Goal: Communication & Community: Answer question/provide support

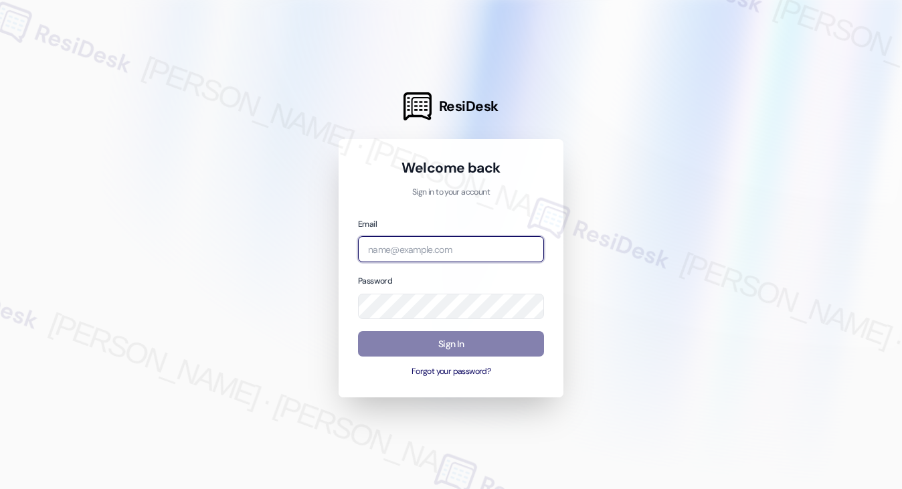
click at [444, 251] on input "email" at bounding box center [451, 249] width 186 height 26
type input "automated-surveys-park_properties-[PERSON_NAME].[PERSON_NAME]@park_[DOMAIN_NAME]"
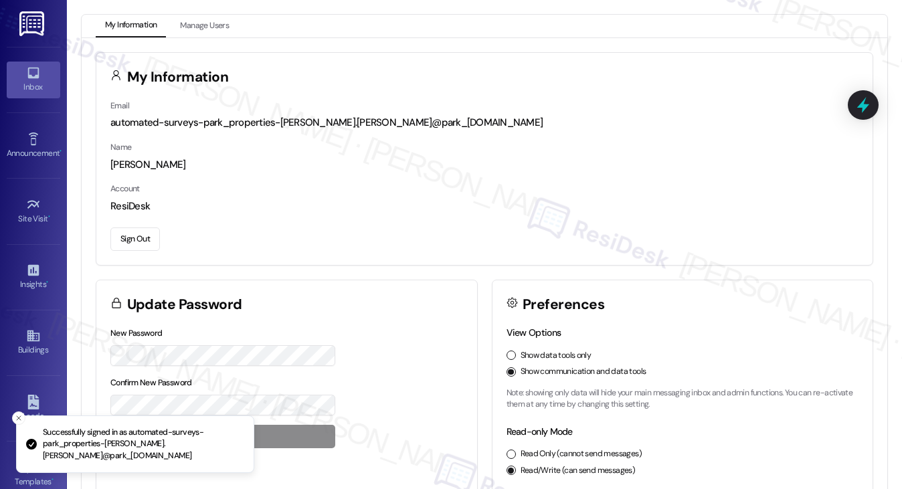
click at [23, 82] on div "Inbox" at bounding box center [33, 86] width 67 height 13
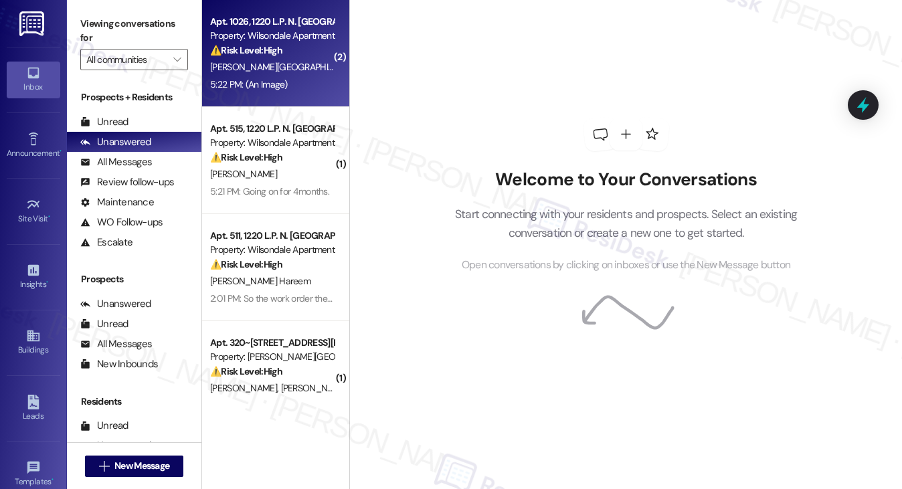
click at [274, 45] on strong "⚠️ Risk Level: High" at bounding box center [246, 50] width 72 height 12
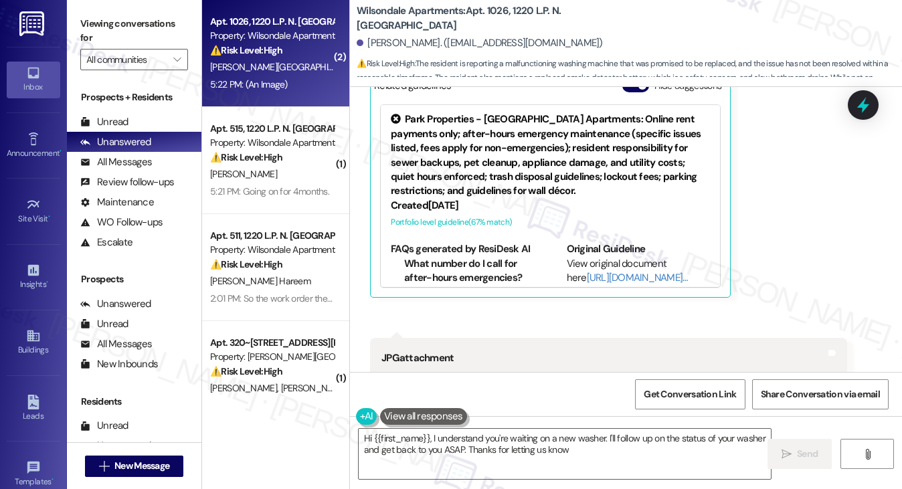
type textarea "Hi {{first_name}}, I understand you're waiting on a new washer. I'll follow up …"
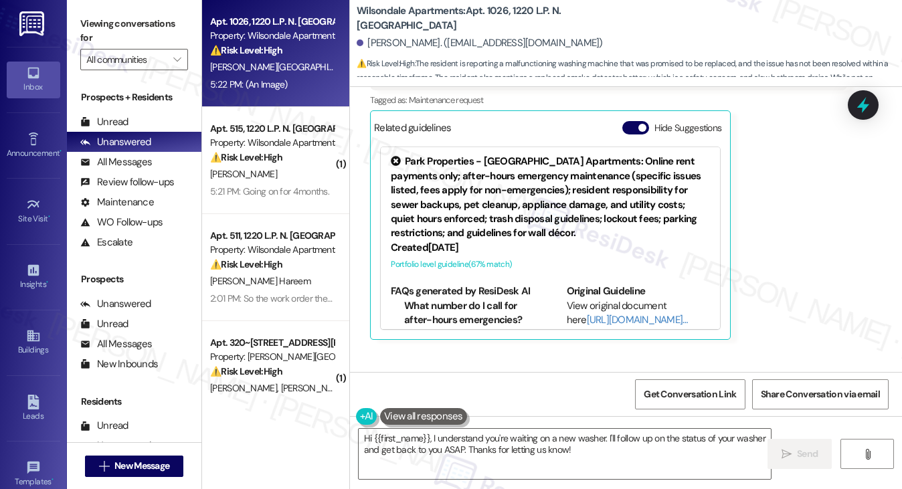
scroll to position [914, 0]
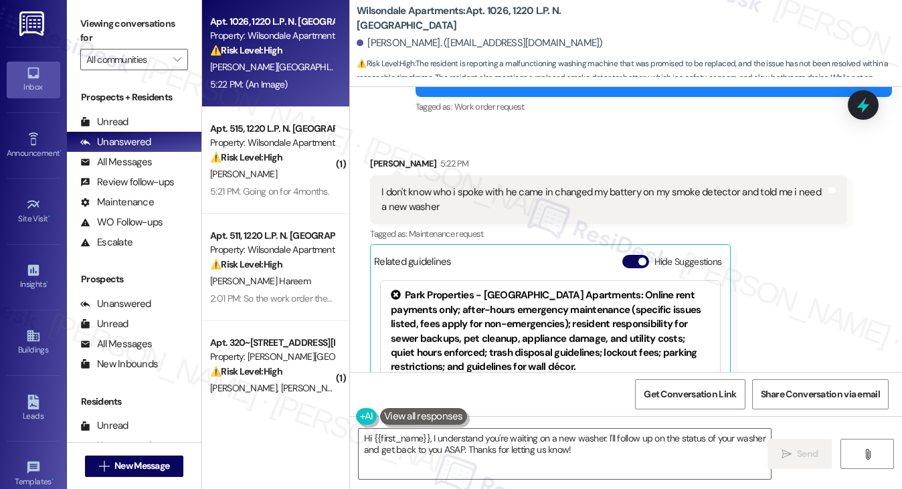
click at [426, 195] on div "I don't know who i spoke with he came in changed my battery on my smoke detecto…" at bounding box center [604, 199] width 444 height 29
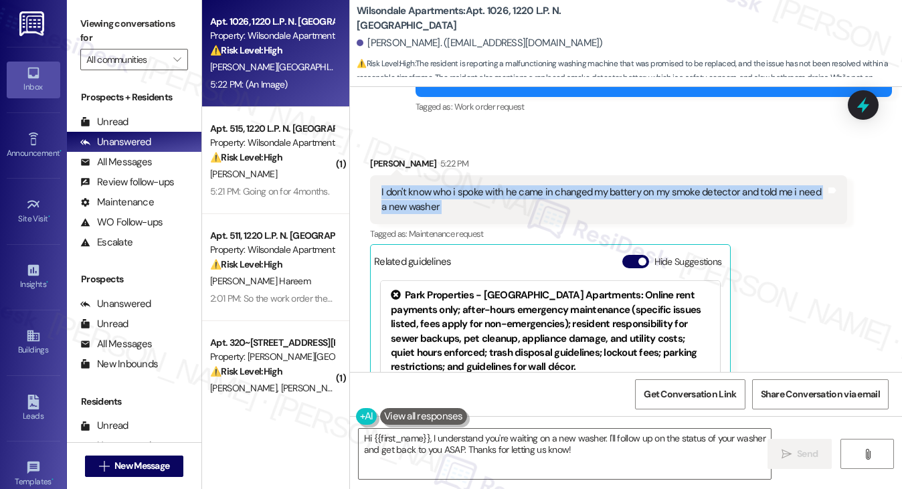
click at [426, 195] on div "I don't know who i spoke with he came in changed my battery on my smoke detecto…" at bounding box center [604, 199] width 444 height 29
click at [569, 192] on div "I don't know who i spoke with he came in changed my battery on my smoke detecto…" at bounding box center [604, 199] width 444 height 29
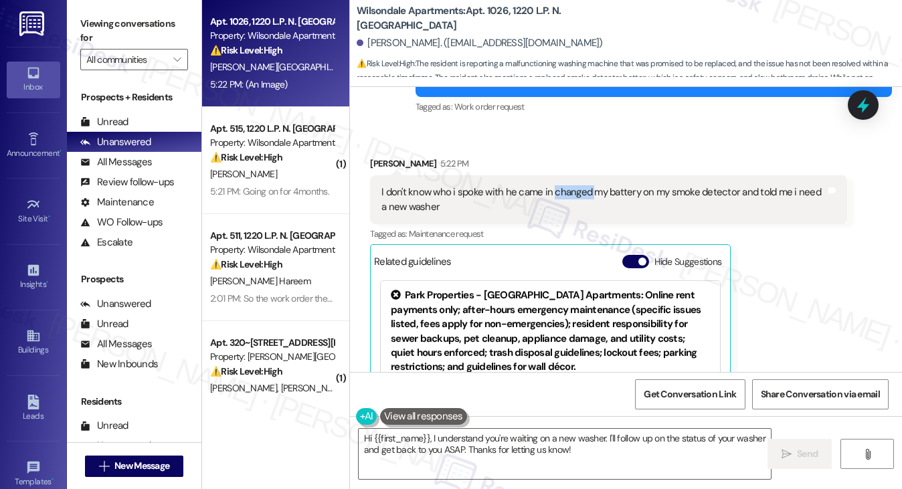
click at [569, 192] on div "I don't know who i spoke with he came in changed my battery on my smoke detecto…" at bounding box center [604, 199] width 444 height 29
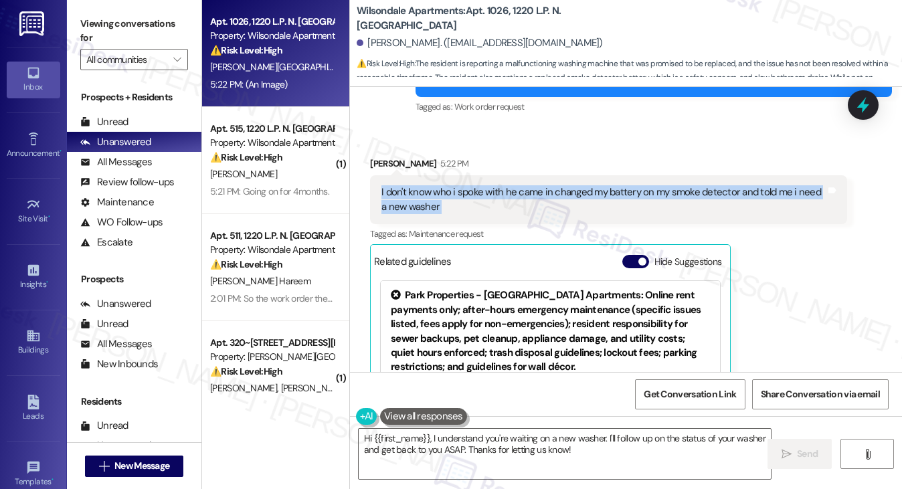
click at [569, 192] on div "I don't know who i spoke with he came in changed my battery on my smoke detecto…" at bounding box center [604, 199] width 444 height 29
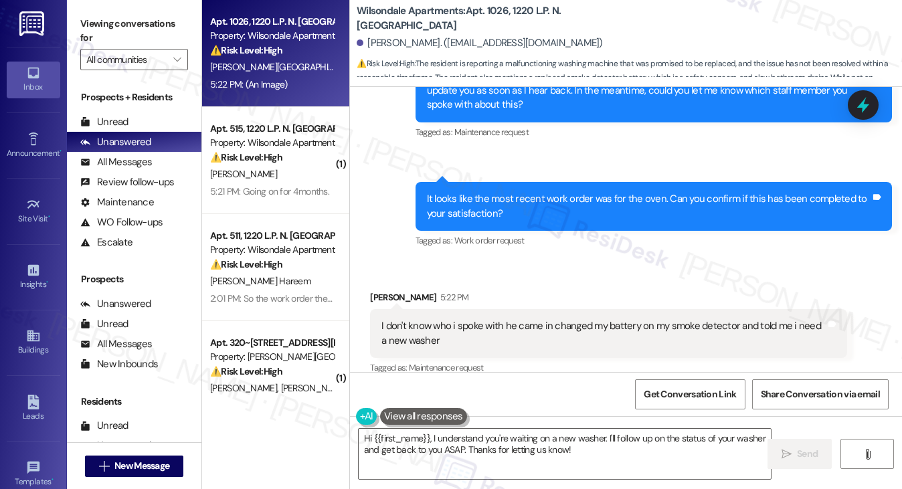
click at [502, 195] on div "It looks like the most recent work order was for the oven. Can you confirm if t…" at bounding box center [649, 206] width 444 height 29
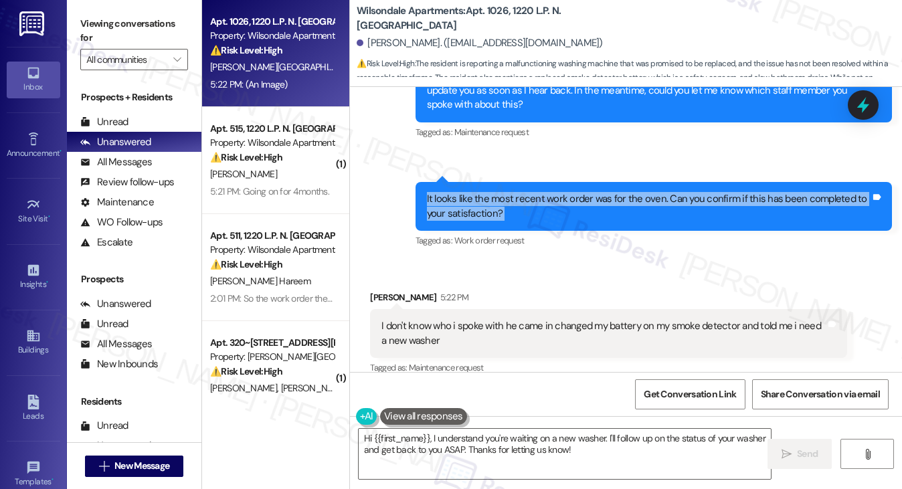
click at [502, 195] on div "It looks like the most recent work order was for the oven. Can you confirm if t…" at bounding box center [649, 206] width 444 height 29
click at [579, 203] on div "It looks like the most recent work order was for the oven. Can you confirm if t…" at bounding box center [649, 206] width 444 height 29
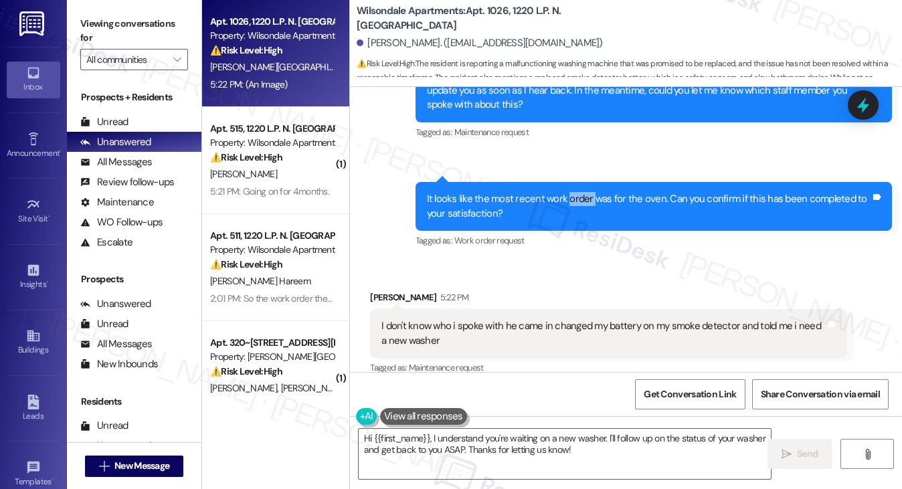
click at [579, 203] on div "It looks like the most recent work order was for the oven. Can you confirm if t…" at bounding box center [649, 206] width 444 height 29
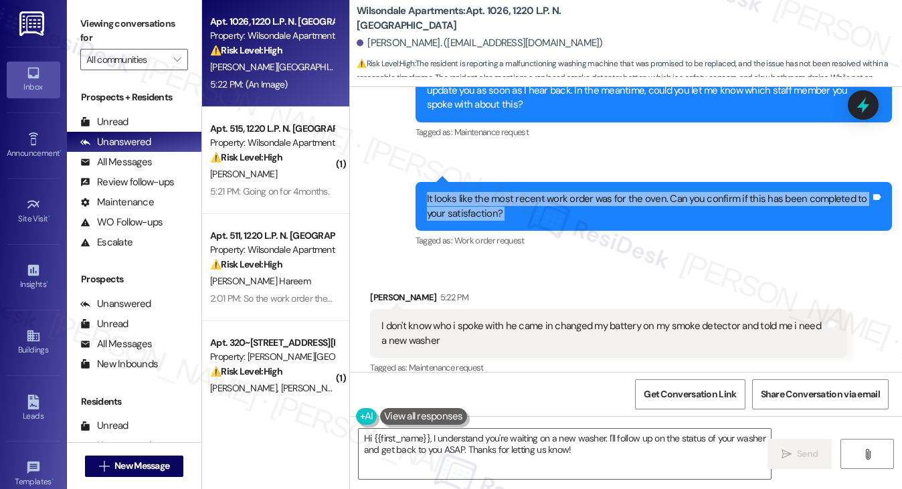
click at [579, 203] on div "It looks like the most recent work order was for the oven. Can you confirm if t…" at bounding box center [649, 206] width 444 height 29
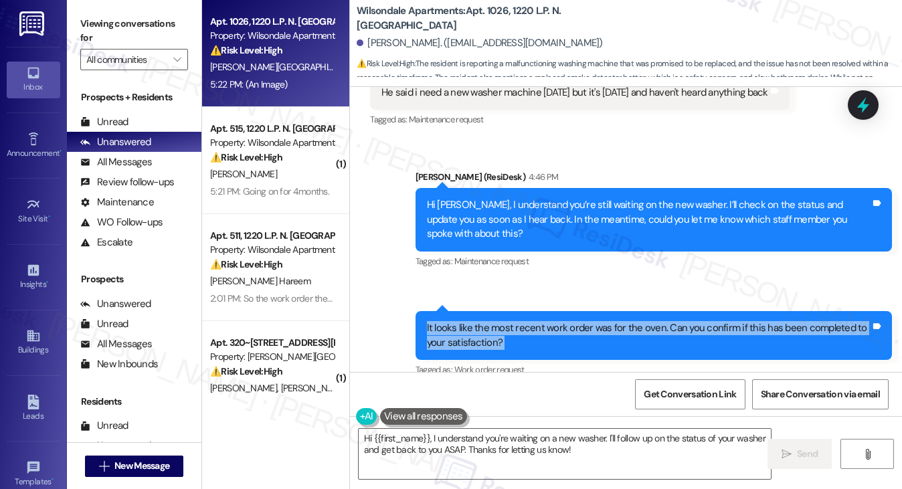
scroll to position [646, 0]
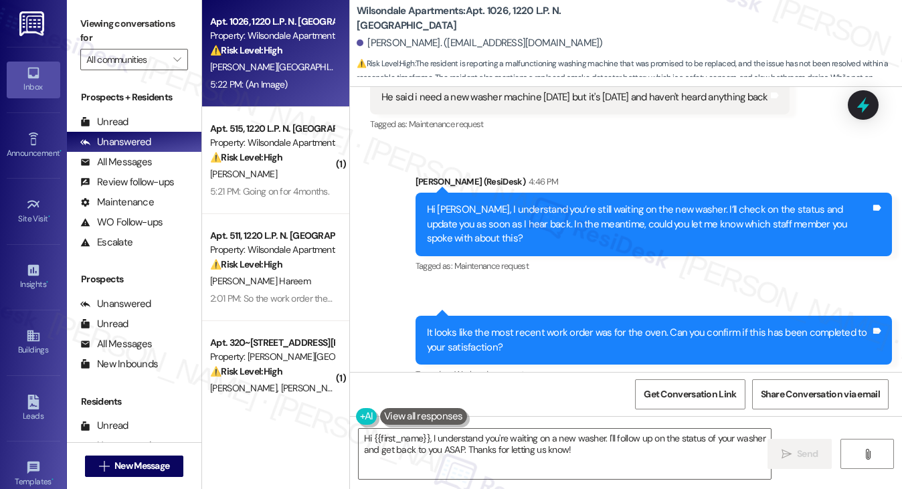
click at [508, 203] on div "Hi Zyere, I understand you’re still waiting on the new washer. I’ll check on th…" at bounding box center [649, 224] width 444 height 43
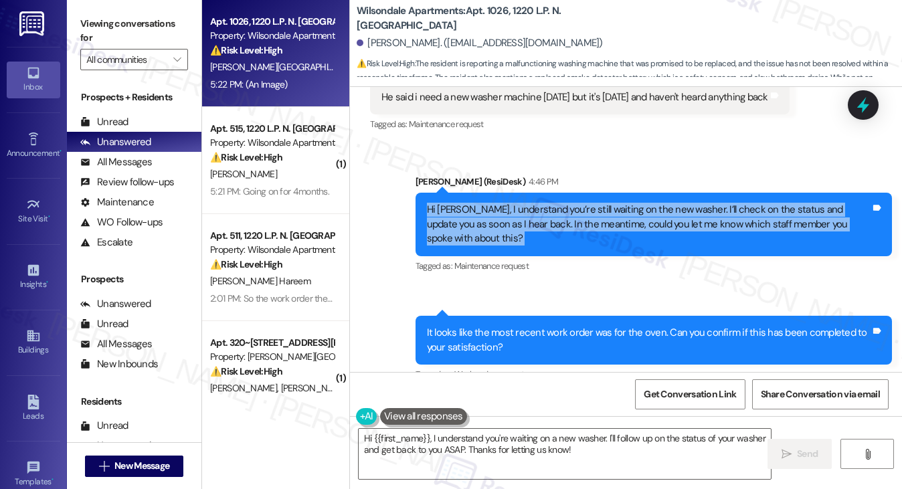
click at [508, 203] on div "Hi Zyere, I understand you’re still waiting on the new washer. I’ll check on th…" at bounding box center [649, 224] width 444 height 43
click at [555, 224] on div "Hi Zyere, I understand you’re still waiting on the new washer. I’ll check on th…" at bounding box center [649, 224] width 444 height 43
click at [692, 220] on div "Hi Zyere, I understand you’re still waiting on the new washer. I’ll check on th…" at bounding box center [649, 224] width 444 height 43
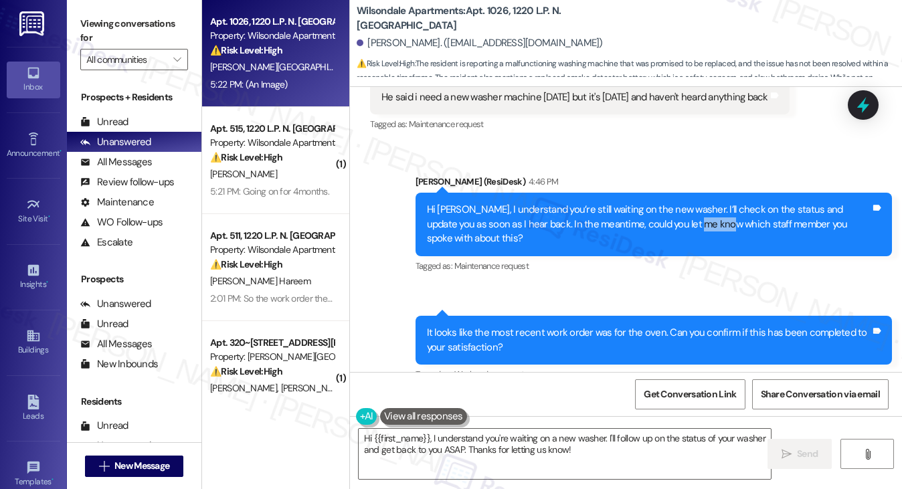
click at [692, 220] on div "Hi Zyere, I understand you’re still waiting on the new washer. I’ll check on th…" at bounding box center [649, 224] width 444 height 43
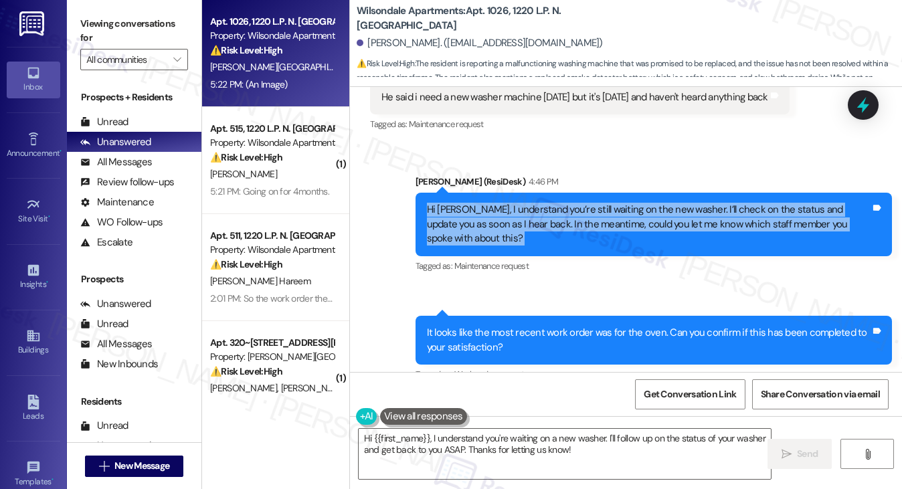
click at [692, 220] on div "Hi Zyere, I understand you’re still waiting on the new washer. I’ll check on th…" at bounding box center [649, 224] width 444 height 43
click at [641, 219] on div "Hi Zyere, I understand you’re still waiting on the new washer. I’ll check on th…" at bounding box center [649, 224] width 444 height 43
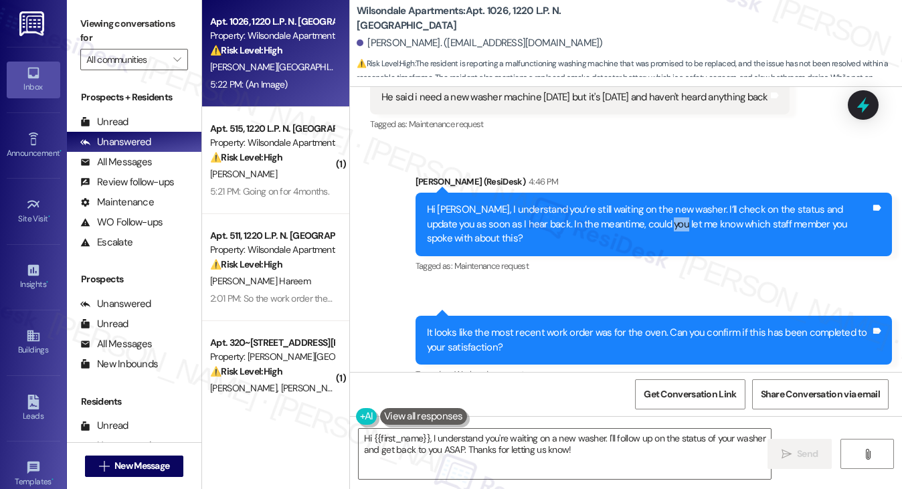
click at [641, 219] on div "Hi Zyere, I understand you’re still waiting on the new washer. I’ll check on th…" at bounding box center [649, 224] width 444 height 43
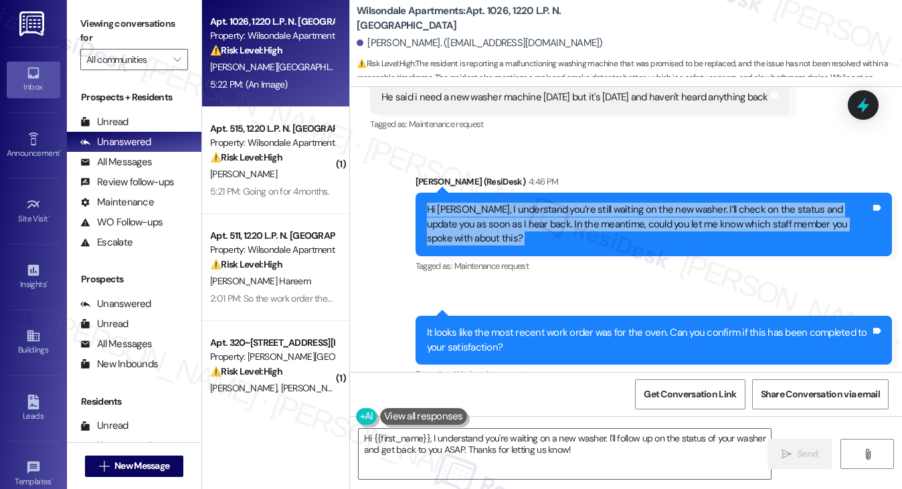
click at [641, 219] on div "Hi Zyere, I understand you’re still waiting on the new washer. I’ll check on th…" at bounding box center [649, 224] width 444 height 43
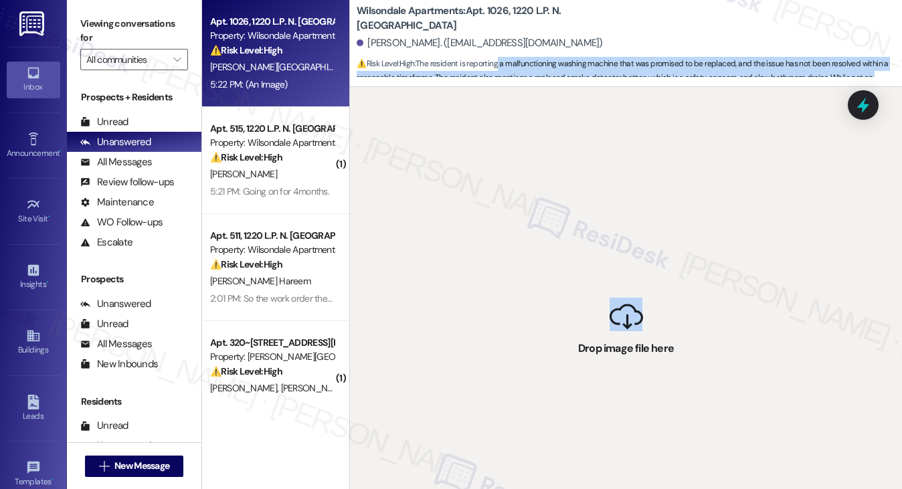
drag, startPoint x: 627, startPoint y: 314, endPoint x: 580, endPoint y: 192, distance: 130.8
click at [501, 62] on div "Wilsondale Apartments: Apt. 1026, 1220 L.P. N. King Street Zyere Watford. (zyer…" at bounding box center [625, 244] width 553 height 489
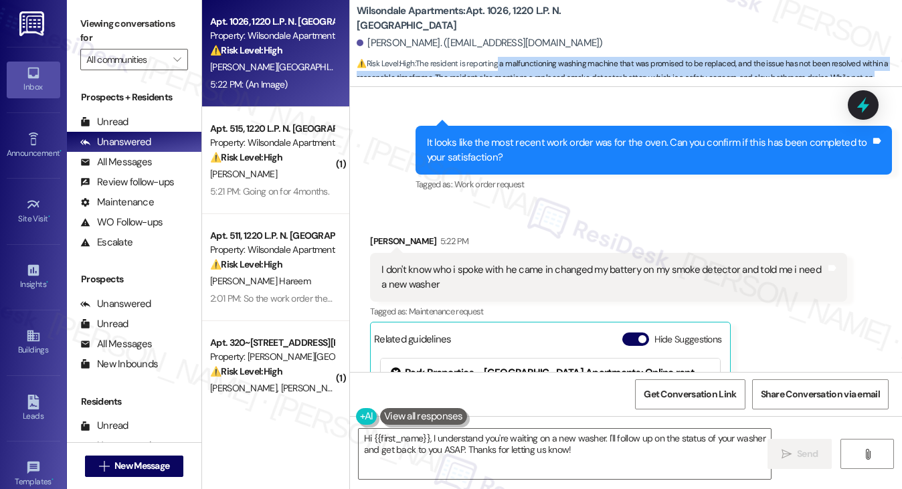
scroll to position [578, 0]
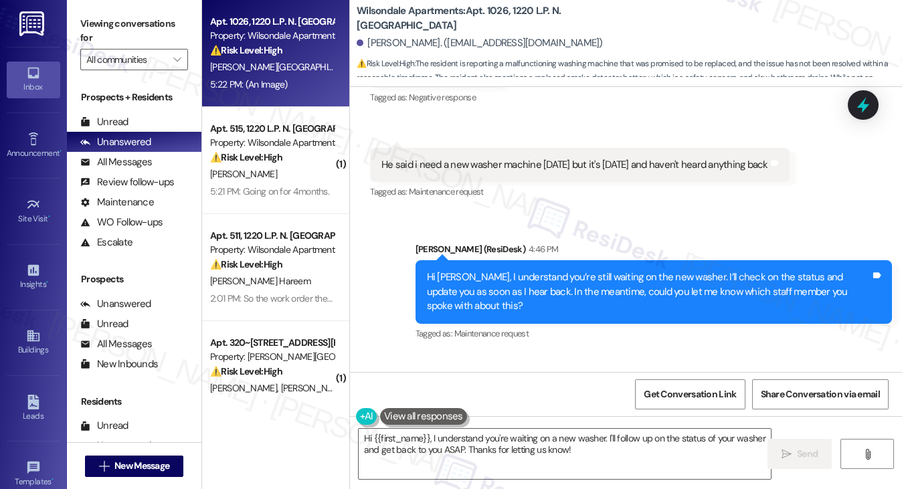
click at [463, 267] on div "Hi Zyere, I understand you’re still waiting on the new washer. I’ll check on th…" at bounding box center [654, 291] width 477 height 63
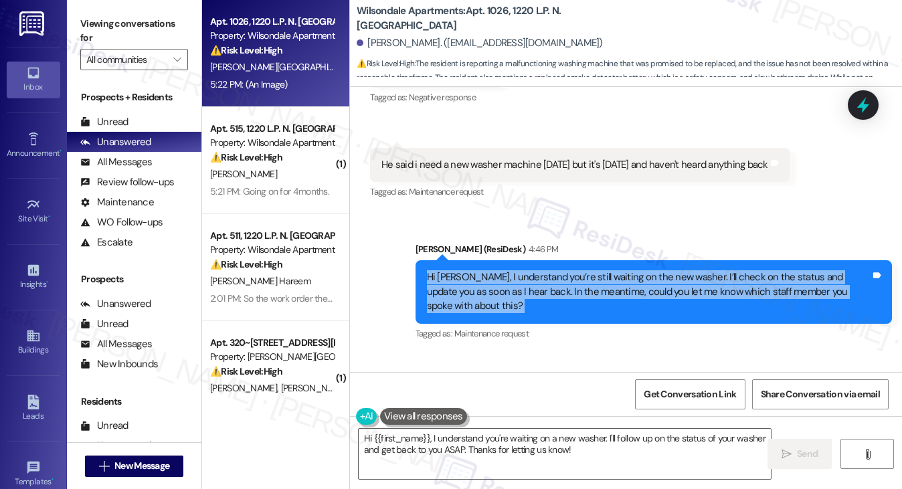
click at [463, 267] on div "Hi Zyere, I understand you’re still waiting on the new washer. I’ll check on th…" at bounding box center [654, 291] width 477 height 63
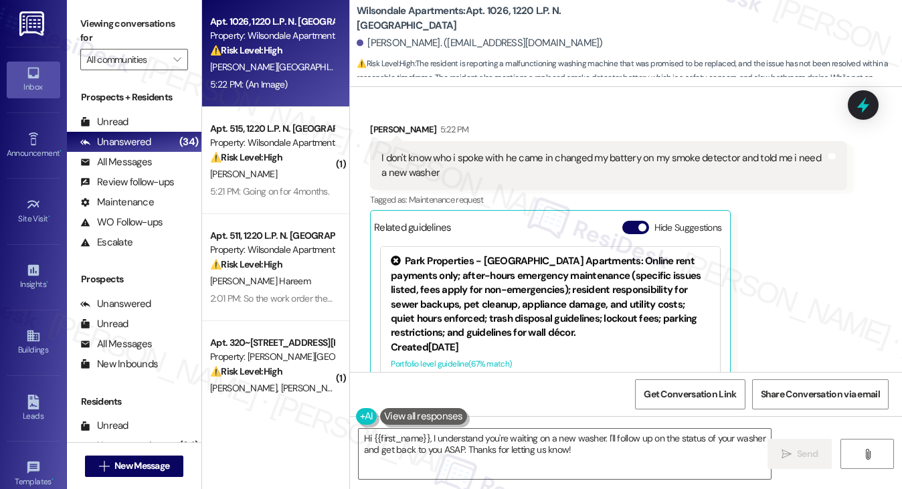
scroll to position [980, 0]
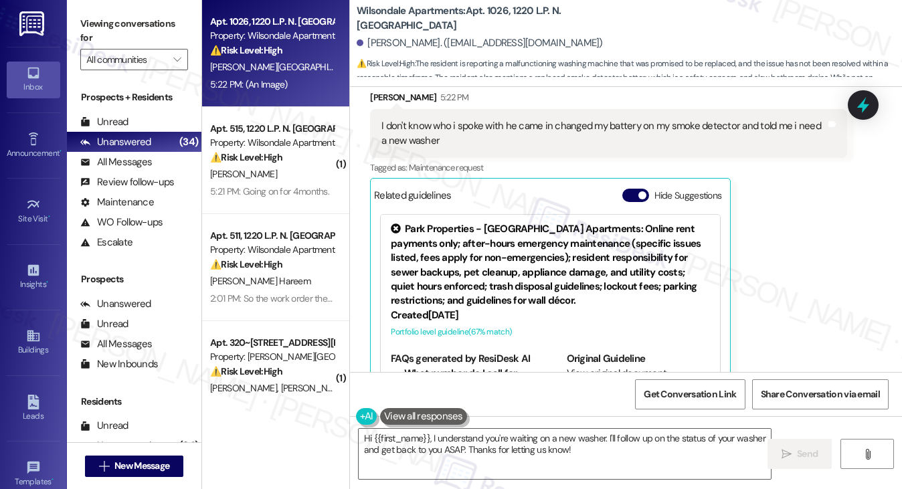
click at [489, 122] on div "I don't know who i spoke with he came in changed my battery on my smoke detecto…" at bounding box center [604, 133] width 444 height 29
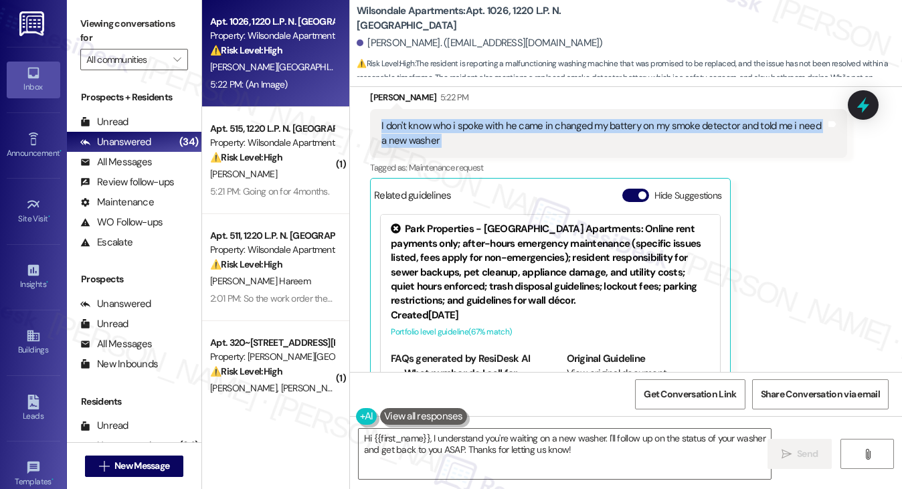
click at [489, 122] on div "I don't know who i spoke with he came in changed my battery on my smoke detecto…" at bounding box center [604, 133] width 444 height 29
click at [548, 128] on div "I don't know who i spoke with he came in changed my battery on my smoke detecto…" at bounding box center [604, 133] width 444 height 29
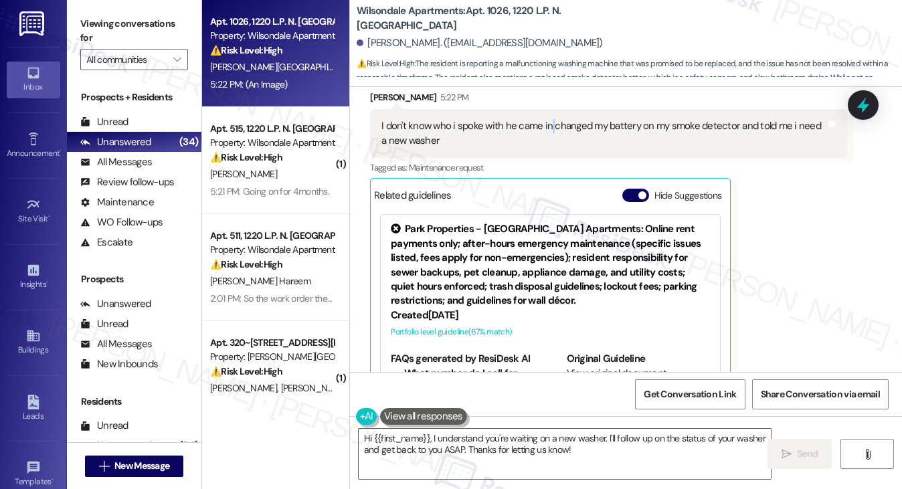
click at [548, 128] on div "I don't know who i spoke with he came in changed my battery on my smoke detecto…" at bounding box center [604, 133] width 444 height 29
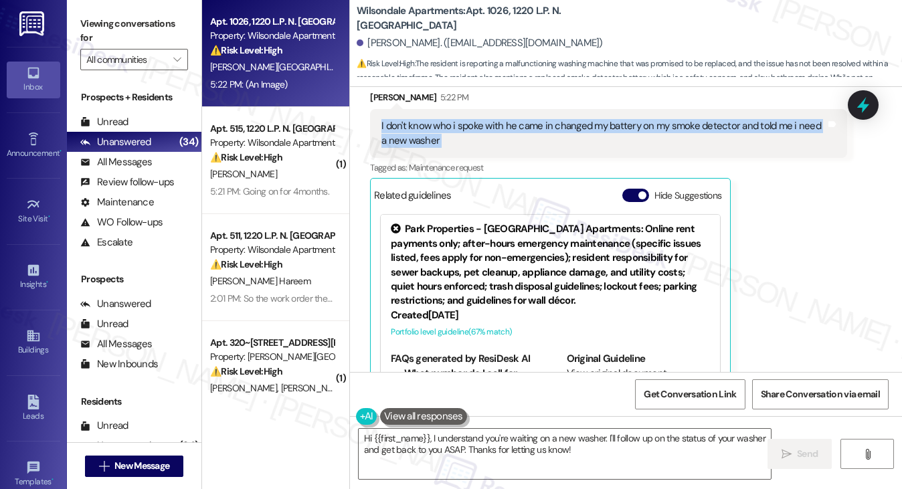
click at [548, 128] on div "I don't know who i spoke with he came in changed my battery on my smoke detecto…" at bounding box center [604, 133] width 444 height 29
click at [636, 190] on button "Hide Suggestions" at bounding box center [636, 195] width 27 height 13
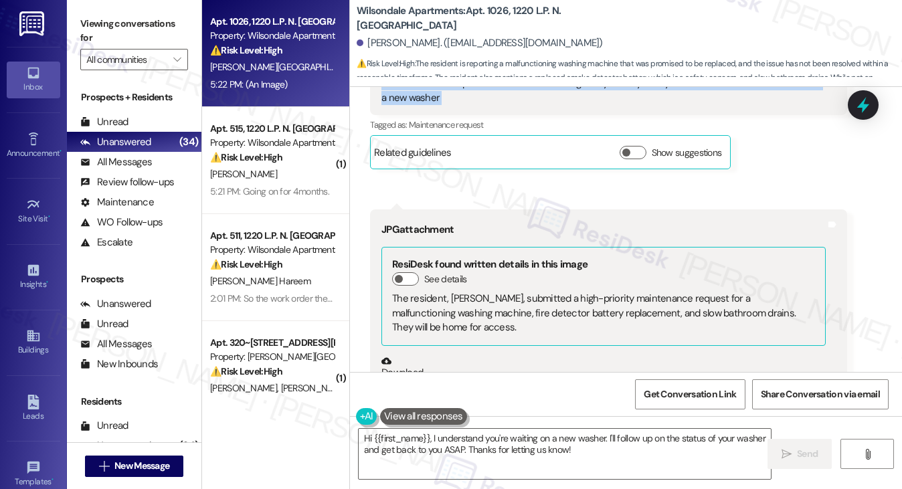
scroll to position [1321, 0]
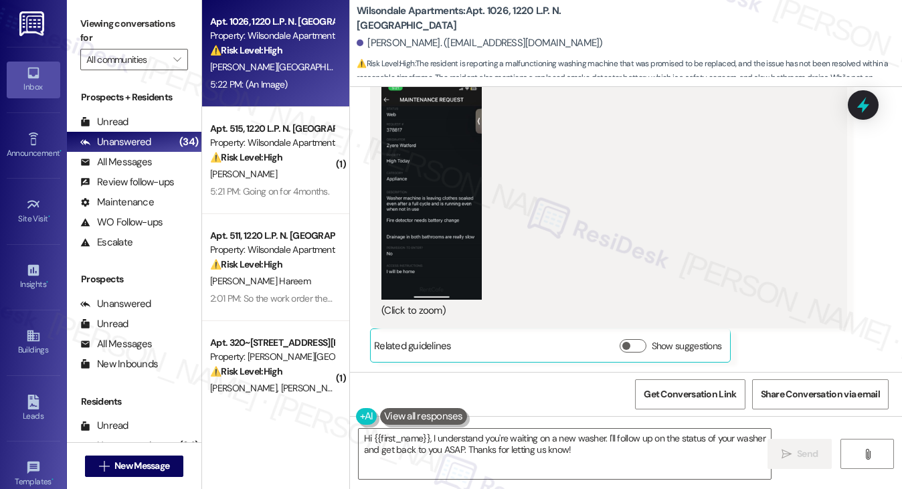
click at [426, 185] on button "Zoom image" at bounding box center [432, 191] width 100 height 218
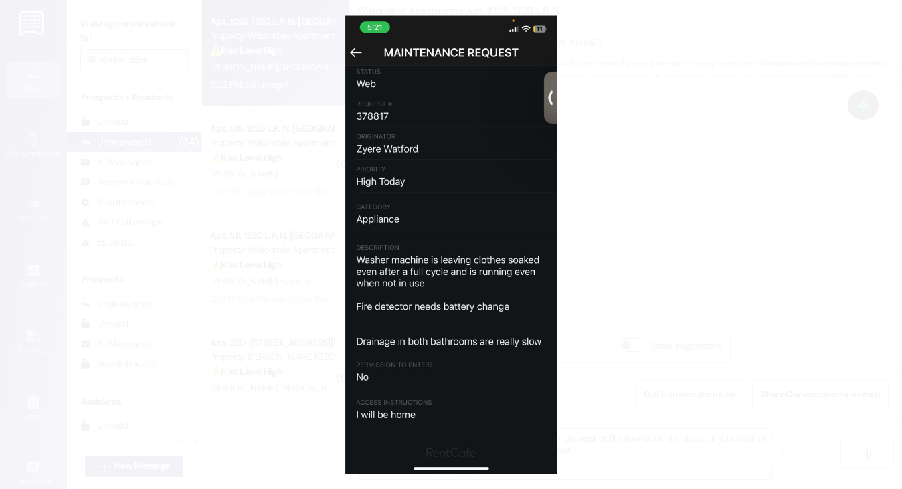
scroll to position [1320, 0]
click at [688, 262] on button "Unzoom image" at bounding box center [451, 244] width 902 height 489
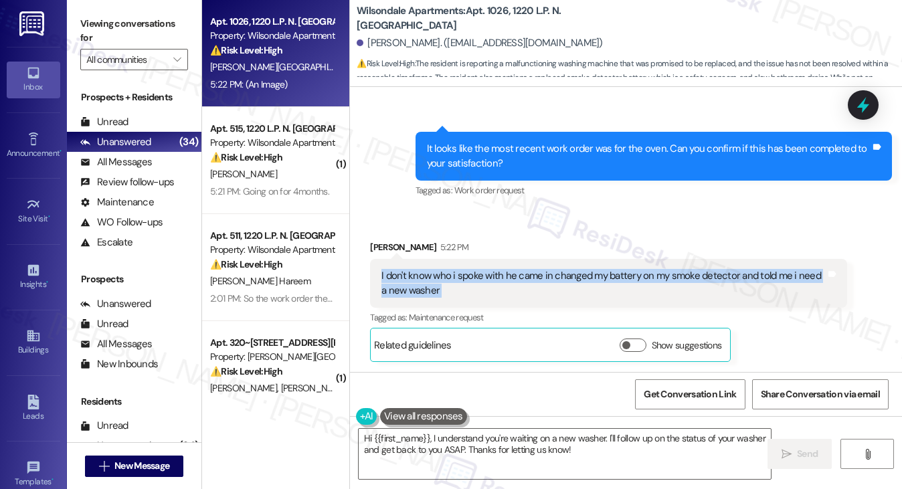
scroll to position [651, 0]
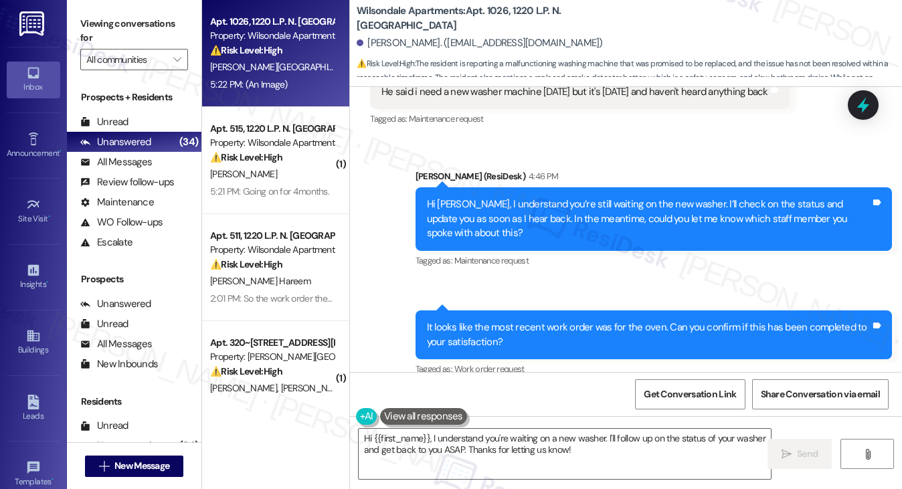
click at [493, 216] on div "Hi Zyere, I understand you’re still waiting on the new washer. I’ll check on th…" at bounding box center [649, 218] width 444 height 43
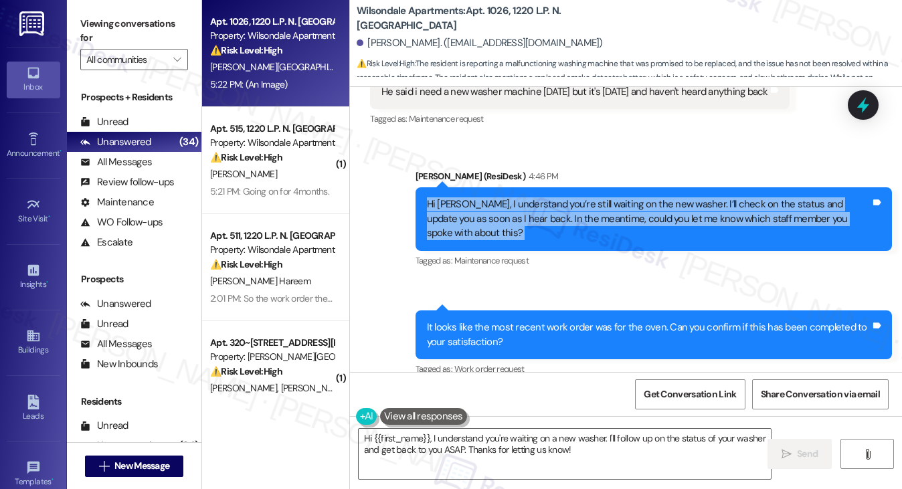
click at [493, 216] on div "Hi Zyere, I understand you’re still waiting on the new washer. I’ll check on th…" at bounding box center [649, 218] width 444 height 43
click at [618, 215] on div "Hi Zyere, I understand you’re still waiting on the new washer. I’ll check on th…" at bounding box center [649, 218] width 444 height 43
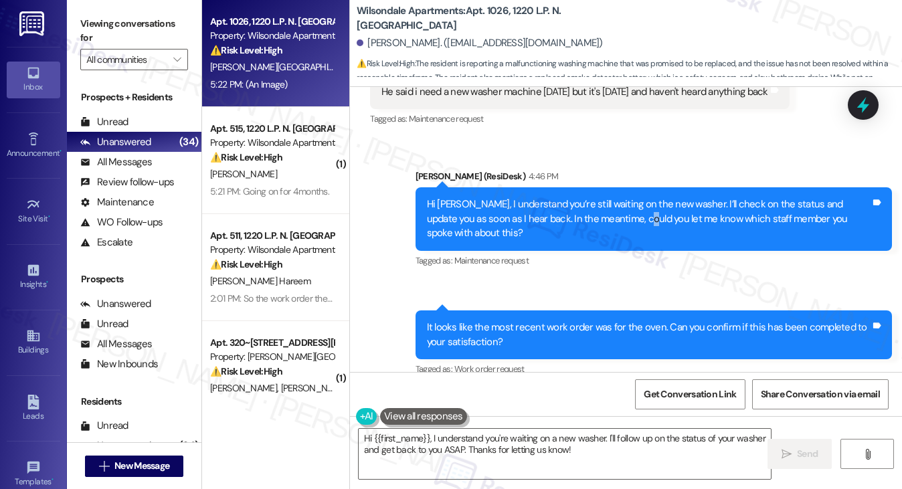
click at [618, 215] on div "Hi Zyere, I understand you’re still waiting on the new washer. I’ll check on th…" at bounding box center [649, 218] width 444 height 43
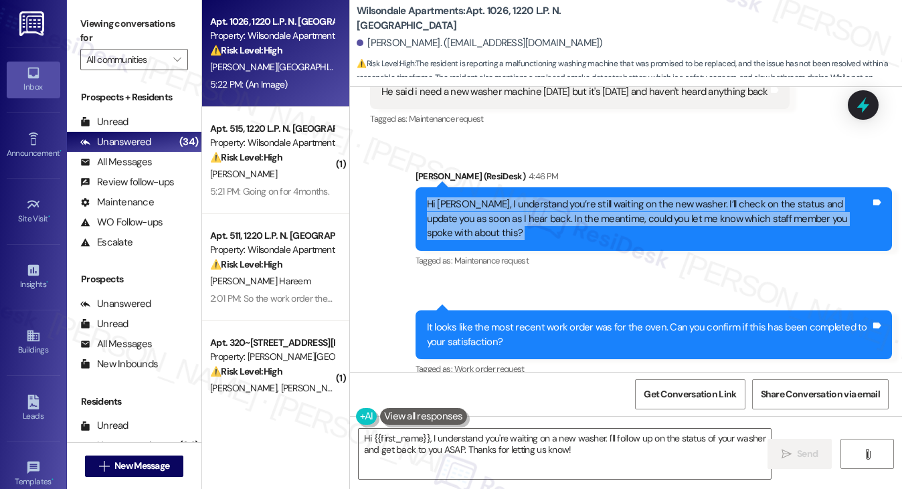
click at [618, 215] on div "Hi Zyere, I understand you’re still waiting on the new washer. I’ll check on th…" at bounding box center [649, 218] width 444 height 43
click at [537, 454] on textarea "Hi {{first_name}}, I understand you're waiting on a new washer. I'll follow up …" at bounding box center [565, 454] width 413 height 50
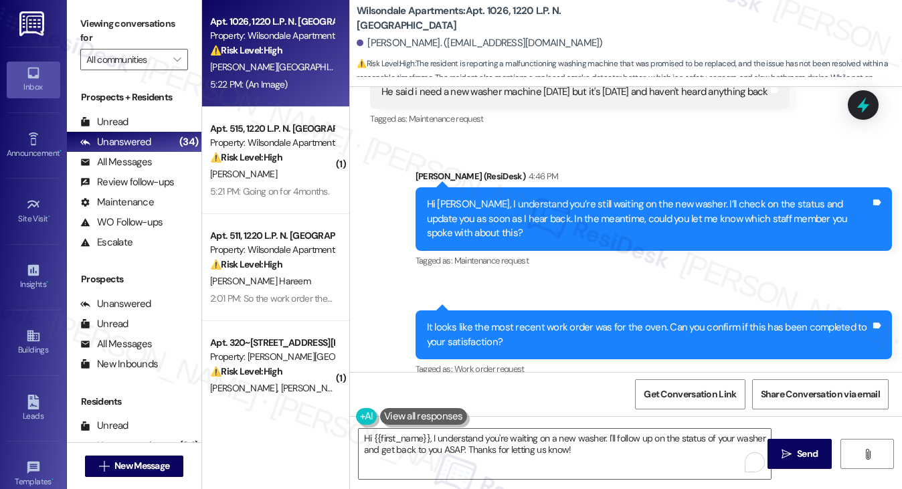
click at [517, 212] on div "Hi Zyere, I understand you’re still waiting on the new washer. I’ll check on th…" at bounding box center [649, 218] width 444 height 43
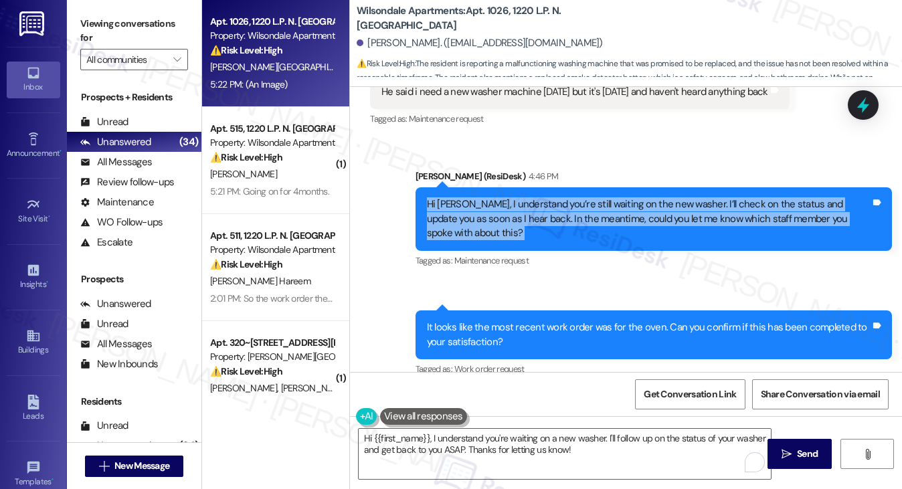
click at [517, 212] on div "Hi Zyere, I understand you’re still waiting on the new washer. I’ll check on th…" at bounding box center [649, 218] width 444 height 43
click at [641, 205] on div "Hi Zyere, I understand you’re still waiting on the new washer. I’ll check on th…" at bounding box center [649, 218] width 444 height 43
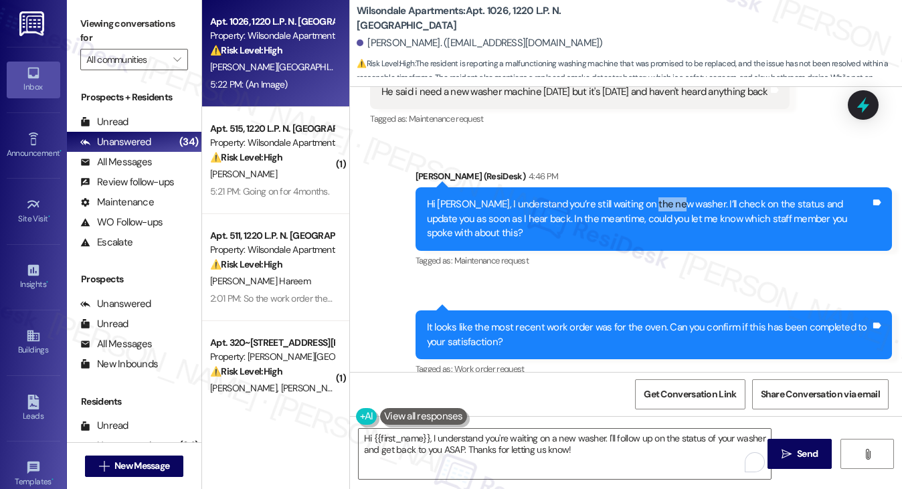
click at [641, 205] on div "Hi Zyere, I understand you’re still waiting on the new washer. I’ll check on th…" at bounding box center [649, 218] width 444 height 43
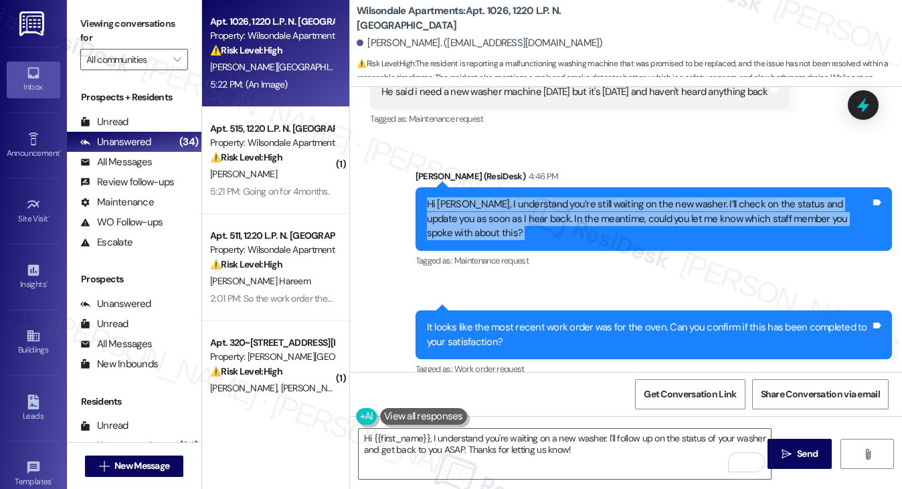
click at [641, 205] on div "Hi Zyere, I understand you’re still waiting on the new washer. I’ll check on th…" at bounding box center [649, 218] width 444 height 43
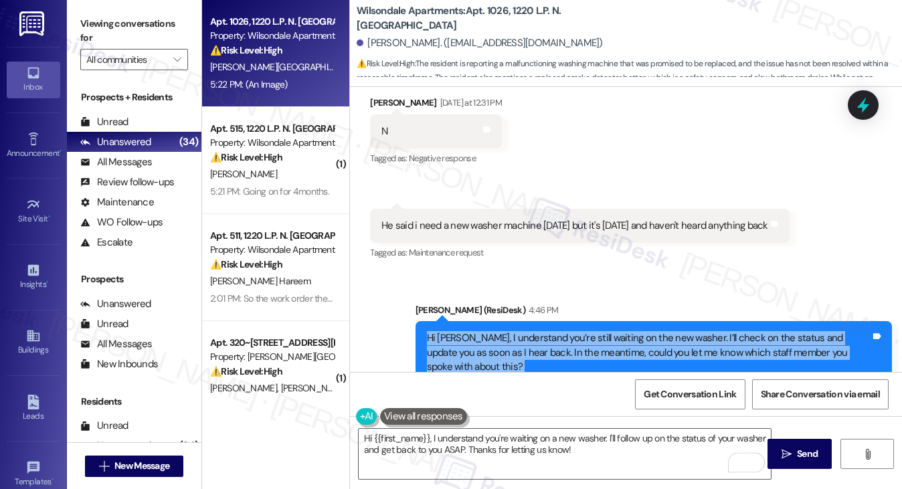
scroll to position [450, 0]
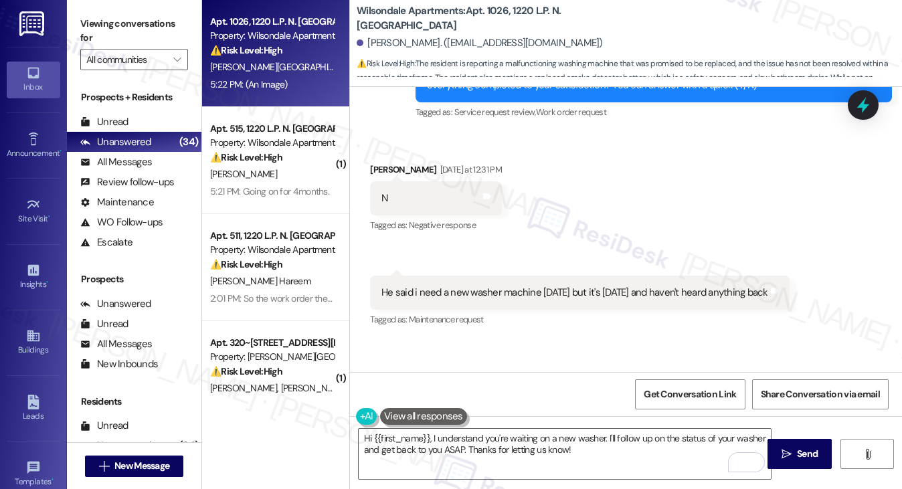
click at [382, 196] on div "N" at bounding box center [385, 198] width 6 height 14
click at [643, 295] on div "He said i need a new washer machine on Friday but it's Tuesday and haven't hear…" at bounding box center [575, 293] width 387 height 14
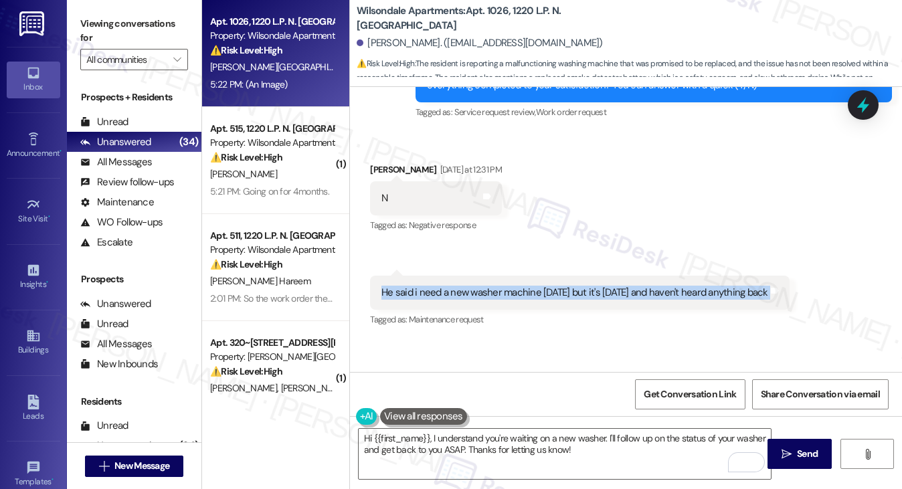
click at [643, 295] on div "He said i need a new washer machine on Friday but it's Tuesday and haven't hear…" at bounding box center [575, 293] width 387 height 14
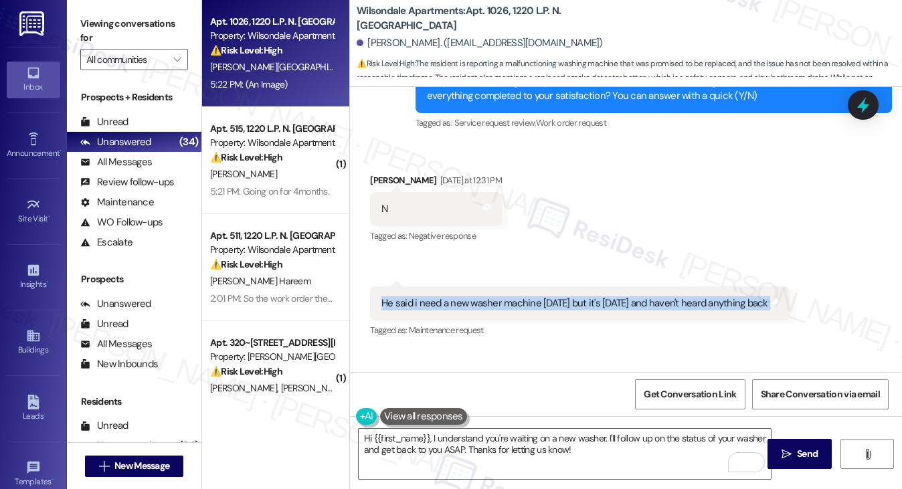
scroll to position [517, 0]
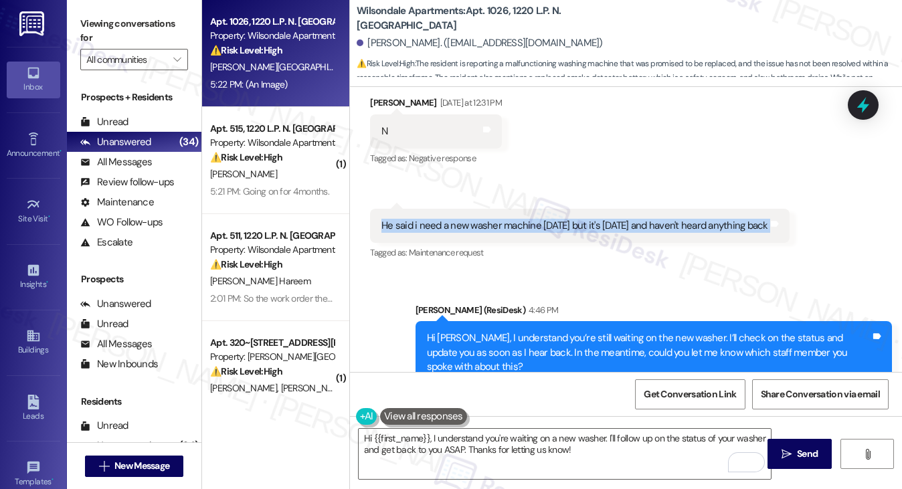
click at [542, 222] on div "He said i need a new washer machine on Friday but it's Tuesday and haven't hear…" at bounding box center [575, 226] width 387 height 14
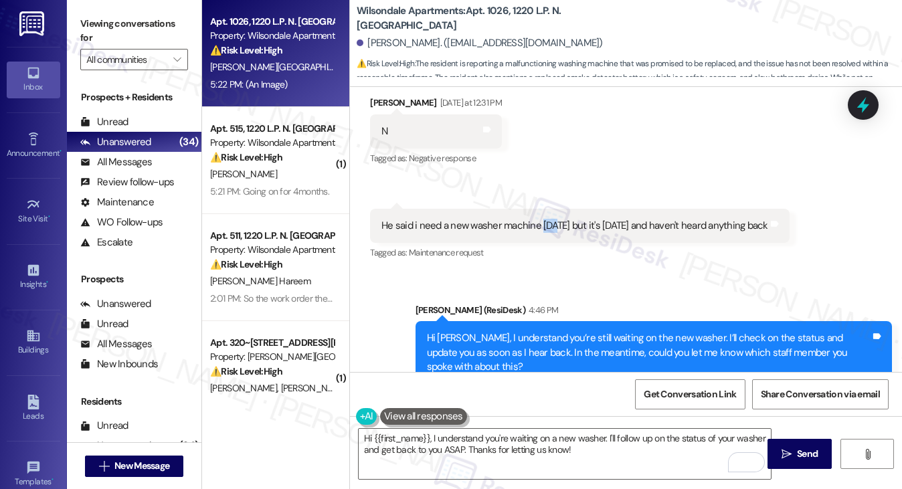
click at [542, 222] on div "He said i need a new washer machine on Friday but it's Tuesday and haven't hear…" at bounding box center [575, 226] width 387 height 14
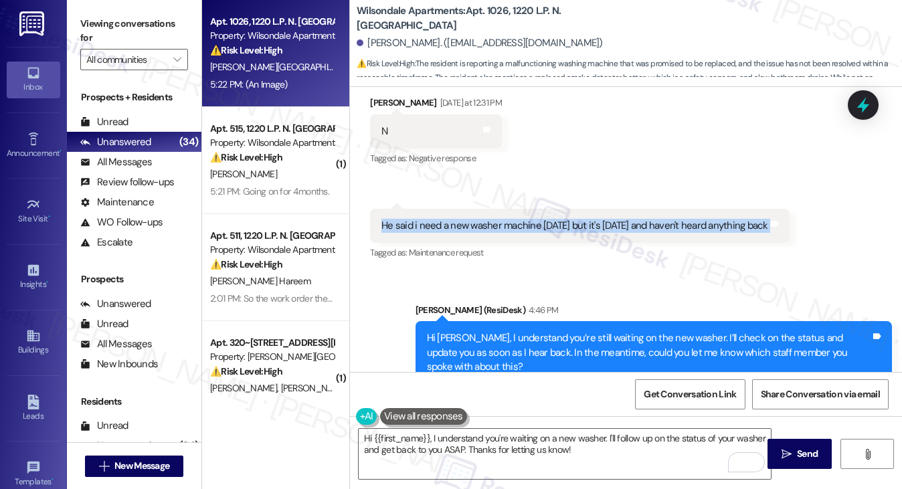
click at [542, 222] on div "He said i need a new washer machine on Friday but it's Tuesday and haven't hear…" at bounding box center [575, 226] width 387 height 14
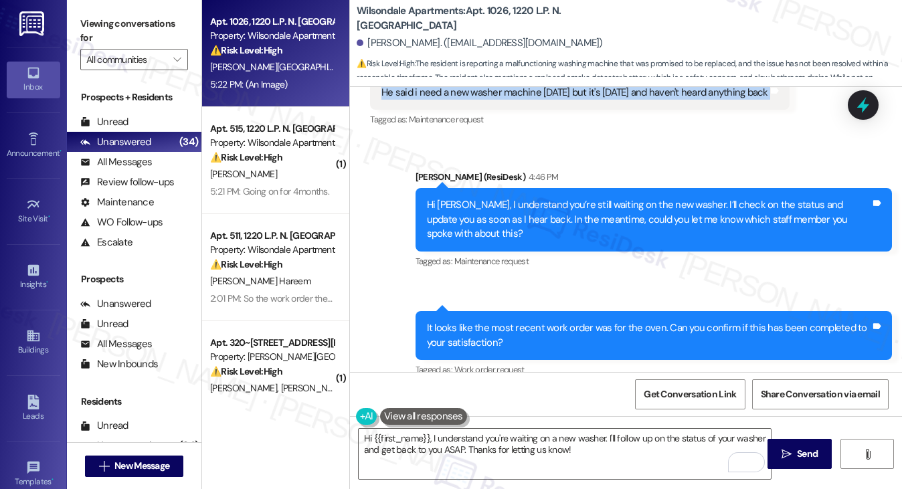
scroll to position [651, 0]
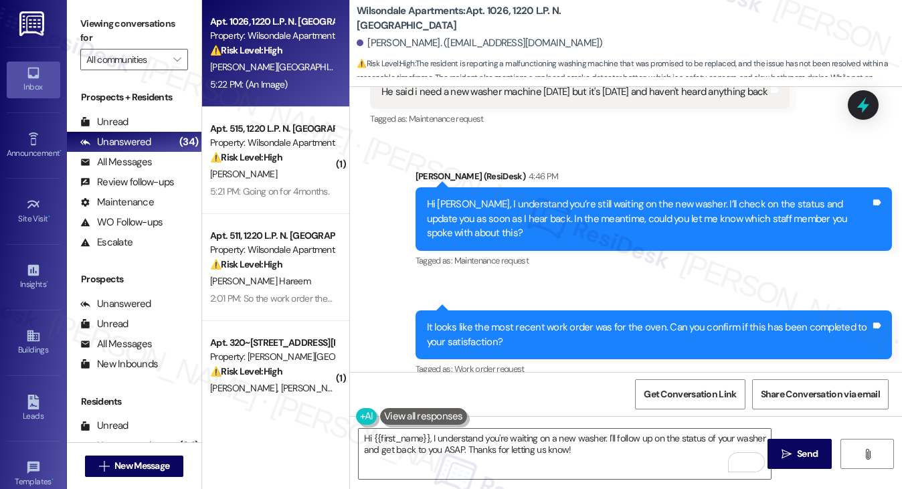
click at [552, 212] on div "Hi Zyere, I understand you’re still waiting on the new washer. I’ll check on th…" at bounding box center [649, 218] width 444 height 43
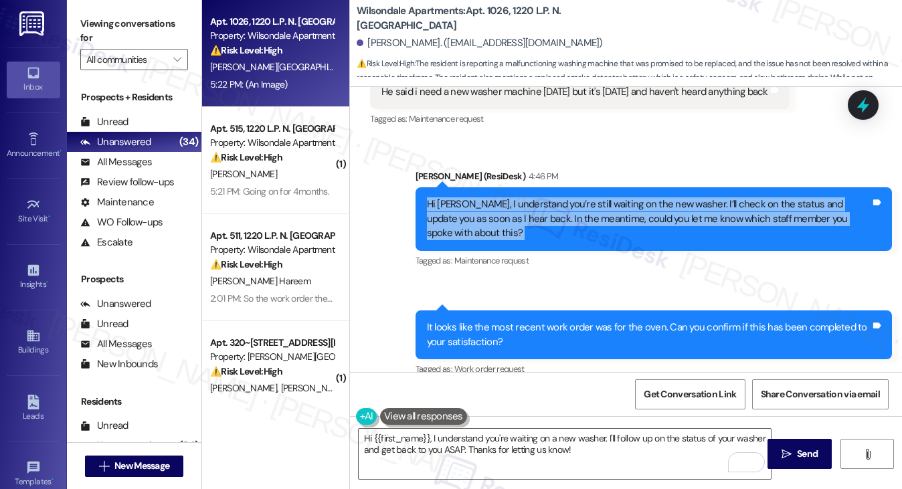
click at [552, 212] on div "Hi Zyere, I understand you’re still waiting on the new washer. I’ll check on th…" at bounding box center [649, 218] width 444 height 43
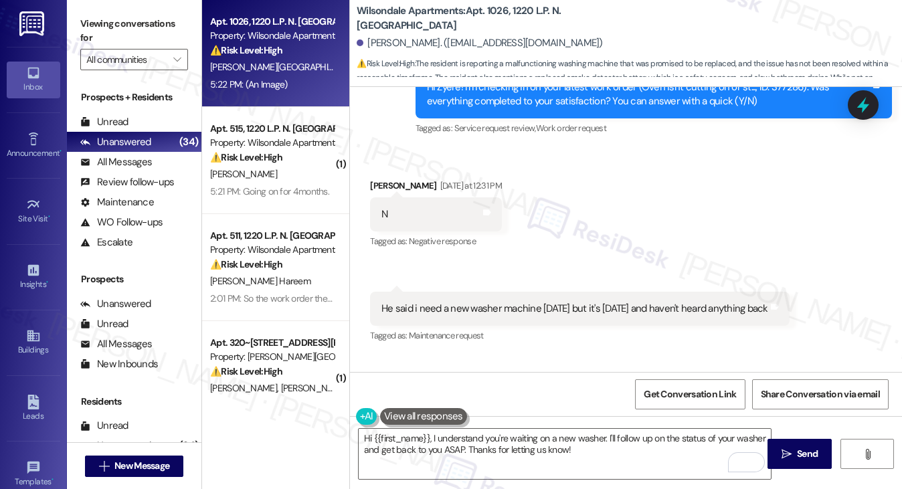
scroll to position [317, 0]
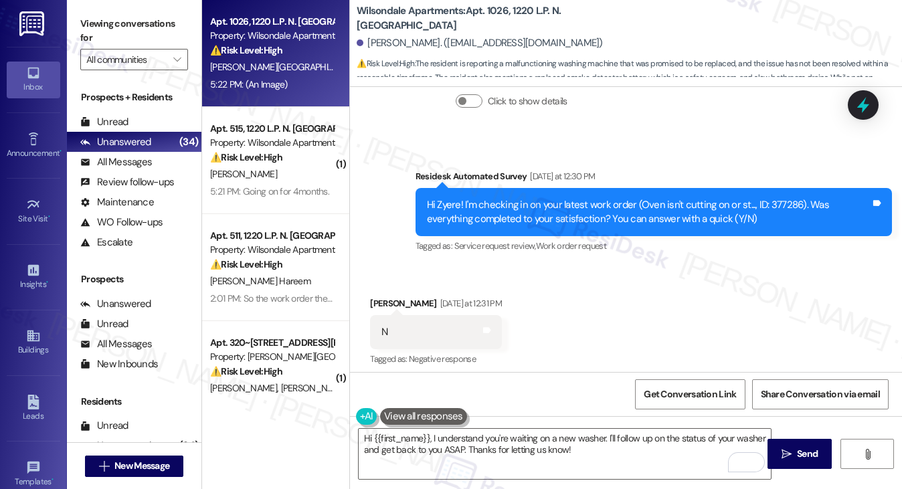
click at [618, 200] on div "Hi Zyere! I'm checking in on your latest work order (Oven isn't cutting on or s…" at bounding box center [649, 212] width 444 height 29
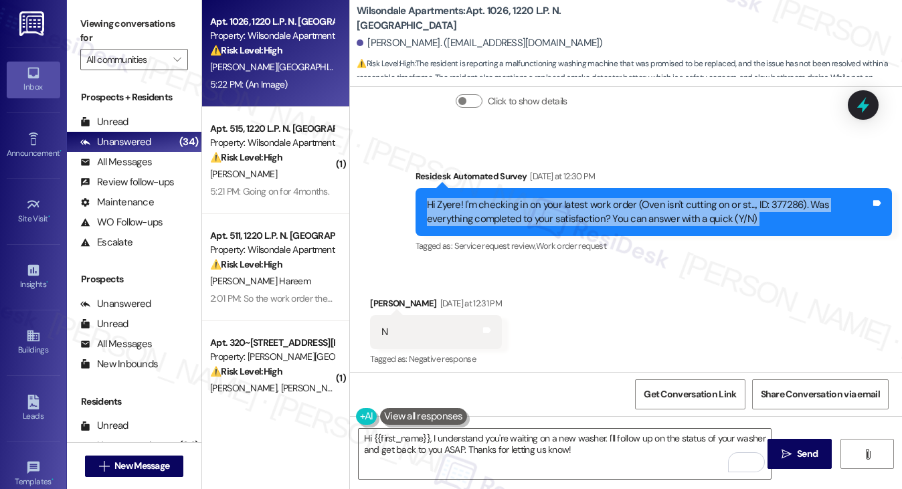
click at [618, 200] on div "Hi Zyere! I'm checking in on your latest work order (Oven isn't cutting on or s…" at bounding box center [649, 212] width 444 height 29
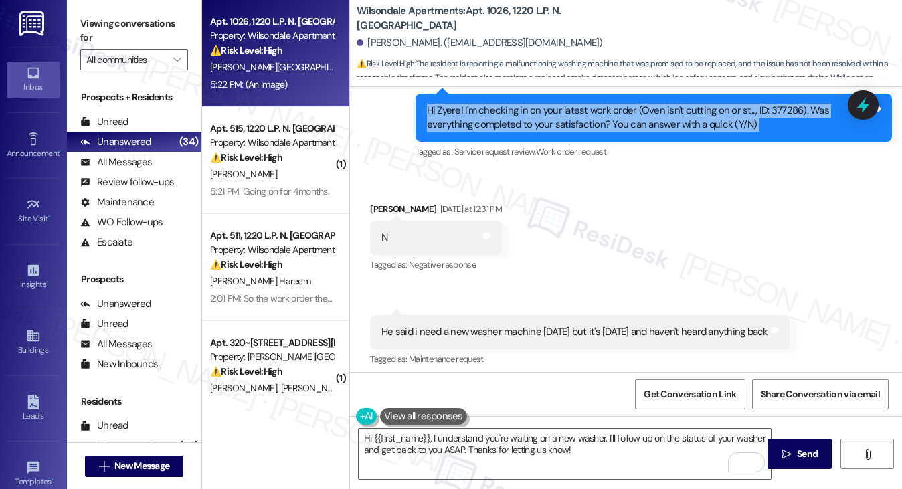
scroll to position [450, 0]
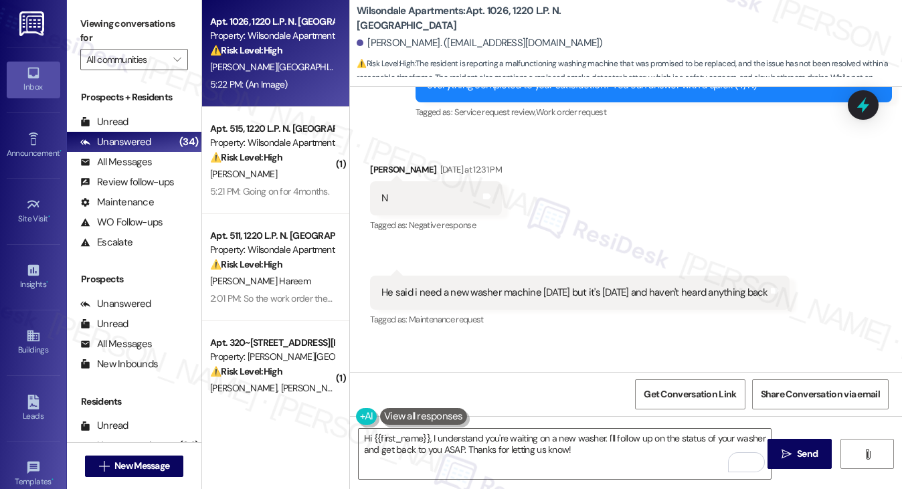
click at [503, 288] on div "He said i need a new washer machine on Friday but it's Tuesday and haven't hear…" at bounding box center [575, 293] width 387 height 14
click at [505, 288] on div "He said i need a new washer machine on Friday but it's Tuesday and haven't hear…" at bounding box center [575, 293] width 387 height 14
click at [506, 286] on div "He said i need a new washer machine on Friday but it's Tuesday and haven't hear…" at bounding box center [575, 293] width 387 height 14
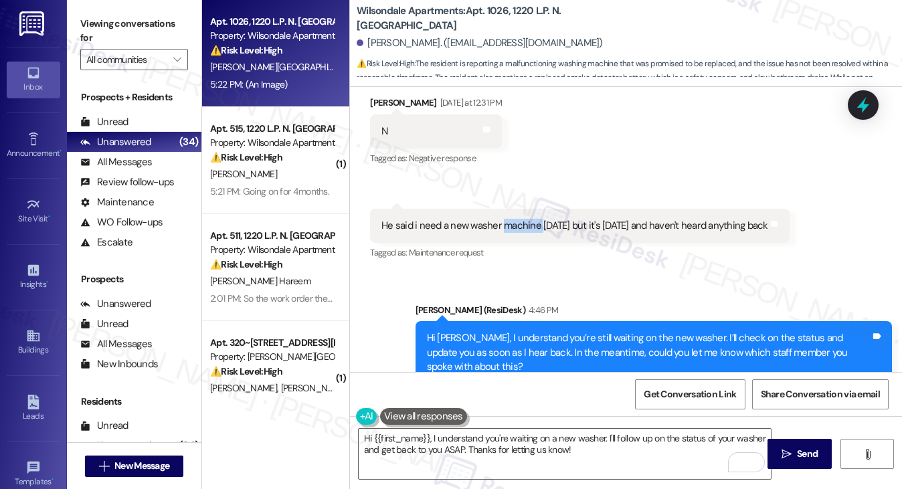
scroll to position [584, 0]
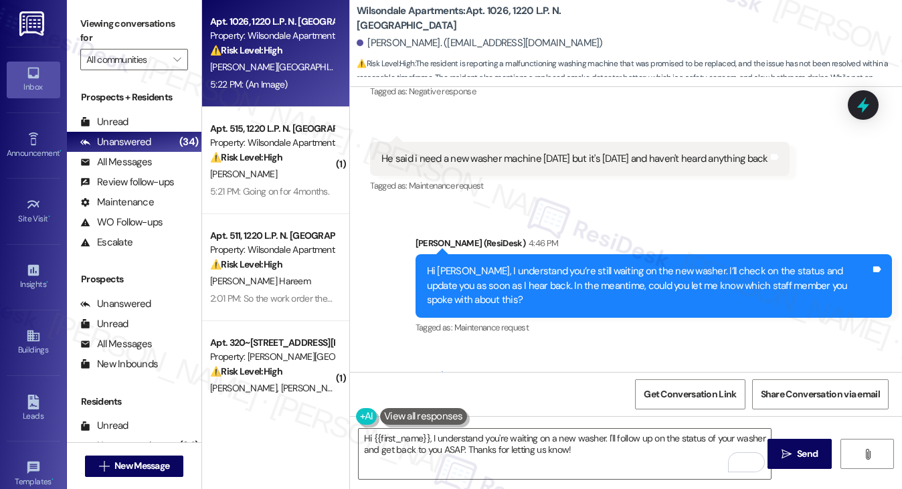
click at [511, 280] on div "Hi Zyere, I understand you’re still waiting on the new washer. I’ll check on th…" at bounding box center [649, 285] width 444 height 43
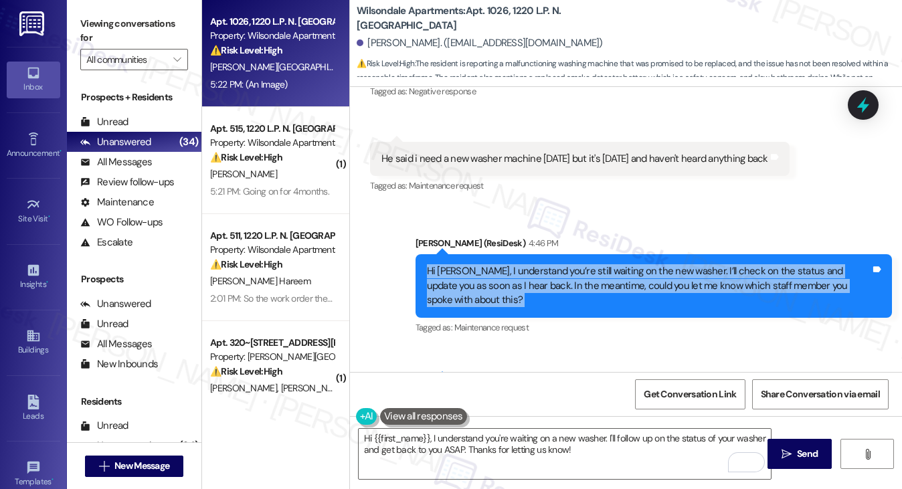
click at [511, 280] on div "Hi Zyere, I understand you’re still waiting on the new washer. I’ll check on th…" at bounding box center [649, 285] width 444 height 43
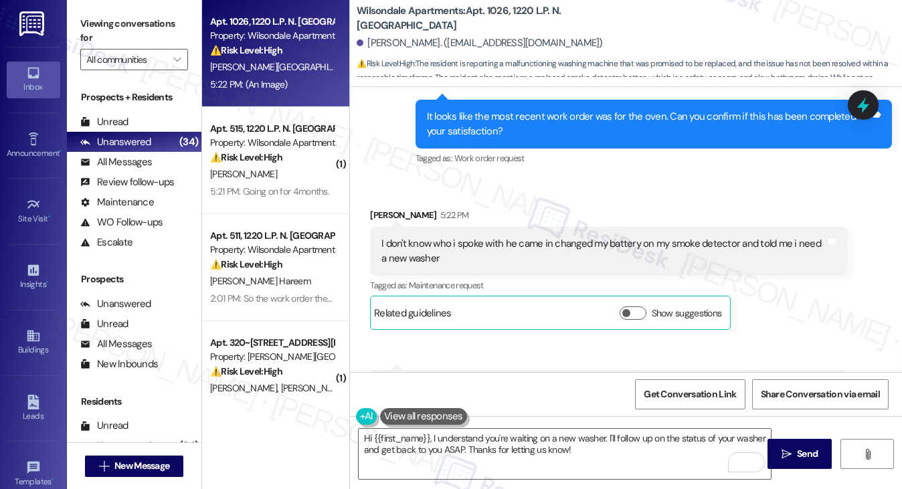
scroll to position [785, 0]
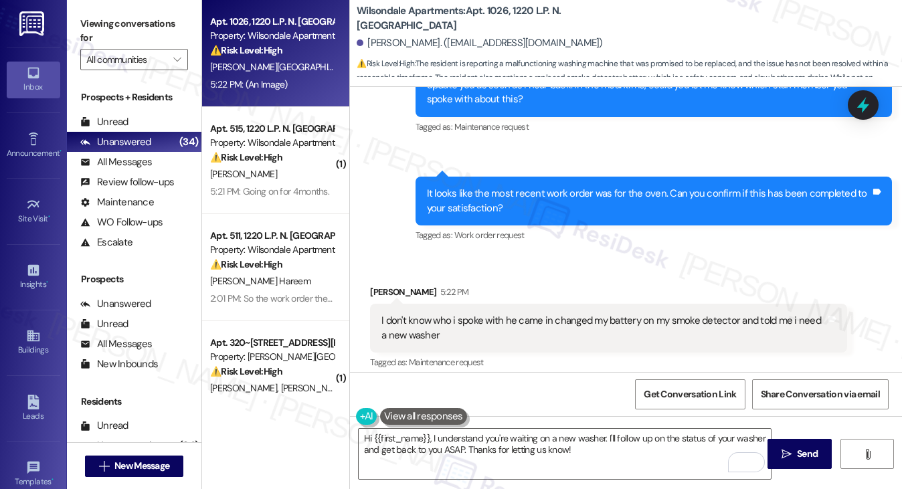
click at [481, 196] on div "It looks like the most recent work order was for the oven. Can you confirm if t…" at bounding box center [649, 201] width 444 height 29
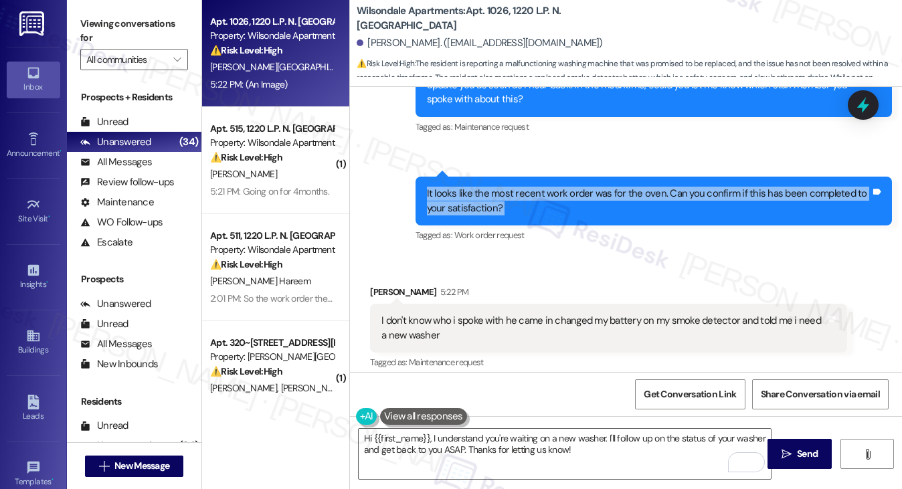
click at [481, 196] on div "It looks like the most recent work order was for the oven. Can you confirm if t…" at bounding box center [649, 201] width 444 height 29
click at [548, 208] on div "It looks like the most recent work order was for the oven. Can you confirm if t…" at bounding box center [649, 201] width 444 height 29
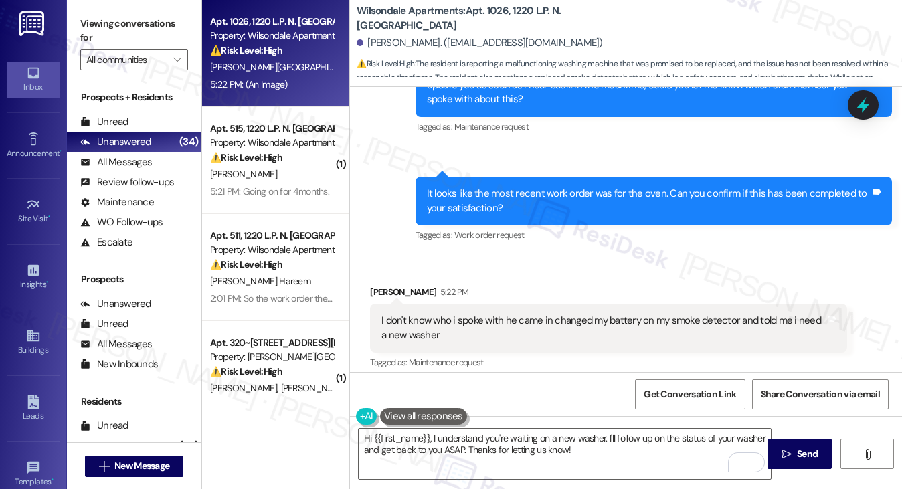
click at [548, 208] on div "It looks like the most recent work order was for the oven. Can you confirm if t…" at bounding box center [649, 201] width 444 height 29
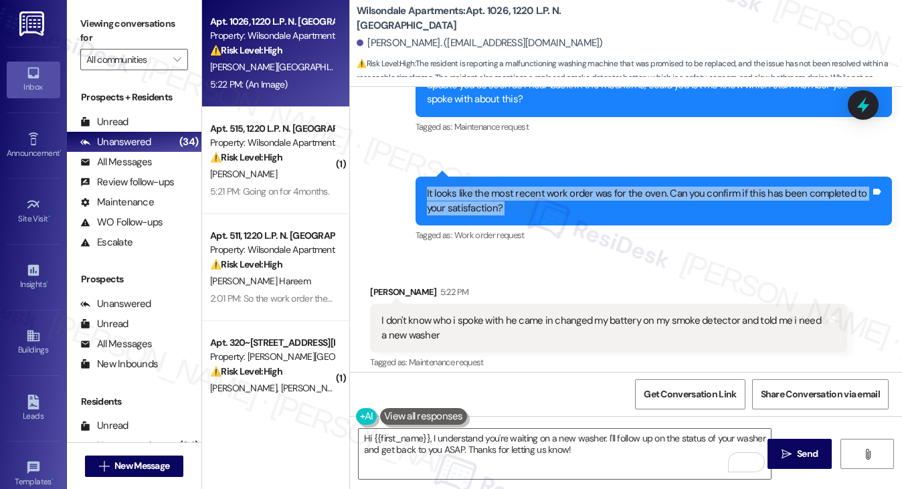
click at [548, 208] on div "It looks like the most recent work order was for the oven. Can you confirm if t…" at bounding box center [649, 201] width 444 height 29
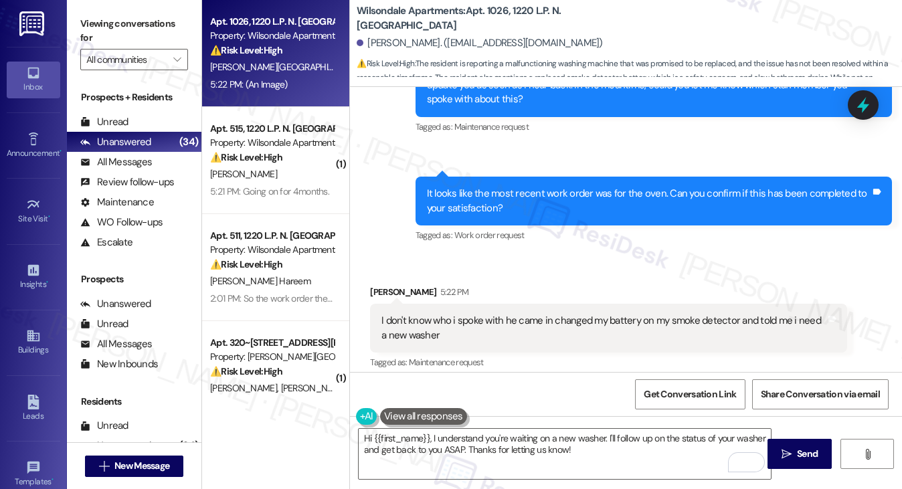
click at [459, 325] on div "I don't know who i spoke with he came in changed my battery on my smoke detecto…" at bounding box center [604, 328] width 444 height 29
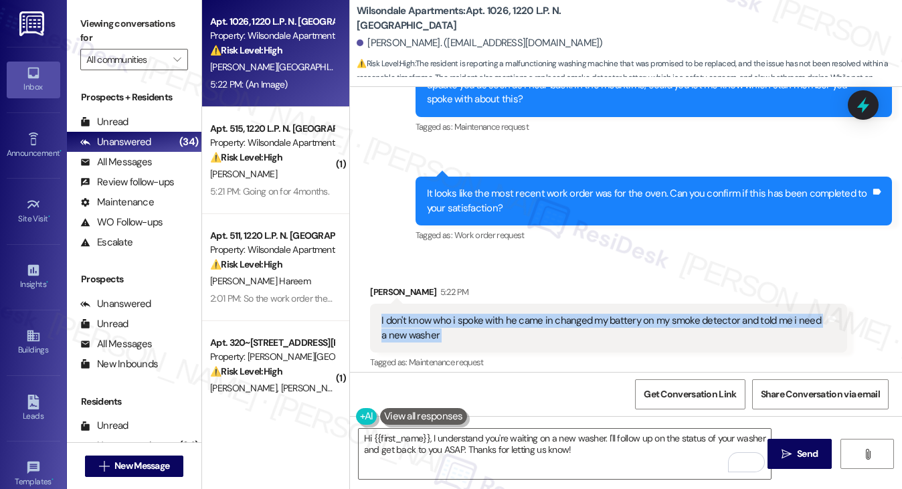
click at [459, 325] on div "I don't know who i spoke with he came in changed my battery on my smoke detecto…" at bounding box center [604, 328] width 444 height 29
click at [535, 322] on div "I don't know who i spoke with he came in changed my battery on my smoke detecto…" at bounding box center [604, 328] width 444 height 29
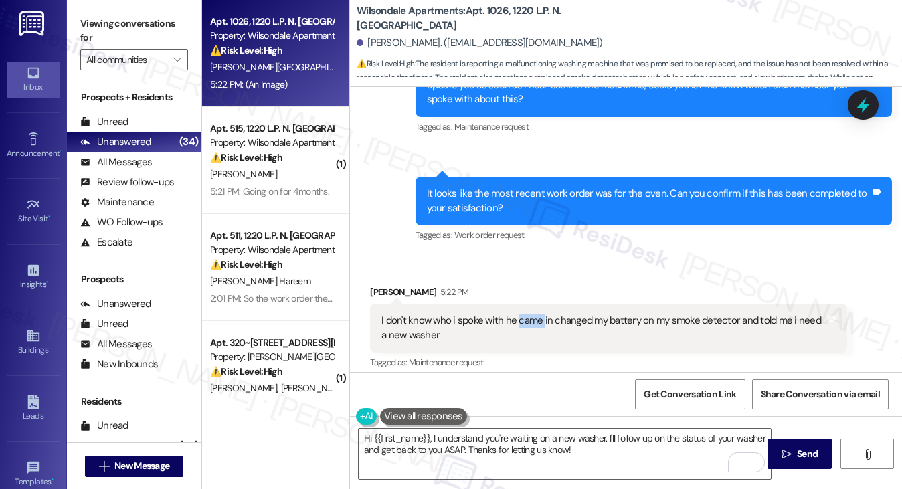
click at [535, 322] on div "I don't know who i spoke with he came in changed my battery on my smoke detecto…" at bounding box center [604, 328] width 444 height 29
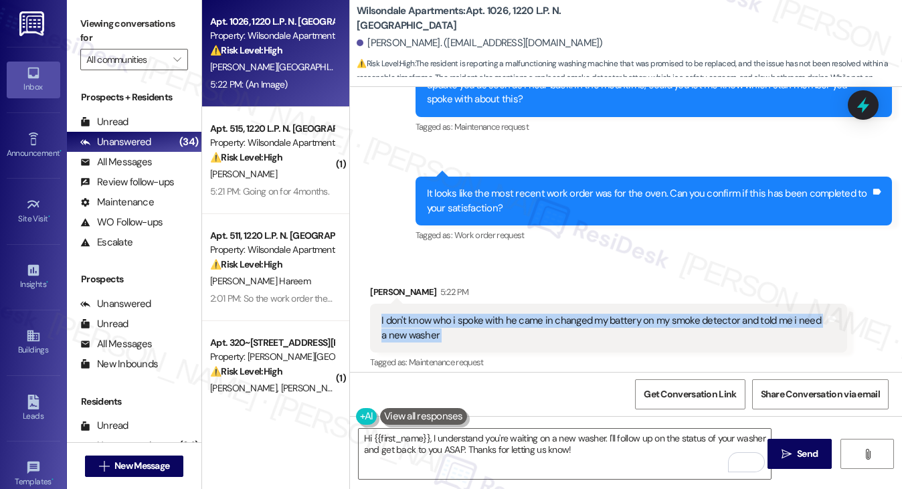
click at [535, 322] on div "I don't know who i spoke with he came in changed my battery on my smoke detecto…" at bounding box center [604, 328] width 444 height 29
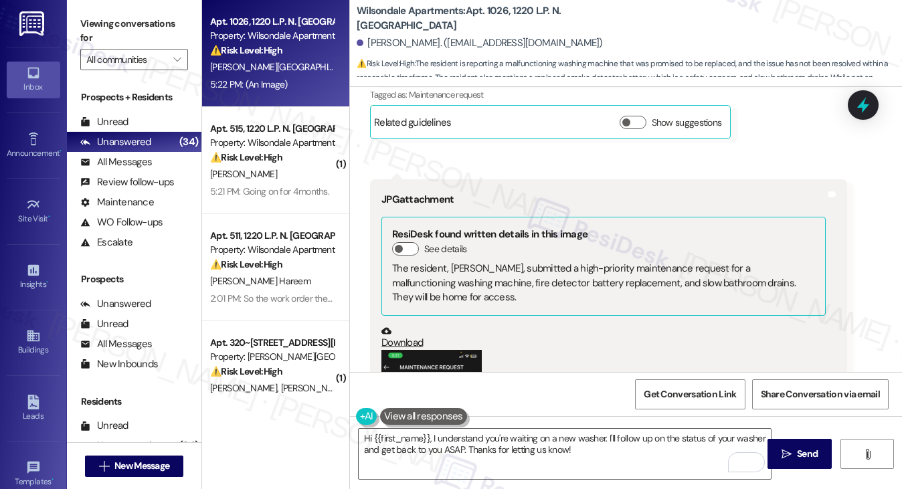
scroll to position [1254, 0]
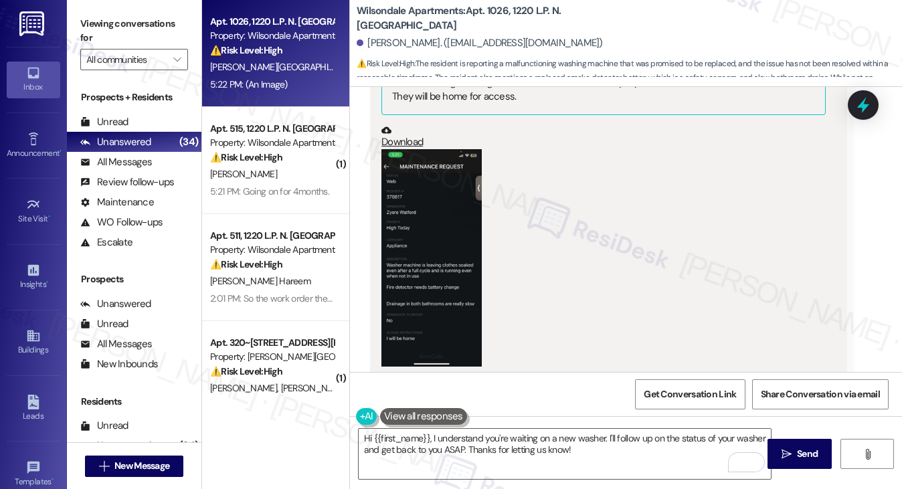
click at [433, 220] on button "Zoom image" at bounding box center [432, 258] width 100 height 218
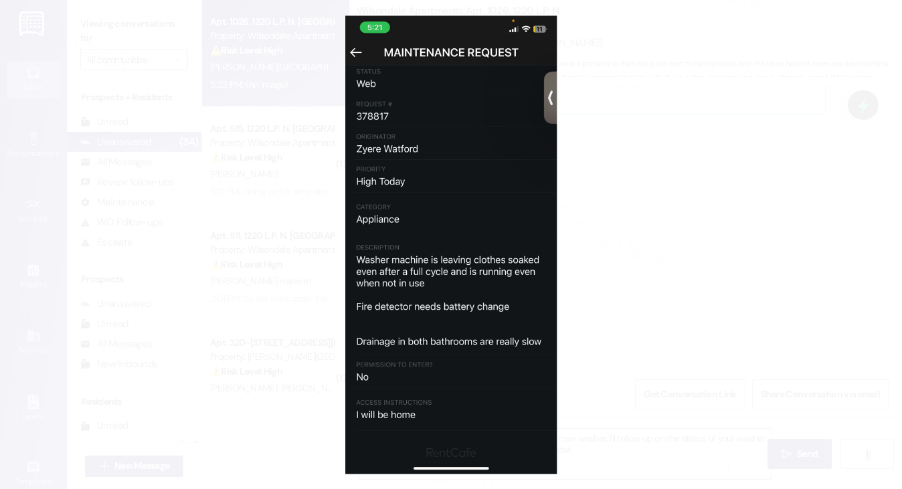
click at [667, 238] on button "Unzoom image" at bounding box center [451, 244] width 902 height 489
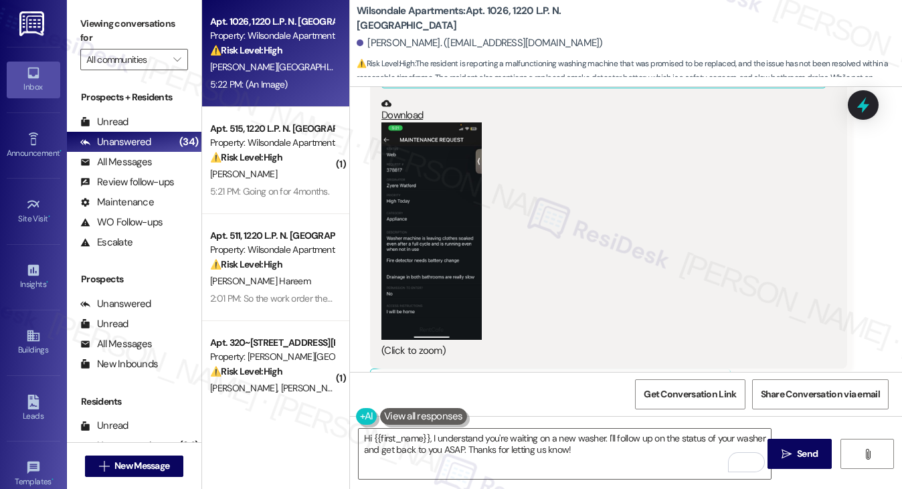
scroll to position [1321, 0]
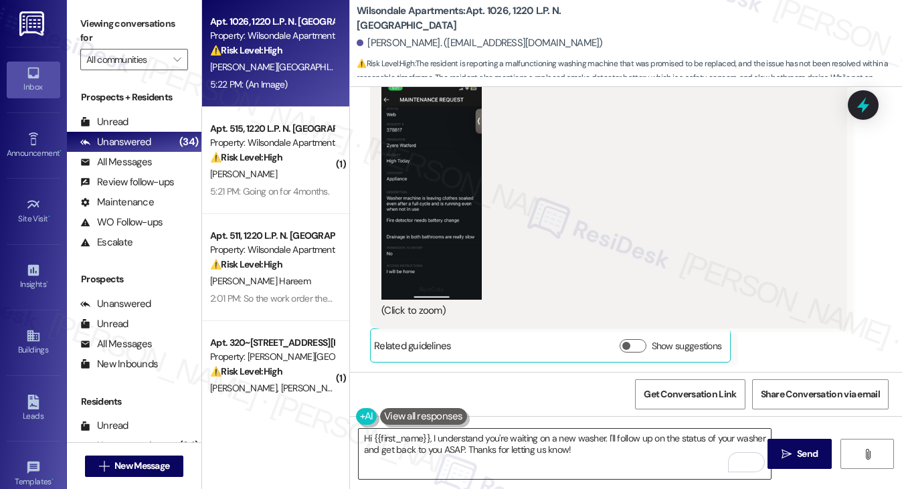
click at [477, 446] on textarea "Hi {{first_name}}, I understand you're waiting on a new washer. I'll follow up …" at bounding box center [565, 454] width 413 height 50
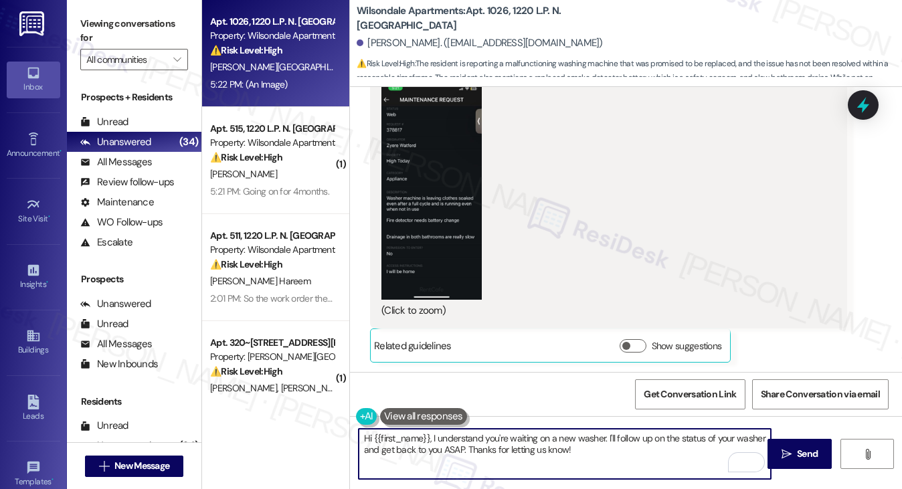
click at [477, 446] on textarea "Hi {{first_name}}, I understand you're waiting on a new washer. I'll follow up …" at bounding box center [565, 454] width 413 height 50
click at [578, 444] on textarea "Hi {{first_name}}, I understand you're waiting on a new washer. I'll follow up …" at bounding box center [565, 454] width 413 height 50
drag, startPoint x: 594, startPoint y: 447, endPoint x: 357, endPoint y: 418, distance: 239.4
click at [357, 428] on div "Hi {{first_name}}, I understand you're waiting on a new washer. I'll follow up …" at bounding box center [558, 454] width 414 height 52
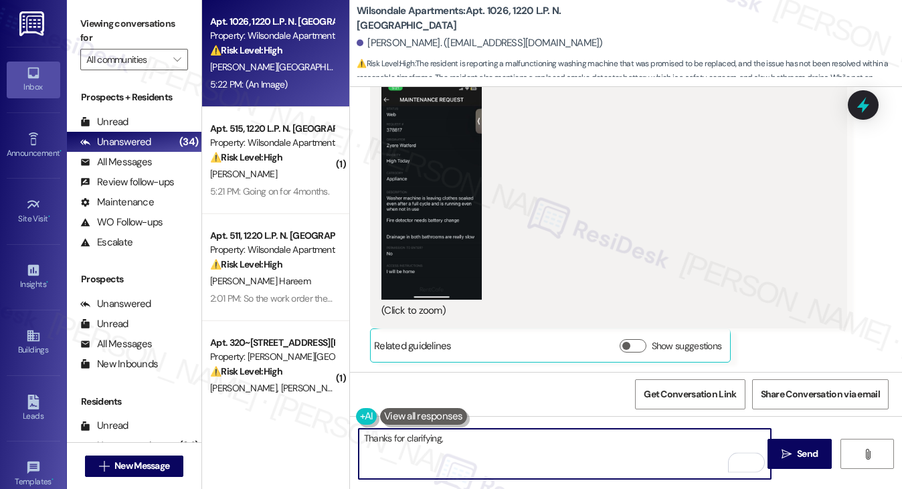
click at [384, 38] on div "Zyere Watford. (zyerebaby22@gmail.com)" at bounding box center [480, 43] width 246 height 14
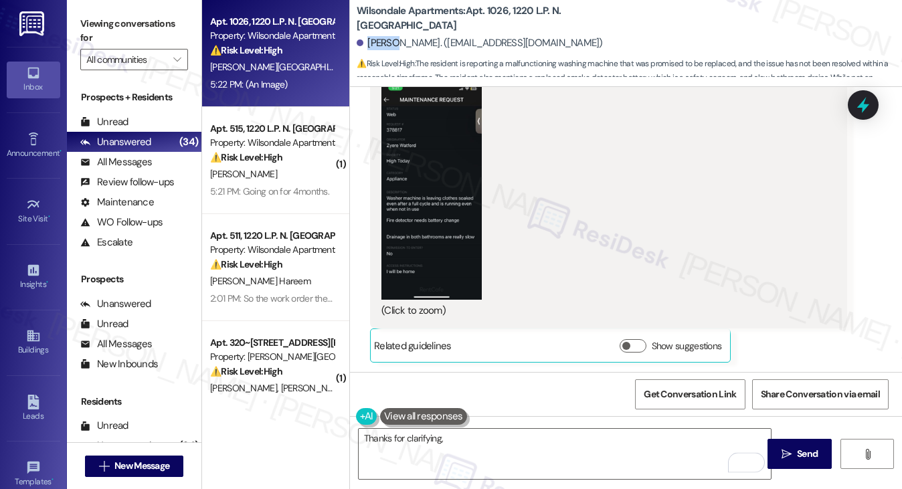
click at [384, 38] on div "Zyere Watford. (zyerebaby22@gmail.com)" at bounding box center [480, 43] width 246 height 14
copy div "Zyere"
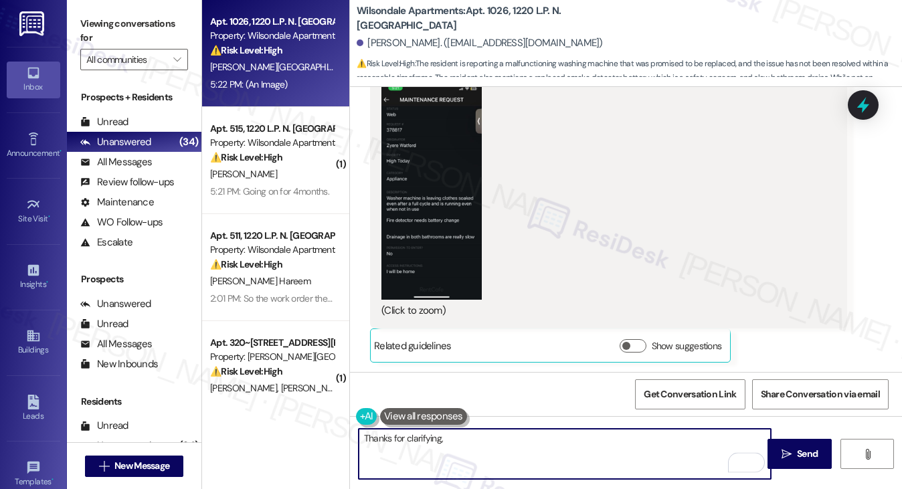
click at [471, 441] on textarea "Thanks for clarifying," at bounding box center [565, 454] width 413 height 50
paste textarea "Zyere"
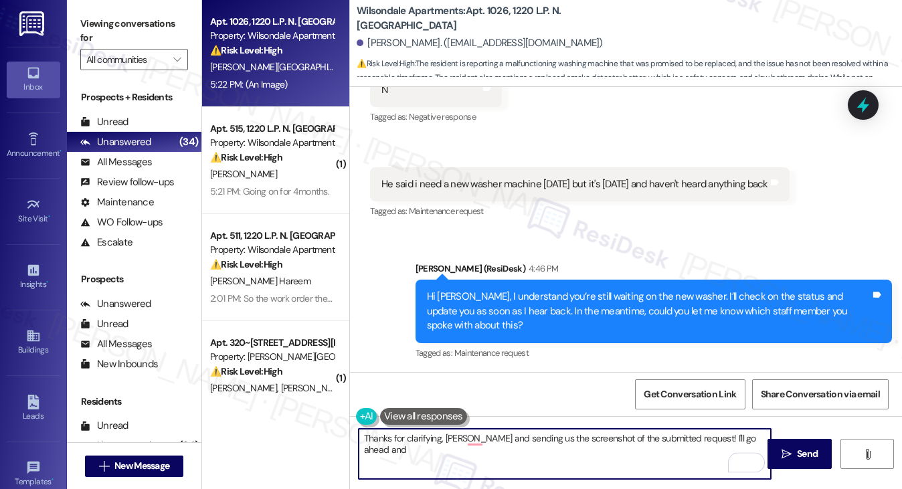
scroll to position [718, 0]
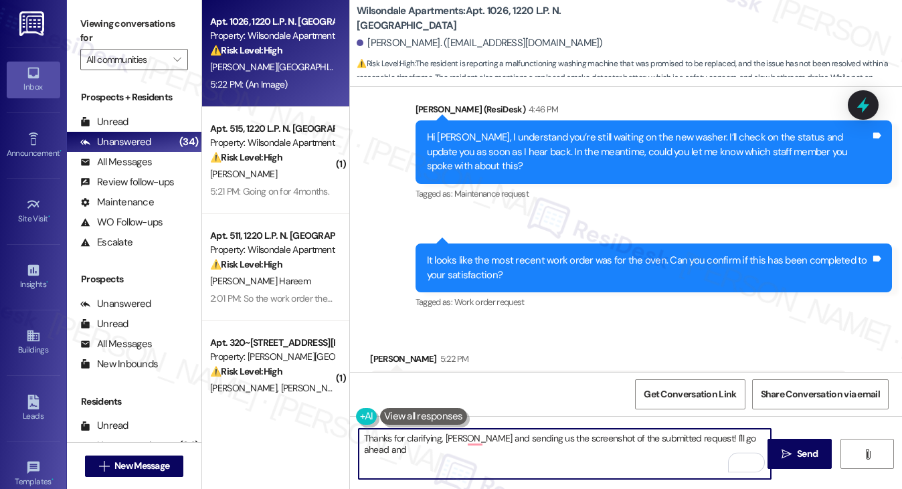
type textarea "Thanks for clarifying, Zyere and sending us the screenshot of the submitted req…"
click at [670, 147] on div "Hi Zyere, I understand you’re still waiting on the new washer. I’ll check on th…" at bounding box center [649, 152] width 444 height 43
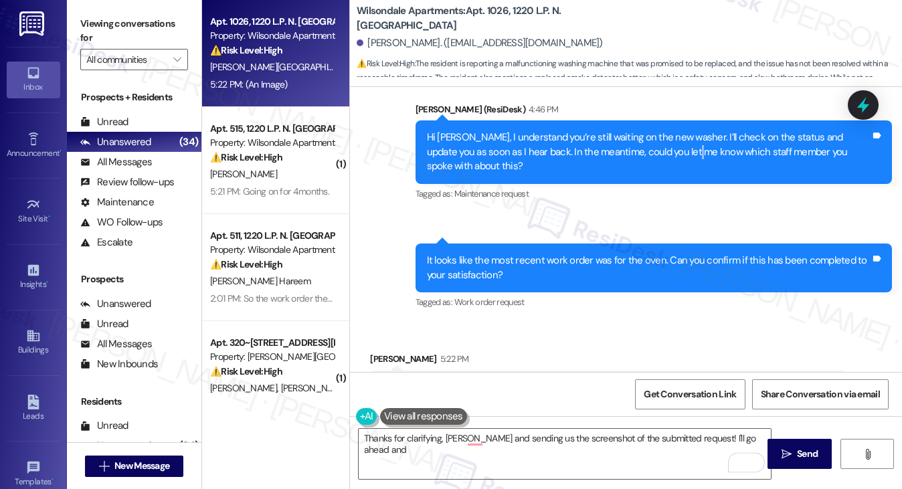
click at [670, 147] on div "Hi Zyere, I understand you’re still waiting on the new washer. I’ll check on th…" at bounding box center [649, 152] width 444 height 43
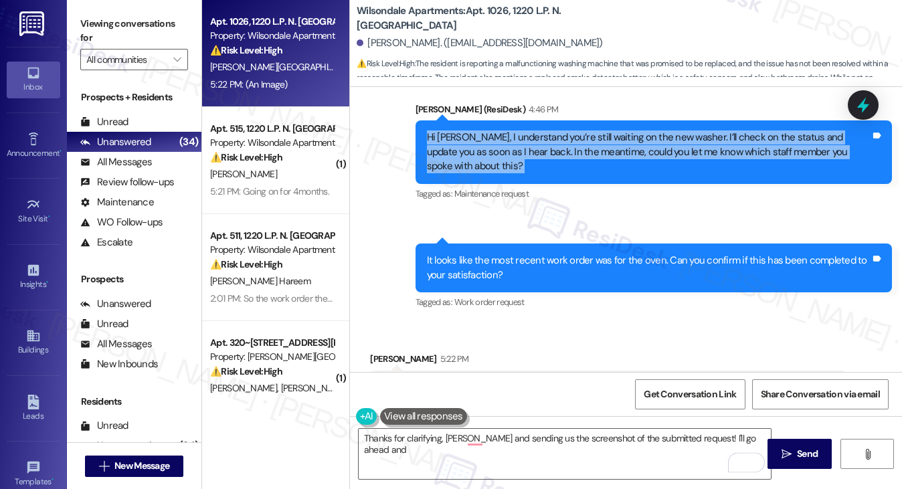
click at [670, 147] on div "Hi Zyere, I understand you’re still waiting on the new washer. I’ll check on th…" at bounding box center [649, 152] width 444 height 43
click at [867, 116] on div at bounding box center [863, 105] width 40 height 38
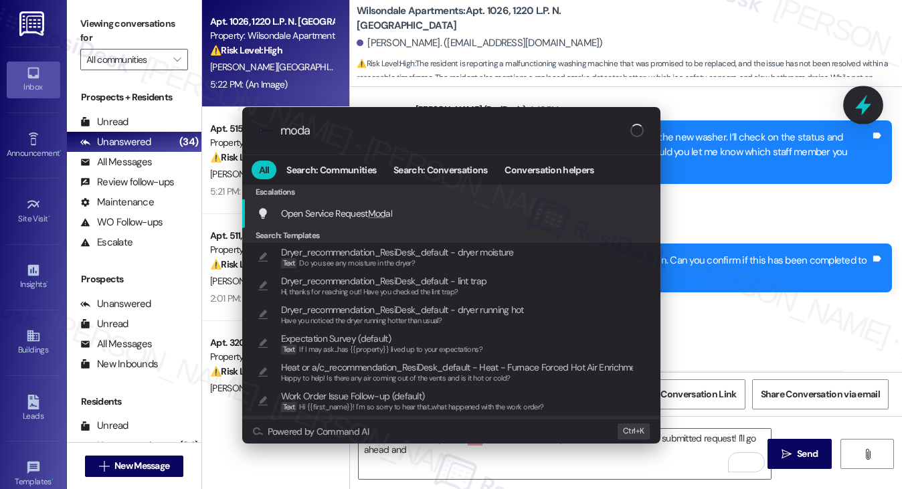
type input "modal"
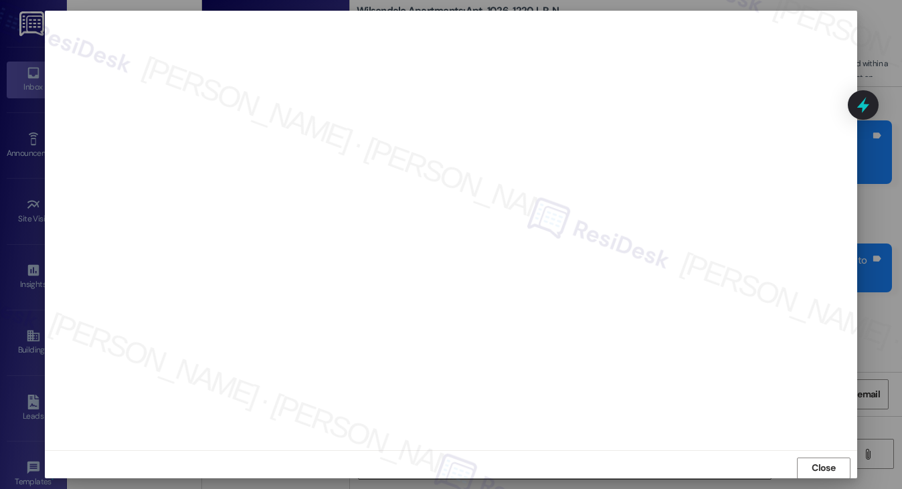
scroll to position [0, 0]
click at [819, 469] on span "Close" at bounding box center [823, 469] width 23 height 14
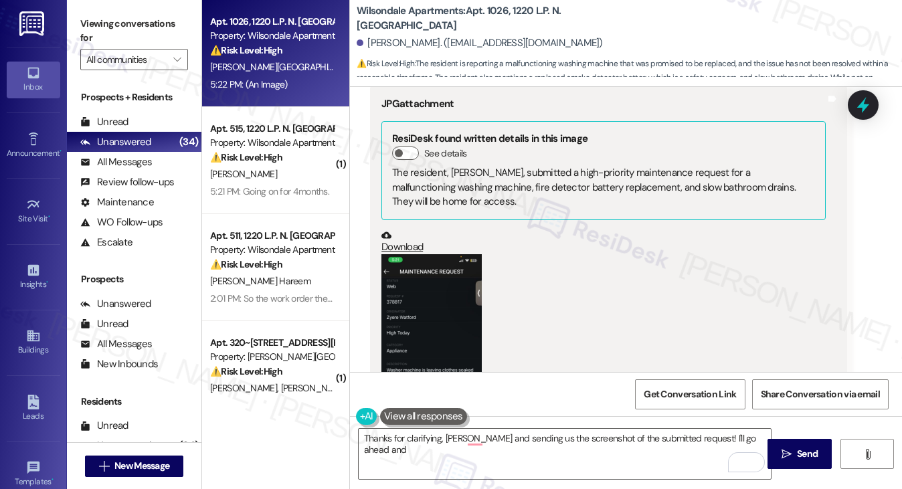
scroll to position [1321, 0]
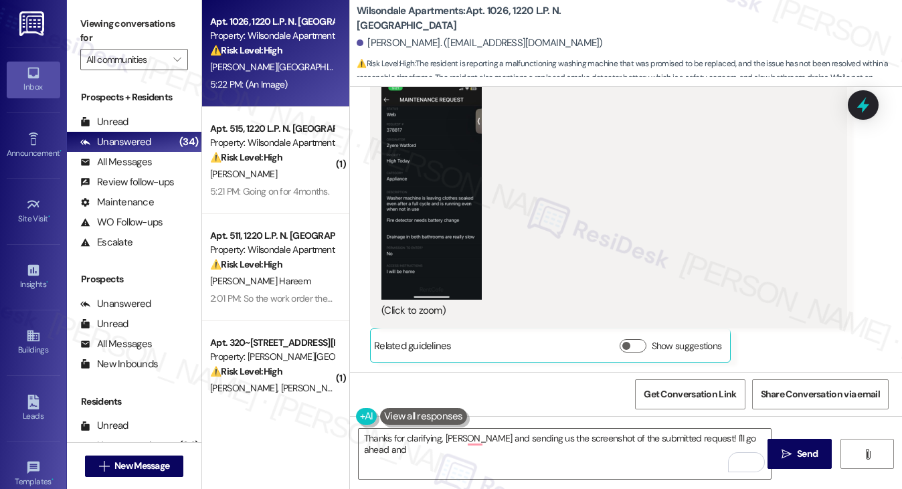
click at [434, 188] on button "Zoom image" at bounding box center [432, 191] width 100 height 218
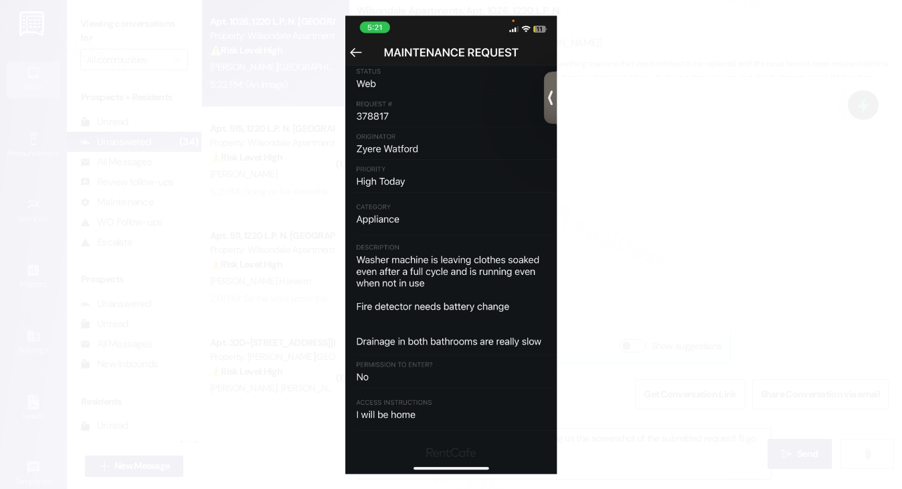
click at [633, 187] on button "Unzoom image" at bounding box center [451, 244] width 902 height 489
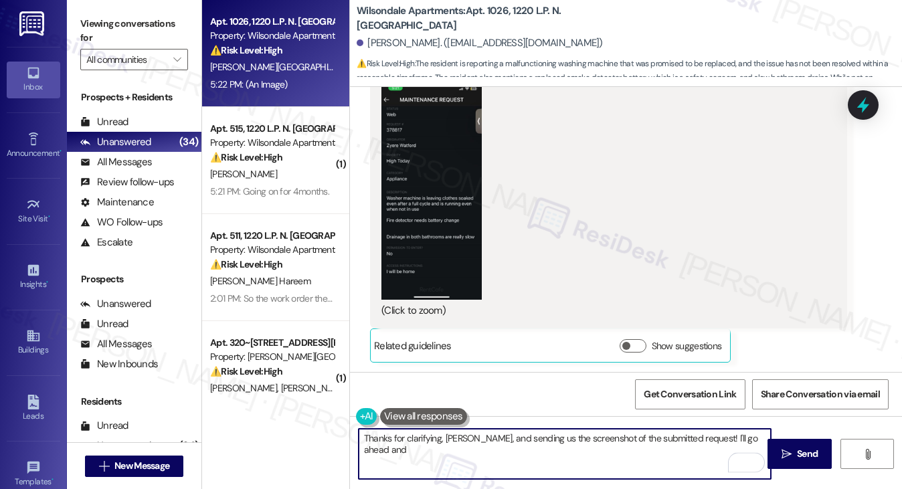
click at [698, 436] on textarea "Thanks for clarifying, Zyere, and sending us the screenshot of the submitted re…" at bounding box center [565, 454] width 413 height 50
click at [756, 440] on textarea "Thanks for clarifying, Zyere, and sending us the screenshot of the submitted re…" at bounding box center [565, 454] width 413 height 50
click at [441, 430] on textarea "Thanks for clarifying, Zyere, and sending us the screenshot of the submitted re…" at bounding box center [565, 454] width 413 height 50
click at [442, 430] on textarea "Thanks for clarifying, Zyere, and sending us the screenshot of the submitted re…" at bounding box center [565, 454] width 413 height 50
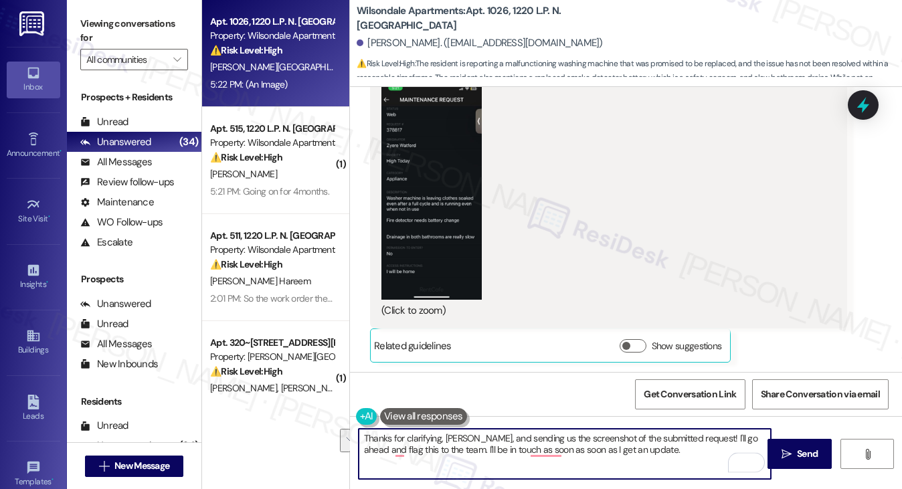
click at [579, 436] on textarea "Thanks for clarifying, Zyere, and sending us the screenshot of the submitted re…" at bounding box center [565, 454] width 413 height 50
click at [487, 433] on textarea "Thanks for clarifying, Zyere, and sending us the screenshot of the submitted re…" at bounding box center [565, 454] width 413 height 50
click at [471, 438] on textarea "Thanks for clarifying, Zyere, and sending us the screenshot of the submitted re…" at bounding box center [565, 454] width 413 height 50
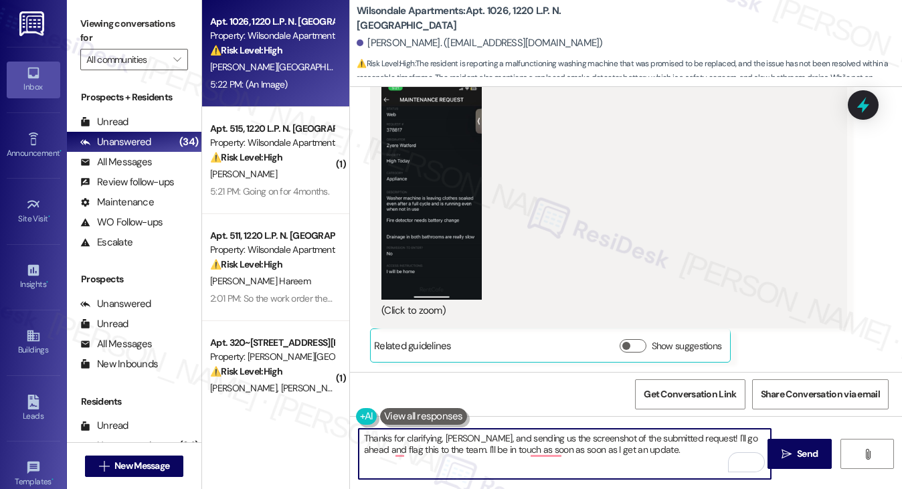
click at [568, 436] on textarea "Thanks for clarifying, Zyere, and sending us the screenshot of the submitted re…" at bounding box center [565, 454] width 413 height 50
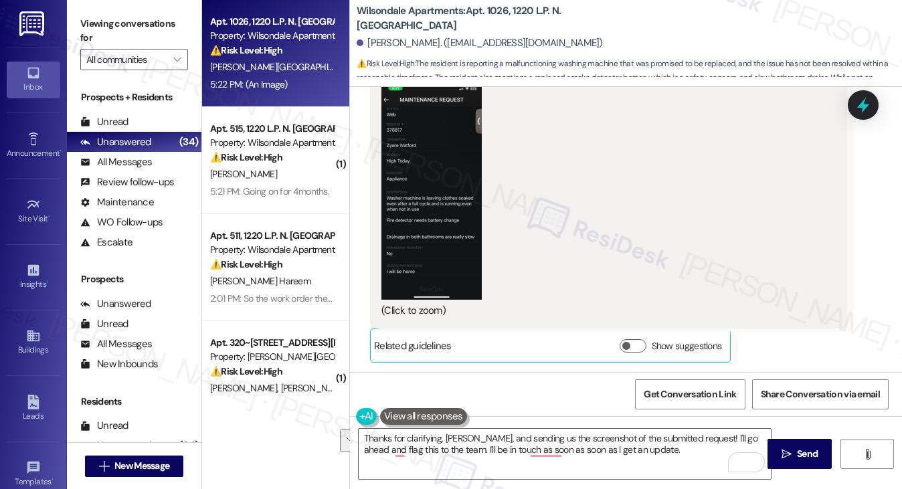
click at [92, 10] on div "Viewing conversations for All communities " at bounding box center [134, 42] width 135 height 84
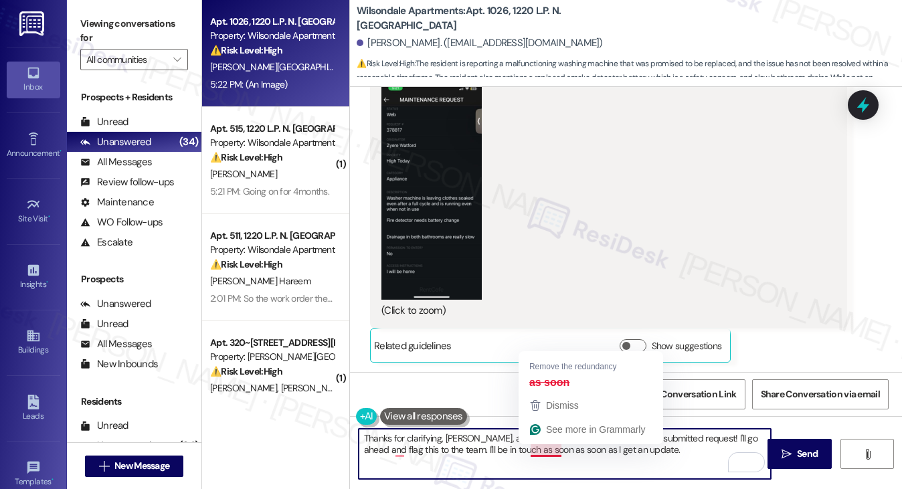
click at [540, 449] on textarea "Thanks for clarifying, Zyere, and sending us the screenshot of the submitted re…" at bounding box center [565, 454] width 413 height 50
paste textarea "for sending over the screenshot of your request! I’ll flag this to the team and…"
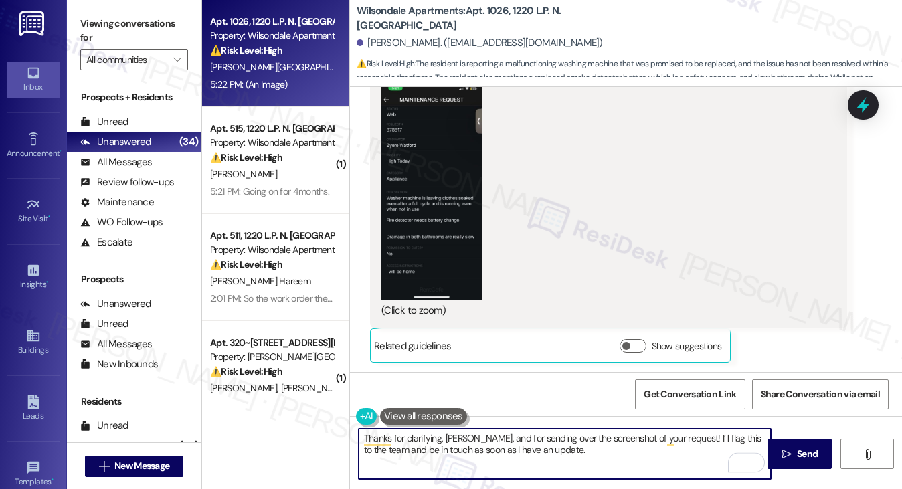
click at [504, 437] on textarea "Thanks for clarifying, Zyere, and for sending over the screenshot of your reque…" at bounding box center [565, 454] width 413 height 50
click at [605, 455] on textarea "Thanks for clarifying, Zyere, and for sending over the screenshot of your reque…" at bounding box center [565, 454] width 413 height 50
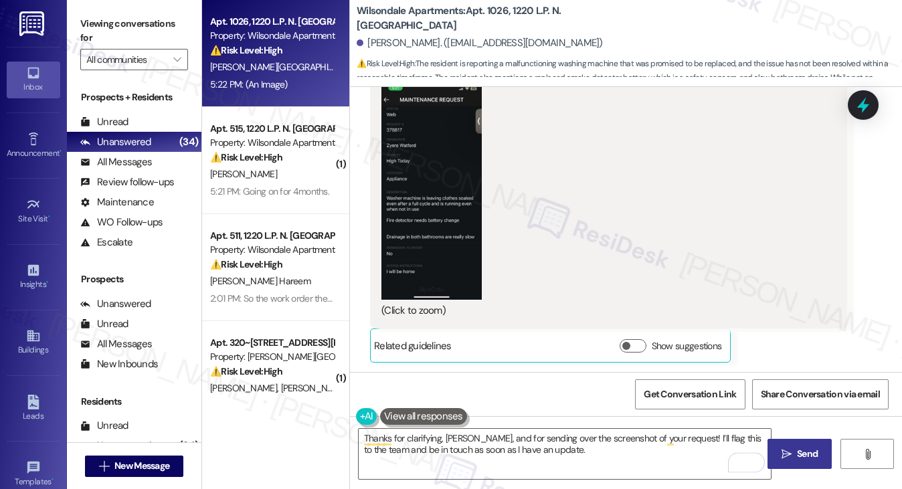
click at [787, 448] on span " Send" at bounding box center [800, 454] width 42 height 14
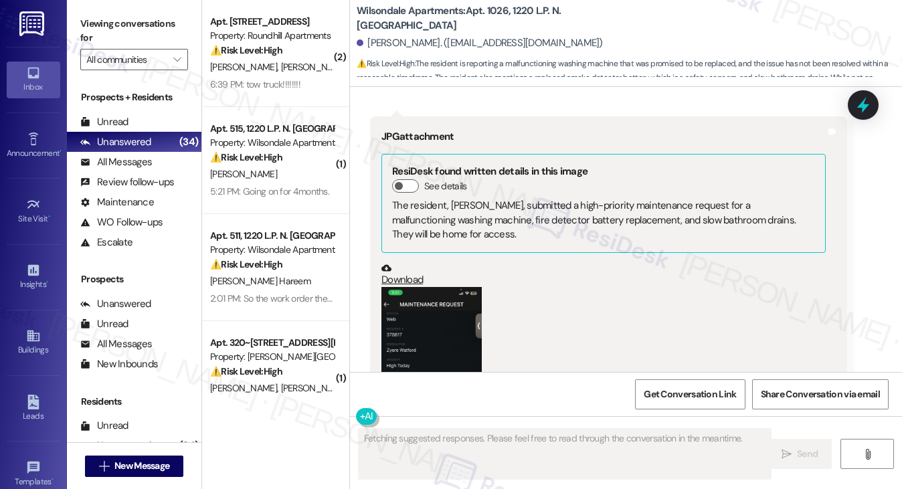
scroll to position [1027, 0]
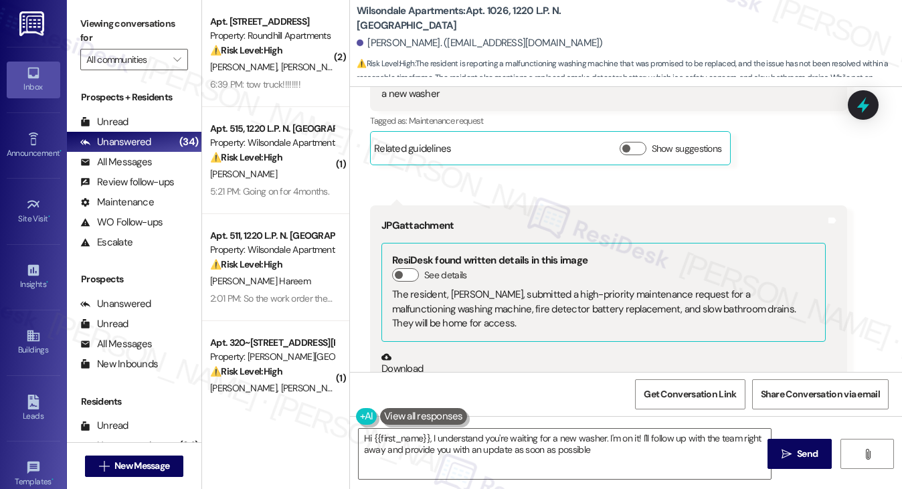
type textarea "Hi {{first_name}}, I understand you're waiting for a new washer. I'm on it! I'l…"
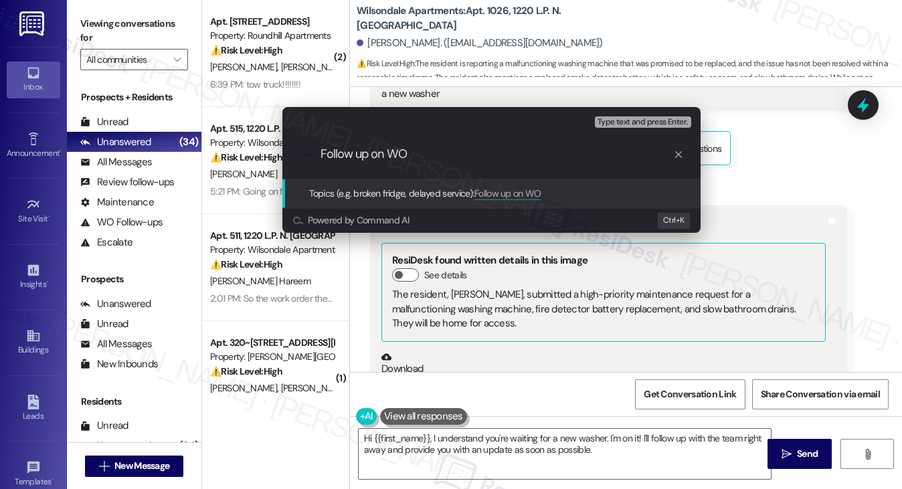
type input "Follow up on WO#"
click at [791, 192] on div "Escalate Conversation Medium risk Topics (e.g. broken fridge, delayed service) …" at bounding box center [451, 244] width 902 height 489
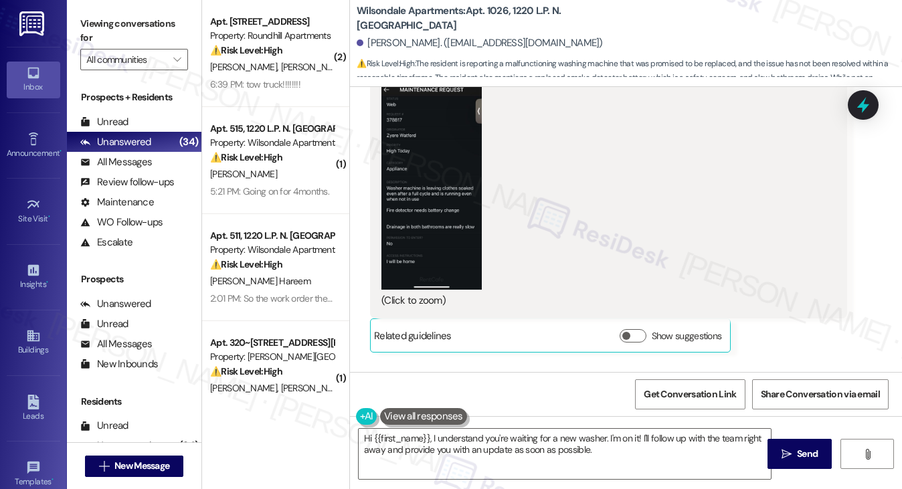
scroll to position [1228, 0]
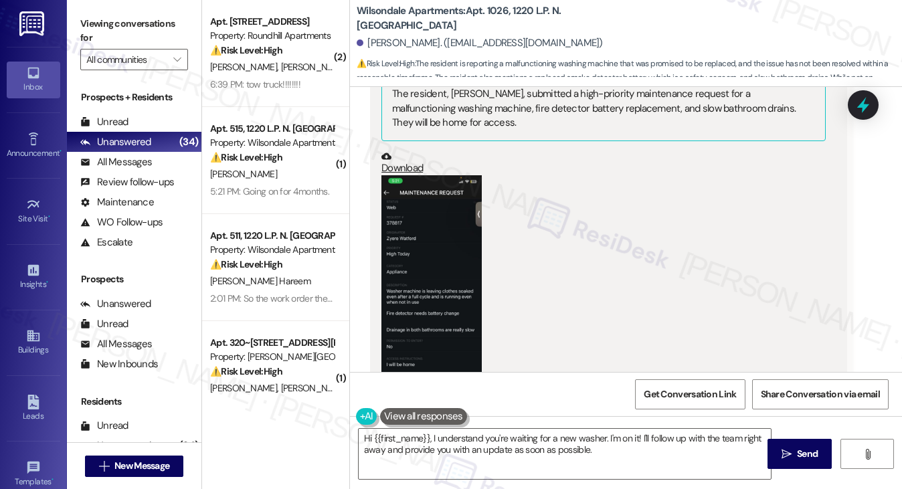
click at [424, 234] on button "Zoom image" at bounding box center [432, 284] width 100 height 218
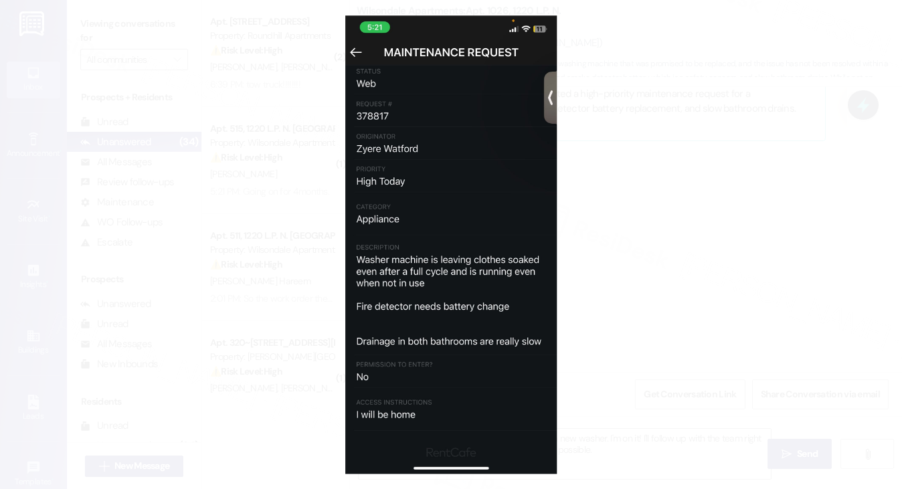
click at [693, 168] on button "Unzoom image" at bounding box center [451, 244] width 902 height 489
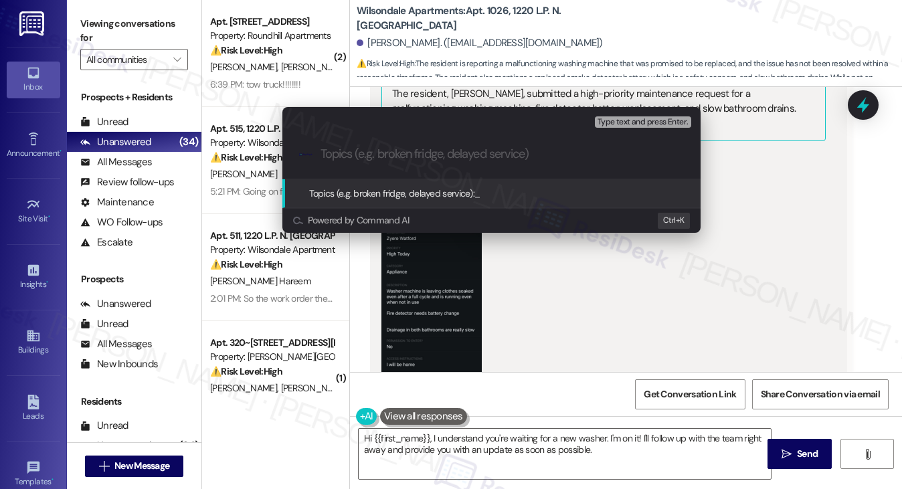
paste input "Follow up on WO#"
type input "Follow up on WO#377817 - washer issue"
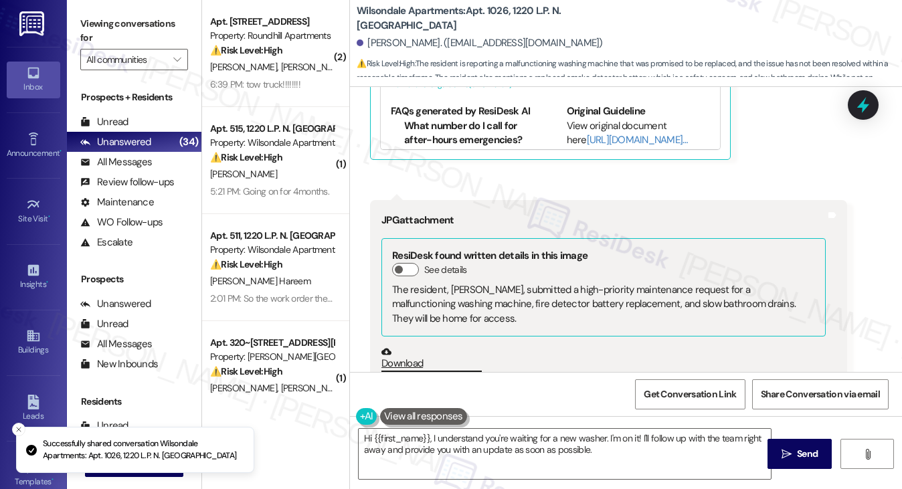
scroll to position [1624, 0]
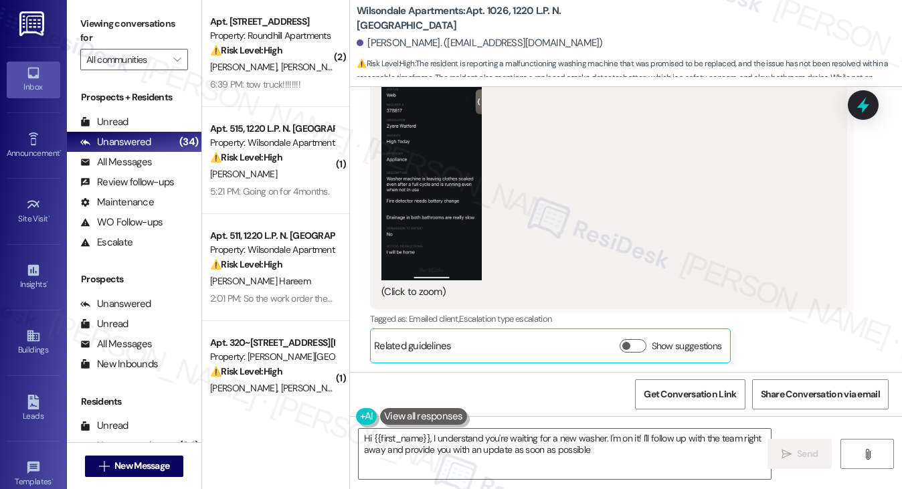
type textarea "Hi {{first_name}}, I understand you're waiting for a new washer. I'm on it! I'l…"
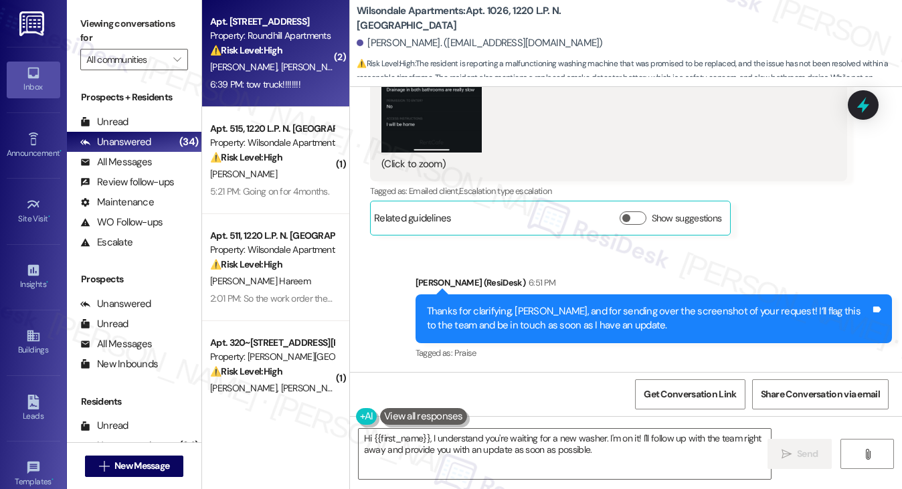
click at [281, 62] on span "K. Brown" at bounding box center [314, 67] width 67 height 12
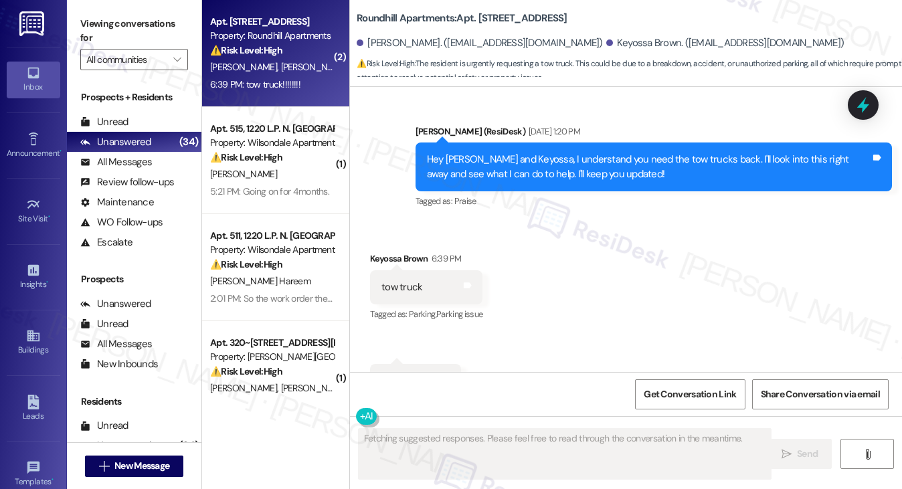
scroll to position [3244, 0]
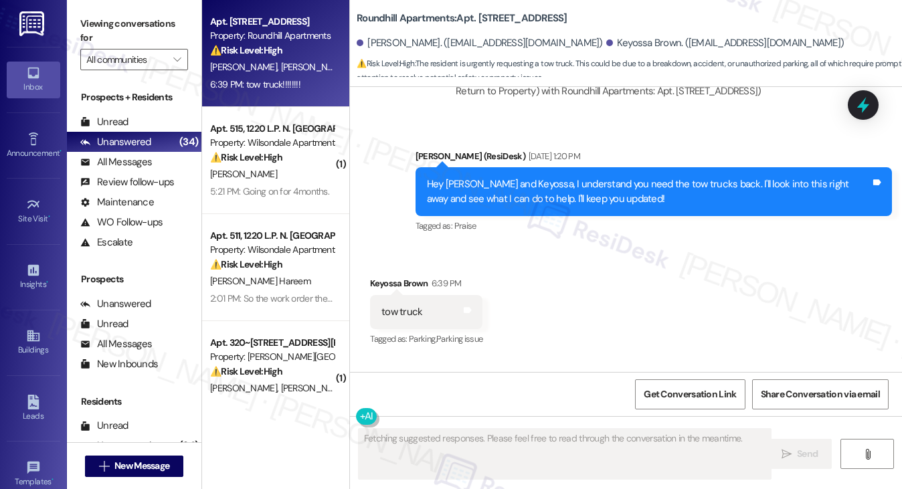
click at [488, 177] on div "Hey Katina and Keyossa, I understand you need the tow trucks back. I'll look in…" at bounding box center [649, 191] width 444 height 29
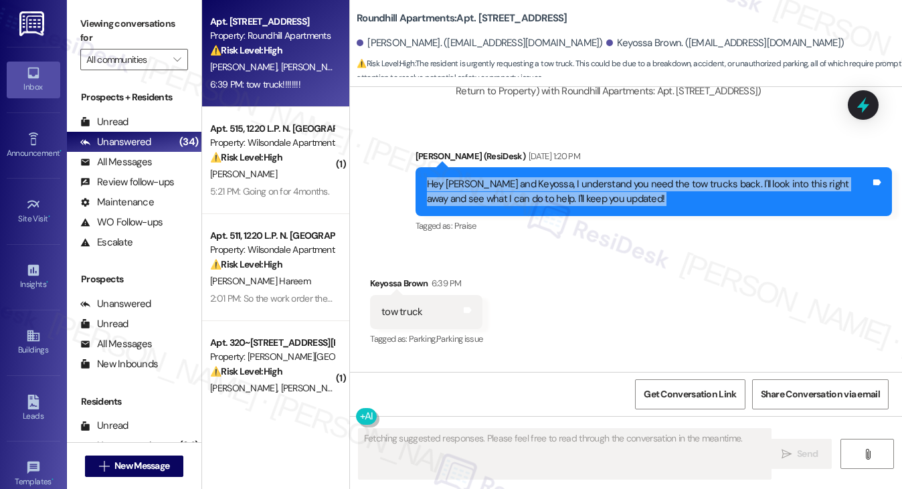
click at [488, 177] on div "Hey Katina and Keyossa, I understand you need the tow trucks back. I'll look in…" at bounding box center [649, 191] width 444 height 29
click at [618, 177] on div "Hey Katina and Keyossa, I understand you need the tow trucks back. I'll look in…" at bounding box center [649, 191] width 444 height 29
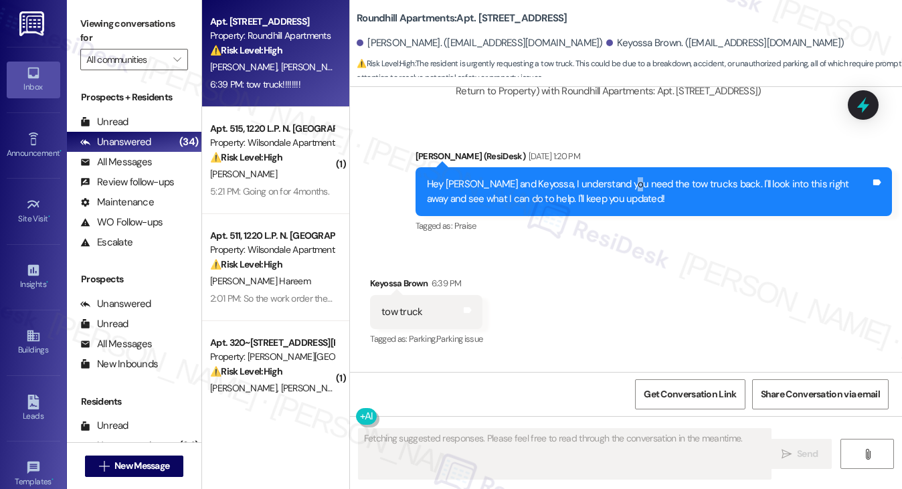
click at [618, 177] on div "Hey Katina and Keyossa, I understand you need the tow trucks back. I'll look in…" at bounding box center [649, 191] width 444 height 29
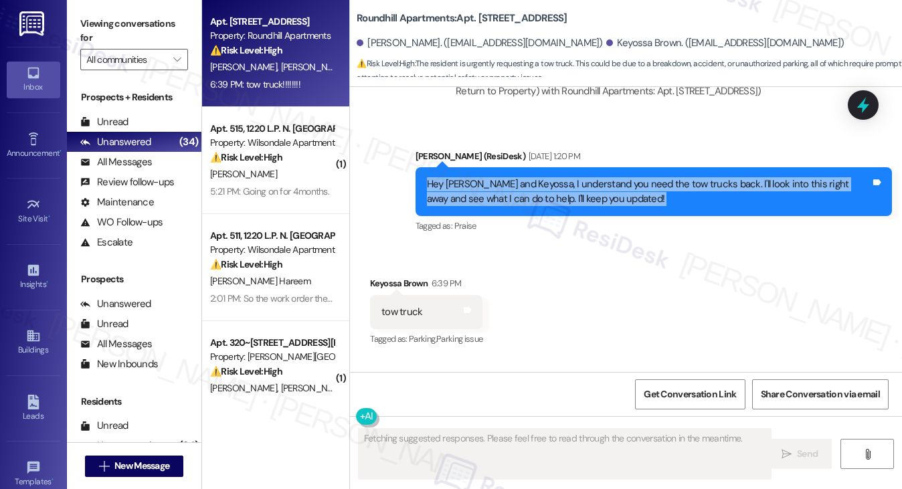
click at [618, 177] on div "Hey Katina and Keyossa, I understand you need the tow trucks back. I'll look in…" at bounding box center [649, 191] width 444 height 29
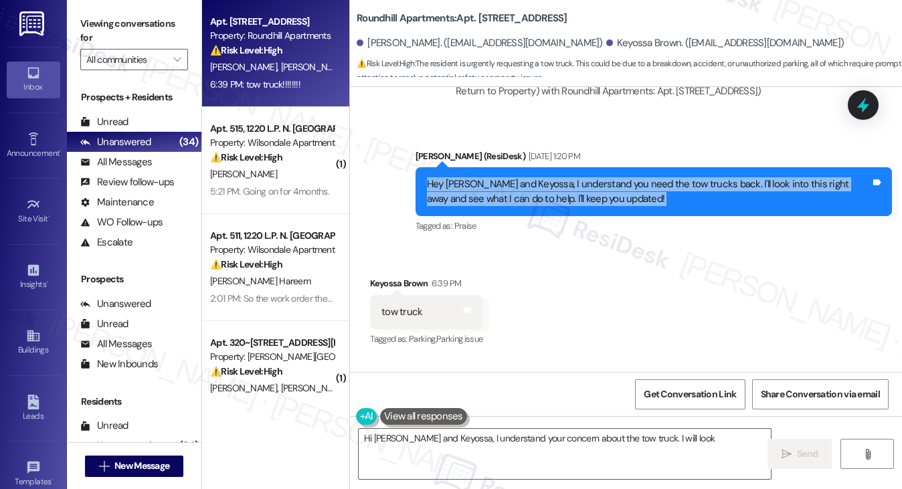
click at [678, 177] on div "Hey Katina and Keyossa, I understand you need the tow trucks back. I'll look in…" at bounding box center [649, 191] width 444 height 29
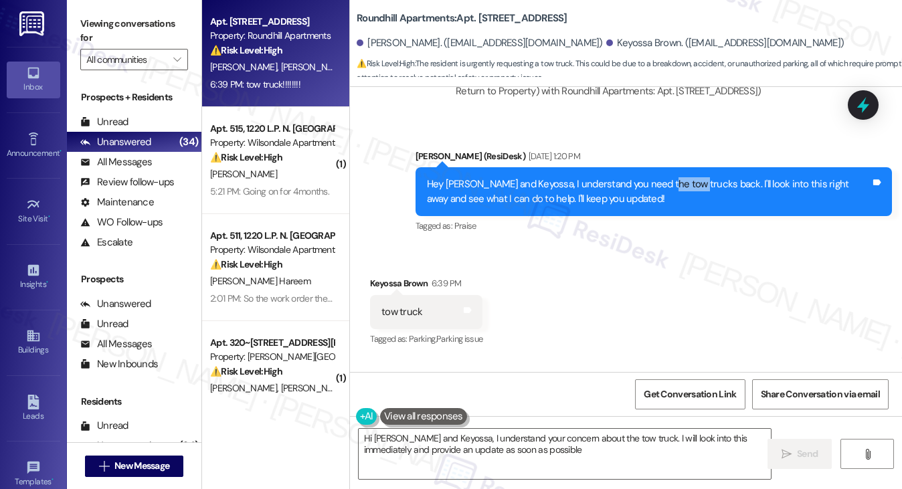
click at [678, 177] on div "Hey Katina and Keyossa, I understand you need the tow trucks back. I'll look in…" at bounding box center [649, 191] width 444 height 29
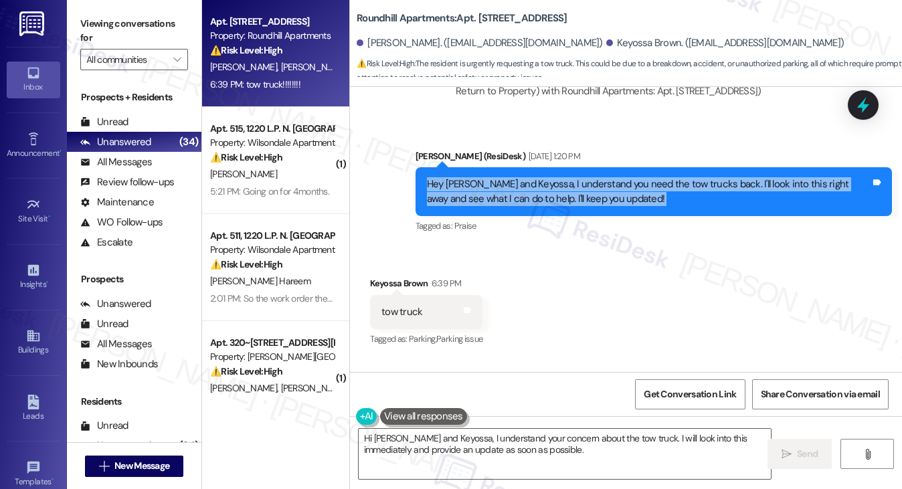
click at [678, 177] on div "Hey Katina and Keyossa, I understand you need the tow trucks back. I'll look in…" at bounding box center [649, 191] width 444 height 29
click at [682, 182] on div "Hey Katina and Keyossa, I understand you need the tow trucks back. I'll look in…" at bounding box center [649, 191] width 444 height 29
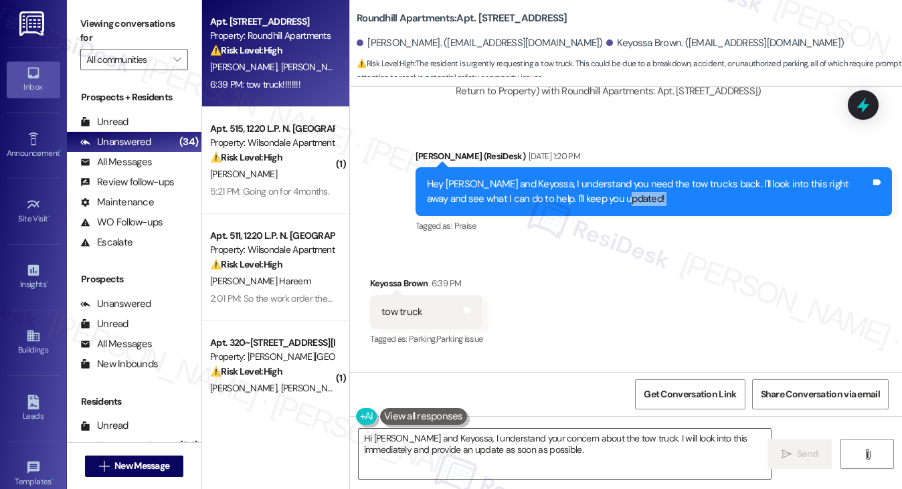
click at [682, 182] on div "Hey Katina and Keyossa, I understand you need the tow trucks back. I'll look in…" at bounding box center [649, 191] width 444 height 29
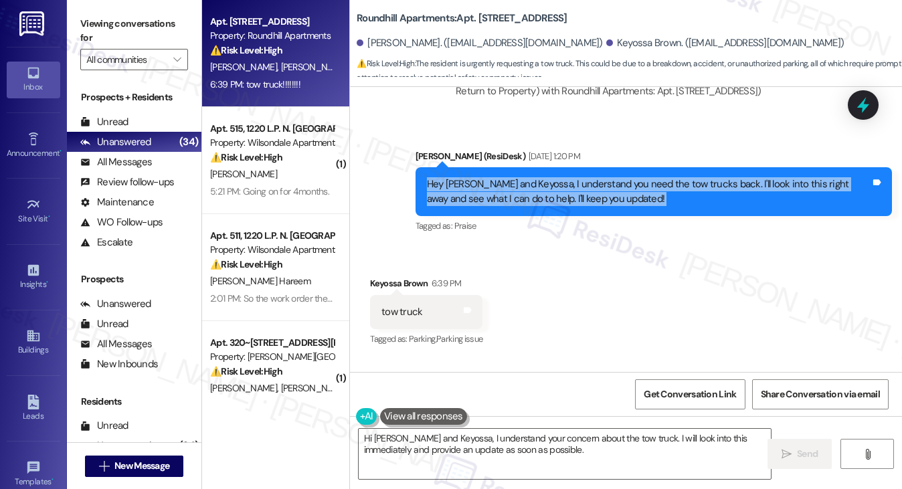
click at [682, 182] on div "Hey Katina and Keyossa, I understand you need the tow trucks back. I'll look in…" at bounding box center [649, 191] width 444 height 29
click at [514, 184] on div "Hey Katina and Keyossa, I understand you need the tow trucks back. I'll look in…" at bounding box center [649, 191] width 444 height 29
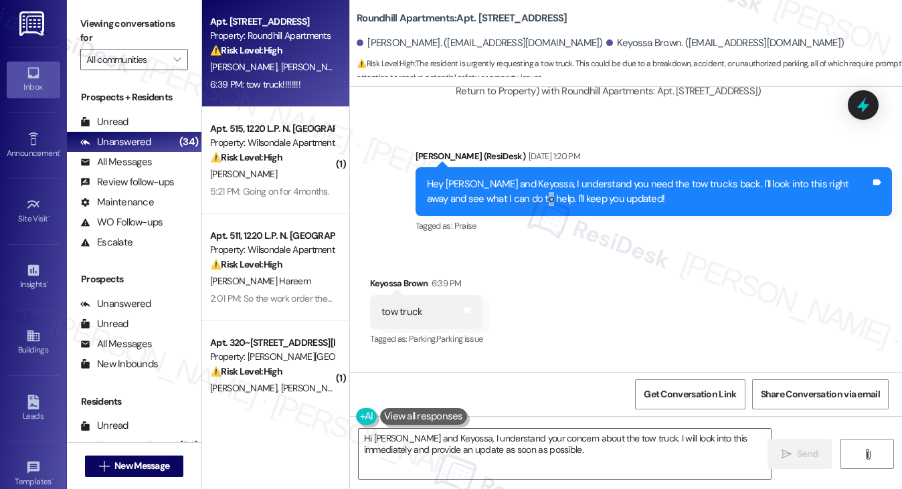
click at [514, 184] on div "Hey Katina and Keyossa, I understand you need the tow trucks back. I'll look in…" at bounding box center [649, 191] width 444 height 29
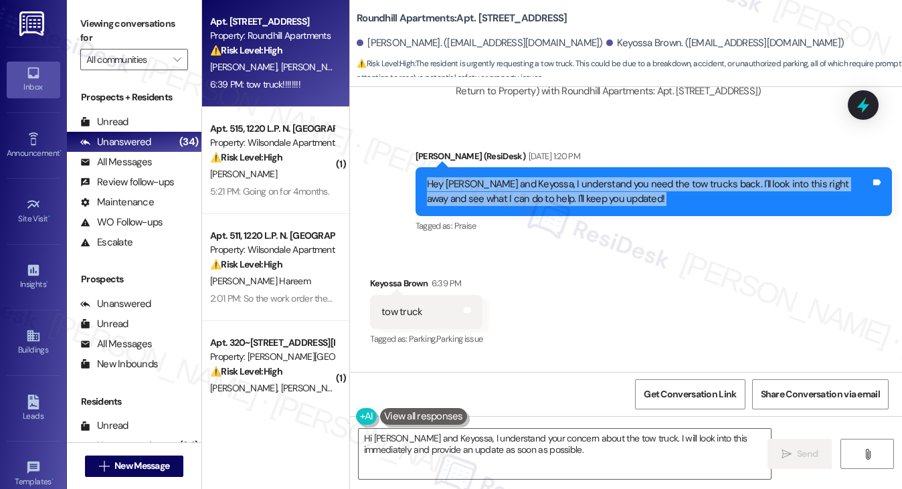
click at [514, 184] on div "Hey Katina and Keyossa, I understand you need the tow trucks back. I'll look in…" at bounding box center [649, 191] width 444 height 29
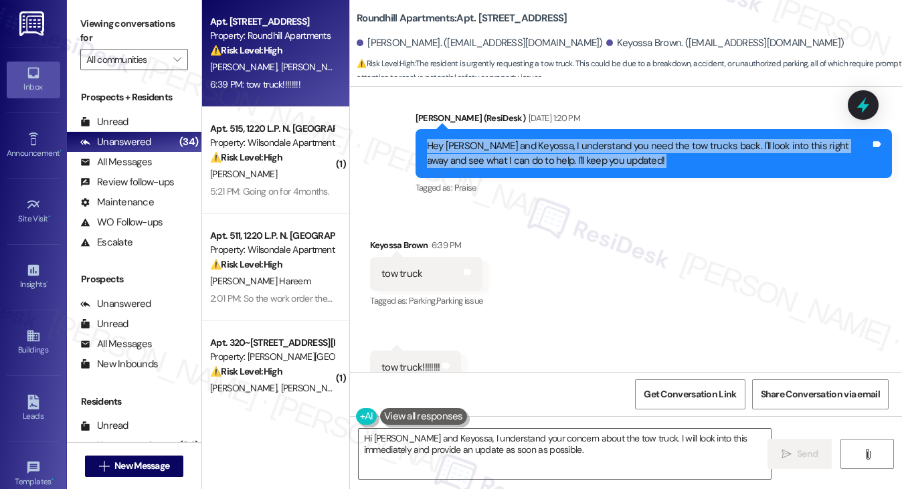
scroll to position [3312, 0]
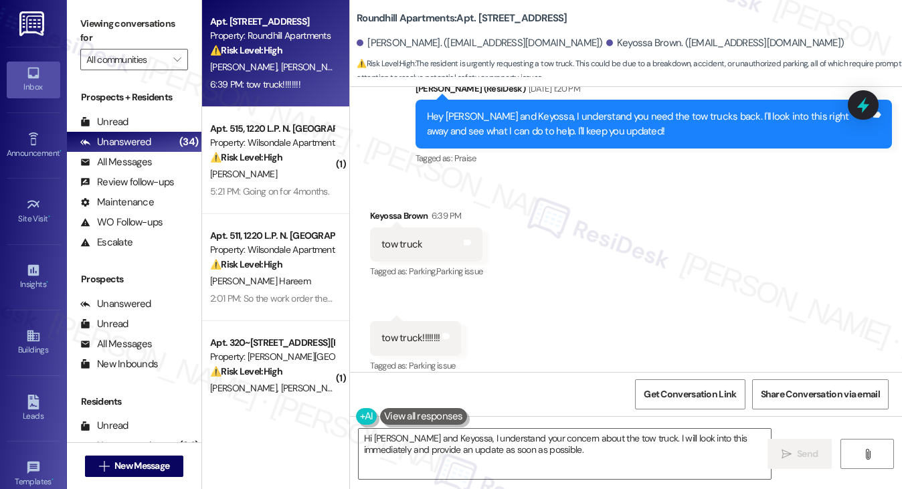
click at [388, 238] on div "tow truck" at bounding box center [402, 245] width 41 height 14
click at [431, 439] on textarea "Hi Katina and Keyossa, I understand your concern about the tow truck. I will lo…" at bounding box center [565, 454] width 413 height 50
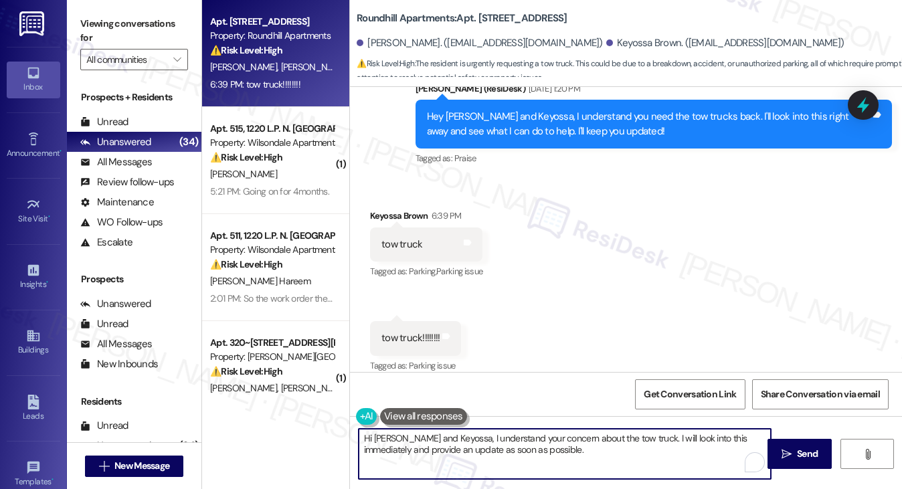
drag, startPoint x: 576, startPoint y: 458, endPoint x: 450, endPoint y: 433, distance: 127.6
click at [452, 434] on textarea "Hi Katina and Keyossa, I understand your concern about the tow truck. I will lo…" at bounding box center [565, 454] width 413 height 50
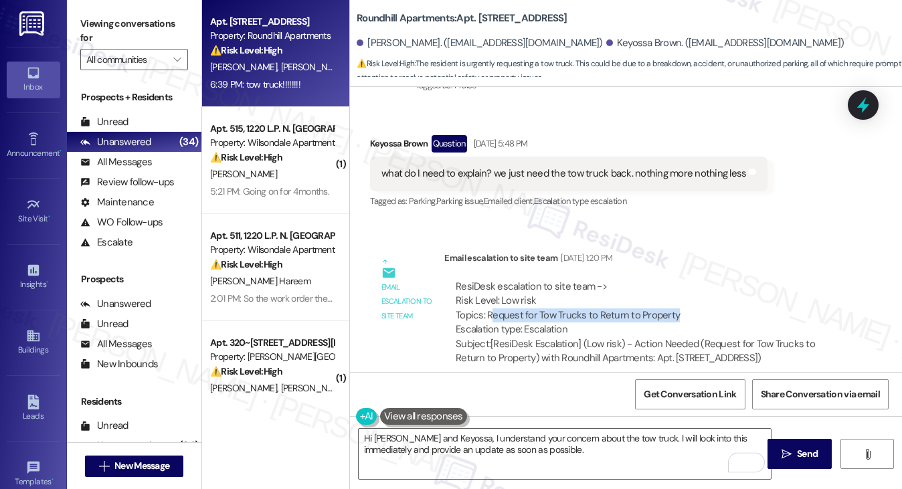
drag, startPoint x: 489, startPoint y: 301, endPoint x: 683, endPoint y: 301, distance: 194.8
click at [683, 301] on div "ResiDesk escalation to site team -> Risk Level: Low risk Topics: Request for To…" at bounding box center [646, 309] width 380 height 58
drag, startPoint x: 685, startPoint y: 301, endPoint x: 485, endPoint y: 301, distance: 200.1
click at [485, 301] on div "ResiDesk escalation to site team -> Risk Level: Low risk Topics: Request for To…" at bounding box center [646, 309] width 380 height 58
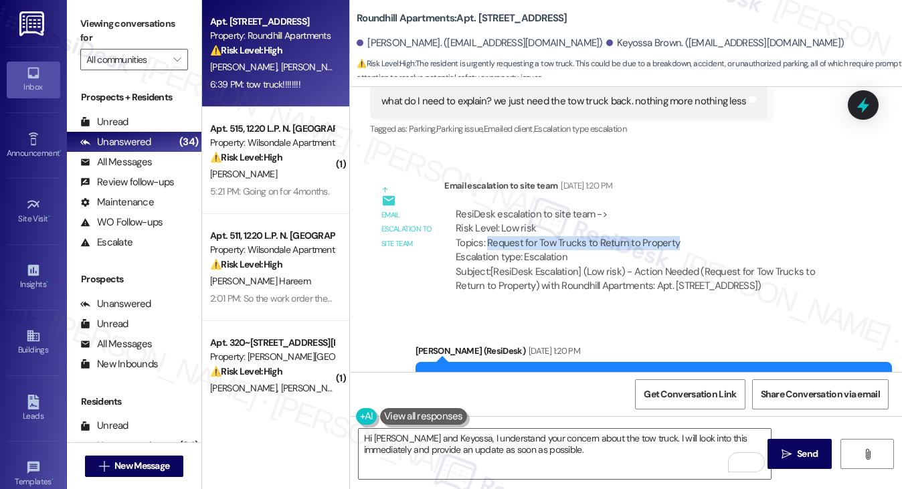
scroll to position [3111, 0]
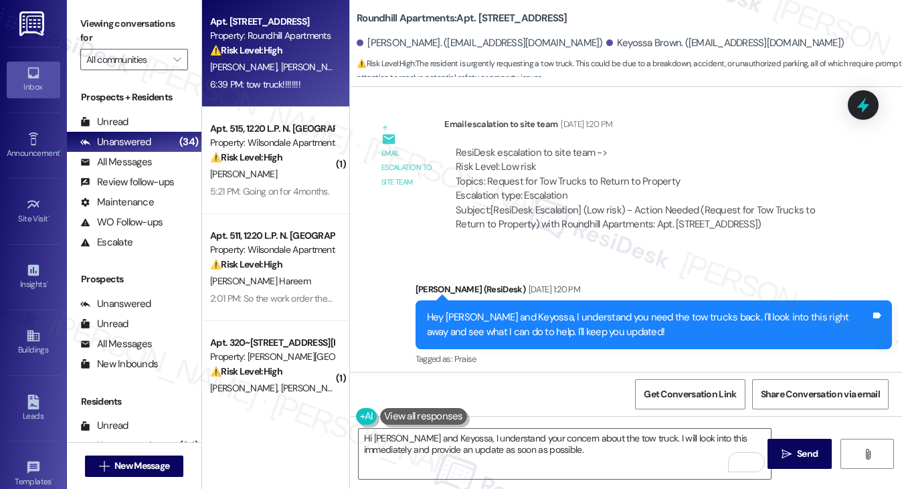
click at [634, 159] on div "ResiDesk escalation to site team -> Risk Level: Low risk Topics: Request for To…" at bounding box center [646, 175] width 380 height 58
click at [480, 448] on textarea "Hi Katina and Keyossa, I understand your concern about the tow truck. I will lo…" at bounding box center [565, 454] width 413 height 50
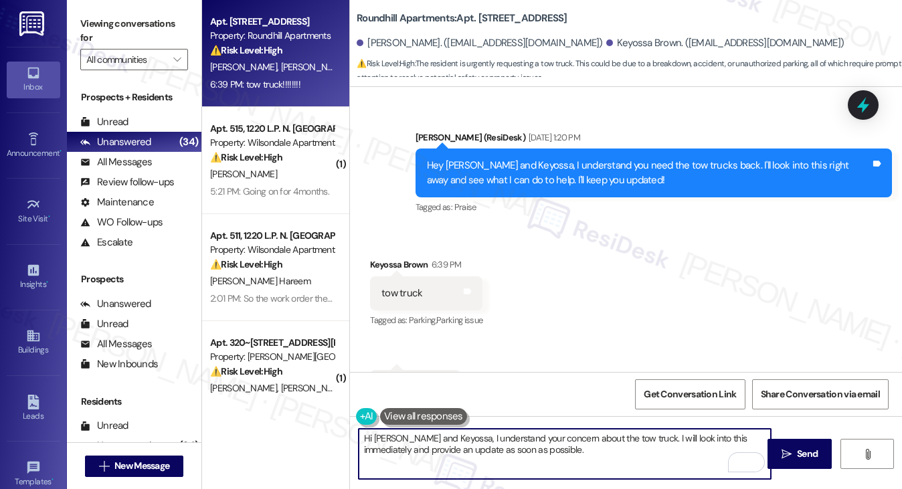
scroll to position [3312, 0]
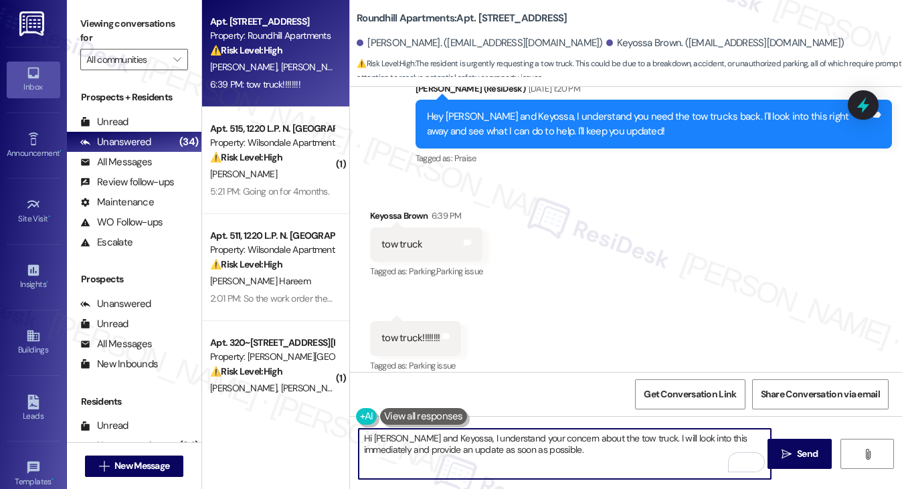
click at [394, 199] on div "Received via SMS Keyossa Brown 6:39 PM tow truck Tags and notes Tagged as: Park…" at bounding box center [426, 245] width 133 height 93
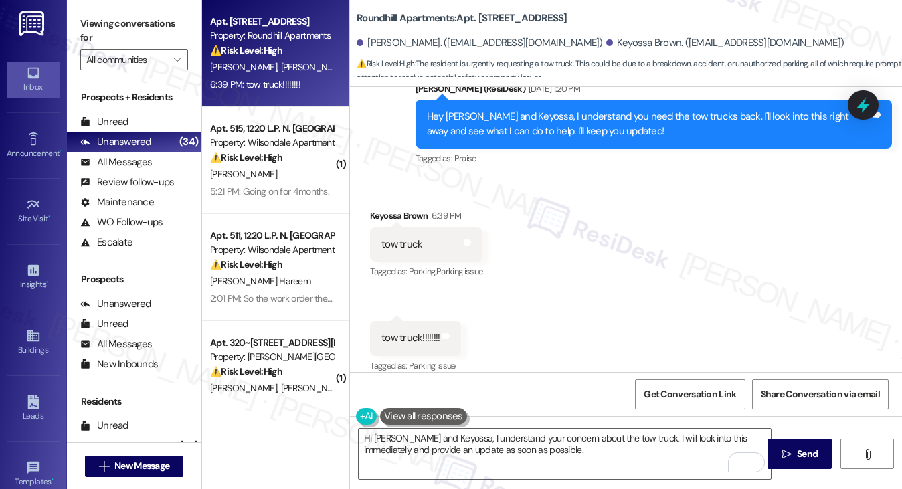
click at [381, 209] on div "Keyossa Brown 6:39 PM" at bounding box center [426, 218] width 112 height 19
copy div "Keyossa"
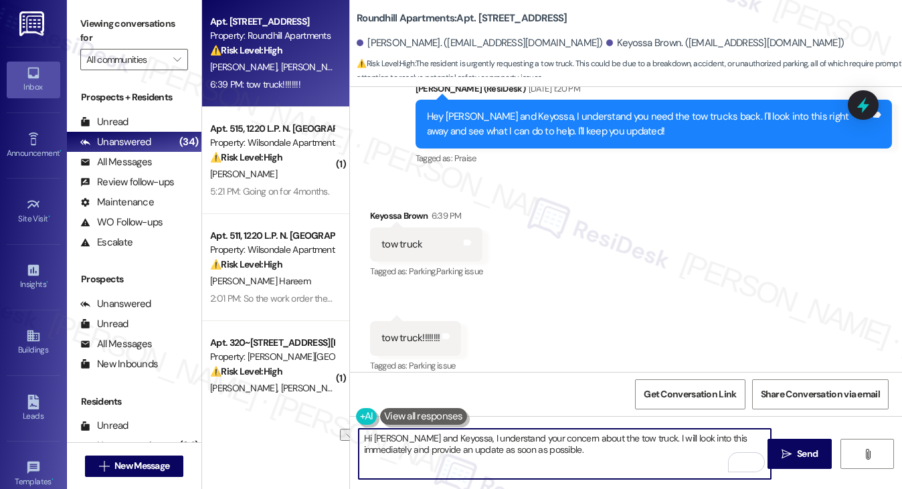
drag, startPoint x: 372, startPoint y: 440, endPoint x: 417, endPoint y: 432, distance: 45.6
click at [417, 432] on textarea "Hi Katina and Keyossa, I understand your concern about the tow truck. I will lo…" at bounding box center [565, 454] width 413 height 50
drag, startPoint x: 501, startPoint y: 451, endPoint x: 594, endPoint y: 430, distance: 96.1
click at [594, 430] on textarea "Hi Keyossa, I understand your concern about the tow truck. I will look into thi…" at bounding box center [565, 454] width 413 height 50
drag, startPoint x: 587, startPoint y: 436, endPoint x: 407, endPoint y: 442, distance: 180.2
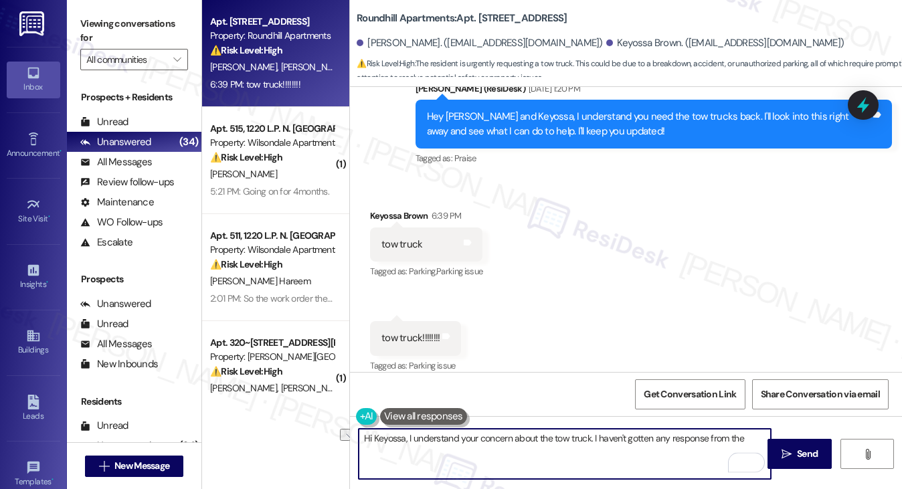
click at [404, 444] on textarea "Hi Keyossa, I understand your concern about the tow truck. I haven't gotten any…" at bounding box center [565, 454] width 413 height 50
click at [662, 432] on textarea "Hi Keyossa, thanks for reaching out. I haven't gotten any response from the" at bounding box center [565, 454] width 413 height 50
click at [661, 436] on textarea "Hi Keyossa, thanks for reaching out. I haven't gotten any response from the" at bounding box center [565, 454] width 413 height 50
type textarea "Hi Keyossa, thanks for reaching out. I haven't gotten any response from the"
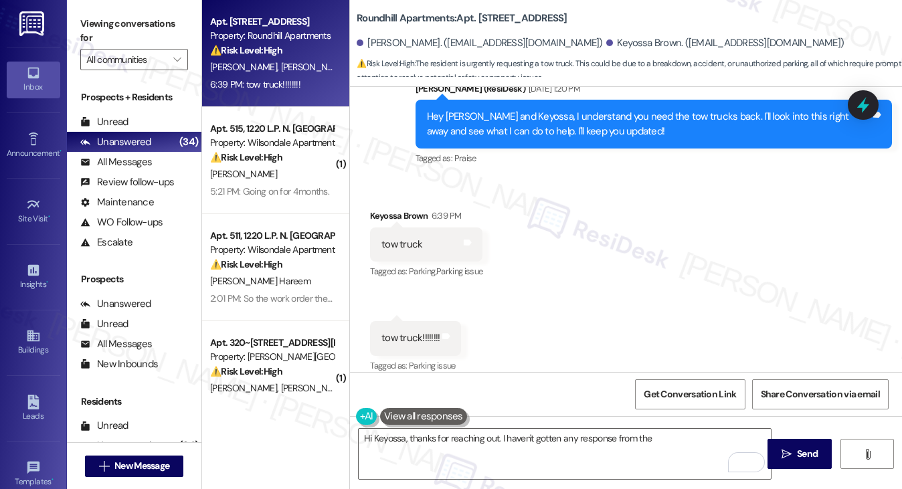
drag, startPoint x: 106, startPoint y: 7, endPoint x: 143, endPoint y: 15, distance: 37.0
click at [106, 7] on div "Viewing conversations for All communities " at bounding box center [134, 42] width 135 height 84
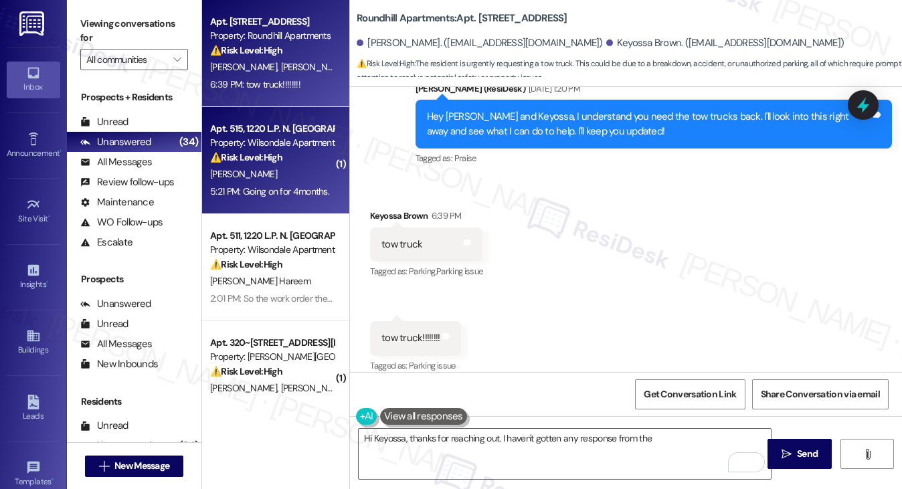
click at [292, 178] on div "V. Parker" at bounding box center [272, 174] width 127 height 17
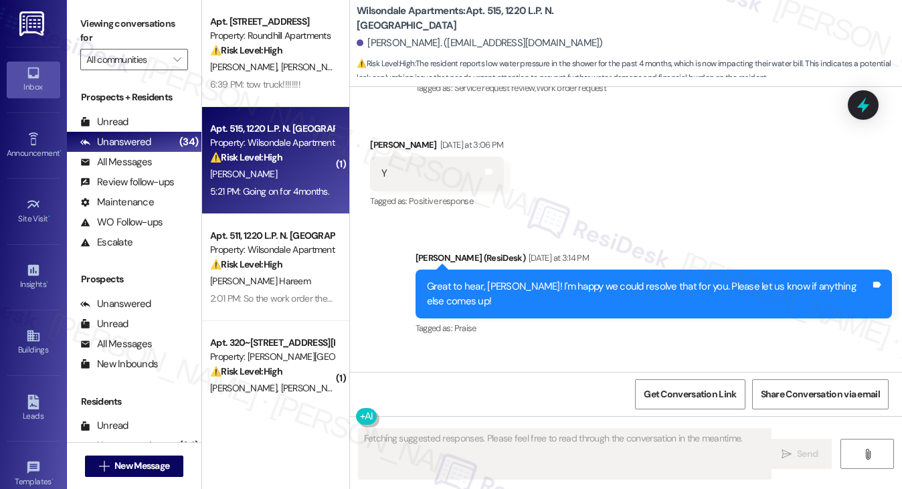
scroll to position [24464, 0]
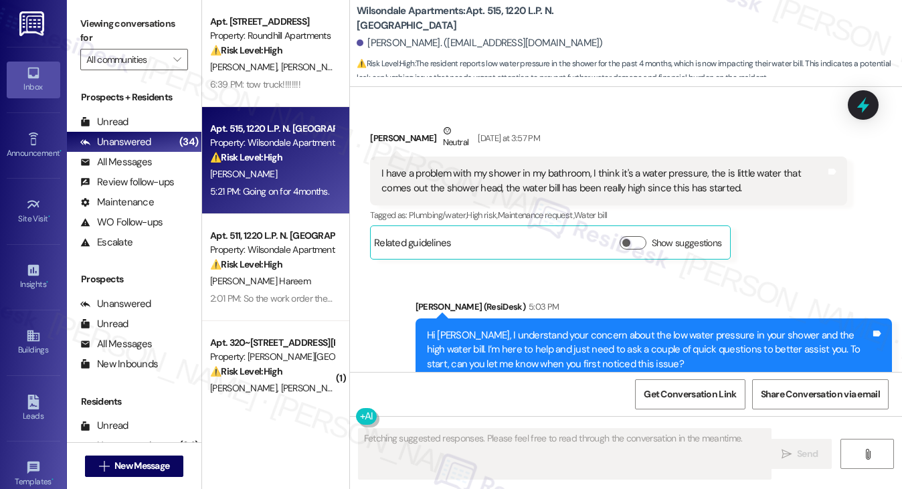
click at [581, 329] on div "Hi Victoria, I understand your concern about the low water pressure in your sho…" at bounding box center [649, 350] width 444 height 43
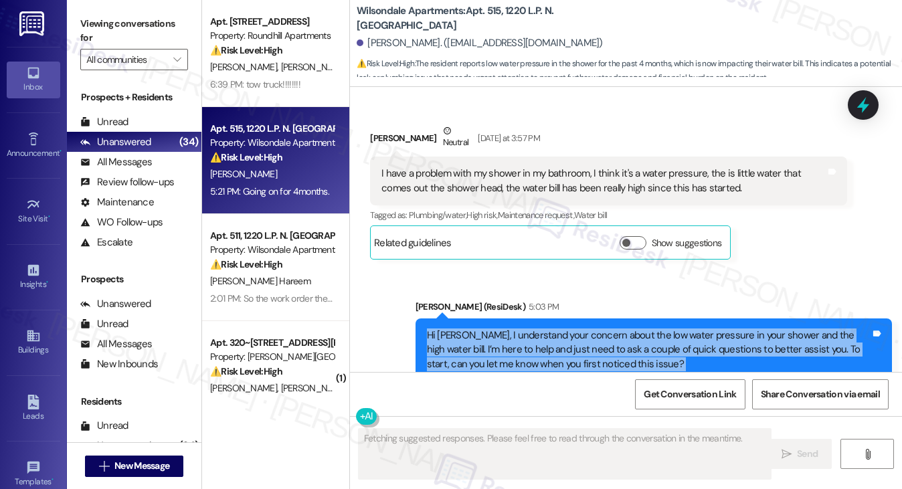
click at [581, 329] on div "Hi Victoria, I understand your concern about the low water pressure in your sho…" at bounding box center [649, 350] width 444 height 43
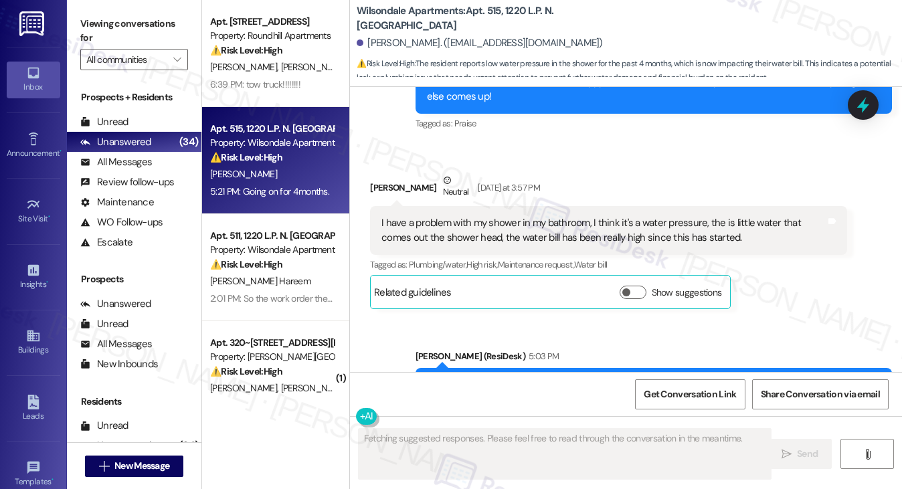
scroll to position [24263, 0]
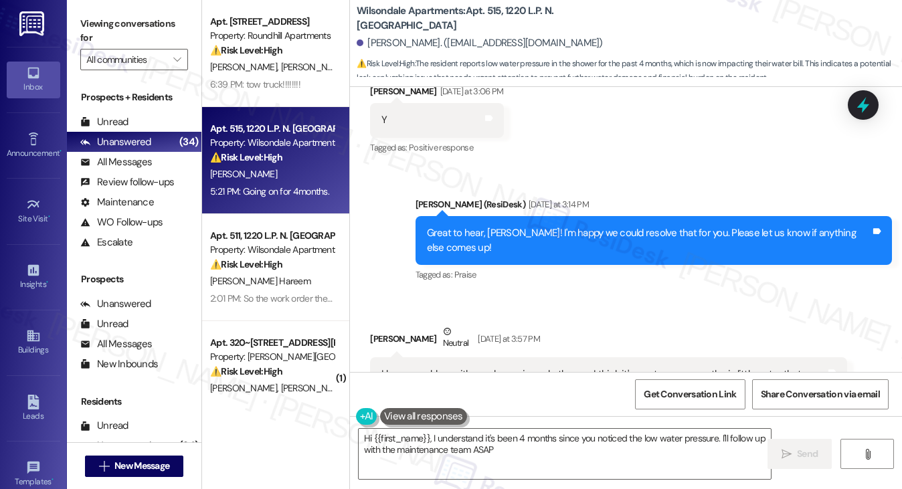
click at [515, 357] on div "I have a problem with my shower in my bathroom, I think it's a water pressure, …" at bounding box center [608, 381] width 477 height 49
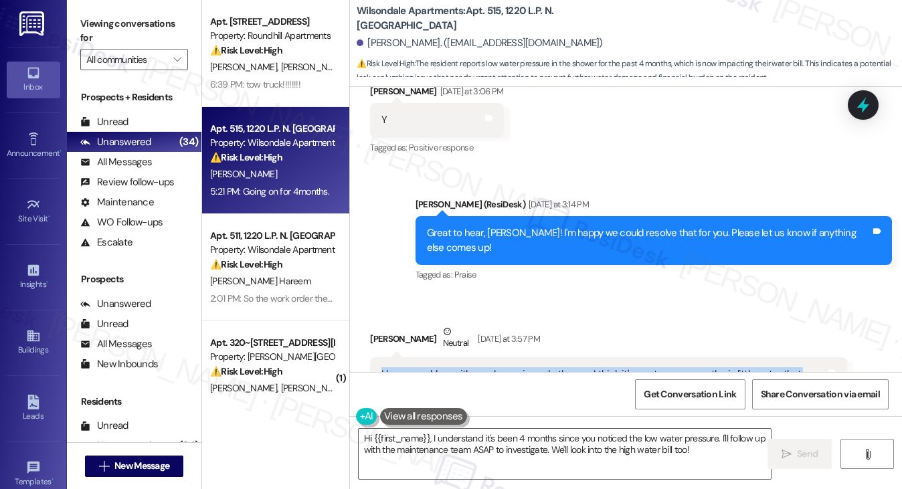
click at [515, 357] on div "I have a problem with my shower in my bathroom, I think it's a water pressure, …" at bounding box center [608, 381] width 477 height 49
click at [503, 367] on div "I have a problem with my shower in my bathroom, I think it's a water pressure, …" at bounding box center [604, 381] width 444 height 29
click at [590, 367] on div "I have a problem with my shower in my bathroom, I think it's a water pressure, …" at bounding box center [604, 381] width 444 height 29
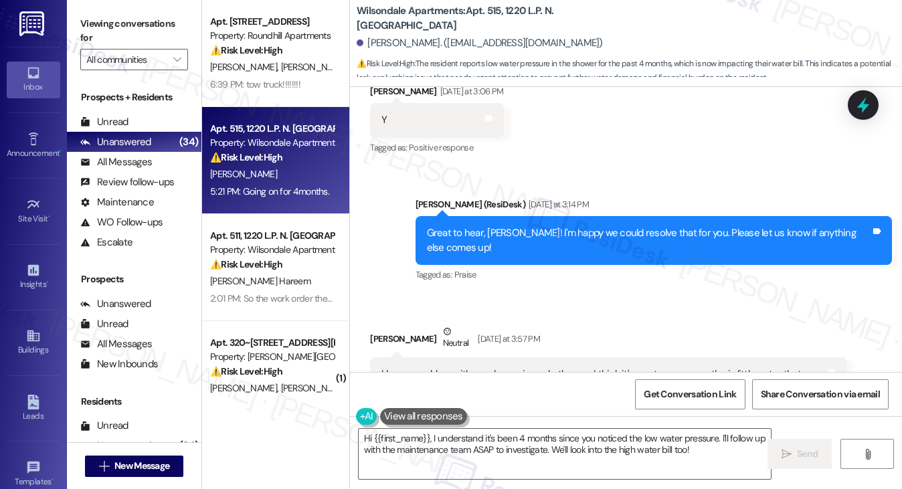
click at [590, 367] on div "I have a problem with my shower in my bathroom, I think it's a water pressure, …" at bounding box center [604, 381] width 444 height 29
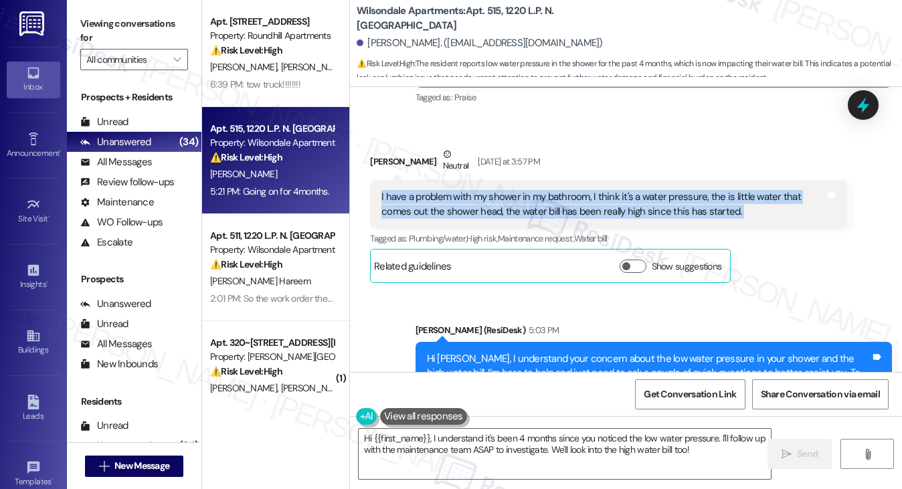
scroll to position [24464, 0]
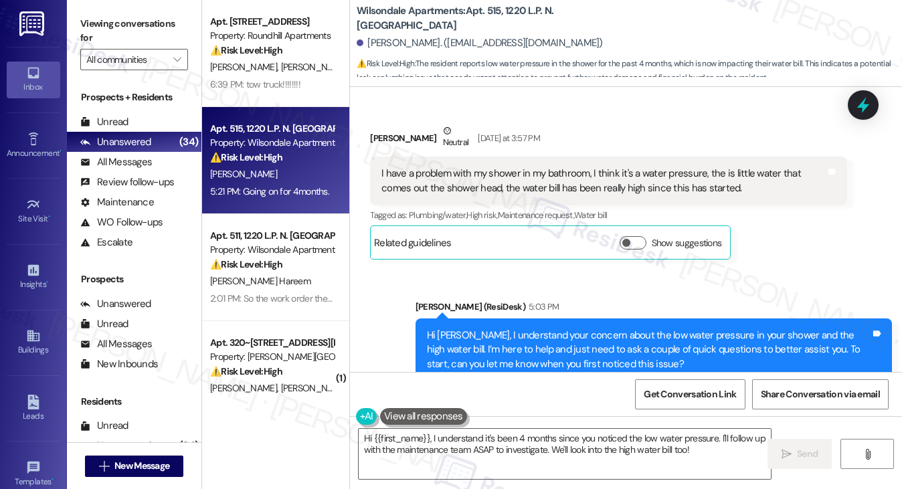
click at [594, 329] on div "Hi Victoria, I understand your concern about the low water pressure in your sho…" at bounding box center [649, 350] width 444 height 43
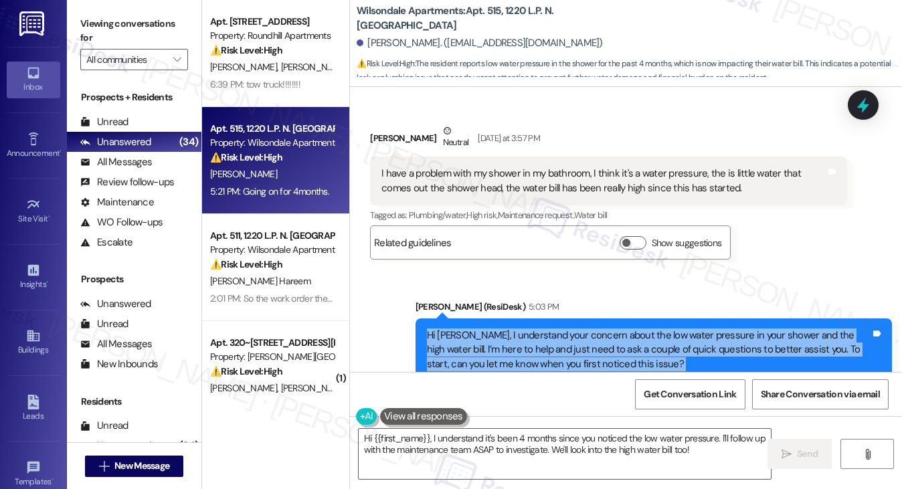
click at [594, 329] on div "Hi Victoria, I understand your concern about the low water pressure in your sho…" at bounding box center [649, 350] width 444 height 43
click at [562, 329] on div "Hi Victoria, I understand your concern about the low water pressure in your sho…" at bounding box center [649, 350] width 444 height 43
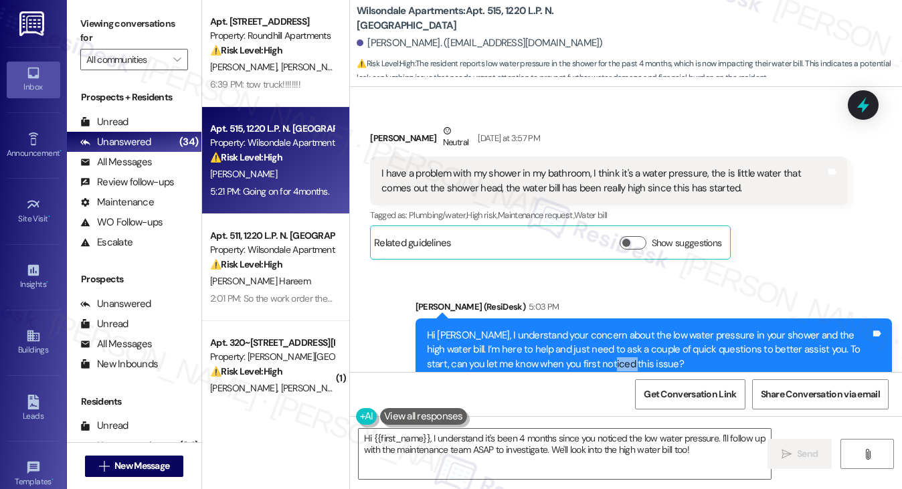
click at [562, 329] on div "Hi Victoria, I understand your concern about the low water pressure in your sho…" at bounding box center [649, 350] width 444 height 43
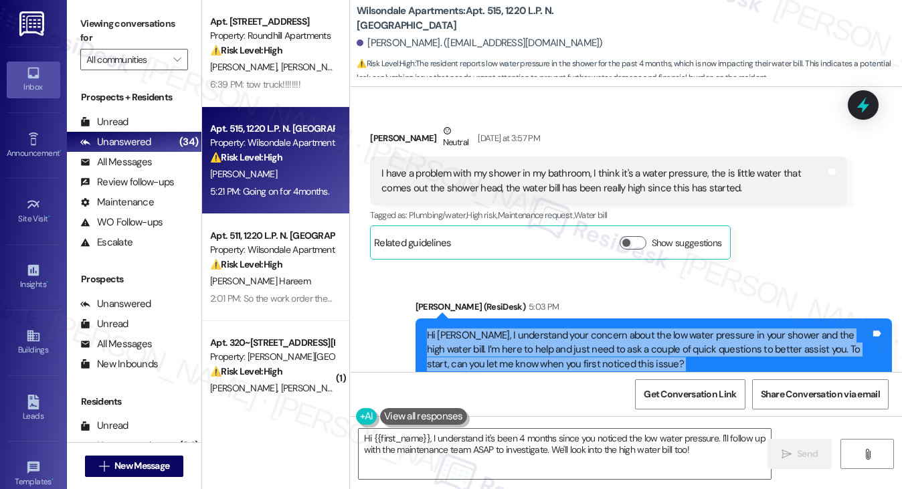
click at [562, 329] on div "Hi Victoria, I understand your concern about the low water pressure in your sho…" at bounding box center [649, 350] width 444 height 43
click at [511, 329] on div "Hi Victoria, I understand your concern about the low water pressure in your sho…" at bounding box center [649, 350] width 444 height 43
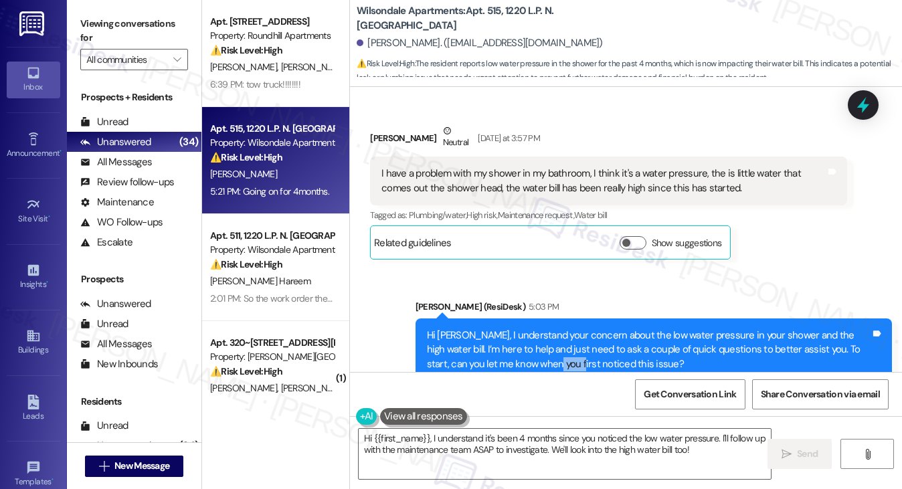
click at [511, 329] on div "Hi Victoria, I understand your concern about the low water pressure in your sho…" at bounding box center [649, 350] width 444 height 43
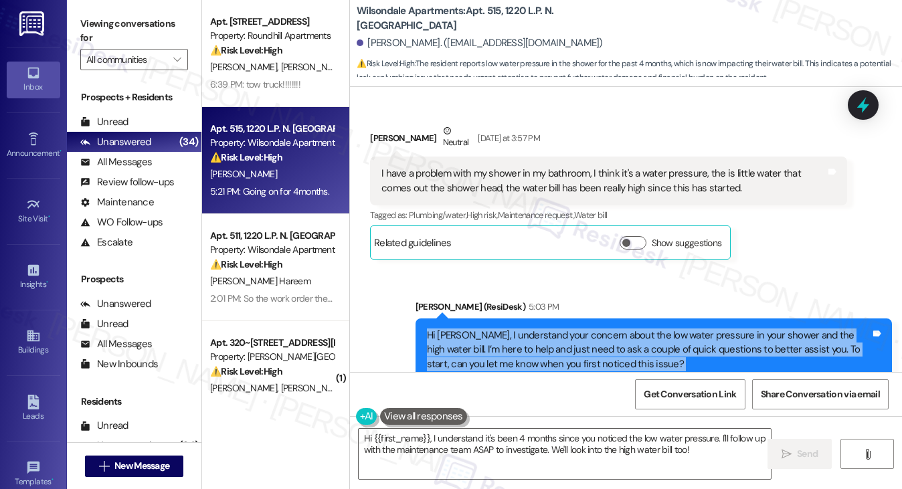
click at [511, 329] on div "Hi Victoria, I understand your concern about the low water pressure in your sho…" at bounding box center [649, 350] width 444 height 43
click at [455, 460] on textarea "Hi {{first_name}}, I understand it's been 4 months since you noticed the low wa…" at bounding box center [565, 454] width 413 height 50
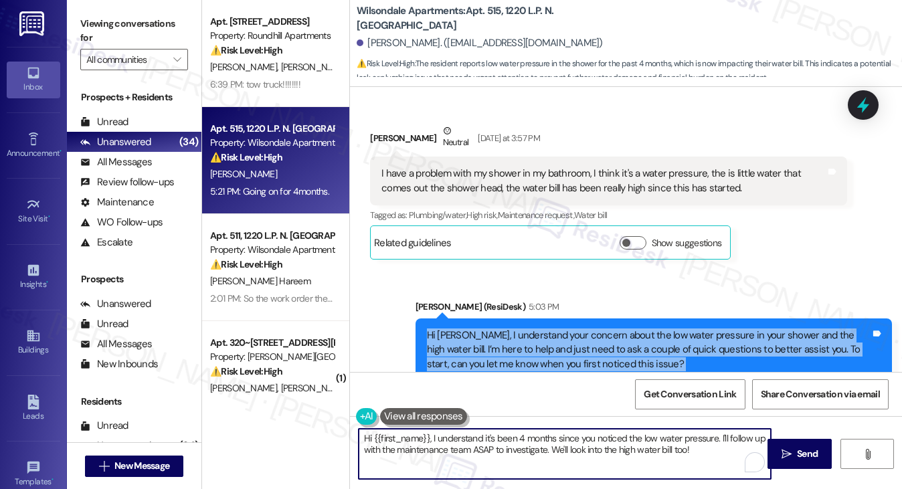
click at [455, 460] on textarea "Hi {{first_name}}, I understand it's been 4 months since you noticed the low wa…" at bounding box center [565, 454] width 413 height 50
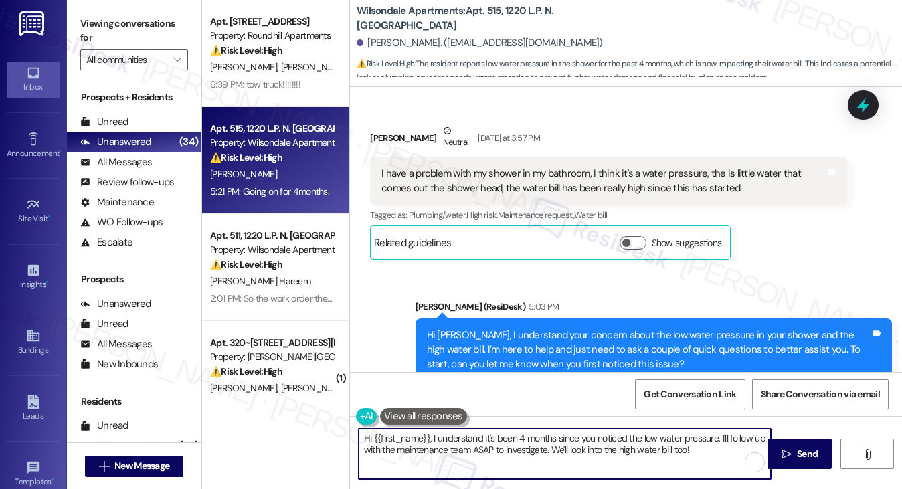
click at [455, 460] on textarea "Hi {{first_name}}, I understand it's been 4 months since you noticed the low wa…" at bounding box center [565, 454] width 413 height 50
click at [438, 446] on textarea "Hi {{first_name}}, I understand it's been 4 months since you noticed the low wa…" at bounding box center [565, 454] width 413 height 50
drag, startPoint x: 431, startPoint y: 438, endPoint x: 278, endPoint y: 425, distance: 153.2
click at [278, 425] on div "Apt. 6216, 7102 II North Street Property: Roundhill Apartments ⚠️ Risk Level: H…" at bounding box center [552, 244] width 700 height 489
click at [661, 440] on textarea "I understand it's been 4 months since you noticed the low water pressure. I'll …" at bounding box center [565, 454] width 413 height 50
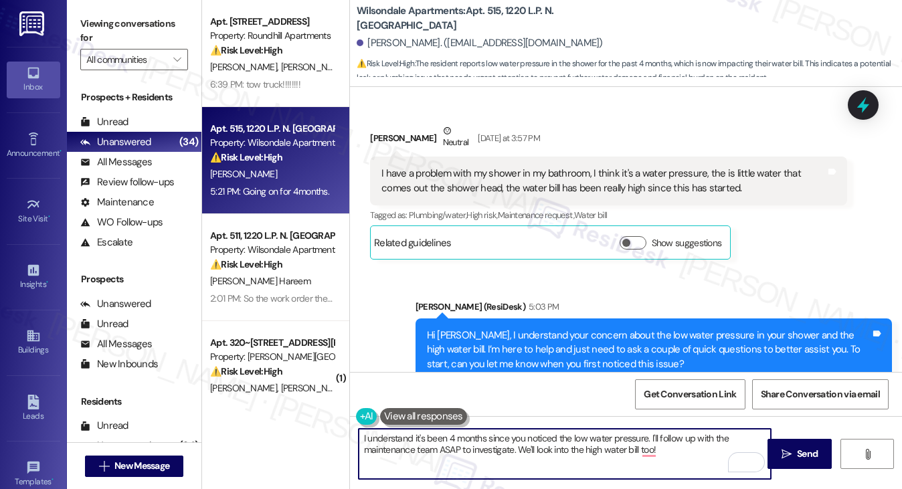
drag, startPoint x: 661, startPoint y: 440, endPoint x: 635, endPoint y: 440, distance: 26.8
click at [661, 440] on textarea "I understand it's been 4 months since you noticed the low water pressure. I'll …" at bounding box center [565, 454] width 413 height 50
click at [675, 455] on textarea "I understand it's been 4 months since you noticed the low water pressure. I'll …" at bounding box center [565, 454] width 413 height 50
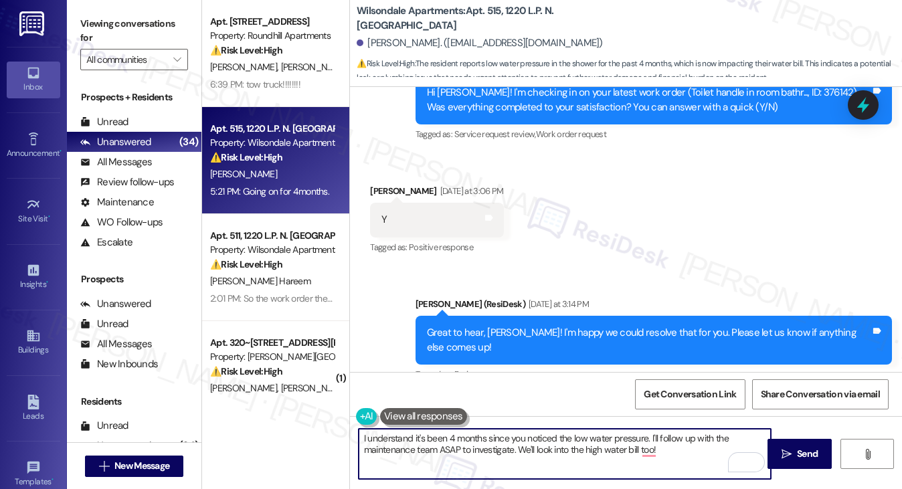
scroll to position [24062, 0]
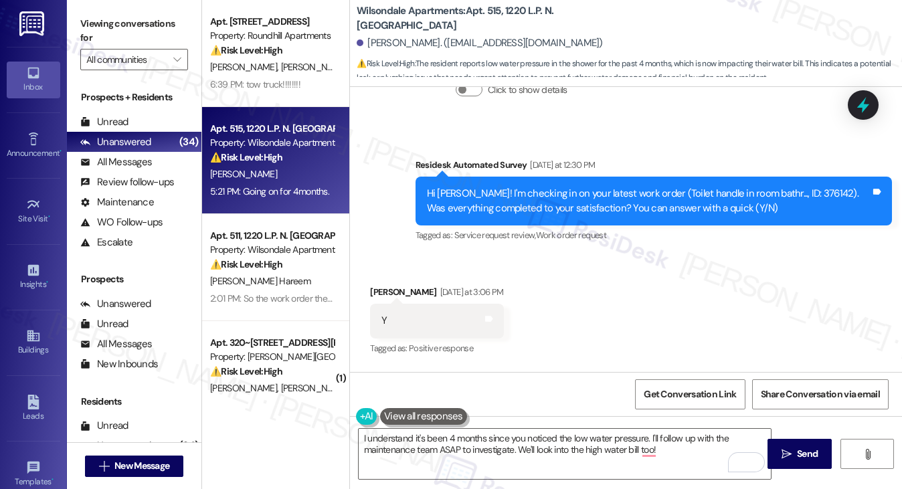
click at [531, 427] on div "Great to hear, Victoria! I'm happy we could resolve that for you. Please let us…" at bounding box center [649, 441] width 444 height 29
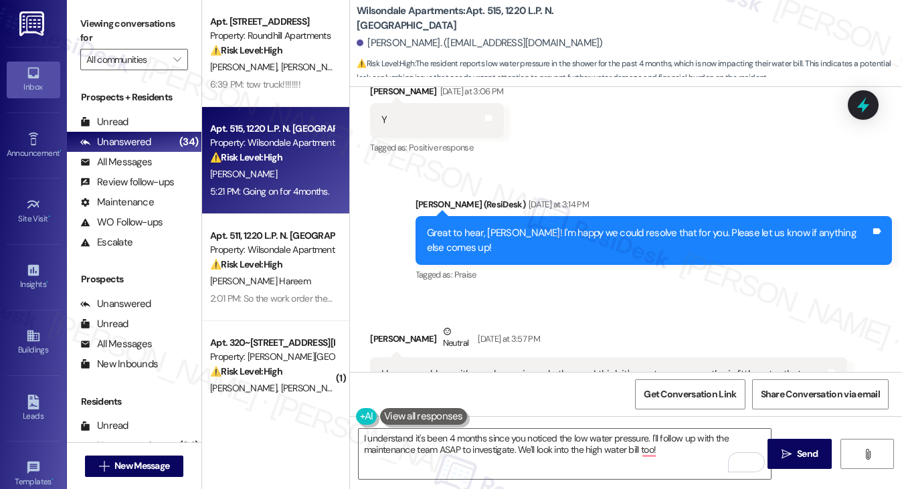
click at [452, 367] on div "I have a problem with my shower in my bathroom, I think it's a water pressure, …" at bounding box center [604, 381] width 444 height 29
click at [585, 367] on div "I have a problem with my shower in my bathroom, I think it's a water pressure, …" at bounding box center [604, 381] width 444 height 29
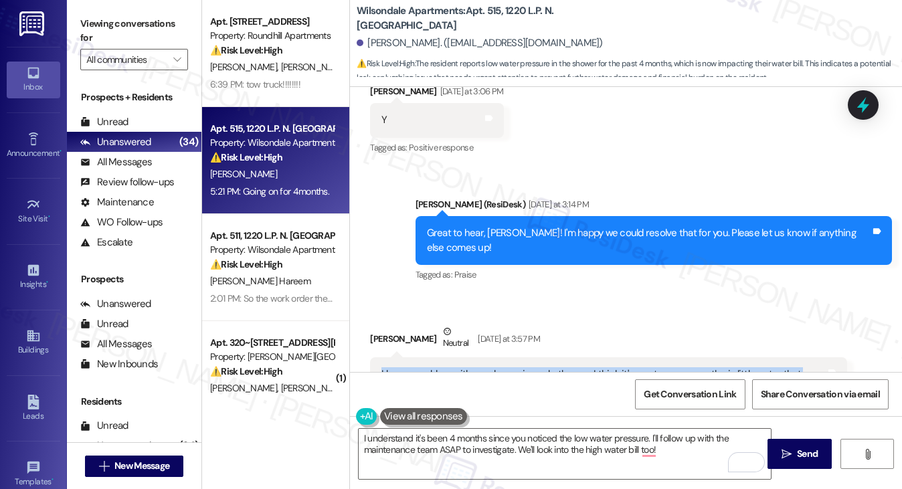
click at [585, 367] on div "I have a problem with my shower in my bathroom, I think it's a water pressure, …" at bounding box center [604, 381] width 444 height 29
drag, startPoint x: 116, startPoint y: 30, endPoint x: 135, endPoint y: 41, distance: 21.6
click at [116, 30] on label "Viewing conversations for" at bounding box center [134, 30] width 108 height 35
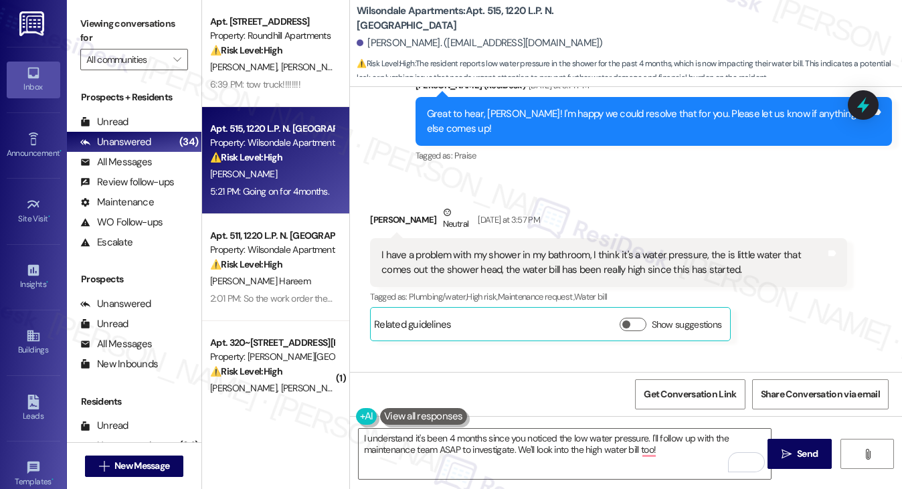
scroll to position [24464, 0]
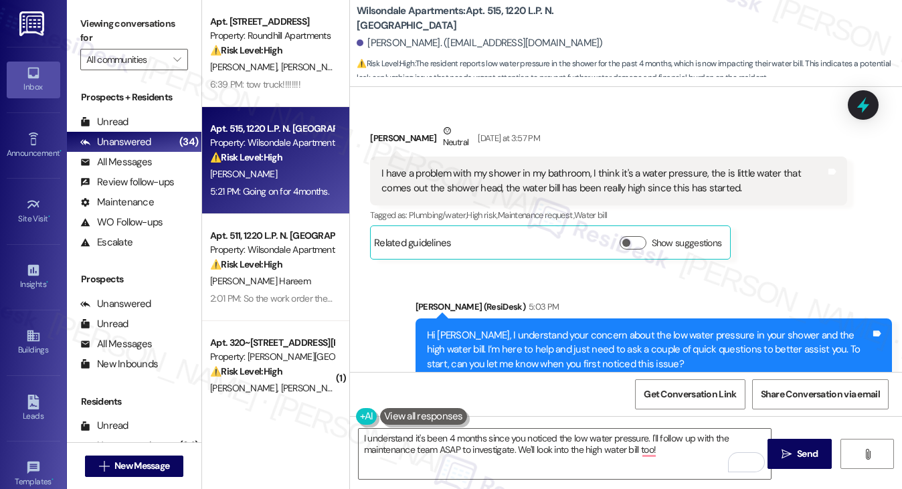
click at [631, 329] on div "Hi Victoria, I understand your concern about the low water pressure in your sho…" at bounding box center [649, 350] width 444 height 43
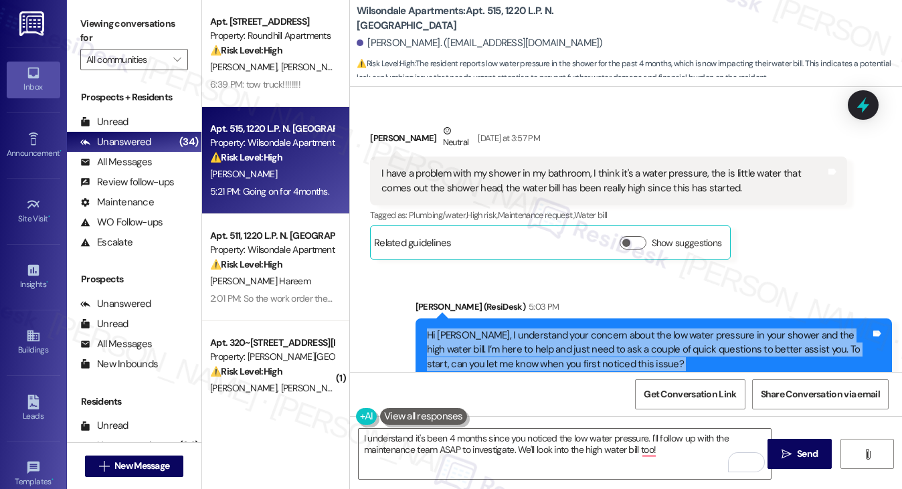
click at [631, 329] on div "Hi Victoria, I understand your concern about the low water pressure in your sho…" at bounding box center [649, 350] width 444 height 43
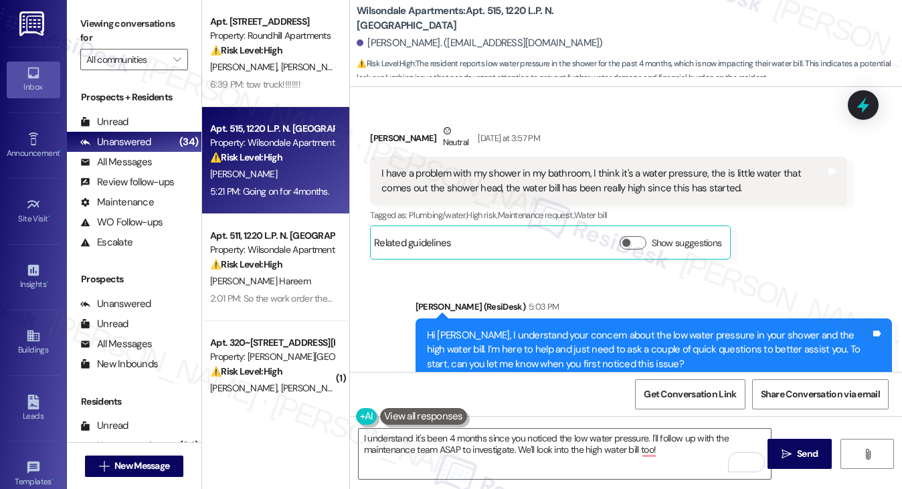
click at [125, 27] on label "Viewing conversations for" at bounding box center [134, 30] width 108 height 35
click at [99, 21] on label "Viewing conversations for" at bounding box center [134, 30] width 108 height 35
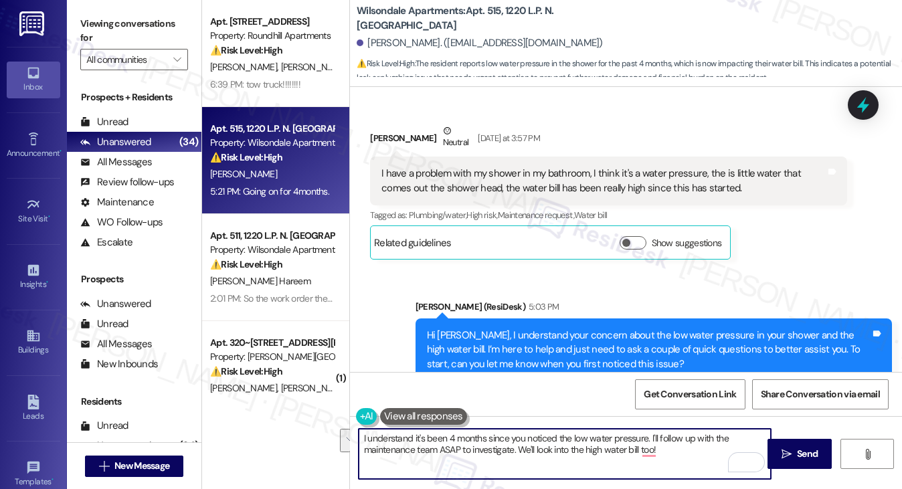
drag, startPoint x: 685, startPoint y: 446, endPoint x: 651, endPoint y: 437, distance: 36.0
click at [651, 437] on textarea "I understand it's been 4 months since you noticed the low water pressure. I'll …" at bounding box center [565, 454] width 413 height 50
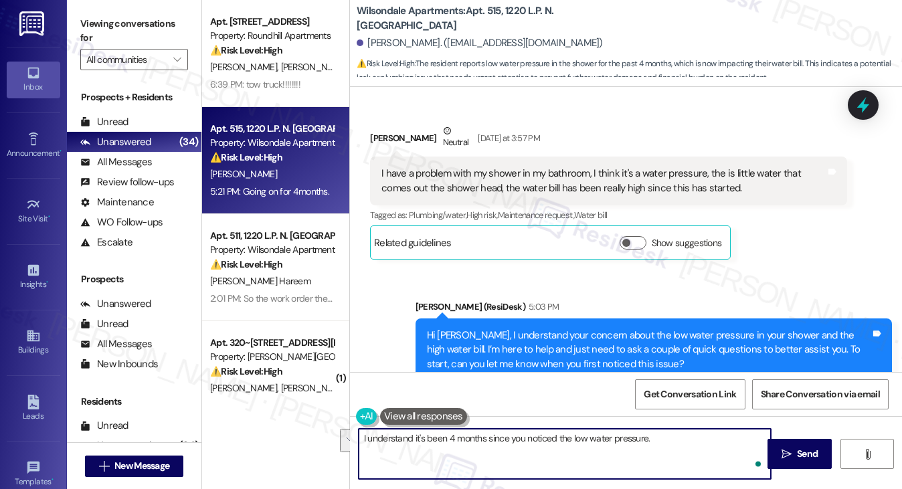
paste textarea "Is the water pressure low for both hot and cold water, or just one of them?"
click at [560, 447] on textarea "I understand it's been 4 months since you noticed the low water pressure. Is th…" at bounding box center [565, 454] width 413 height 50
click at [548, 453] on textarea "I understand it's been 4 months since you noticed the low water pressure. Is th…" at bounding box center [565, 454] width 413 height 50
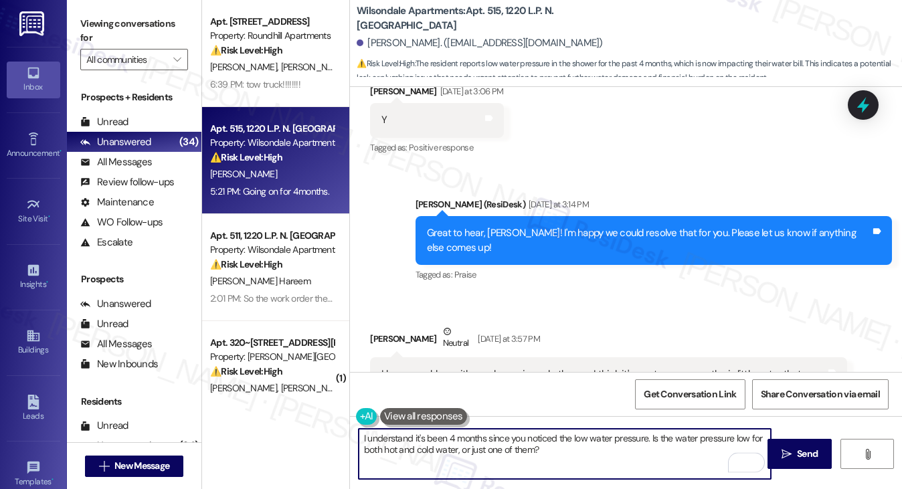
click at [491, 367] on div "I have a problem with my shower in my bathroom, I think it's a water pressure, …" at bounding box center [604, 381] width 444 height 29
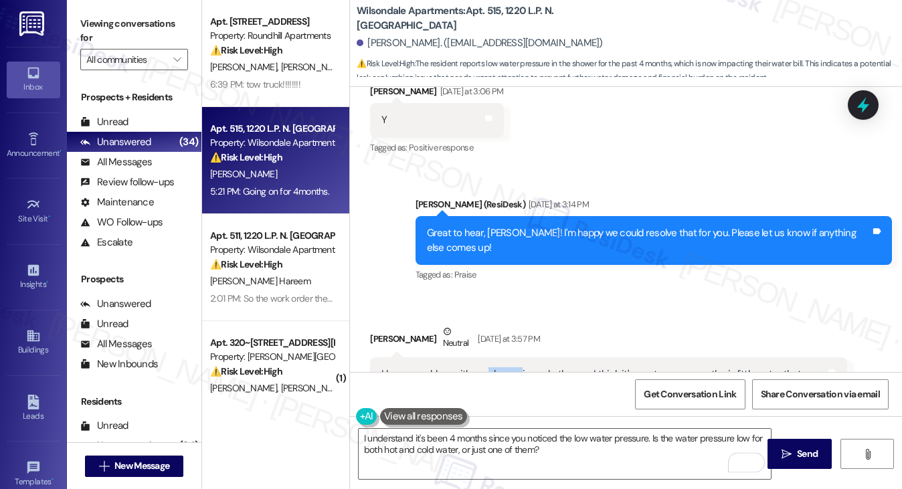
click at [491, 367] on div "I have a problem with my shower in my bathroom, I think it's a water pressure, …" at bounding box center [604, 381] width 444 height 29
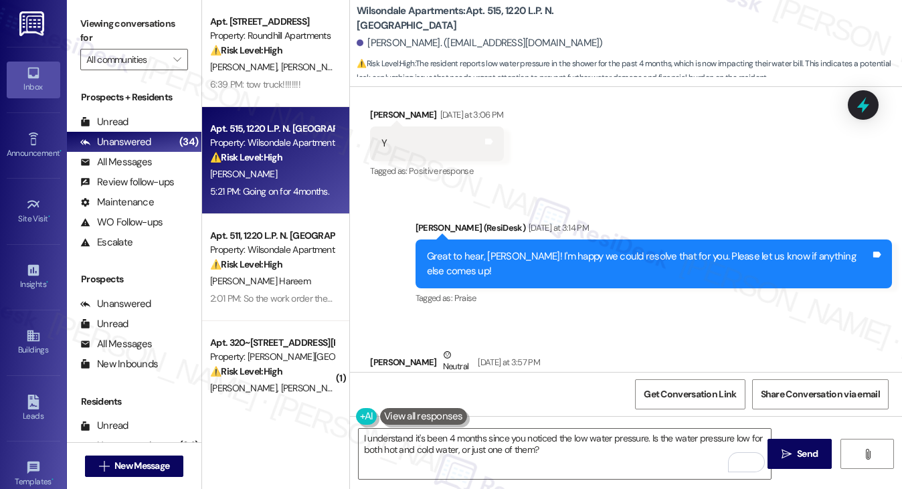
scroll to position [24397, 0]
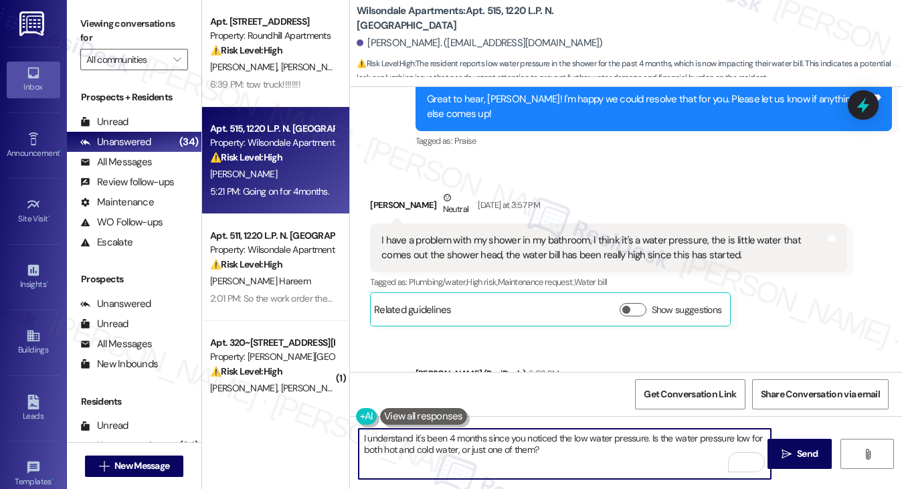
click at [535, 442] on textarea "I understand it's been 4 months since you noticed the low water pressure. Is th…" at bounding box center [565, 454] width 413 height 50
click at [607, 454] on textarea "I understand it's been 4 months since you noticed the low water pressure. Is th…" at bounding box center [565, 454] width 413 height 50
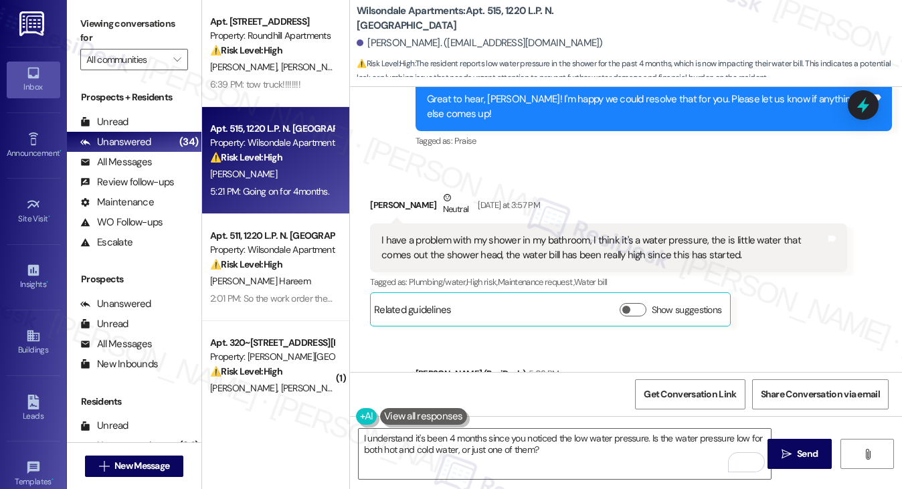
click at [99, 15] on label "Viewing conversations for" at bounding box center [134, 30] width 108 height 35
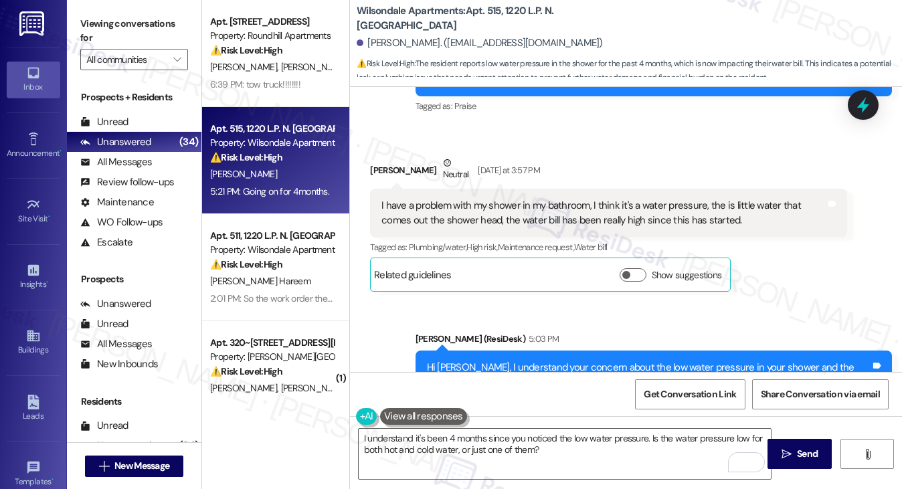
scroll to position [24464, 0]
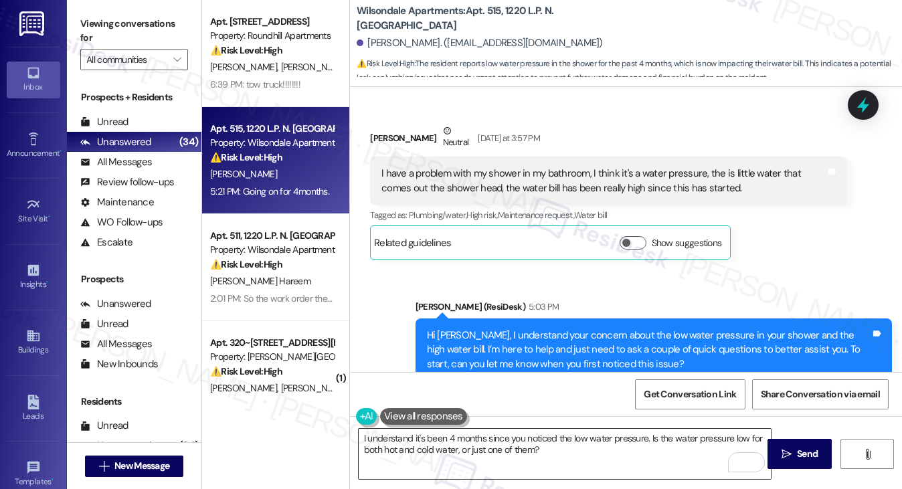
click at [451, 446] on textarea "I understand it's been 4 months since you noticed the low water pressure. Is th…" at bounding box center [565, 454] width 413 height 50
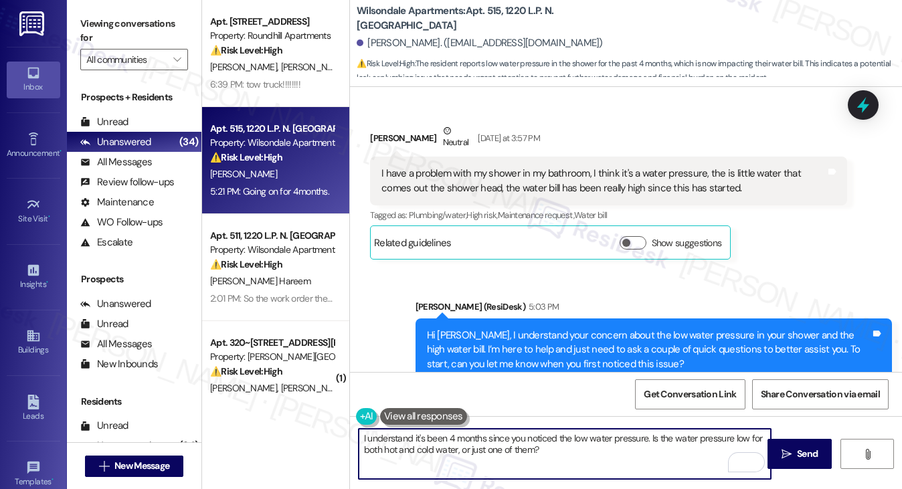
click at [451, 446] on textarea "I understand it's been 4 months since you noticed the low water pressure. Is th…" at bounding box center [565, 454] width 413 height 50
click at [589, 445] on textarea "I understand it's been 4 months since you noticed the low water pressure. Is th…" at bounding box center [565, 454] width 413 height 50
click at [645, 444] on textarea "I understand it's been 4 months since you noticed the low water pressure. Is th…" at bounding box center [565, 454] width 413 height 50
click at [649, 438] on textarea "I understand it's been 4 months since you noticed the low water pressure. Is th…" at bounding box center [565, 454] width 413 height 50
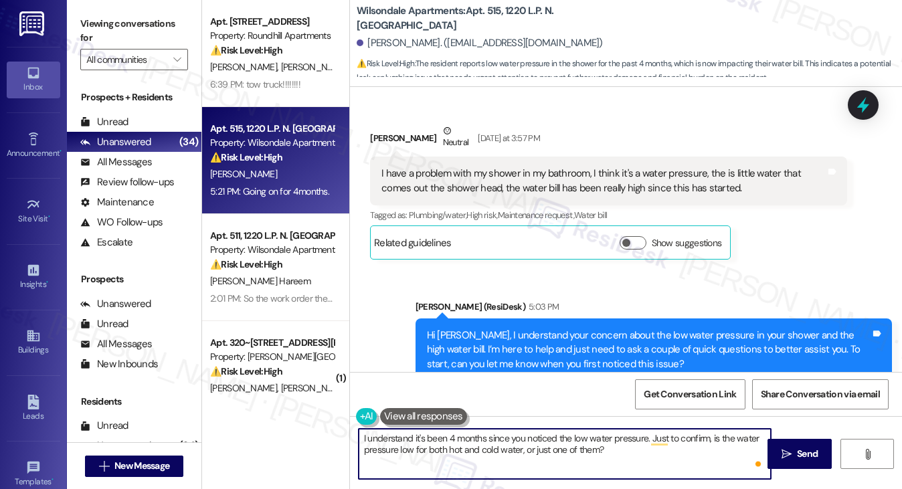
click at [463, 456] on textarea "I understand it's been 4 months since you noticed the low water pressure. Just …" at bounding box center [565, 454] width 413 height 50
click at [463, 457] on textarea "I understand it's been 4 months since you noticed the low water pressure. Just …" at bounding box center [565, 454] width 413 height 50
click at [612, 449] on textarea "I understand it's been 4 months since you noticed the low water pressure. Just …" at bounding box center [565, 454] width 413 height 50
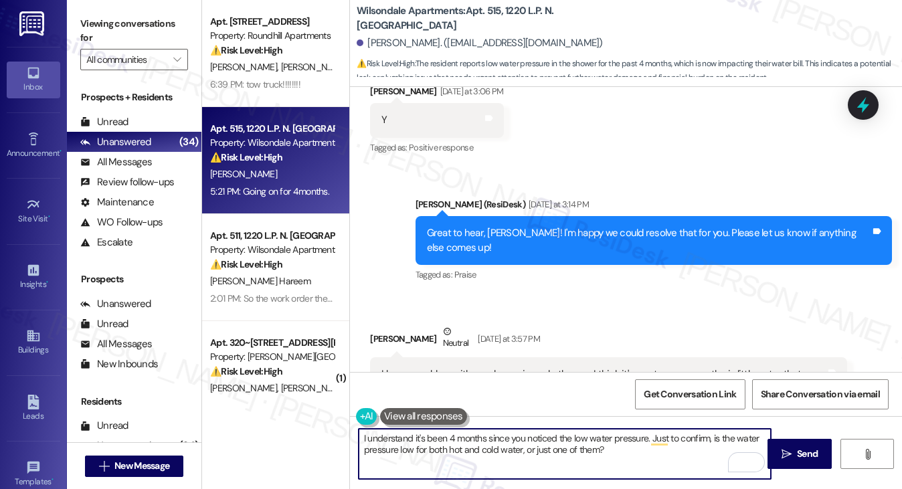
type textarea "I understand it's been 4 months since you noticed the low water pressure. Just …"
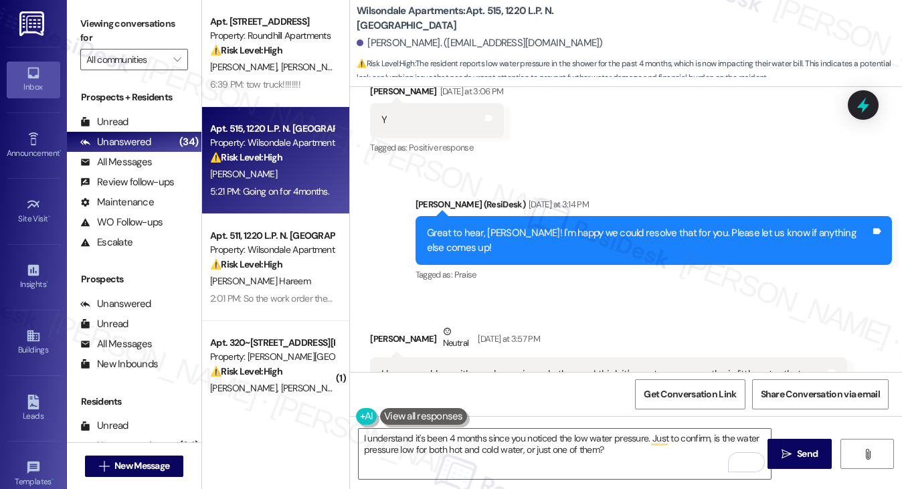
click at [111, 31] on label "Viewing conversations for" at bounding box center [134, 30] width 108 height 35
click at [619, 450] on textarea "I understand it's been 4 months since you noticed the low water pressure. Just …" at bounding box center [565, 454] width 413 height 50
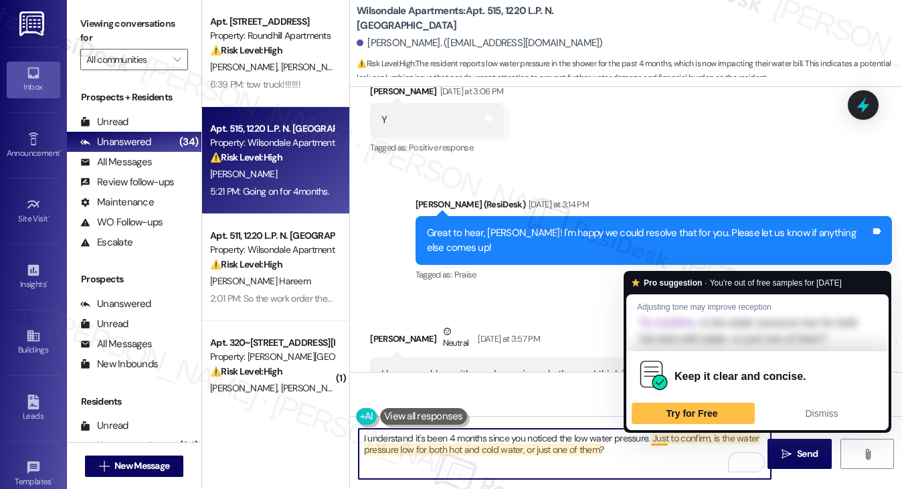
click at [616, 451] on textarea "I understand it's been 4 months since you noticed the low water pressure. Just …" at bounding box center [565, 454] width 413 height 50
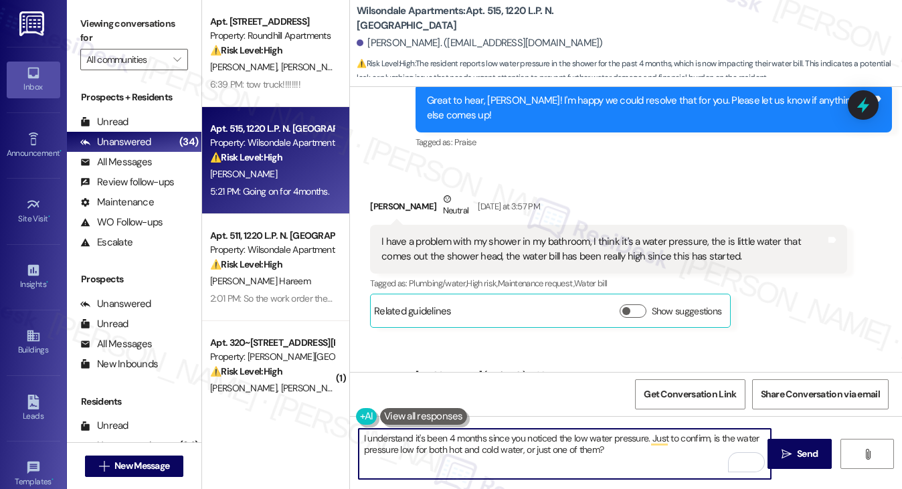
scroll to position [24464, 0]
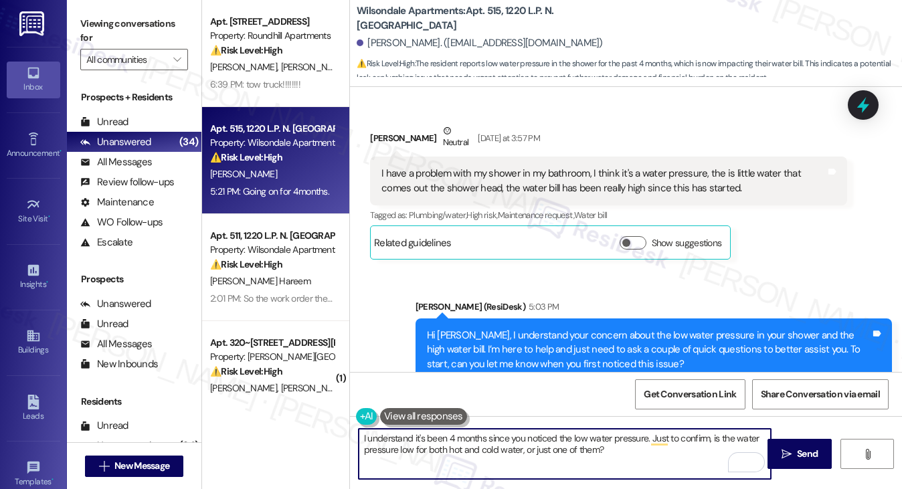
click at [458, 441] on textarea "I understand it's been 4 months since you noticed the low water pressure. Just …" at bounding box center [565, 454] width 413 height 50
drag, startPoint x: 458, startPoint y: 441, endPoint x: 477, endPoint y: 441, distance: 18.7
click at [459, 441] on textarea "I understand it's been 4 months since you noticed the low water pressure. Just …" at bounding box center [565, 454] width 413 height 50
click at [627, 457] on textarea "I understand it's been 4 months since you noticed the low water pressure. Just …" at bounding box center [565, 454] width 413 height 50
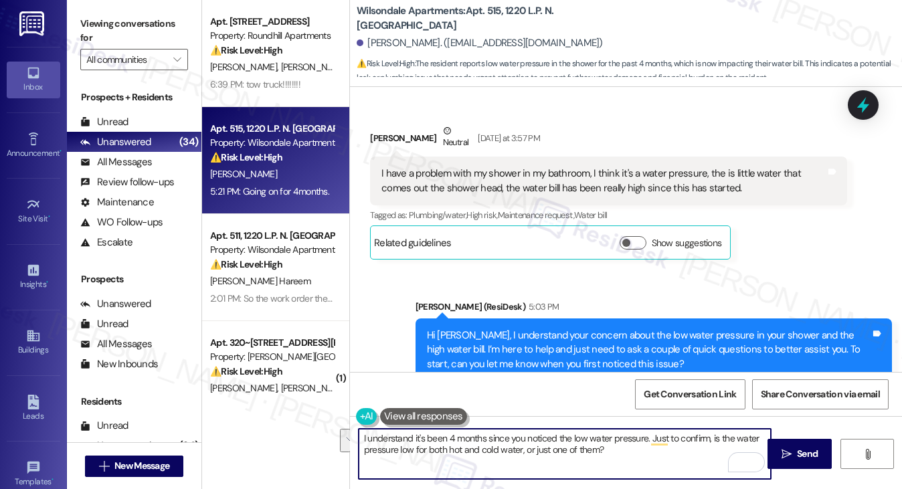
drag, startPoint x: 645, startPoint y: 452, endPoint x: 591, endPoint y: 436, distance: 55.9
click at [591, 436] on textarea "I understand it's been 4 months since you noticed the low water pressure. Just …" at bounding box center [565, 454] width 413 height 50
click at [649, 447] on textarea "I understand it's been 4 months since you noticed the low water pressure. Just …" at bounding box center [565, 454] width 413 height 50
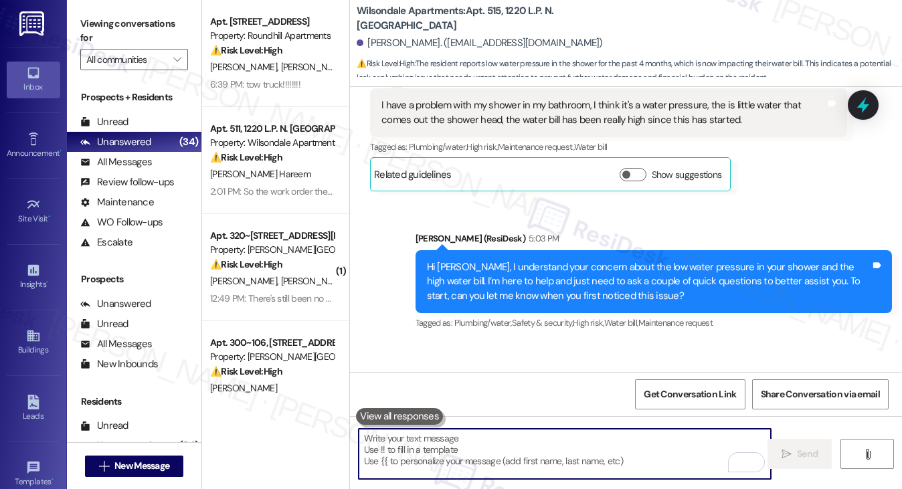
scroll to position [24571, 0]
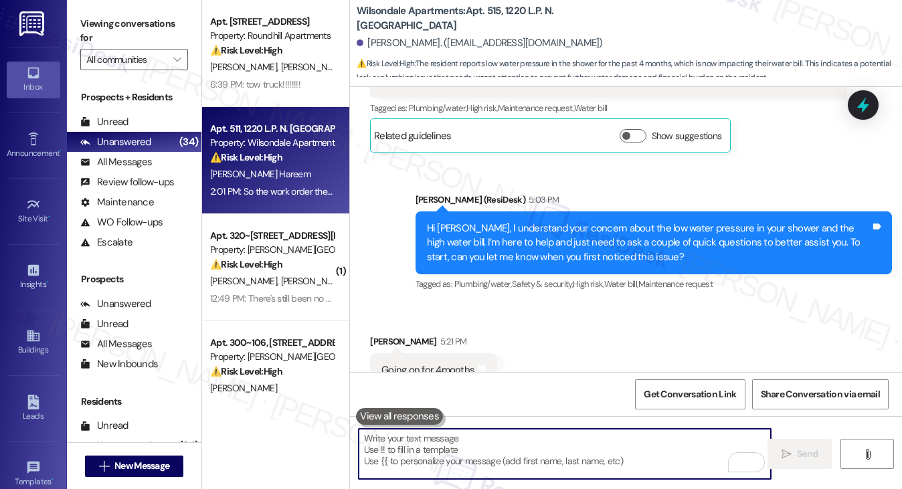
click at [283, 179] on div "J. Hareem" at bounding box center [272, 174] width 127 height 17
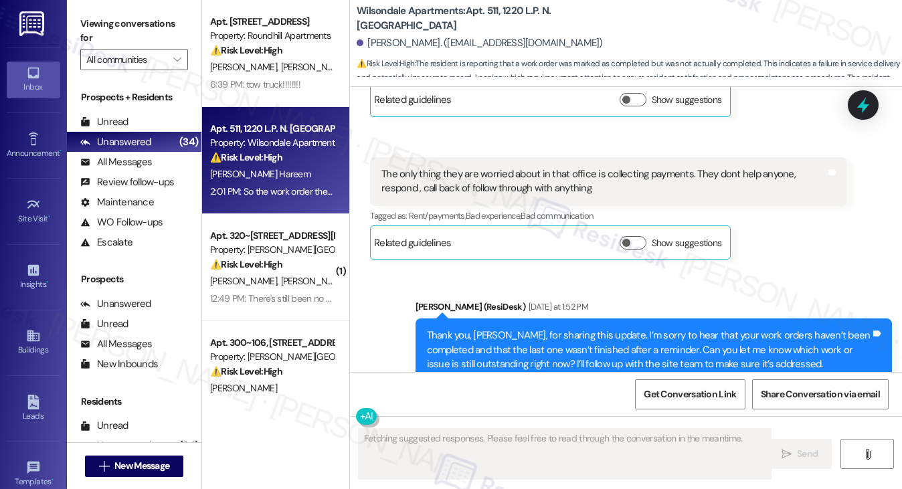
scroll to position [14397, 0]
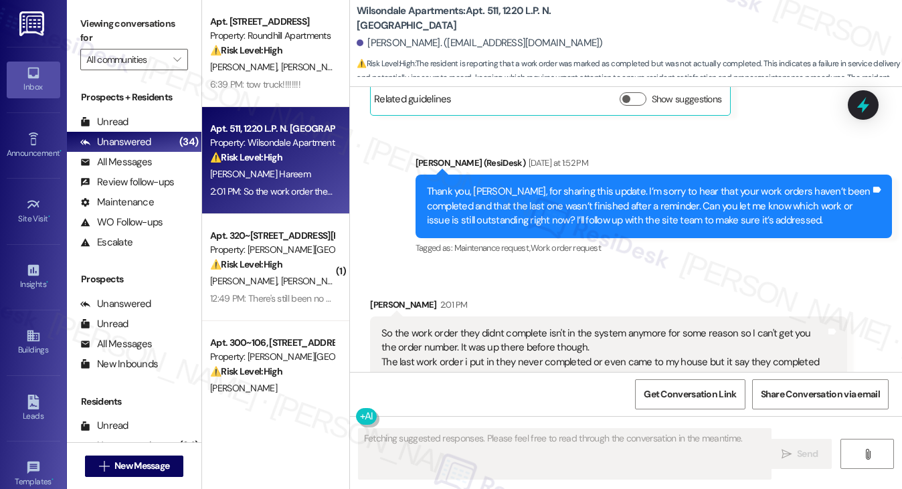
click at [454, 327] on div "So the work order they didnt complete isn't in the system anymore for some reas…" at bounding box center [604, 363] width 444 height 72
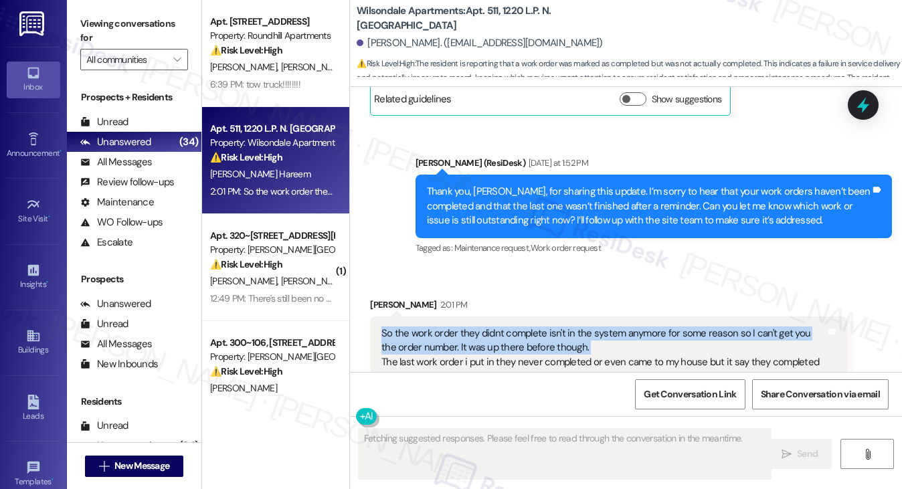
click at [454, 327] on div "So the work order they didnt complete isn't in the system anymore for some reas…" at bounding box center [604, 363] width 444 height 72
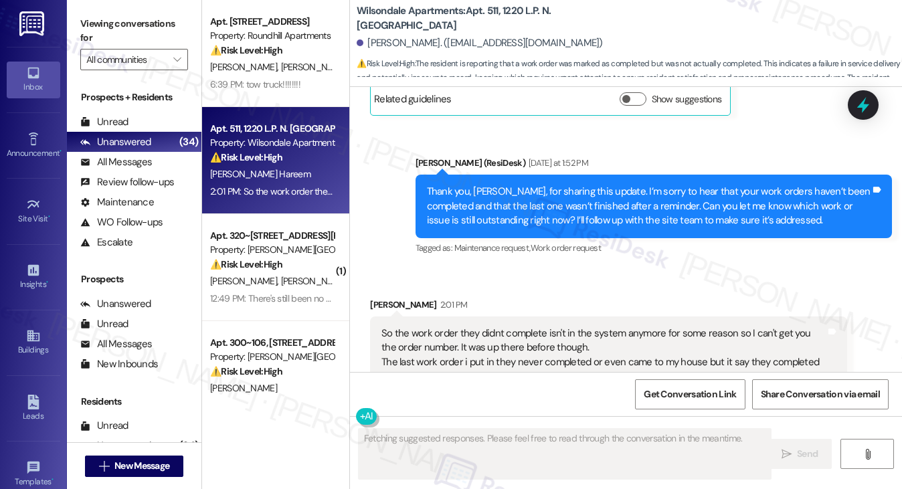
click at [640, 268] on div "Received via SMS Jadore Hareem 2:01 PM So the work order they didnt complete is…" at bounding box center [626, 353] width 552 height 170
click at [604, 327] on div "So the work order they didnt complete isn't in the system anymore for some reas…" at bounding box center [604, 363] width 444 height 72
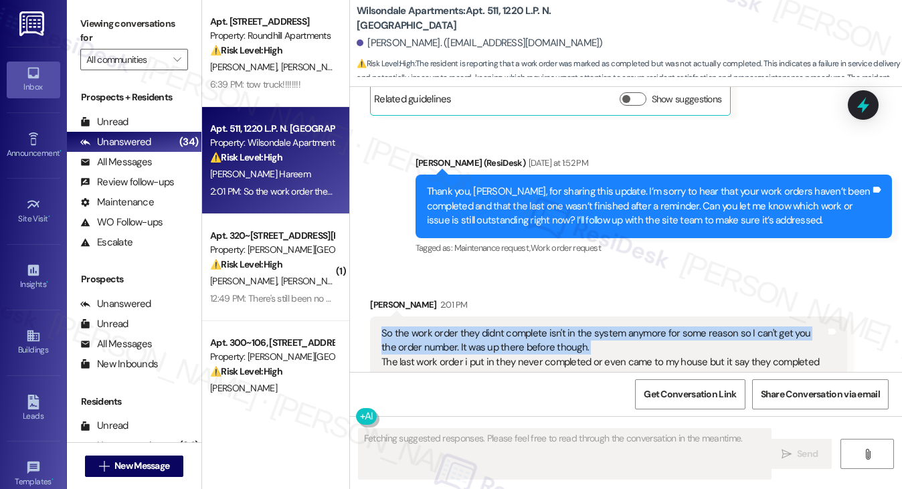
click at [604, 327] on div "So the work order they didnt complete isn't in the system anymore for some reas…" at bounding box center [604, 363] width 444 height 72
click at [479, 327] on div "So the work order they didnt complete isn't in the system anymore for some reas…" at bounding box center [604, 363] width 444 height 72
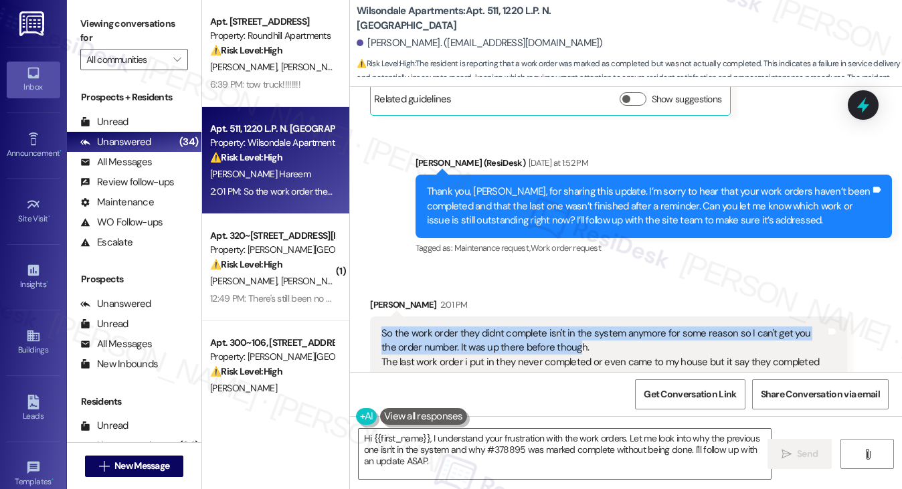
drag, startPoint x: 365, startPoint y: 261, endPoint x: 561, endPoint y: 281, distance: 196.5
click at [561, 288] on div "Received via SMS Jadore Hareem 2:01 PM So the work order they didnt complete is…" at bounding box center [608, 363] width 497 height 150
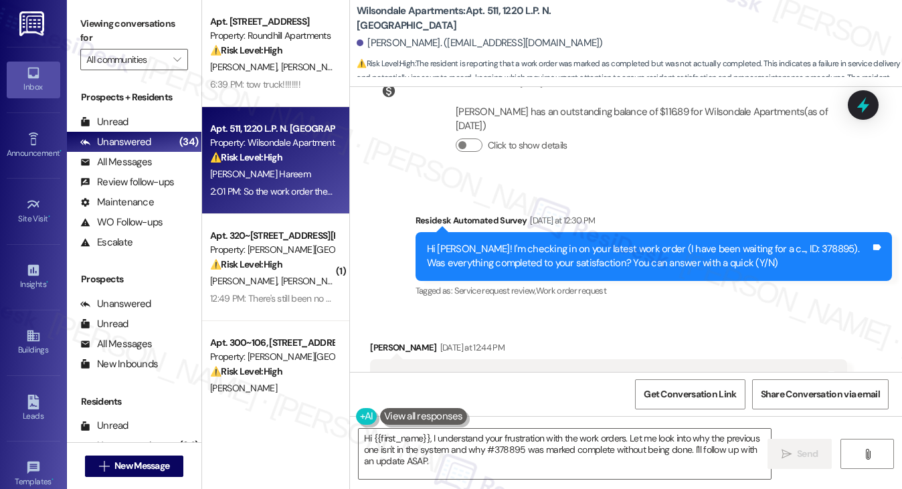
scroll to position [13861, 0]
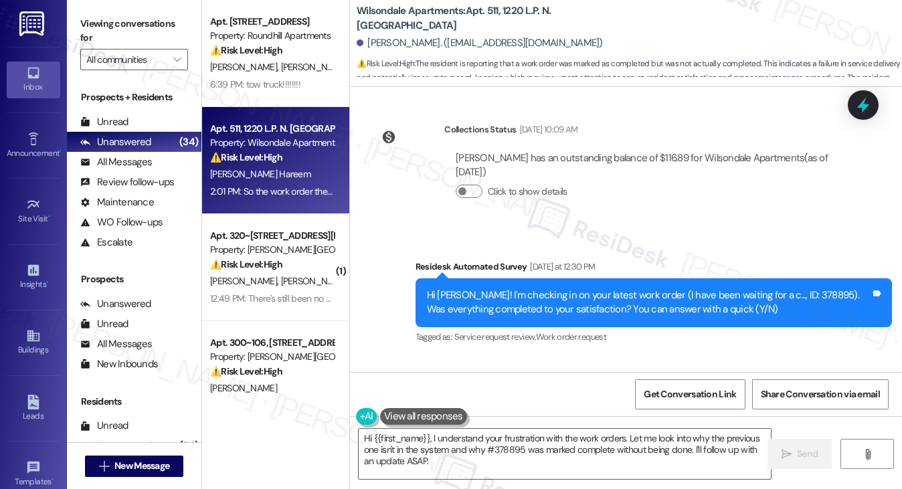
click at [521, 288] on div "Hi Jadore! I'm checking in on your latest work order (I have been waiting for a…" at bounding box center [649, 302] width 444 height 29
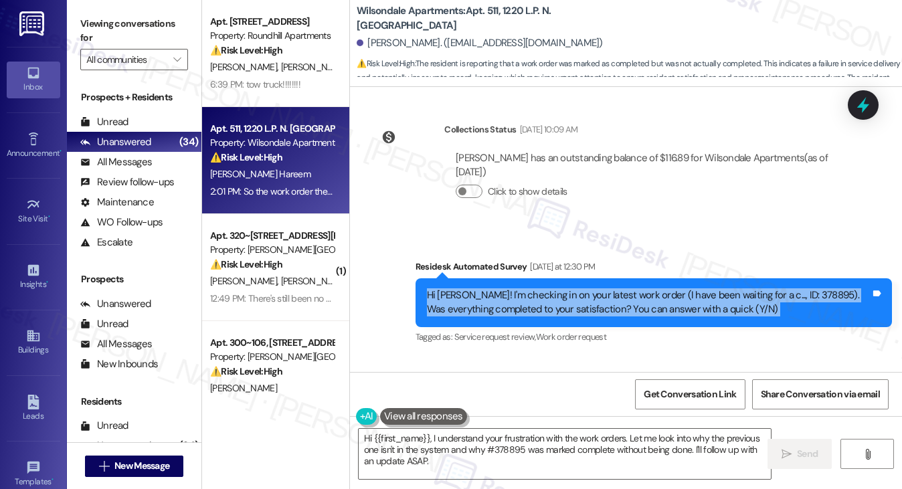
click at [521, 288] on div "Hi Jadore! I'm checking in on your latest work order (I have been waiting for a…" at bounding box center [649, 302] width 444 height 29
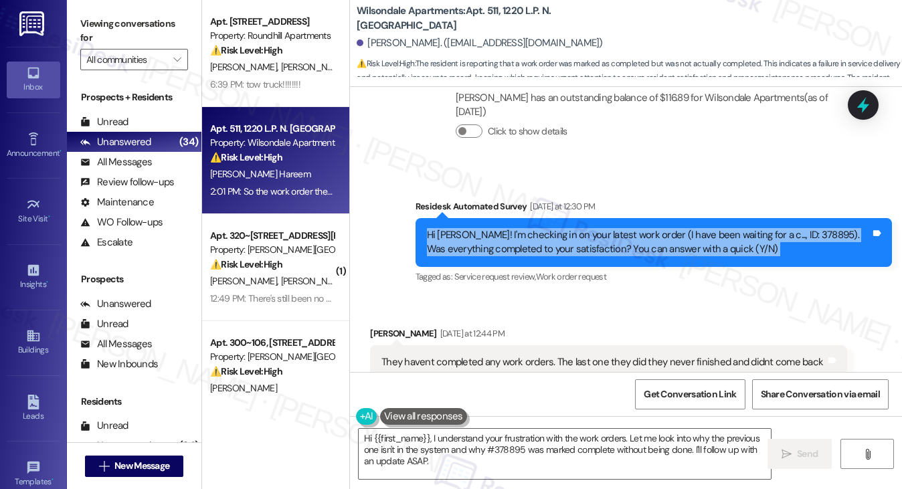
scroll to position [13995, 0]
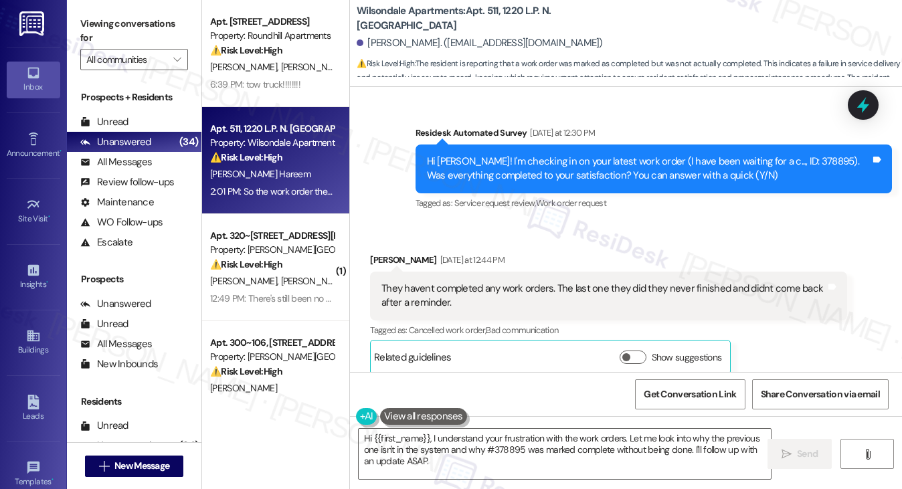
click at [418, 282] on div "They havent completed any work orders. The last one they did they never finishe…" at bounding box center [604, 296] width 444 height 29
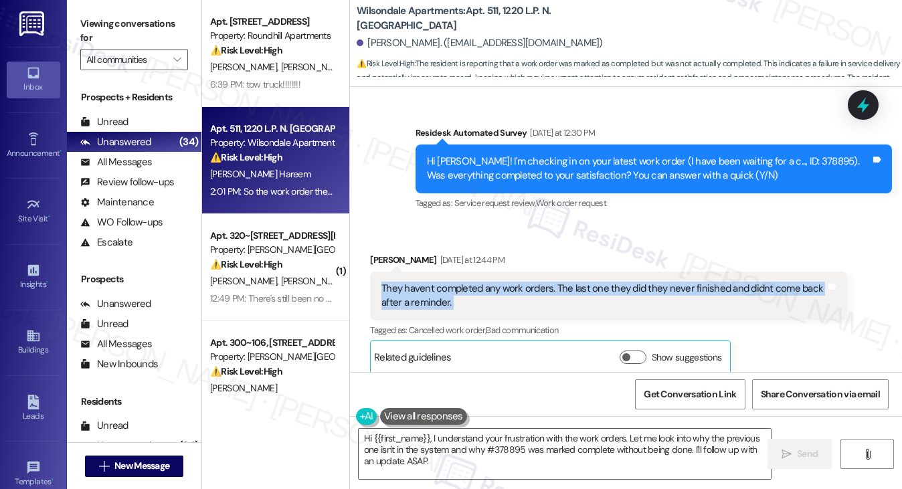
click at [418, 282] on div "They havent completed any work orders. The last one they did they never finishe…" at bounding box center [604, 296] width 444 height 29
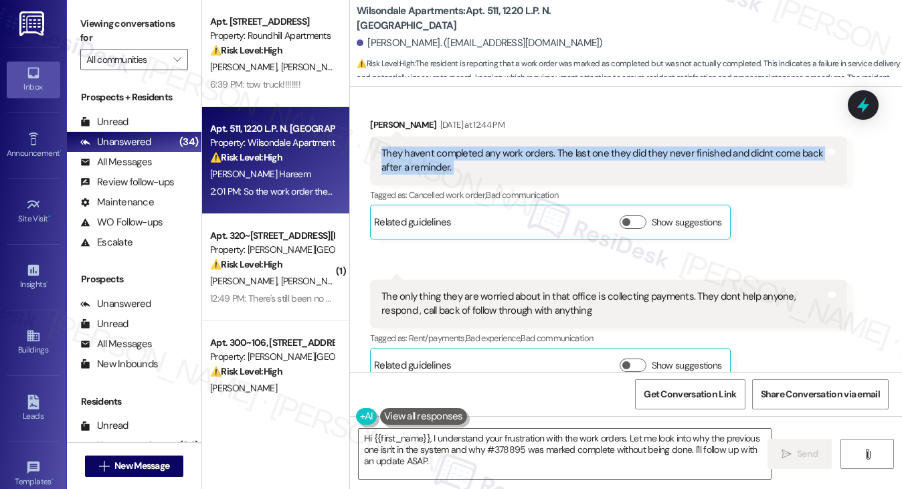
scroll to position [14196, 0]
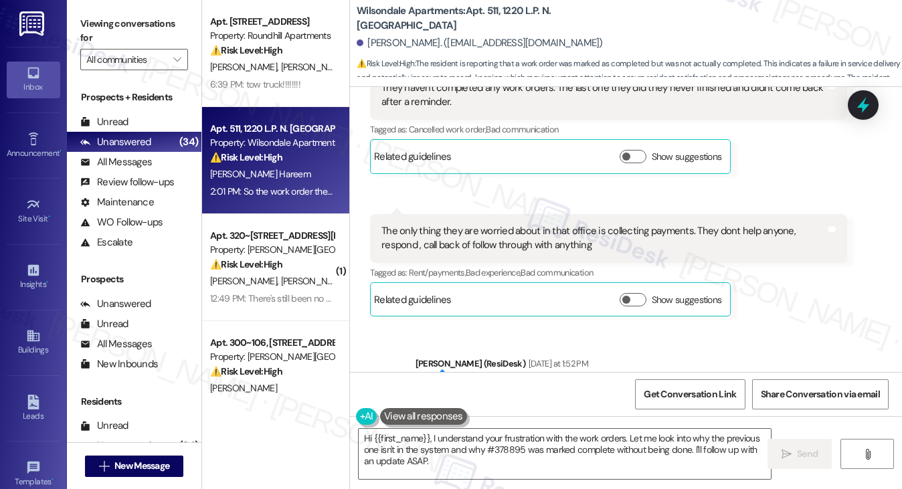
click at [420, 224] on div "The only thing they are worried about in that office is collecting payments. Th…" at bounding box center [604, 238] width 444 height 29
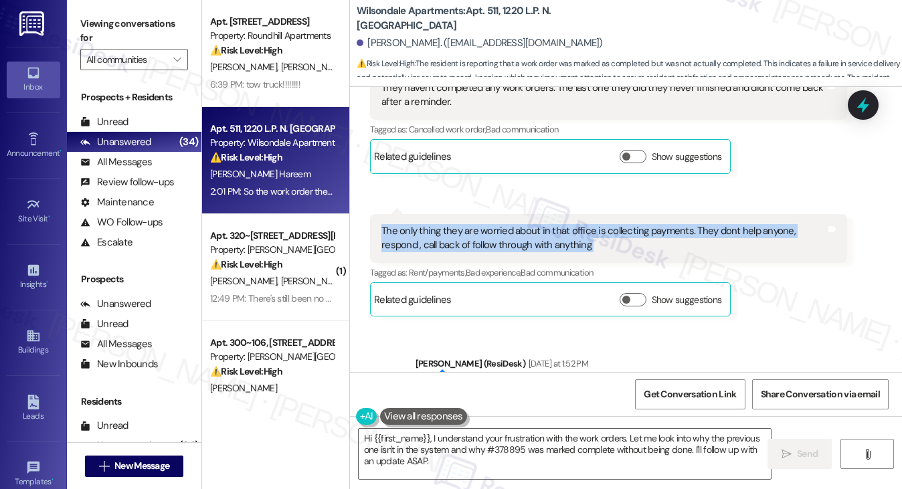
click at [420, 224] on div "The only thing they are worried about in that office is collecting payments. Th…" at bounding box center [604, 238] width 444 height 29
click at [539, 224] on div "The only thing they are worried about in that office is collecting payments. Th…" at bounding box center [604, 238] width 444 height 29
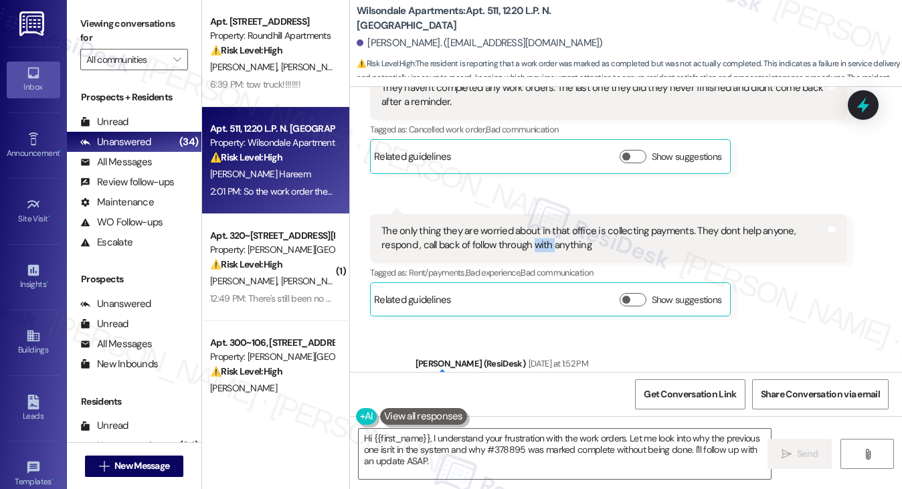
click at [539, 224] on div "The only thing they are worried about in that office is collecting payments. Th…" at bounding box center [604, 238] width 444 height 29
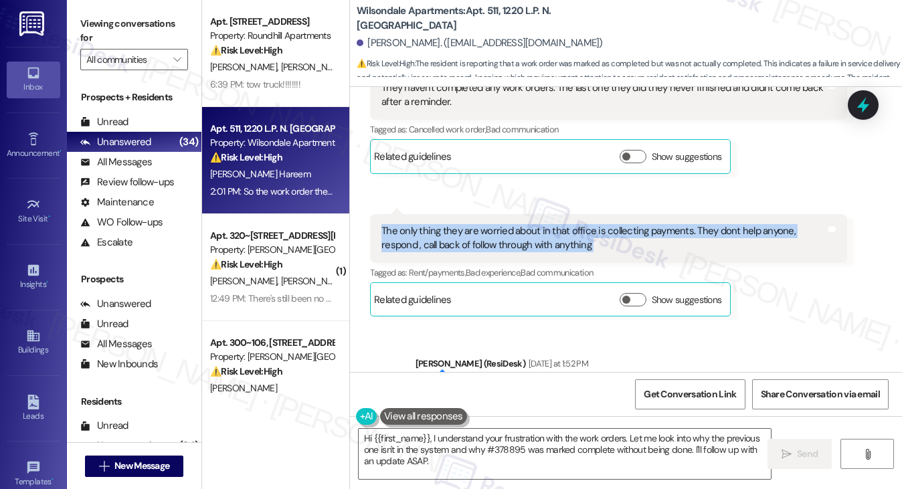
click at [539, 224] on div "The only thing they are worried about in that office is collecting payments. Th…" at bounding box center [604, 238] width 444 height 29
click at [523, 224] on div "The only thing they are worried about in that office is collecting payments. Th…" at bounding box center [604, 238] width 444 height 29
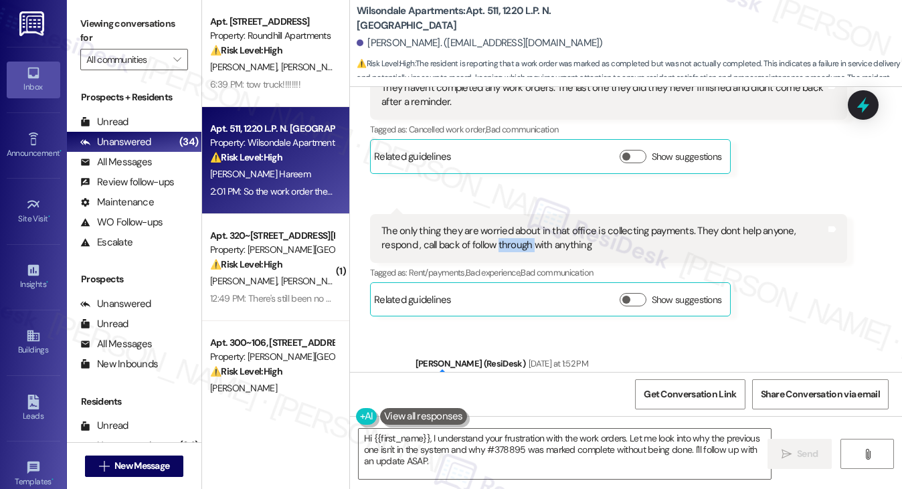
click at [523, 224] on div "The only thing they are worried about in that office is collecting payments. Th…" at bounding box center [604, 238] width 444 height 29
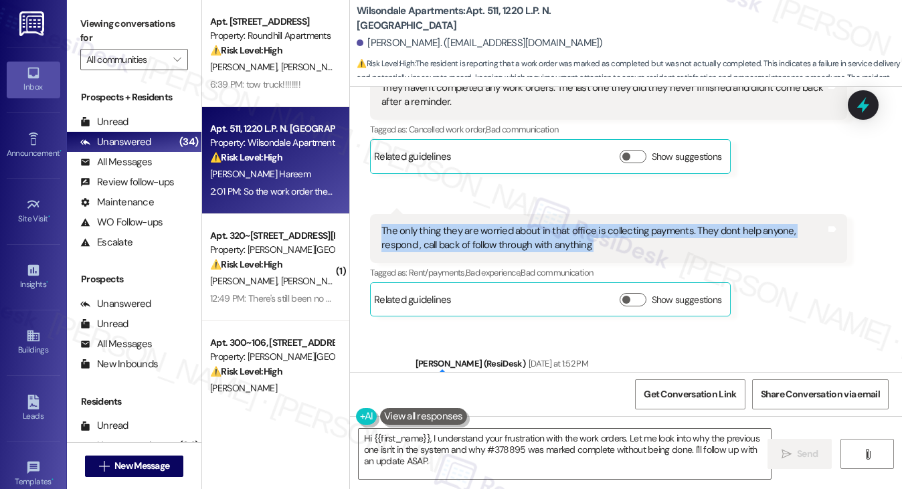
click at [523, 224] on div "The only thing they are worried about in that office is collecting payments. Th…" at bounding box center [604, 238] width 444 height 29
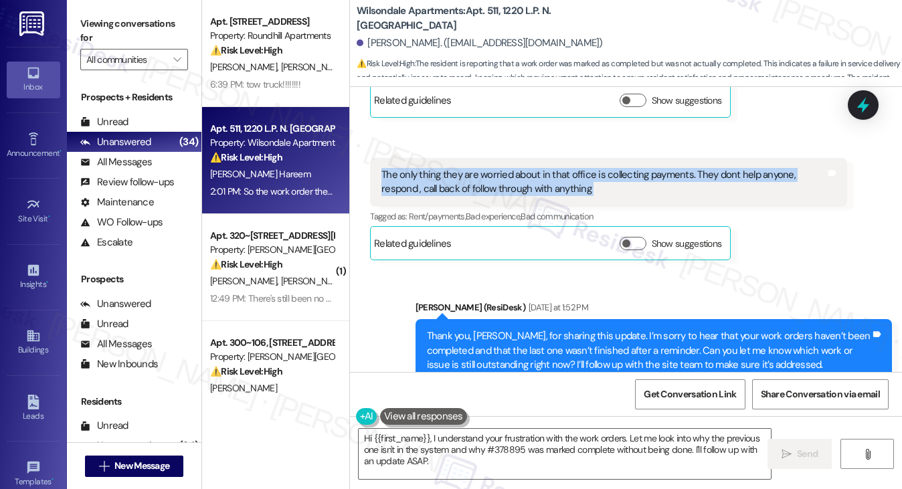
scroll to position [14330, 0]
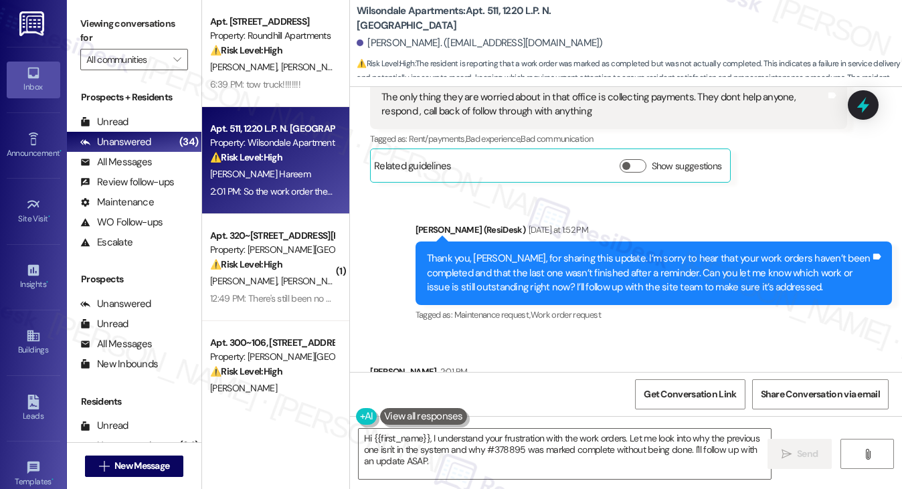
click at [506, 252] on div "Thank you, Jadore, for sharing this update. I’m sorry to hear that your work or…" at bounding box center [649, 273] width 444 height 43
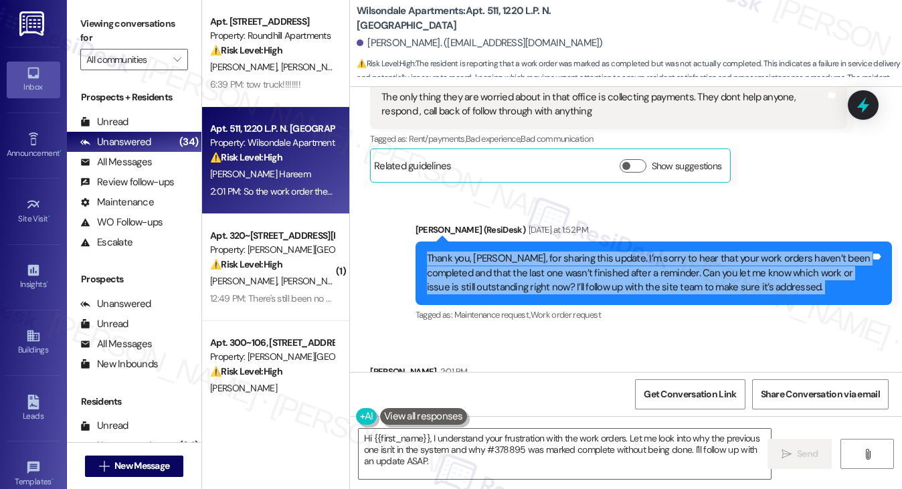
click at [506, 252] on div "Thank you, Jadore, for sharing this update. I’m sorry to hear that your work or…" at bounding box center [649, 273] width 444 height 43
click at [600, 252] on div "Thank you, Jadore, for sharing this update. I’m sorry to hear that your work or…" at bounding box center [649, 273] width 444 height 43
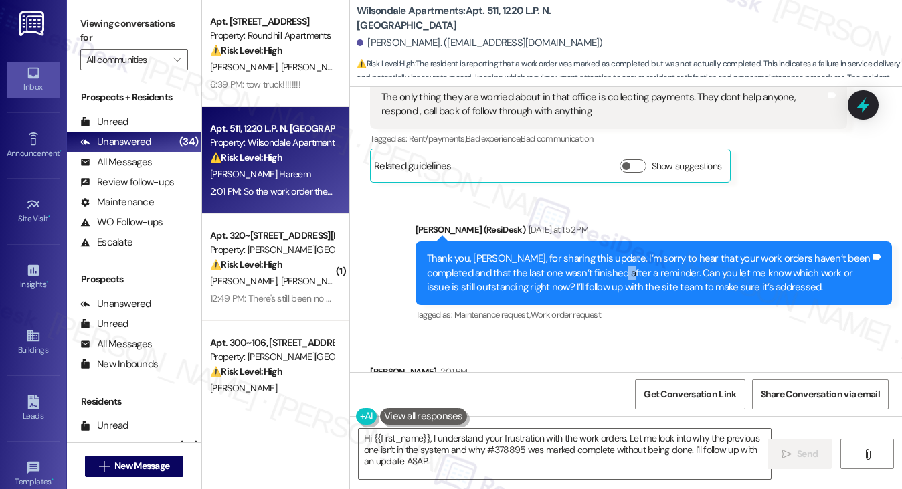
click at [600, 252] on div "Thank you, Jadore, for sharing this update. I’m sorry to hear that your work or…" at bounding box center [649, 273] width 444 height 43
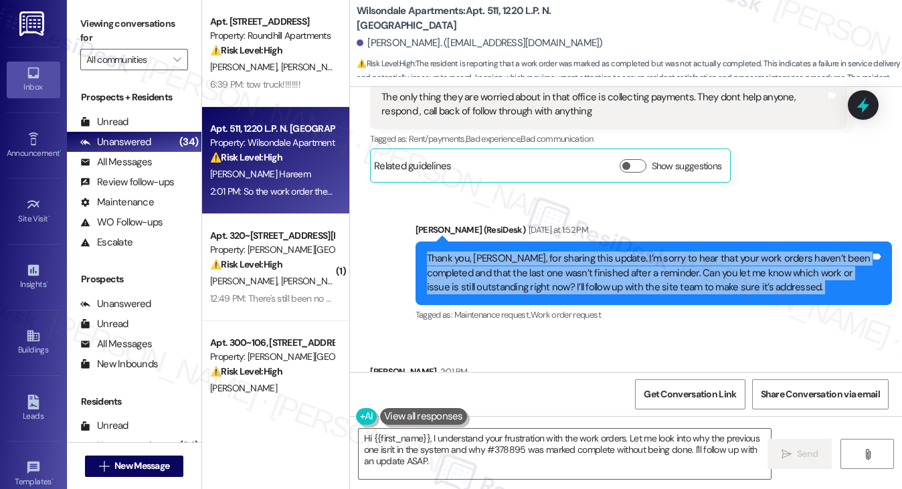
click at [600, 252] on div "Thank you, Jadore, for sharing this update. I’m sorry to hear that your work or…" at bounding box center [649, 273] width 444 height 43
click at [670, 252] on div "Thank you, Jadore, for sharing this update. I’m sorry to hear that your work or…" at bounding box center [649, 273] width 444 height 43
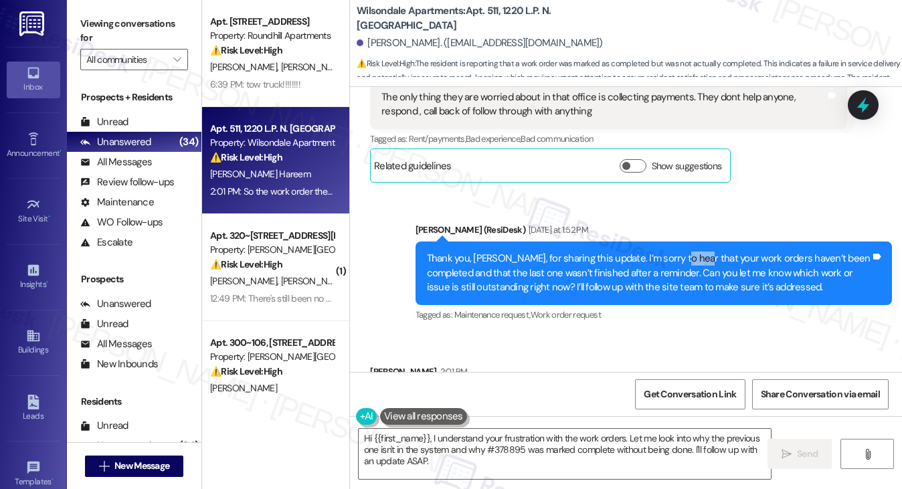
click at [670, 252] on div "Thank you, Jadore, for sharing this update. I’m sorry to hear that your work or…" at bounding box center [649, 273] width 444 height 43
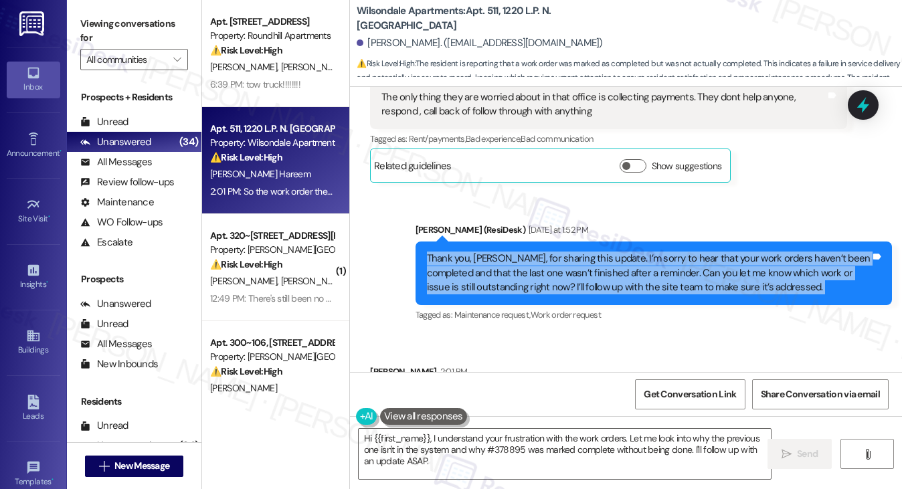
click at [670, 252] on div "Thank you, Jadore, for sharing this update. I’m sorry to hear that your work or…" at bounding box center [649, 273] width 444 height 43
click at [548, 252] on div "Thank you, Jadore, for sharing this update. I’m sorry to hear that your work or…" at bounding box center [649, 273] width 444 height 43
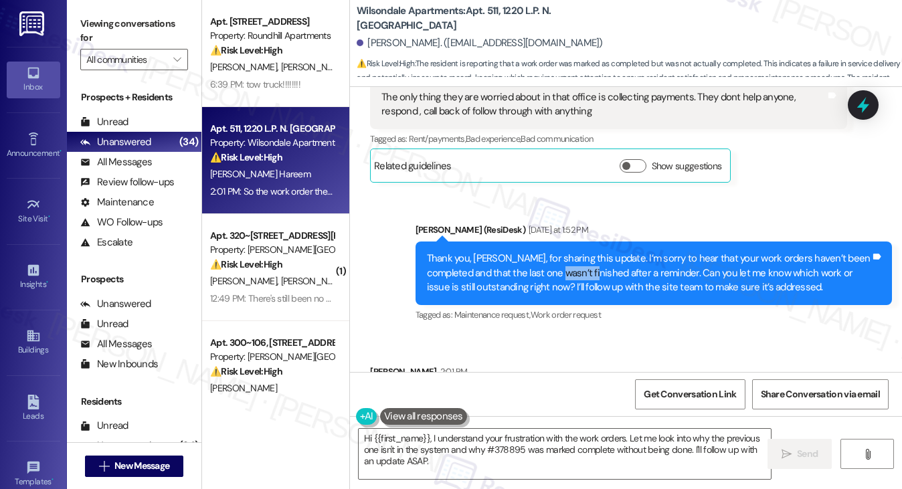
click at [548, 252] on div "Thank you, Jadore, for sharing this update. I’m sorry to hear that your work or…" at bounding box center [649, 273] width 444 height 43
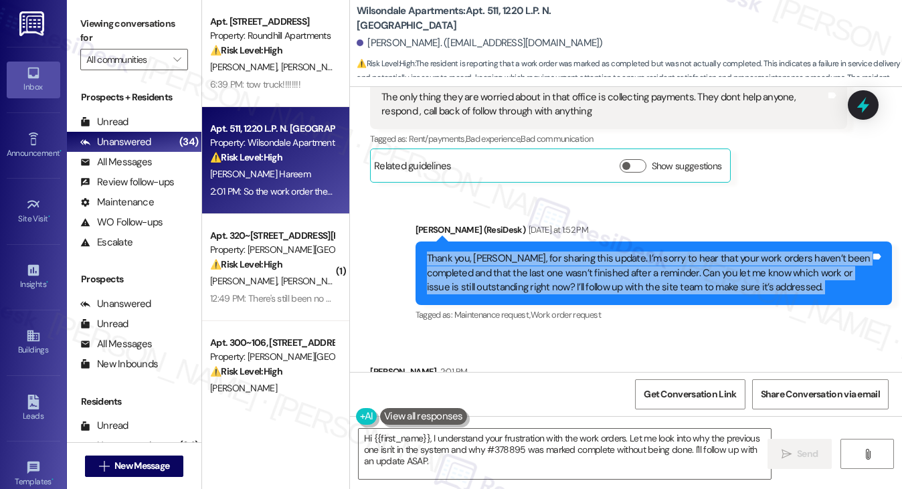
click at [548, 252] on div "Thank you, Jadore, for sharing this update. I’m sorry to hear that your work or…" at bounding box center [649, 273] width 444 height 43
click at [677, 252] on div "Thank you, Jadore, for sharing this update. I’m sorry to hear that your work or…" at bounding box center [649, 273] width 444 height 43
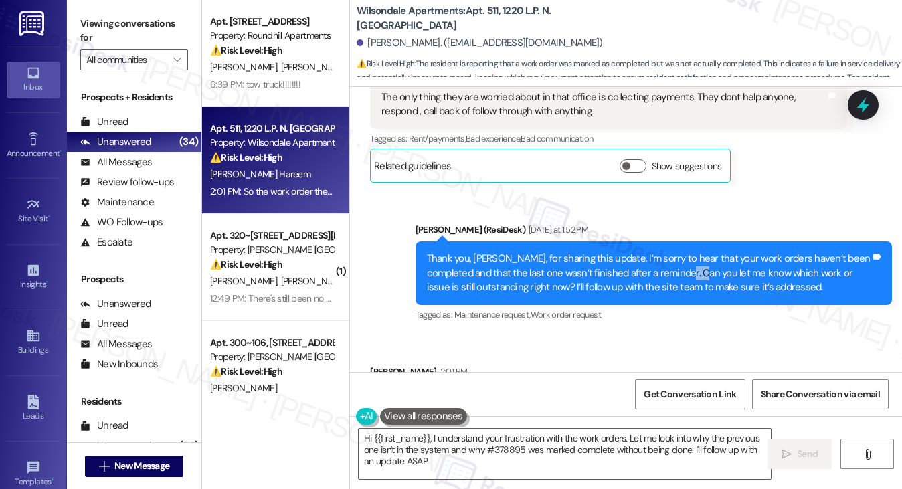
click at [677, 252] on div "Thank you, Jadore, for sharing this update. I’m sorry to hear that your work or…" at bounding box center [649, 273] width 444 height 43
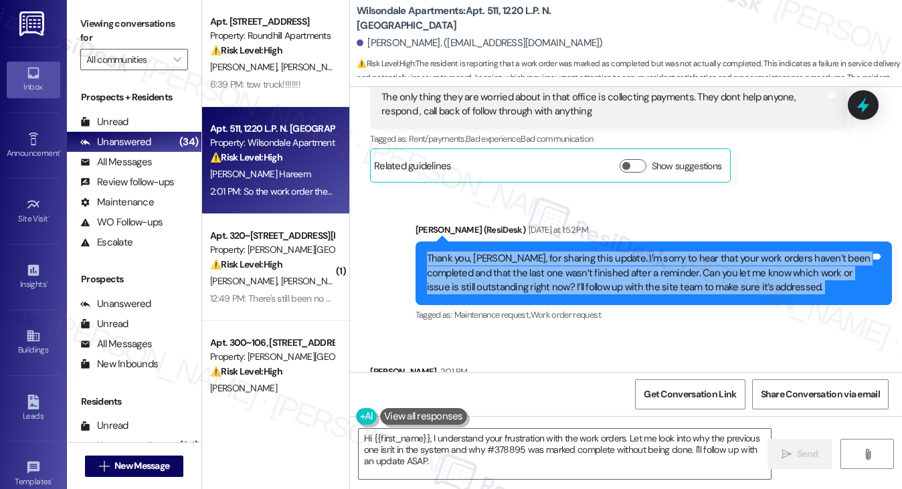
click at [677, 252] on div "Thank you, Jadore, for sharing this update. I’m sorry to hear that your work or…" at bounding box center [649, 273] width 444 height 43
click at [503, 252] on div "Thank you, Jadore, for sharing this update. I’m sorry to hear that your work or…" at bounding box center [649, 273] width 444 height 43
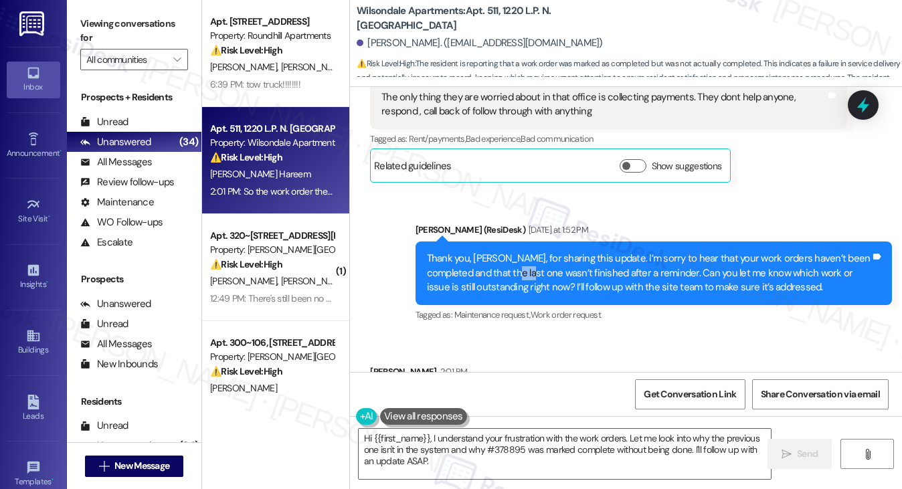
click at [503, 252] on div "Thank you, Jadore, for sharing this update. I’m sorry to hear that your work or…" at bounding box center [649, 273] width 444 height 43
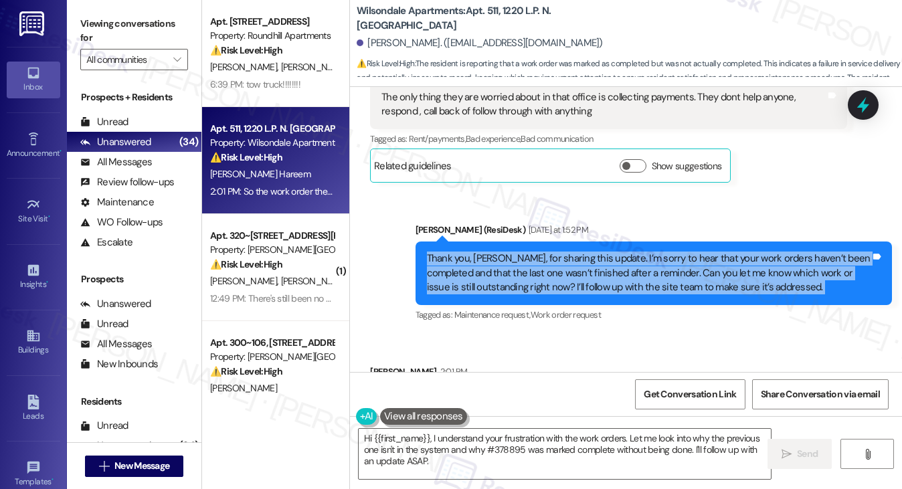
click at [503, 252] on div "Thank you, Jadore, for sharing this update. I’m sorry to hear that your work or…" at bounding box center [649, 273] width 444 height 43
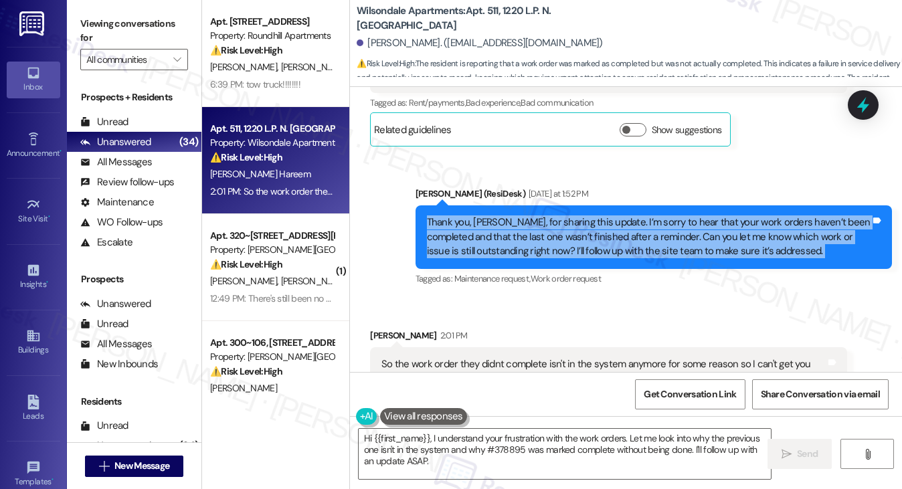
scroll to position [14397, 0]
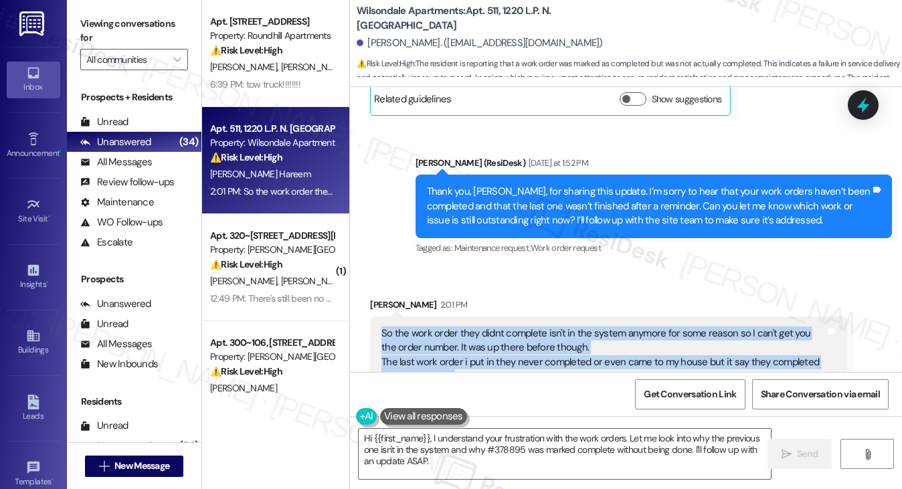
drag, startPoint x: 375, startPoint y: 271, endPoint x: 585, endPoint y: 309, distance: 213.5
click at [585, 317] on div "So the work order they didnt complete isn't in the system anymore for some reas…" at bounding box center [608, 363] width 477 height 92
click at [631, 327] on div "So the work order they didnt complete isn't in the system anymore for some reas…" at bounding box center [604, 363] width 444 height 72
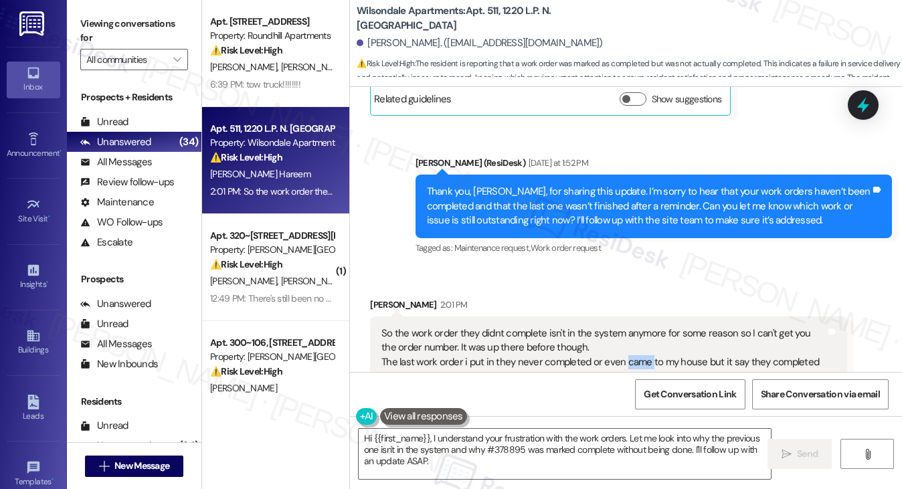
click at [631, 327] on div "So the work order they didnt complete isn't in the system anymore for some reas…" at bounding box center [604, 363] width 444 height 72
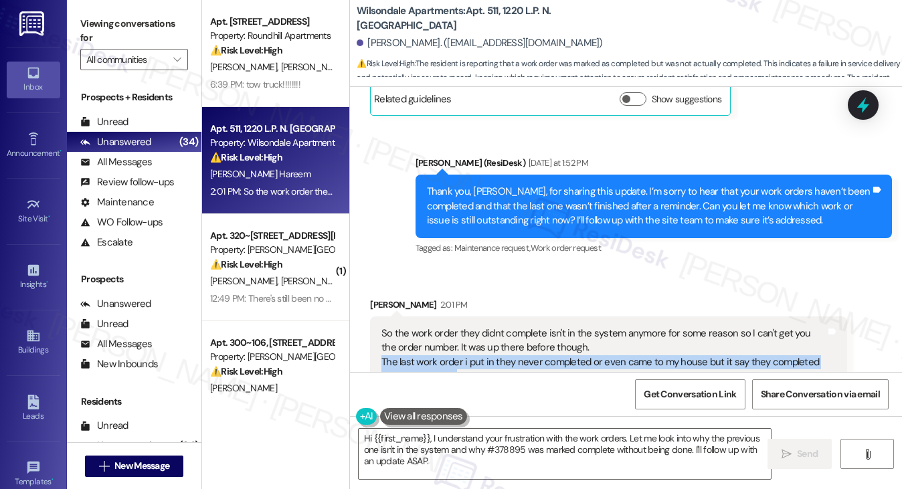
click at [631, 327] on div "So the work order they didnt complete isn't in the system anymore for some reas…" at bounding box center [604, 363] width 444 height 72
click at [559, 327] on div "So the work order they didnt complete isn't in the system anymore for some reas…" at bounding box center [604, 363] width 444 height 72
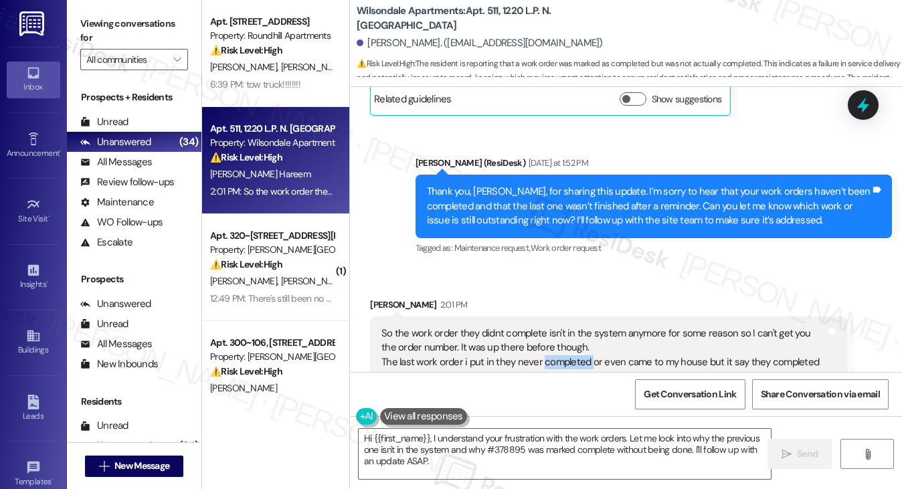
click at [559, 327] on div "So the work order they didnt complete isn't in the system anymore for some reas…" at bounding box center [604, 363] width 444 height 72
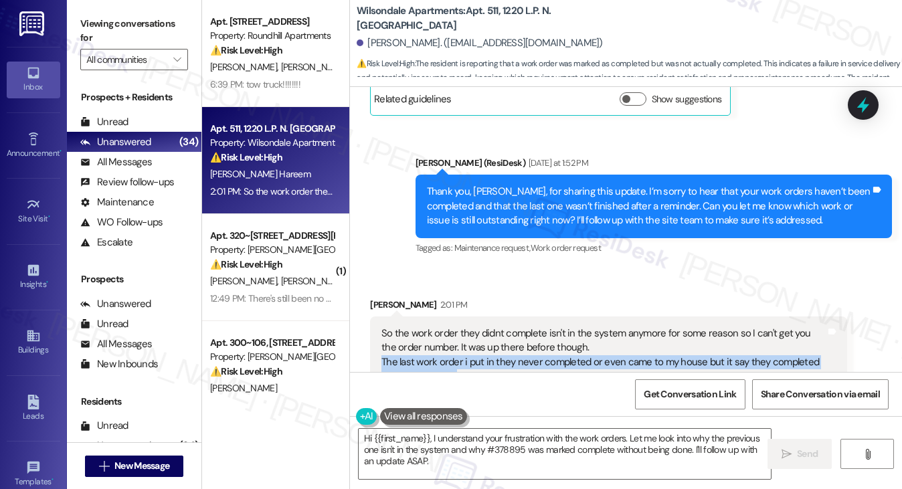
click at [559, 327] on div "So the work order they didnt complete isn't in the system anymore for some reas…" at bounding box center [604, 363] width 444 height 72
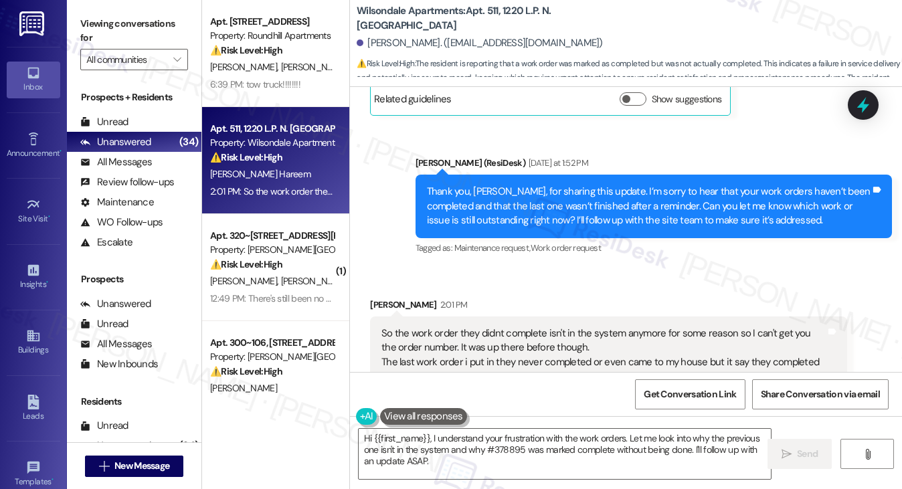
click at [542, 327] on div "So the work order they didnt complete isn't in the system anymore for some reas…" at bounding box center [604, 363] width 444 height 72
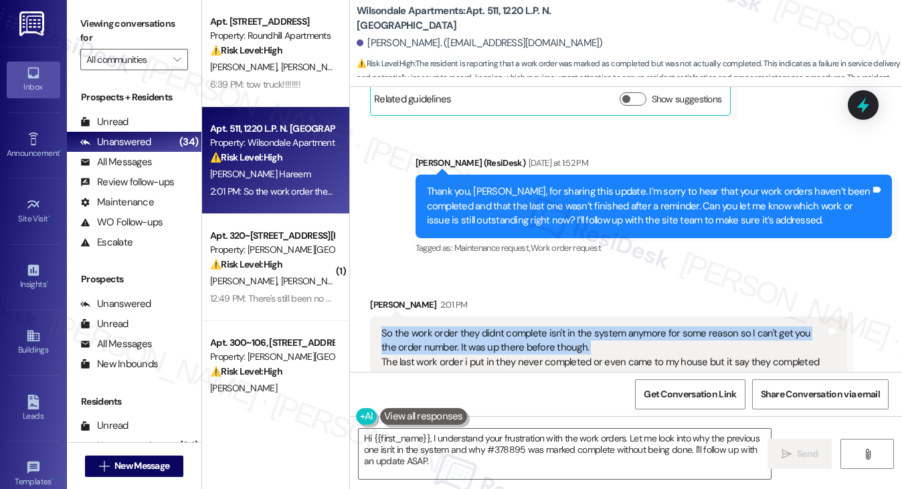
click at [542, 327] on div "So the work order they didnt complete isn't in the system anymore for some reas…" at bounding box center [604, 363] width 444 height 72
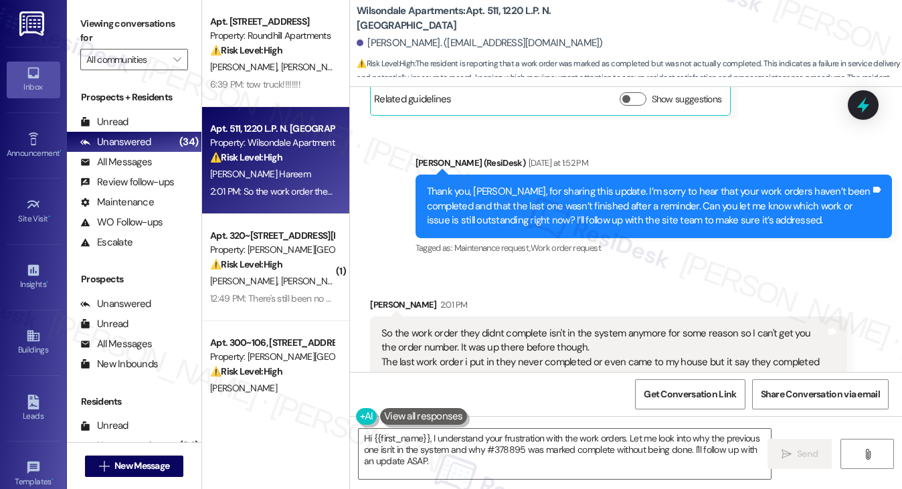
click at [506, 327] on div "So the work order they didnt complete isn't in the system anymore for some reas…" at bounding box center [604, 363] width 444 height 72
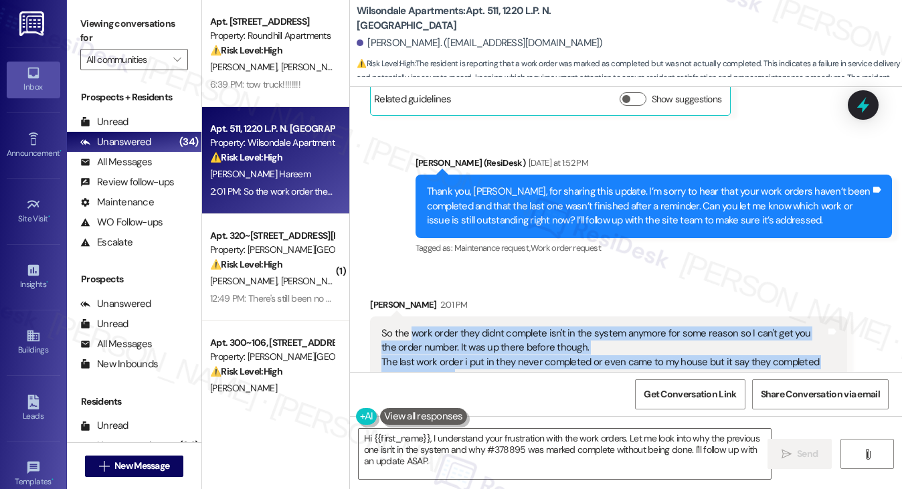
drag, startPoint x: 547, startPoint y: 313, endPoint x: 408, endPoint y: 270, distance: 145.0
click at [408, 327] on div "So the work order they didnt complete isn't in the system anymore for some reas…" at bounding box center [604, 363] width 444 height 72
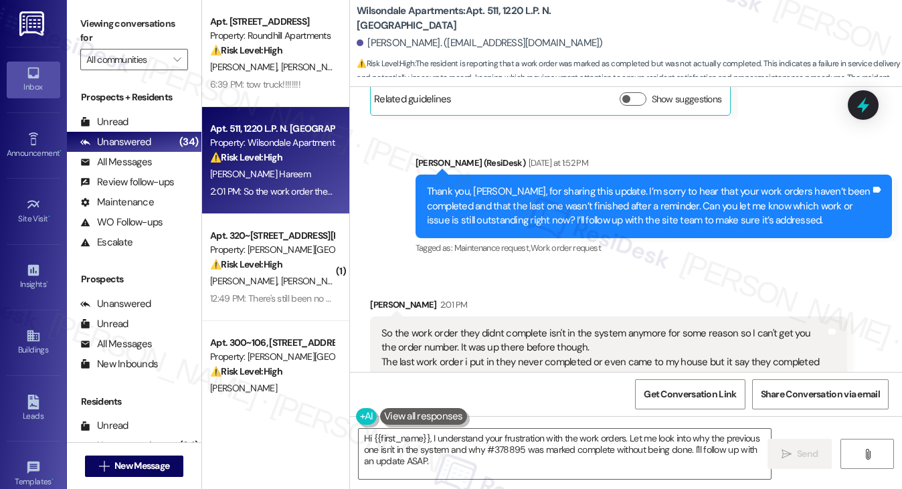
click at [407, 327] on div "So the work order they didnt complete isn't in the system anymore for some reas…" at bounding box center [604, 363] width 444 height 72
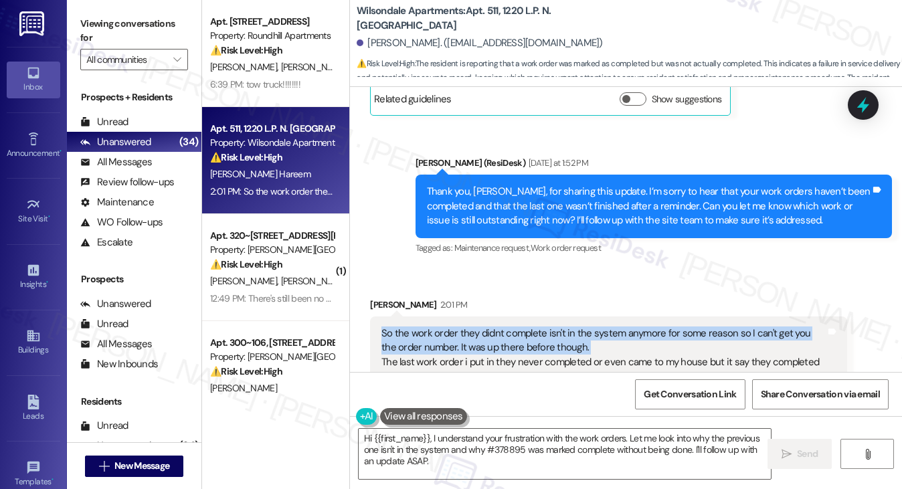
click at [407, 327] on div "So the work order they didnt complete isn't in the system anymore for some reas…" at bounding box center [604, 363] width 444 height 72
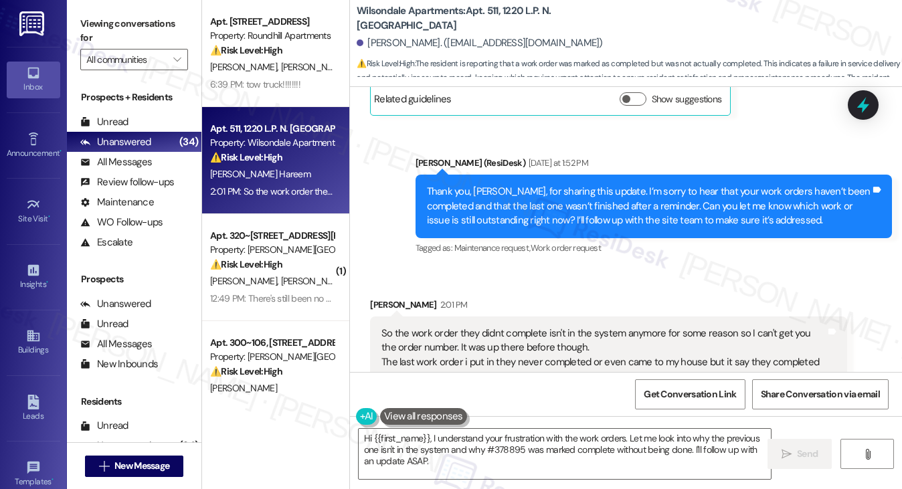
click at [400, 327] on div "So the work order they didnt complete isn't in the system anymore for some reas…" at bounding box center [604, 363] width 444 height 72
click at [404, 327] on div "So the work order they didnt complete isn't in the system anymore for some reas…" at bounding box center [604, 363] width 444 height 72
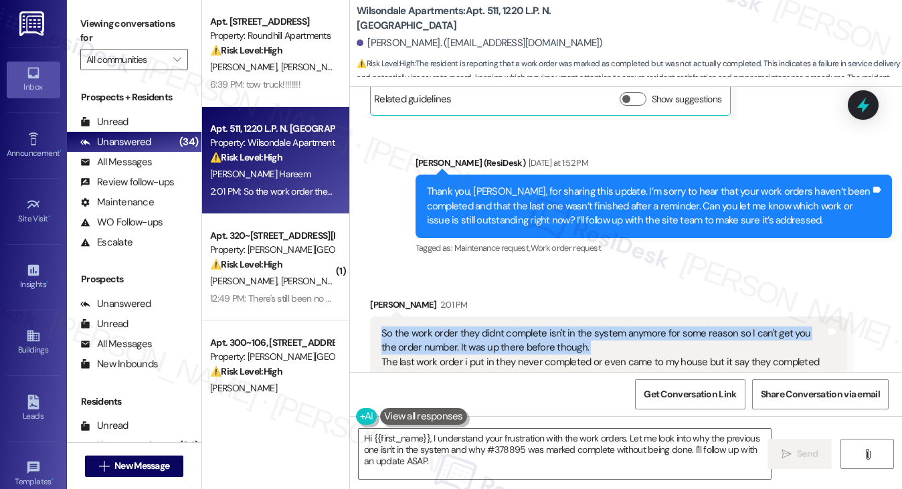
click at [404, 327] on div "So the work order they didnt complete isn't in the system anymore for some reas…" at bounding box center [604, 363] width 444 height 72
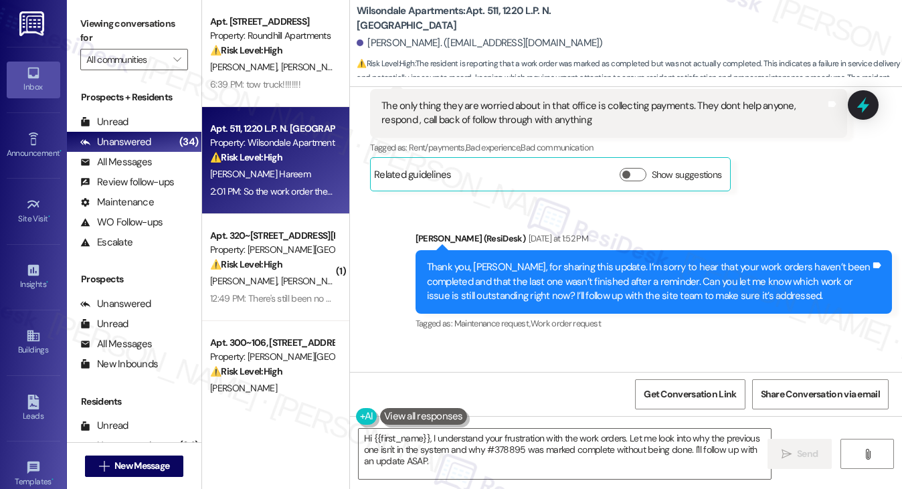
scroll to position [14263, 0]
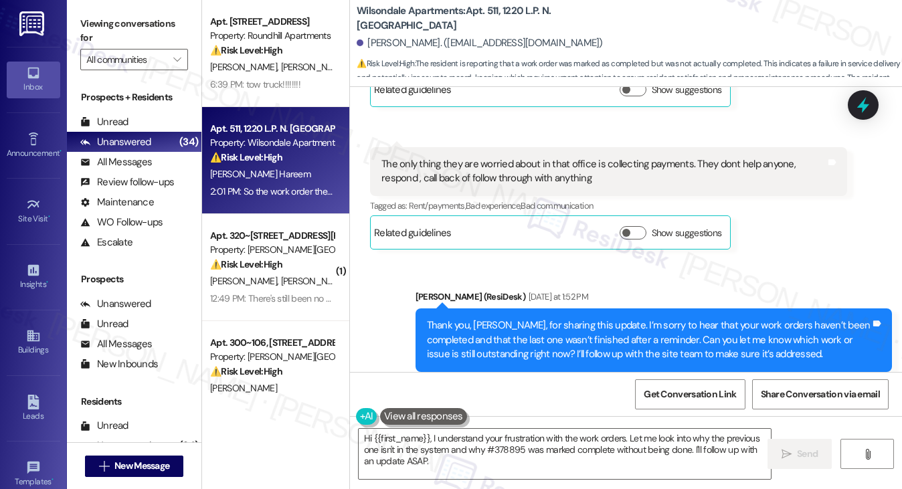
click at [446, 319] on div "Thank you, Jadore, for sharing this update. I’m sorry to hear that your work or…" at bounding box center [649, 340] width 444 height 43
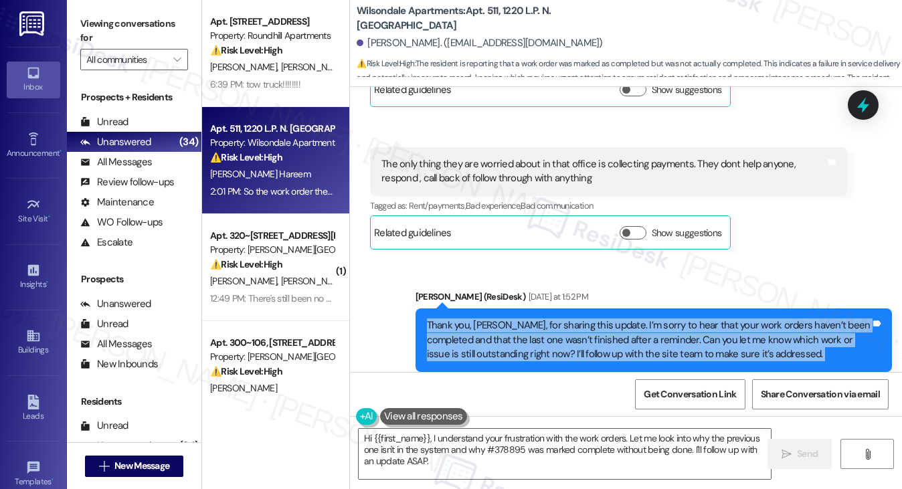
click at [446, 319] on div "Thank you, Jadore, for sharing this update. I’m sorry to hear that your work or…" at bounding box center [649, 340] width 444 height 43
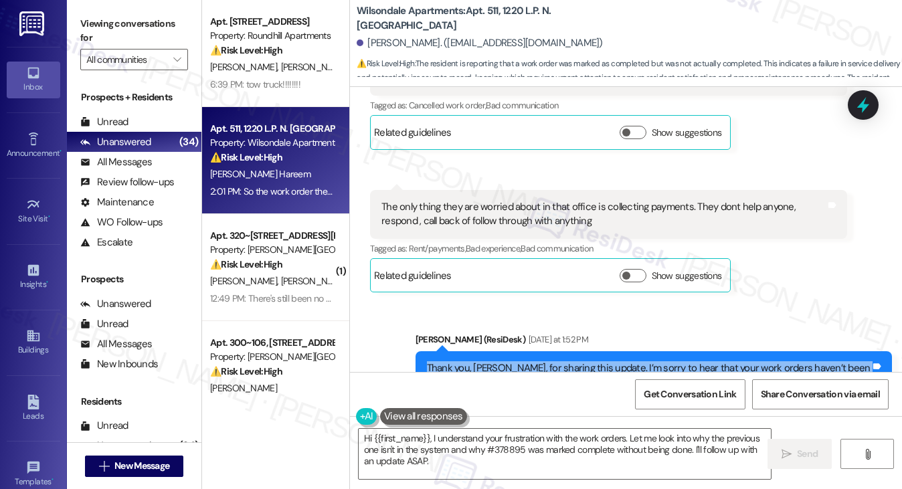
scroll to position [14330, 0]
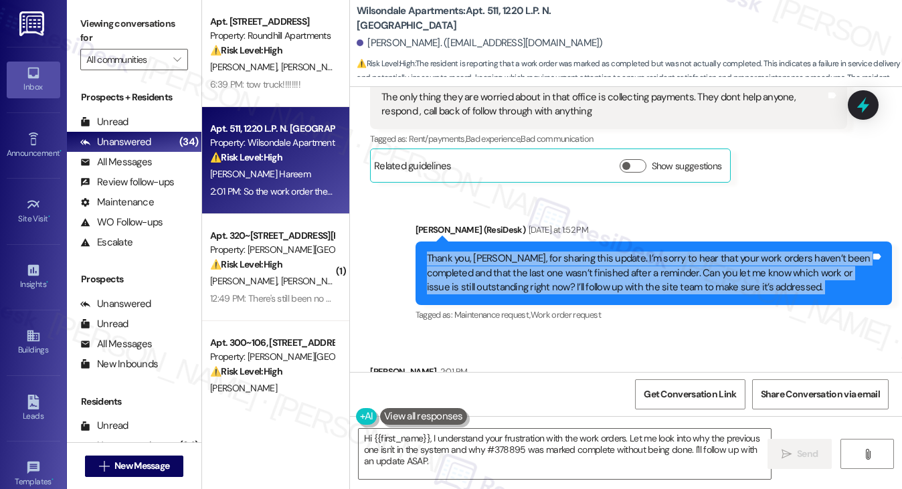
click at [458, 252] on div "Thank you, Jadore, for sharing this update. I’m sorry to hear that your work or…" at bounding box center [649, 273] width 444 height 43
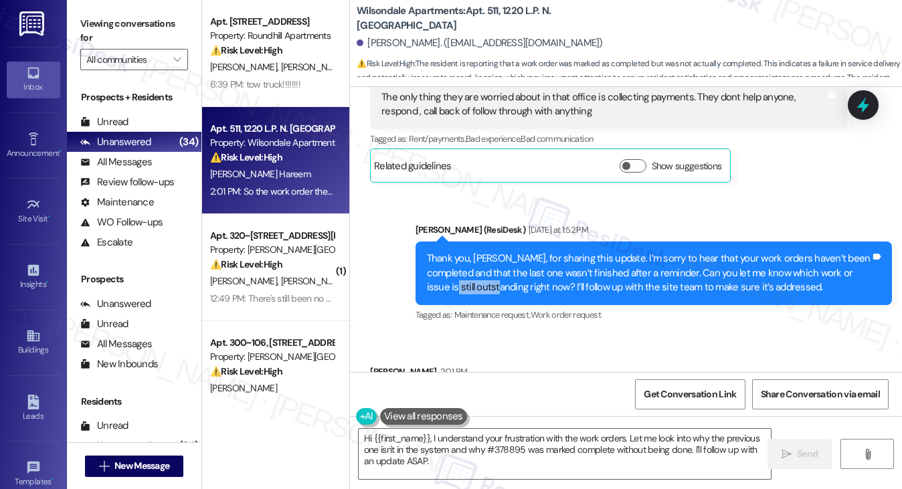
click at [458, 252] on div "Thank you, Jadore, for sharing this update. I’m sorry to hear that your work or…" at bounding box center [649, 273] width 444 height 43
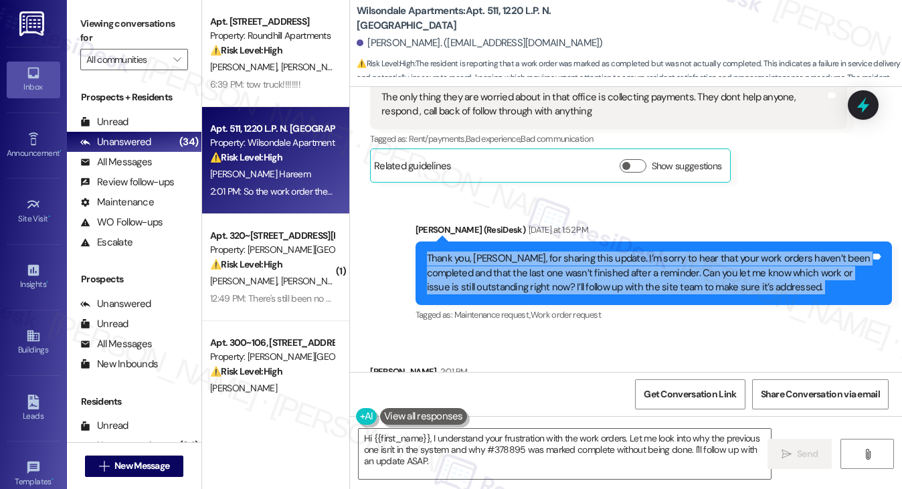
click at [458, 252] on div "Thank you, Jadore, for sharing this update. I’m sorry to hear that your work or…" at bounding box center [649, 273] width 444 height 43
click at [86, 42] on label "Viewing conversations for" at bounding box center [134, 30] width 108 height 35
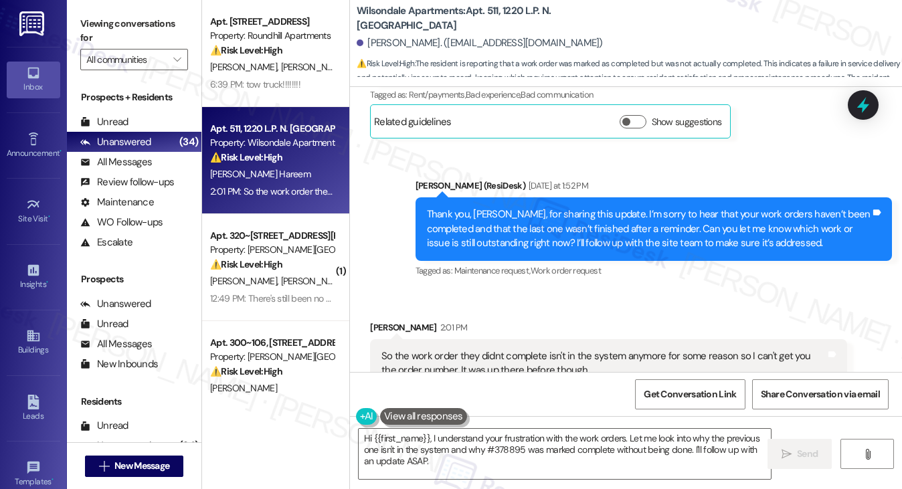
scroll to position [14397, 0]
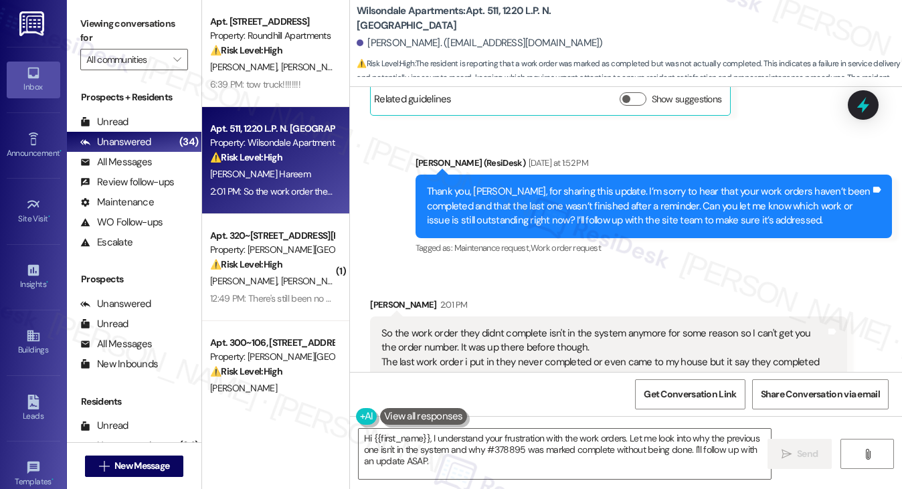
click at [487, 327] on div "So the work order they didnt complete isn't in the system anymore for some reas…" at bounding box center [604, 363] width 444 height 72
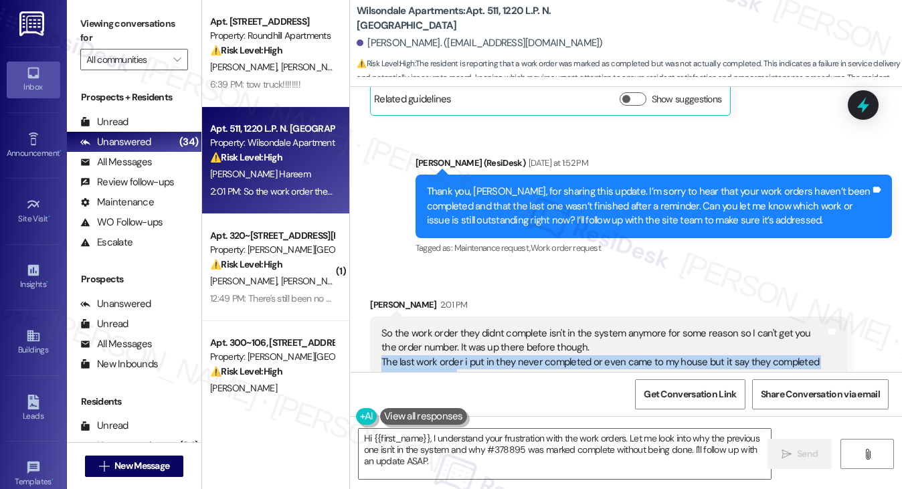
click at [487, 327] on div "So the work order they didnt complete isn't in the system anymore for some reas…" at bounding box center [604, 363] width 444 height 72
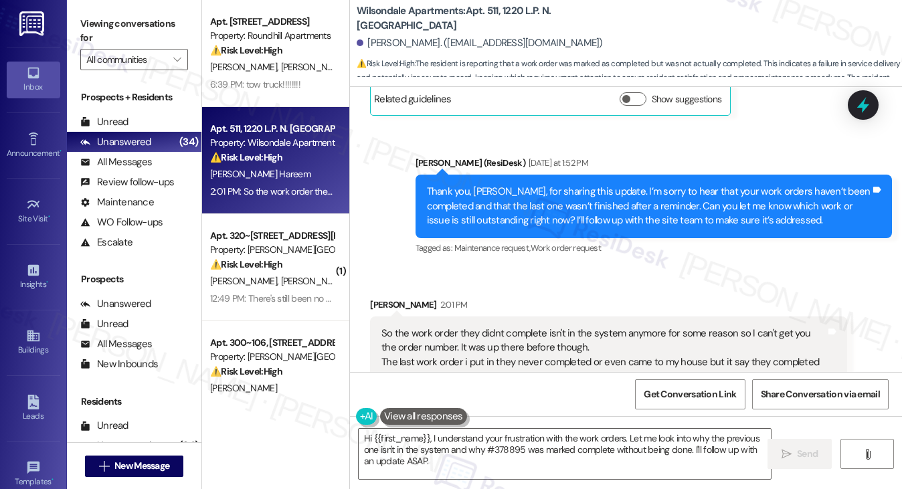
click at [452, 327] on div "So the work order they didnt complete isn't in the system anymore for some reas…" at bounding box center [604, 363] width 444 height 72
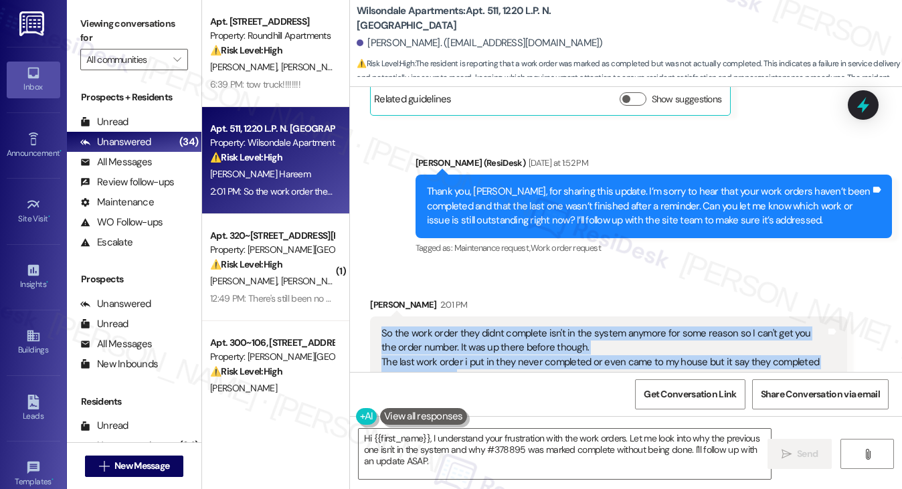
drag, startPoint x: 450, startPoint y: 323, endPoint x: 374, endPoint y: 268, distance: 93.8
click at [374, 317] on div "So the work order they didnt complete isn't in the system anymore for some reas…" at bounding box center [608, 363] width 477 height 92
copy div "So the work order they didnt complete isn't in the system anymore for some reas…"
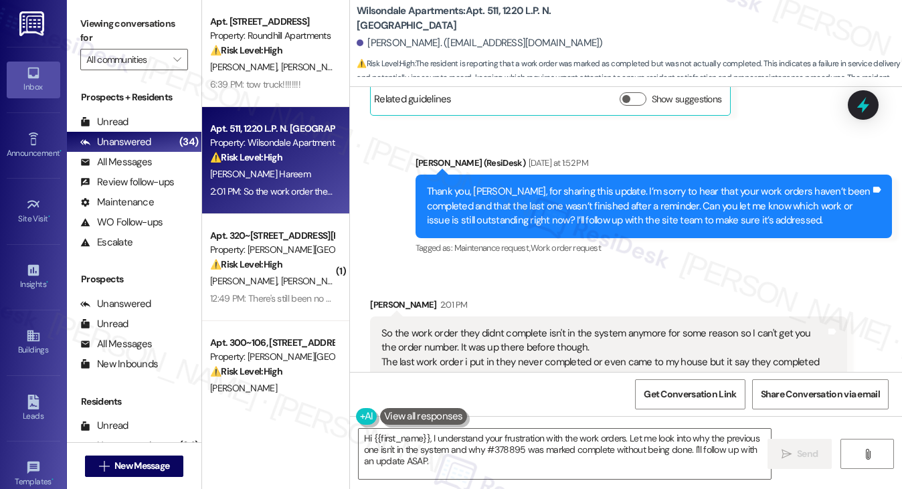
click at [100, 21] on label "Viewing conversations for" at bounding box center [134, 30] width 108 height 35
click at [668, 327] on div "So the work order they didnt complete isn't in the system anymore for some reas…" at bounding box center [604, 363] width 444 height 72
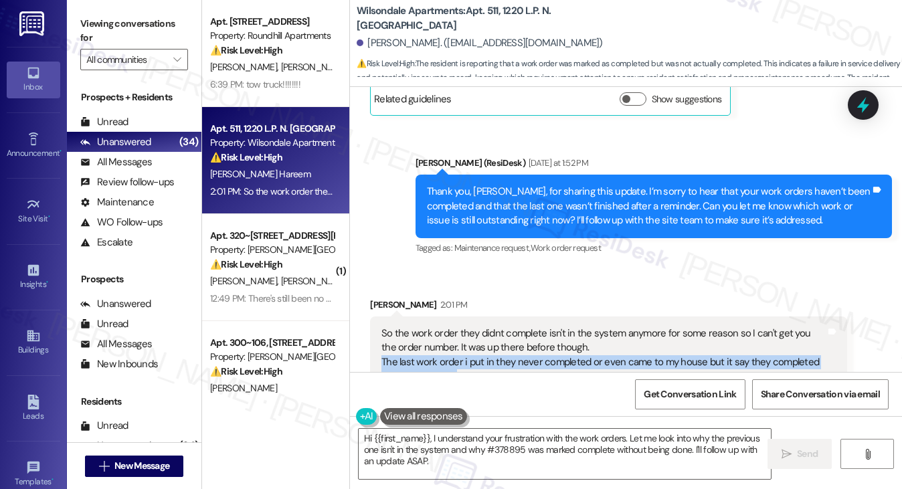
click at [668, 327] on div "So the work order they didnt complete isn't in the system anymore for some reas…" at bounding box center [604, 363] width 444 height 72
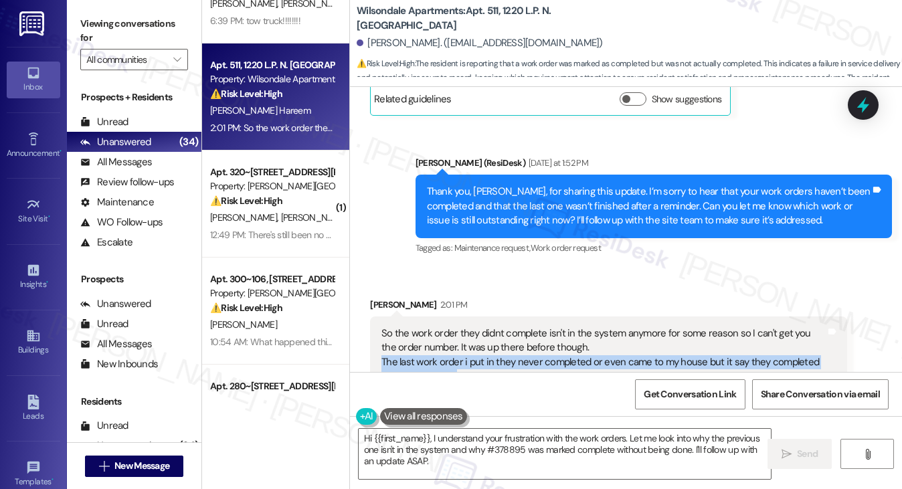
scroll to position [134, 0]
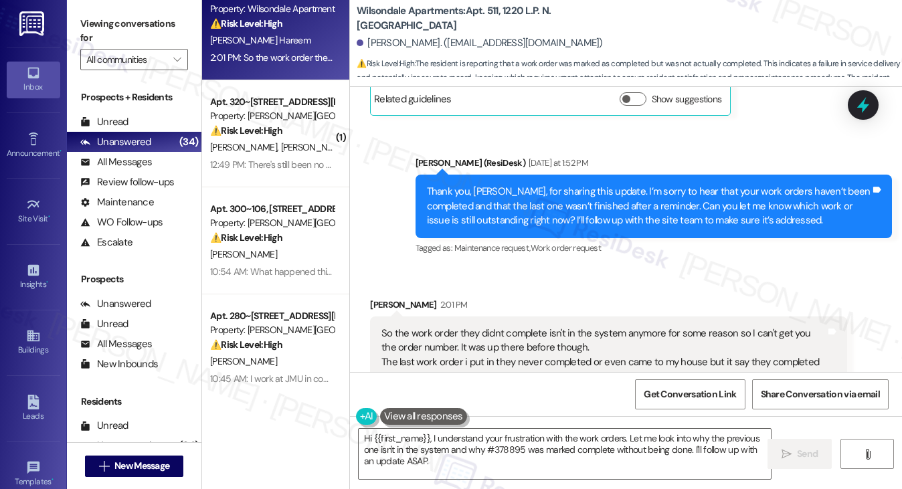
click at [91, 7] on div "Viewing conversations for All communities " at bounding box center [134, 42] width 135 height 84
click at [504, 444] on textarea "Hi {{first_name}}, I understand your frustration with the work orders. Let me l…" at bounding box center [565, 454] width 413 height 50
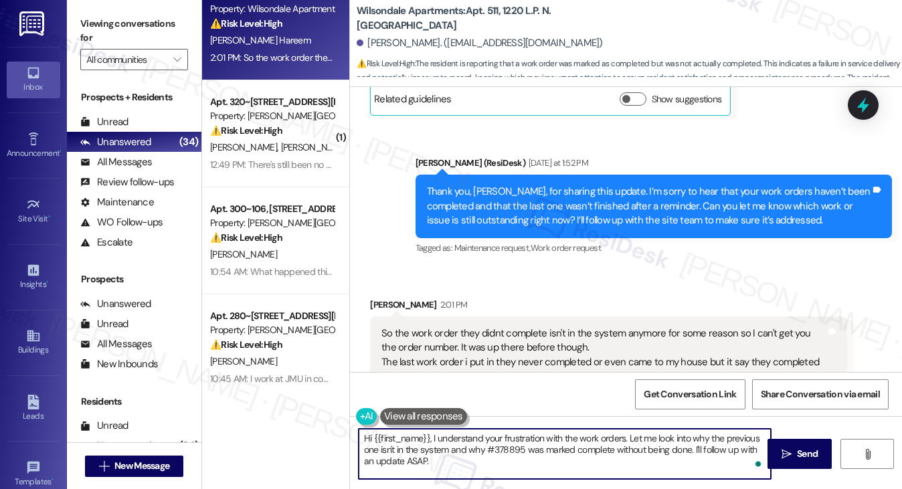
paste textarea "Thanks for clarifying, Jadore. I’ll let the team know about work order #378895 …"
click at [543, 442] on textarea "Thanks for clarifying, Jadore. I’ll let the team know about work order #378895 …" at bounding box center [565, 454] width 413 height 50
click at [544, 443] on textarea "Thanks for clarifying, Jadore. I’ll let the team know about work order #378895 …" at bounding box center [565, 454] width 413 height 50
click at [609, 443] on textarea "Thanks for clarifying, Jadore. I’ll let the team know about work order #378895 …" at bounding box center [565, 454] width 413 height 50
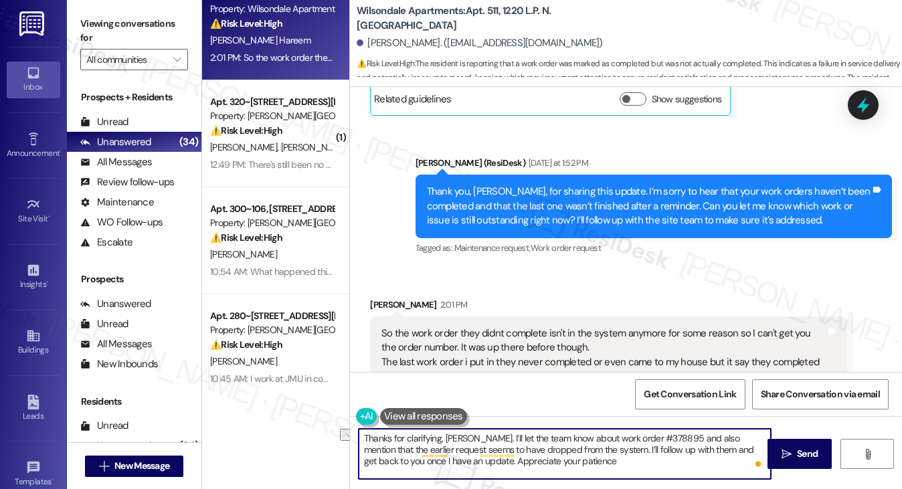
drag, startPoint x: 482, startPoint y: 438, endPoint x: 549, endPoint y: 440, distance: 67.0
click at [549, 440] on textarea "Thanks for clarifying, Jadore. I’ll let the team know about work order #378895 …" at bounding box center [565, 454] width 413 height 50
click at [447, 443] on textarea "Thanks for clarifying, Jadore. I’ll follow up with the team about work order #3…" at bounding box center [565, 454] width 413 height 50
drag, startPoint x: 447, startPoint y: 443, endPoint x: 481, endPoint y: 443, distance: 34.1
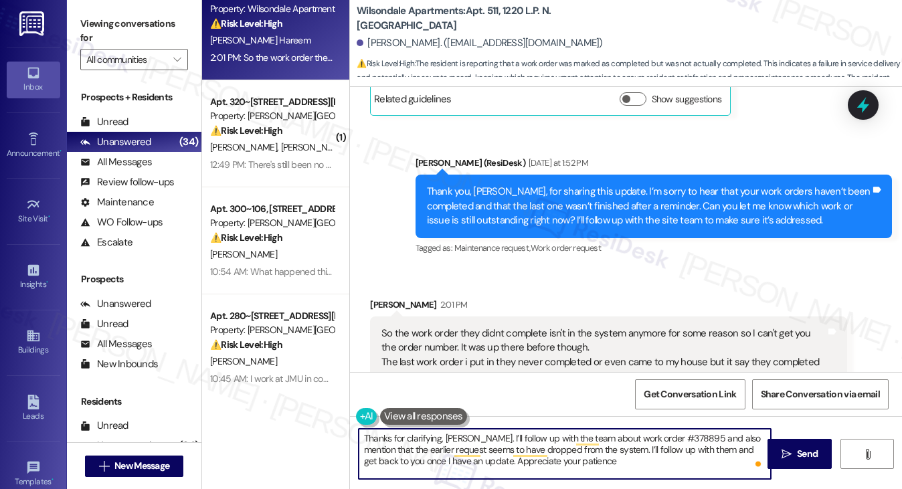
click at [447, 443] on textarea "Thanks for clarifying, Jadore. I’ll follow up with the team about work order #3…" at bounding box center [565, 454] width 413 height 50
click at [627, 452] on textarea "Thanks for clarifying, Jadore. I’ll follow up with the team about work order #3…" at bounding box center [565, 454] width 413 height 50
click at [663, 461] on textarea "Thanks for clarifying, Jadore. I’ll follow up with the team about work order #3…" at bounding box center [565, 454] width 413 height 50
click at [636, 453] on textarea "Thanks for clarifying, Jadore. I’ll follow up with the team about work order #3…" at bounding box center [565, 454] width 413 height 50
drag, startPoint x: 625, startPoint y: 449, endPoint x: 718, endPoint y: 452, distance: 93.1
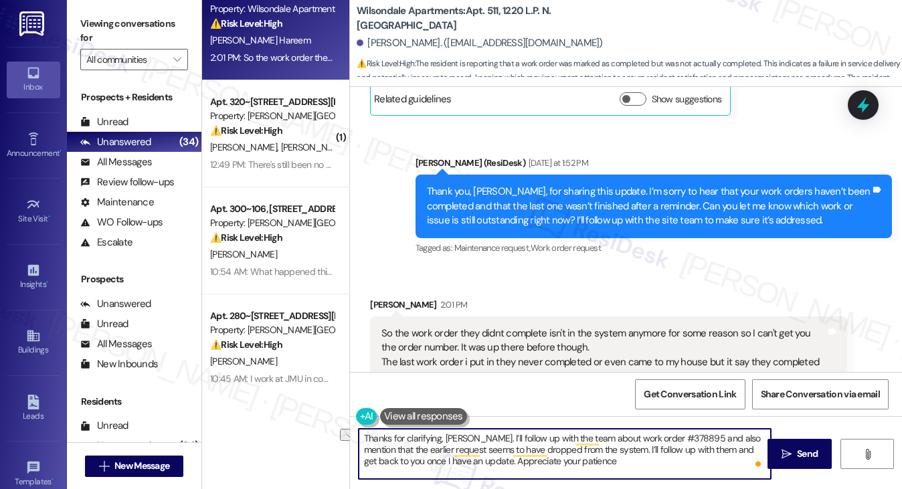
click at [718, 452] on textarea "Thanks for clarifying, Jadore. I’ll follow up with the team about work order #3…" at bounding box center [565, 454] width 413 height 50
click at [527, 461] on textarea "Thanks for clarifying, Jadore. I’ll follow up with the team about work order #3…" at bounding box center [565, 454] width 413 height 50
drag, startPoint x: 523, startPoint y: 461, endPoint x: 404, endPoint y: 461, distance: 119.1
click at [404, 461] on textarea "Thanks for clarifying, Jadore. I’ll follow up with the team about work order #3…" at bounding box center [565, 454] width 413 height 50
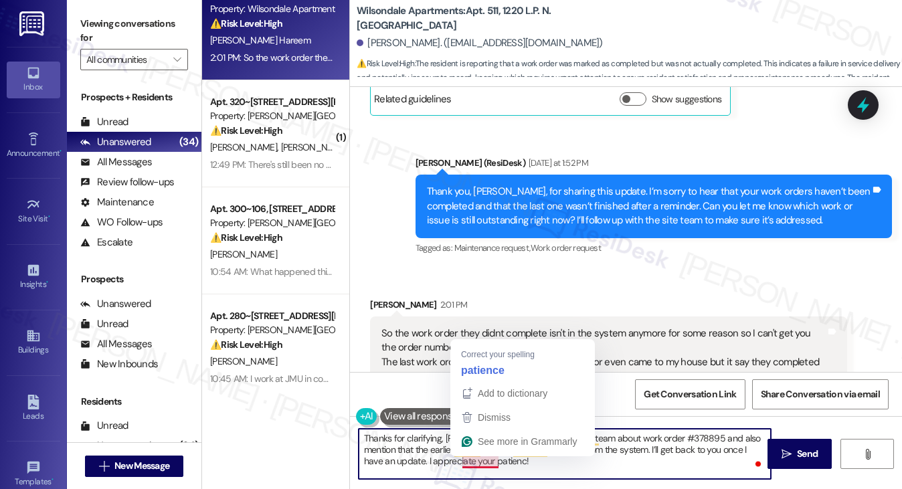
type textarea "Thanks for clarifying, Jadore. I’ll follow up with the team about work order #3…"
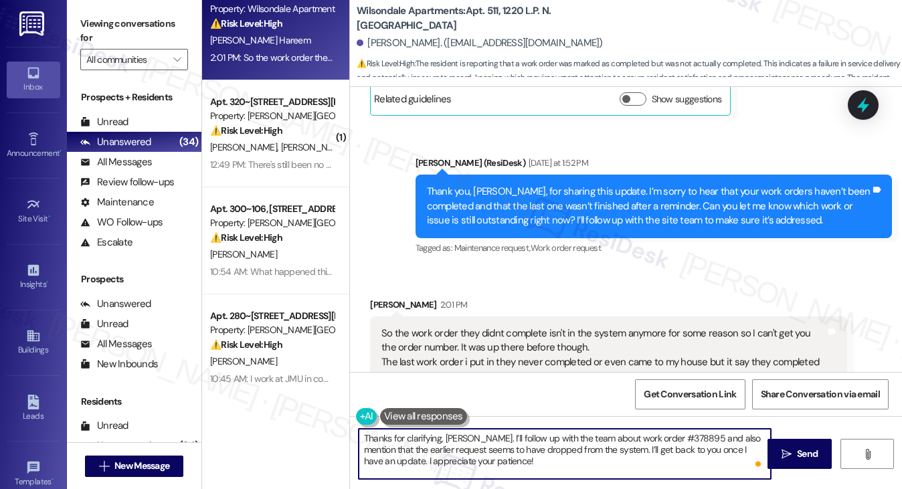
click at [525, 463] on textarea "Thanks for clarifying, Jadore. I’ll follow up with the team about work order #3…" at bounding box center [565, 454] width 413 height 50
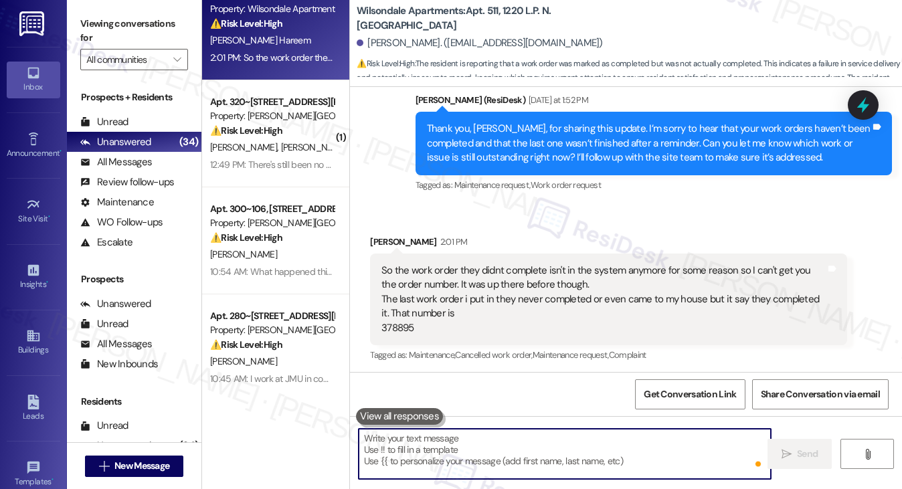
scroll to position [14518, 0]
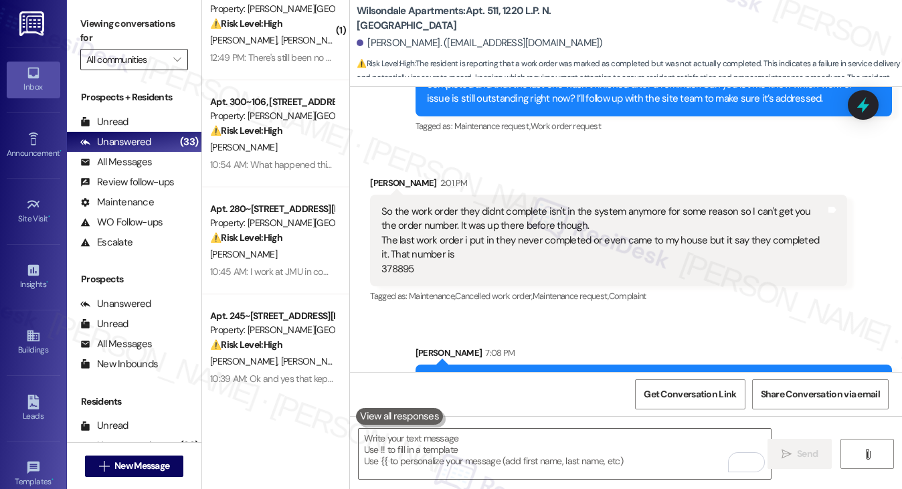
drag, startPoint x: 93, startPoint y: 20, endPoint x: 157, endPoint y: 49, distance: 70.4
click at [93, 20] on label "Viewing conversations for" at bounding box center [134, 30] width 108 height 35
click at [673, 316] on div "Sent via SMS Sarah 7:08 PM Thanks for clarifying, Jadore. I’ll follow up with t…" at bounding box center [626, 377] width 552 height 122
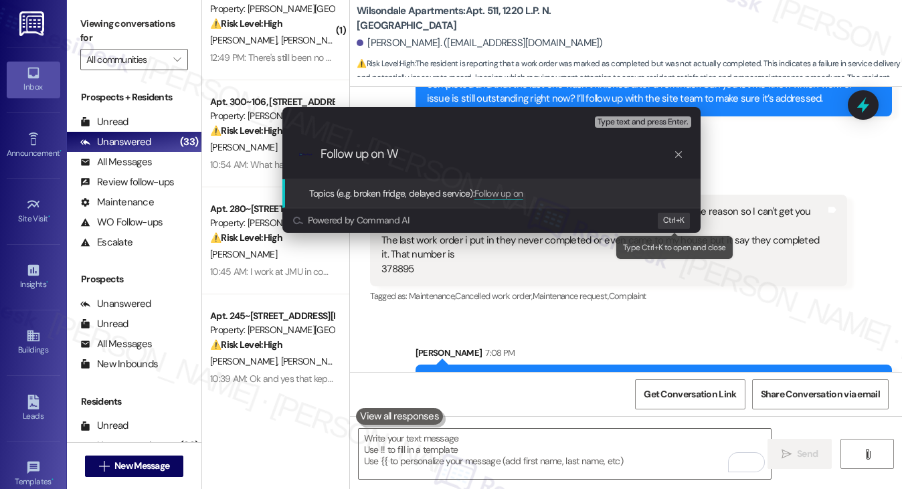
type input "Follow up on WO"
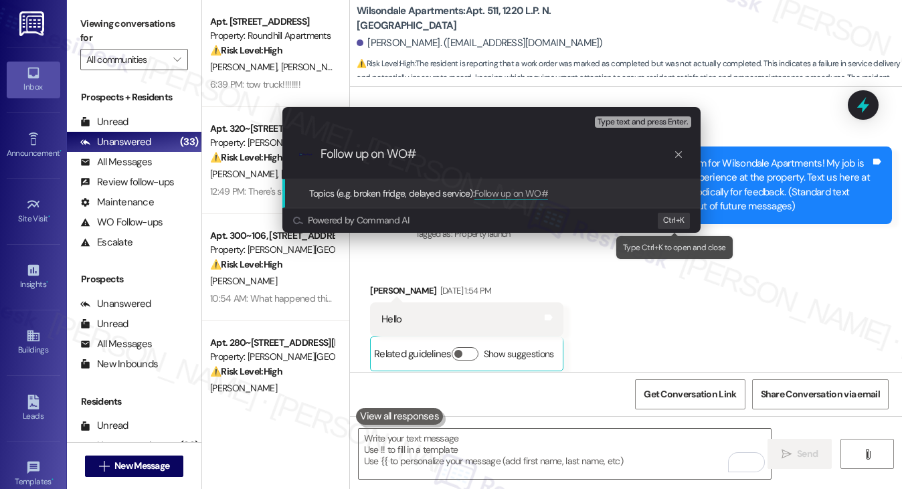
scroll to position [14518, 0]
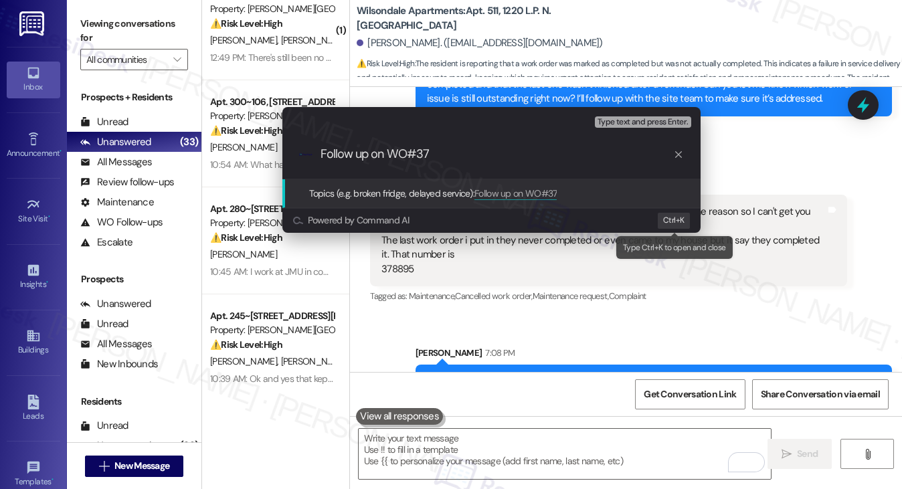
type input "Follow up on WO#37"
click at [692, 263] on div "Escalate Conversation Medium risk Topics (e.g. broken fridge, delayed service) …" at bounding box center [451, 244] width 902 height 489
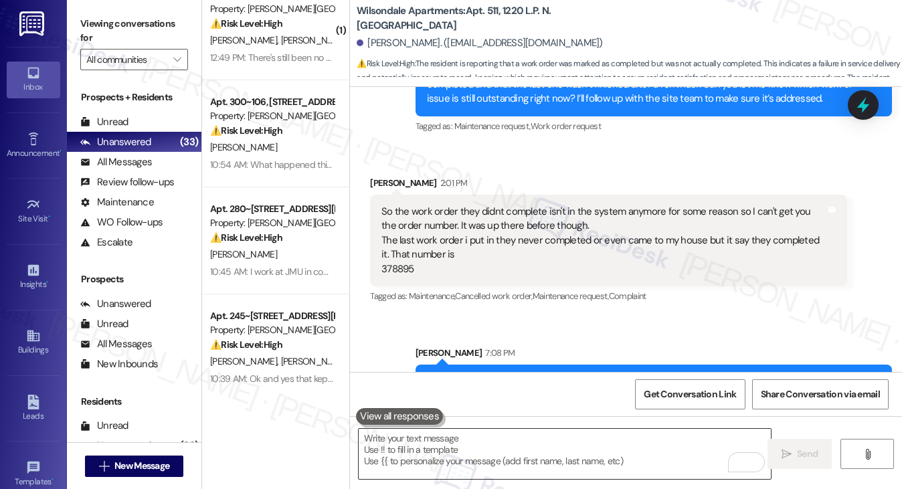
click at [450, 456] on textarea "To enrich screen reader interactions, please activate Accessibility in Grammarl…" at bounding box center [565, 454] width 413 height 50
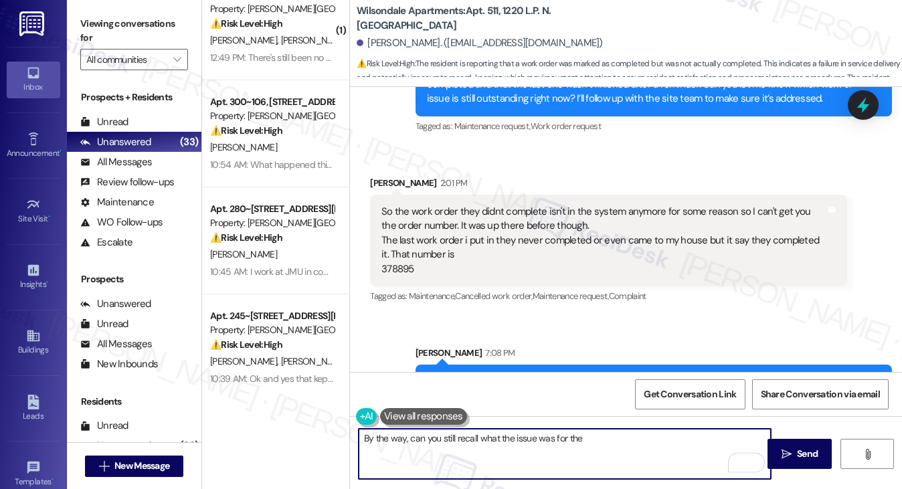
click at [552, 205] on div "So the work order they didnt complete isn't in the system anymore for some reas…" at bounding box center [604, 241] width 444 height 72
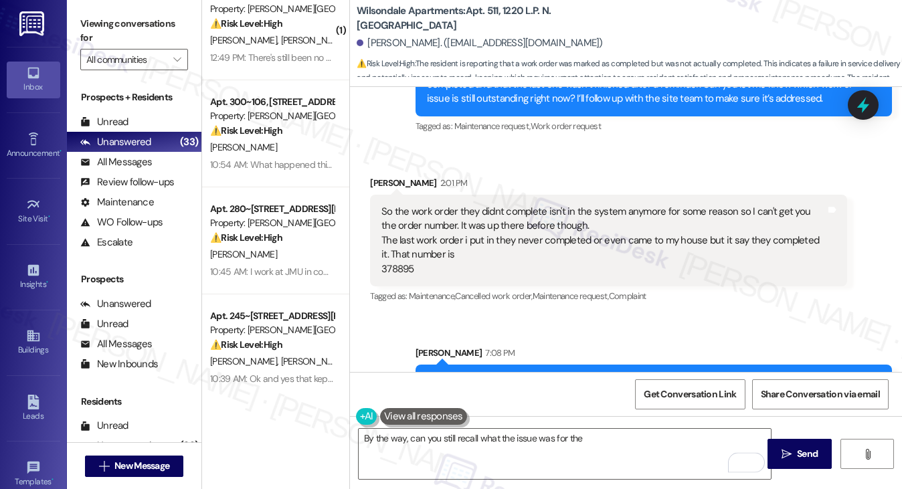
click at [552, 205] on div "So the work order they didnt complete isn't in the system anymore for some reas…" at bounding box center [604, 241] width 444 height 72
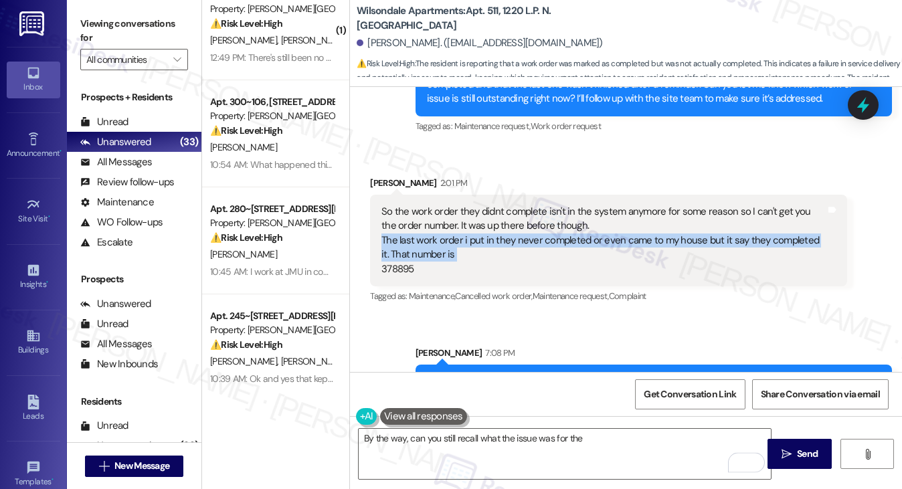
click at [552, 205] on div "So the work order they didnt complete isn't in the system anymore for some reas…" at bounding box center [604, 241] width 444 height 72
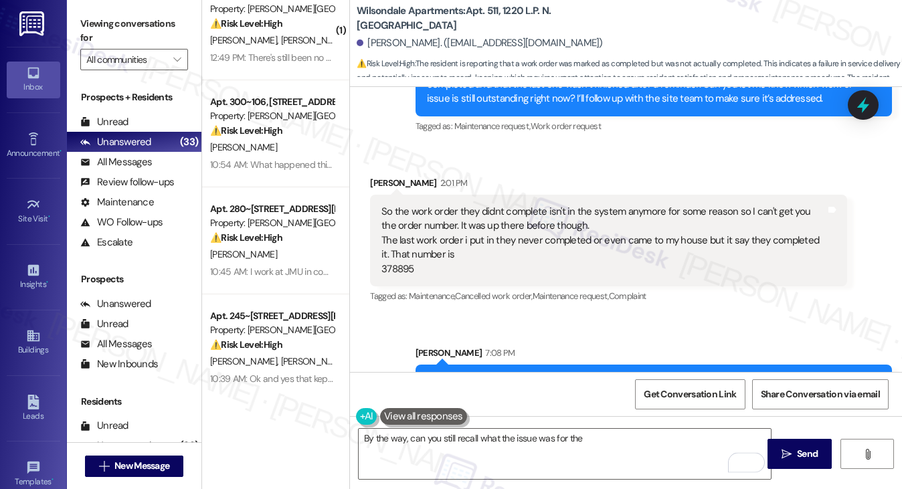
click at [507, 205] on div "So the work order they didnt complete isn't in the system anymore for some reas…" at bounding box center [604, 241] width 444 height 72
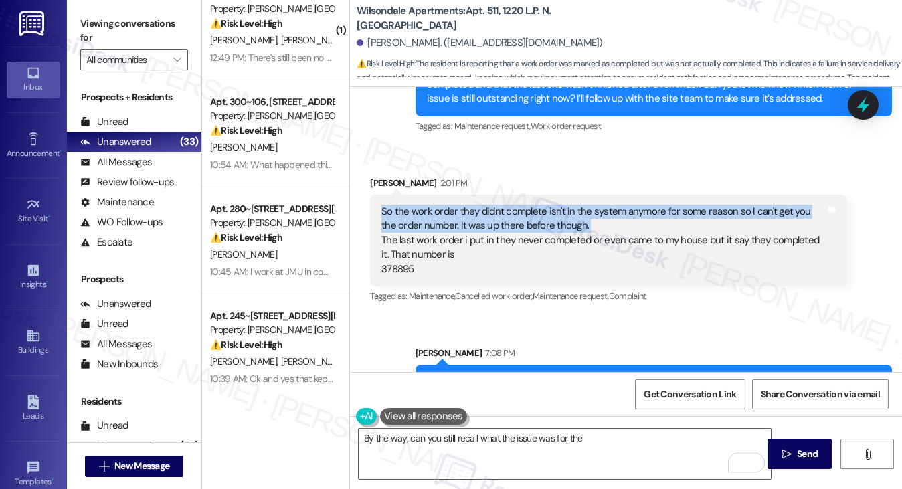
click at [507, 205] on div "So the work order they didnt complete isn't in the system anymore for some reas…" at bounding box center [604, 241] width 444 height 72
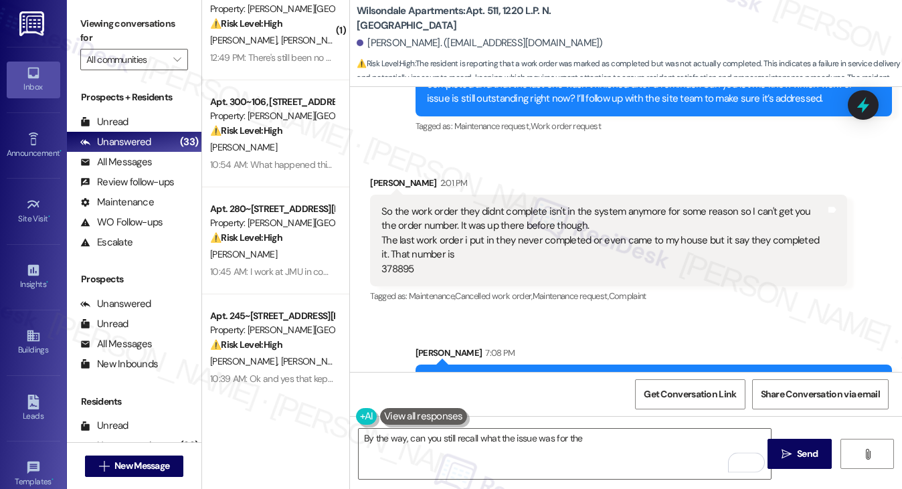
click at [560, 205] on div "So the work order they didnt complete isn't in the system anymore for some reas…" at bounding box center [604, 241] width 444 height 72
click at [521, 205] on div "So the work order they didnt complete isn't in the system anymore for some reas…" at bounding box center [604, 241] width 444 height 72
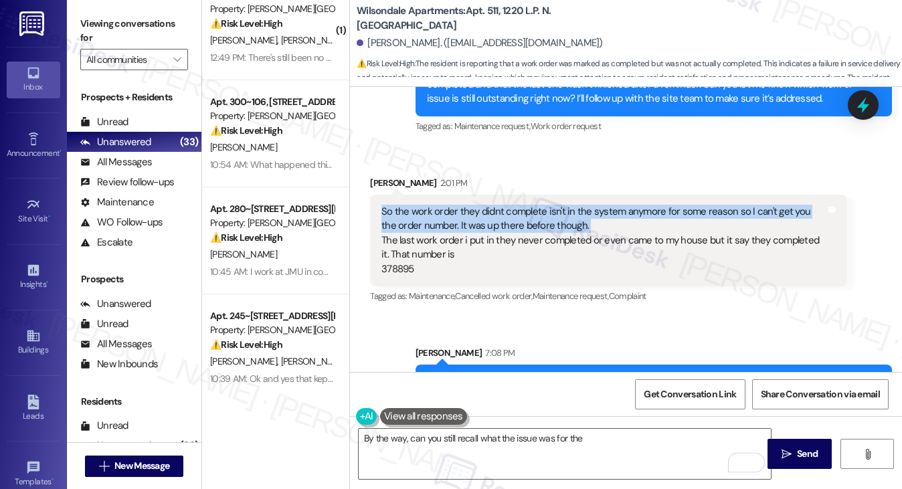
click at [521, 205] on div "So the work order they didnt complete isn't in the system anymore for some reas…" at bounding box center [604, 241] width 444 height 72
click at [566, 205] on div "So the work order they didnt complete isn't in the system anymore for some reas…" at bounding box center [604, 241] width 444 height 72
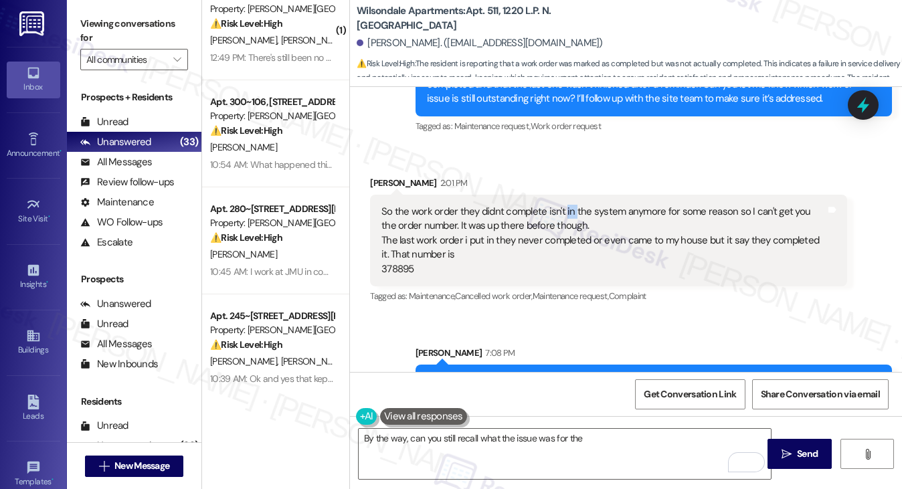
click at [566, 205] on div "So the work order they didnt complete isn't in the system anymore for some reas…" at bounding box center [604, 241] width 444 height 72
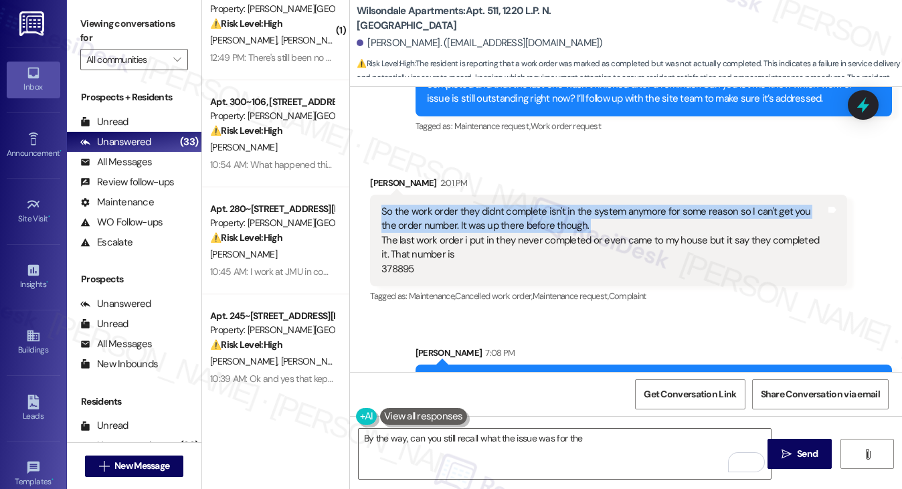
click at [566, 205] on div "So the work order they didnt complete isn't in the system anymore for some reas…" at bounding box center [604, 241] width 444 height 72
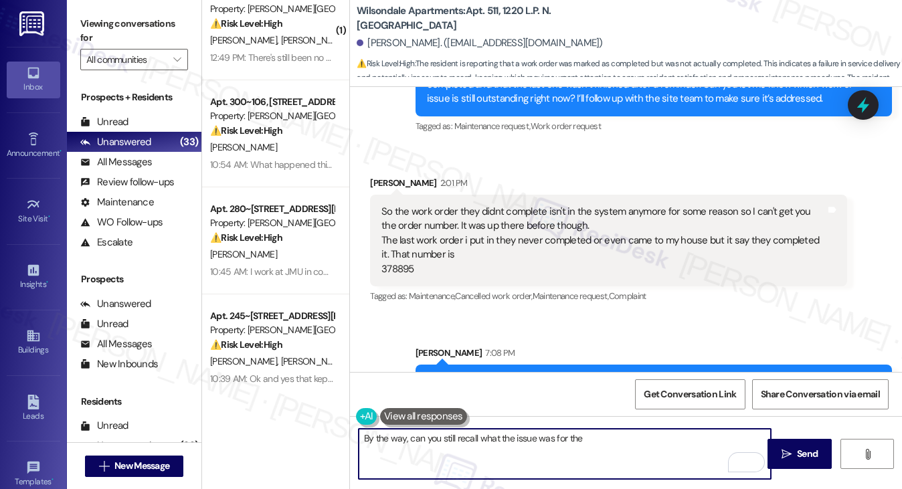
click at [428, 432] on textarea "By the way, can you still recall what the issue was for the" at bounding box center [565, 454] width 413 height 50
click at [594, 435] on textarea "By the way, can you still recall what the issue was for the" at bounding box center [565, 454] width 413 height 50
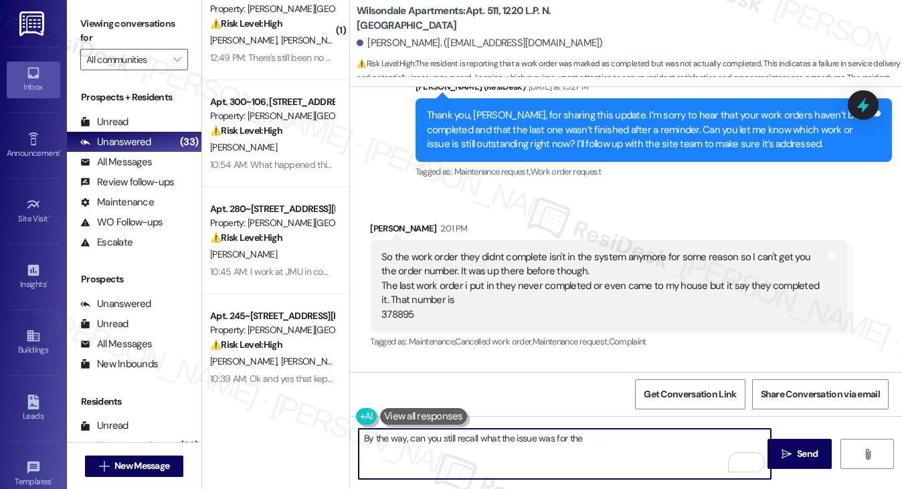
scroll to position [14384, 0]
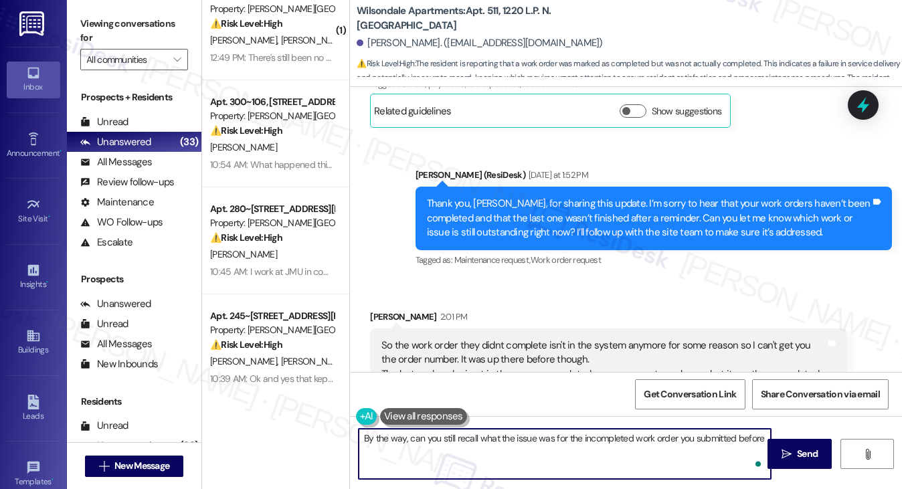
type textarea "By the way, can you still recall what the issue was for the incompleted work or…"
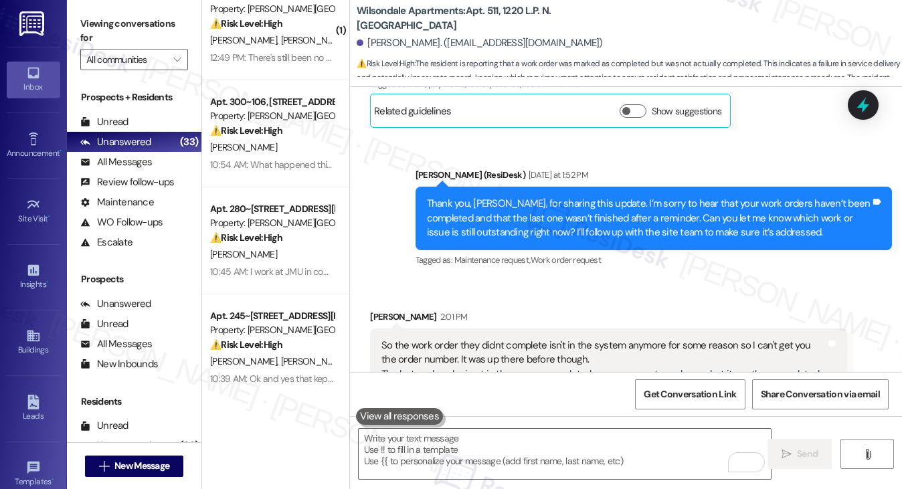
click at [131, 26] on label "Viewing conversations for" at bounding box center [134, 30] width 108 height 35
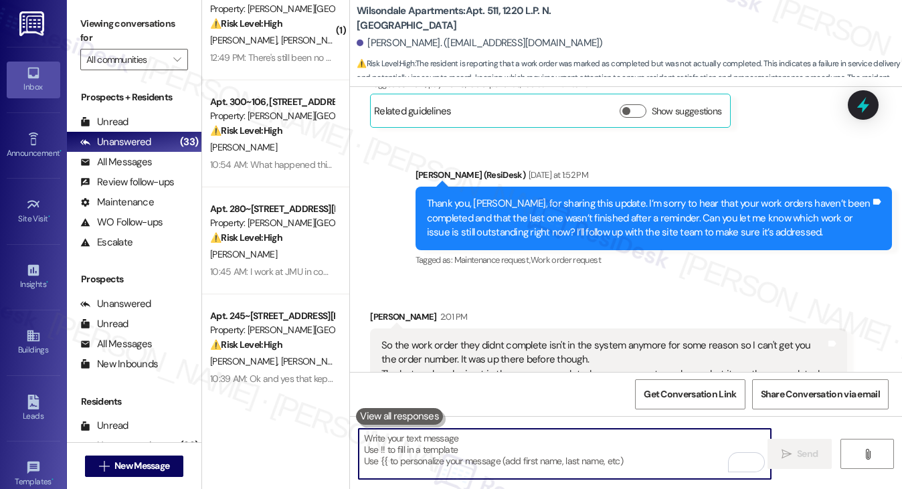
click at [460, 443] on textarea "To enrich screen reader interactions, please activate Accessibility in Grammarl…" at bounding box center [565, 454] width 413 height 50
paste textarea "By the way, do you happen to remember what the issue was for the work order tha…"
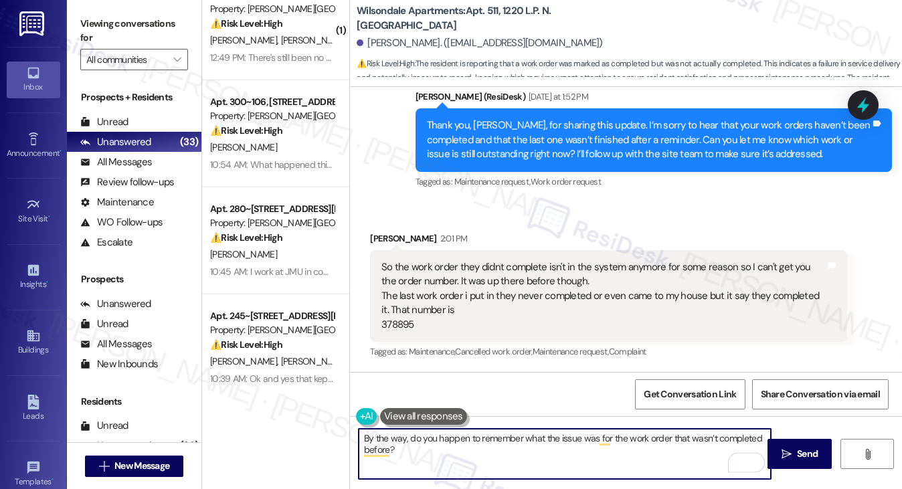
scroll to position [14518, 0]
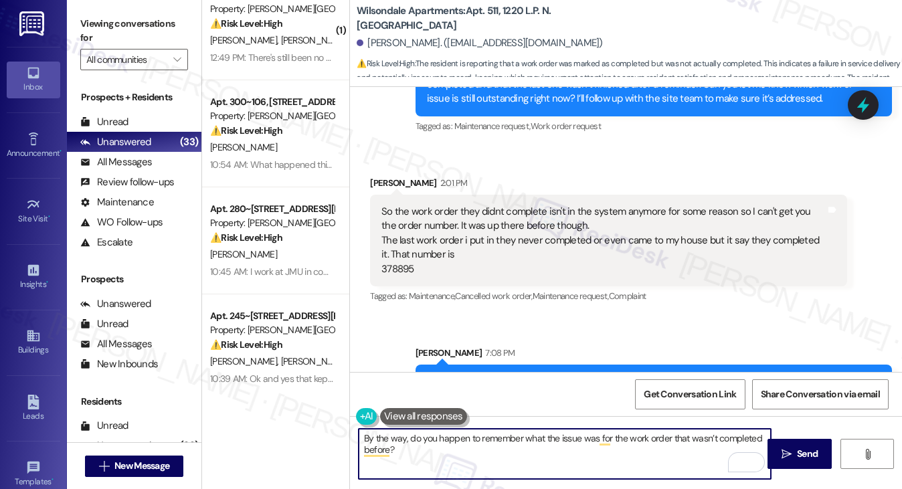
click at [639, 452] on textarea "By the way, do you happen to remember what the issue was for the work order tha…" at bounding box center [565, 454] width 413 height 50
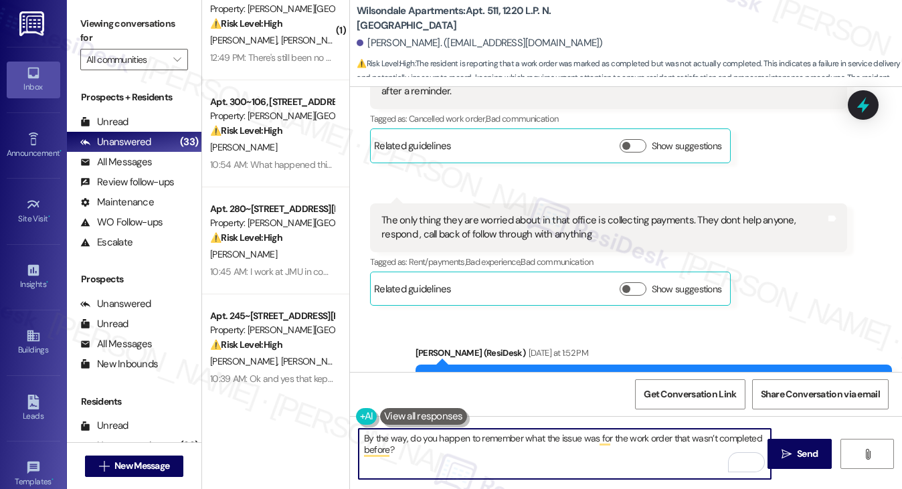
scroll to position [14117, 0]
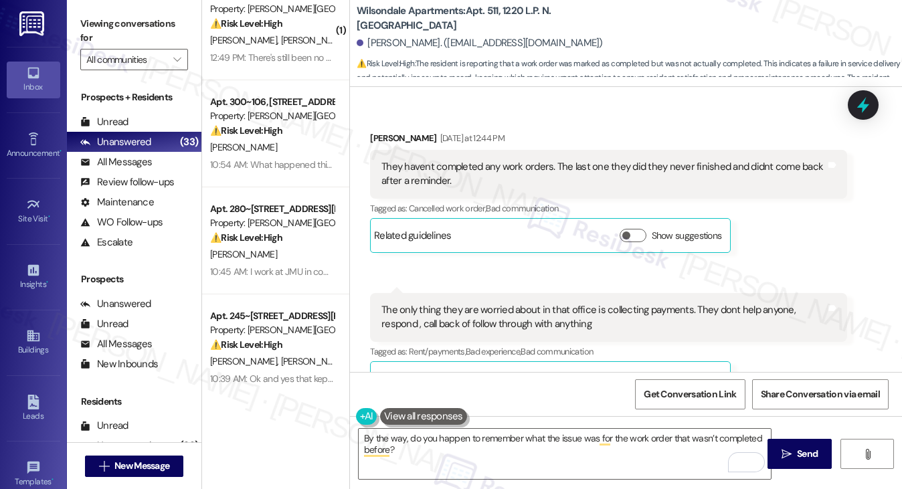
click at [467, 303] on div "The only thing they are worried about in that office is collecting payments. Th…" at bounding box center [604, 317] width 444 height 29
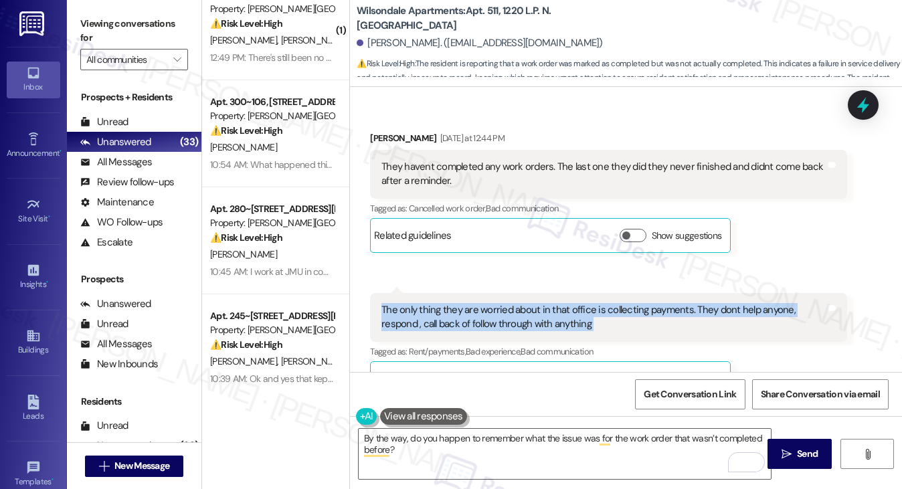
click at [467, 303] on div "The only thing they are worried about in that office is collecting payments. Th…" at bounding box center [604, 317] width 444 height 29
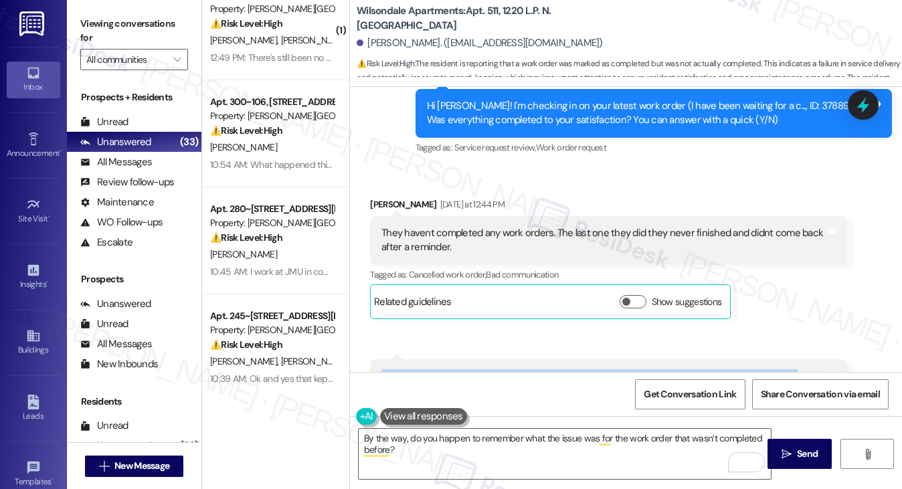
scroll to position [14050, 0]
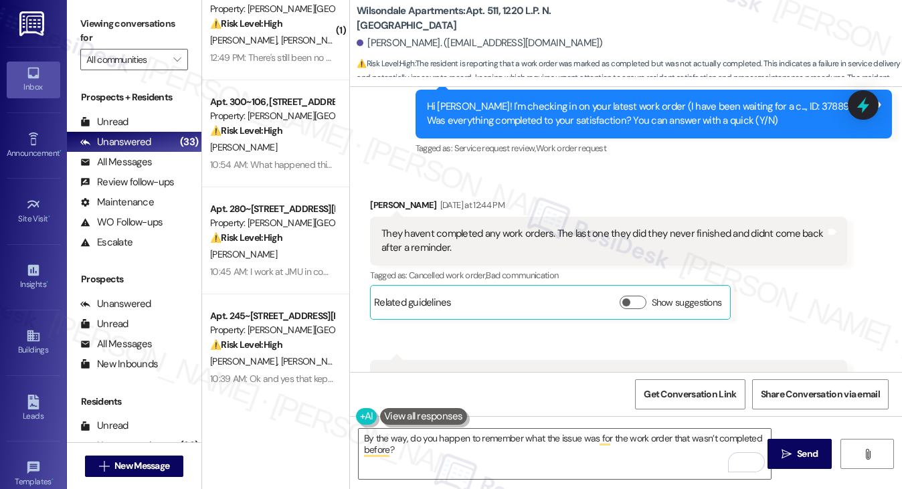
click at [473, 227] on div "They havent completed any work orders. The last one they did they never finishe…" at bounding box center [604, 241] width 444 height 29
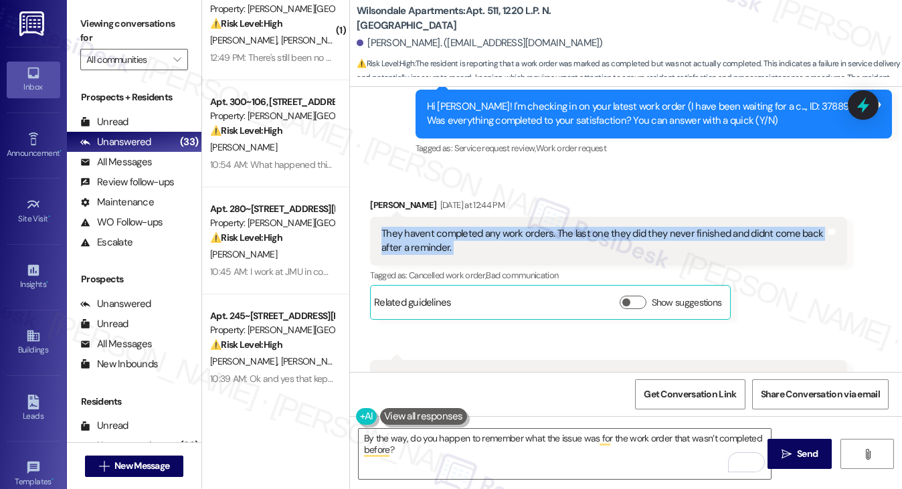
click at [473, 227] on div "They havent completed any work orders. The last one they did they never finishe…" at bounding box center [604, 241] width 444 height 29
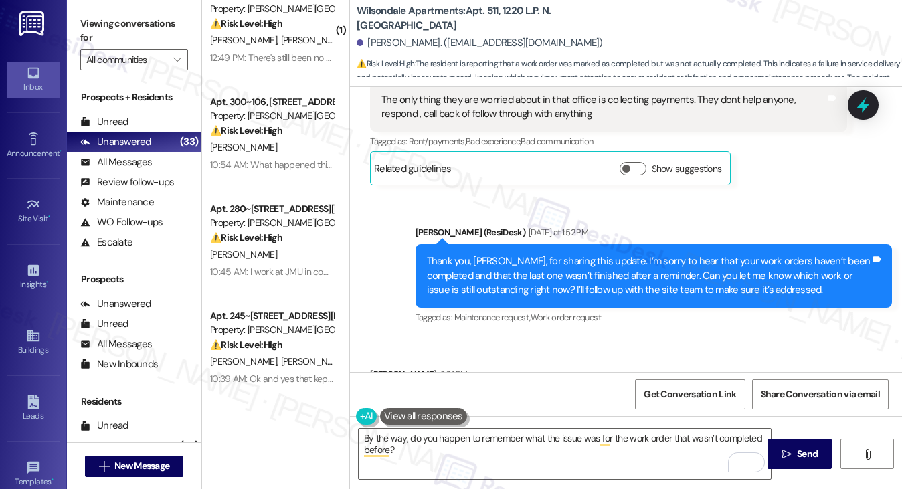
scroll to position [14518, 0]
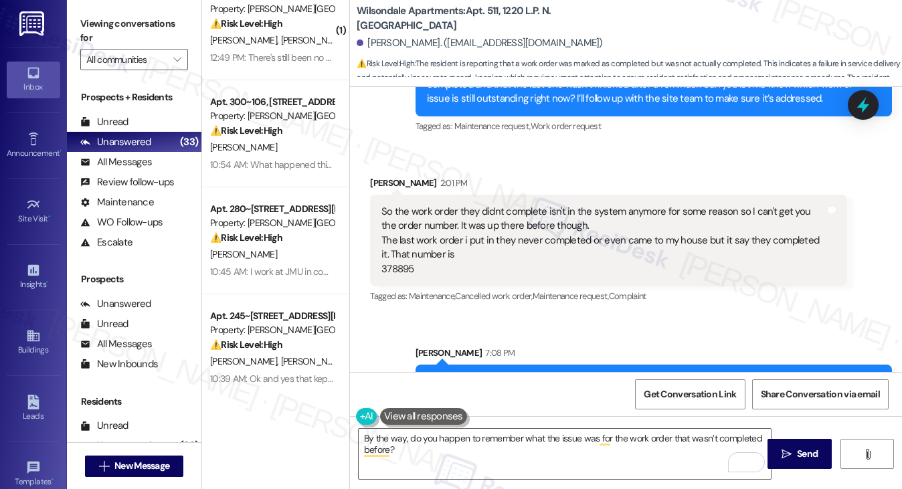
click at [551, 205] on div "So the work order they didnt complete isn't in the system anymore for some reas…" at bounding box center [604, 241] width 444 height 72
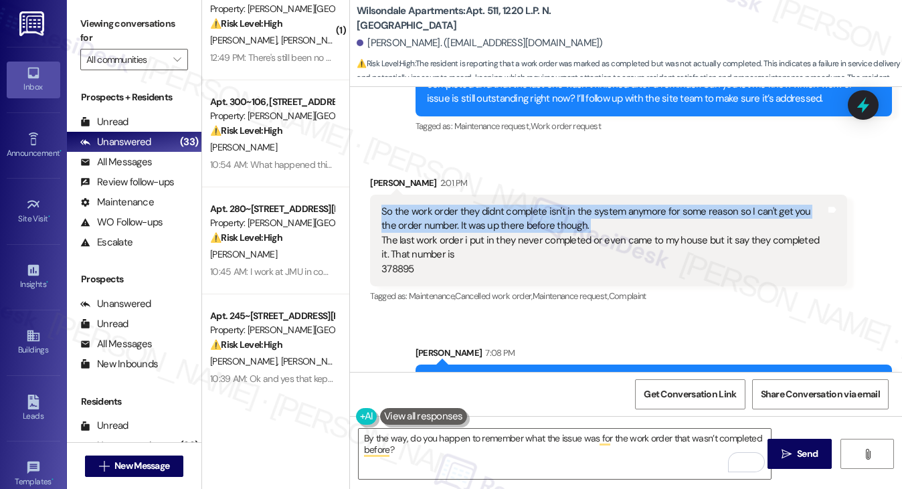
click at [551, 205] on div "So the work order they didnt complete isn't in the system anymore for some reas…" at bounding box center [604, 241] width 444 height 72
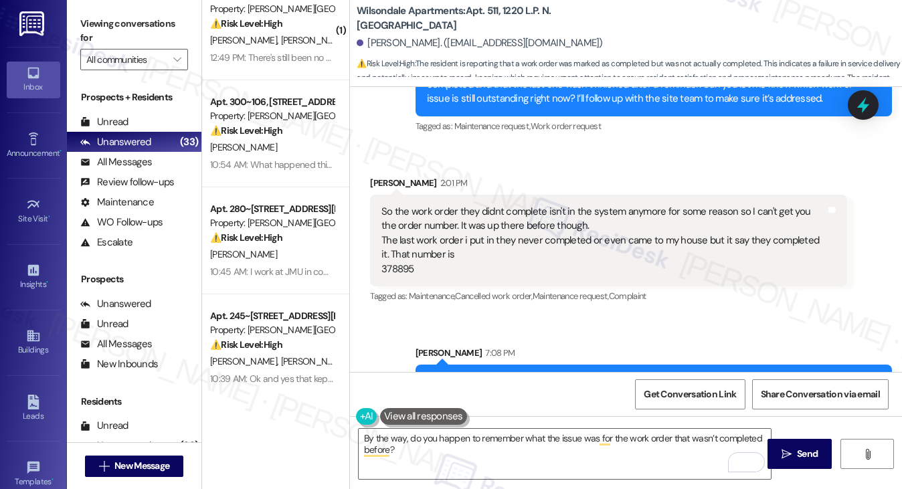
click at [653, 375] on div "Thanks for clarifying, [PERSON_NAME]. I’ll follow up with the team about work o…" at bounding box center [649, 396] width 444 height 43
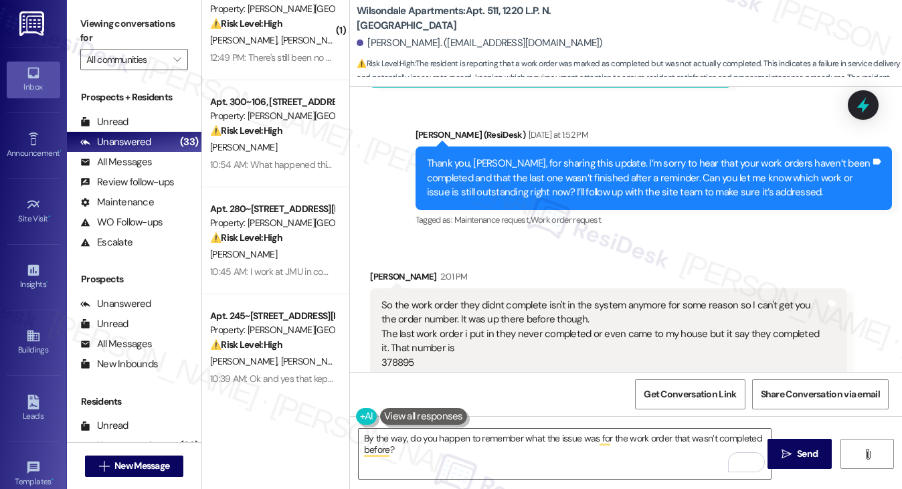
scroll to position [14384, 0]
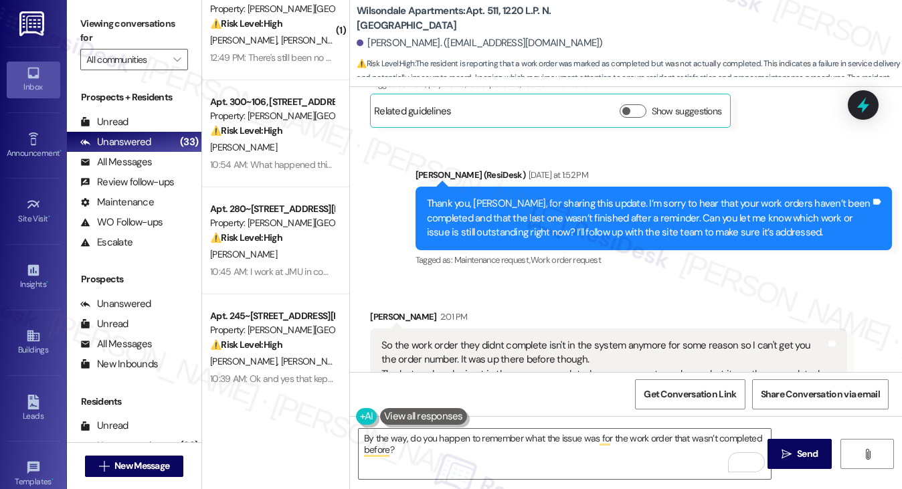
click at [592, 197] on div "Thank you, [PERSON_NAME], for sharing this update. I’m sorry to hear that your …" at bounding box center [649, 218] width 444 height 43
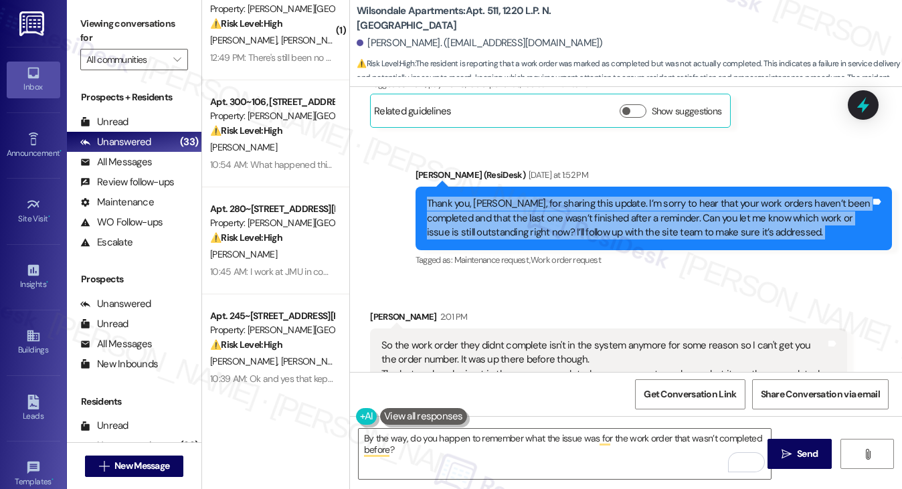
click at [592, 197] on div "Thank you, [PERSON_NAME], for sharing this update. I’m sorry to hear that your …" at bounding box center [649, 218] width 444 height 43
click at [659, 197] on div "Thank you, [PERSON_NAME], for sharing this update. I’m sorry to hear that your …" at bounding box center [649, 218] width 444 height 43
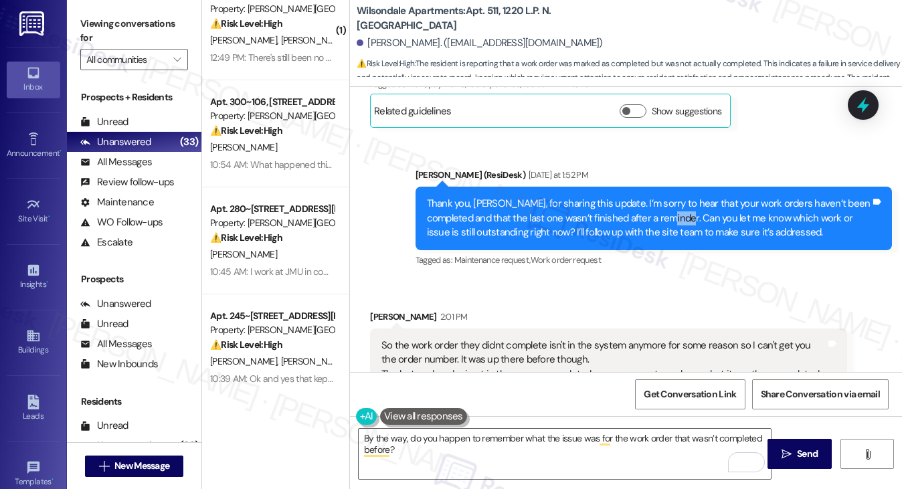
click at [659, 197] on div "Thank you, [PERSON_NAME], for sharing this update. I’m sorry to hear that your …" at bounding box center [649, 218] width 444 height 43
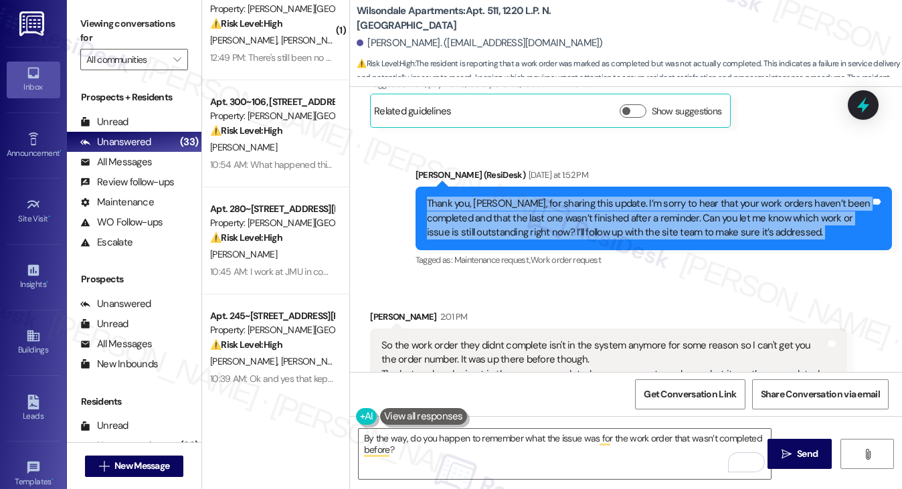
click at [659, 197] on div "Thank you, [PERSON_NAME], for sharing this update. I’m sorry to hear that your …" at bounding box center [649, 218] width 444 height 43
click at [542, 197] on div "Thank you, [PERSON_NAME], for sharing this update. I’m sorry to hear that your …" at bounding box center [649, 218] width 444 height 43
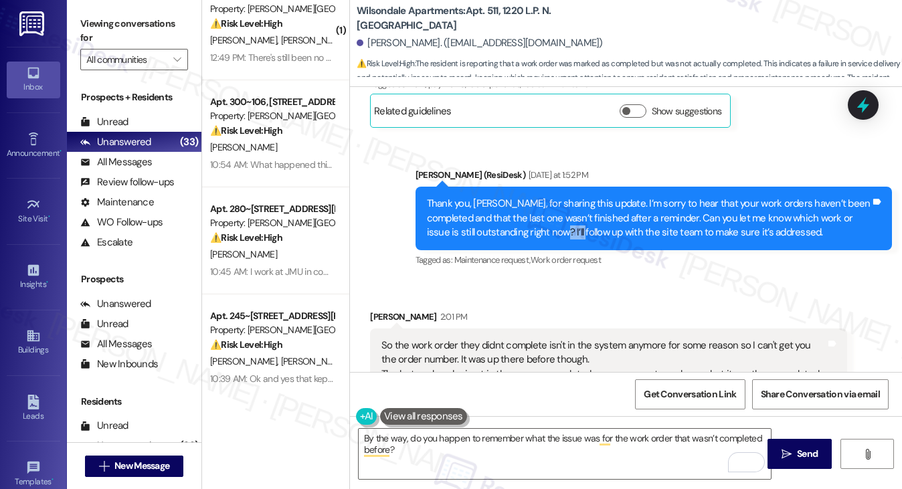
click at [542, 197] on div "Thank you, [PERSON_NAME], for sharing this update. I’m sorry to hear that your …" at bounding box center [649, 218] width 444 height 43
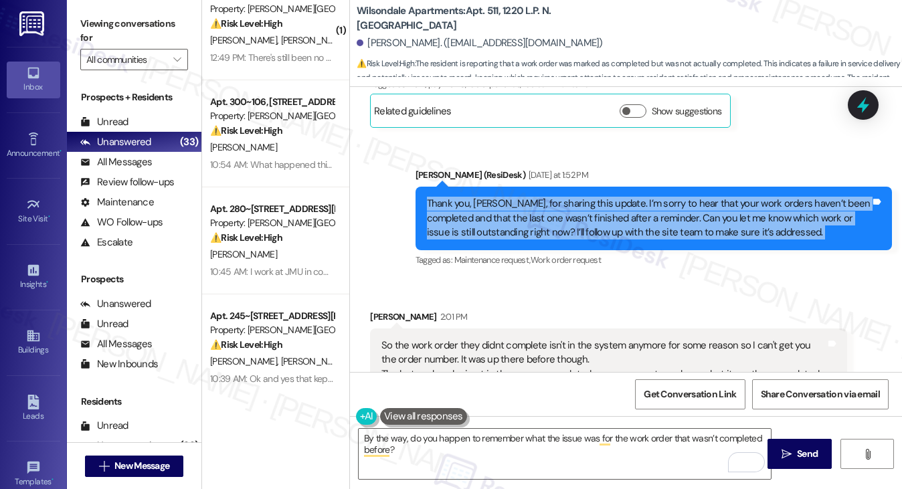
drag, startPoint x: 542, startPoint y: 161, endPoint x: 552, endPoint y: 173, distance: 15.2
click at [542, 197] on div "Thank you, [PERSON_NAME], for sharing this update. I’m sorry to hear that your …" at bounding box center [649, 218] width 444 height 43
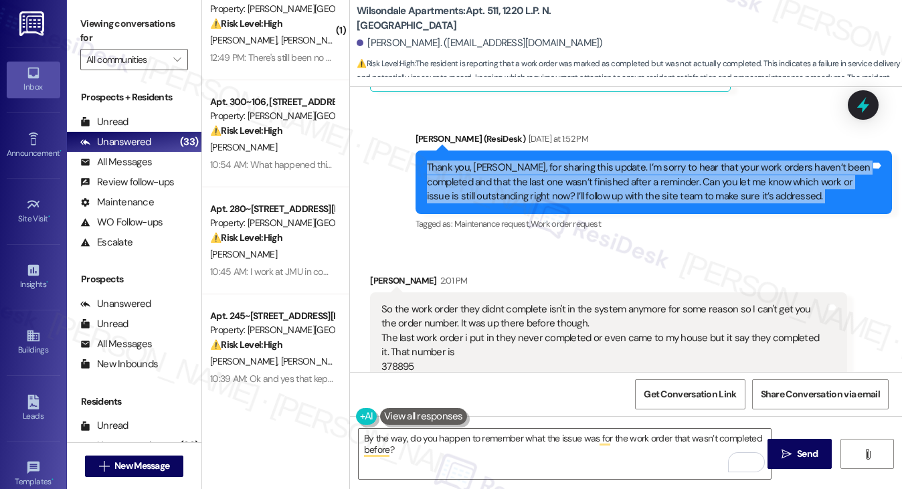
scroll to position [14451, 0]
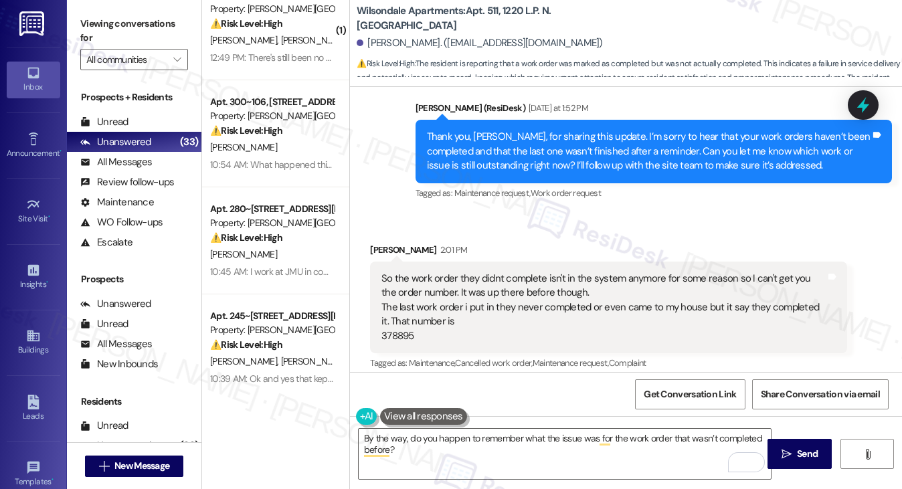
click at [452, 272] on div "So the work order they didnt complete isn't in the system anymore for some reas…" at bounding box center [604, 308] width 444 height 72
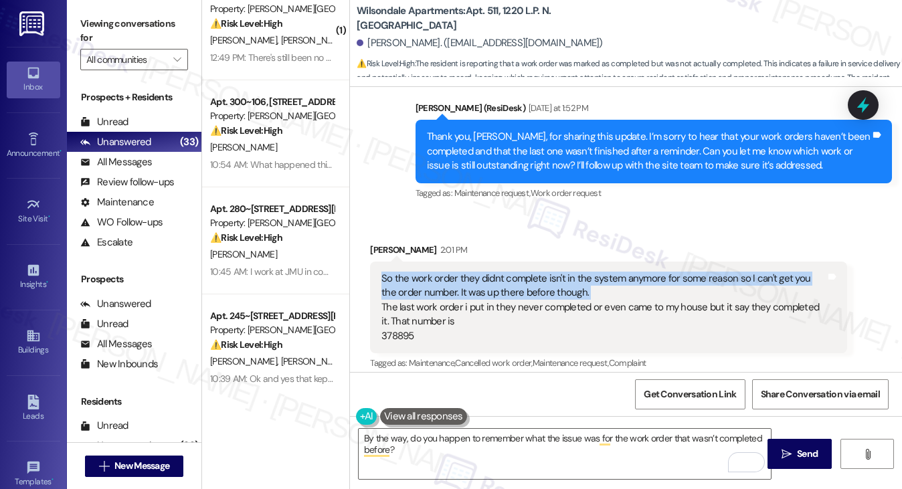
click at [452, 272] on div "So the work order they didnt complete isn't in the system anymore for some reas…" at bounding box center [604, 308] width 444 height 72
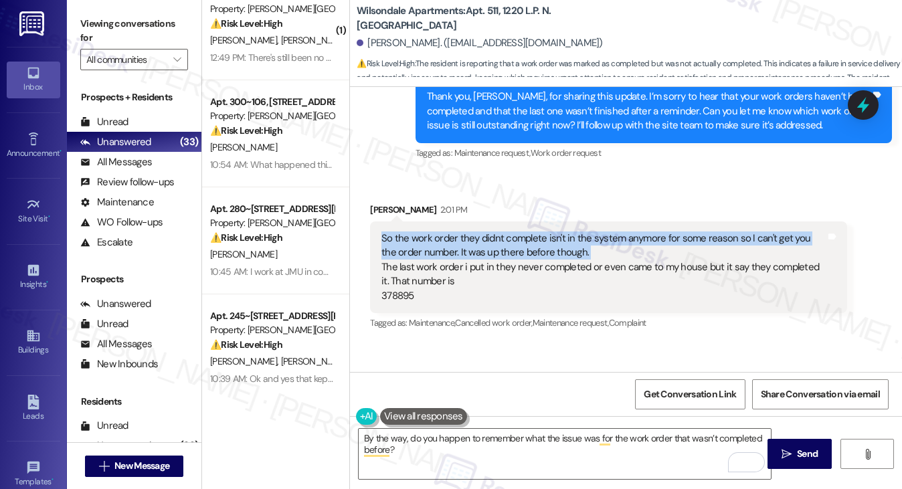
scroll to position [14518, 0]
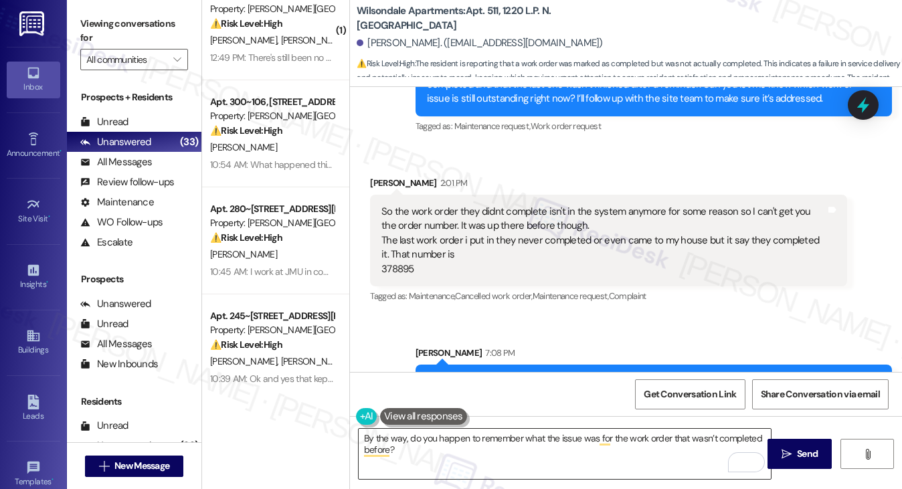
click at [513, 459] on textarea "By the way, do you happen to remember what the issue was for the work order tha…" at bounding box center [565, 454] width 413 height 50
click at [106, 19] on label "Viewing conversations for" at bounding box center [134, 30] width 108 height 35
click at [118, 25] on label "Viewing conversations for" at bounding box center [134, 30] width 108 height 35
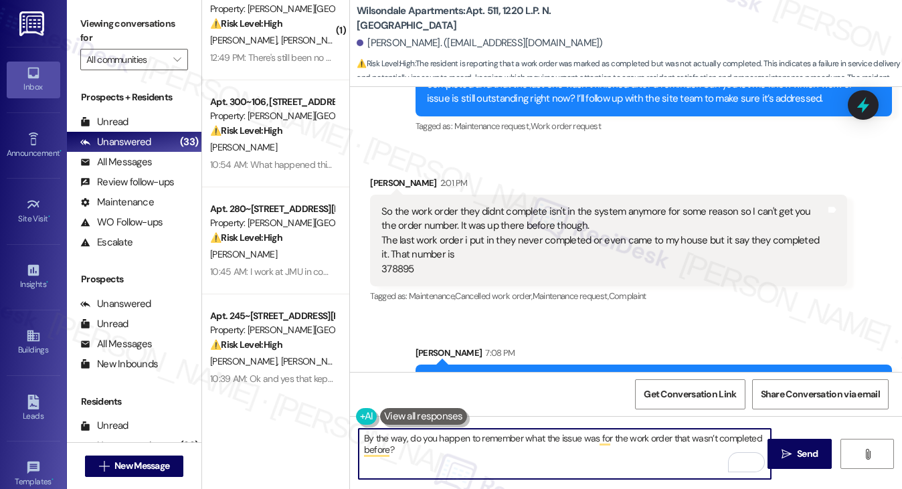
click at [455, 450] on textarea "By the way, do you happen to remember what the issue was for the work order tha…" at bounding box center [565, 454] width 413 height 50
paste textarea "remember what the issue was for the work order that wasn’t completed before? An…"
click at [503, 448] on textarea "By the way, do you remember what the issue was for the work order that wasn’t c…" at bounding box center [565, 454] width 413 height 50
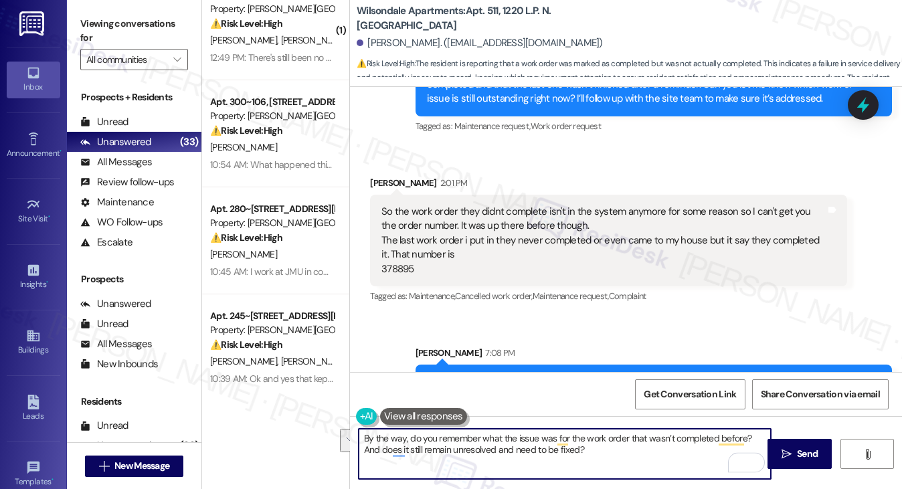
click at [614, 454] on textarea "By the way, do you remember what the issue was for the work order that wasn’t c…" at bounding box center [565, 454] width 413 height 50
type textarea "By the way, do you remember what the issue was for the work order that wasn’t c…"
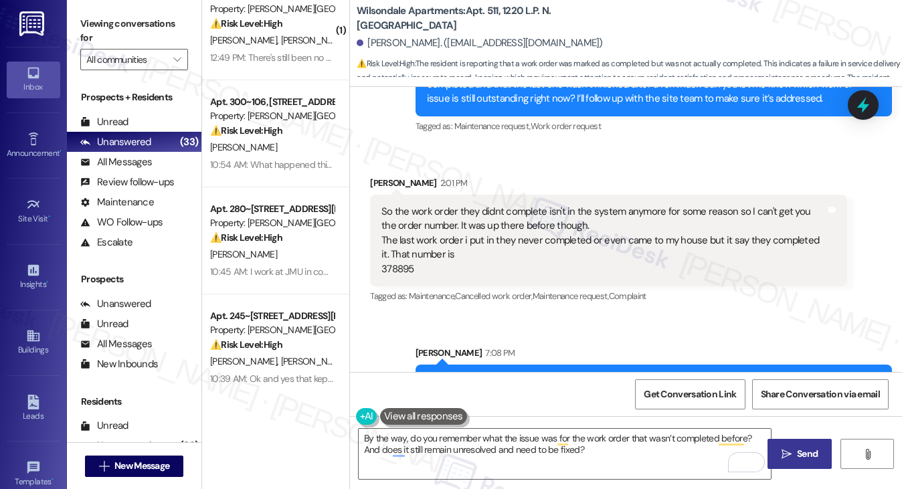
click at [782, 448] on span " Send" at bounding box center [800, 454] width 42 height 14
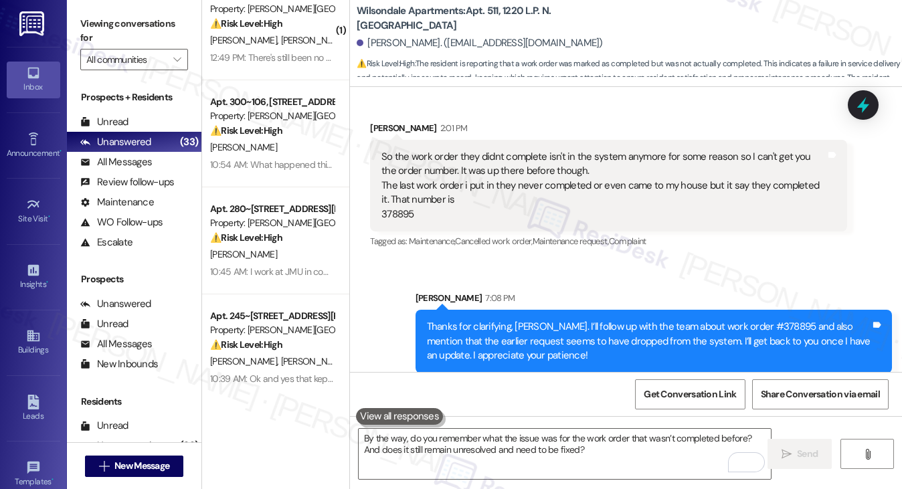
scroll to position [14626, 0]
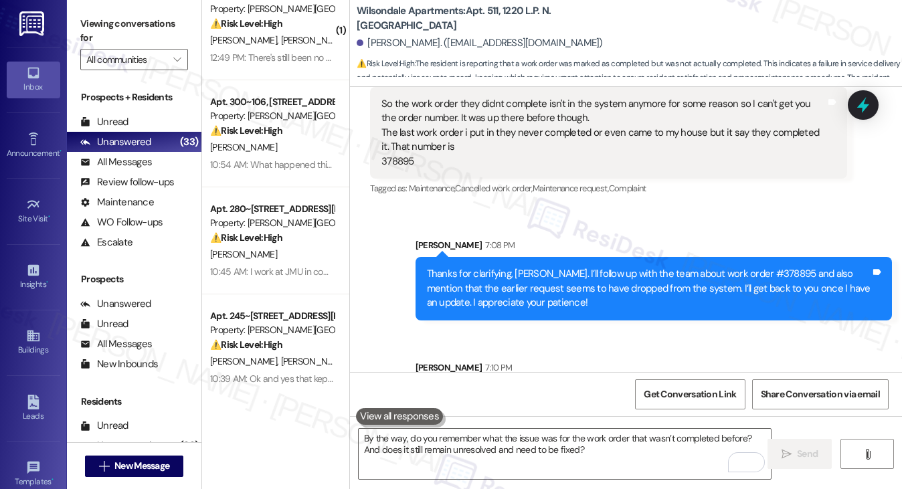
click at [135, 31] on label "Viewing conversations for" at bounding box center [134, 30] width 108 height 35
click at [446, 267] on div "Thanks for clarifying, [PERSON_NAME]. I’ll follow up with the team about work o…" at bounding box center [649, 288] width 444 height 43
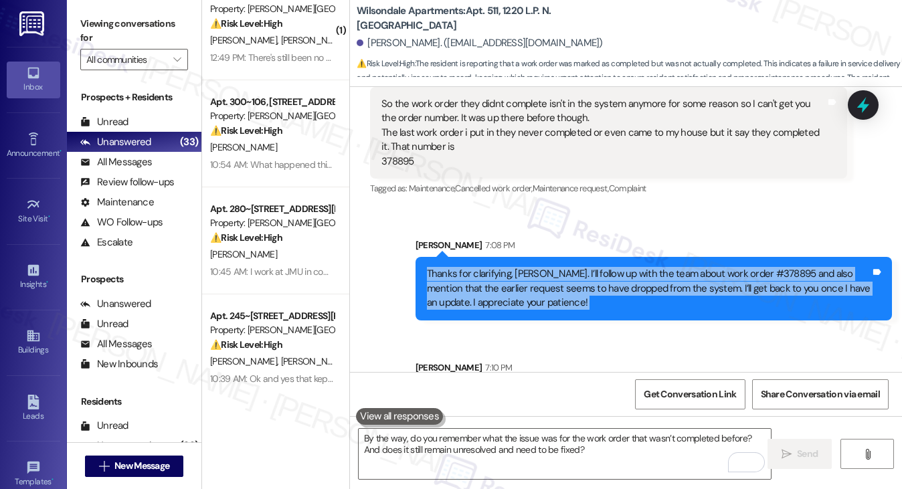
click at [446, 267] on div "Thanks for clarifying, [PERSON_NAME]. I’ll follow up with the team about work o…" at bounding box center [649, 288] width 444 height 43
click at [452, 267] on div "Thanks for clarifying, [PERSON_NAME]. I’ll follow up with the team about work o…" at bounding box center [649, 288] width 444 height 43
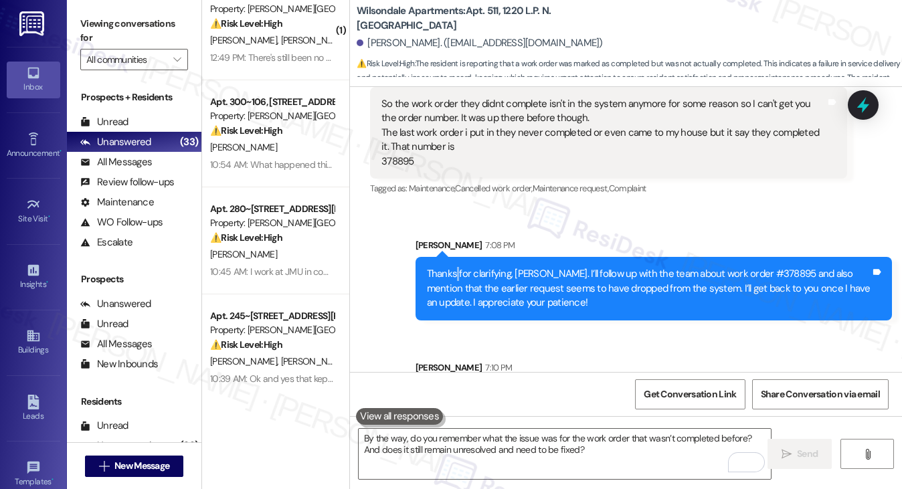
click at [452, 267] on div "Thanks for clarifying, [PERSON_NAME]. I’ll follow up with the team about work o…" at bounding box center [649, 288] width 444 height 43
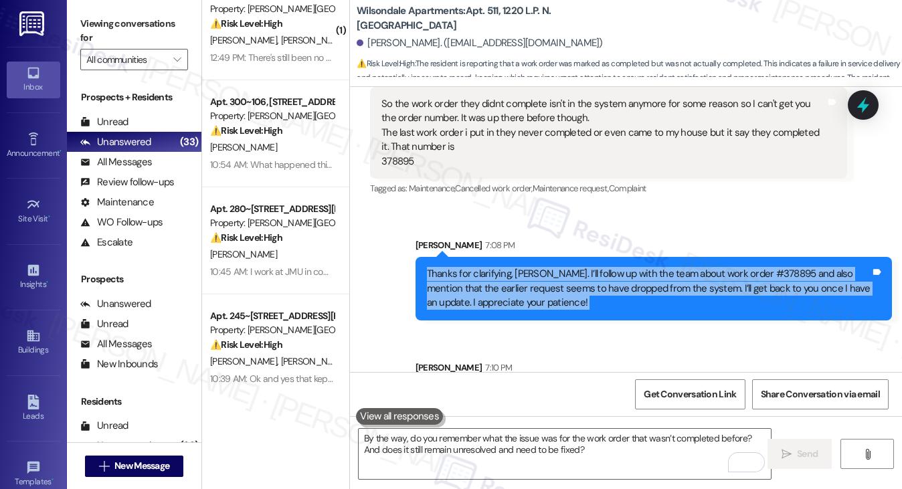
click at [452, 267] on div "Thanks for clarifying, [PERSON_NAME]. I’ll follow up with the team about work o…" at bounding box center [649, 288] width 444 height 43
click at [627, 267] on div "Thanks for clarifying, [PERSON_NAME]. I’ll follow up with the team about work o…" at bounding box center [649, 288] width 444 height 43
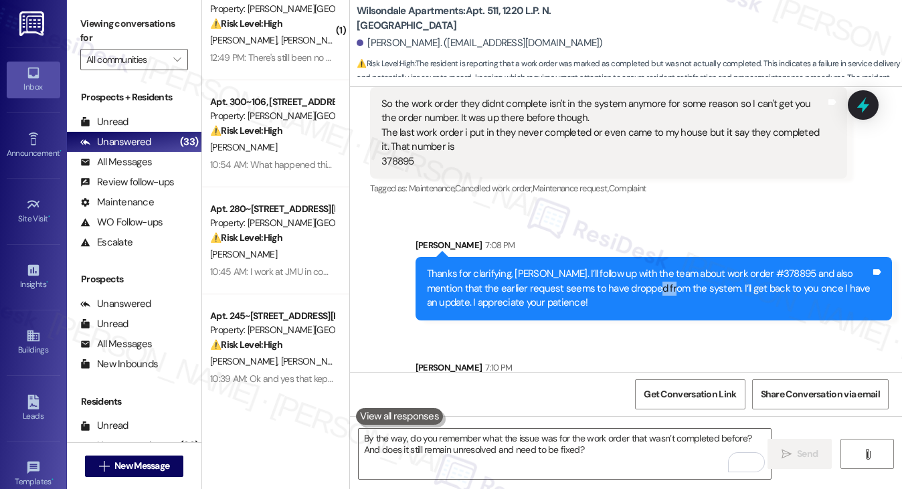
click at [627, 267] on div "Thanks for clarifying, [PERSON_NAME]. I’ll follow up with the team about work o…" at bounding box center [649, 288] width 444 height 43
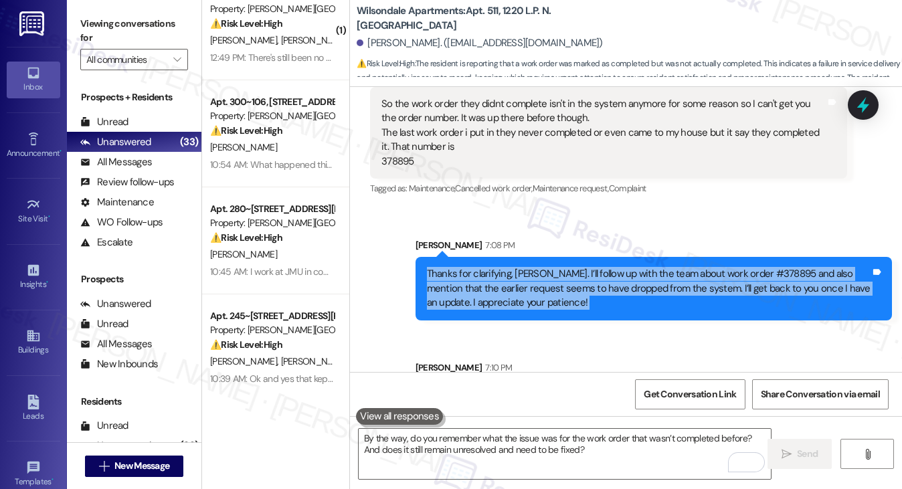
click at [627, 267] on div "Thanks for clarifying, [PERSON_NAME]. I’ll follow up with the team about work o…" at bounding box center [649, 288] width 444 height 43
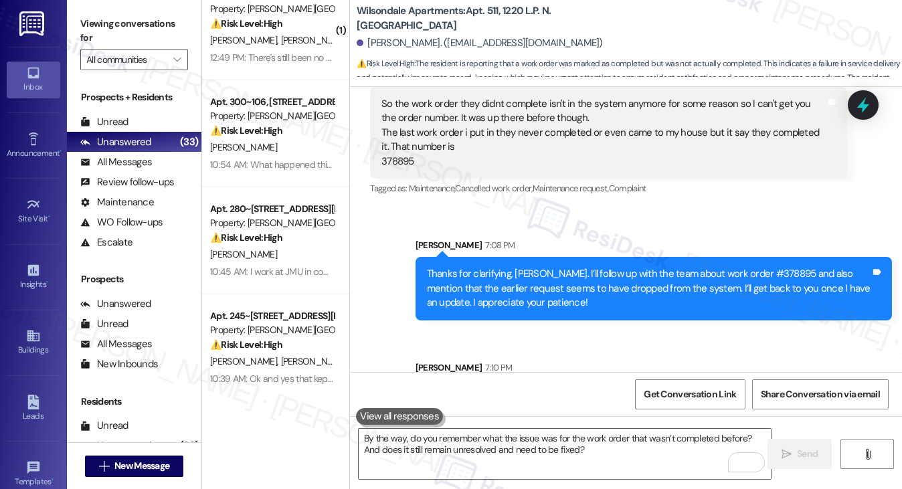
click at [476, 390] on div "By the way, do you remember what the issue was for the work order that wasn’t c…" at bounding box center [649, 404] width 444 height 29
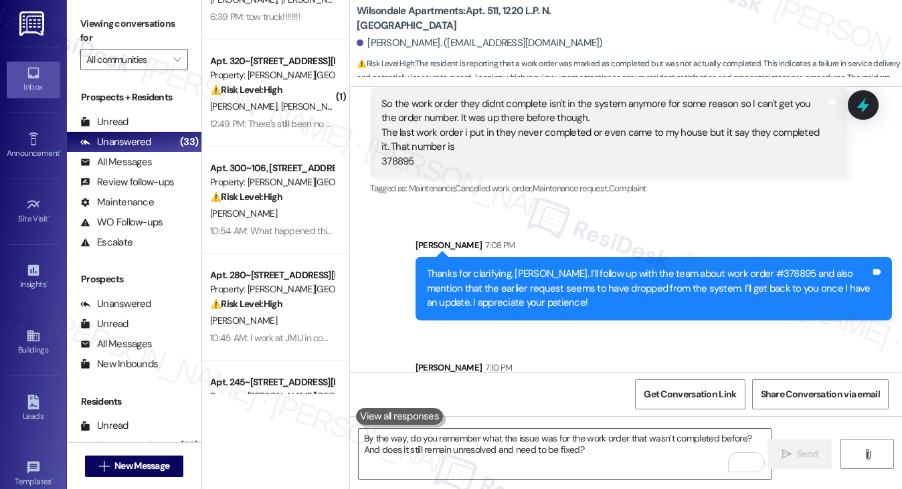
scroll to position [0, 0]
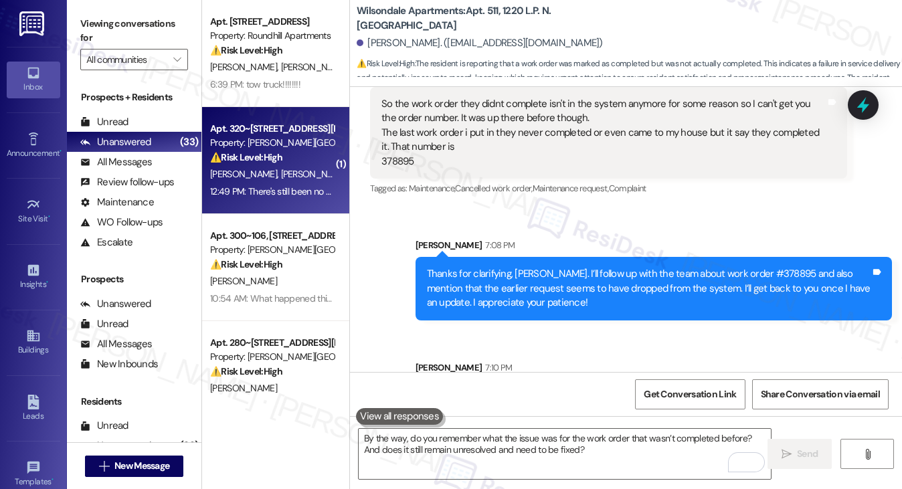
click at [259, 163] on strong "⚠️ Risk Level: High" at bounding box center [246, 157] width 72 height 12
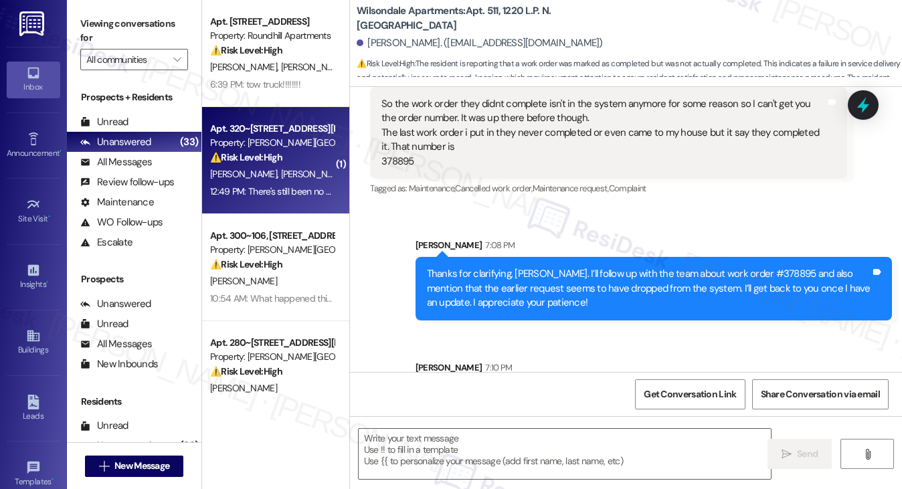
type textarea "Fetching suggested responses. Please feel free to read through the conversation…"
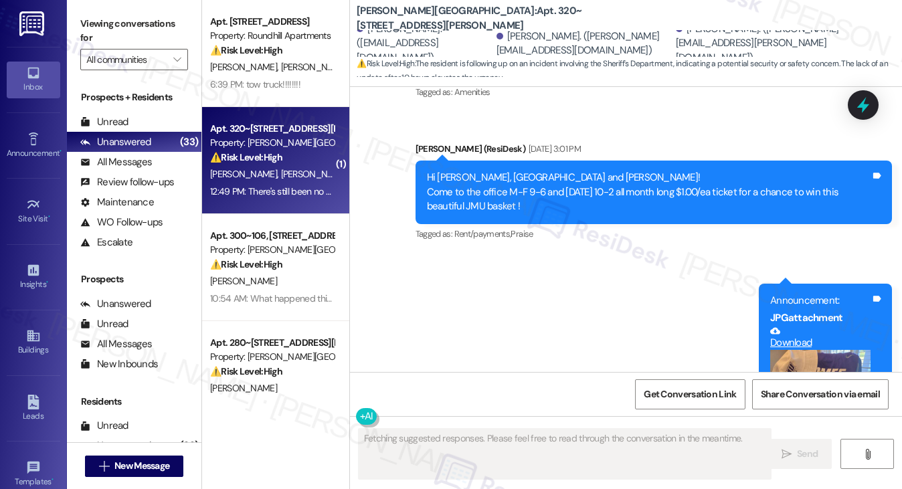
scroll to position [2710, 0]
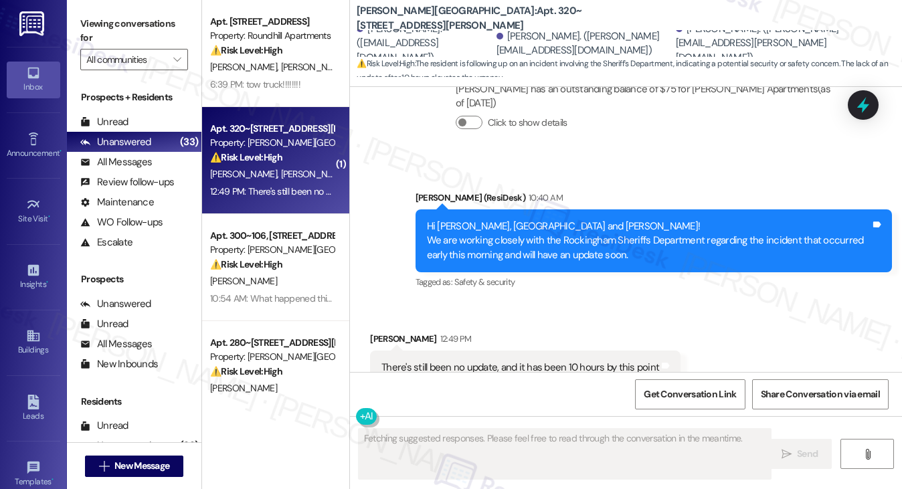
click at [471, 361] on div "There's still been no update, and it has been 10 hours by this point" at bounding box center [521, 368] width 278 height 14
click at [495, 220] on div "Hi Jordyn, Devon and Quinn! We are working closely with the Rockingham Sheriffs…" at bounding box center [649, 241] width 444 height 43
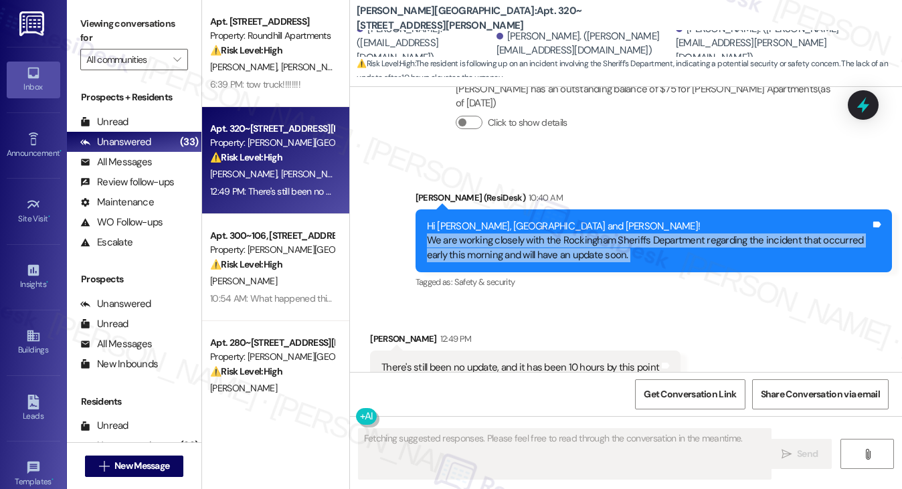
click at [495, 220] on div "Hi Jordyn, Devon and Quinn! We are working closely with the Rockingham Sheriffs…" at bounding box center [649, 241] width 444 height 43
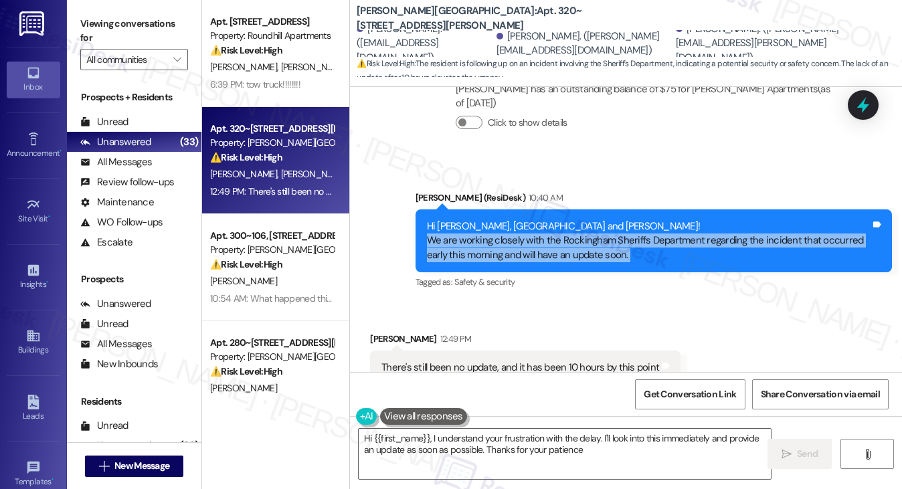
type textarea "Hi {{first_name}}, I understand your frustration with the delay. I'll look into…"
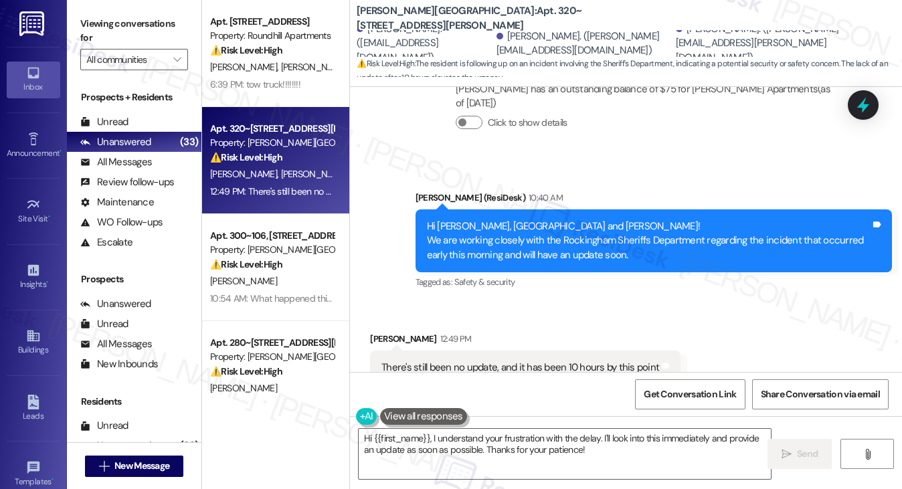
drag, startPoint x: 119, startPoint y: 21, endPoint x: 120, endPoint y: 9, distance: 11.5
click at [119, 21] on label "Viewing conversations for" at bounding box center [134, 30] width 108 height 35
click at [503, 351] on div "There's still been no update, and it has been 10 hours by this point Tags and n…" at bounding box center [525, 368] width 311 height 34
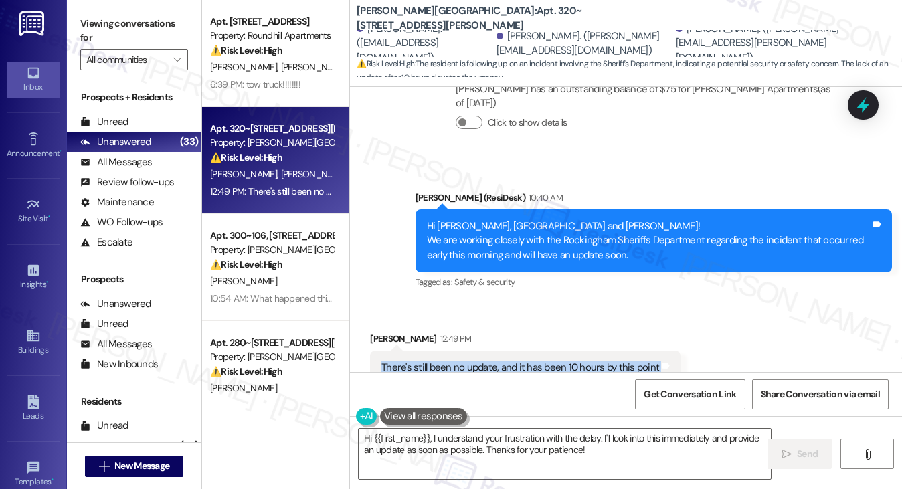
click at [521, 361] on div "There's still been no update, and it has been 10 hours by this point" at bounding box center [521, 368] width 278 height 14
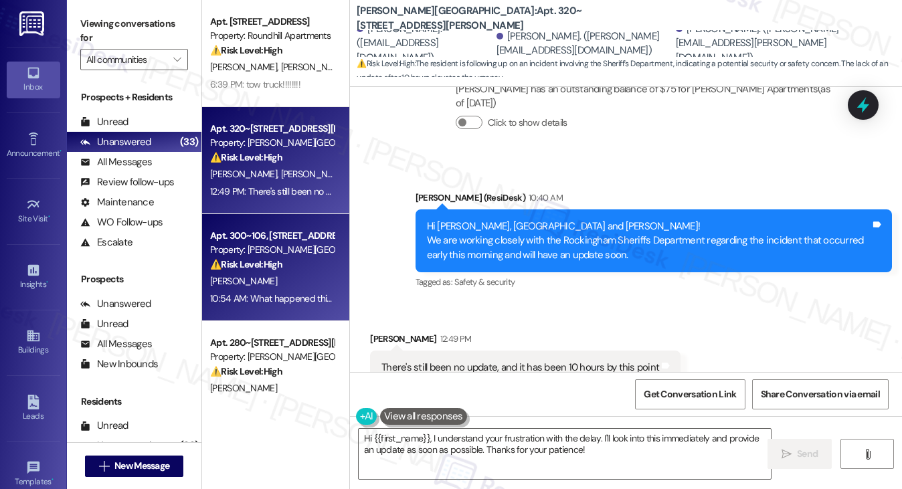
click at [288, 286] on div "[PERSON_NAME]" at bounding box center [272, 281] width 127 height 17
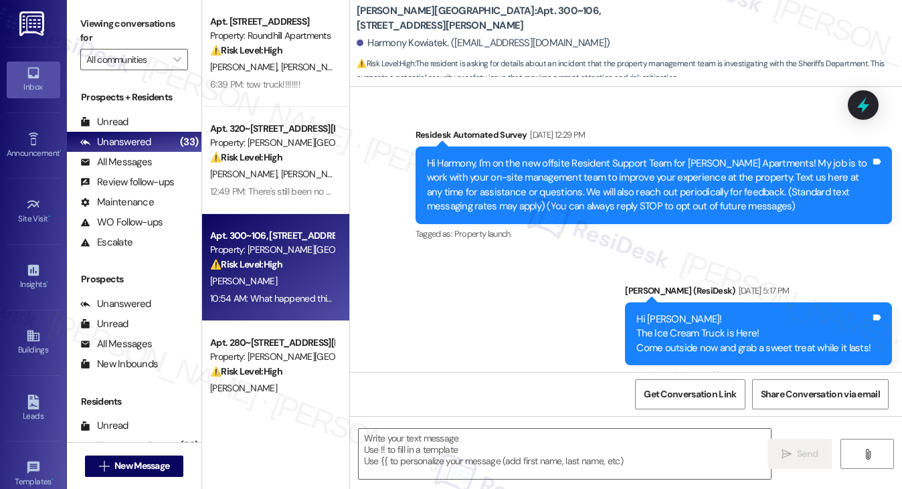
scroll to position [4367, 0]
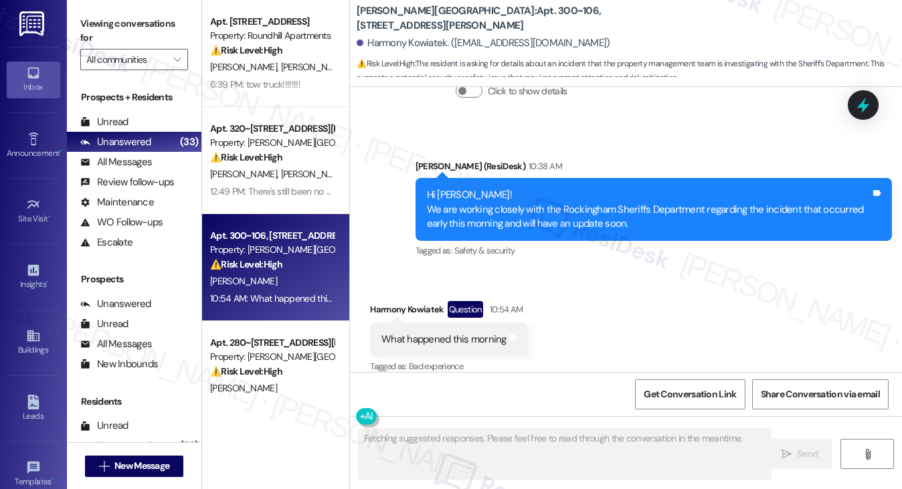
click at [489, 188] on div "Hi Harmony! We are working closely with the Rockingham Sheriffs Department rega…" at bounding box center [649, 209] width 444 height 43
click at [584, 211] on div "Hi Harmony! We are working closely with the Rockingham Sheriffs Department rega…" at bounding box center [649, 209] width 444 height 43
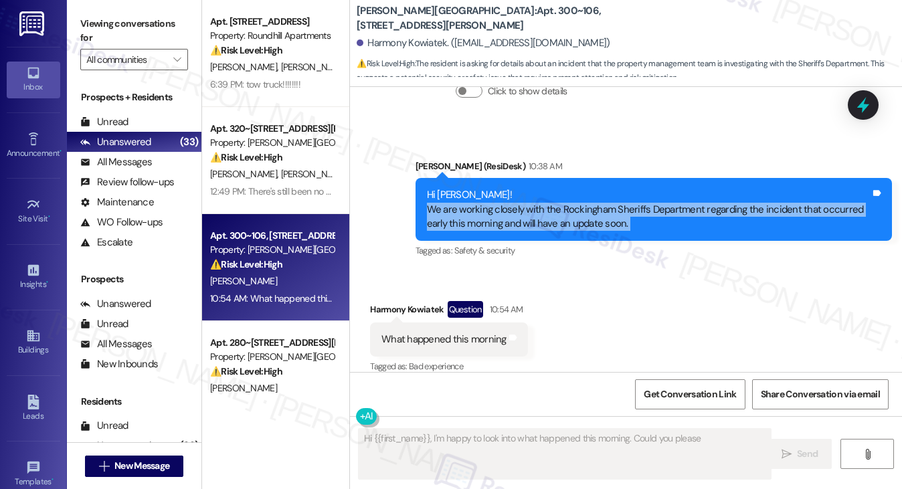
click at [584, 211] on div "Hi Harmony! We are working closely with the Rockingham Sheriffs Department rega…" at bounding box center [649, 209] width 444 height 43
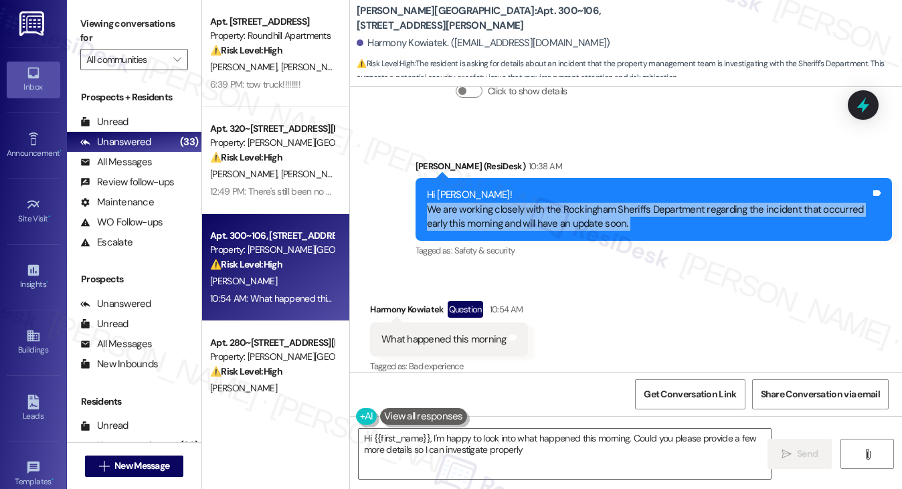
type textarea "Hi {{first_name}}, I'm happy to look into what happened this morning. Could you…"
click at [533, 222] on div "Hi Harmony! We are working closely with the Rockingham Sheriffs Department rega…" at bounding box center [654, 209] width 477 height 63
drag, startPoint x: 633, startPoint y: 212, endPoint x: 423, endPoint y: 188, distance: 211.6
click at [423, 188] on div "Hi Harmony! We are working closely with the Rockingham Sheriffs Department rega…" at bounding box center [654, 209] width 477 height 63
copy div "Hi Harmony! We are working closely with the Rockingham Sheriffs Department rega…"
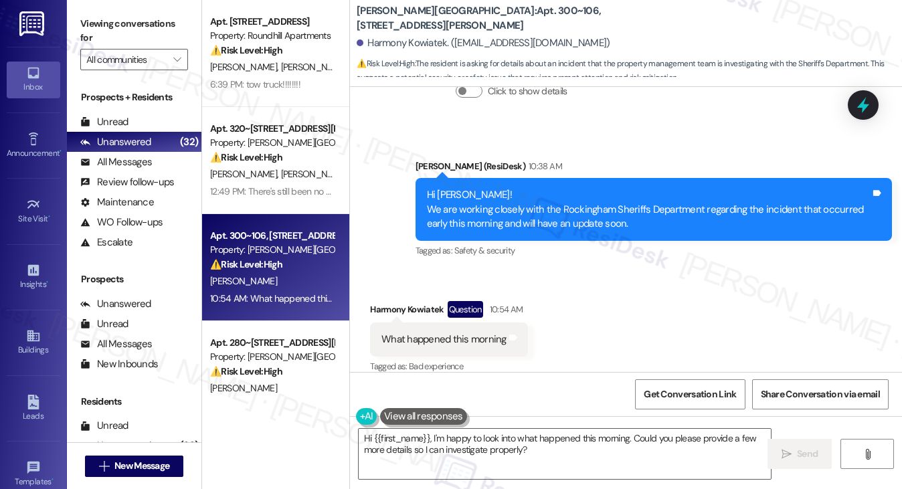
click at [463, 333] on div "What happened this morning" at bounding box center [444, 340] width 125 height 14
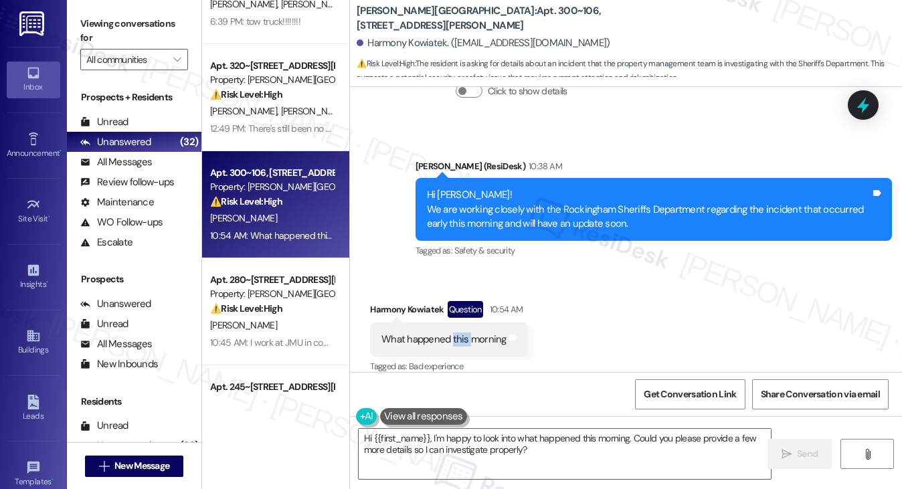
scroll to position [0, 0]
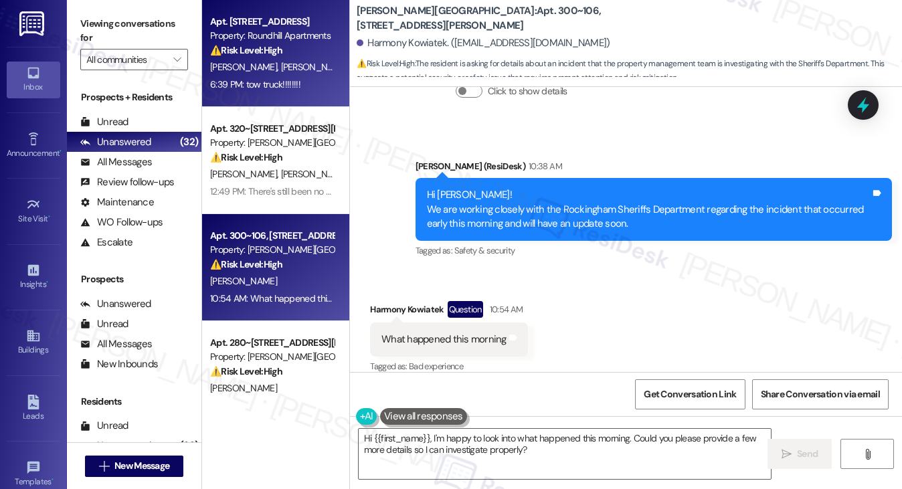
click at [287, 81] on div "6:39 PM: tow truck!!!!!!!! 6:39 PM: tow truck!!!!!!!!" at bounding box center [255, 84] width 90 height 12
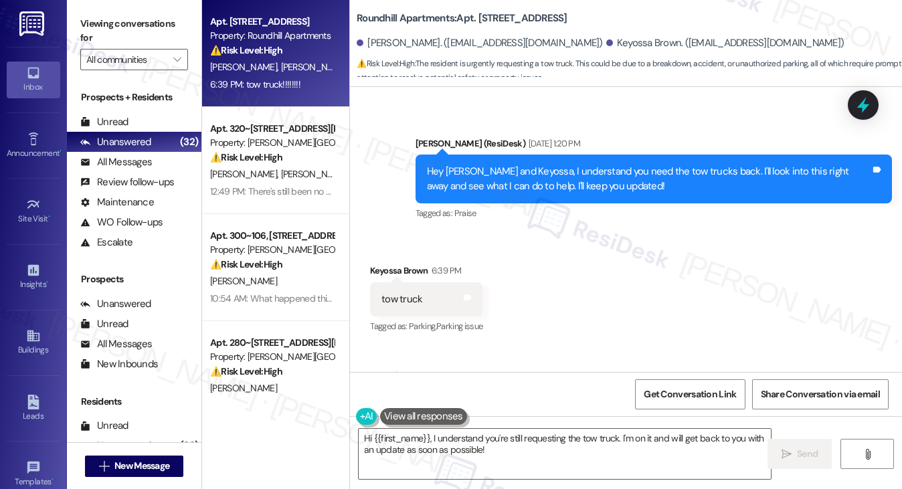
scroll to position [3178, 0]
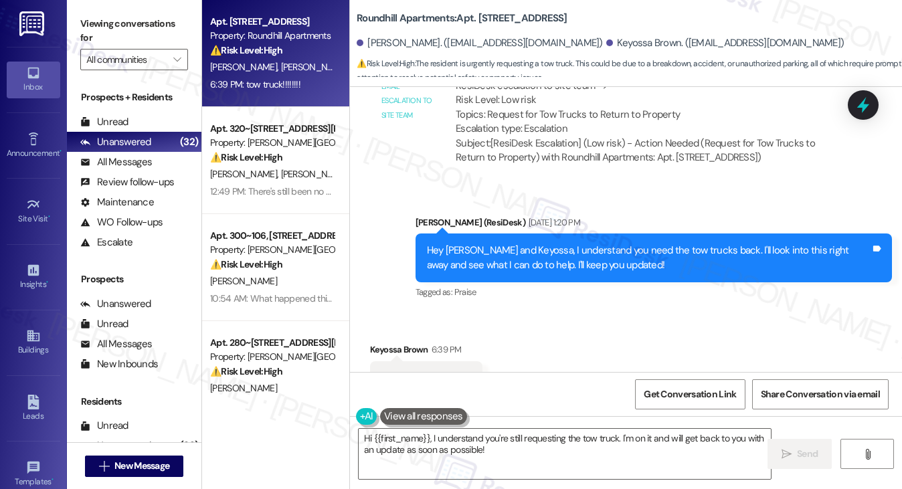
click at [483, 254] on div "Hey [PERSON_NAME] and Keyossa, I understand you need the tow trucks back. I'll …" at bounding box center [649, 258] width 444 height 29
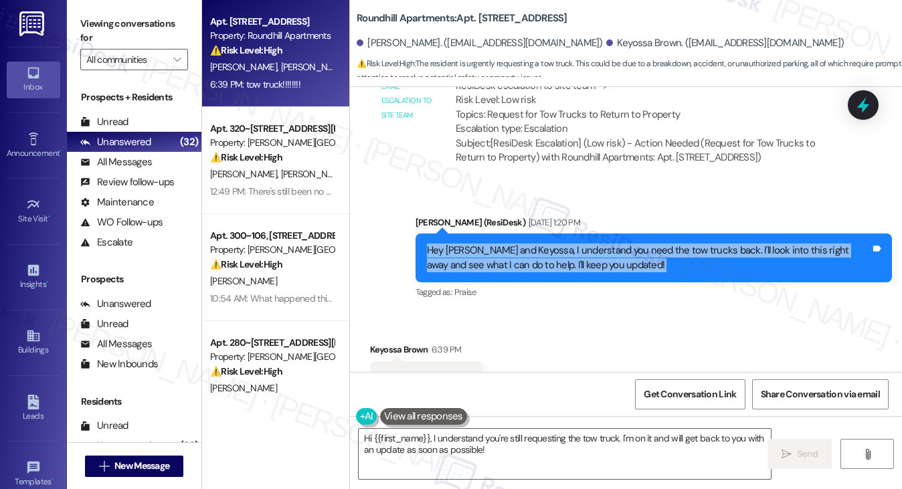
click at [483, 254] on div "Hey [PERSON_NAME] and Keyossa, I understand you need the tow trucks back. I'll …" at bounding box center [649, 258] width 444 height 29
click at [541, 244] on div "Hey Katina and Keyossa, I understand you need the tow trucks back. I'll look in…" at bounding box center [649, 258] width 444 height 29
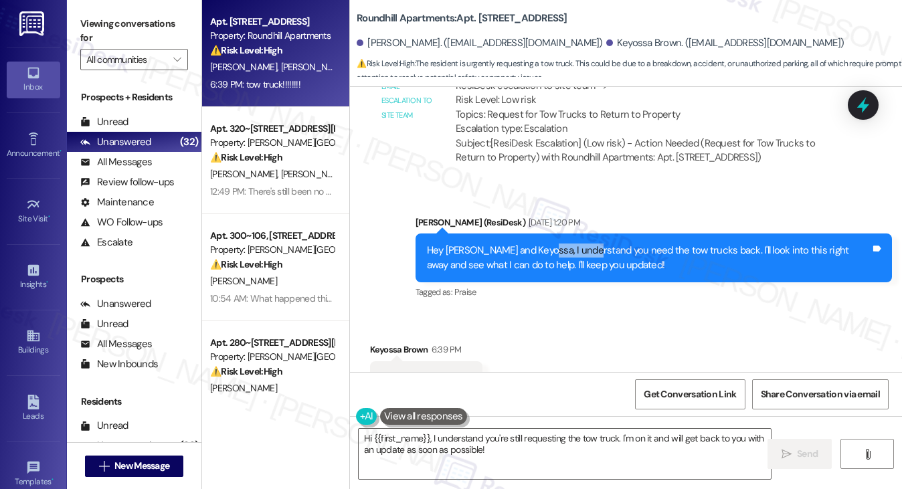
click at [541, 244] on div "Hey Katina and Keyossa, I understand you need the tow trucks back. I'll look in…" at bounding box center [649, 258] width 444 height 29
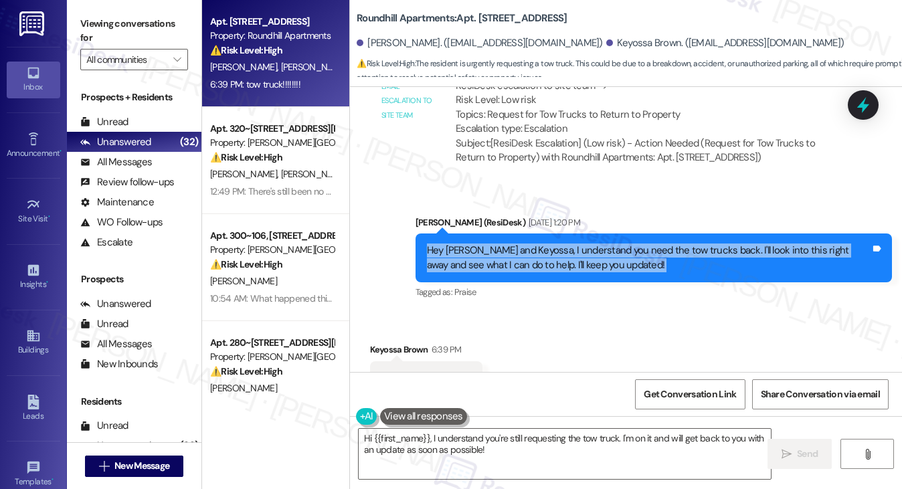
click at [542, 244] on div "Hey Katina and Keyossa, I understand you need the tow trucks back. I'll look in…" at bounding box center [649, 258] width 444 height 29
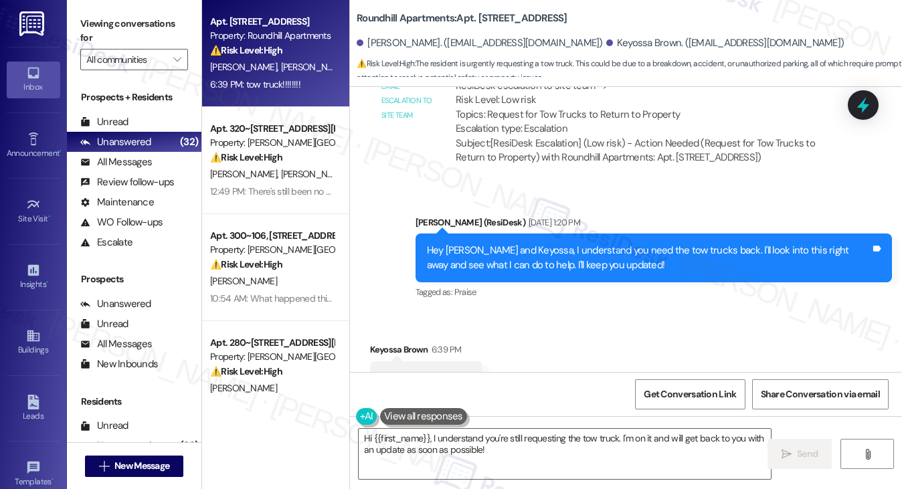
click at [525, 216] on div "Sep 03, 2025 at 1:20 PM" at bounding box center [552, 223] width 55 height 14
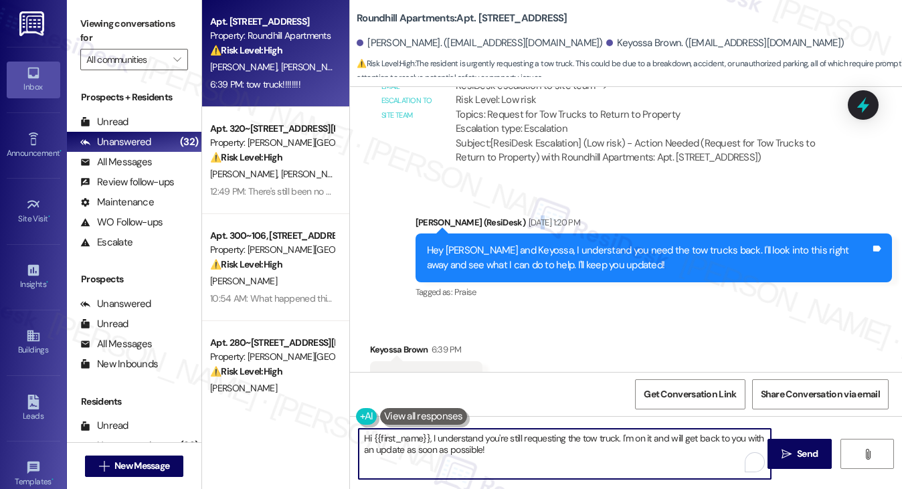
click at [556, 450] on textarea "Hi {{first_name}}, I understand you're still requesting the tow truck. I'm on i…" at bounding box center [565, 454] width 413 height 50
drag, startPoint x: 655, startPoint y: 454, endPoint x: 627, endPoint y: 438, distance: 32.4
click at [627, 438] on textarea "Hi {{first_name}}, I understand you're still requesting the tow truck. I'm on i…" at bounding box center [565, 454] width 413 height 50
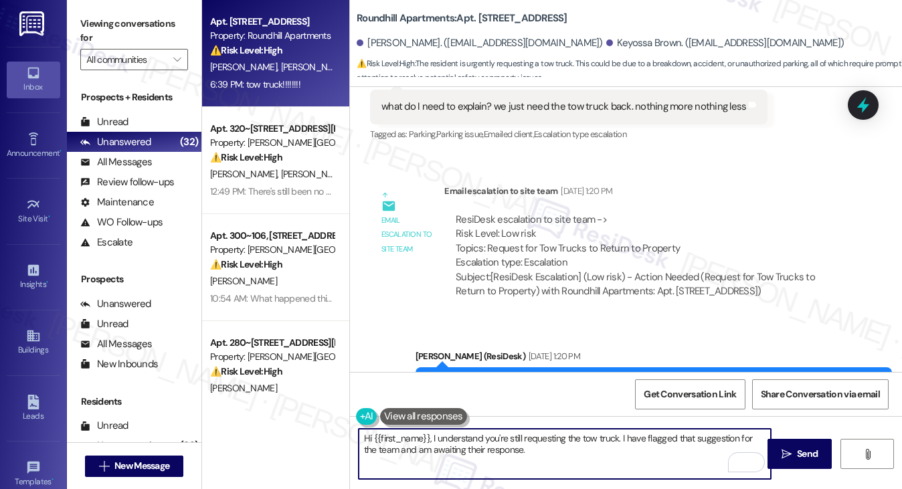
scroll to position [3312, 0]
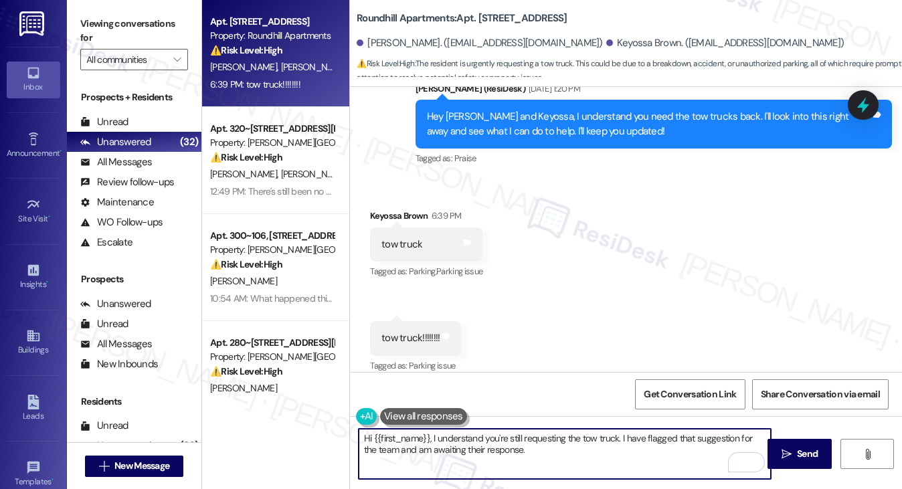
click at [382, 209] on div "Keyossa Brown 6:39 PM" at bounding box center [426, 218] width 112 height 19
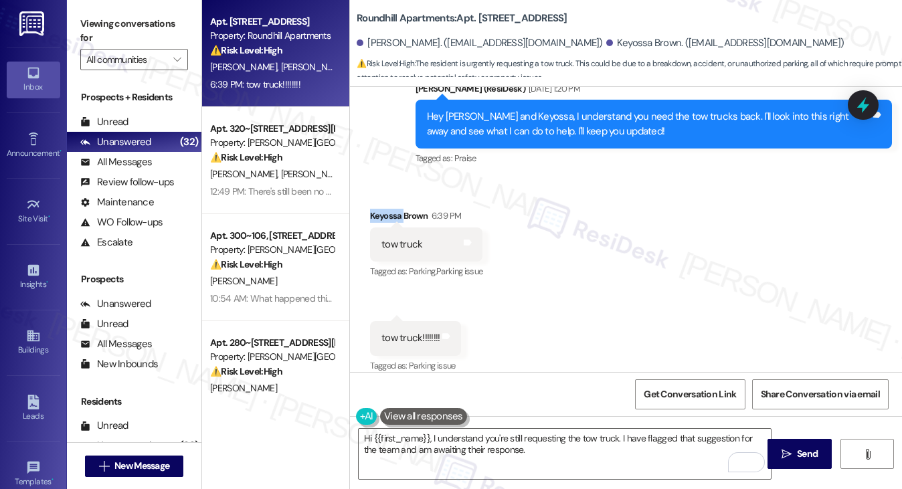
click at [382, 209] on div "Keyossa Brown 6:39 PM" at bounding box center [426, 218] width 112 height 19
copy div "Keyossa"
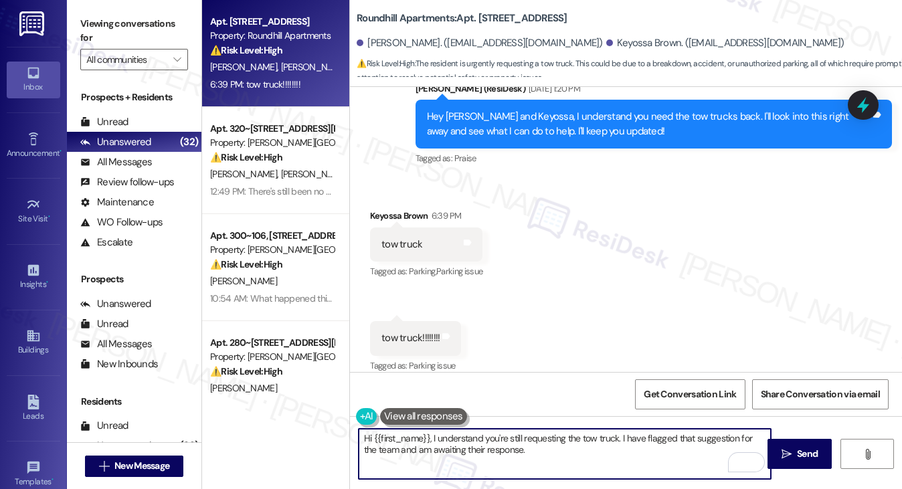
drag, startPoint x: 371, startPoint y: 436, endPoint x: 428, endPoint y: 436, distance: 56.9
click at [428, 436] on textarea "Hi {{first_name}}, I understand you're still requesting the tow truck. I have f…" at bounding box center [565, 454] width 413 height 50
paste textarea "Keyossa"
click at [514, 451] on textarea "Hi Keyossa, I understand you're still requesting the tow truck. I have flagged …" at bounding box center [565, 454] width 413 height 50
drag, startPoint x: 455, startPoint y: 438, endPoint x: 481, endPoint y: 438, distance: 26.1
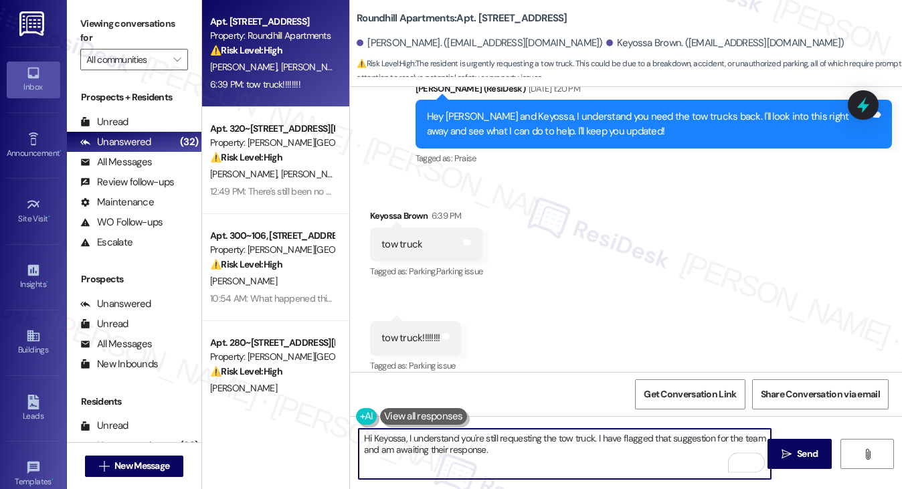
click at [481, 438] on textarea "Hi Keyossa, I understand you're still requesting the tow truck. I have flagged …" at bounding box center [565, 454] width 413 height 50
click at [509, 430] on textarea "Hi Keyossa, I understand you're still requesting the tow truck. I have flagged …" at bounding box center [565, 454] width 413 height 50
drag, startPoint x: 509, startPoint y: 430, endPoint x: 528, endPoint y: 434, distance: 19.2
click at [509, 430] on textarea "Hi Keyossa, I understand you're still requesting the tow truck. I have flagged …" at bounding box center [565, 454] width 413 height 50
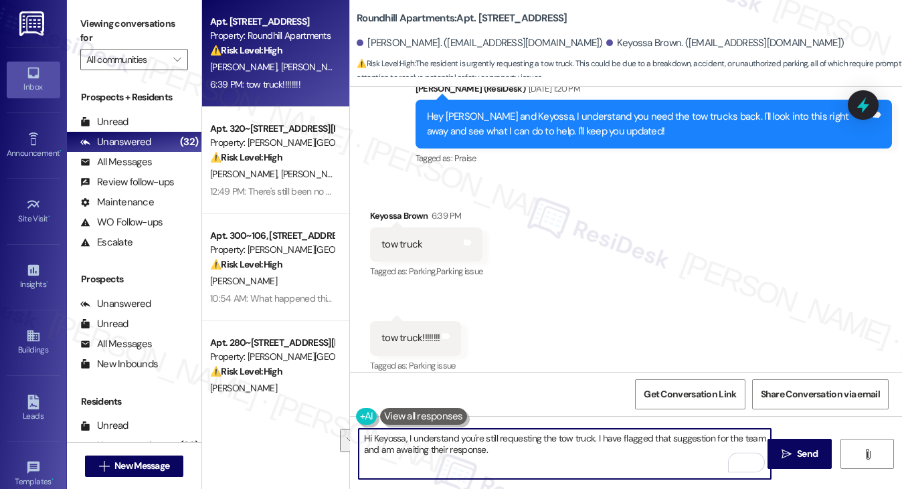
click at [582, 447] on textarea "Hi Keyossa, I understand you're still requesting the tow truck. I have flagged …" at bounding box center [565, 454] width 413 height 50
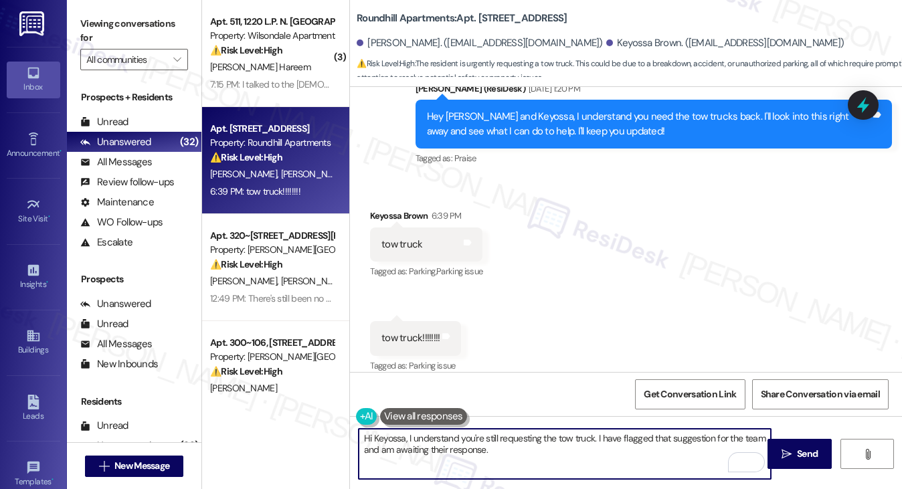
click at [761, 436] on textarea "Hi Keyossa, I understand you're still requesting the tow truck. I have flagged …" at bounding box center [565, 454] width 413 height 50
click at [541, 452] on textarea "Hi Keyossa, I understand you're still requesting the tow truck. I have flagged …" at bounding box center [565, 454] width 413 height 50
click at [605, 444] on textarea "Hi Keyossa, I understand you're still requesting the tow truck. I have flagged …" at bounding box center [565, 454] width 413 height 50
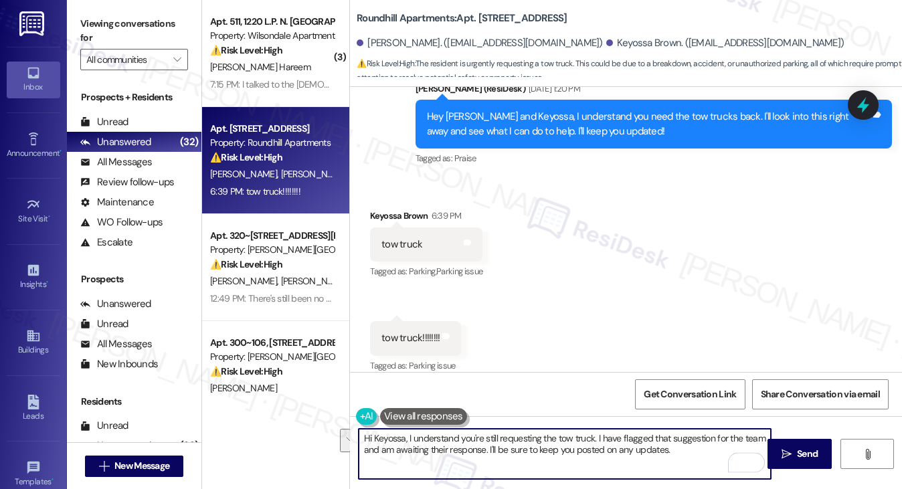
type textarea "Hi Keyossa, I understand you're still requesting the tow truck. I have flagged …"
click at [639, 329] on div "Received via SMS Keyossa Brown 6:39 PM tow truck Tags and notes Tagged as: Park…" at bounding box center [626, 283] width 552 height 208
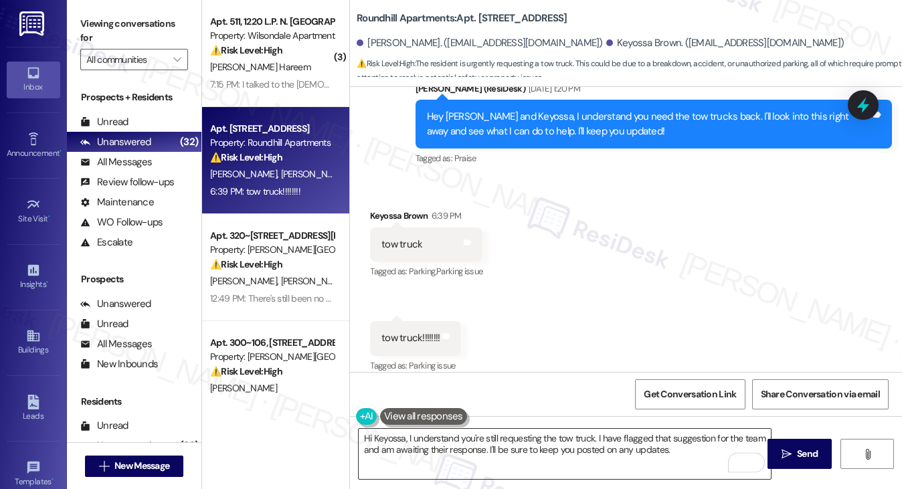
click at [710, 440] on textarea "Hi Keyossa, I understand you're still requesting the tow truck. I have flagged …" at bounding box center [565, 454] width 413 height 50
click at [793, 452] on span " Send" at bounding box center [800, 454] width 42 height 14
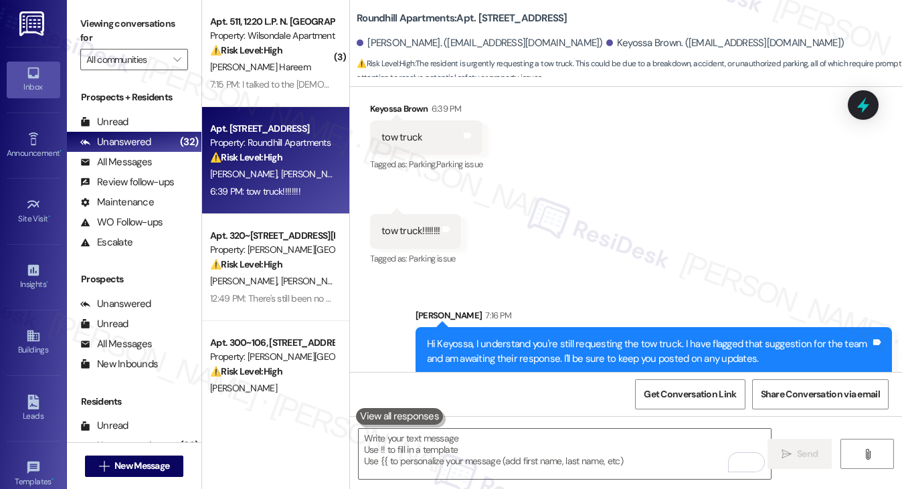
scroll to position [3419, 0]
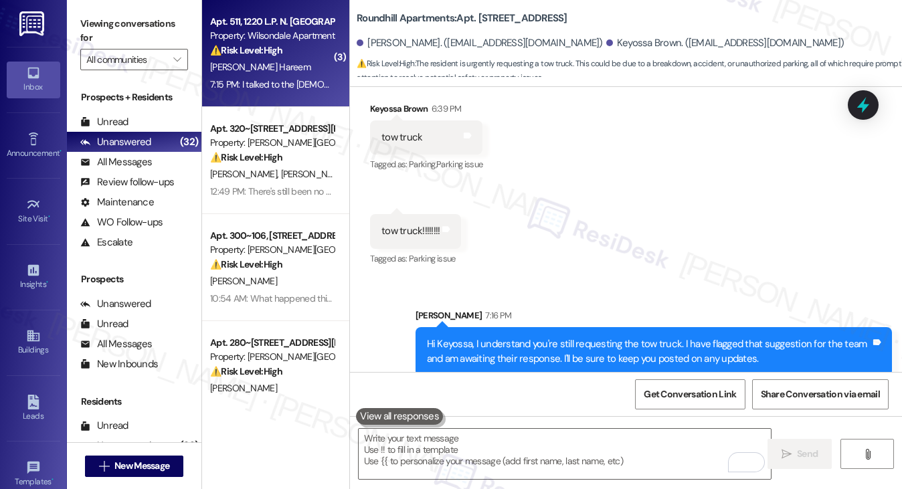
click at [289, 65] on div "J. Hareem" at bounding box center [272, 67] width 127 height 17
type textarea "Fetching suggested responses. Please feel free to read through the conversation…"
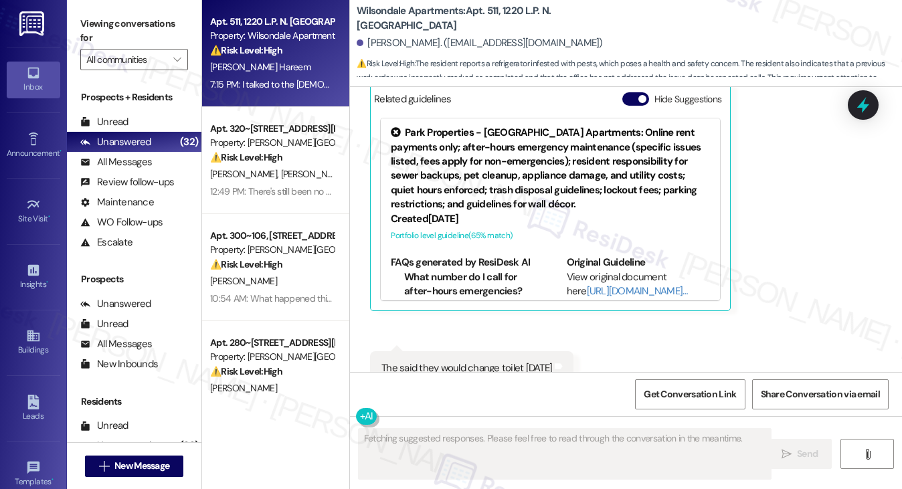
click at [473, 361] on div "The said they would change toilet tomorrow" at bounding box center [467, 368] width 171 height 14
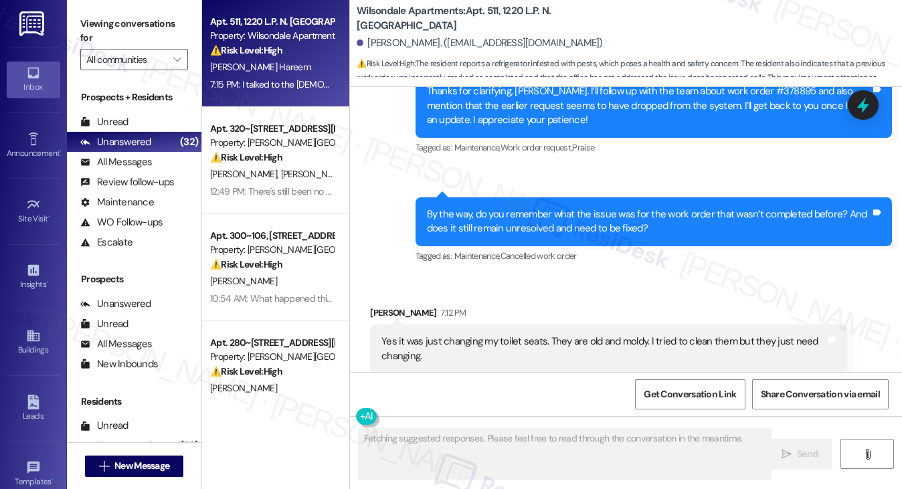
scroll to position [14786, 0]
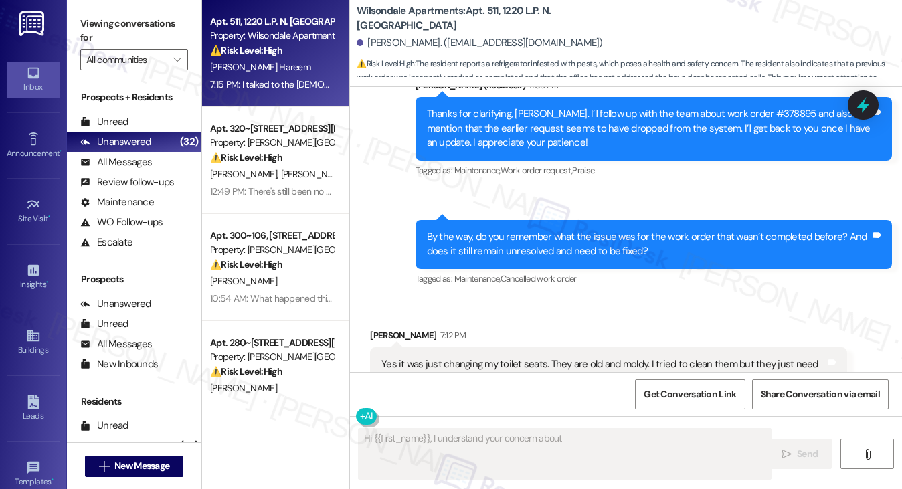
click at [523, 230] on div "By the way, do you remember what the issue was for the work order that wasn’t c…" at bounding box center [649, 244] width 444 height 29
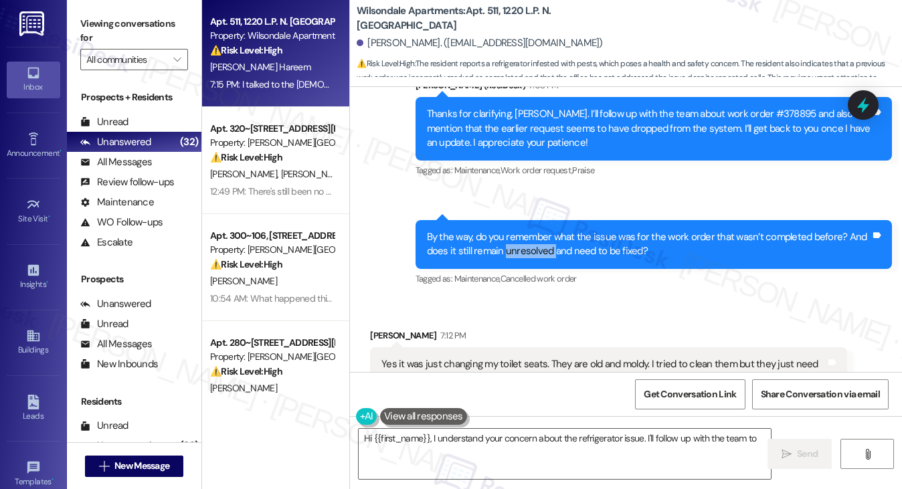
click at [523, 230] on div "By the way, do you remember what the issue was for the work order that wasn’t c…" at bounding box center [649, 244] width 444 height 29
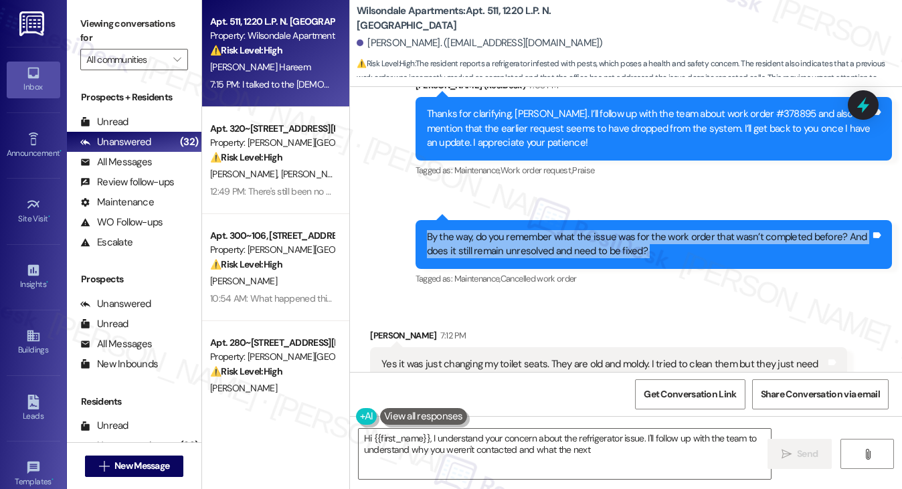
click at [523, 230] on div "By the way, do you remember what the issue was for the work order that wasn’t c…" at bounding box center [649, 244] width 444 height 29
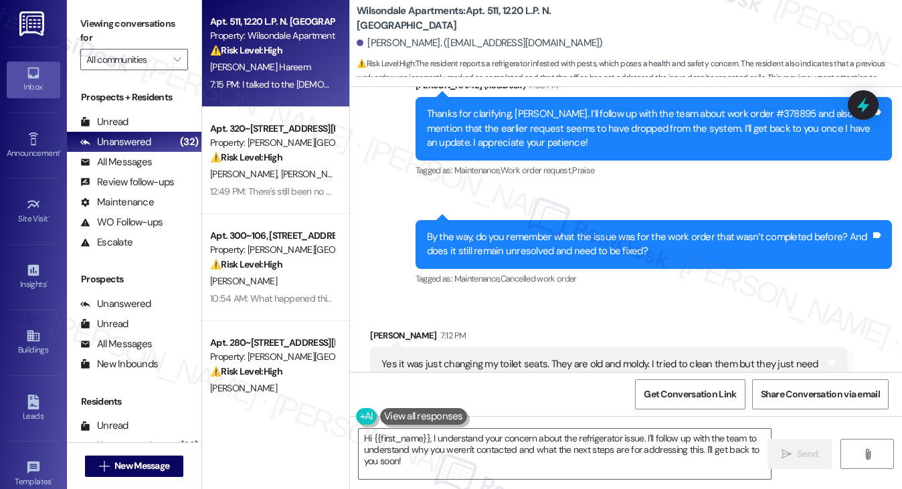
click at [455, 357] on div "Yes it was just changing my toilet seats. They are old and moldy. I tried to cl…" at bounding box center [604, 371] width 444 height 29
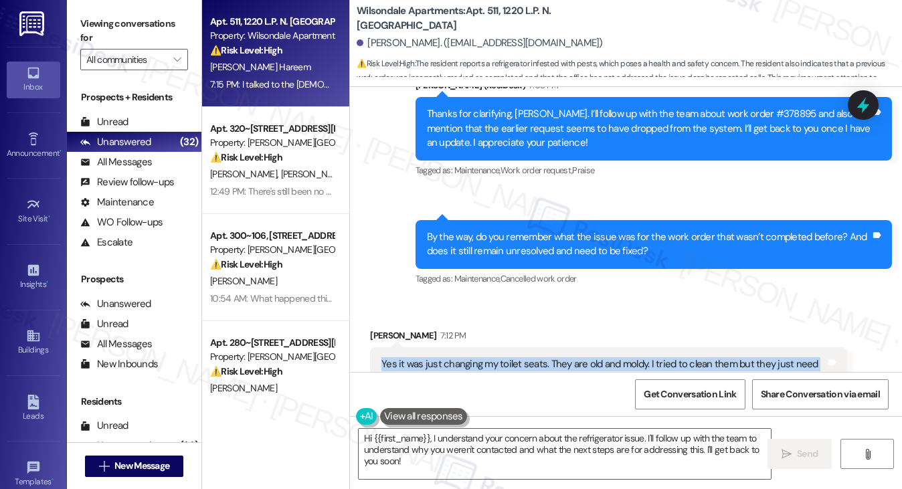
click at [455, 357] on div "Yes it was just changing my toilet seats. They are old and moldy. I tried to cl…" at bounding box center [604, 371] width 444 height 29
click at [583, 357] on div "Yes it was just changing my toilet seats. They are old and moldy. I tried to cl…" at bounding box center [604, 371] width 444 height 29
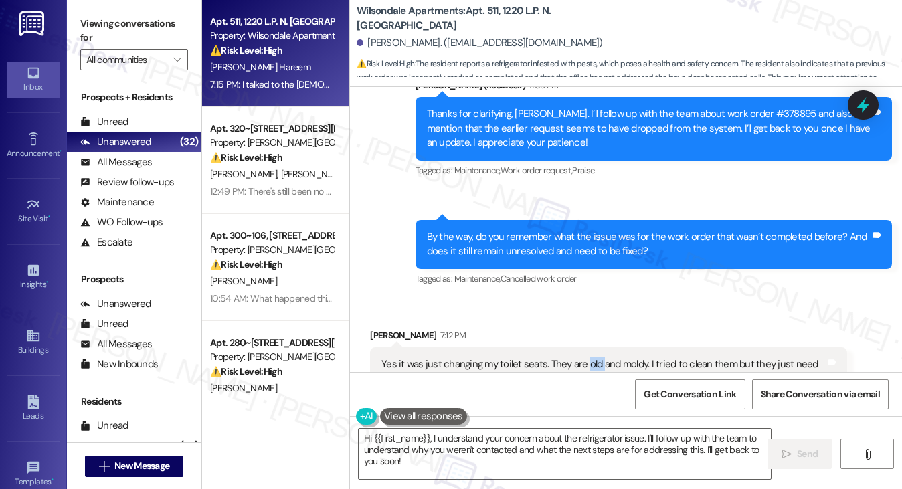
click at [583, 357] on div "Yes it was just changing my toilet seats. They are old and moldy. I tried to cl…" at bounding box center [604, 371] width 444 height 29
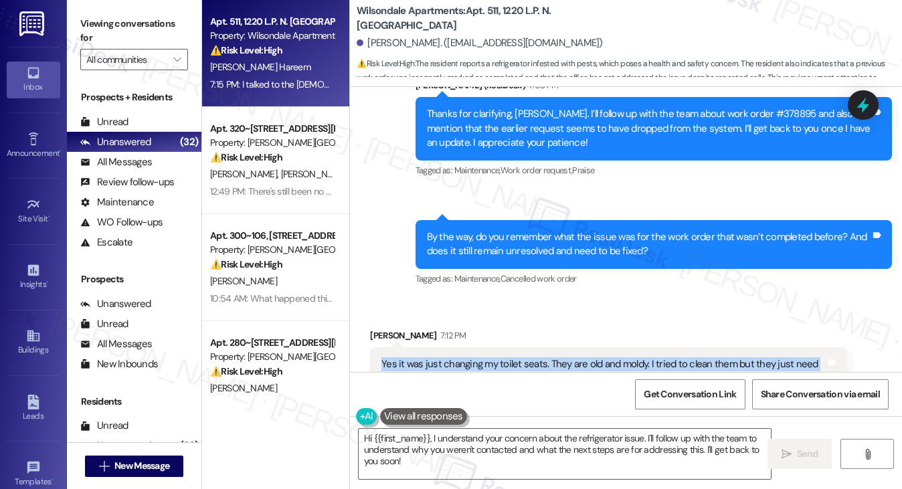
click at [583, 357] on div "Yes it was just changing my toilet seats. They are old and moldy. I tried to cl…" at bounding box center [604, 371] width 444 height 29
click at [640, 357] on div "Yes it was just changing my toilet seats. They are old and moldy. I tried to cl…" at bounding box center [604, 371] width 444 height 29
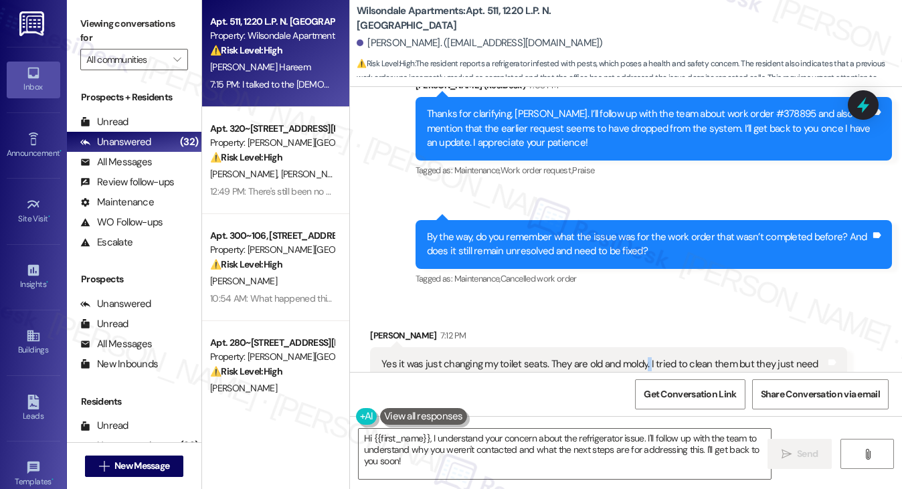
click at [640, 357] on div "Yes it was just changing my toilet seats. They are old and moldy. I tried to cl…" at bounding box center [604, 371] width 444 height 29
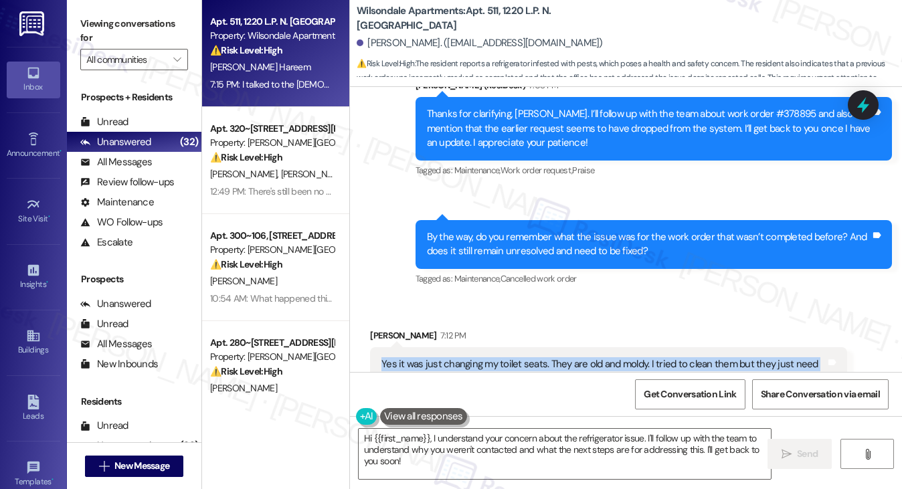
click at [640, 357] on div "Yes it was just changing my toilet seats. They are old and moldy. I tried to cl…" at bounding box center [604, 371] width 444 height 29
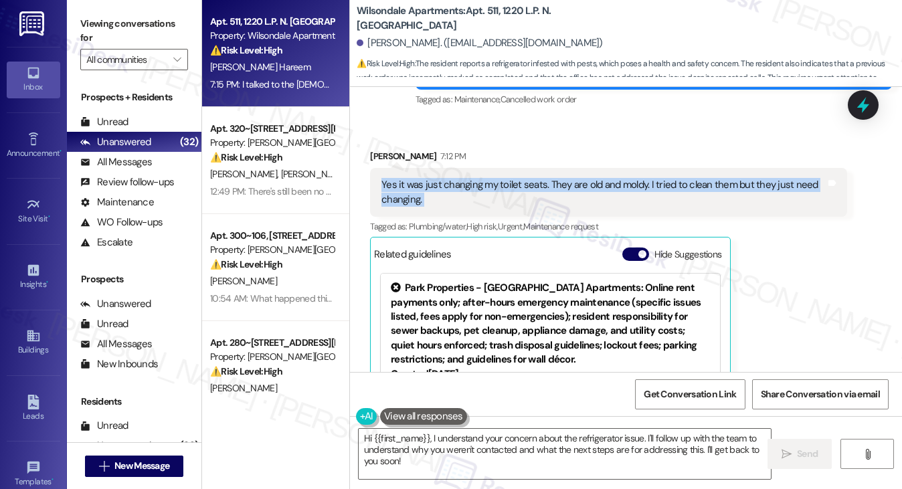
scroll to position [15054, 0]
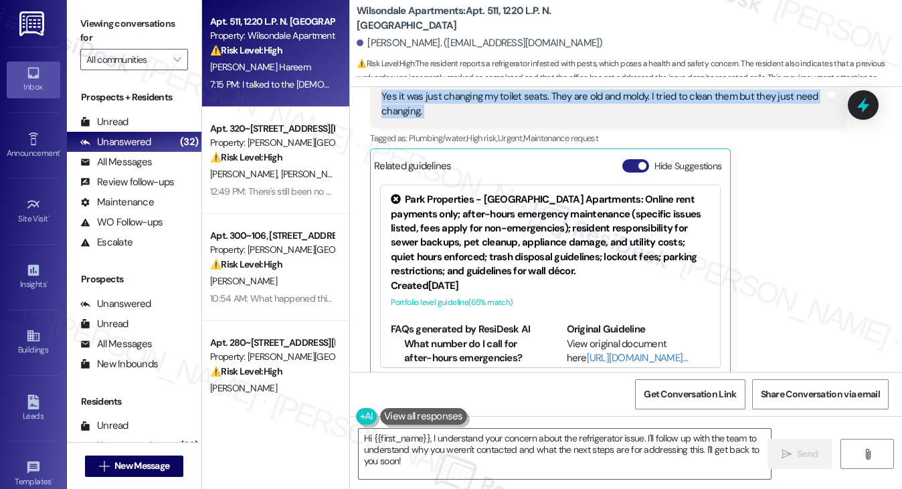
click at [641, 162] on span "button" at bounding box center [643, 166] width 8 height 8
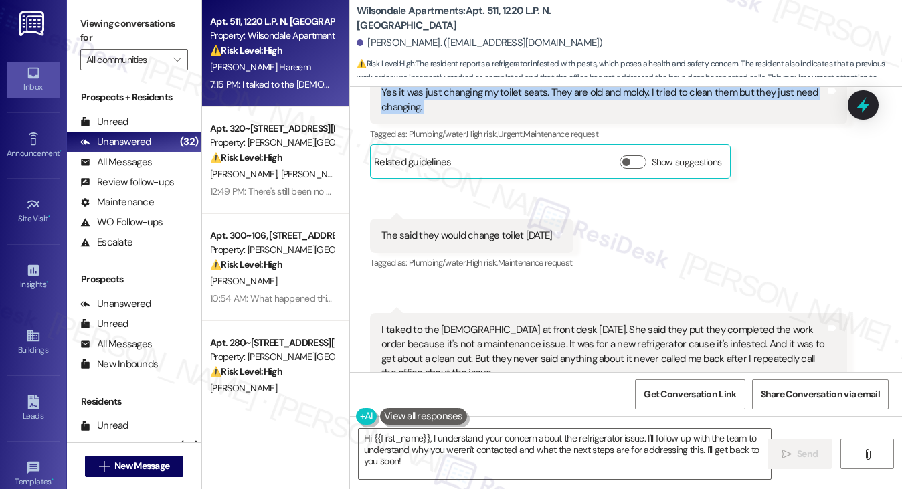
scroll to position [15060, 0]
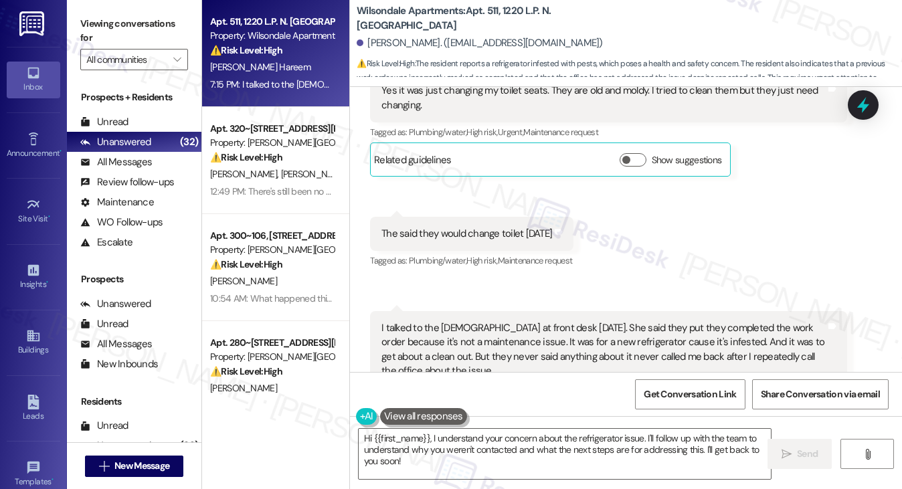
click at [446, 227] on div "The said they would change toilet tomorrow" at bounding box center [467, 234] width 171 height 14
click at [391, 321] on div "I talked to the lady at front desk today. She said they put they completed the …" at bounding box center [604, 350] width 444 height 58
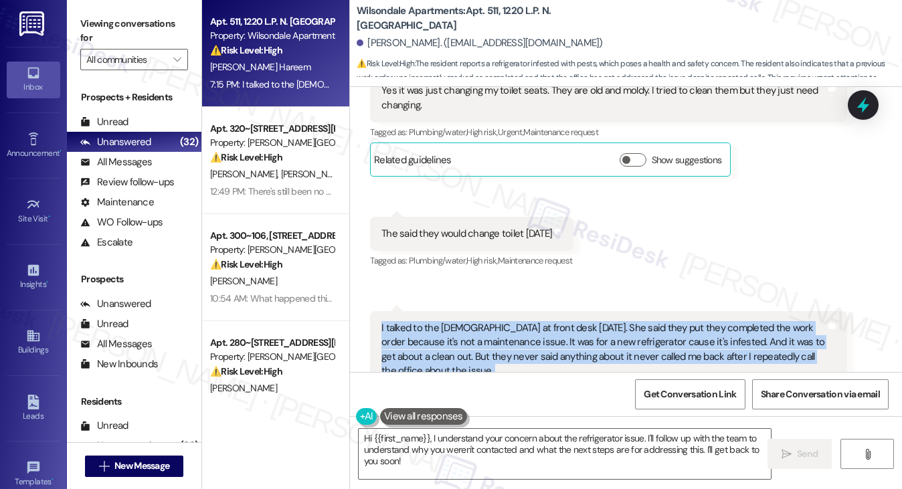
click at [391, 321] on div "I talked to the lady at front desk today. She said they put they completed the …" at bounding box center [604, 350] width 444 height 58
click at [630, 321] on div "I talked to the lady at front desk today. She said they put they completed the …" at bounding box center [604, 350] width 444 height 58
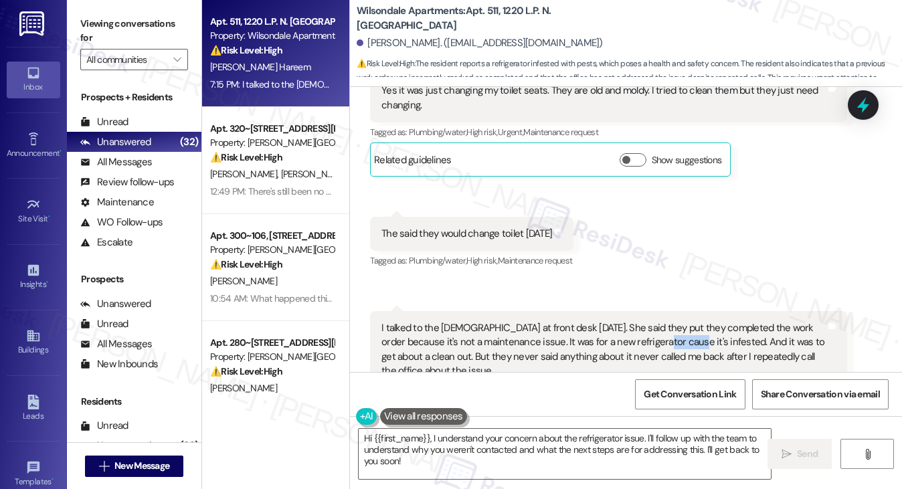
click at [630, 321] on div "I talked to the lady at front desk today. She said they put they completed the …" at bounding box center [604, 350] width 444 height 58
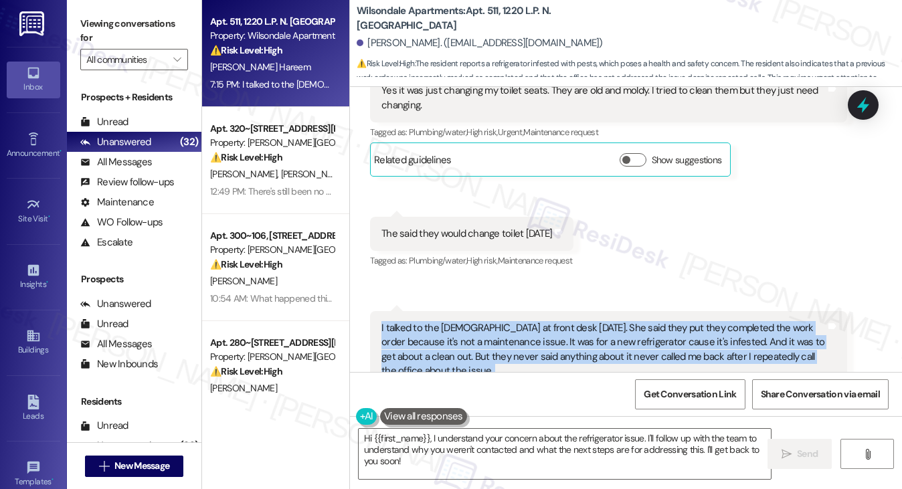
click at [630, 321] on div "I talked to the lady at front desk today. She said they put they completed the …" at bounding box center [604, 350] width 444 height 58
click at [620, 321] on div "I talked to the lady at front desk today. She said they put they completed the …" at bounding box center [604, 350] width 444 height 58
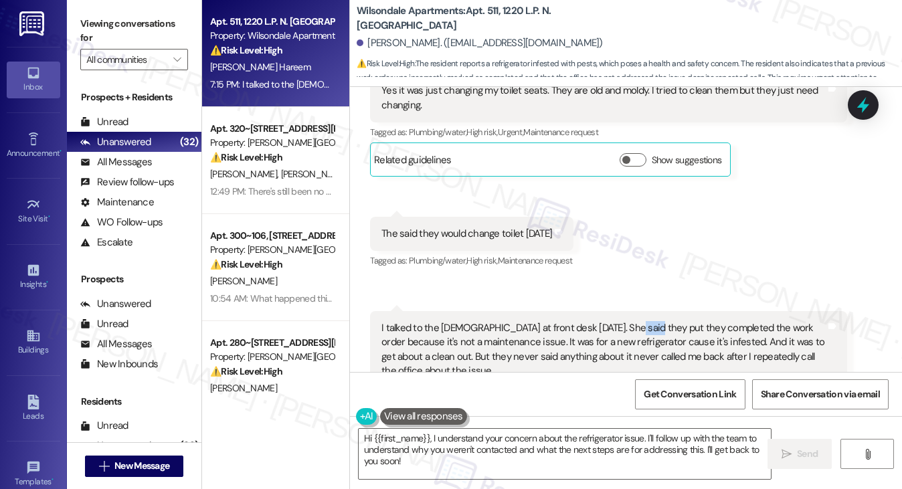
click at [620, 321] on div "I talked to the lady at front desk today. She said they put they completed the …" at bounding box center [604, 350] width 444 height 58
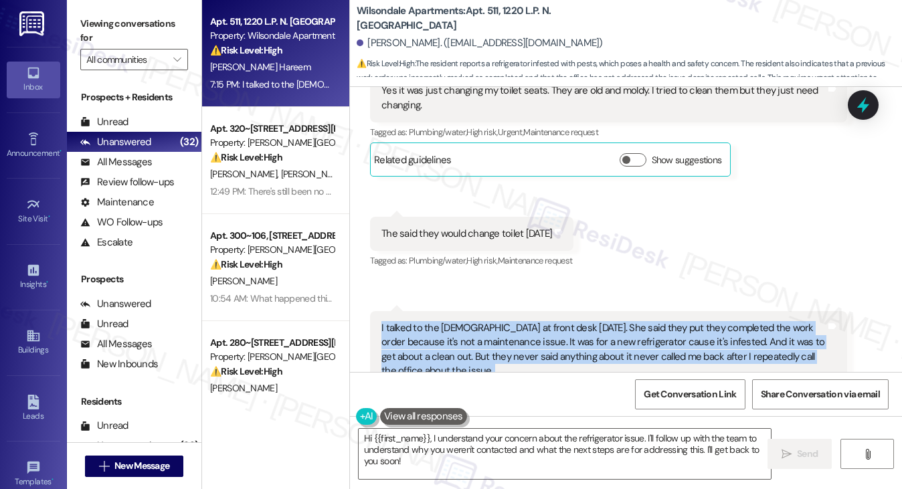
click at [620, 321] on div "I talked to the lady at front desk today. She said they put they completed the …" at bounding box center [604, 350] width 444 height 58
click at [656, 321] on div "I talked to the lady at front desk today. She said they put they completed the …" at bounding box center [604, 350] width 444 height 58
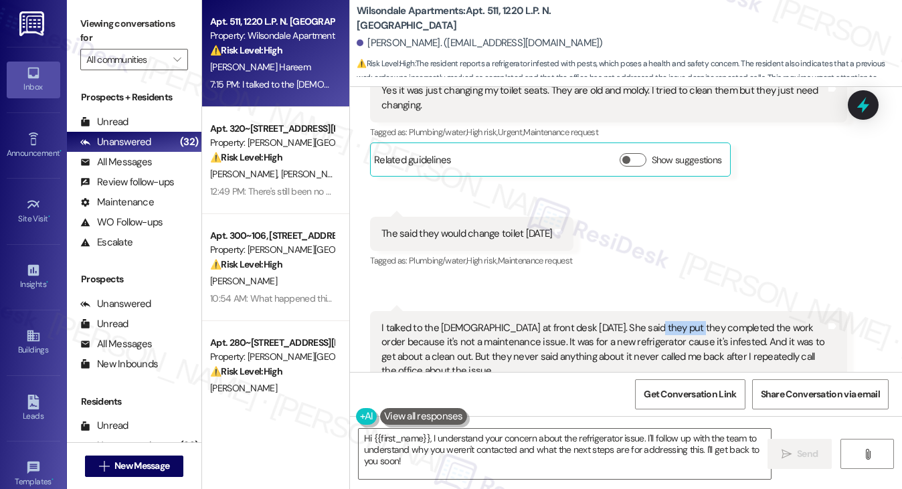
click at [656, 321] on div "I talked to the lady at front desk today. She said they put they completed the …" at bounding box center [604, 350] width 444 height 58
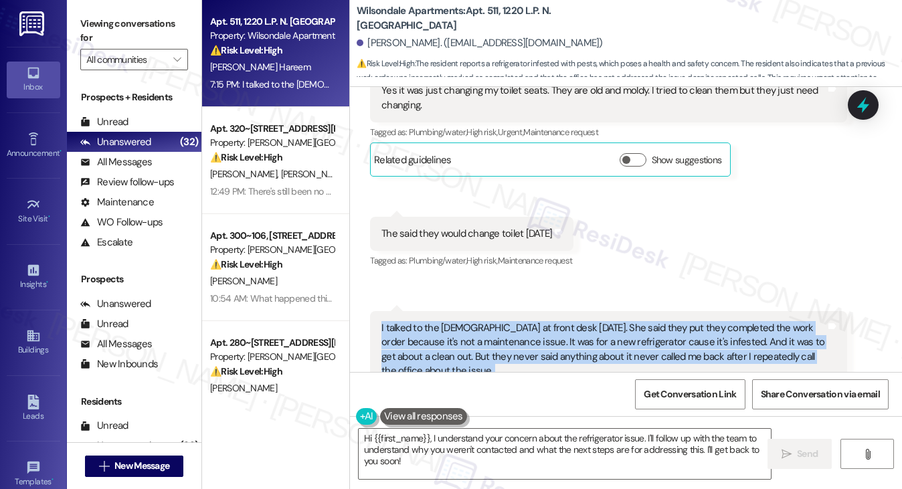
click at [656, 321] on div "I talked to the lady at front desk today. She said they put they completed the …" at bounding box center [604, 350] width 444 height 58
click at [508, 321] on div "I talked to the lady at front desk today. She said they put they completed the …" at bounding box center [604, 350] width 444 height 58
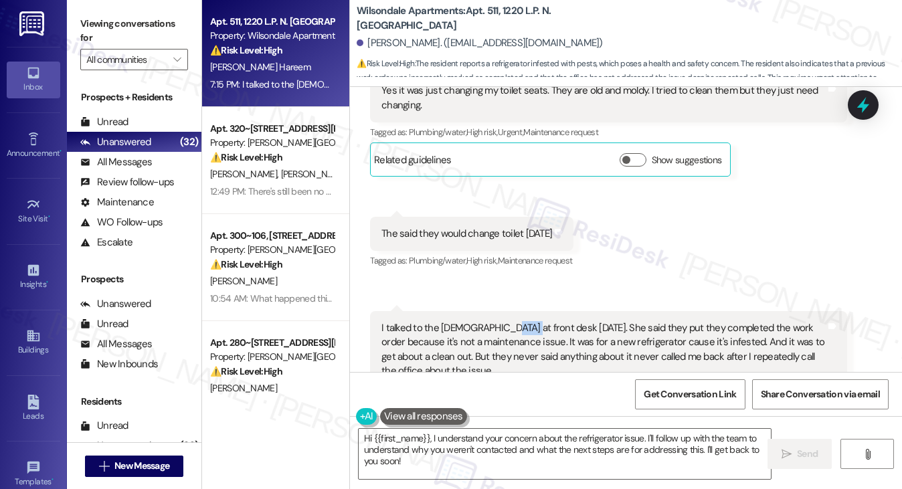
click at [508, 321] on div "I talked to the lady at front desk today. She said they put they completed the …" at bounding box center [604, 350] width 444 height 58
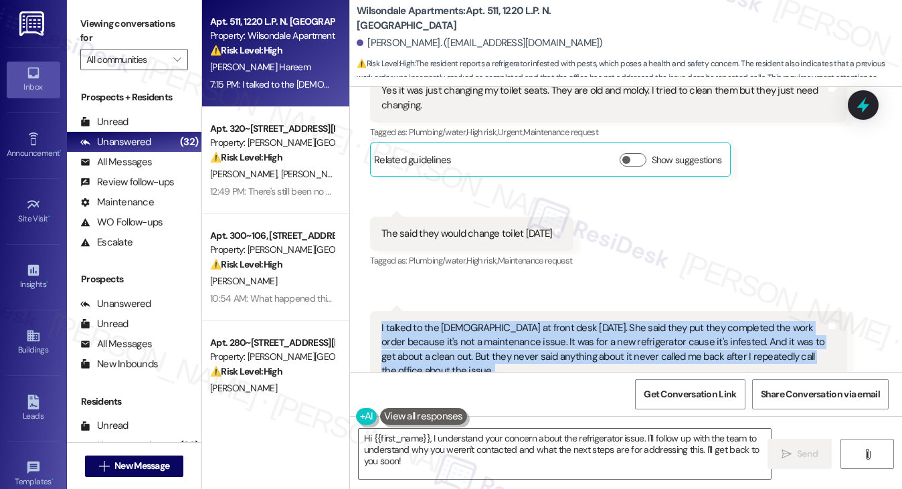
click at [508, 321] on div "I talked to the lady at front desk today. She said they put they completed the …" at bounding box center [604, 350] width 444 height 58
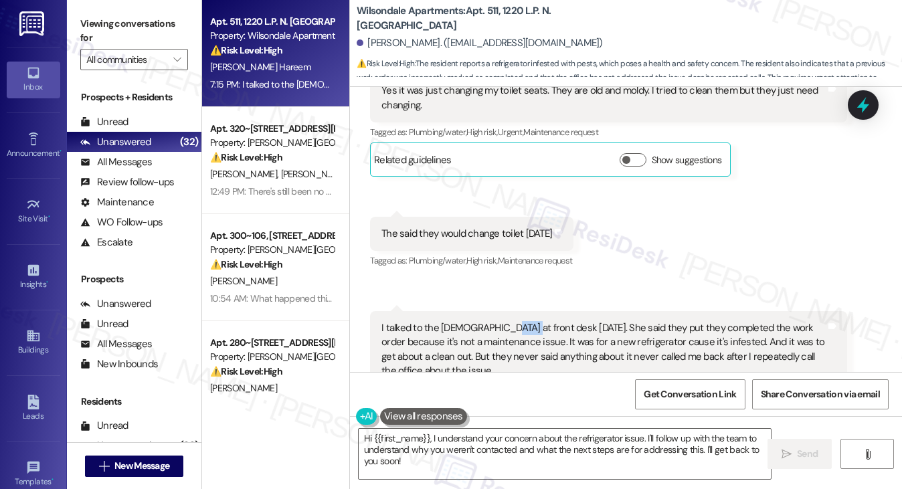
click at [508, 321] on div "I talked to the lady at front desk today. She said they put they completed the …" at bounding box center [604, 350] width 444 height 58
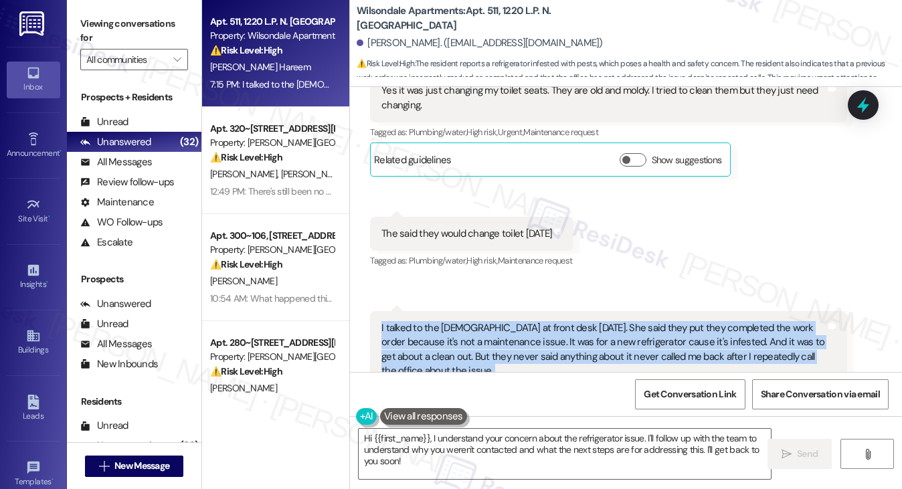
click at [508, 321] on div "I talked to the lady at front desk today. She said they put they completed the …" at bounding box center [604, 350] width 444 height 58
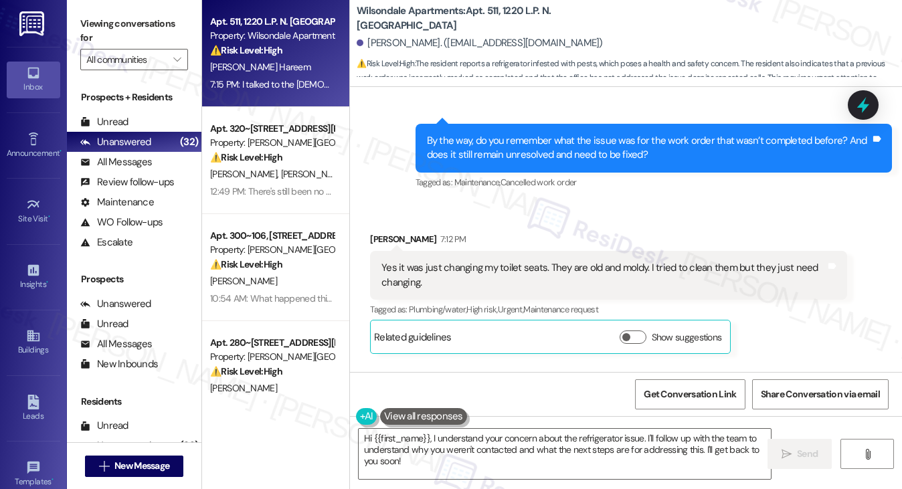
scroll to position [14859, 0]
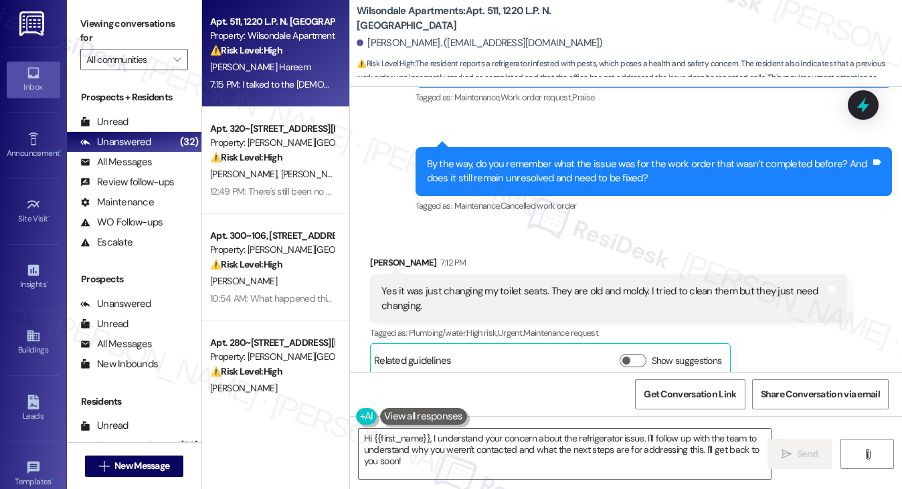
click at [428, 284] on div "Yes it was just changing my toilet seats. They are old and moldy. I tried to cl…" at bounding box center [604, 298] width 444 height 29
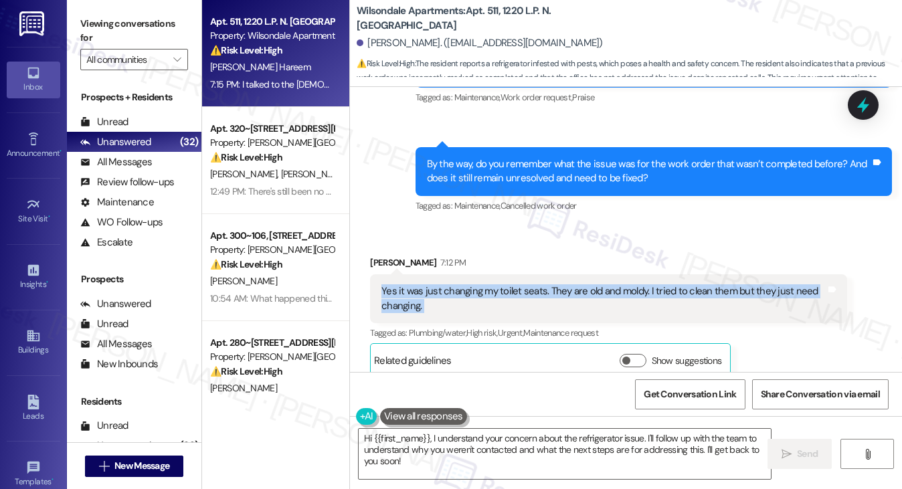
click at [428, 284] on div "Yes it was just changing my toilet seats. They are old and moldy. I tried to cl…" at bounding box center [604, 298] width 444 height 29
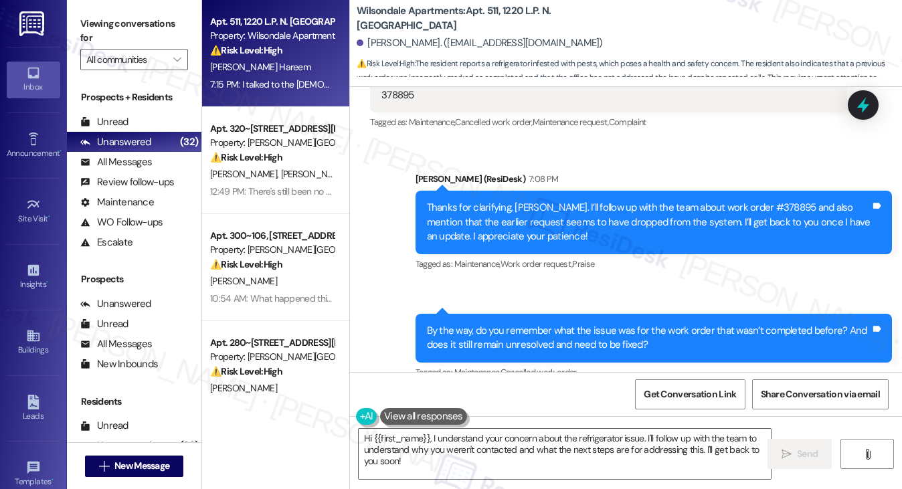
scroll to position [14591, 0]
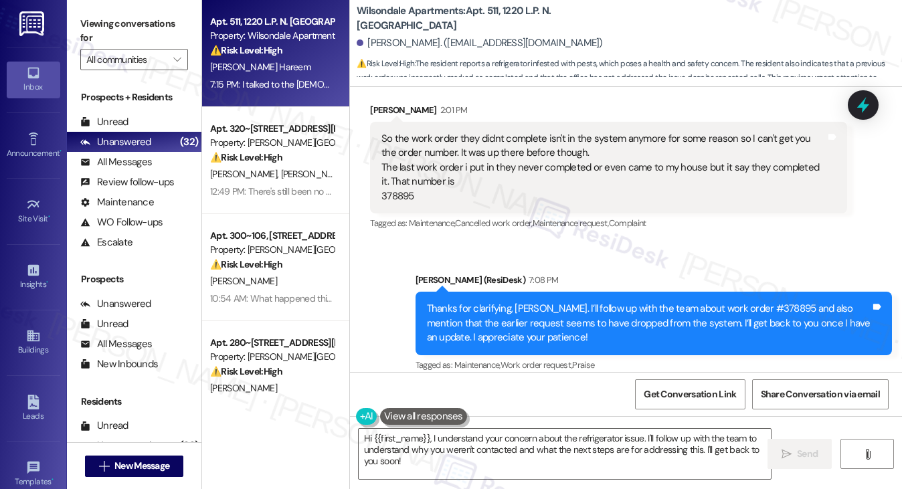
click at [527, 302] on div "Thanks for clarifying, Jadore. I’ll follow up with the team about work order #3…" at bounding box center [649, 323] width 444 height 43
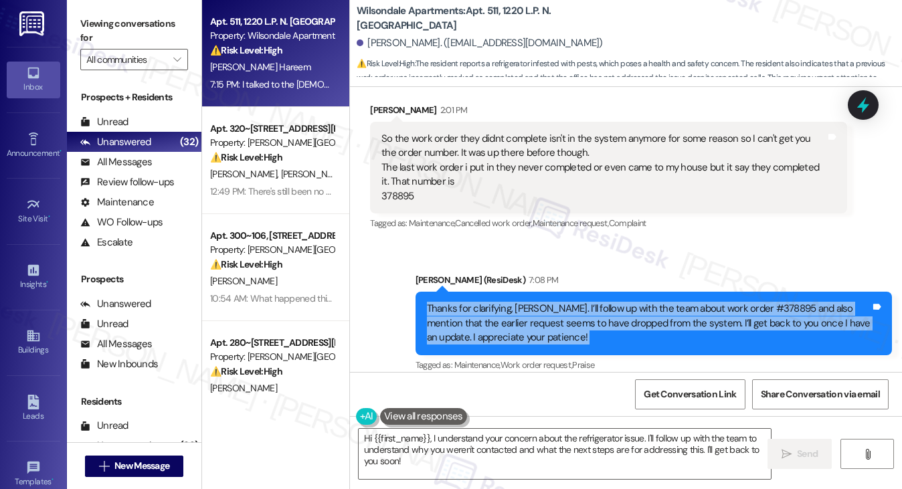
click at [527, 302] on div "Thanks for clarifying, Jadore. I’ll follow up with the team about work order #3…" at bounding box center [649, 323] width 444 height 43
click at [697, 302] on div "Thanks for clarifying, Jadore. I’ll follow up with the team about work order #3…" at bounding box center [649, 323] width 444 height 43
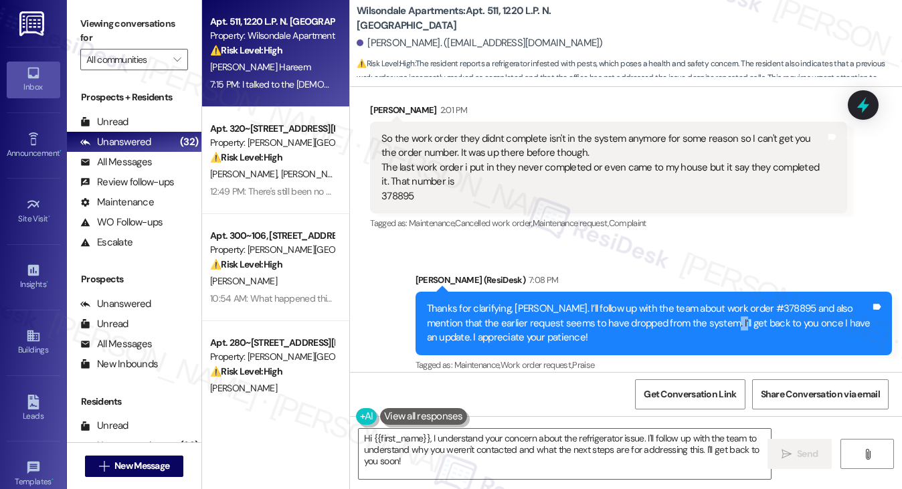
click at [697, 302] on div "Thanks for clarifying, Jadore. I’ll follow up with the team about work order #3…" at bounding box center [649, 323] width 444 height 43
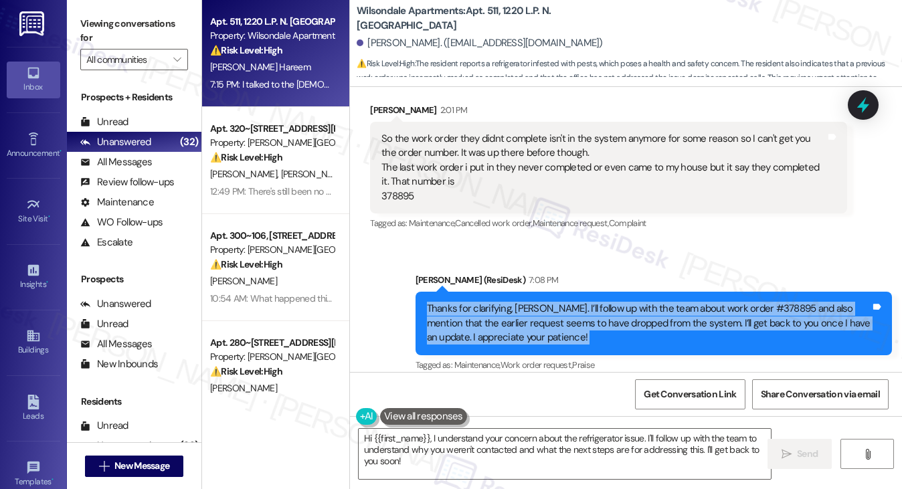
click at [697, 302] on div "Thanks for clarifying, Jadore. I’ll follow up with the team about work order #3…" at bounding box center [649, 323] width 444 height 43
click at [562, 302] on div "Thanks for clarifying, Jadore. I’ll follow up with the team about work order #3…" at bounding box center [649, 323] width 444 height 43
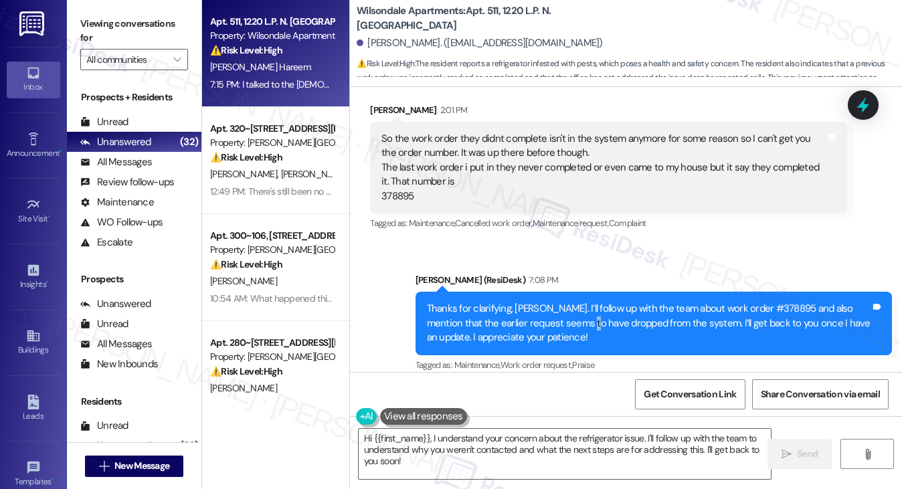
click at [562, 302] on div "Thanks for clarifying, Jadore. I’ll follow up with the team about work order #3…" at bounding box center [649, 323] width 444 height 43
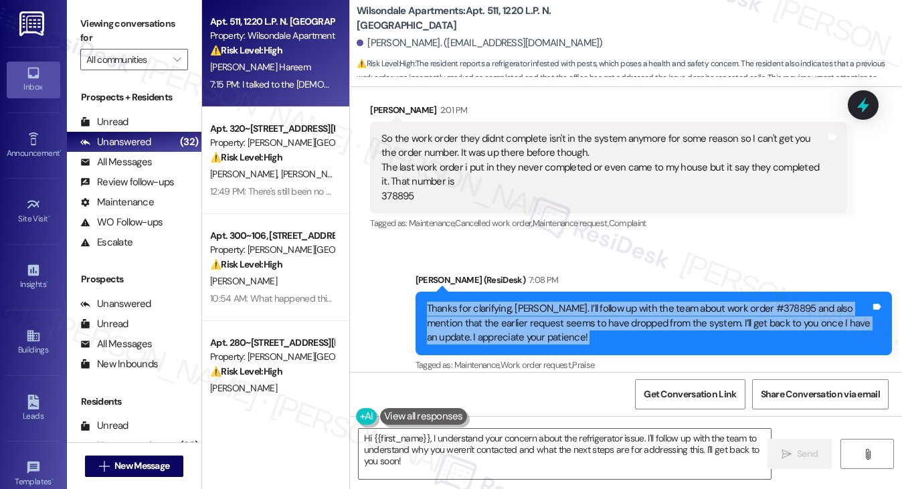
click at [562, 302] on div "Thanks for clarifying, Jadore. I’ll follow up with the team about work order #3…" at bounding box center [649, 323] width 444 height 43
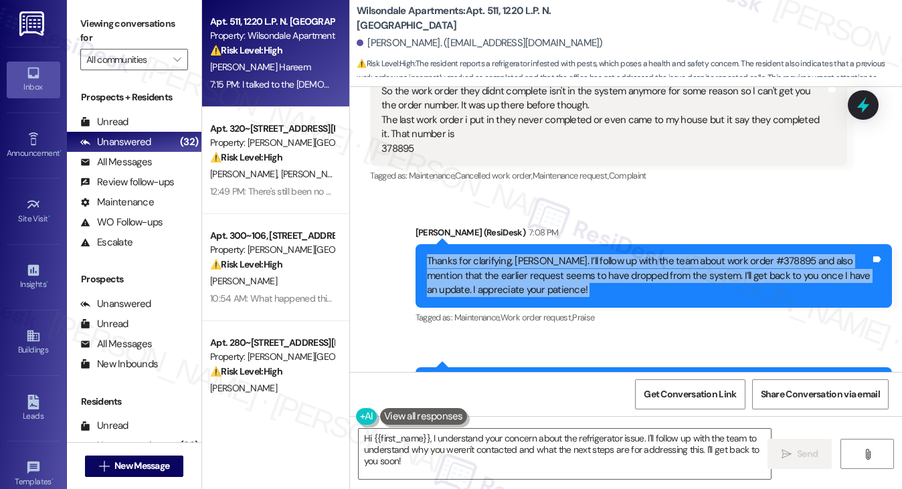
scroll to position [14658, 0]
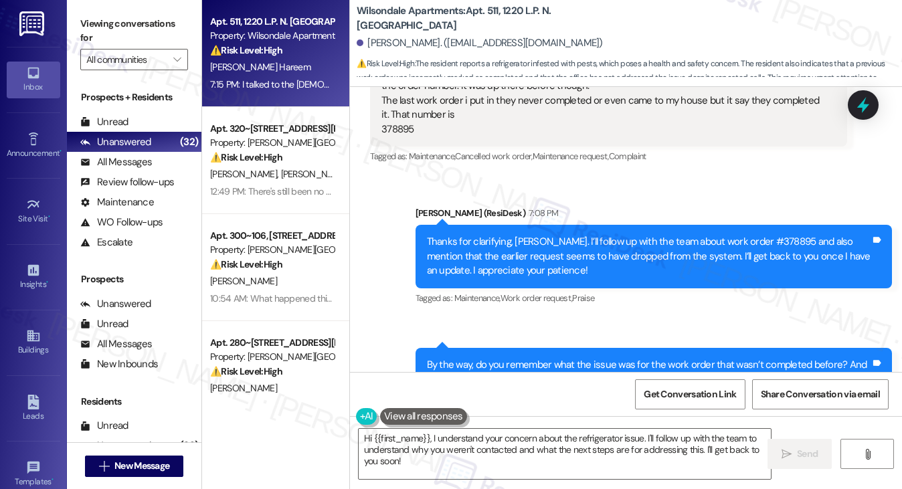
click at [500, 358] on div "By the way, do you remember what the issue was for the work order that wasn’t c…" at bounding box center [649, 372] width 444 height 29
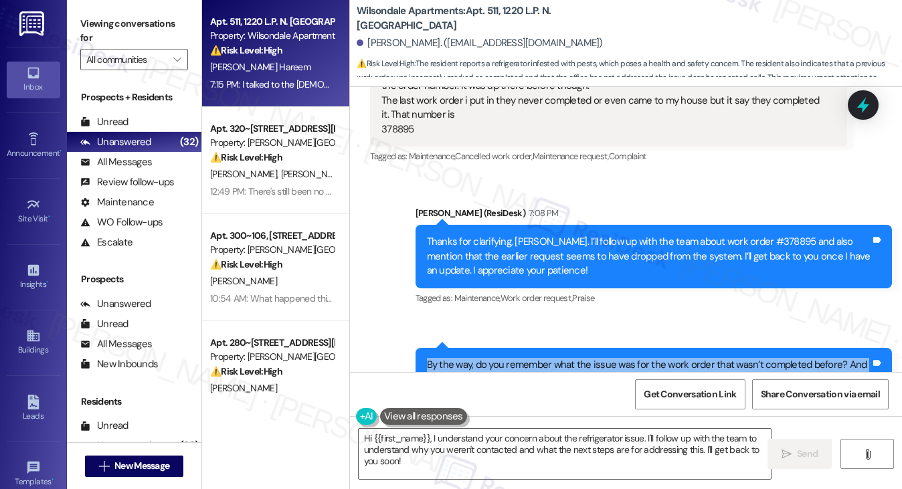
click at [500, 358] on div "By the way, do you remember what the issue was for the work order that wasn’t c…" at bounding box center [649, 372] width 444 height 29
click at [647, 358] on div "By the way, do you remember what the issue was for the work order that wasn’t c…" at bounding box center [649, 372] width 444 height 29
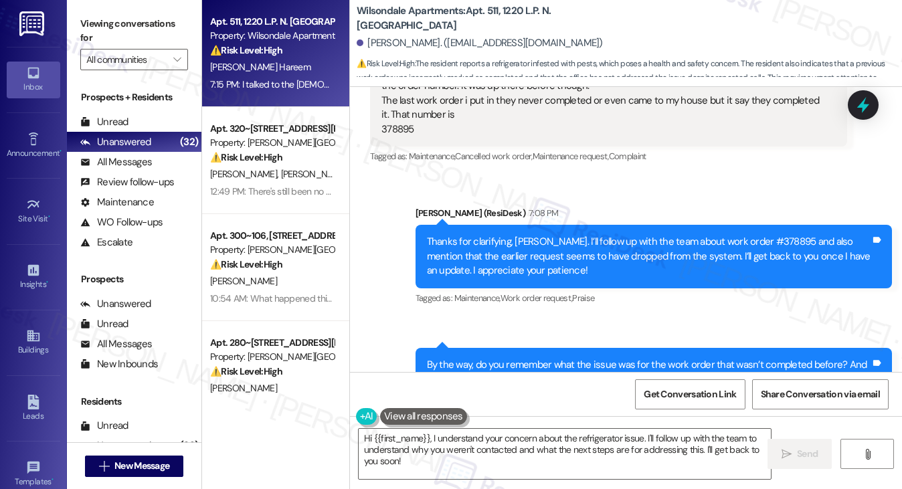
click at [647, 358] on div "By the way, do you remember what the issue was for the work order that wasn’t c…" at bounding box center [649, 372] width 444 height 29
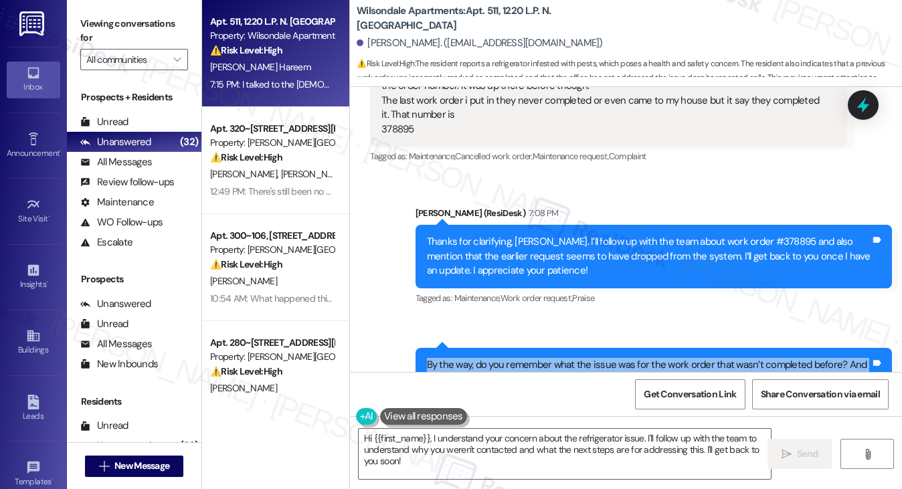
click at [647, 358] on div "By the way, do you remember what the issue was for the work order that wasn’t c…" at bounding box center [649, 372] width 444 height 29
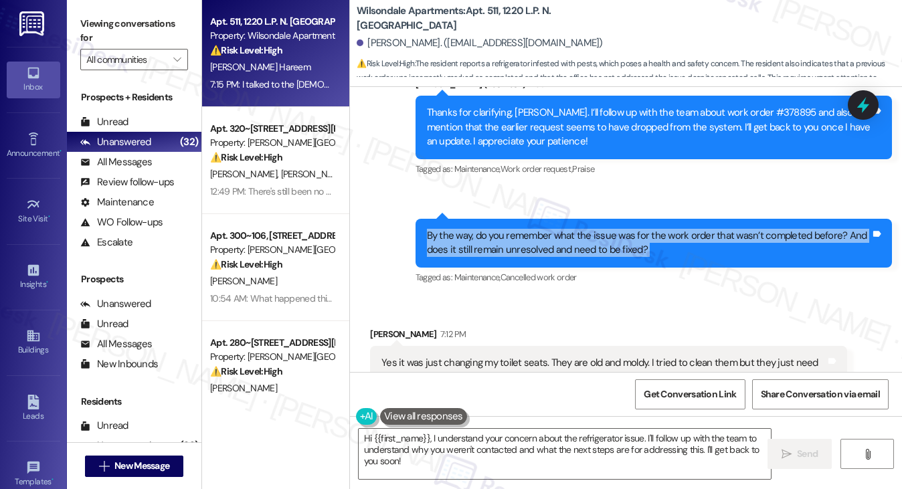
scroll to position [14792, 0]
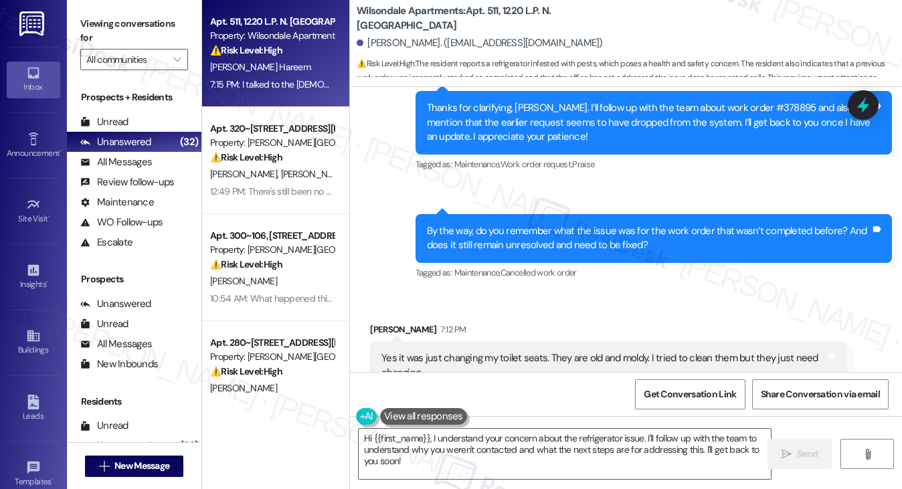
click at [475, 341] on div "Yes it was just changing my toilet seats. They are old and moldy. I tried to cl…" at bounding box center [608, 365] width 477 height 49
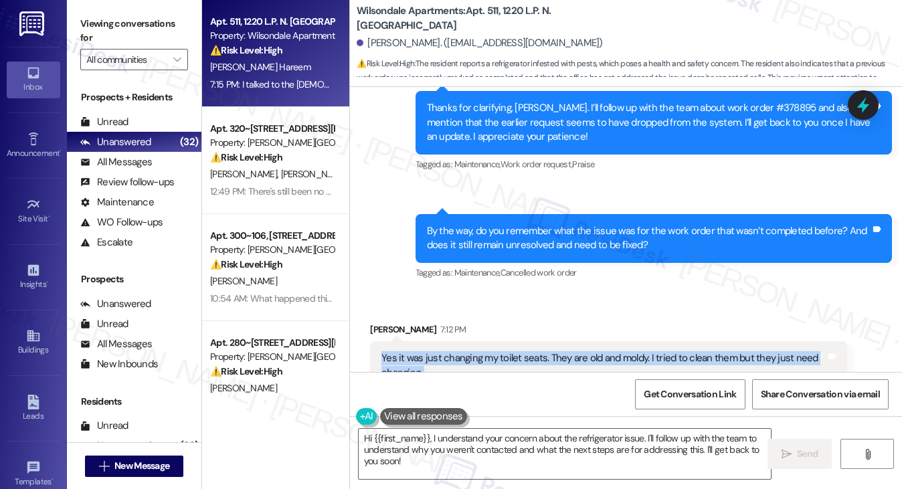
click at [475, 341] on div "Yes it was just changing my toilet seats. They are old and moldy. I tried to cl…" at bounding box center [608, 365] width 477 height 49
copy div "Yes it was just changing my toilet seats. They are old and moldy. I tried to cl…"
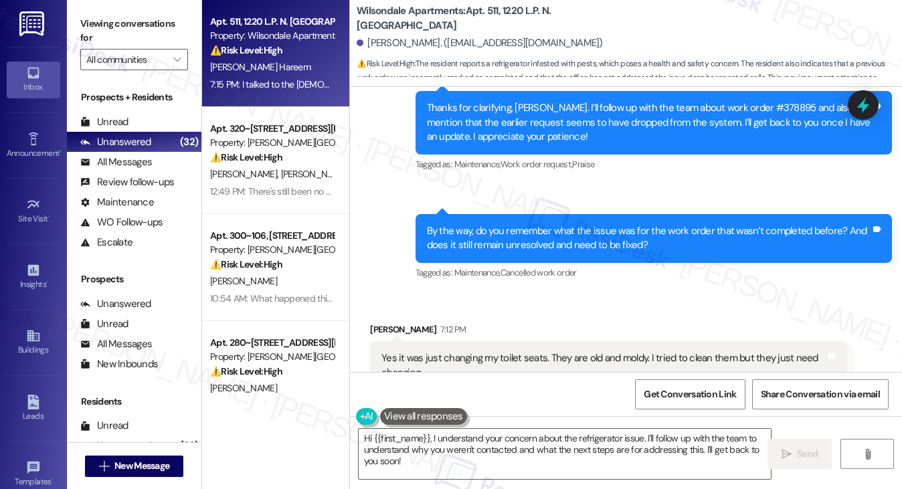
click at [614, 224] on div "By the way, do you remember what the issue was for the work order that wasn’t c…" at bounding box center [649, 238] width 444 height 29
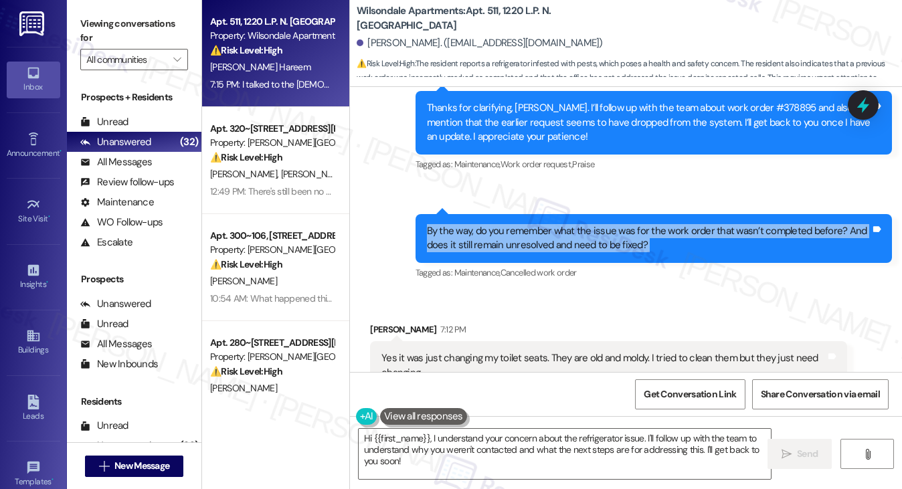
click at [614, 224] on div "By the way, do you remember what the issue was for the work order that wasn’t c…" at bounding box center [649, 238] width 444 height 29
copy div "By the way, do you remember what the issue was for the work order that wasn’t c…"
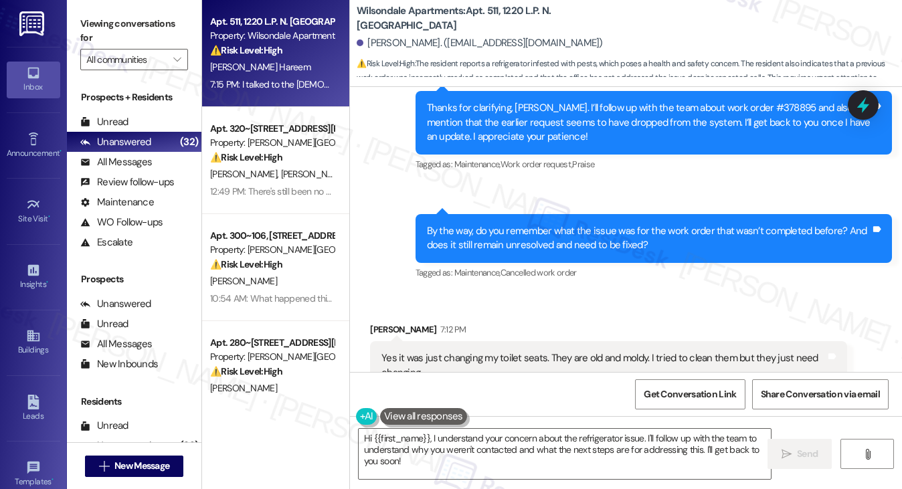
click at [120, 31] on label "Viewing conversations for" at bounding box center [134, 30] width 108 height 35
click at [450, 341] on div "Yes it was just changing my toilet seats. They are old and moldy. I tried to cl…" at bounding box center [608, 365] width 477 height 49
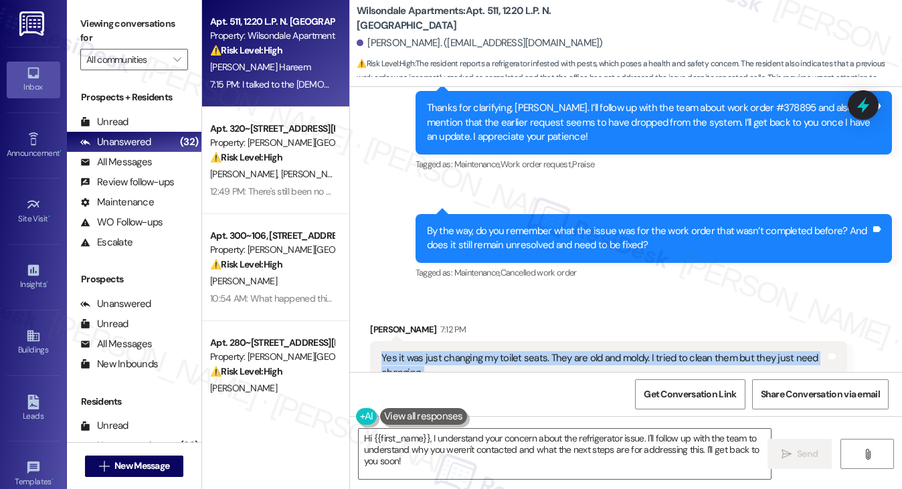
click at [450, 341] on div "Yes it was just changing my toilet seats. They are old and moldy. I tried to cl…" at bounding box center [608, 365] width 477 height 49
copy div "Yes it was just changing my toilet seats. They are old and moldy. I tried to cl…"
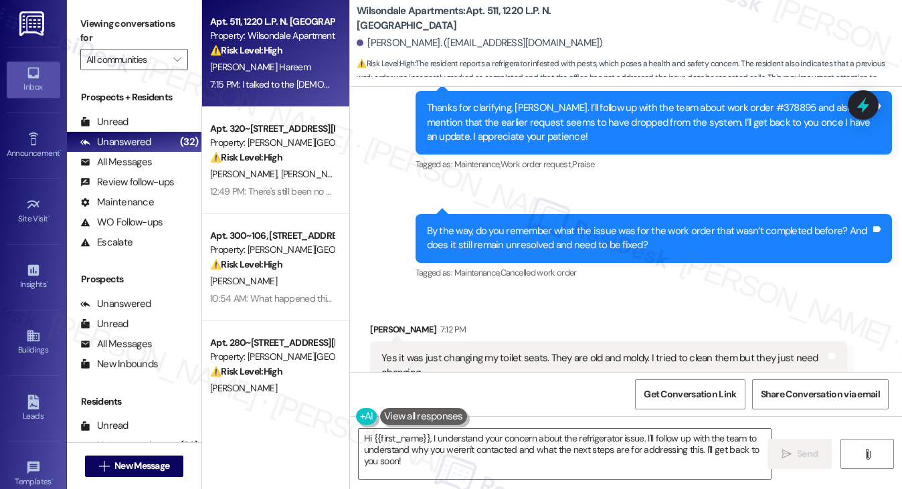
click at [137, 20] on label "Viewing conversations for" at bounding box center [134, 30] width 108 height 35
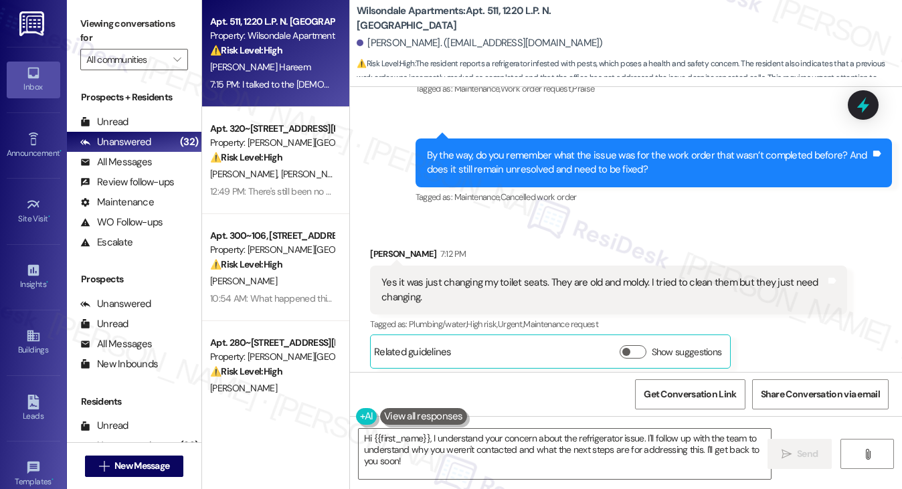
scroll to position [14993, 0]
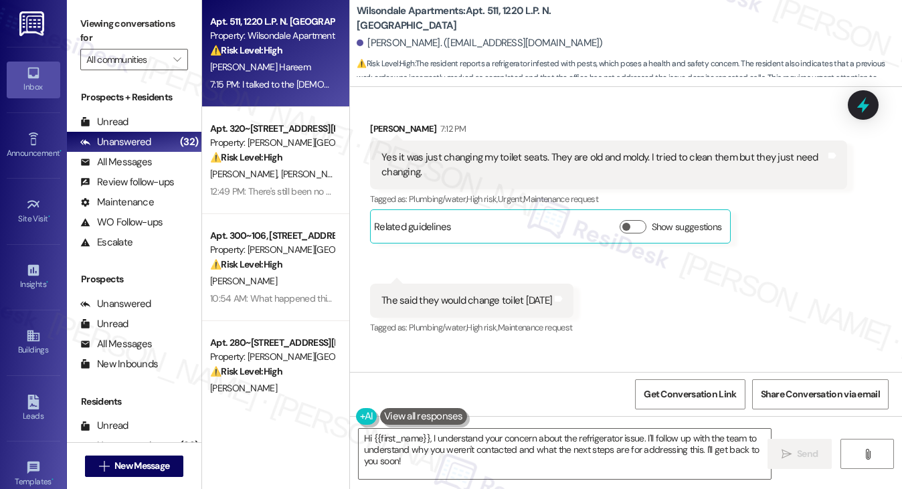
click at [456, 294] on div "The said they would change toilet tomorrow" at bounding box center [467, 301] width 171 height 14
copy div "The said they would change toilet tomorrow Tags and notes"
drag, startPoint x: 104, startPoint y: 31, endPoint x: 123, endPoint y: 39, distance: 20.4
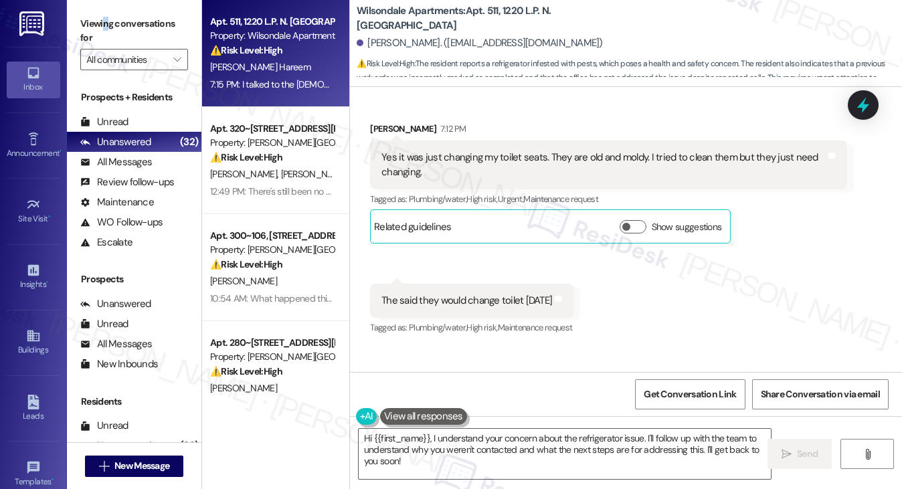
click at [106, 28] on label "Viewing conversations for" at bounding box center [134, 30] width 108 height 35
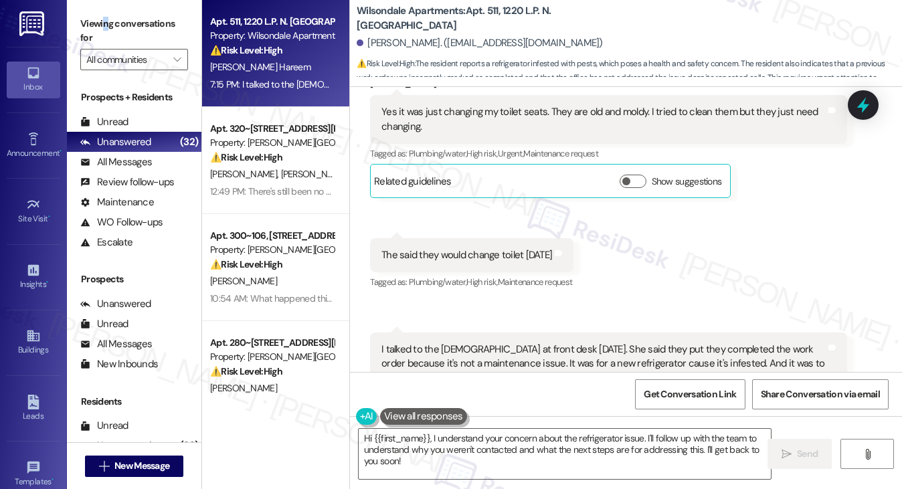
scroll to position [15060, 0]
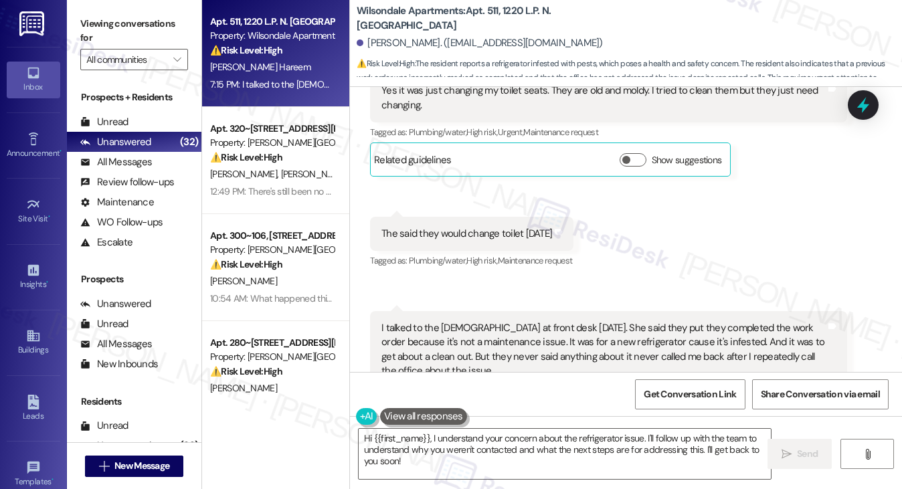
click at [467, 321] on div "I talked to the lady at front desk today. She said they put they completed the …" at bounding box center [604, 350] width 444 height 58
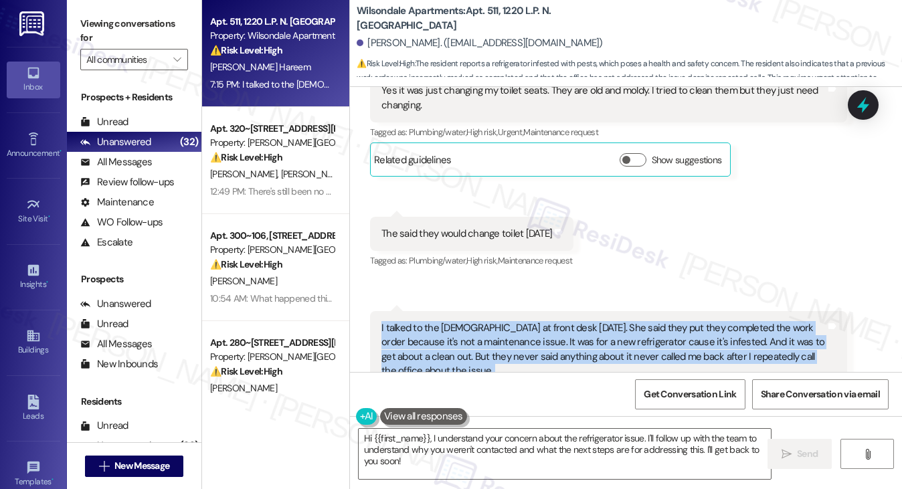
click at [467, 321] on div "I talked to the lady at front desk today. She said they put they completed the …" at bounding box center [604, 350] width 444 height 58
copy div "I talked to the lady at front desk today. She said they put they completed the …"
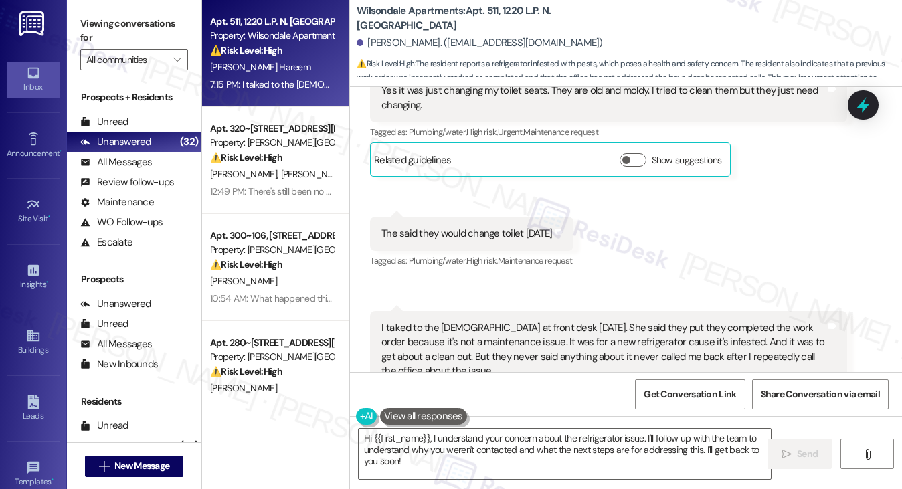
click at [118, 18] on label "Viewing conversations for" at bounding box center [134, 30] width 108 height 35
click at [535, 443] on textarea "Hi {{first_name}}, I understand your concern about the refrigerator issue. I'll…" at bounding box center [565, 454] width 413 height 50
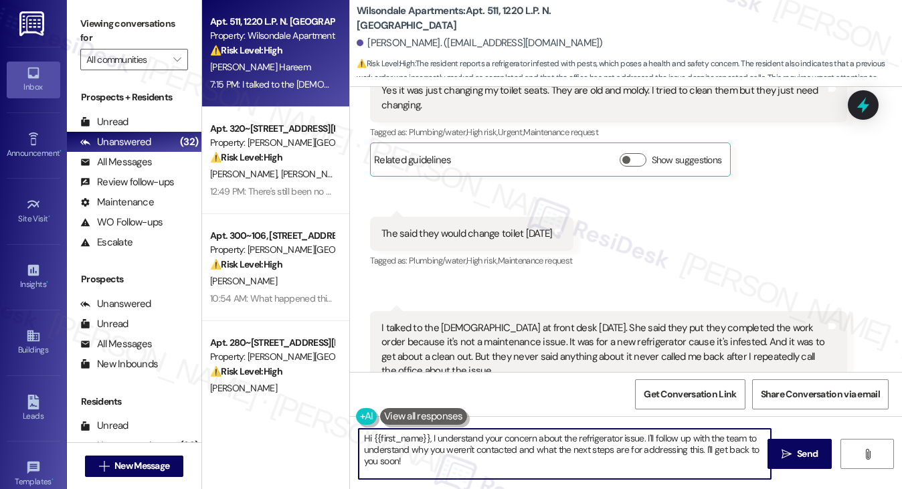
click at [535, 443] on textarea "Hi {{first_name}}, I understand your concern about the refrigerator issue. I'll…" at bounding box center [565, 454] width 413 height 50
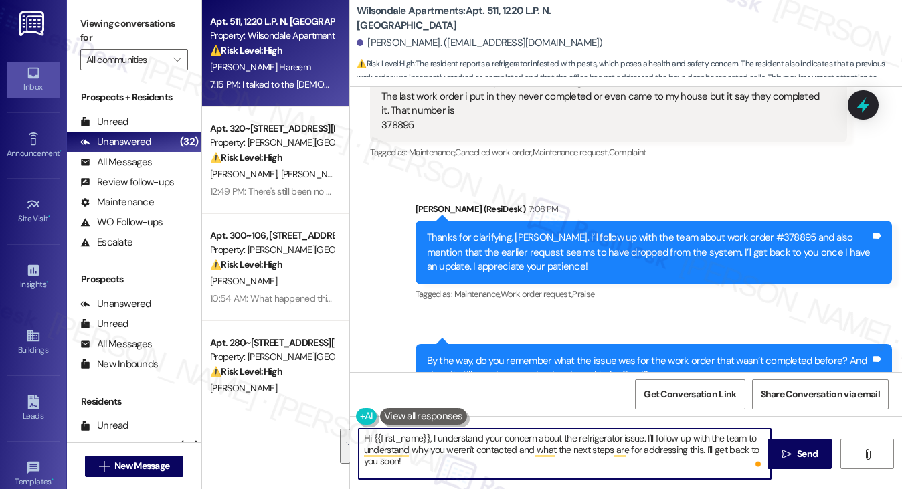
scroll to position [14591, 0]
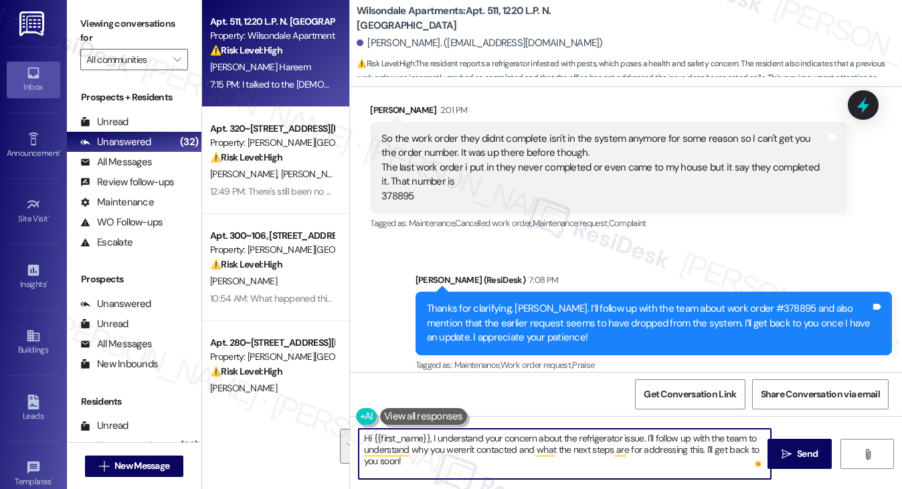
click at [592, 302] on div "Thanks for clarifying, Jadore. I’ll follow up with the team about work order #3…" at bounding box center [649, 323] width 444 height 43
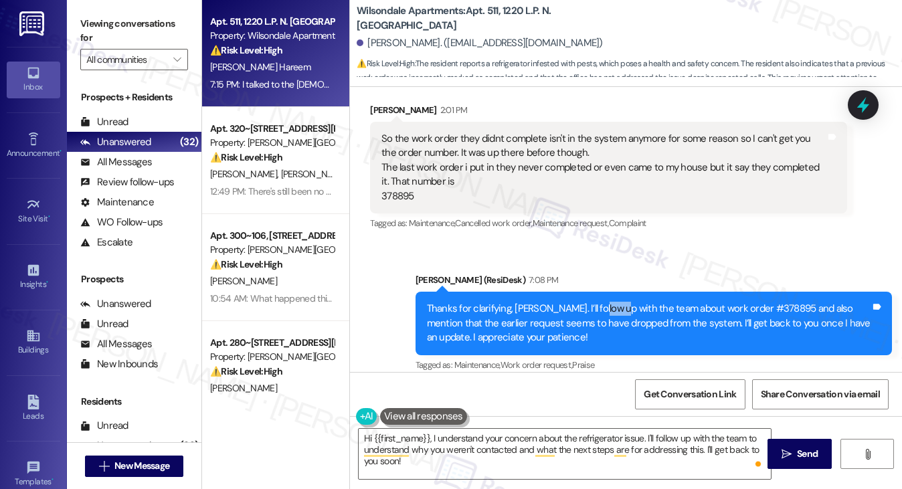
click at [592, 302] on div "Thanks for clarifying, Jadore. I’ll follow up with the team about work order #3…" at bounding box center [649, 323] width 444 height 43
click at [753, 302] on div "Thanks for clarifying, Jadore. I’ll follow up with the team about work order #3…" at bounding box center [649, 323] width 444 height 43
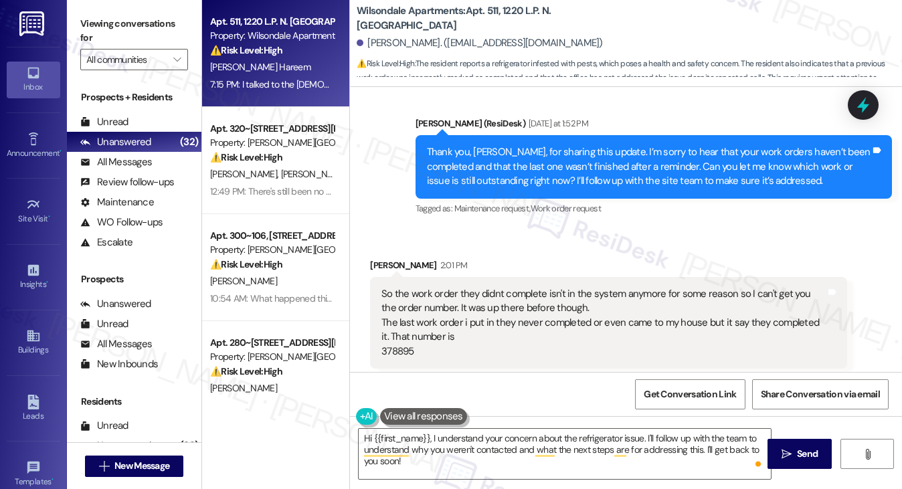
scroll to position [14391, 0]
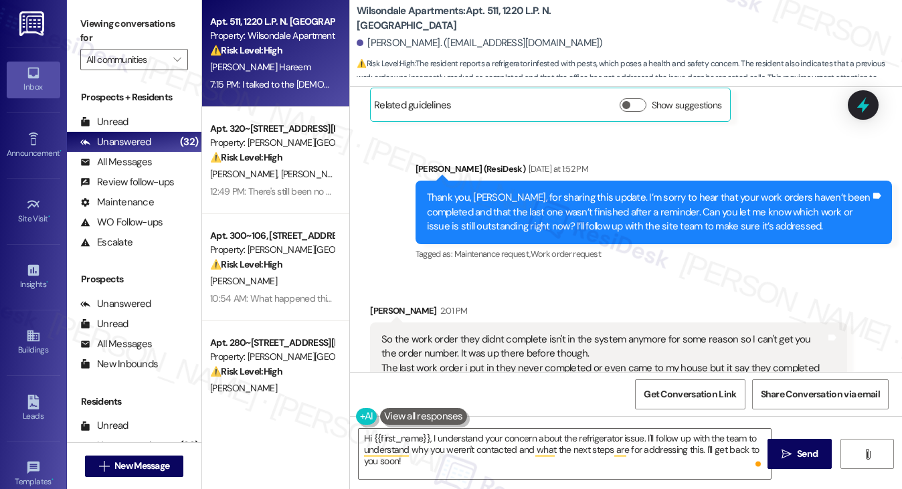
click at [382, 333] on div "So the work order they didnt complete isn't in the system anymore for some reas…" at bounding box center [604, 369] width 444 height 72
click at [533, 333] on div "So the work order they didnt complete isn't in the system anymore for some reas…" at bounding box center [604, 369] width 444 height 72
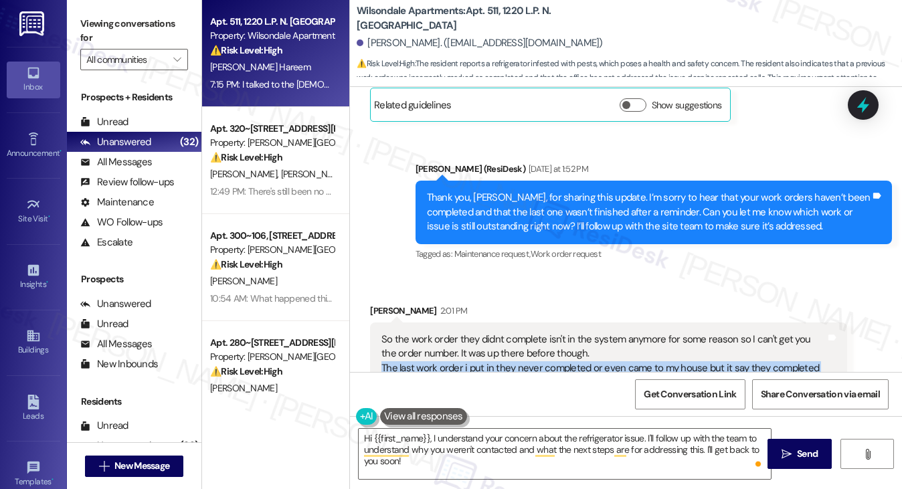
click at [533, 333] on div "So the work order they didnt complete isn't in the system anymore for some reas…" at bounding box center [604, 369] width 444 height 72
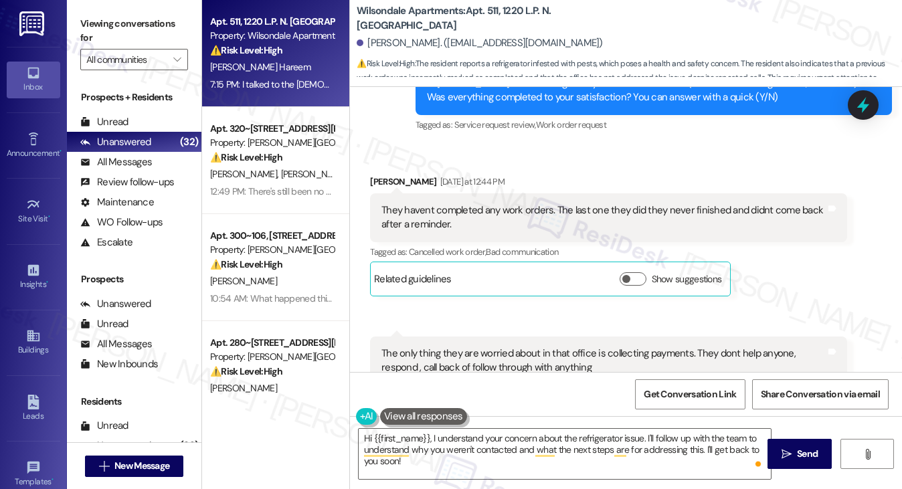
scroll to position [14056, 0]
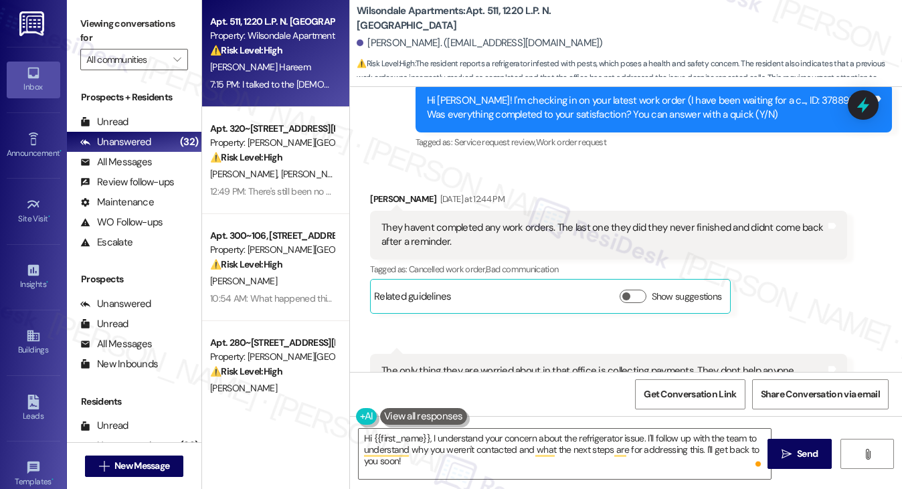
click at [488, 364] on div "The only thing they are worried about in that office is collecting payments. Th…" at bounding box center [604, 378] width 444 height 29
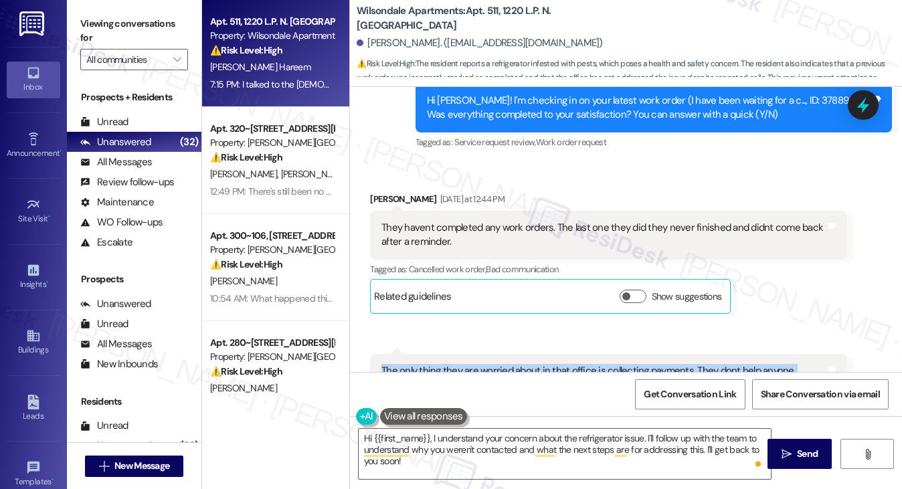
click at [488, 364] on div "The only thing they are worried about in that office is collecting payments. Th…" at bounding box center [604, 378] width 444 height 29
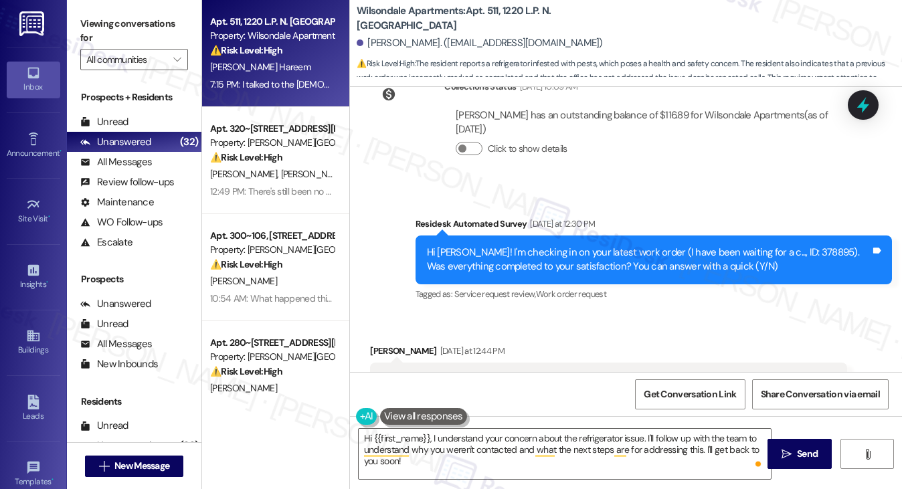
scroll to position [13788, 0]
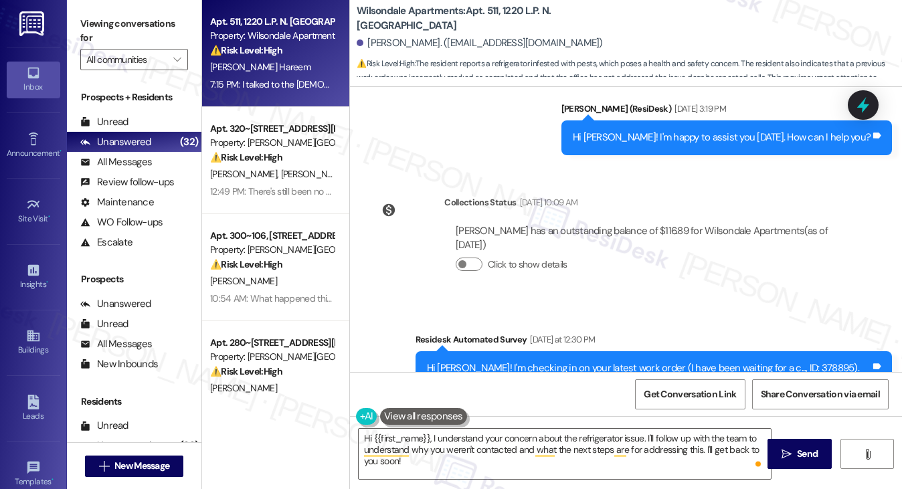
drag, startPoint x: 106, startPoint y: 42, endPoint x: 113, endPoint y: 44, distance: 7.8
click at [106, 42] on label "Viewing conversations for" at bounding box center [134, 30] width 108 height 35
click at [502, 446] on textarea "Hi {{first_name}}, I understand your concern about the refrigerator issue. I'll…" at bounding box center [565, 454] width 413 height 50
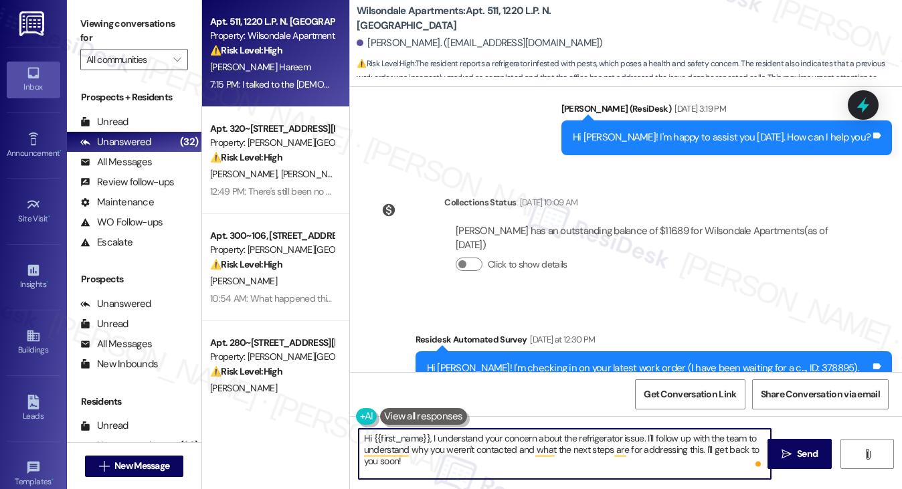
click at [502, 446] on textarea "Hi {{first_name}}, I understand your concern about the refrigerator issue. I'll…" at bounding box center [565, 454] width 413 height 50
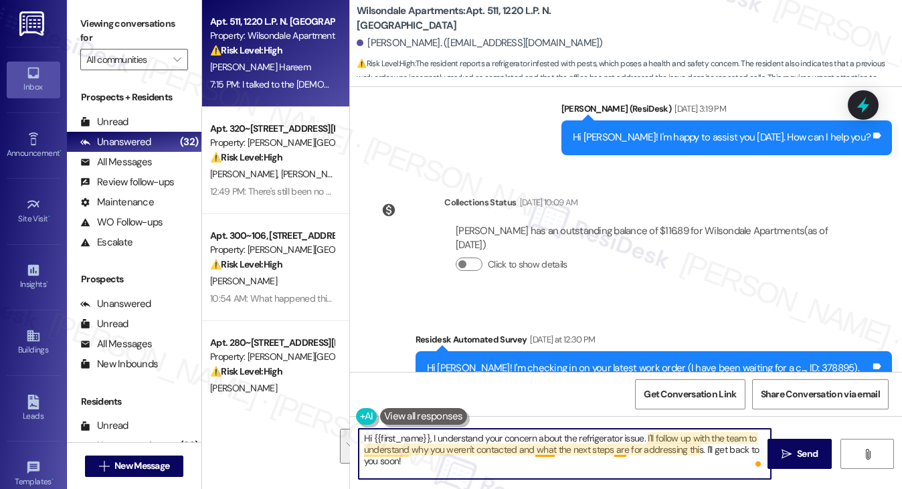
click at [618, 450] on textarea "Hi {{first_name}}, I understand your concern about the refrigerator issue. I'll…" at bounding box center [565, 454] width 413 height 50
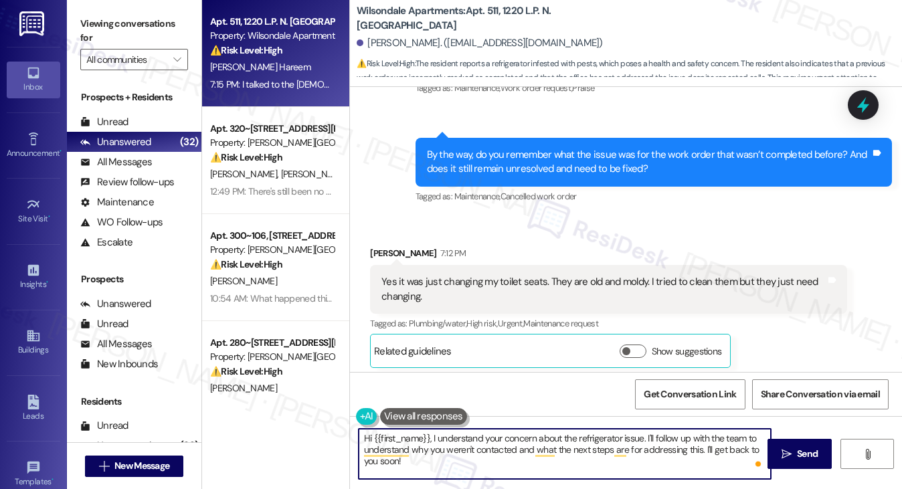
scroll to position [14993, 0]
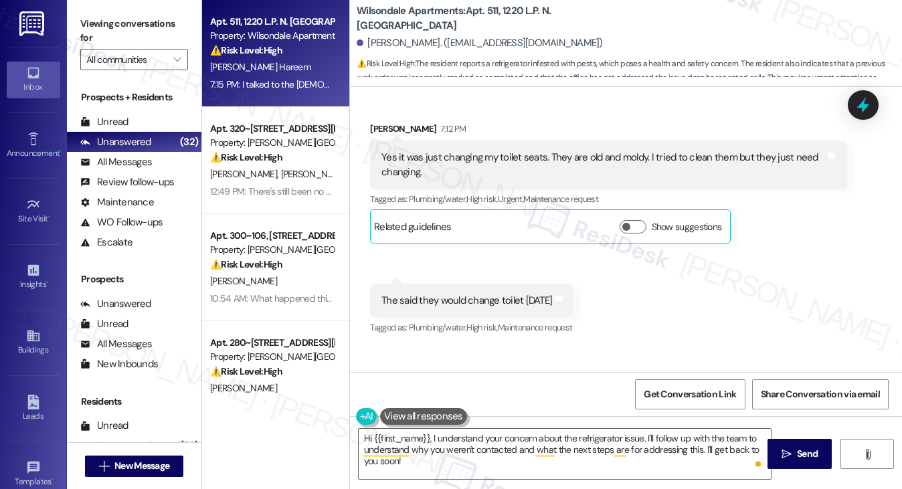
click at [108, 21] on label "Viewing conversations for" at bounding box center [134, 30] width 108 height 35
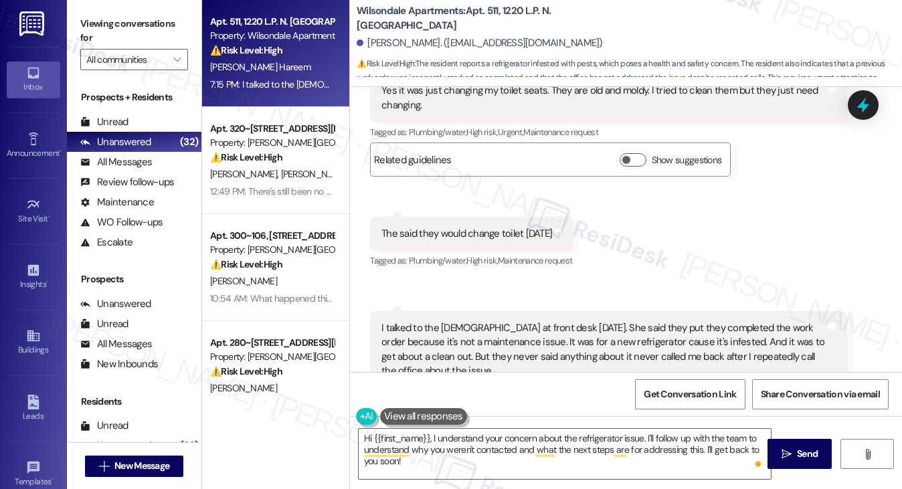
click at [579, 321] on div "I talked to the lady at front desk today. She said they put they completed the …" at bounding box center [604, 350] width 444 height 58
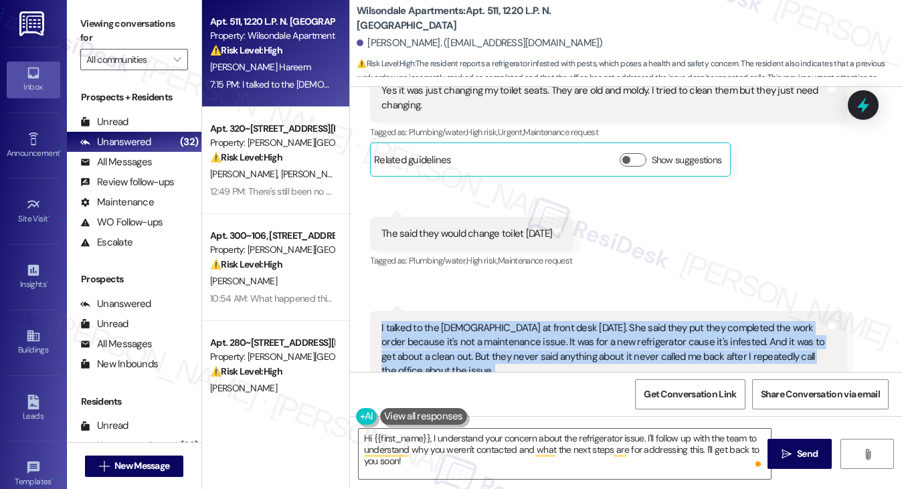
click at [579, 321] on div "I talked to the lady at front desk today. She said they put they completed the …" at bounding box center [604, 350] width 444 height 58
click at [477, 321] on div "I talked to the lady at front desk today. She said they put they completed the …" at bounding box center [604, 350] width 444 height 58
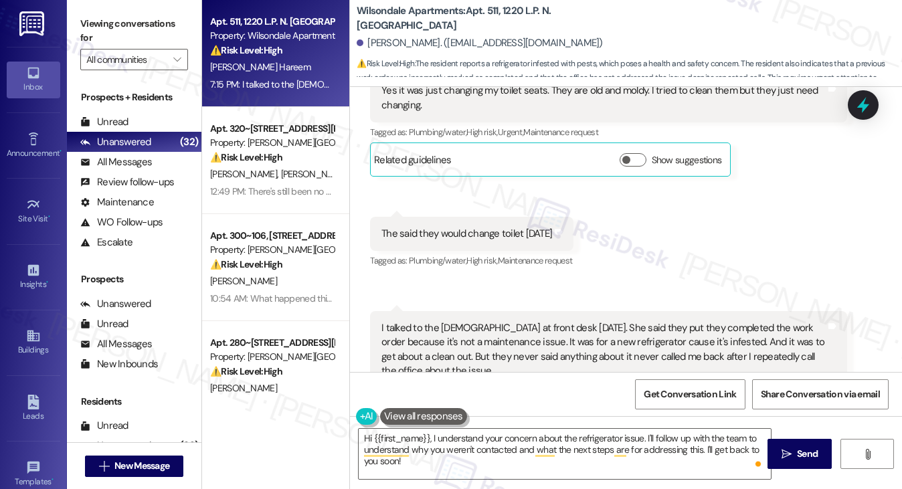
click at [440, 321] on div "I talked to the lady at front desk today. She said they put they completed the …" at bounding box center [604, 350] width 444 height 58
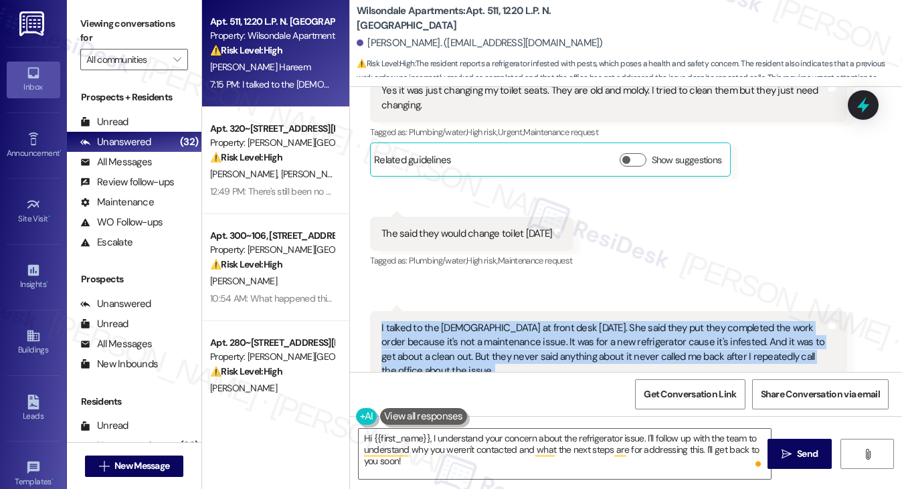
click at [440, 321] on div "I talked to the lady at front desk today. She said they put they completed the …" at bounding box center [604, 350] width 444 height 58
click at [436, 321] on div "I talked to the lady at front desk today. She said they put they completed the …" at bounding box center [604, 350] width 444 height 58
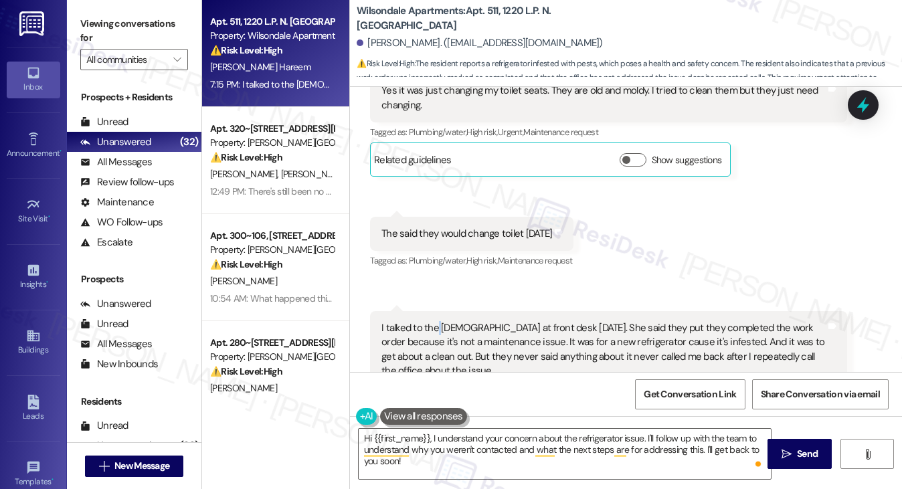
click at [436, 321] on div "I talked to the lady at front desk today. She said they put they completed the …" at bounding box center [604, 350] width 444 height 58
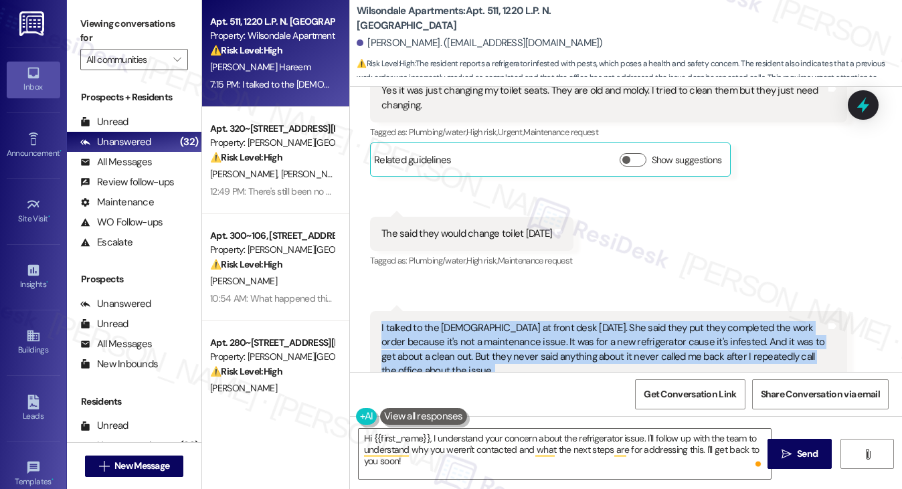
click at [436, 321] on div "I talked to the lady at front desk today. She said they put they completed the …" at bounding box center [604, 350] width 444 height 58
click at [527, 321] on div "I talked to the lady at front desk today. She said they put they completed the …" at bounding box center [604, 350] width 444 height 58
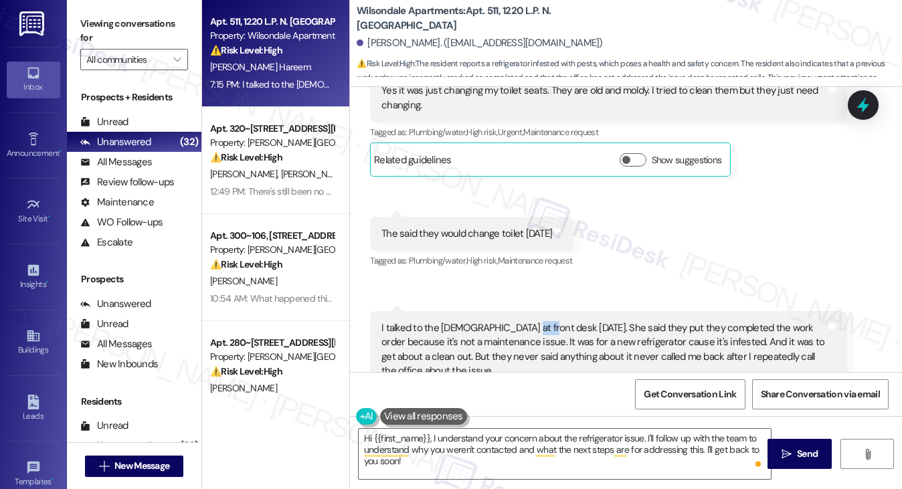
click at [527, 321] on div "I talked to the lady at front desk today. She said they put they completed the …" at bounding box center [604, 350] width 444 height 58
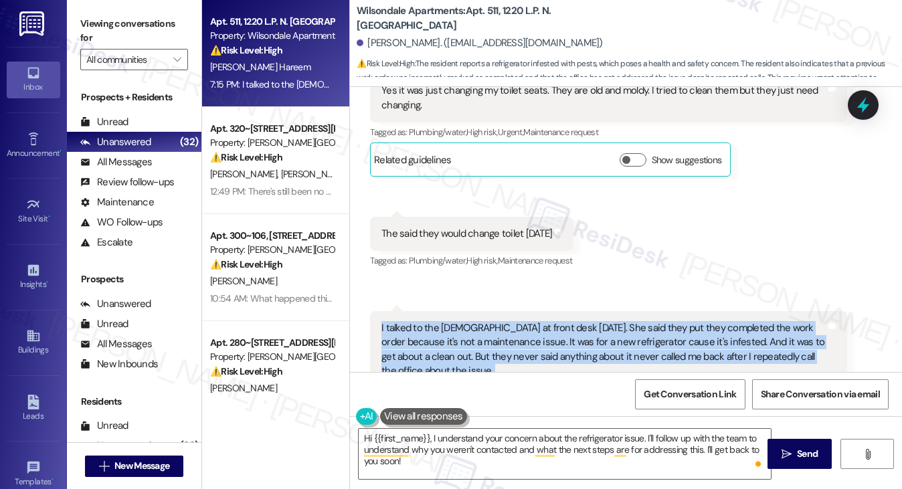
click at [527, 321] on div "I talked to the lady at front desk today. She said they put they completed the …" at bounding box center [604, 350] width 444 height 58
click at [560, 321] on div "I talked to the lady at front desk today. She said they put they completed the …" at bounding box center [604, 350] width 444 height 58
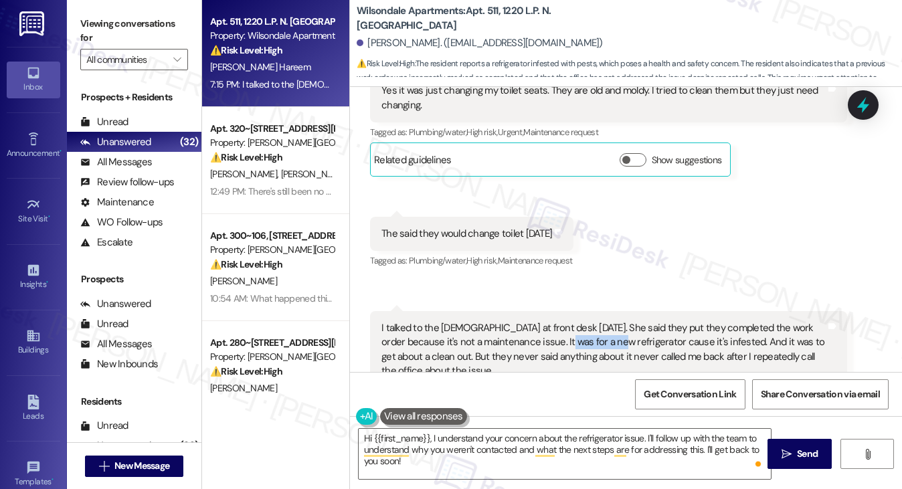
click at [560, 321] on div "I talked to the lady at front desk today. She said they put they completed the …" at bounding box center [604, 350] width 444 height 58
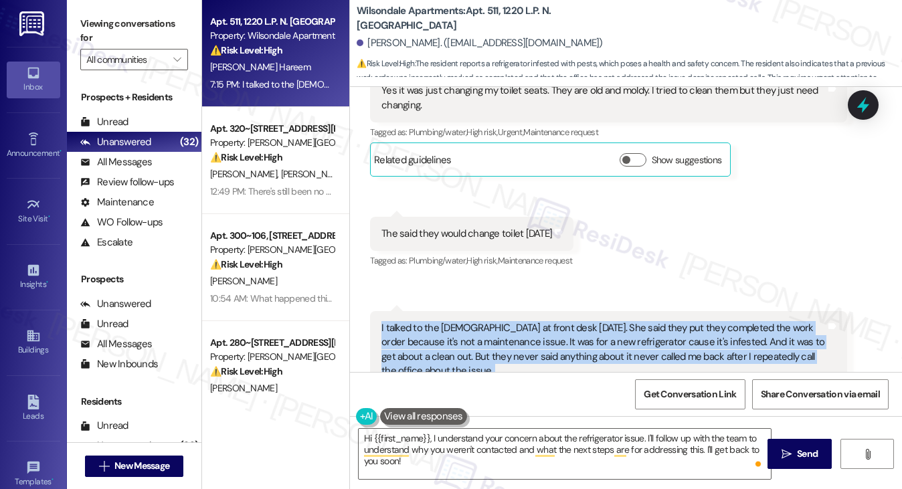
click at [560, 321] on div "I talked to the lady at front desk today. She said they put they completed the …" at bounding box center [604, 350] width 444 height 58
click at [639, 321] on div "I talked to the lady at front desk today. She said they put they completed the …" at bounding box center [604, 350] width 444 height 58
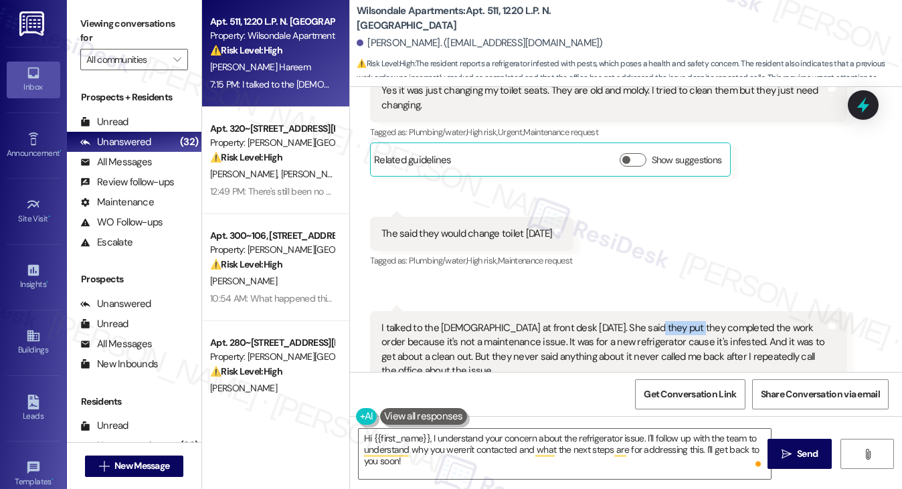
click at [639, 321] on div "I talked to the lady at front desk today. She said they put they completed the …" at bounding box center [604, 350] width 444 height 58
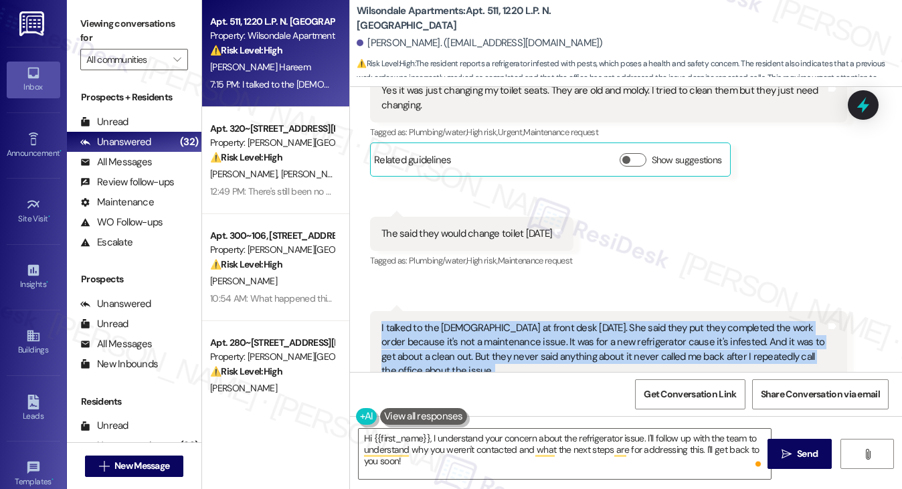
click at [639, 321] on div "I talked to the lady at front desk today. She said they put they completed the …" at bounding box center [604, 350] width 444 height 58
click at [501, 321] on div "I talked to the lady at front desk today. She said they put they completed the …" at bounding box center [604, 350] width 444 height 58
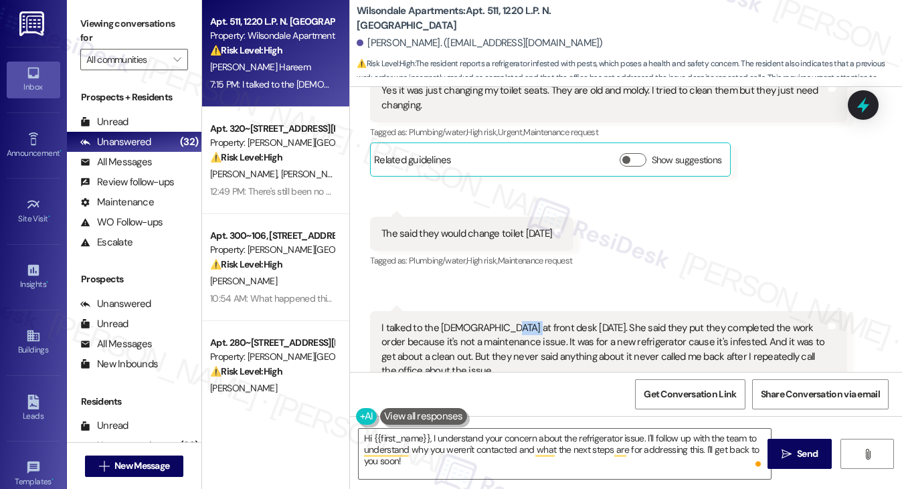
click at [501, 321] on div "I talked to the lady at front desk today. She said they put they completed the …" at bounding box center [604, 350] width 444 height 58
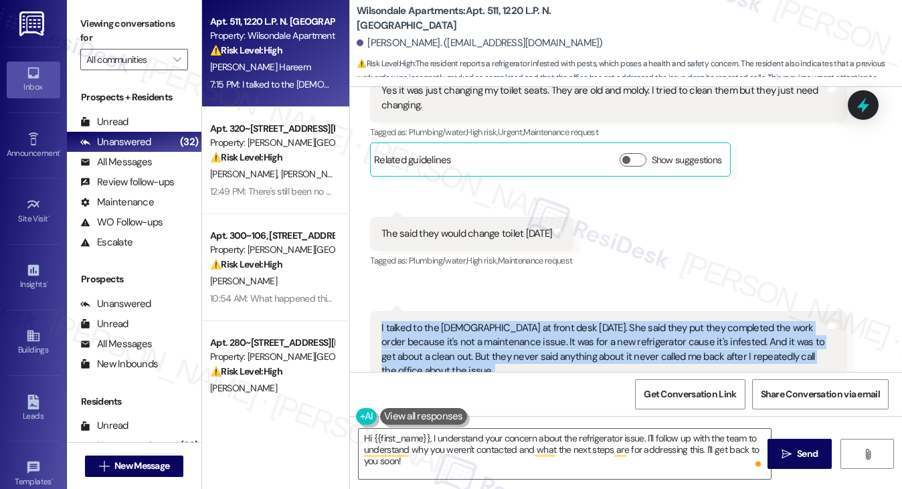
click at [501, 321] on div "I talked to the lady at front desk today. She said they put they completed the …" at bounding box center [604, 350] width 444 height 58
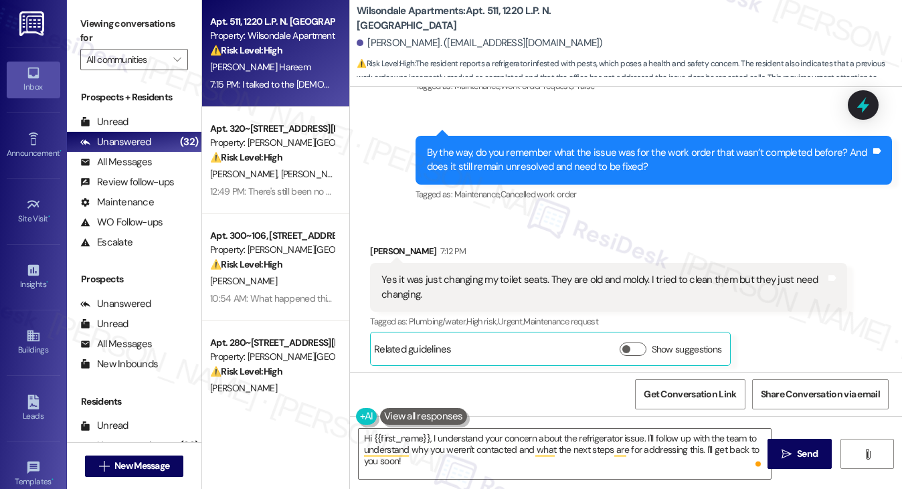
scroll to position [14859, 0]
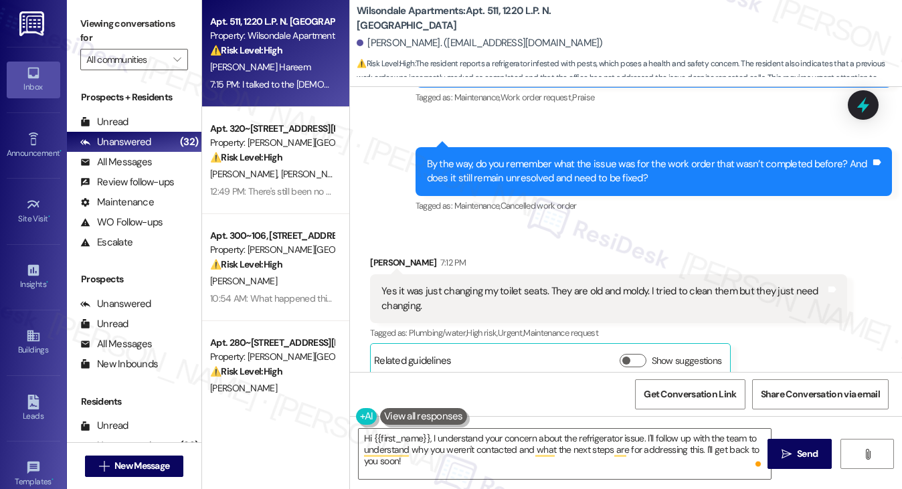
click at [448, 284] on div "Yes it was just changing my toilet seats. They are old and moldy. I tried to cl…" at bounding box center [604, 298] width 444 height 29
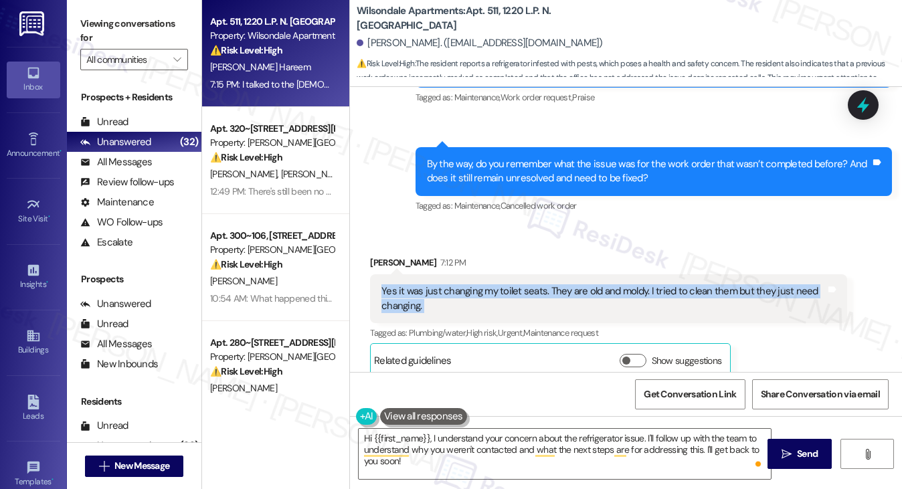
click at [448, 284] on div "Yes it was just changing my toilet seats. They are old and moldy. I tried to cl…" at bounding box center [604, 298] width 444 height 29
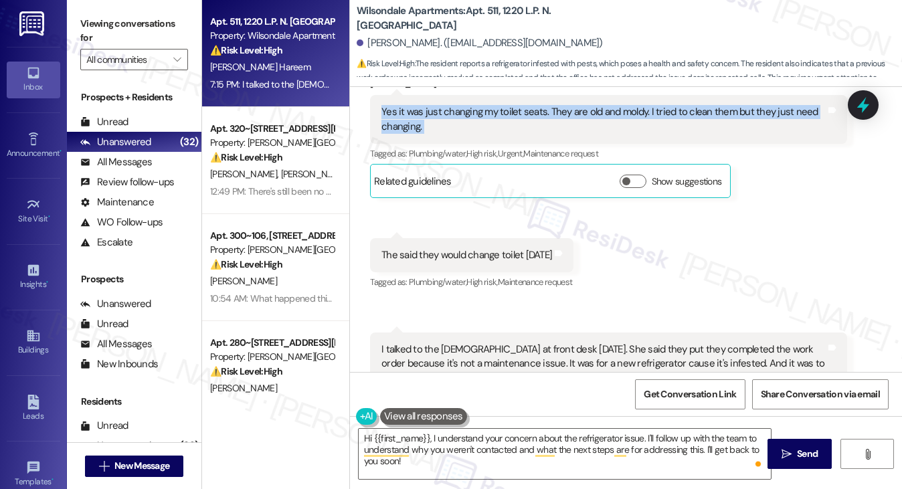
scroll to position [15060, 0]
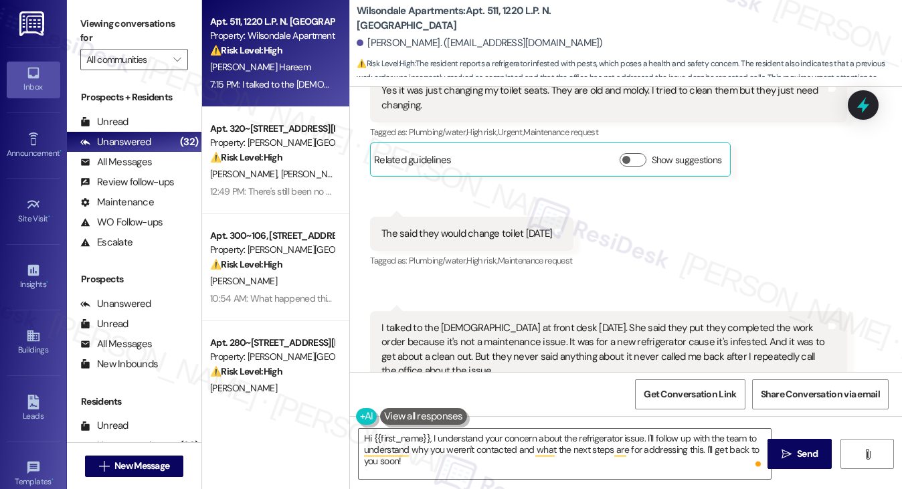
click at [503, 227] on div "The said they would change toilet tomorrow" at bounding box center [467, 234] width 171 height 14
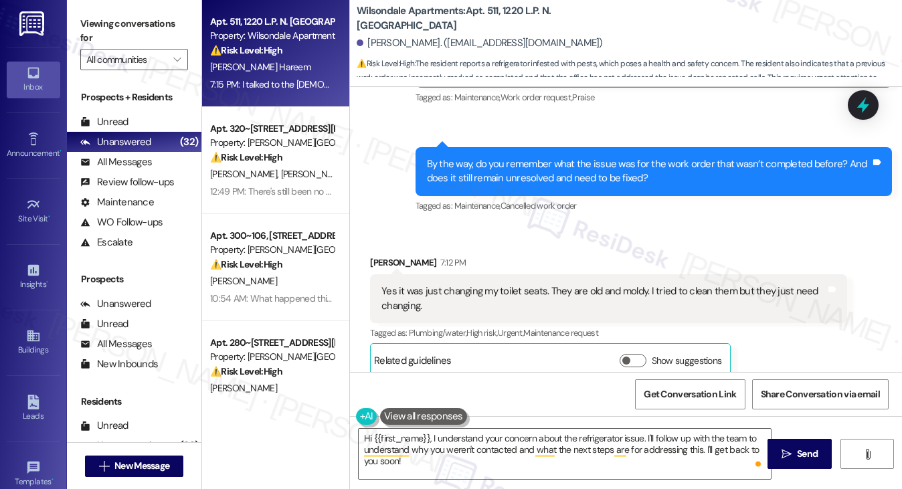
scroll to position [14725, 0]
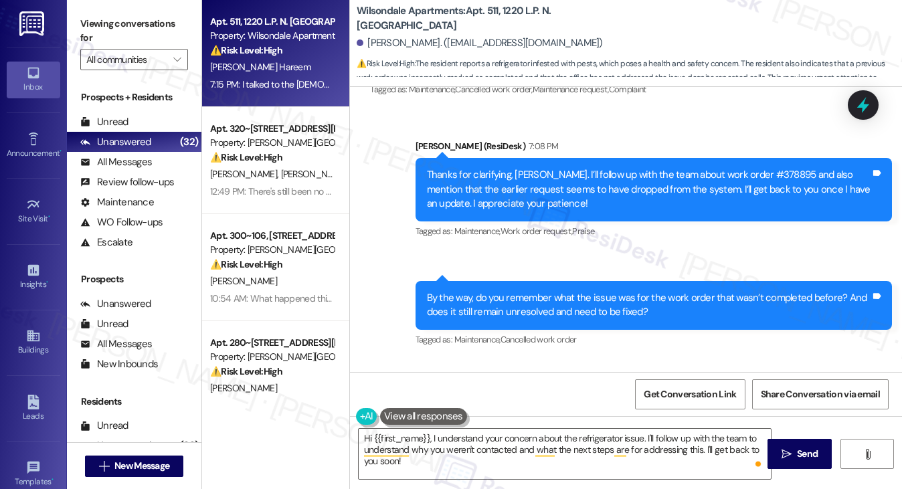
click at [526, 291] on div "By the way, do you remember what the issue was for the work order that wasn’t c…" at bounding box center [649, 305] width 444 height 29
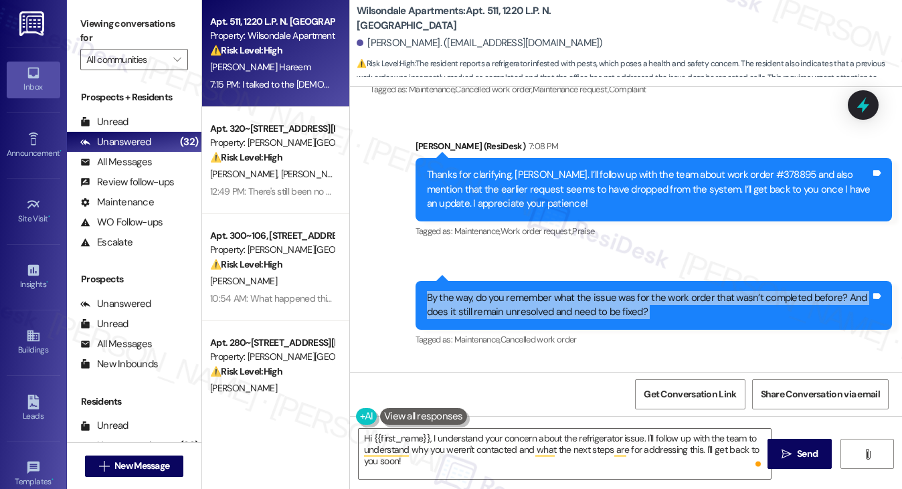
click at [526, 291] on div "By the way, do you remember what the issue was for the work order that wasn’t c…" at bounding box center [649, 305] width 444 height 29
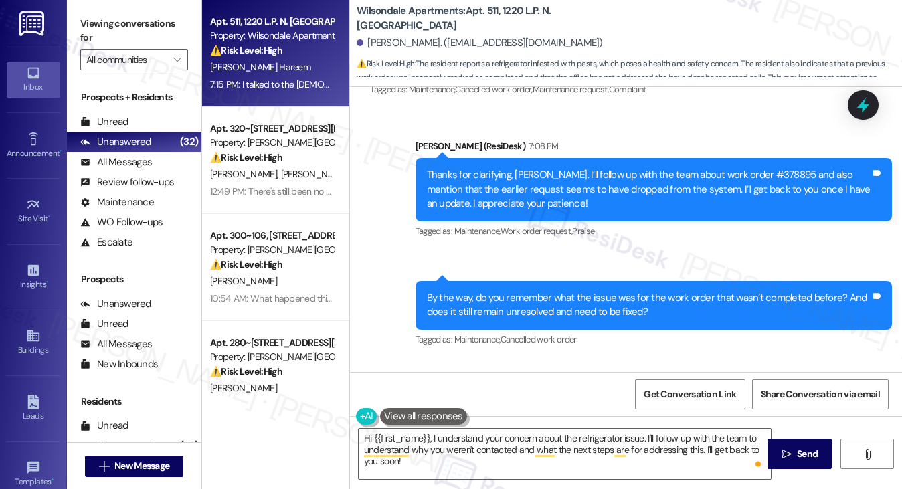
click at [550, 168] on div "Thanks for clarifying, Jadore. I’ll follow up with the team about work order #3…" at bounding box center [649, 189] width 444 height 43
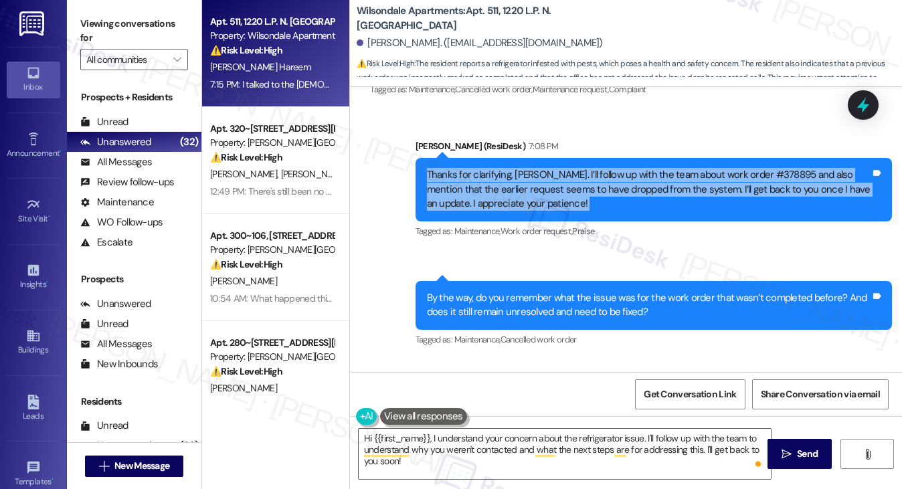
click at [550, 168] on div "Thanks for clarifying, Jadore. I’ll follow up with the team about work order #3…" at bounding box center [649, 189] width 444 height 43
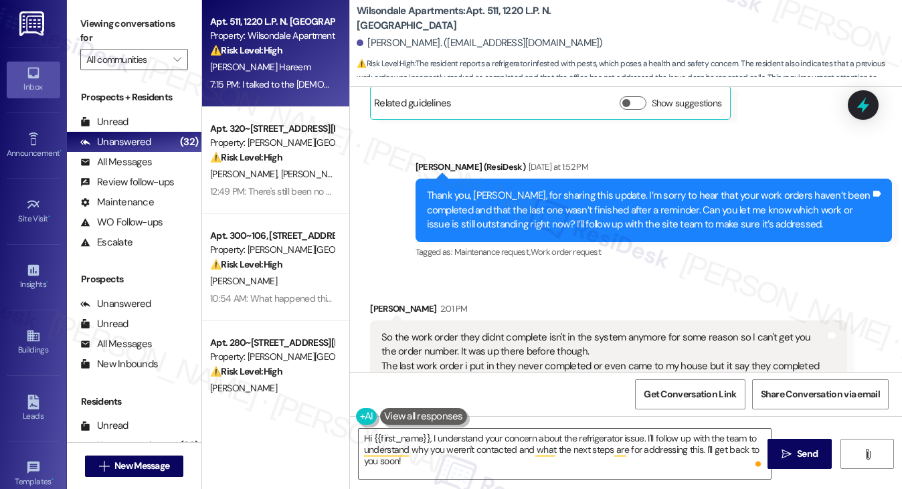
scroll to position [14391, 0]
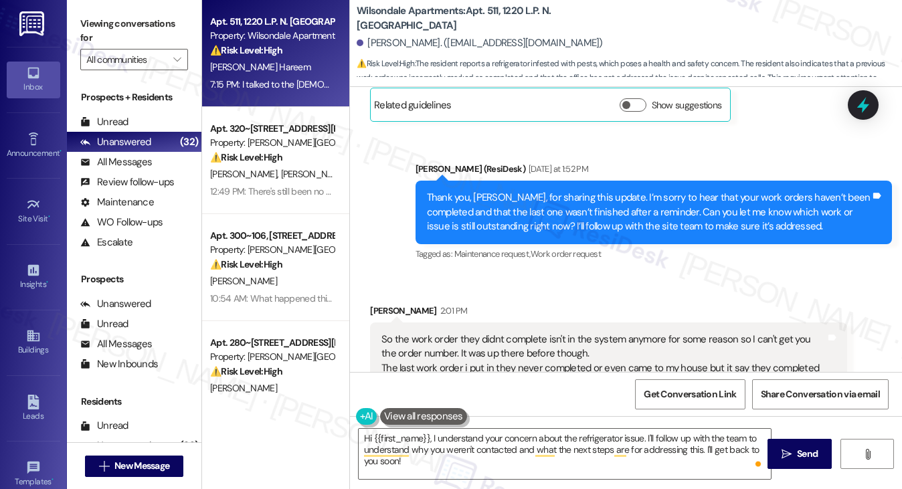
click at [459, 333] on div "So the work order they didnt complete isn't in the system anymore for some reas…" at bounding box center [604, 369] width 444 height 72
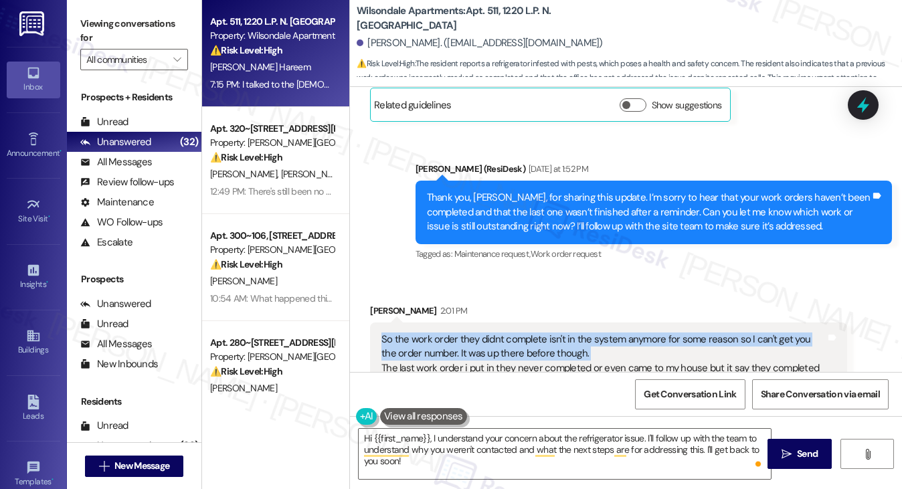
click at [459, 333] on div "So the work order they didnt complete isn't in the system anymore for some reas…" at bounding box center [604, 369] width 444 height 72
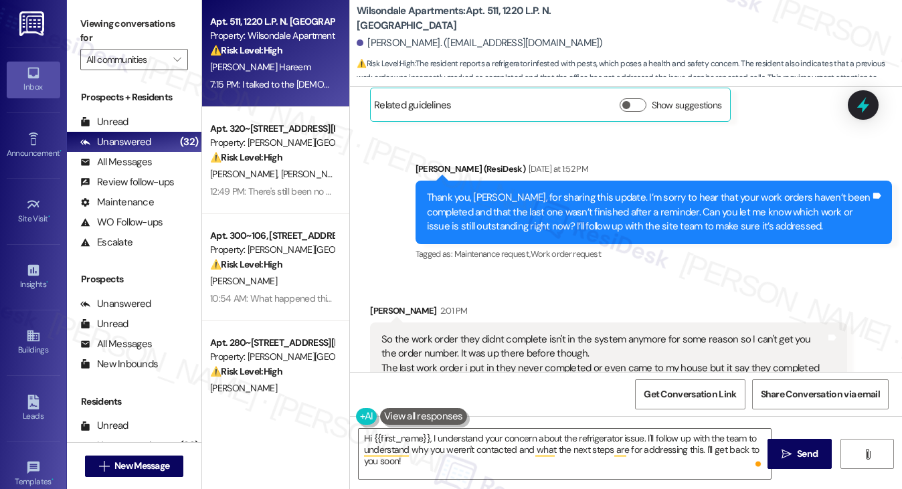
click at [437, 333] on div "So the work order they didnt complete isn't in the system anymore for some reas…" at bounding box center [604, 369] width 444 height 72
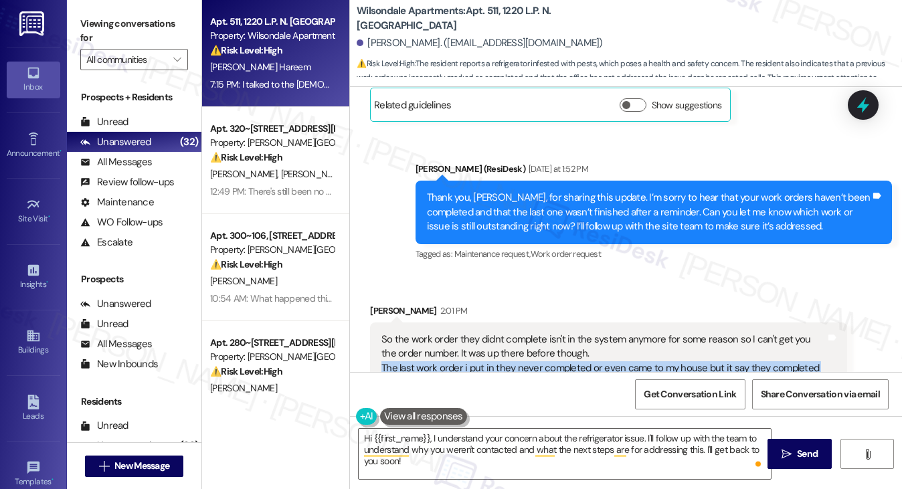
click at [437, 333] on div "So the work order they didnt complete isn't in the system anymore for some reas…" at bounding box center [604, 369] width 444 height 72
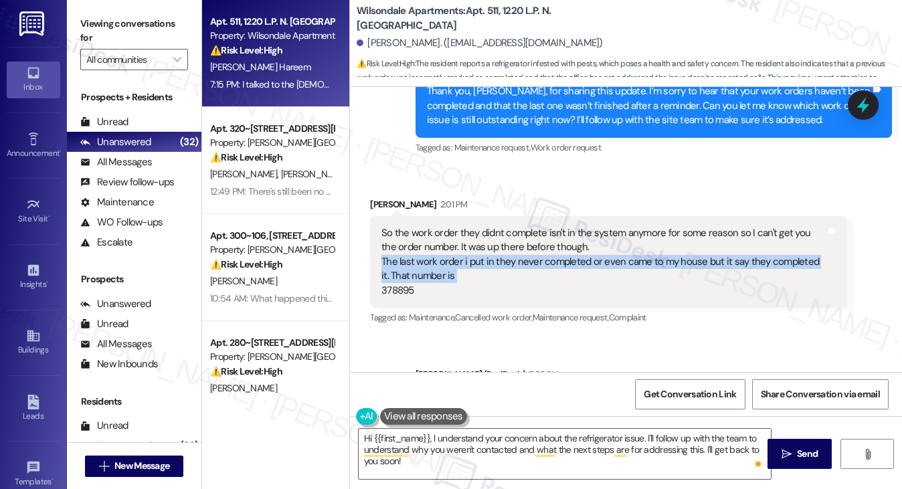
scroll to position [14591, 0]
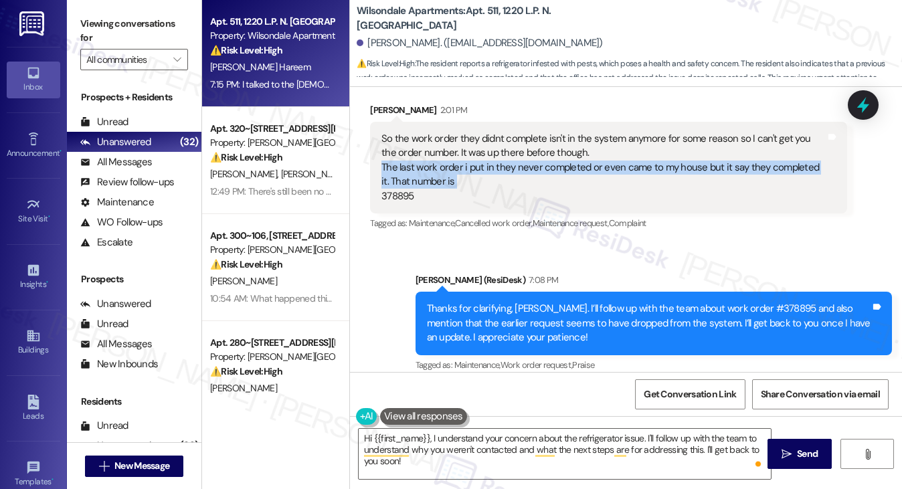
click at [493, 132] on div "So the work order they didnt complete isn't in the system anymore for some reas…" at bounding box center [604, 168] width 444 height 72
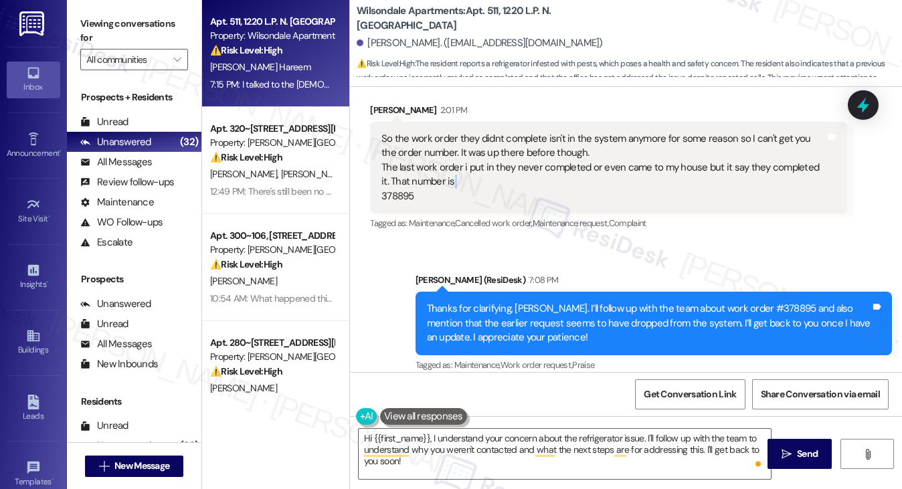
click at [493, 132] on div "So the work order they didnt complete isn't in the system anymore for some reas…" at bounding box center [604, 168] width 444 height 72
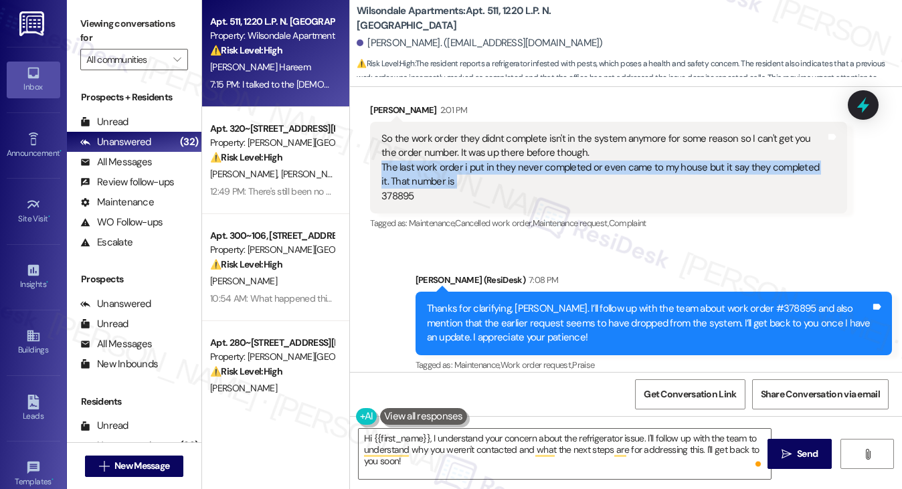
click at [493, 132] on div "So the work order they didnt complete isn't in the system anymore for some reas…" at bounding box center [604, 168] width 444 height 72
click at [396, 132] on div "So the work order they didnt complete isn't in the system anymore for some reas…" at bounding box center [604, 168] width 444 height 72
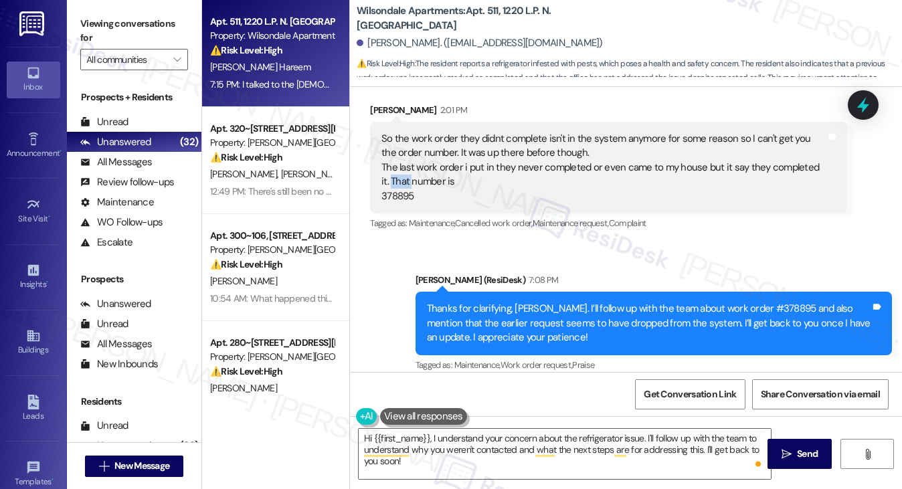
click at [396, 132] on div "So the work order they didnt complete isn't in the system anymore for some reas…" at bounding box center [604, 168] width 444 height 72
click at [394, 132] on div "So the work order they didnt complete isn't in the system anymore for some reas…" at bounding box center [604, 168] width 444 height 72
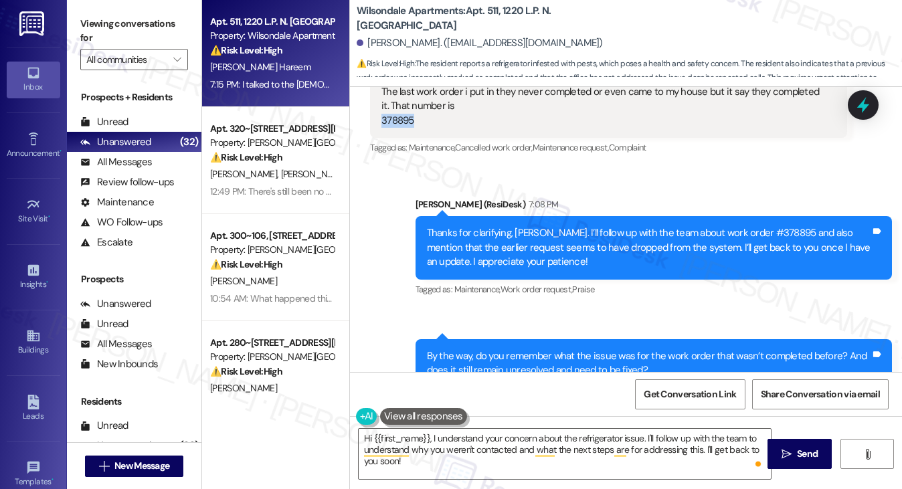
scroll to position [14725, 0]
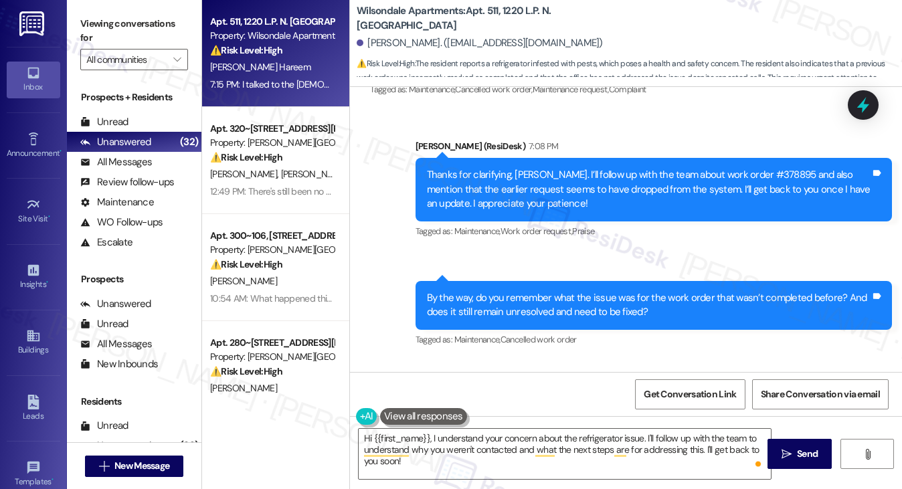
click at [505, 168] on div "Thanks for clarifying, Jadore. I’ll follow up with the team about work order #3…" at bounding box center [649, 189] width 444 height 43
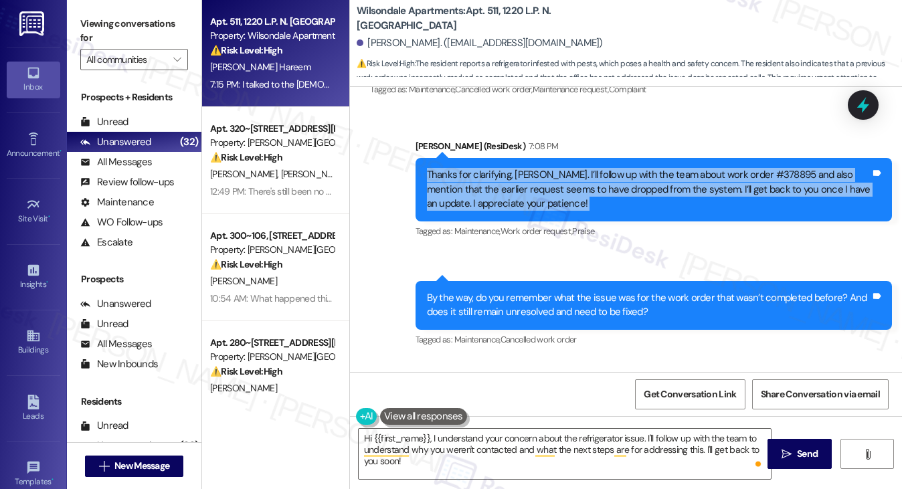
click at [505, 168] on div "Thanks for clarifying, Jadore. I’ll follow up with the team about work order #3…" at bounding box center [649, 189] width 444 height 43
click at [700, 168] on div "Thanks for clarifying, Jadore. I’ll follow up with the team about work order #3…" at bounding box center [649, 189] width 444 height 43
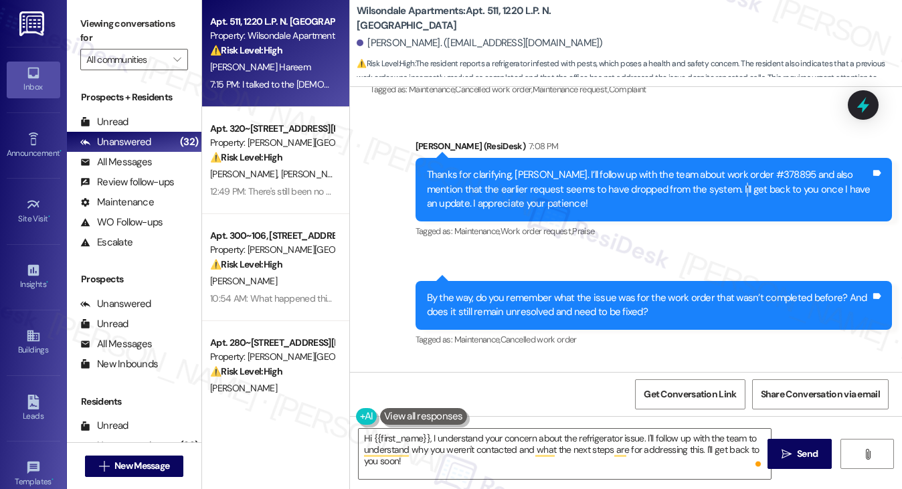
click at [700, 168] on div "Thanks for clarifying, Jadore. I’ll follow up with the team about work order #3…" at bounding box center [649, 189] width 444 height 43
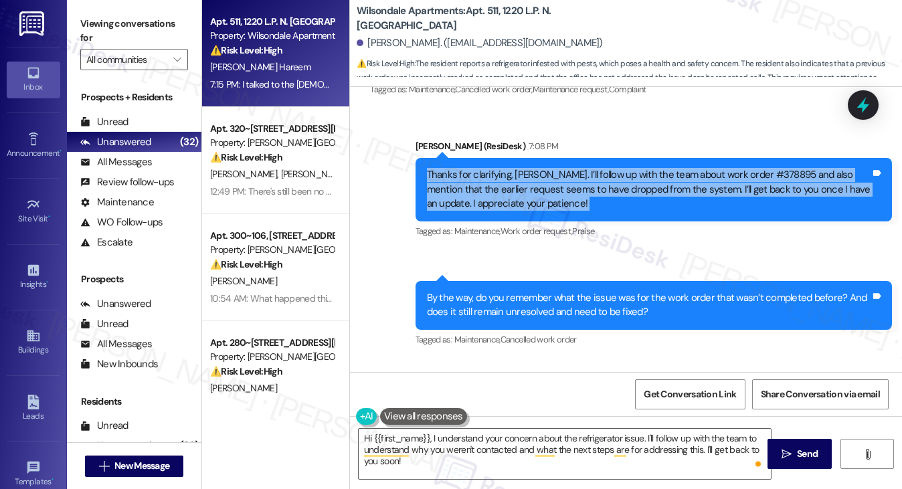
click at [700, 168] on div "Thanks for clarifying, Jadore. I’ll follow up with the team about work order #3…" at bounding box center [649, 189] width 444 height 43
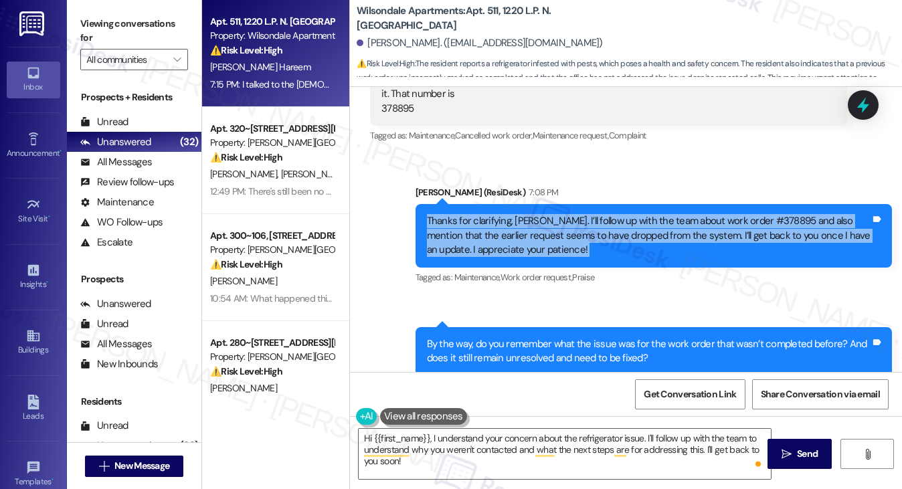
scroll to position [14658, 0]
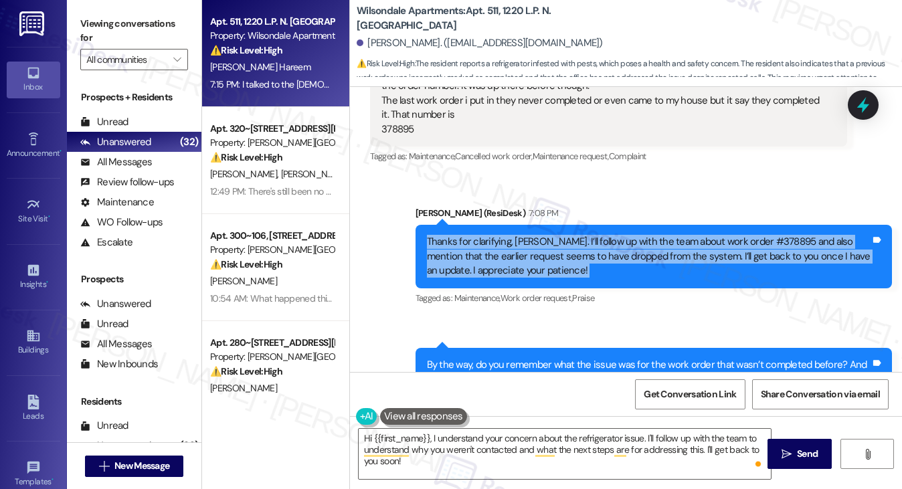
click at [618, 235] on div "Thanks for clarifying, Jadore. I’ll follow up with the team about work order #3…" at bounding box center [649, 256] width 444 height 43
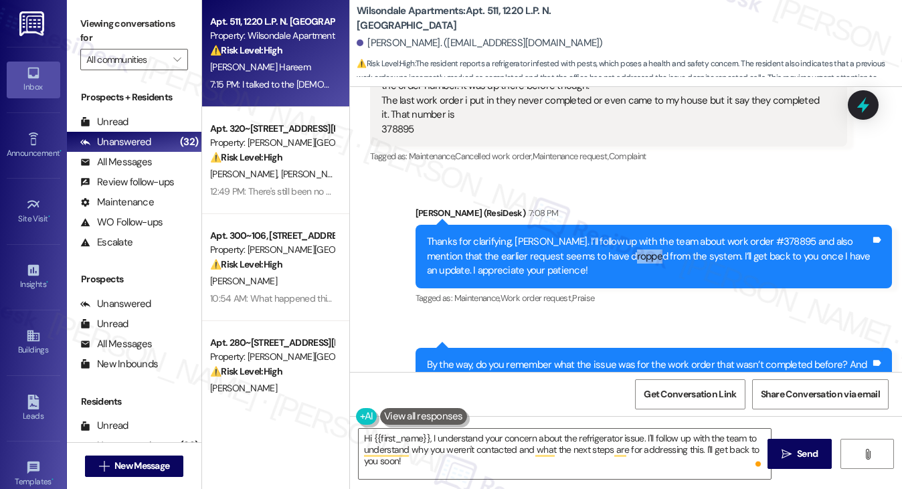
click at [618, 235] on div "Thanks for clarifying, Jadore. I’ll follow up with the team about work order #3…" at bounding box center [649, 256] width 444 height 43
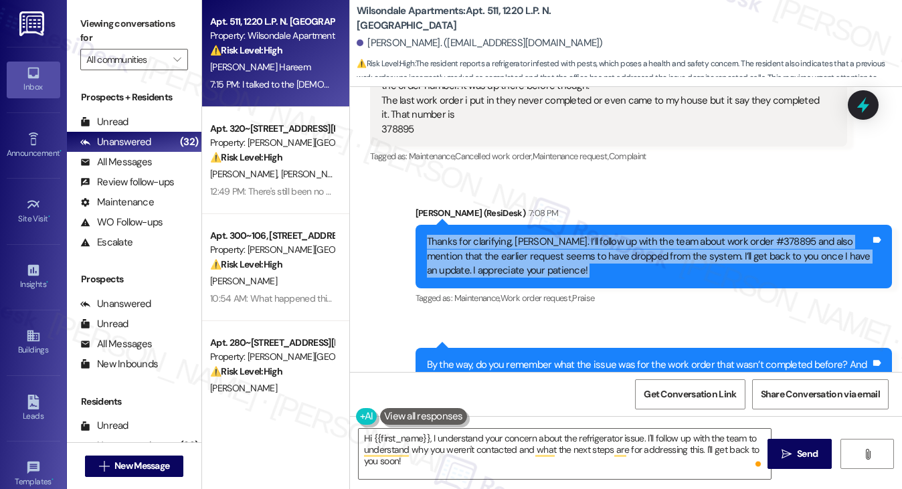
click at [618, 235] on div "Thanks for clarifying, Jadore. I’ll follow up with the team about work order #3…" at bounding box center [649, 256] width 444 height 43
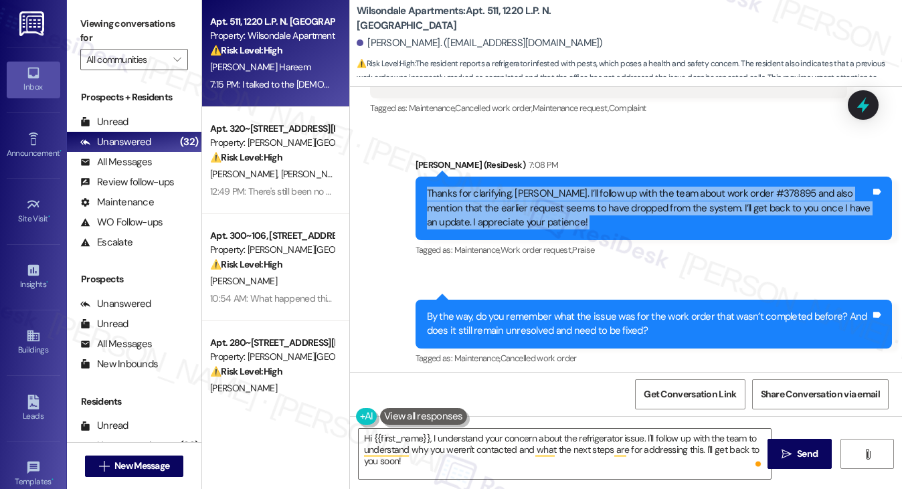
scroll to position [14859, 0]
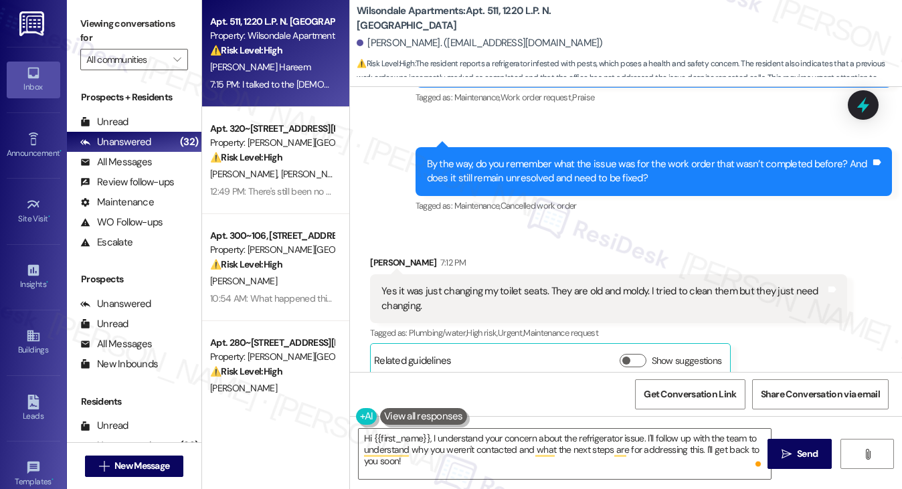
click at [445, 284] on div "Yes it was just changing my toilet seats. They are old and moldy. I tried to cl…" at bounding box center [604, 298] width 444 height 29
click at [444, 284] on div "Yes it was just changing my toilet seats. They are old and moldy. I tried to cl…" at bounding box center [604, 298] width 444 height 29
click at [479, 284] on div "Yes it was just changing my toilet seats. They are old and moldy. I tried to cl…" at bounding box center [604, 298] width 444 height 29
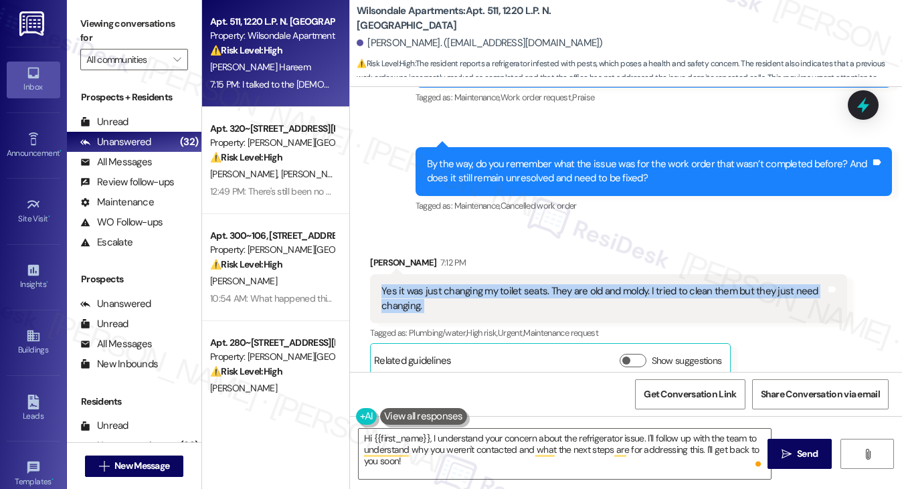
click at [479, 284] on div "Yes it was just changing my toilet seats. They are old and moldy. I tried to cl…" at bounding box center [604, 298] width 444 height 29
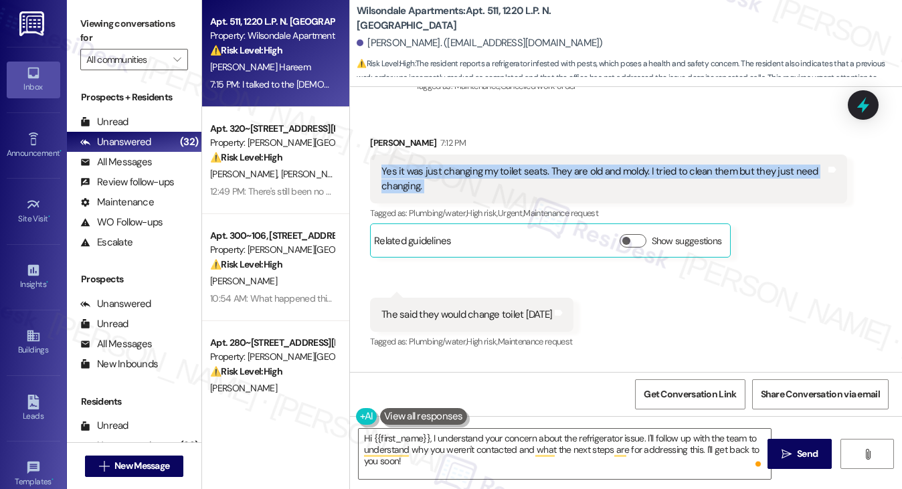
scroll to position [14993, 0]
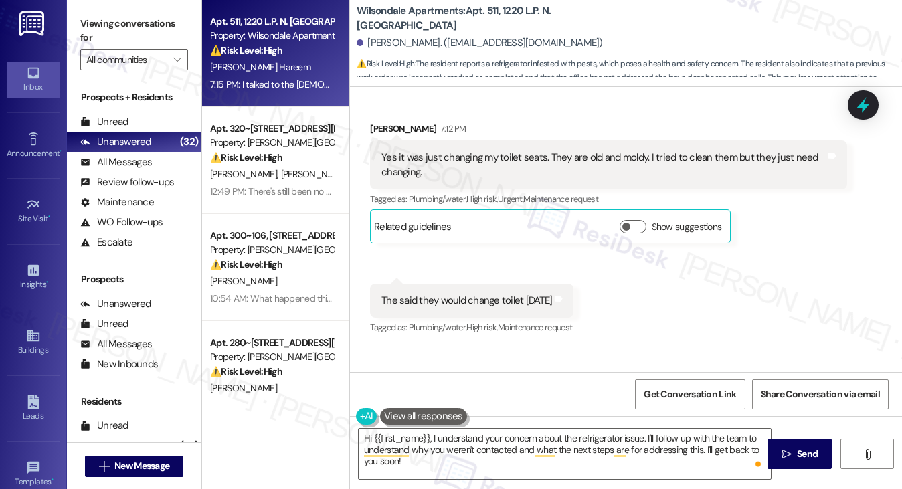
click at [412, 284] on div "The said they would change toilet tomorrow Tags and notes" at bounding box center [471, 301] width 203 height 34
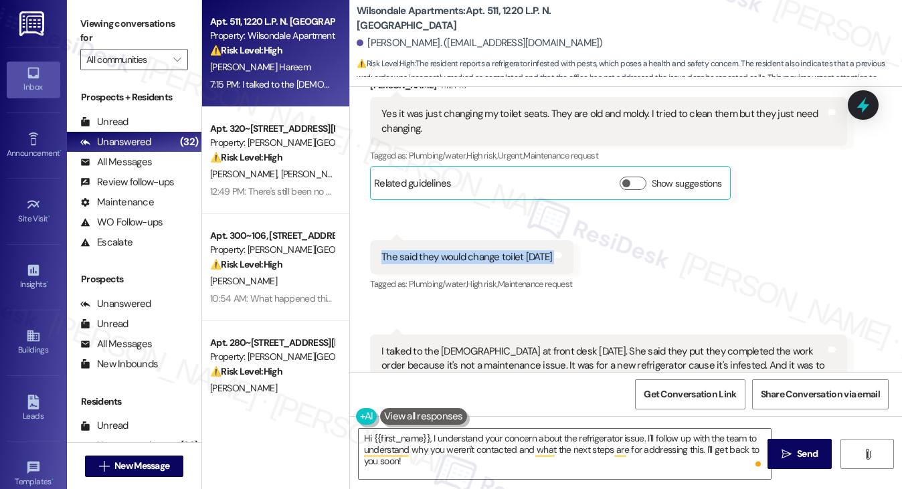
scroll to position [15060, 0]
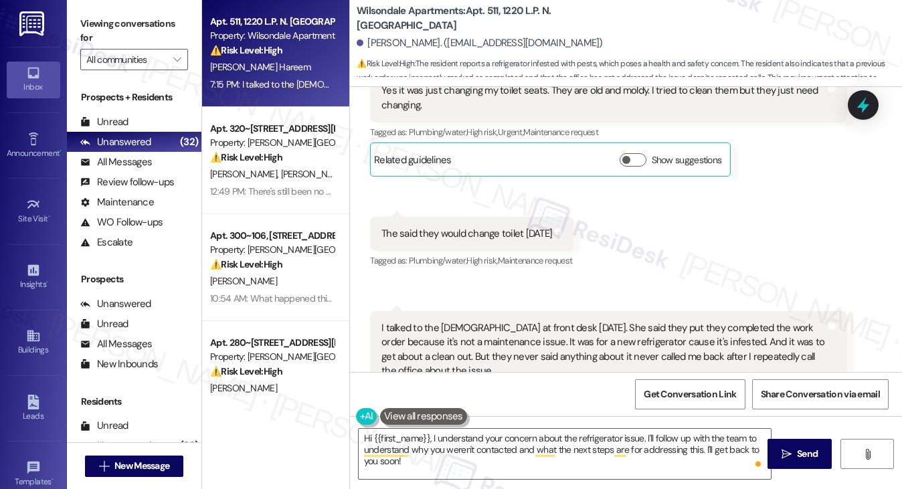
click at [410, 321] on div "I talked to the lady at front desk today. She said they put they completed the …" at bounding box center [604, 350] width 444 height 58
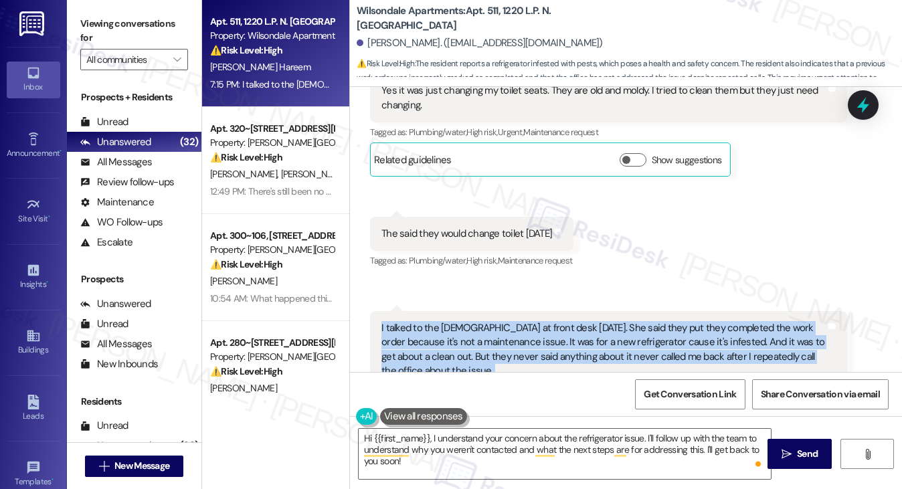
click at [410, 321] on div "I talked to the lady at front desk today. She said they put they completed the …" at bounding box center [604, 350] width 444 height 58
click at [548, 321] on div "I talked to the lady at front desk today. She said they put they completed the …" at bounding box center [604, 350] width 444 height 58
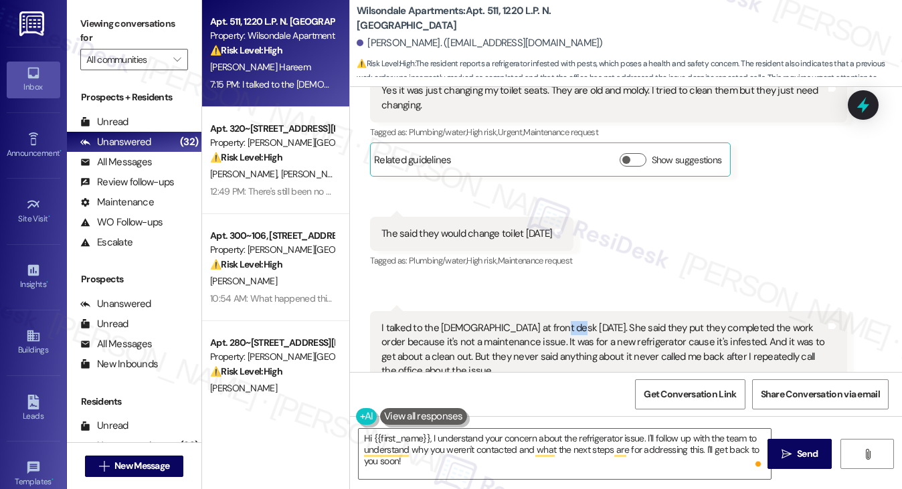
click at [548, 321] on div "I talked to the lady at front desk today. She said they put they completed the …" at bounding box center [604, 350] width 444 height 58
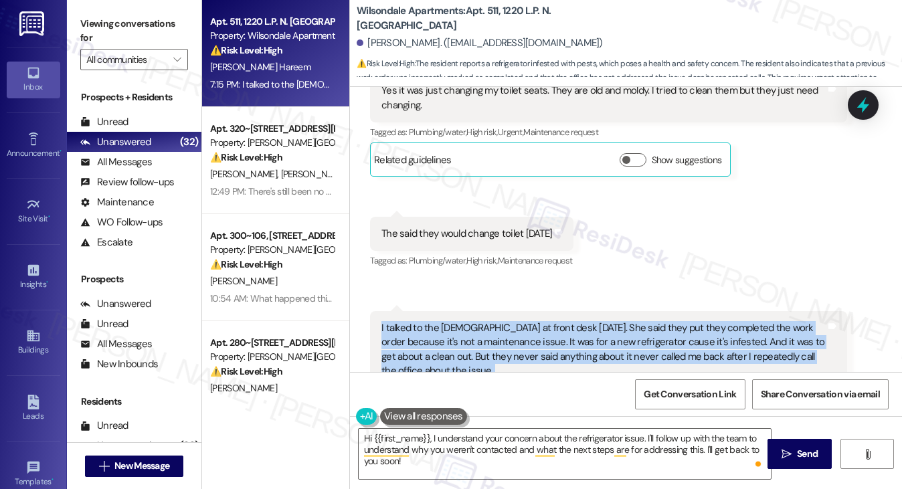
click at [548, 321] on div "I talked to the lady at front desk today. She said they put they completed the …" at bounding box center [604, 350] width 444 height 58
click at [468, 321] on div "I talked to the lady at front desk today. She said they put they completed the …" at bounding box center [604, 350] width 444 height 58
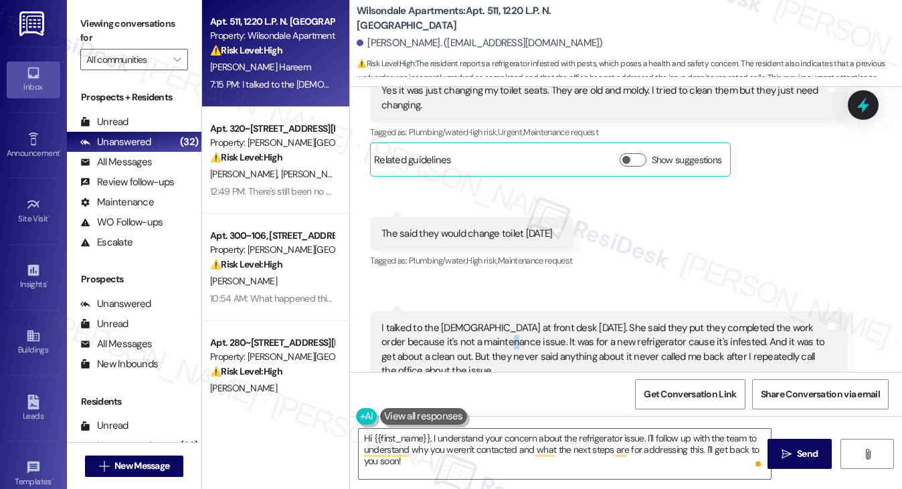
click at [468, 321] on div "I talked to the lady at front desk today. She said they put they completed the …" at bounding box center [604, 350] width 444 height 58
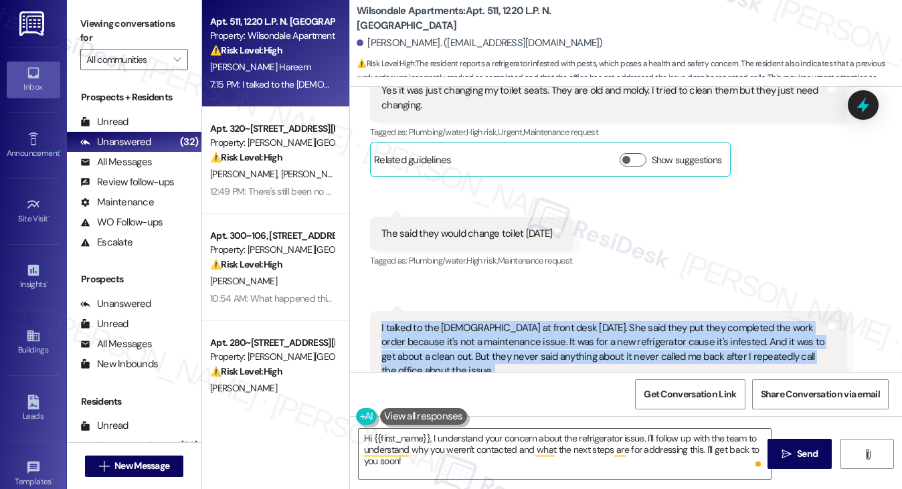
click at [468, 321] on div "I talked to the lady at front desk today. She said they put they completed the …" at bounding box center [604, 350] width 444 height 58
click at [491, 321] on div "I talked to the lady at front desk today. She said they put they completed the …" at bounding box center [604, 350] width 444 height 58
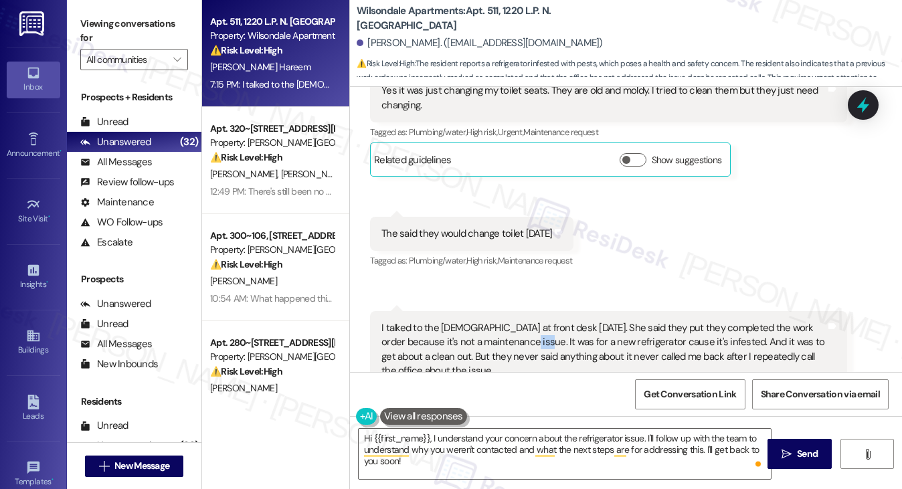
click at [491, 321] on div "I talked to the lady at front desk today. She said they put they completed the …" at bounding box center [604, 350] width 444 height 58
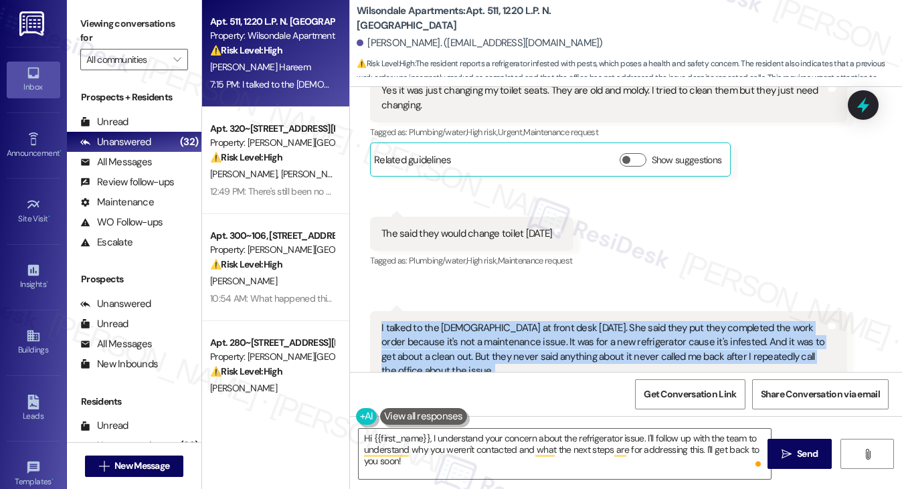
click at [491, 321] on div "I talked to the lady at front desk today. She said they put they completed the …" at bounding box center [604, 350] width 444 height 58
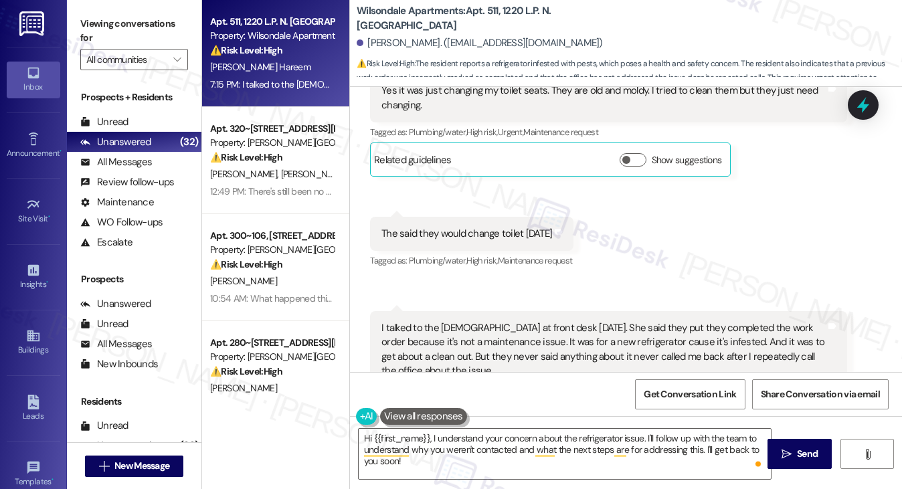
click at [594, 321] on div "I talked to the lady at front desk today. She said they put they completed the …" at bounding box center [604, 350] width 444 height 58
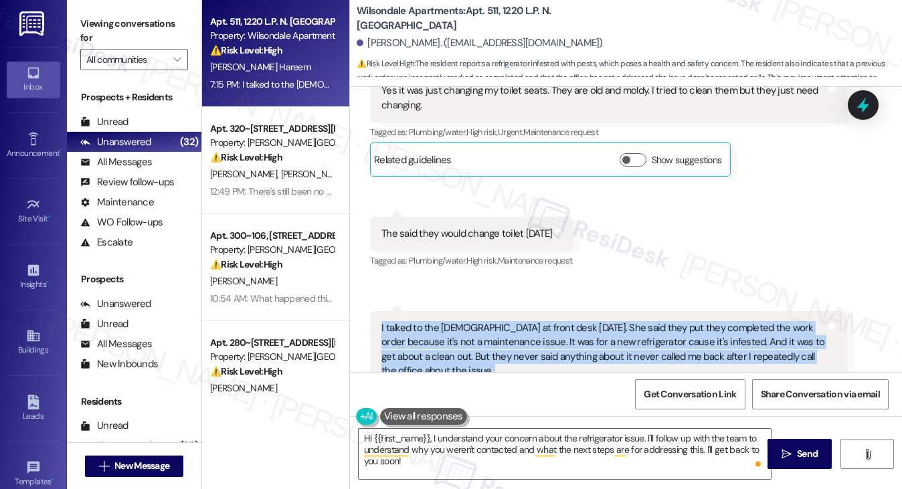
click at [594, 321] on div "I talked to the lady at front desk today. She said they put they completed the …" at bounding box center [604, 350] width 444 height 58
click at [718, 321] on div "I talked to the lady at front desk today. She said they put they completed the …" at bounding box center [604, 350] width 444 height 58
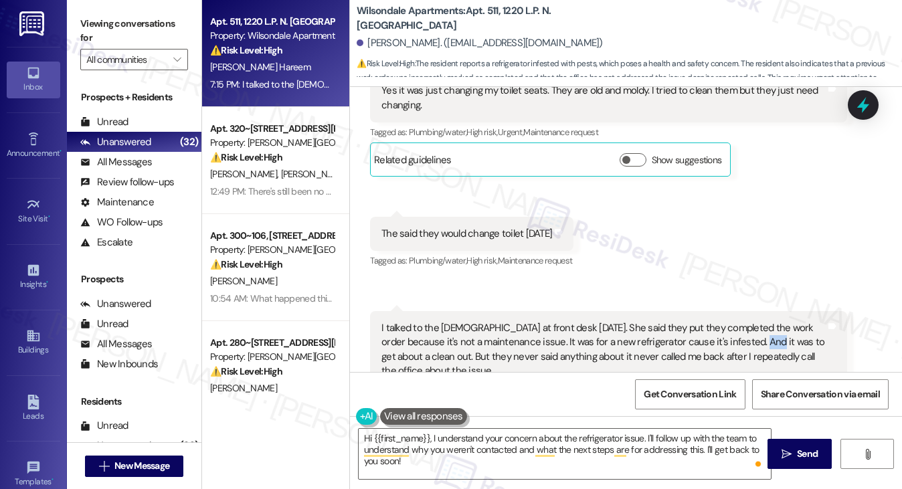
click at [718, 321] on div "I talked to the lady at front desk today. She said they put they completed the …" at bounding box center [604, 350] width 444 height 58
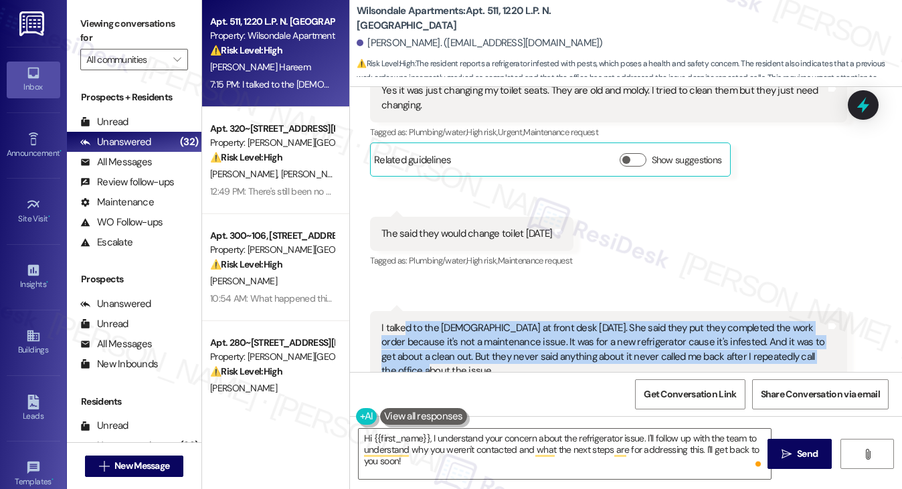
drag, startPoint x: 811, startPoint y: 291, endPoint x: 402, endPoint y: 264, distance: 409.2
click at [402, 321] on div "I talked to the lady at front desk today. She said they put they completed the …" at bounding box center [604, 350] width 444 height 58
click at [488, 321] on div "I talked to the lady at front desk today. She said they put they completed the …" at bounding box center [604, 350] width 444 height 58
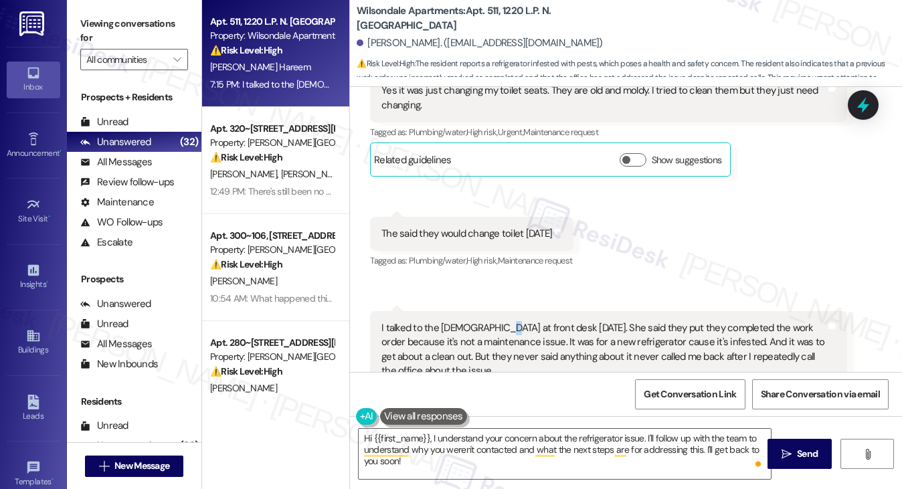
click at [488, 321] on div "I talked to the lady at front desk today. She said they put they completed the …" at bounding box center [604, 350] width 444 height 58
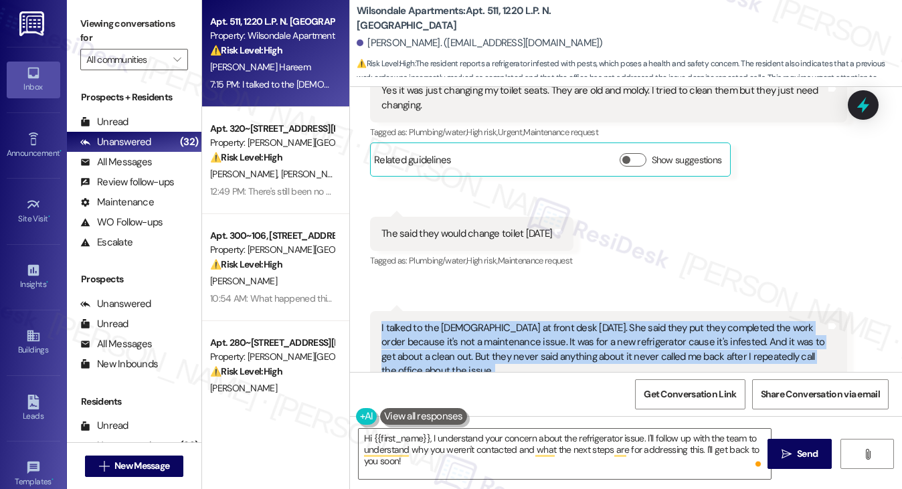
click at [488, 321] on div "I talked to the lady at front desk today. She said they put they completed the …" at bounding box center [604, 350] width 444 height 58
click at [639, 419] on button "Show suggestions" at bounding box center [633, 425] width 27 height 13
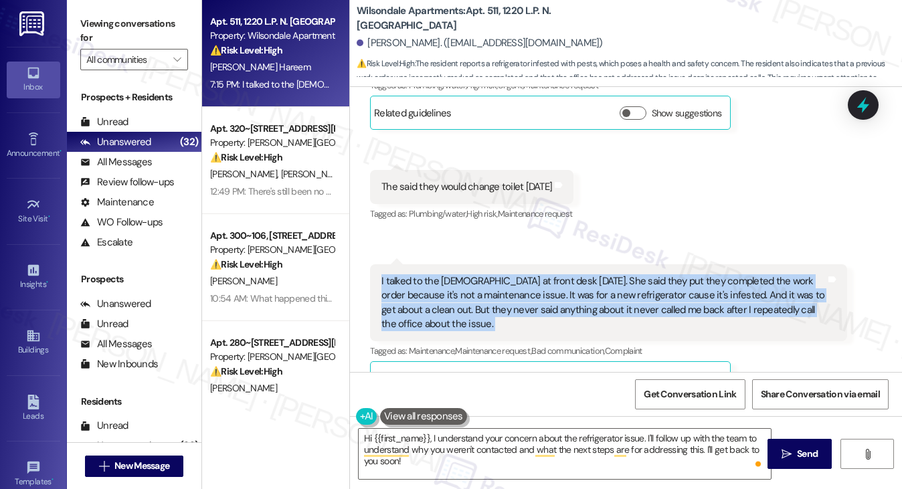
scroll to position [15194, 0]
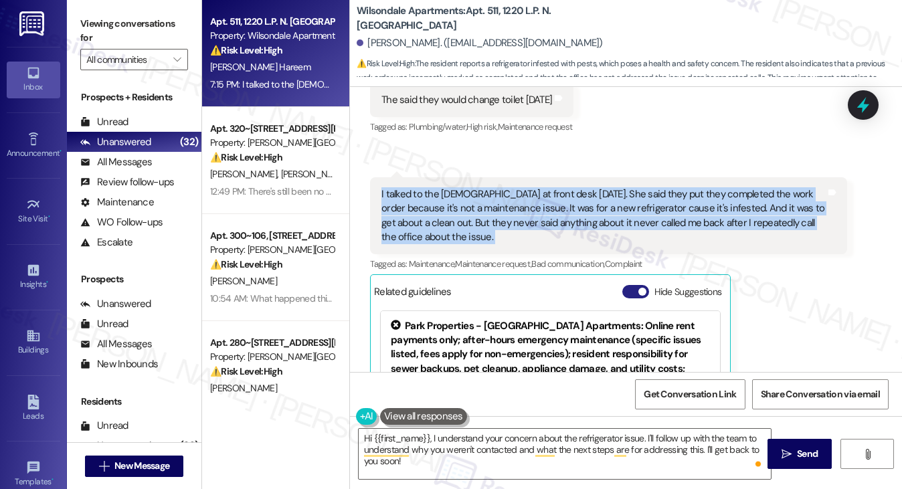
click at [639, 285] on button "Hide Suggestions" at bounding box center [636, 291] width 27 height 13
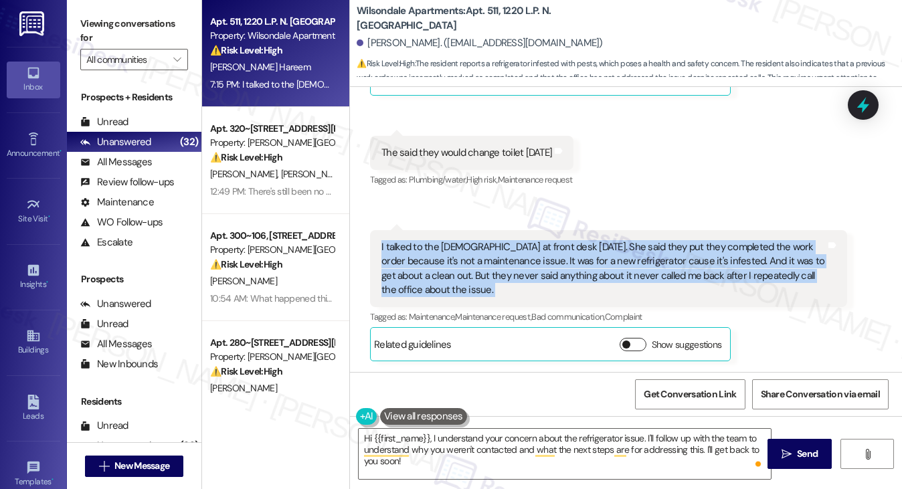
scroll to position [15060, 0]
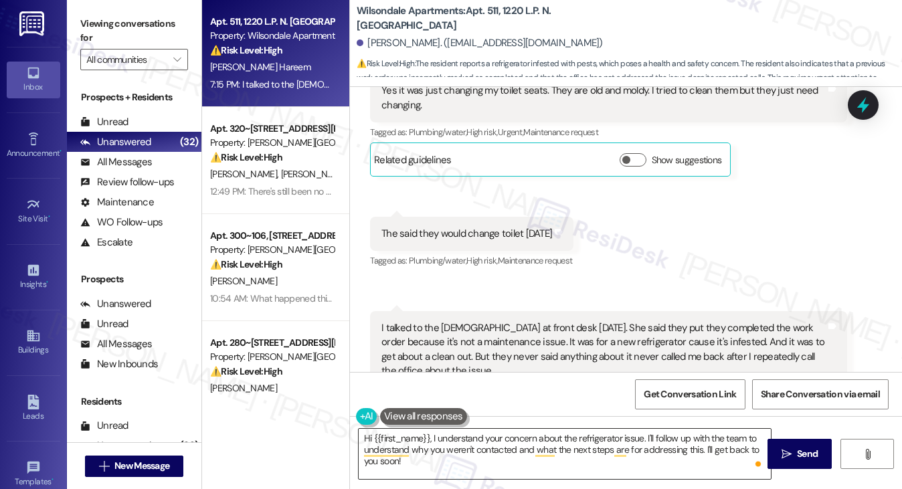
click at [469, 449] on textarea "Hi {{first_name}}, I understand your concern about the refrigerator issue. I'll…" at bounding box center [565, 454] width 413 height 50
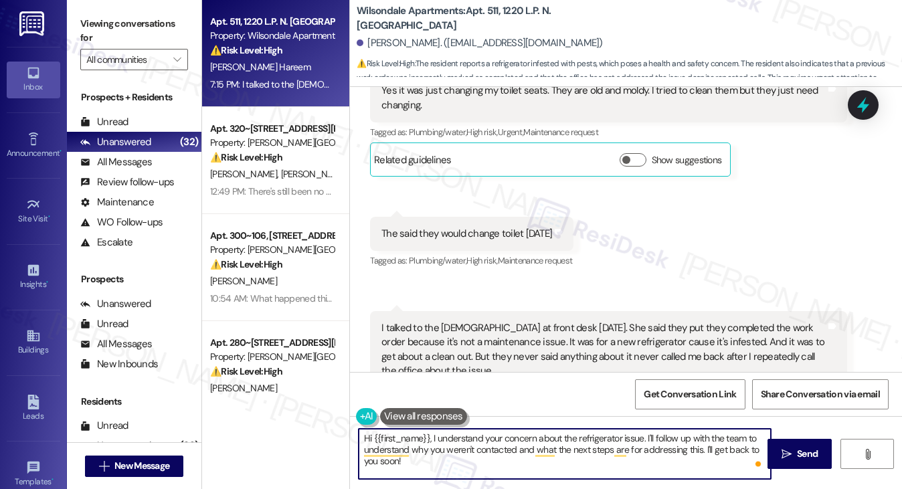
click at [469, 449] on textarea "Hi {{first_name}}, I understand your concern about the refrigerator issue. I'll…" at bounding box center [565, 454] width 413 height 50
click at [590, 449] on textarea "Hi {{first_name}}, I understand your concern about the refrigerator issue. I'll…" at bounding box center [565, 454] width 413 height 50
drag, startPoint x: 653, startPoint y: 445, endPoint x: 656, endPoint y: 457, distance: 12.5
click at [656, 457] on textarea "Hi {{first_name}}, I understand your concern about the refrigerator issue. I'll…" at bounding box center [565, 454] width 413 height 50
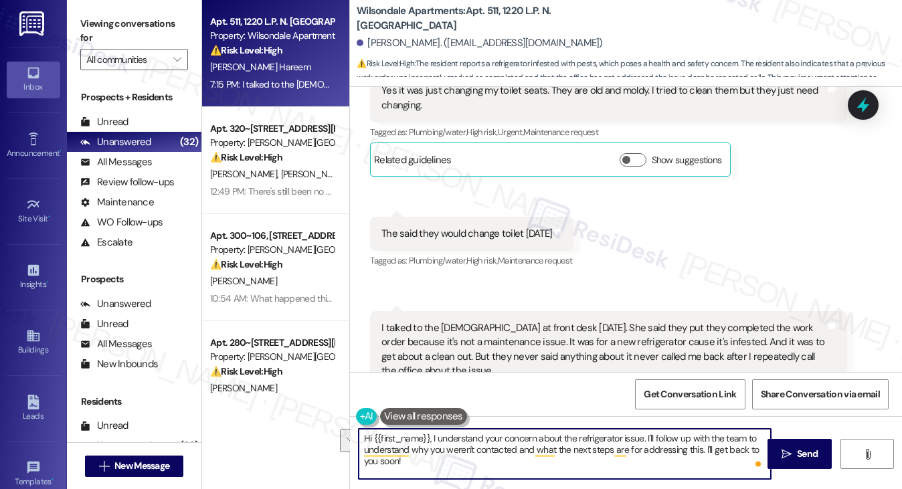
click at [645, 457] on textarea "Hi {{first_name}}, I understand your concern about the refrigerator issue. I'll…" at bounding box center [565, 454] width 413 height 50
drag, startPoint x: 431, startPoint y: 436, endPoint x: 311, endPoint y: 420, distance: 121.5
click at [311, 420] on div "Apt. 511, 1220 L.P. N. King Street Property: Wilsondale Apartments ⚠️ Risk Leve…" at bounding box center [552, 244] width 700 height 489
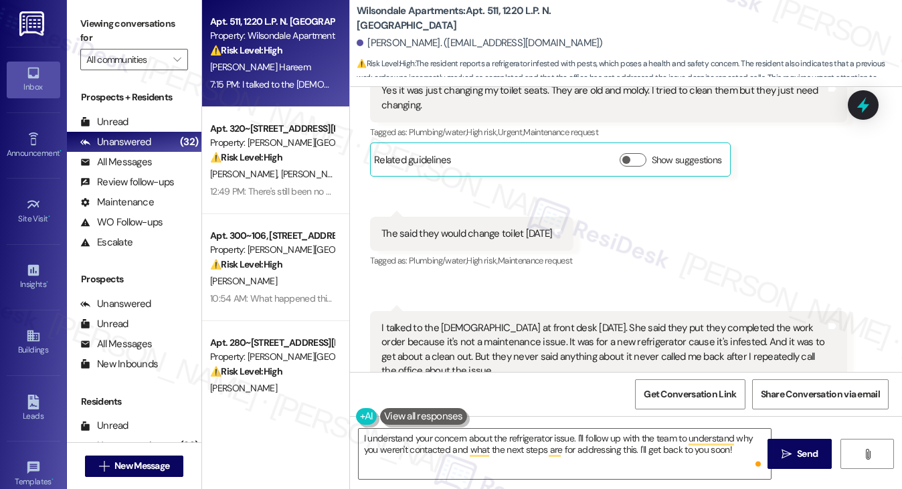
click at [101, 25] on label "Viewing conversations for" at bounding box center [134, 30] width 108 height 35
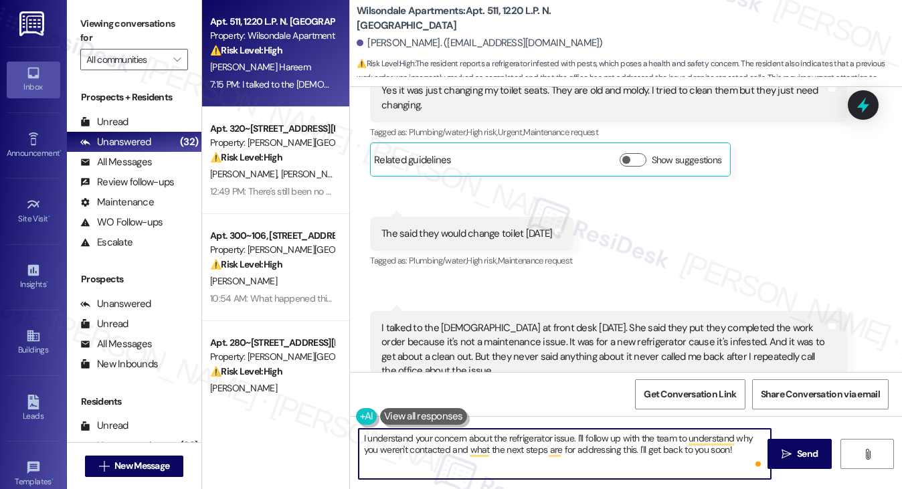
click at [518, 443] on textarea "I understand your concern about the refrigerator issue. I'll follow up with the…" at bounding box center [565, 454] width 413 height 50
paste textarea "Thanks for explaining, Jadore. I’m really sorry to hear about the mix-up and th…"
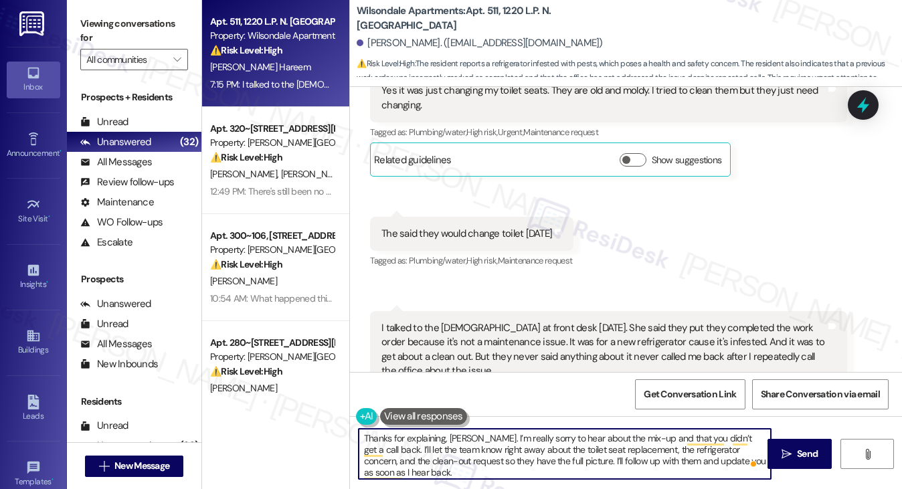
click at [468, 436] on textarea "Thanks for explaining, Jadore. I’m really sorry to hear about the mix-up and th…" at bounding box center [565, 454] width 413 height 50
click at [496, 435] on textarea "Thanks for explaining, Jadore. I’m really sorry to hear about the mix-up and th…" at bounding box center [565, 454] width 413 height 50
click at [497, 435] on textarea "Thanks for explaining, Jadore. I’m really sorry to hear about the mix-up and th…" at bounding box center [565, 454] width 413 height 50
click at [525, 433] on textarea "Thanks for explaining, Jadore. I’m sorry to hear about the mix-up and that you …" at bounding box center [565, 454] width 413 height 50
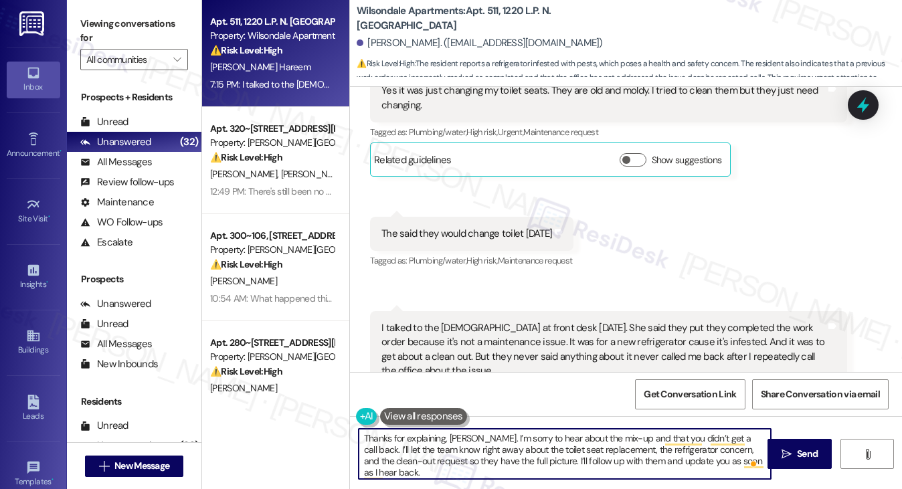
click at [525, 433] on textarea "Thanks for explaining, Jadore. I’m sorry to hear about the mix-up and that you …" at bounding box center [565, 454] width 413 height 50
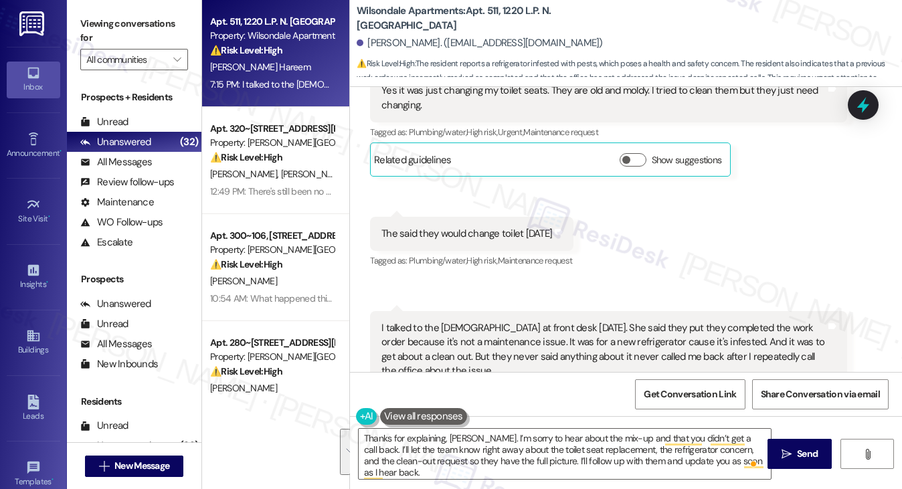
click at [493, 321] on div "I talked to the lady at front desk today. She said they put they completed the …" at bounding box center [604, 350] width 444 height 58
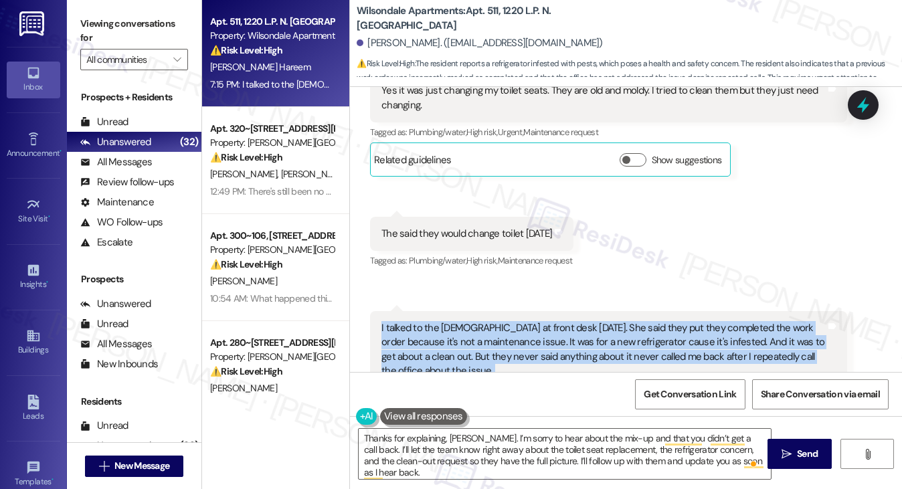
click at [493, 321] on div "I talked to the lady at front desk today. She said they put they completed the …" at bounding box center [604, 350] width 444 height 58
click at [607, 321] on div "I talked to the lady at front desk today. She said they put they completed the …" at bounding box center [604, 350] width 444 height 58
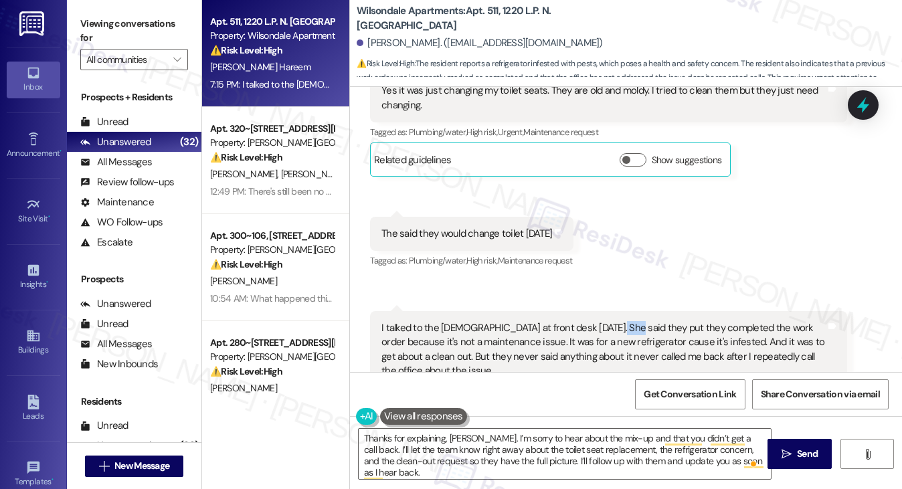
click at [607, 321] on div "I talked to the lady at front desk today. She said they put they completed the …" at bounding box center [604, 350] width 444 height 58
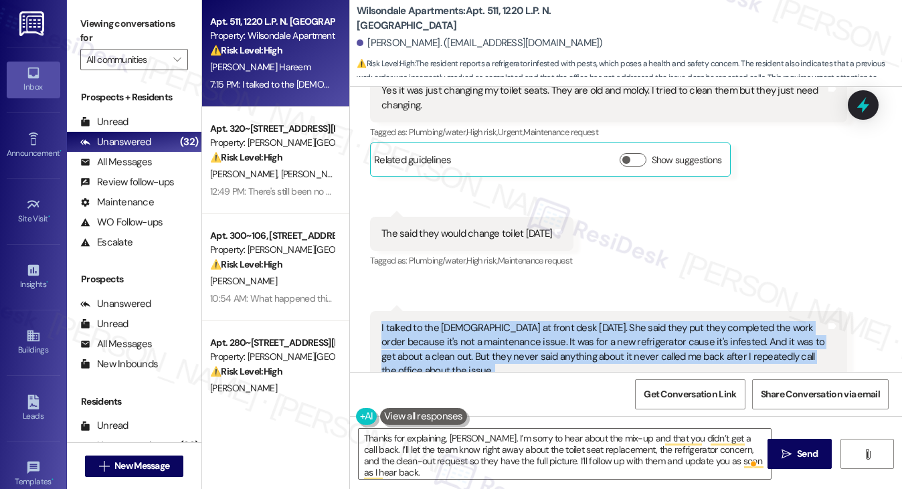
click at [607, 321] on div "I talked to the lady at front desk today. She said they put they completed the …" at bounding box center [604, 350] width 444 height 58
click at [466, 321] on div "I talked to the lady at front desk today. She said they put they completed the …" at bounding box center [604, 350] width 444 height 58
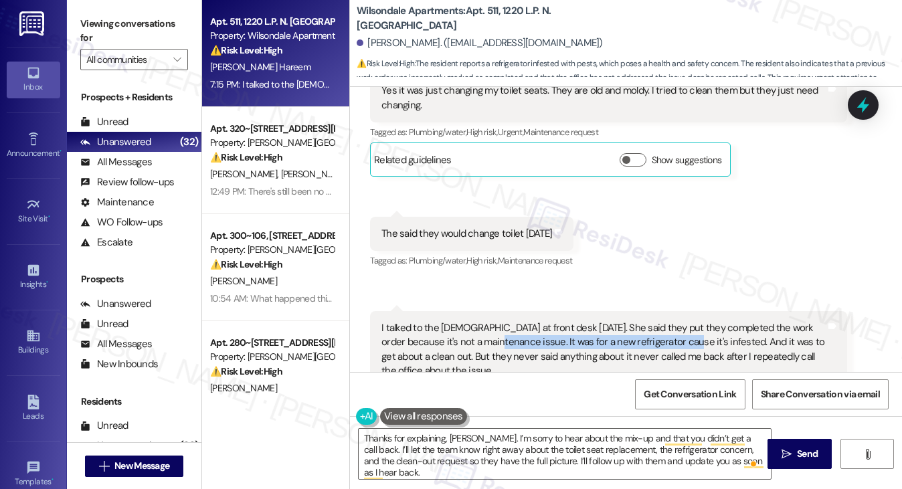
drag, startPoint x: 462, startPoint y: 278, endPoint x: 646, endPoint y: 273, distance: 184.1
click at [646, 321] on div "I talked to the lady at front desk today. She said they put they completed the …" at bounding box center [604, 350] width 444 height 58
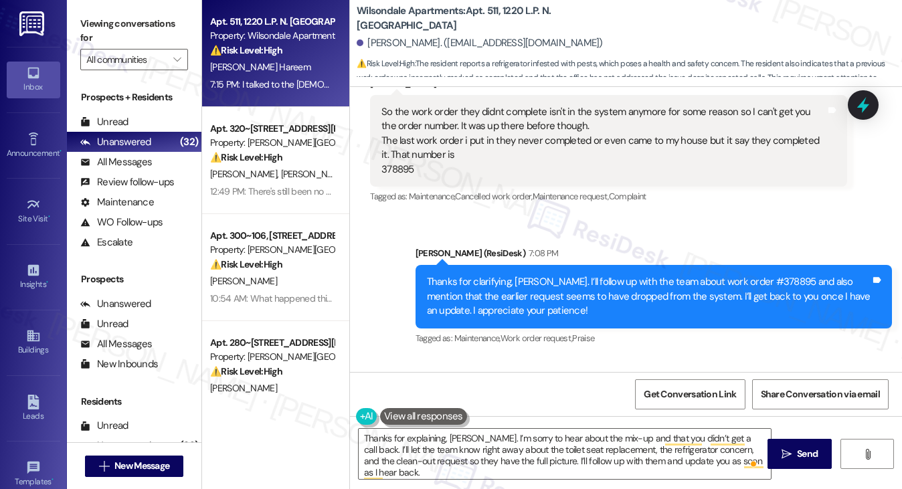
scroll to position [14524, 0]
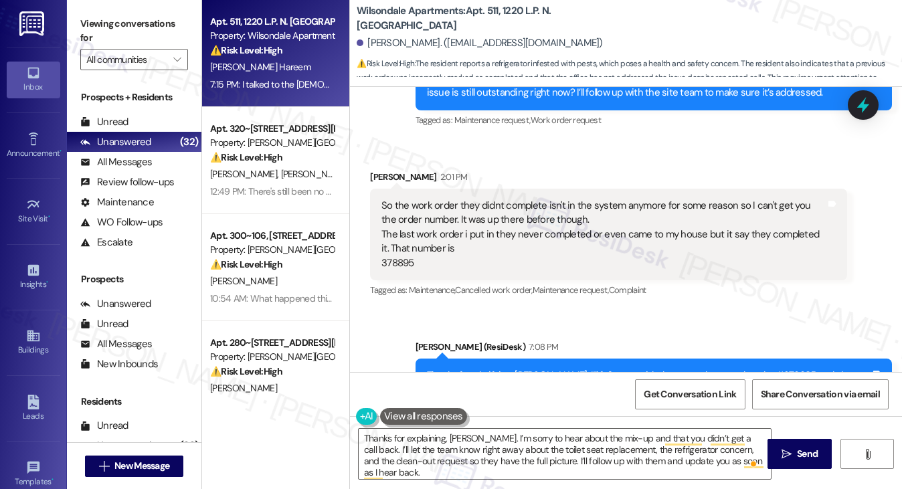
click at [621, 369] on div "Thanks for clarifying, Jadore. I’ll follow up with the team about work order #3…" at bounding box center [649, 390] width 444 height 43
click at [538, 199] on div "So the work order they didnt complete isn't in the system anymore for some reas…" at bounding box center [604, 235] width 444 height 72
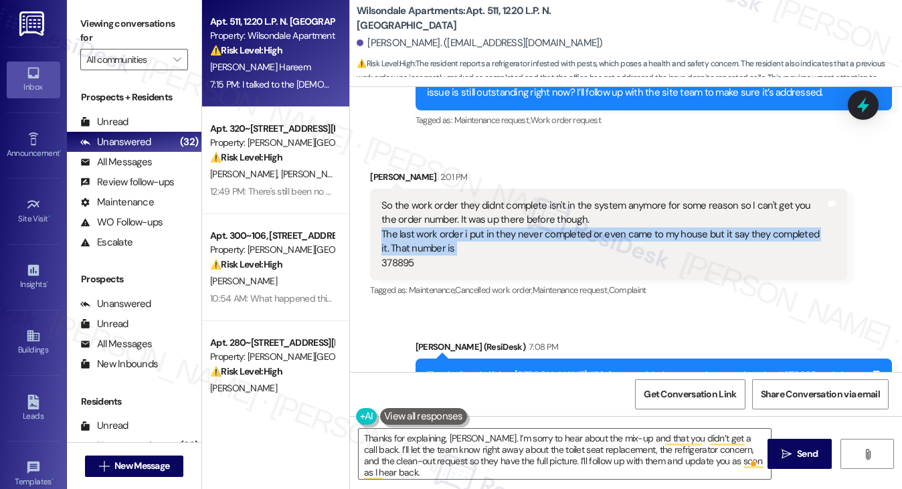
click at [538, 199] on div "So the work order they didnt complete isn't in the system anymore for some reas…" at bounding box center [604, 235] width 444 height 72
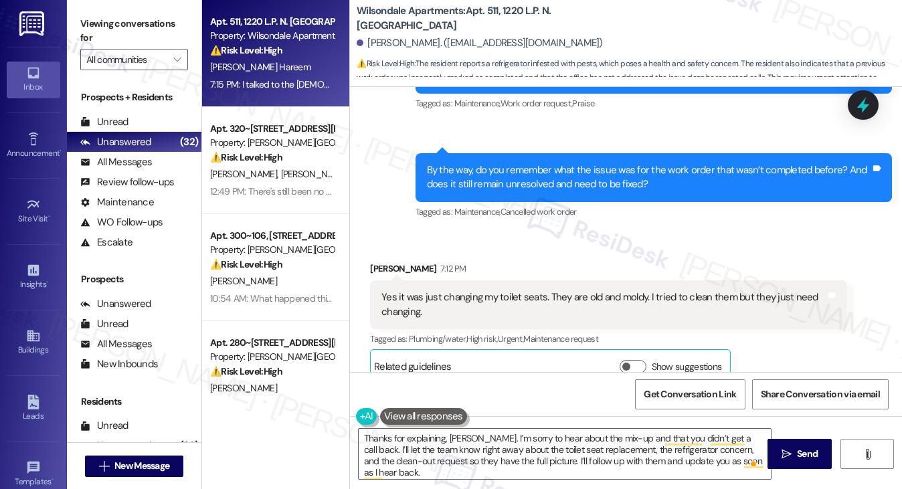
scroll to position [14859, 0]
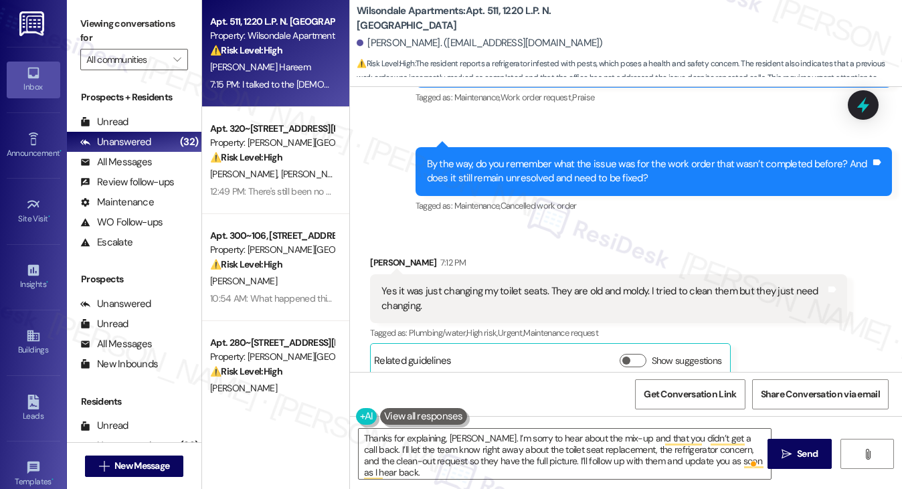
click at [506, 284] on div "Yes it was just changing my toilet seats. They are old and moldy. I tried to cl…" at bounding box center [604, 298] width 444 height 29
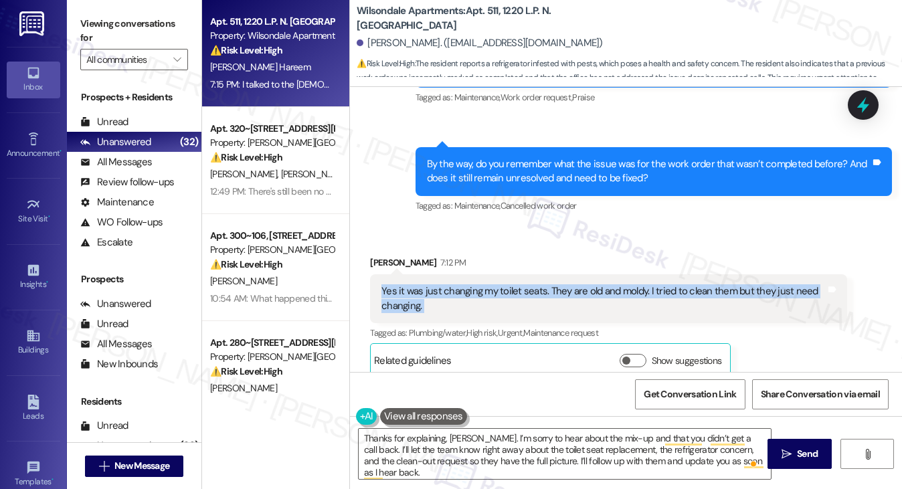
click at [506, 284] on div "Yes it was just changing my toilet seats. They are old and moldy. I tried to cl…" at bounding box center [604, 298] width 444 height 29
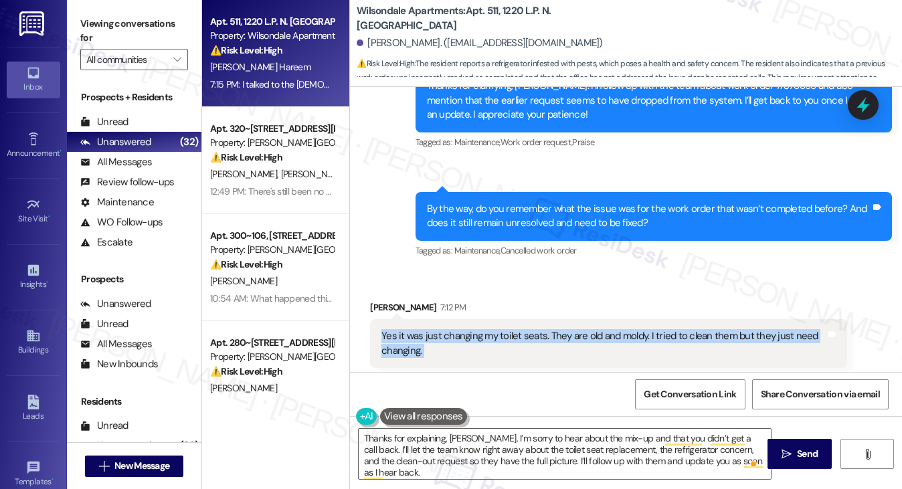
scroll to position [14725, 0]
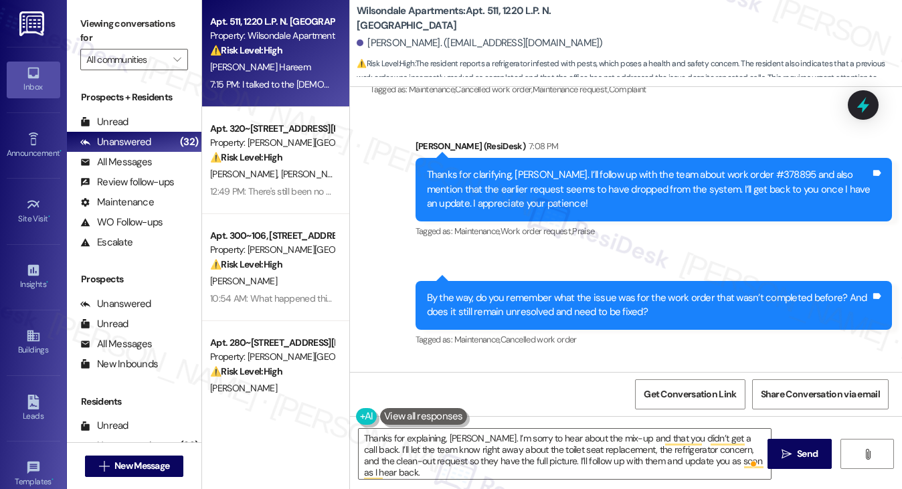
click at [530, 281] on div "By the way, do you remember what the issue was for the work order that wasn’t c…" at bounding box center [654, 305] width 477 height 49
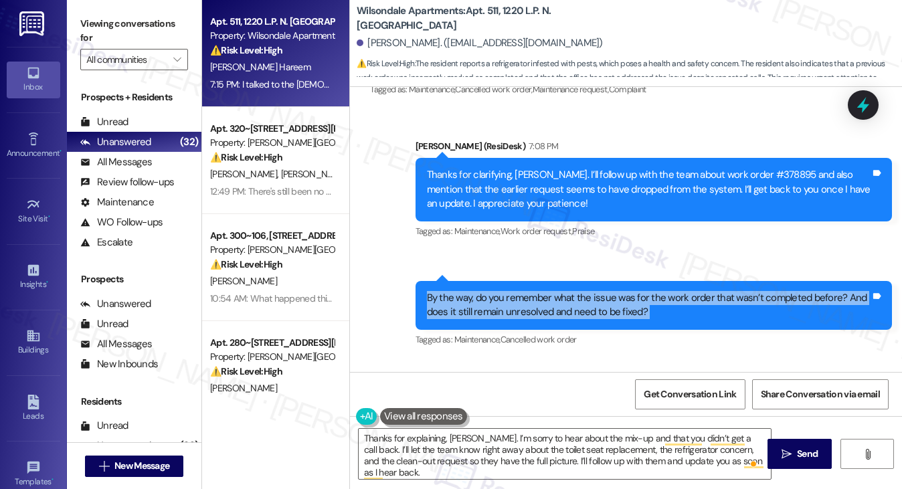
click at [530, 281] on div "By the way, do you remember what the issue was for the work order that wasn’t c…" at bounding box center [654, 305] width 477 height 49
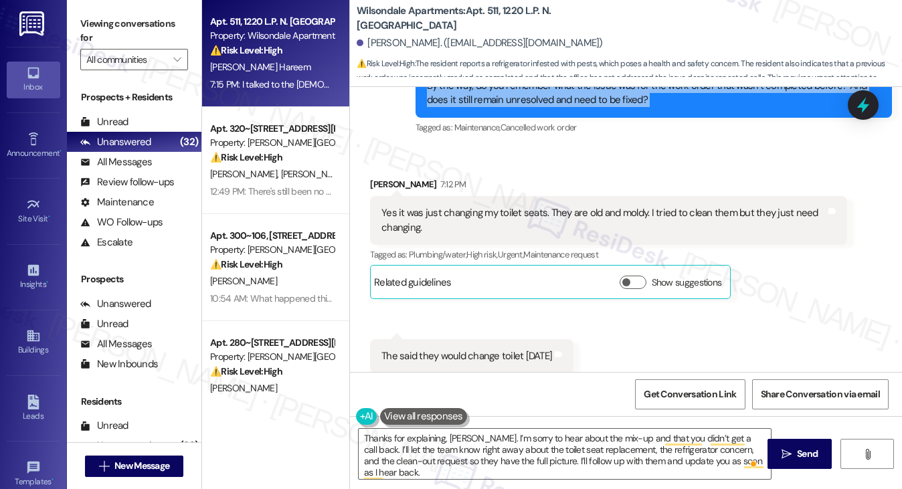
scroll to position [15060, 0]
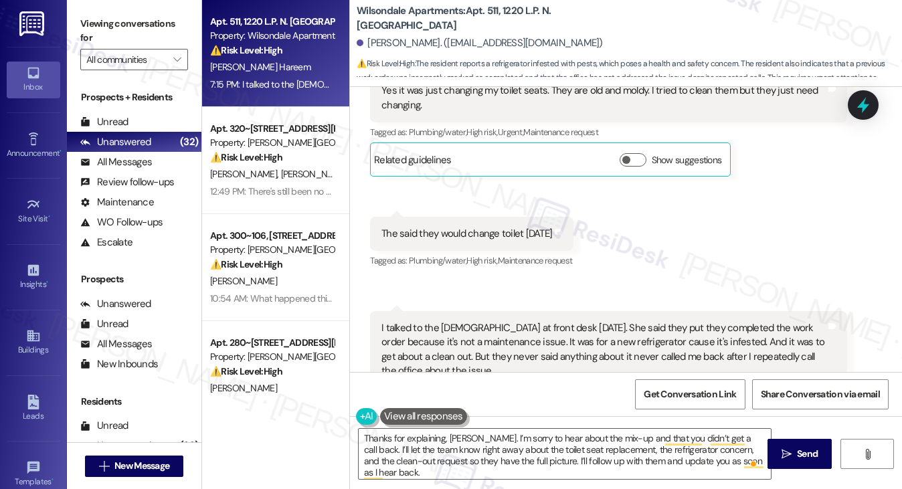
click at [556, 321] on div "I talked to the lady at front desk today. She said they put they completed the …" at bounding box center [604, 350] width 444 height 58
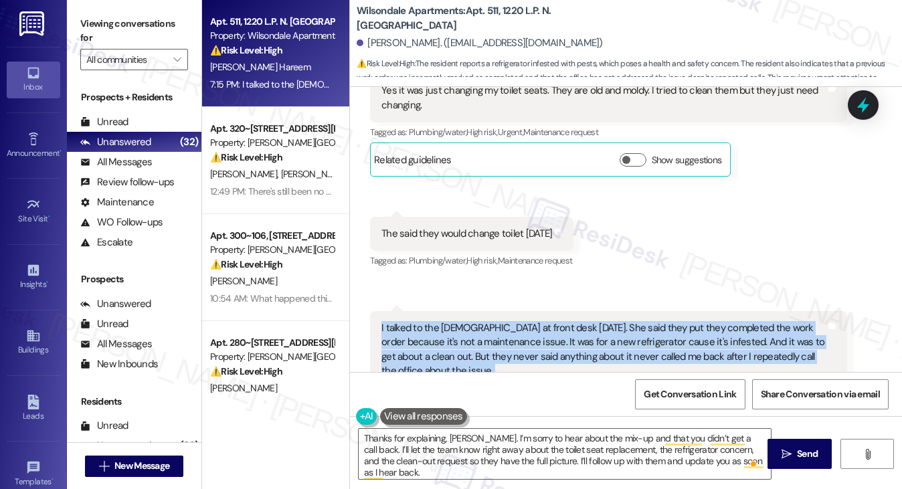
click at [556, 321] on div "I talked to the lady at front desk today. She said they put they completed the …" at bounding box center [604, 350] width 444 height 58
click at [456, 321] on div "I talked to the lady at front desk today. She said they put they completed the …" at bounding box center [604, 350] width 444 height 58
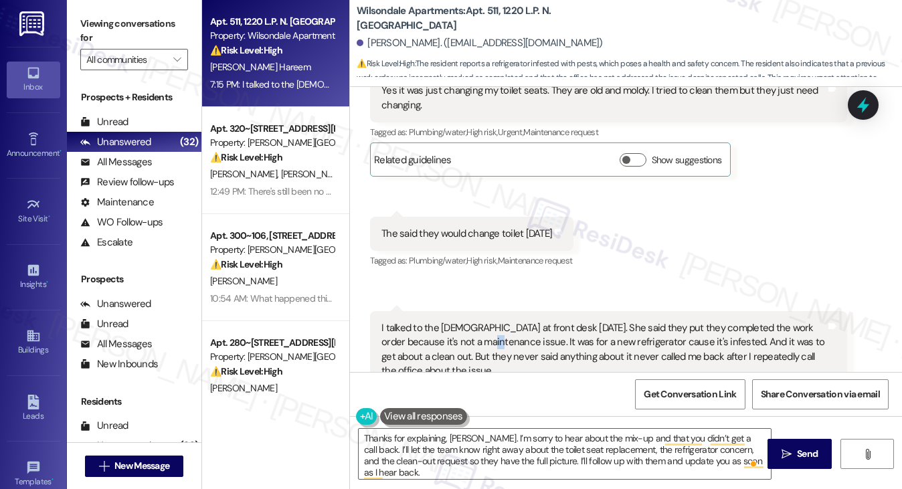
click at [456, 321] on div "I talked to the lady at front desk today. She said they put they completed the …" at bounding box center [604, 350] width 444 height 58
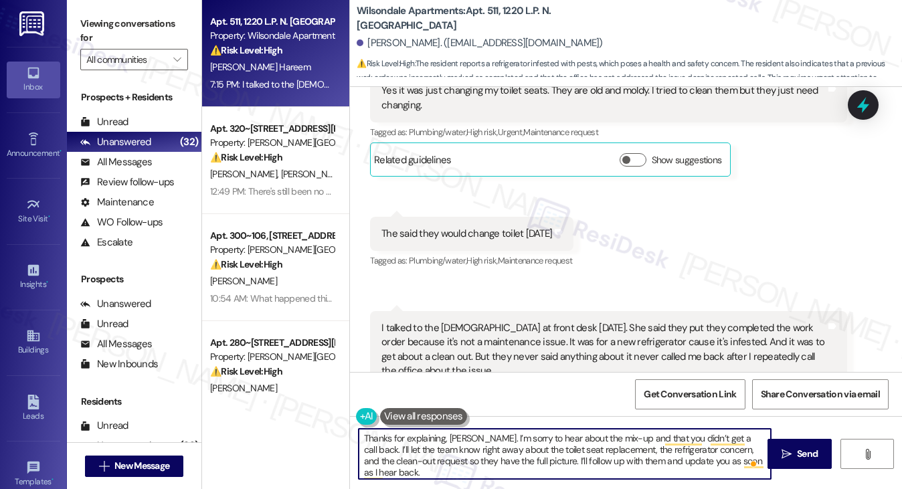
click at [447, 470] on textarea "Thanks for explaining, Jadore. I’m sorry to hear about the mix-up and that you …" at bounding box center [565, 454] width 413 height 50
drag, startPoint x: 610, startPoint y: 449, endPoint x: 622, endPoint y: 449, distance: 11.4
click at [610, 449] on textarea "Thanks for explaining, Jadore. I’m sorry to hear about the mix-up and that you …" at bounding box center [565, 454] width 413 height 50
drag, startPoint x: 542, startPoint y: 463, endPoint x: 717, endPoint y: 448, distance: 175.9
click at [717, 448] on textarea "Thanks for explaining, Jadore. I’m sorry to hear about the mix-up and that you …" at bounding box center [565, 454] width 413 height 50
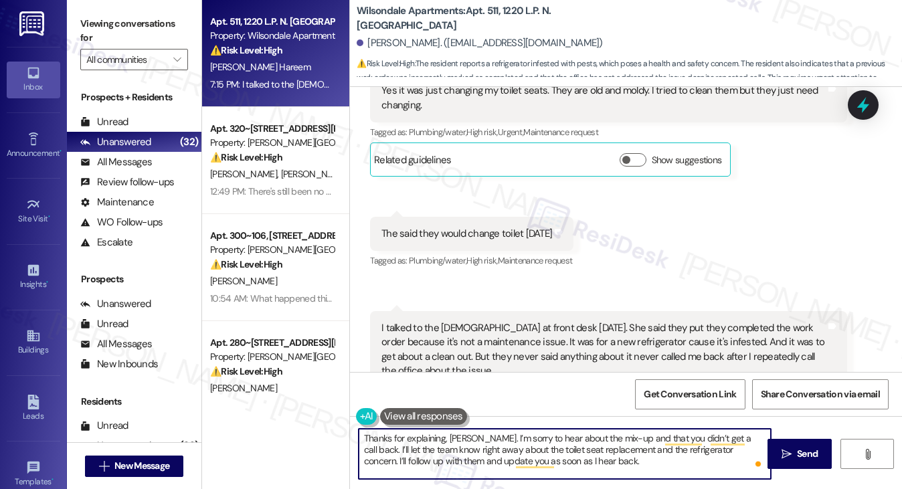
click at [601, 464] on textarea "Thanks for explaining, Jadore. I’m sorry to hear about the mix-up and that you …" at bounding box center [565, 454] width 413 height 50
click at [533, 438] on textarea "Thanks for explaining, Jadore. I’m sorry to hear about the mix-up and that you …" at bounding box center [565, 454] width 413 height 50
click at [608, 443] on textarea "Thanks for explaining, Jadore. I’m sorry to hear about the mix-up and that you …" at bounding box center [565, 454] width 413 height 50
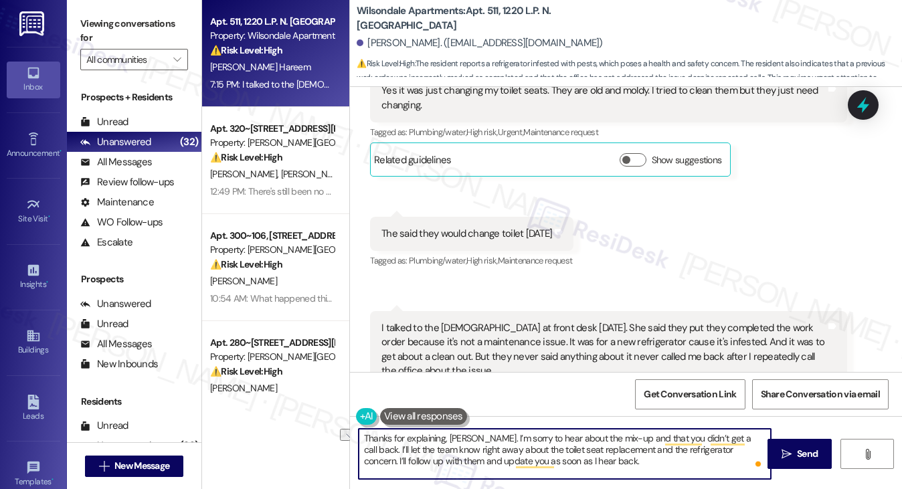
drag, startPoint x: 630, startPoint y: 436, endPoint x: 548, endPoint y: 438, distance: 82.4
click at [548, 438] on textarea "Thanks for explaining, Jadore. I’m sorry to hear about the mix-up and that you …" at bounding box center [565, 454] width 413 height 50
click at [477, 458] on textarea "Thanks for explaining, Jadore. I’m sorry to hear that you didn’t get a call bac…" at bounding box center [565, 454] width 413 height 50
click at [500, 452] on textarea "Thanks for explaining, Jadore. I’m sorry to hear that you didn’t get a call bac…" at bounding box center [565, 454] width 413 height 50
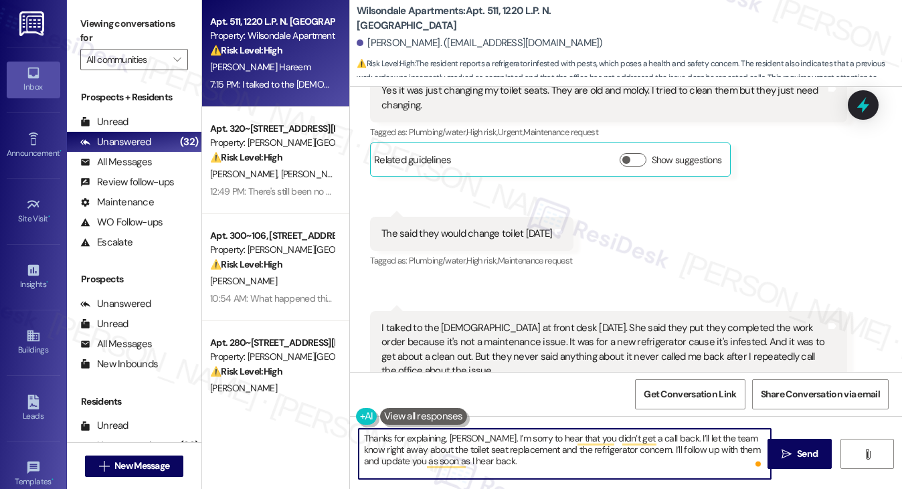
click at [500, 452] on textarea "Thanks for explaining, Jadore. I’m sorry to hear that you didn’t get a call bac…" at bounding box center [565, 454] width 413 height 50
click at [493, 459] on textarea "Thanks for explaining, Jadore. I’m sorry to hear that you didn’t get a call bac…" at bounding box center [565, 454] width 413 height 50
click at [505, 451] on textarea "Thanks for explaining, Jadore. I’m sorry to hear that you didn’t get a call bac…" at bounding box center [565, 454] width 413 height 50
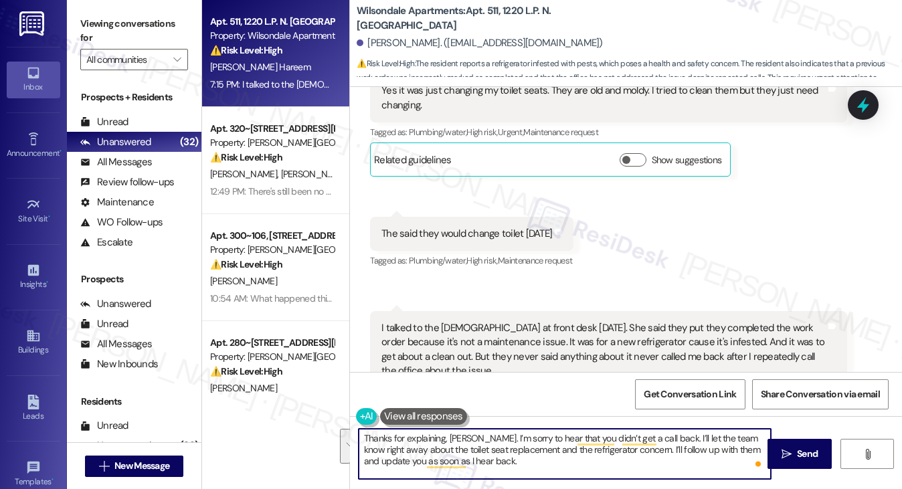
click at [501, 461] on textarea "Thanks for explaining, Jadore. I’m sorry to hear that you didn’t get a call bac…" at bounding box center [565, 454] width 413 height 50
type textarea "Thanks for explaining, Jadore. I’m sorry to hear that you didn’t get a call bac…"
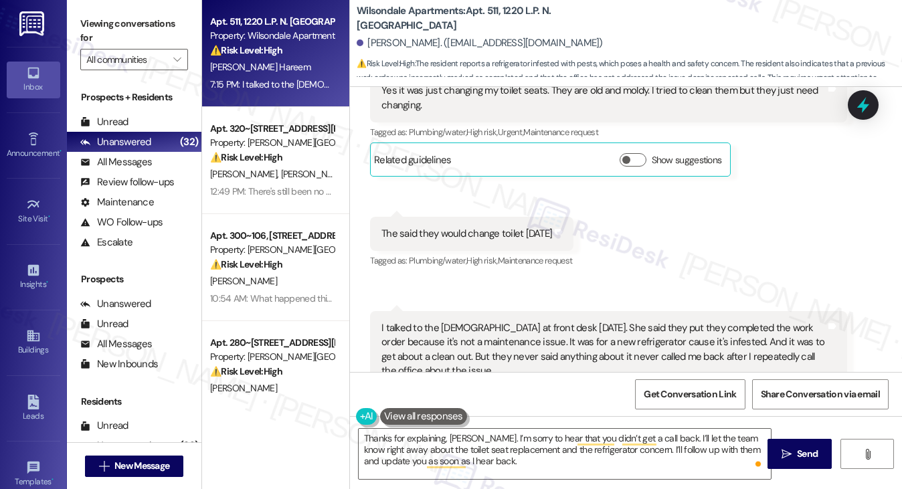
drag, startPoint x: 434, startPoint y: 418, endPoint x: 438, endPoint y: 412, distance: 7.2
click at [434, 418] on button at bounding box center [423, 416] width 87 height 17
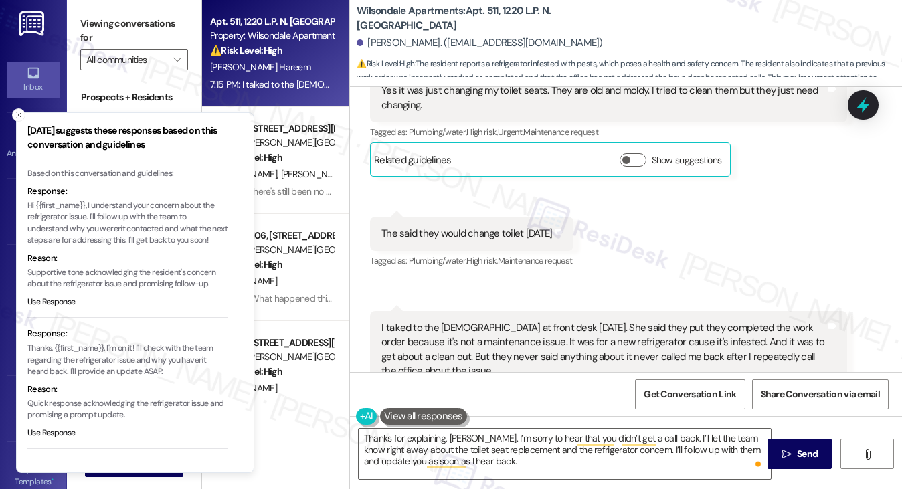
click at [174, 214] on p "Hi {{first_name}}, I understand your concern about the refrigerator issue. I'll…" at bounding box center [127, 223] width 201 height 47
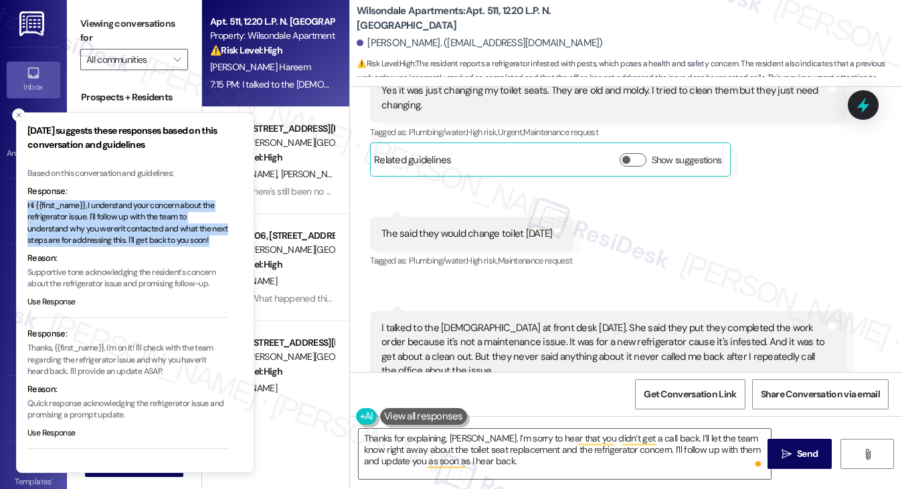
click at [174, 214] on p "Hi {{first_name}}, I understand your concern about the refrigerator issue. I'll…" at bounding box center [127, 223] width 201 height 47
click at [487, 442] on textarea "Thanks for explaining, Jadore. I’m sorry to hear that you didn’t get a call bac…" at bounding box center [565, 454] width 413 height 50
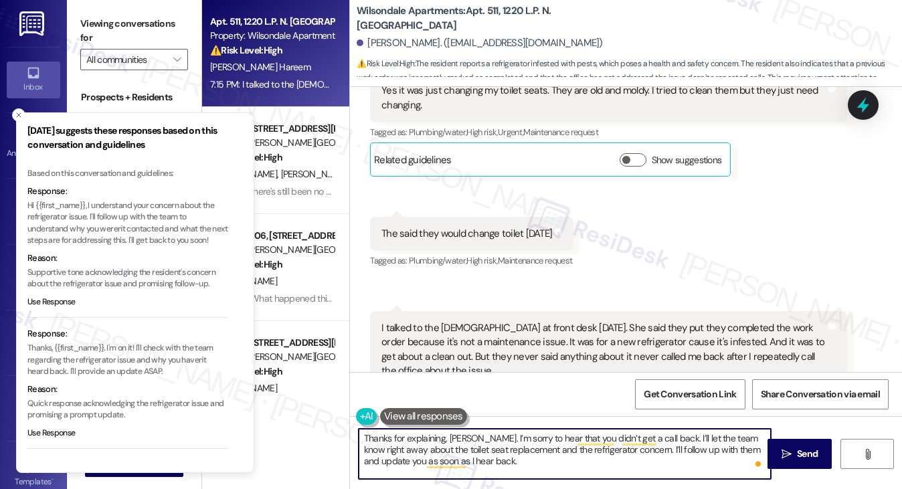
click at [487, 442] on textarea "Thanks for explaining, Jadore. I’m sorry to hear that you didn’t get a call bac…" at bounding box center [565, 454] width 413 height 50
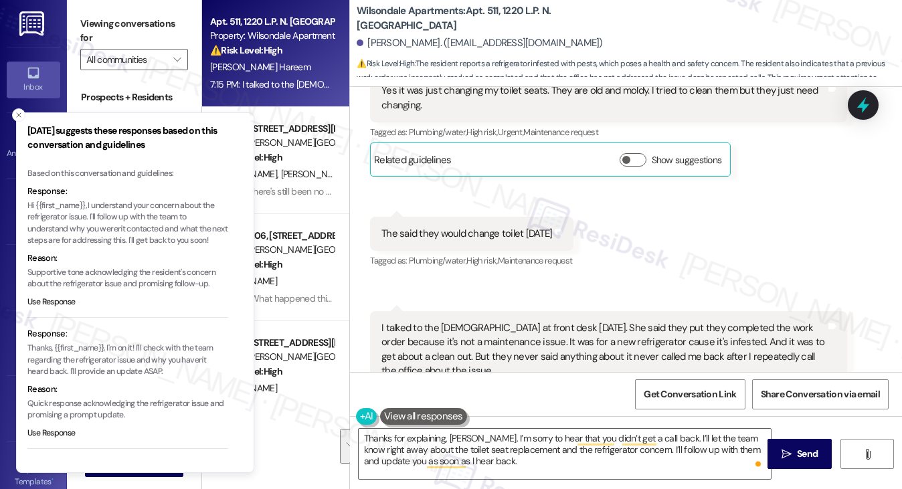
click at [112, 27] on label "Viewing conversations for" at bounding box center [134, 30] width 108 height 35
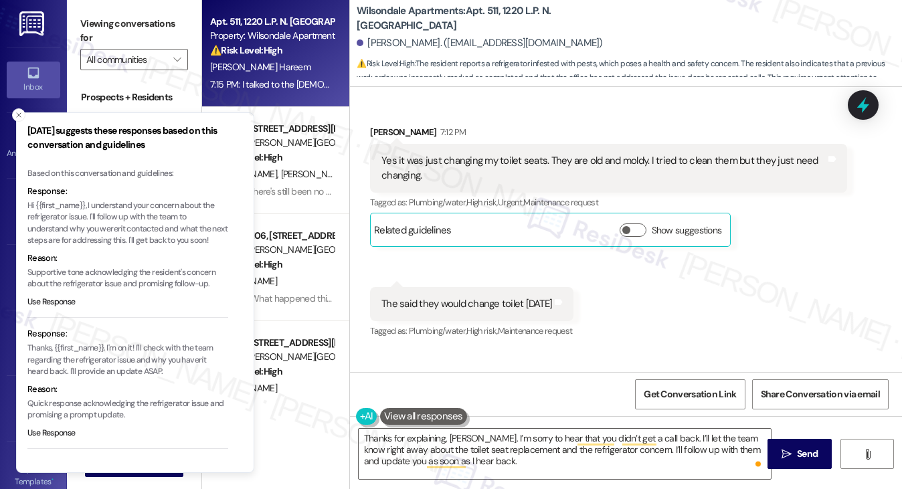
scroll to position [14926, 0]
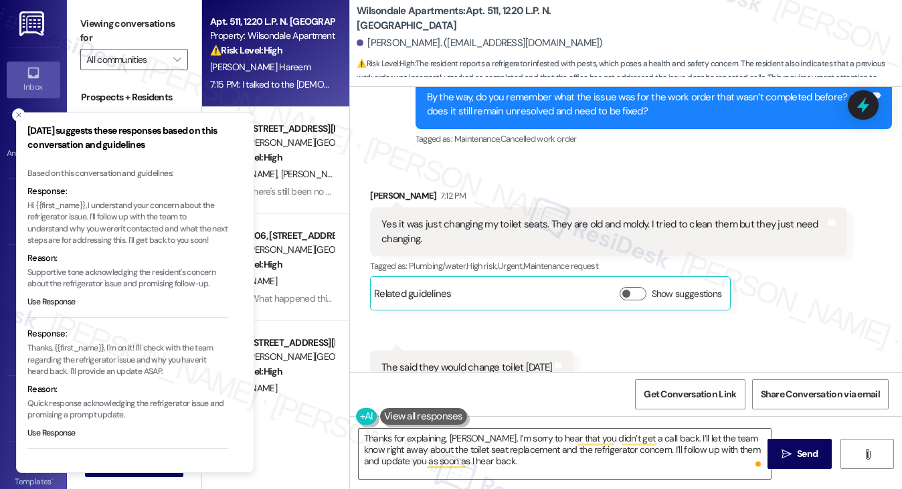
drag, startPoint x: 116, startPoint y: 23, endPoint x: 166, endPoint y: 48, distance: 55.7
click at [116, 23] on label "Viewing conversations for" at bounding box center [134, 30] width 108 height 35
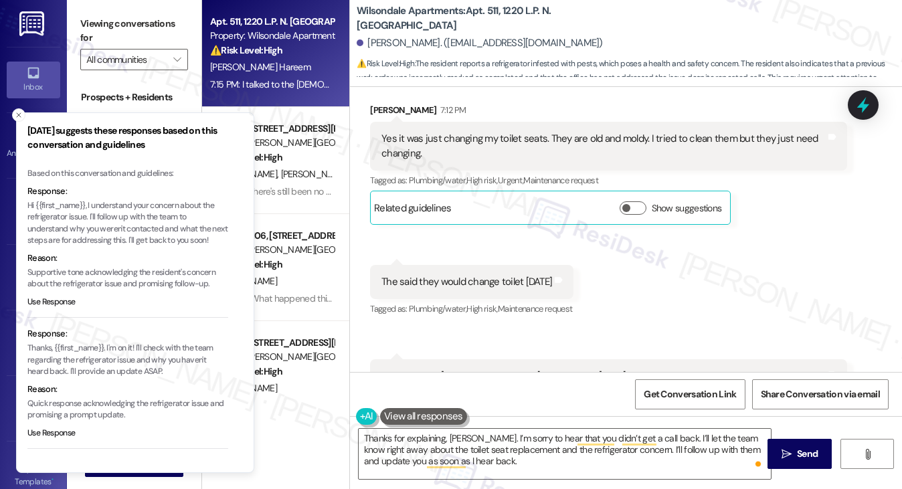
scroll to position [15060, 0]
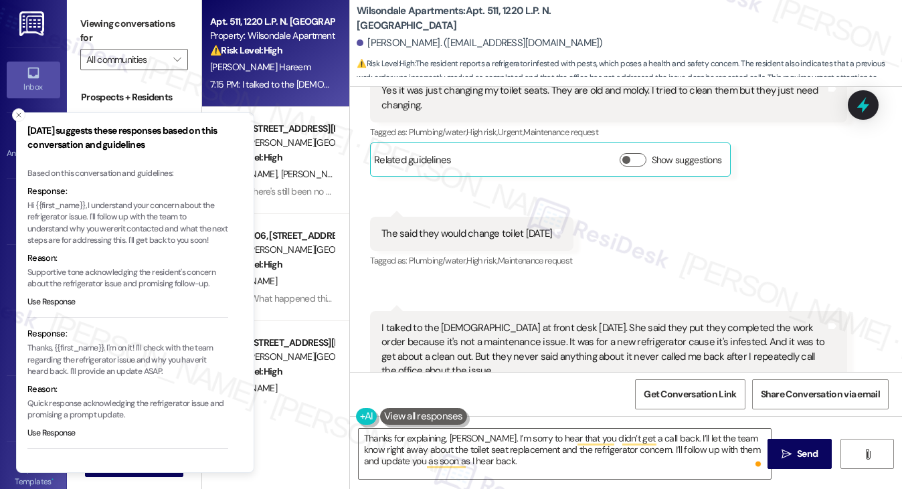
click at [80, 189] on div "Response:" at bounding box center [127, 191] width 201 height 13
click at [474, 446] on textarea "Thanks for explaining, Jadore. I’m sorry to hear that you didn’t get a call bac…" at bounding box center [565, 454] width 413 height 50
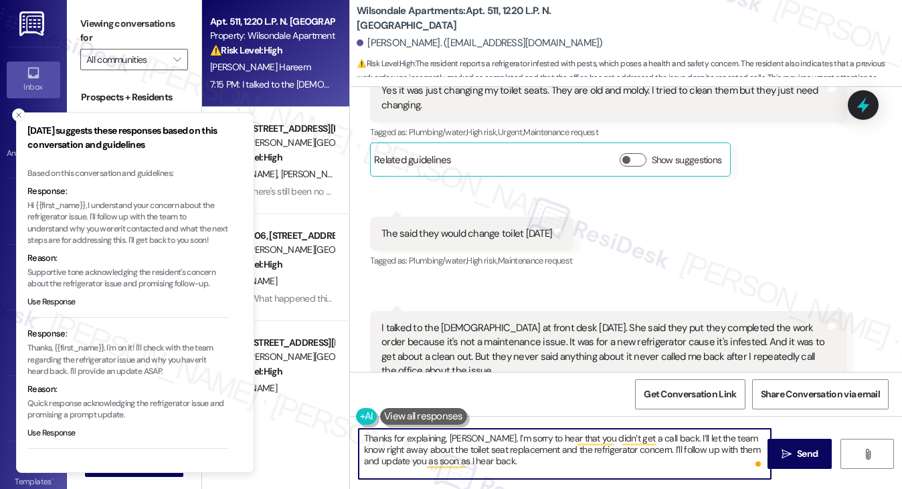
click at [474, 446] on textarea "Thanks for explaining, Jadore. I’m sorry to hear that you didn’t get a call bac…" at bounding box center [565, 454] width 413 height 50
click at [477, 465] on textarea "Thanks for explaining, Jadore. I’m sorry to hear that you didn’t get a call bac…" at bounding box center [565, 454] width 413 height 50
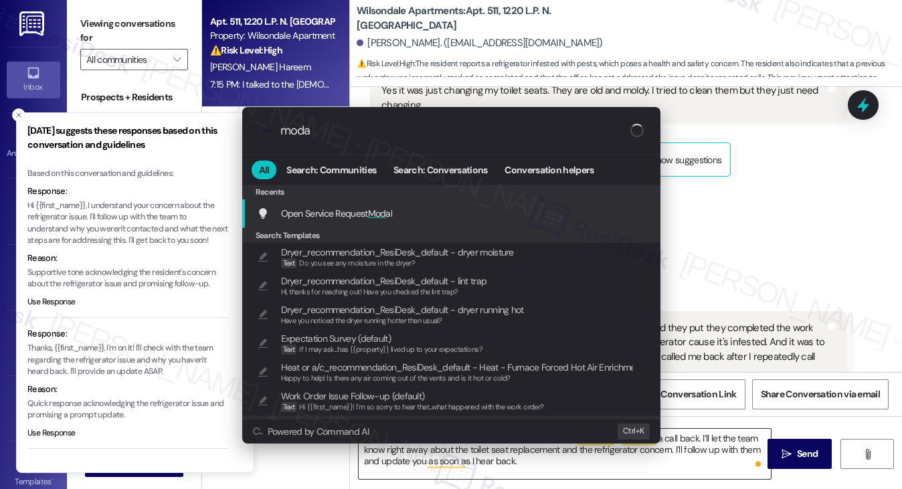
type input "modal"
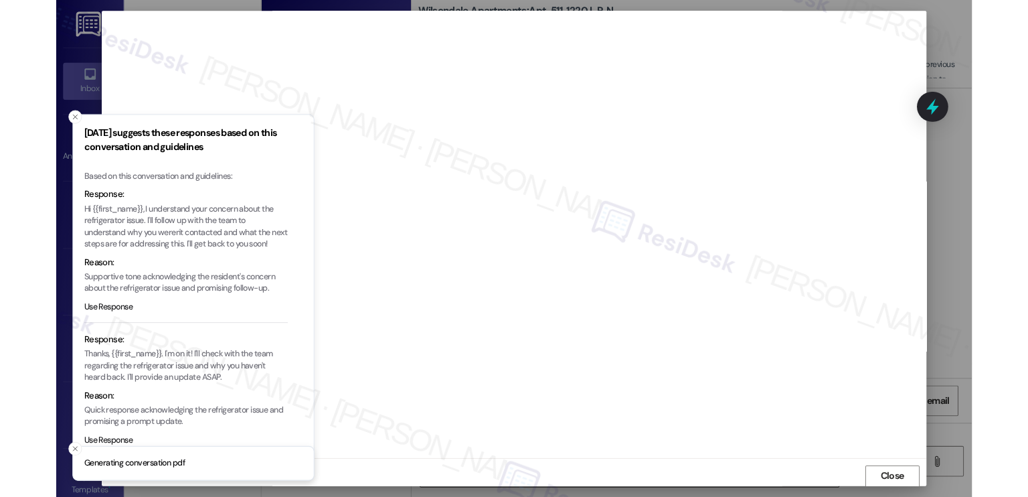
scroll to position [1, 0]
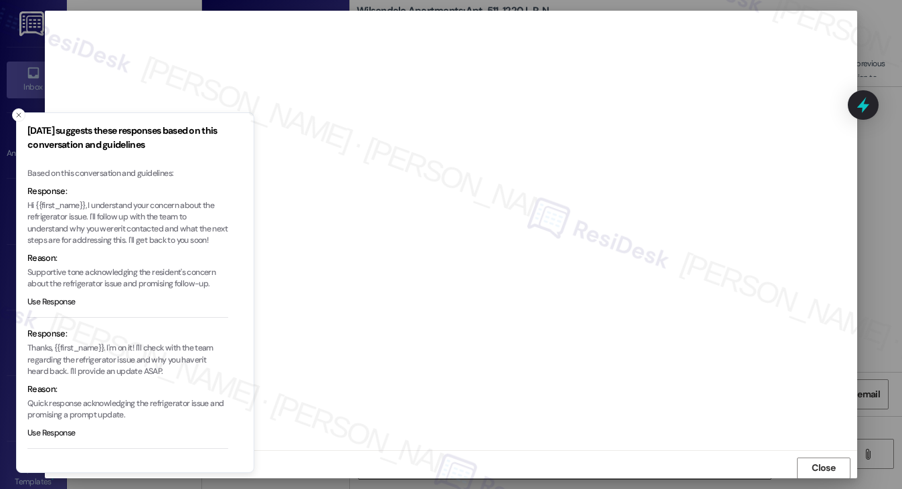
click at [1, 108] on div at bounding box center [451, 244] width 902 height 489
click at [17, 112] on icon "Close toast" at bounding box center [19, 115] width 8 height 8
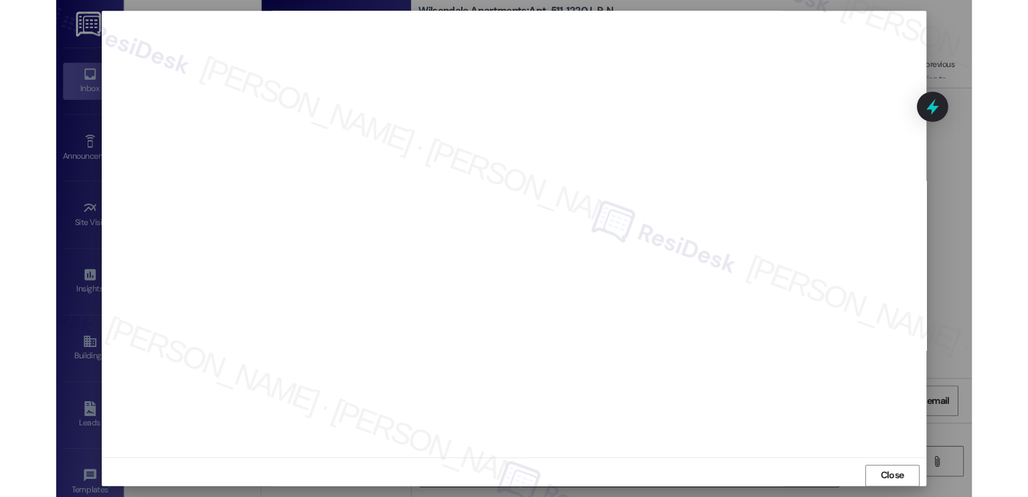
scroll to position [14593, 0]
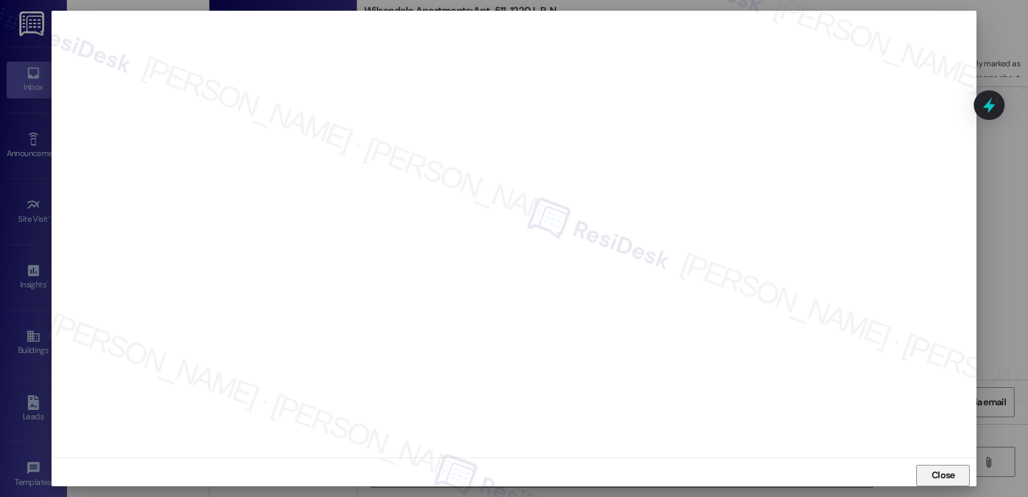
click at [902, 471] on button "Close" at bounding box center [943, 475] width 54 height 21
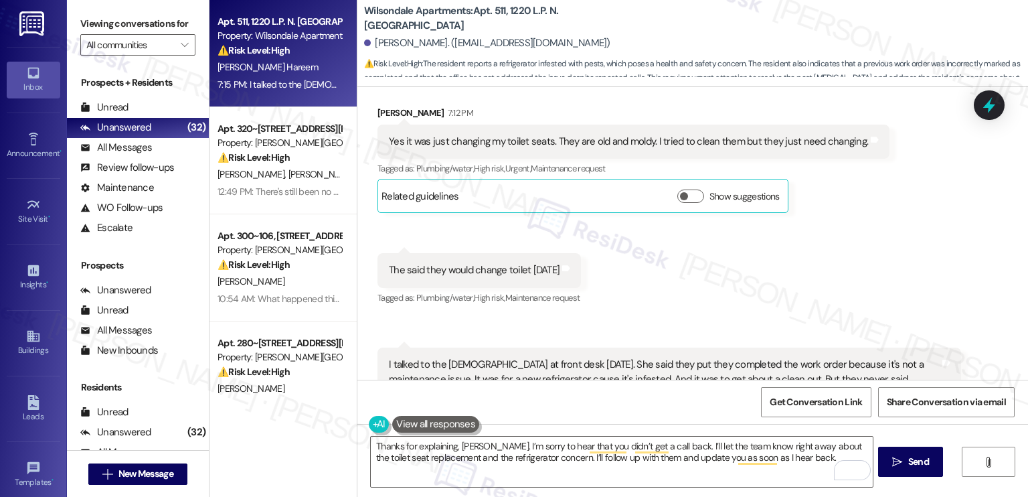
click at [584, 347] on div "I talked to the lady at front desk today. She said they put they completed the …" at bounding box center [670, 378] width 584 height 63
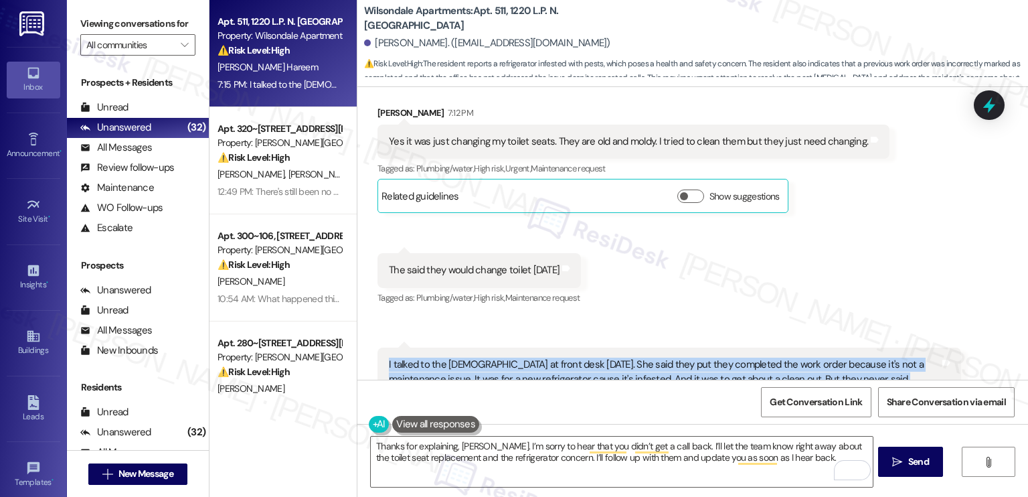
click at [584, 347] on div "I talked to the lady at front desk today. She said they put they completed the …" at bounding box center [670, 378] width 584 height 63
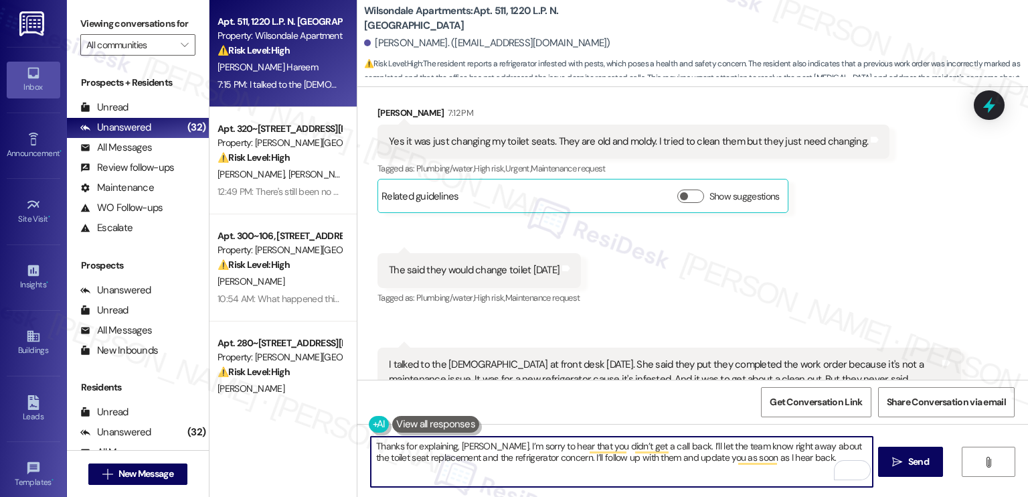
click at [568, 454] on textarea "Thanks for explaining, Jadore. I’m sorry to hear that you didn’t get a call bac…" at bounding box center [621, 461] width 501 height 50
click at [789, 452] on textarea "Thanks for explaining, Jadore. I’m sorry to hear that you didn’t get a call bac…" at bounding box center [621, 461] width 501 height 50
click at [896, 458] on icon "" at bounding box center [897, 462] width 10 height 11
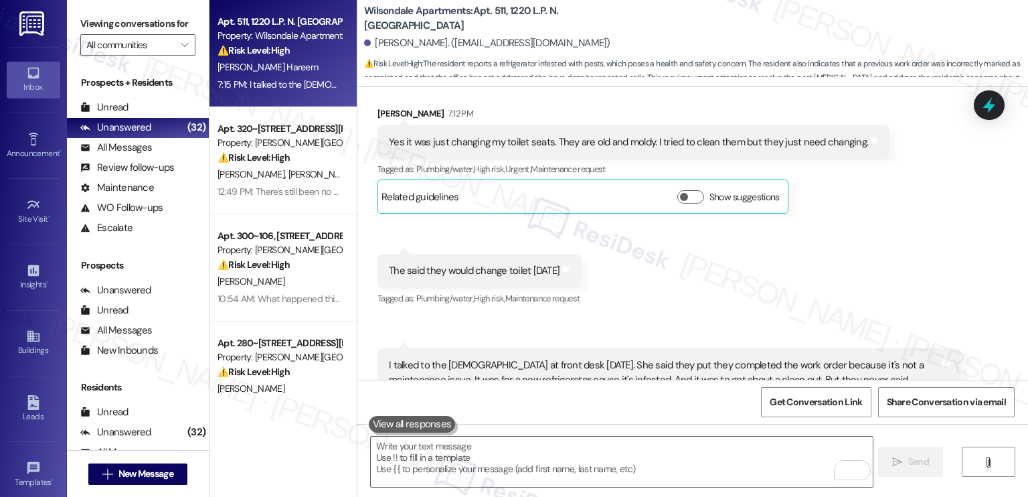
scroll to position [14701, 0]
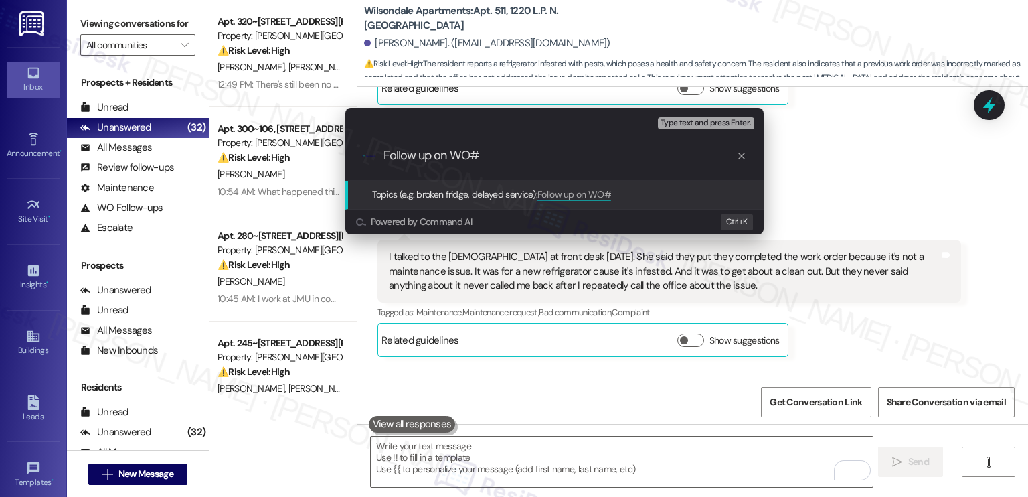
click at [822, 195] on div "Escalate Conversation Medium risk Topics (e.g. broken fridge, delayed service) …" at bounding box center [514, 248] width 1028 height 497
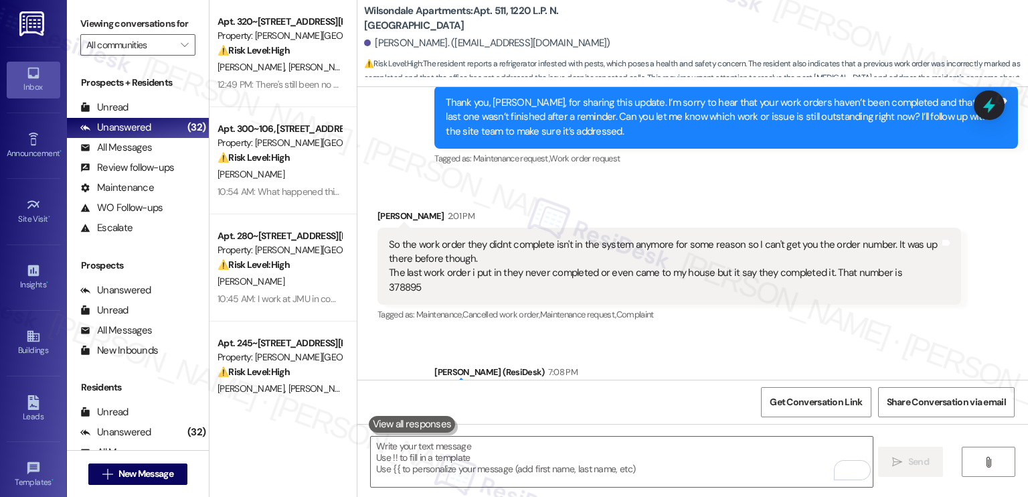
scroll to position [13965, 0]
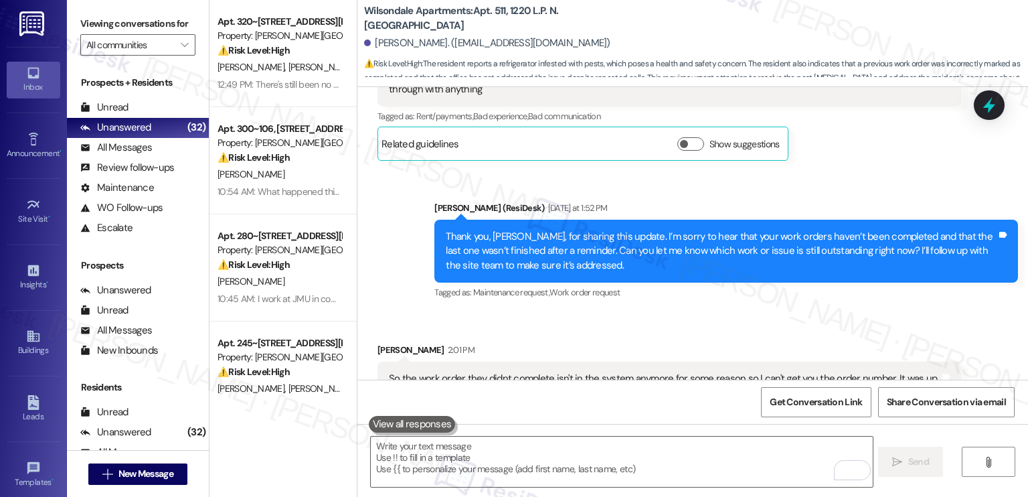
click at [469, 371] on div "So the work order they didnt complete isn't in the system anymore for some reas…" at bounding box center [664, 400] width 551 height 58
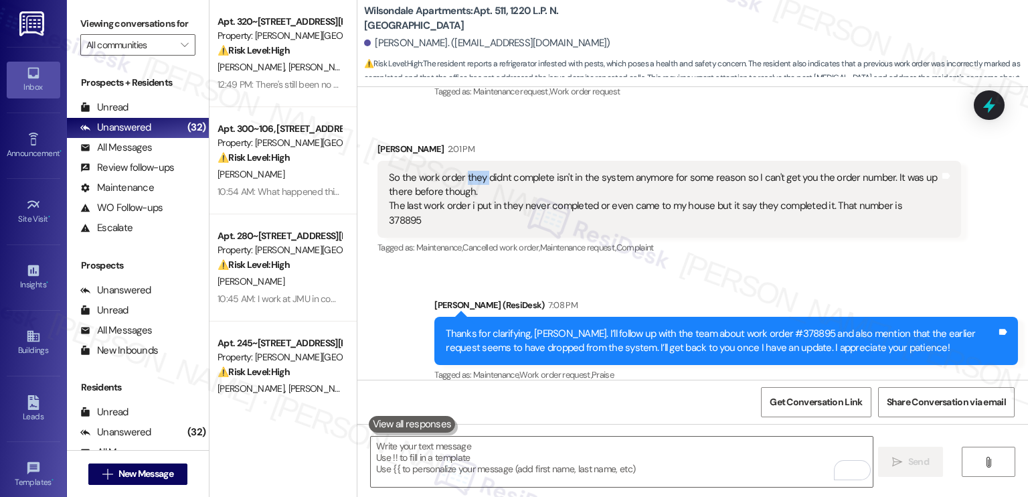
scroll to position [14032, 0]
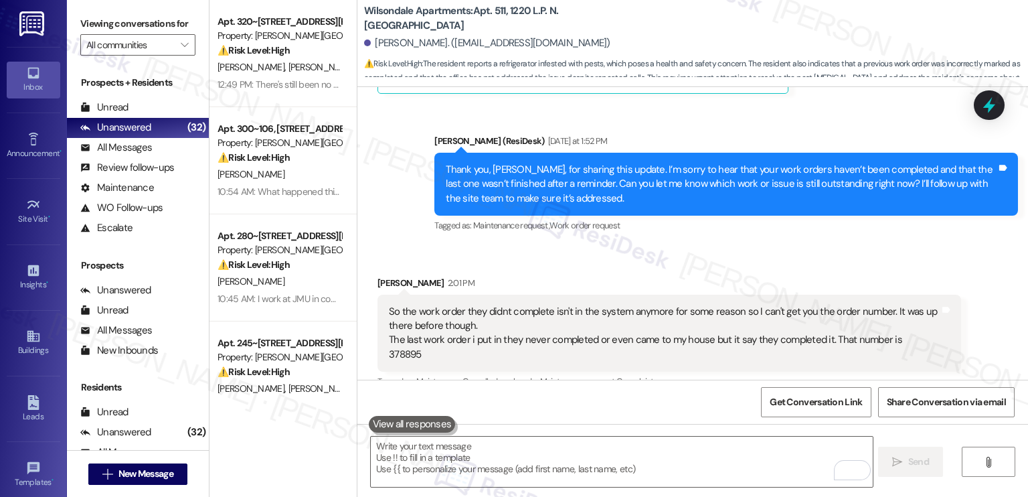
click at [397, 305] on div "So the work order they didnt complete isn't in the system anymore for some reas…" at bounding box center [664, 334] width 551 height 58
copy div "378895"
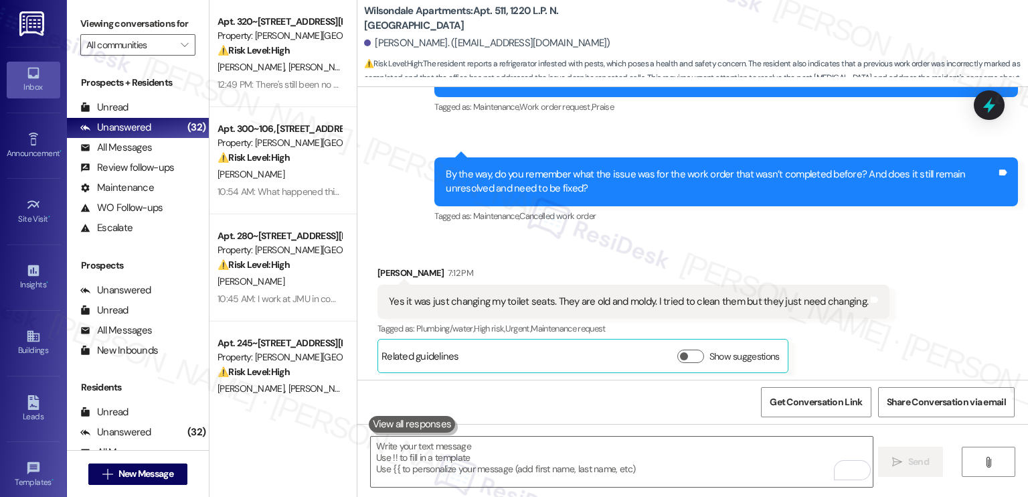
click at [677, 301] on div "Received via SMS Jadore Hareem 7:12 PM Yes it was just changing my toilet seats…" at bounding box center [692, 435] width 671 height 399
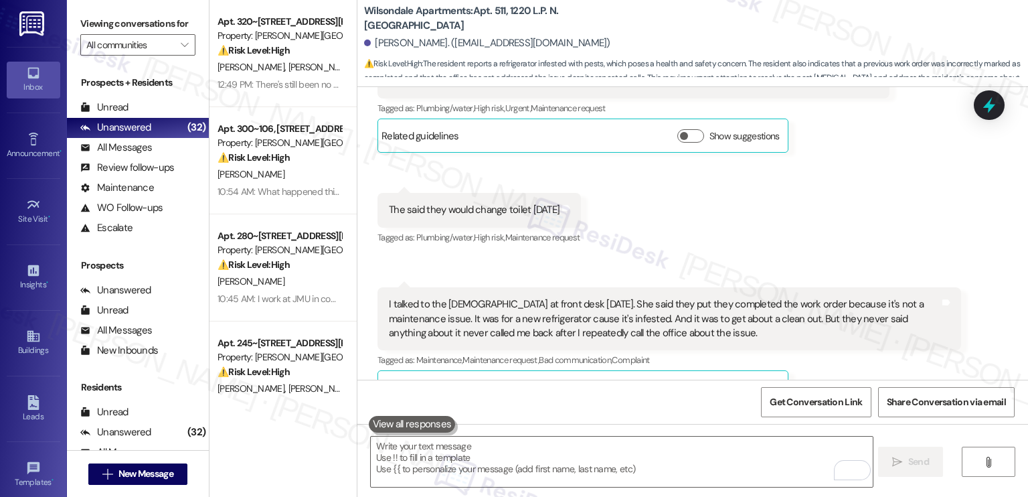
scroll to position [14701, 0]
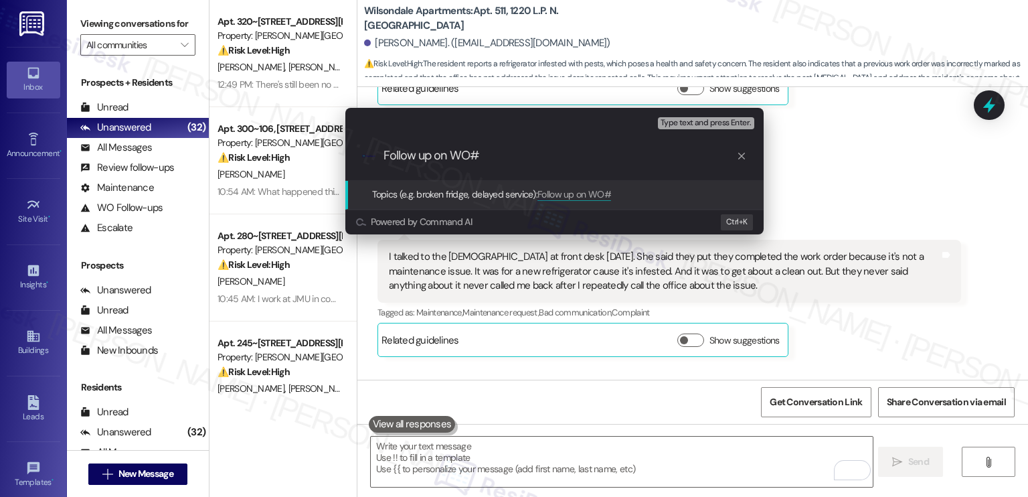
paste input "378895"
type input "Follow up on WO#378895 - toilet seat replacement and refrigerator concern"
click at [859, 234] on div "Escalate Conversation Medium risk Topics (e.g. broken fridge, delayed service) …" at bounding box center [514, 248] width 1028 height 497
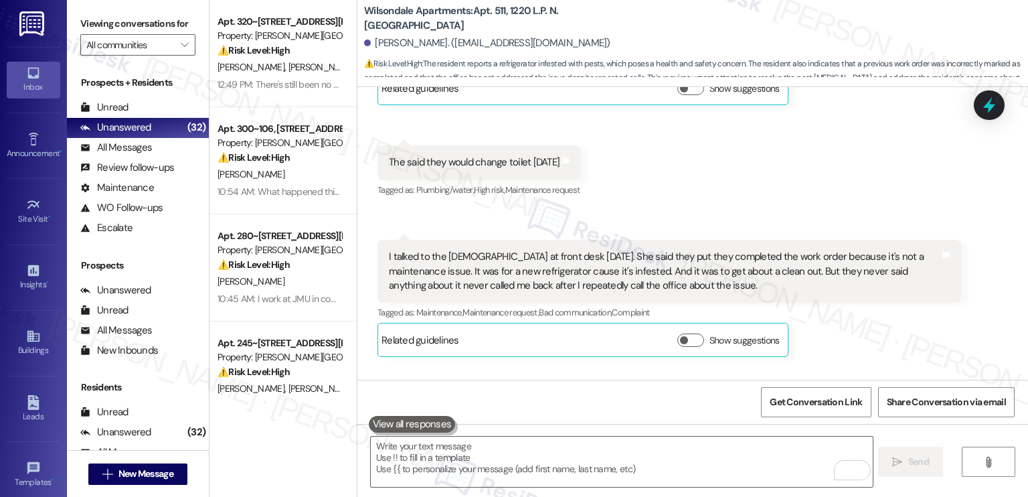
scroll to position [0, 0]
click at [521, 464] on textarea "To enrich screen reader interactions, please activate Accessibility in Grammarl…" at bounding box center [621, 461] width 501 height 50
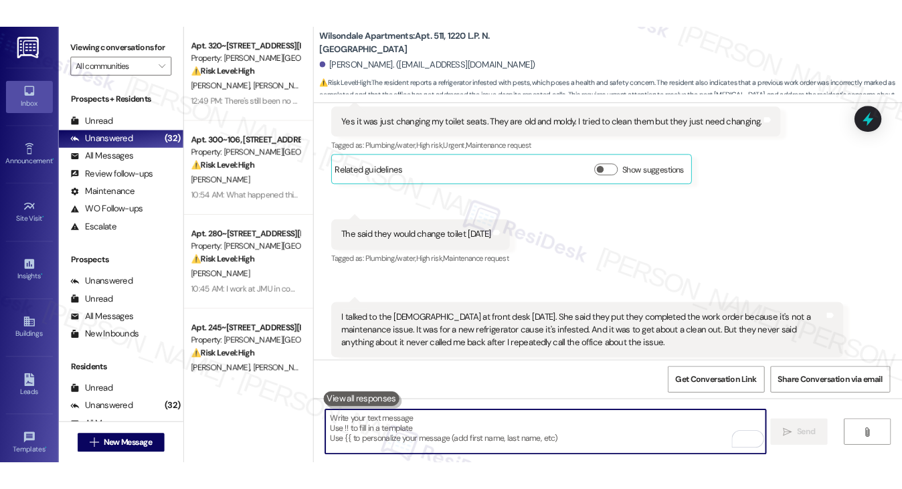
scroll to position [14701, 0]
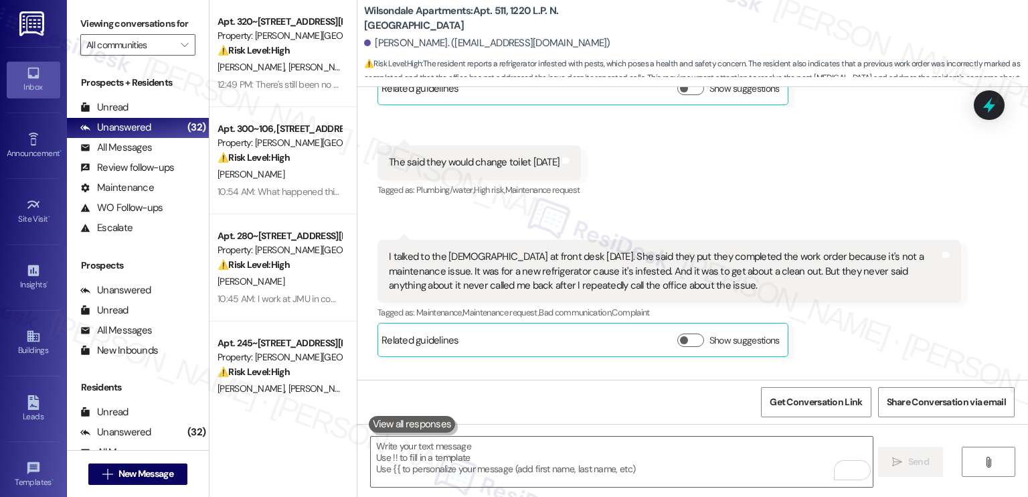
click at [552, 434] on div " Send " at bounding box center [692, 474] width 671 height 100
click at [552, 463] on textarea "To enrich screen reader interactions, please activate Accessibility in Grammarl…" at bounding box center [621, 461] width 501 height 50
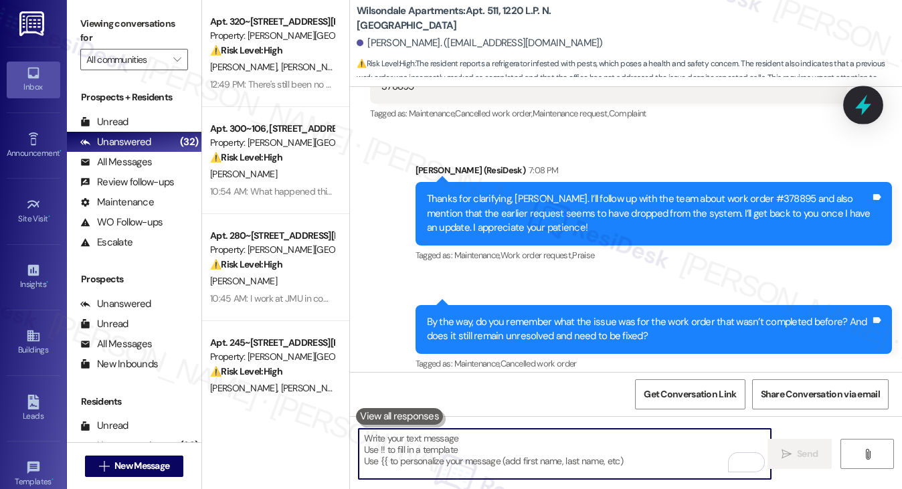
scroll to position [15160, 0]
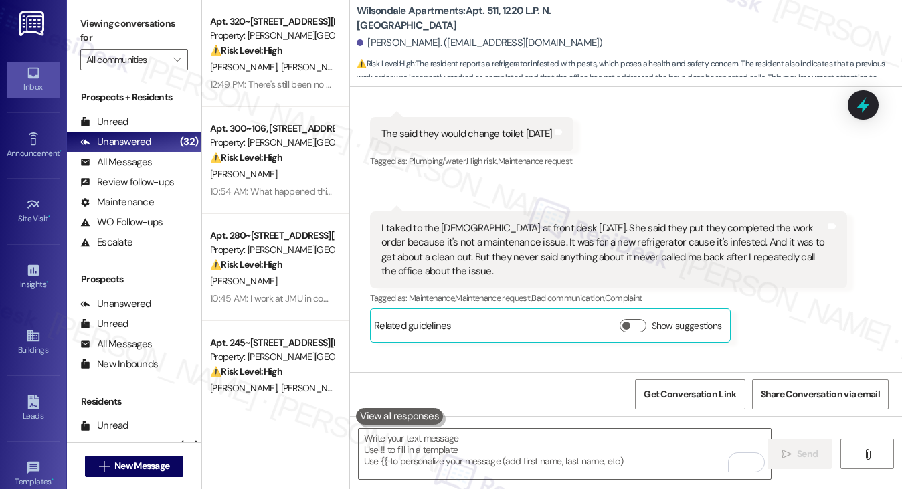
drag, startPoint x: 122, startPoint y: 5, endPoint x: 191, endPoint y: 15, distance: 69.8
click at [122, 5] on div "Viewing conversations for All communities " at bounding box center [134, 42] width 135 height 84
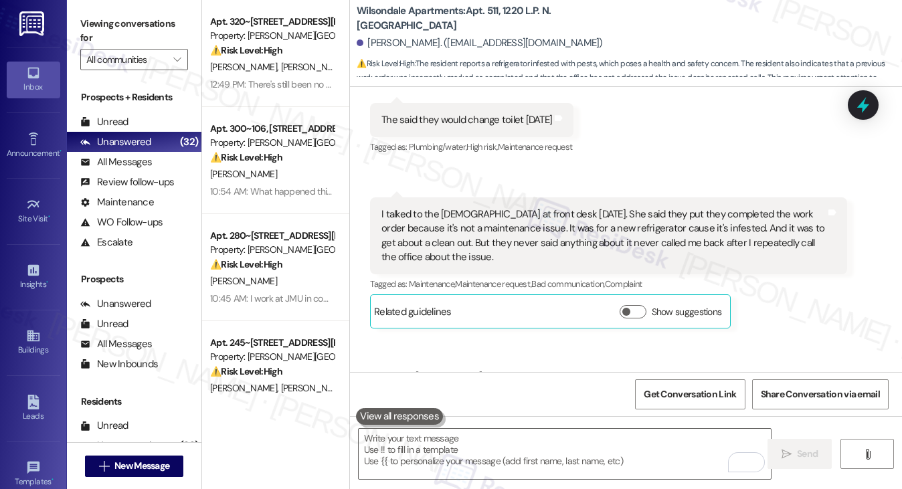
scroll to position [15182, 0]
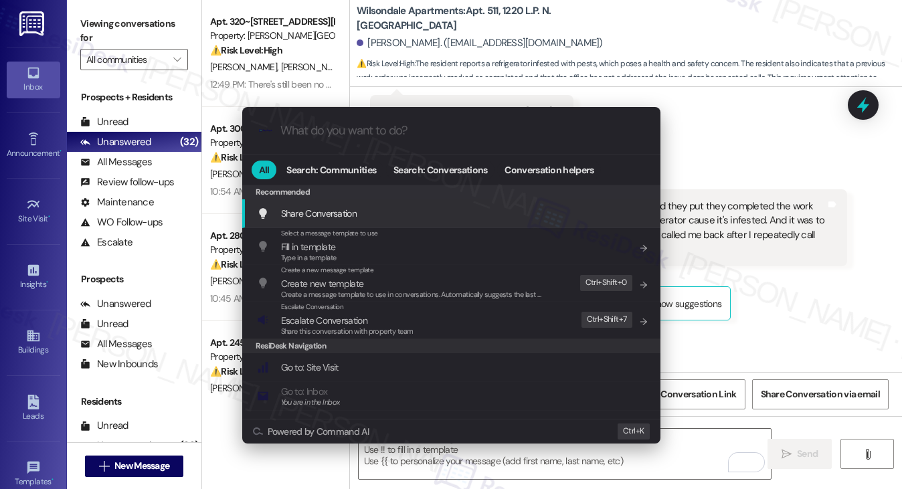
click at [789, 251] on div ".cls-1{fill:#0a055f;}.cls-2{fill:#0cc4c4;} resideskLogoBlueOrange All Search: C…" at bounding box center [451, 244] width 902 height 489
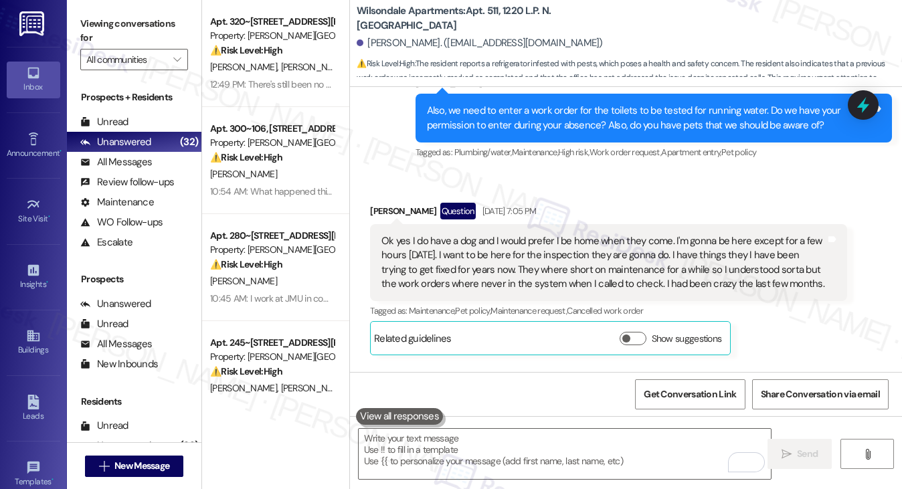
scroll to position [2781, 0]
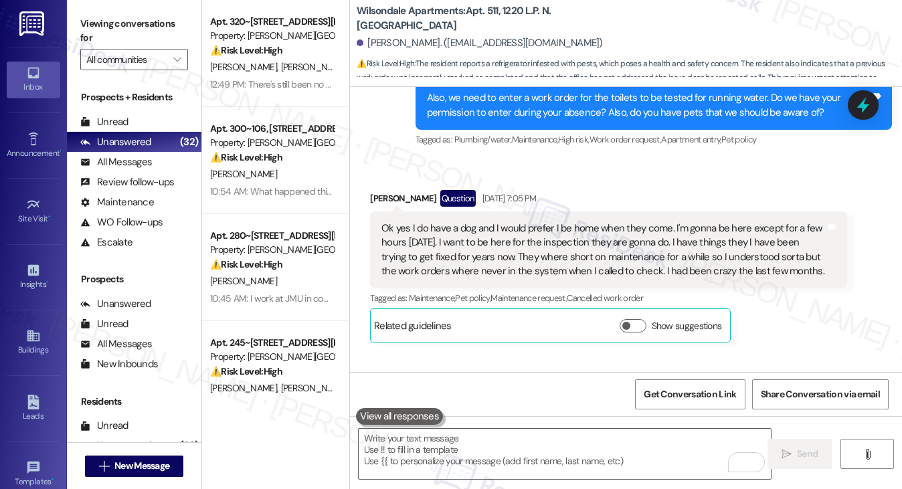
click at [107, 18] on label "Viewing conversations for" at bounding box center [134, 30] width 108 height 35
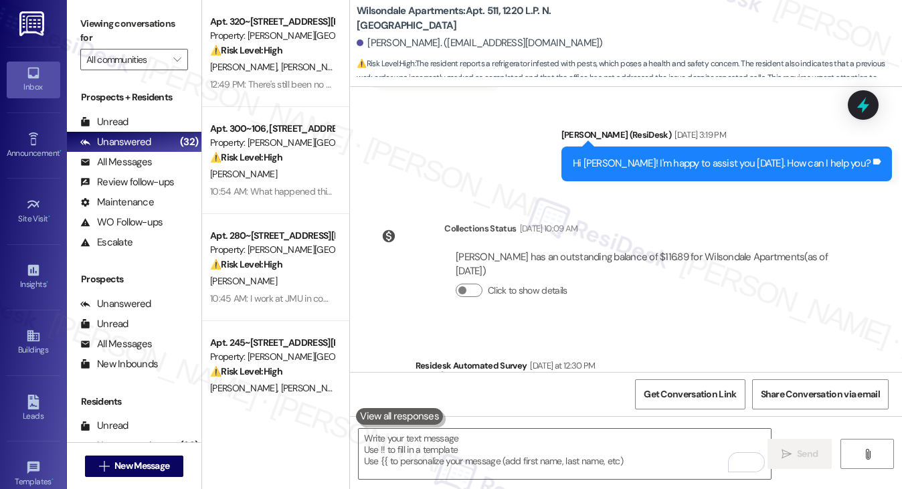
scroll to position [15182, 0]
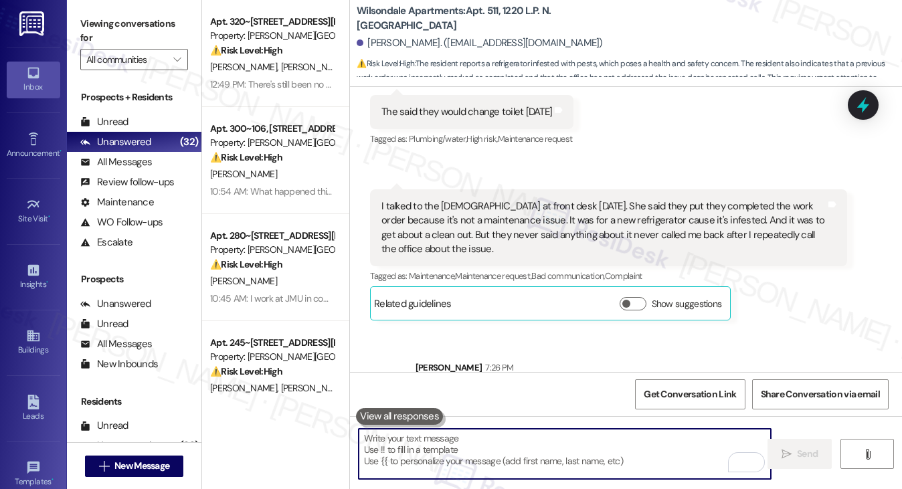
click at [560, 448] on textarea "To enrich screen reader interactions, please activate Accessibility in Grammarl…" at bounding box center [565, 454] width 413 height 50
paste textarea "For now, I can go ahead and submit a new request for the refrigerator. Do we ha…"
type textarea "For now, I can go ahead and submit a new request for the refrigerator. Do we ha…"
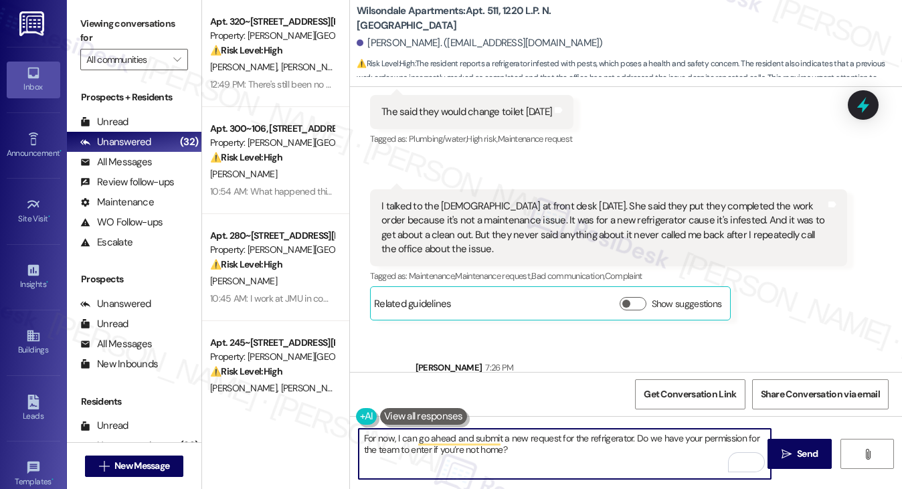
click at [391, 448] on textarea "For now, I can go ahead and submit a new request for the refrigerator. Do we ha…" at bounding box center [565, 454] width 413 height 50
click at [487, 444] on textarea "For now, I can go ahead and submit a new request for the refrigerator. Do we ha…" at bounding box center [565, 454] width 413 height 50
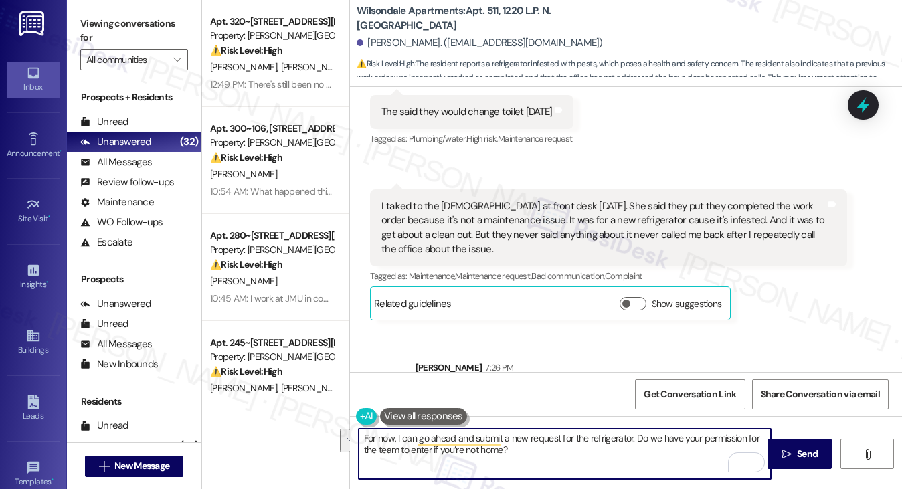
click at [568, 457] on textarea "For now, I can go ahead and submit a new request for the refrigerator. Do we ha…" at bounding box center [565, 454] width 413 height 50
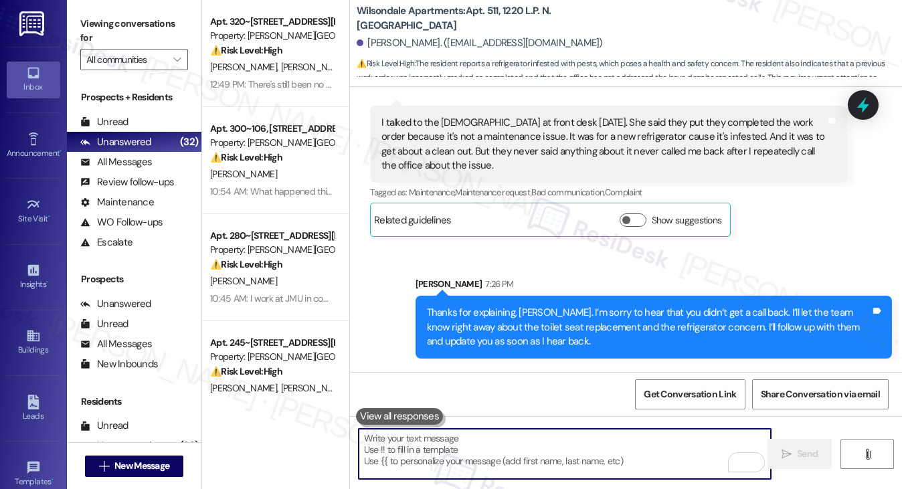
scroll to position [15289, 0]
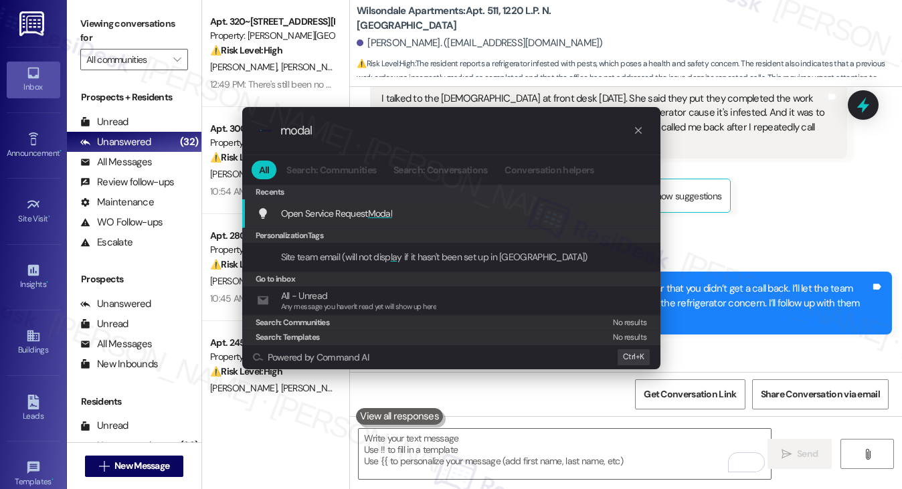
click at [378, 212] on span "Modal" at bounding box center [380, 214] width 25 height 12
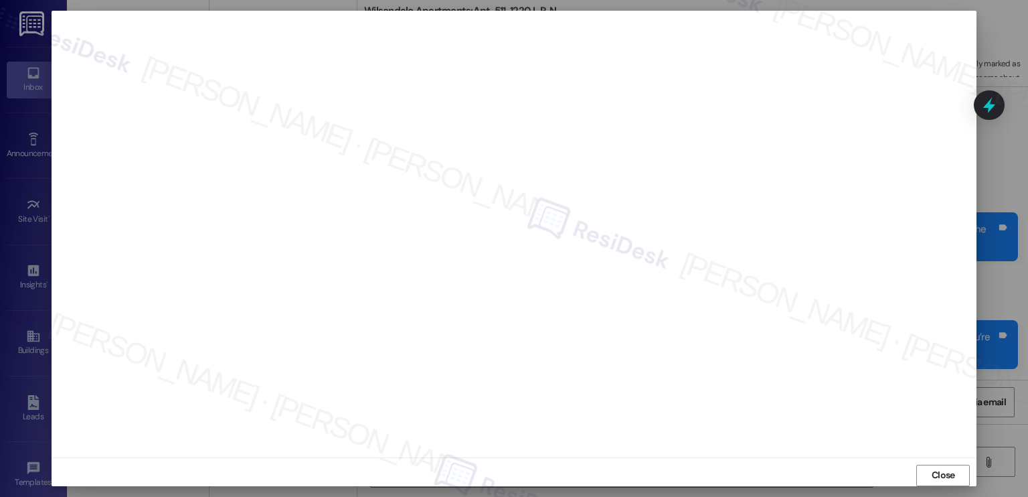
scroll to position [14809, 0]
click at [381, 457] on div "Close" at bounding box center [514, 474] width 925 height 35
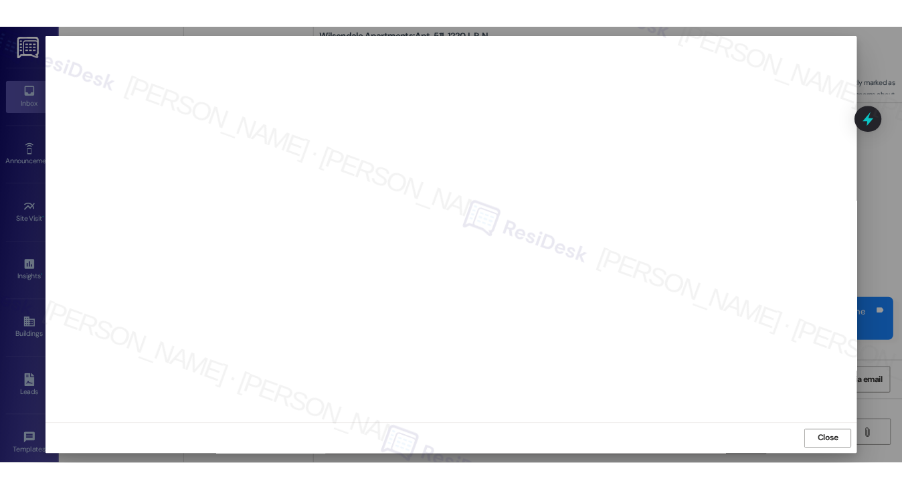
scroll to position [15289, 0]
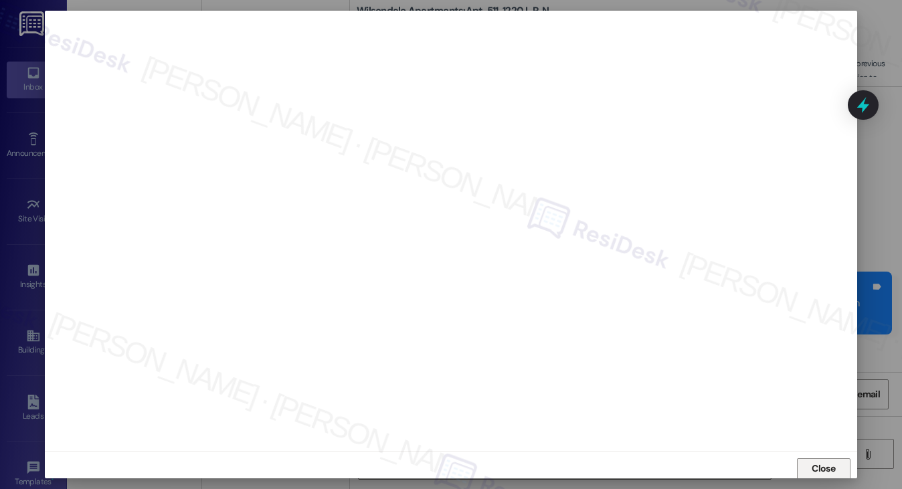
click at [799, 464] on button "Close" at bounding box center [824, 469] width 54 height 21
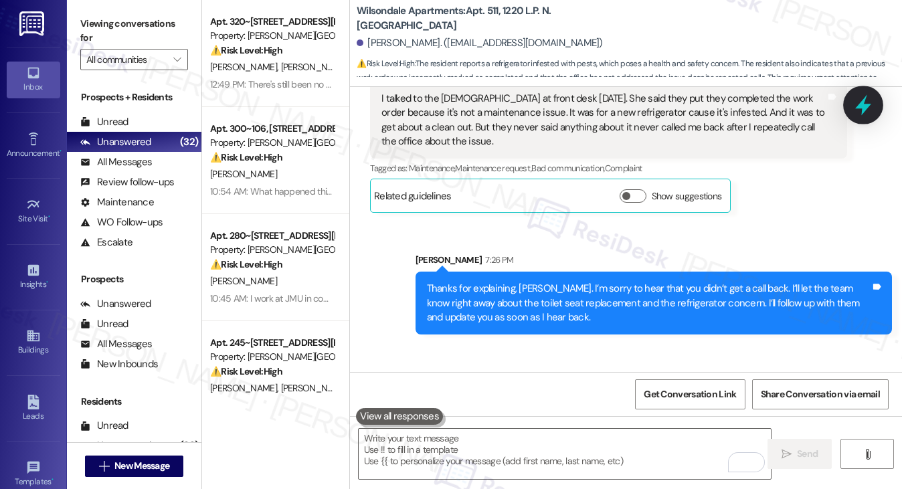
click at [870, 105] on icon at bounding box center [863, 105] width 23 height 23
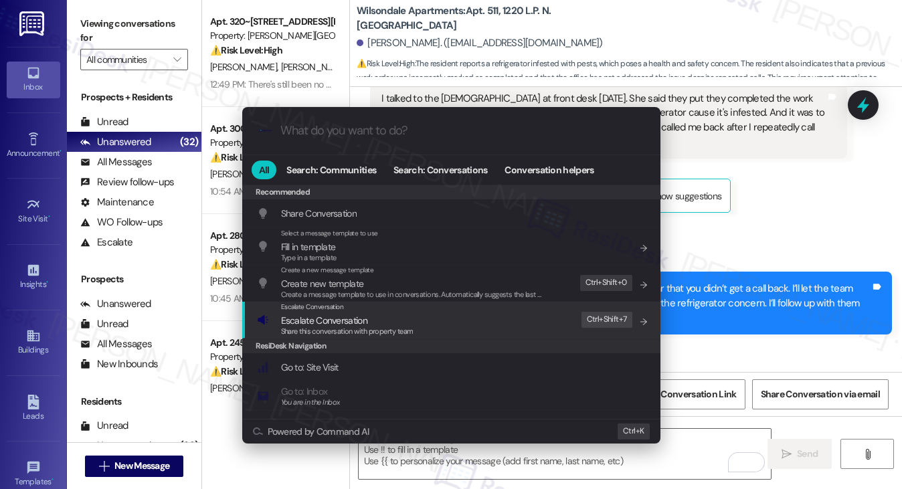
click at [467, 326] on div "Escalate Conversation Escalate Conversation Share this conversation with proper…" at bounding box center [453, 320] width 392 height 36
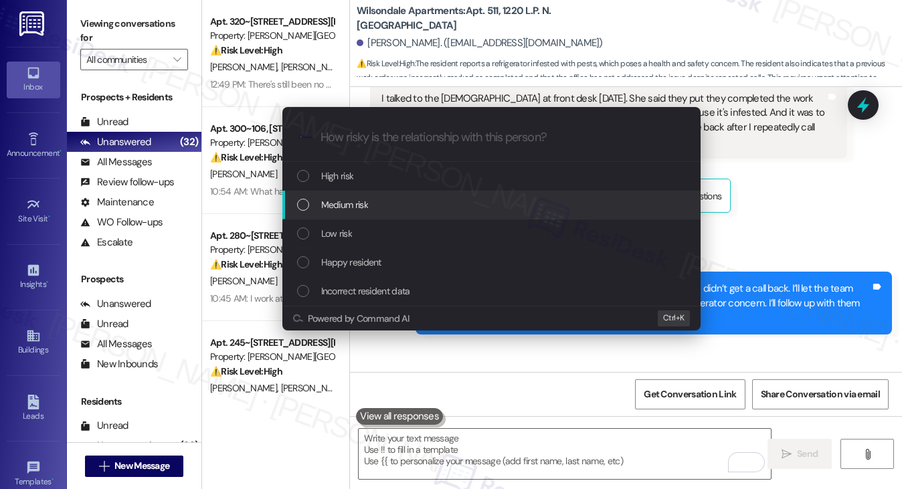
click at [808, 161] on div "Escalate Conversation How risky is the relationship with this person? Topics (e…" at bounding box center [451, 244] width 902 height 489
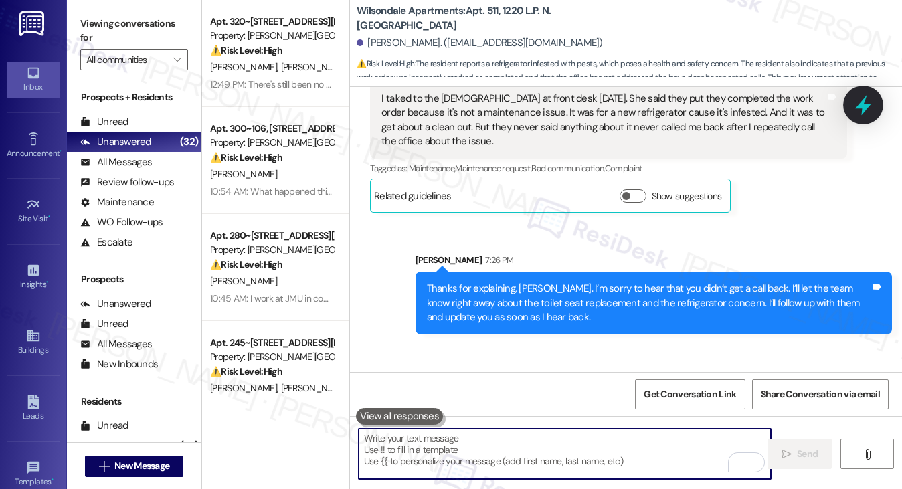
click at [866, 86] on div "Received via SMS Jadore Hareem 7:12 PM Yes it was just changing my toilet seats…" at bounding box center [626, 9] width 552 height 428
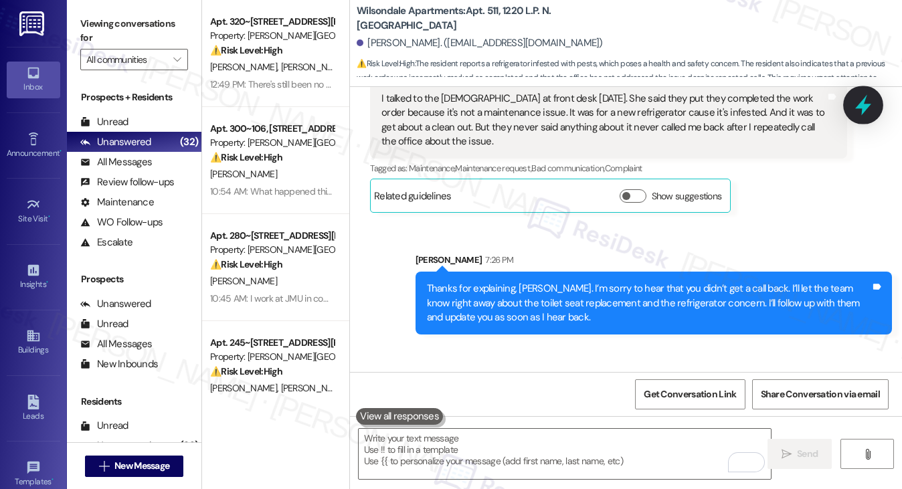
click at [862, 104] on icon at bounding box center [863, 105] width 16 height 21
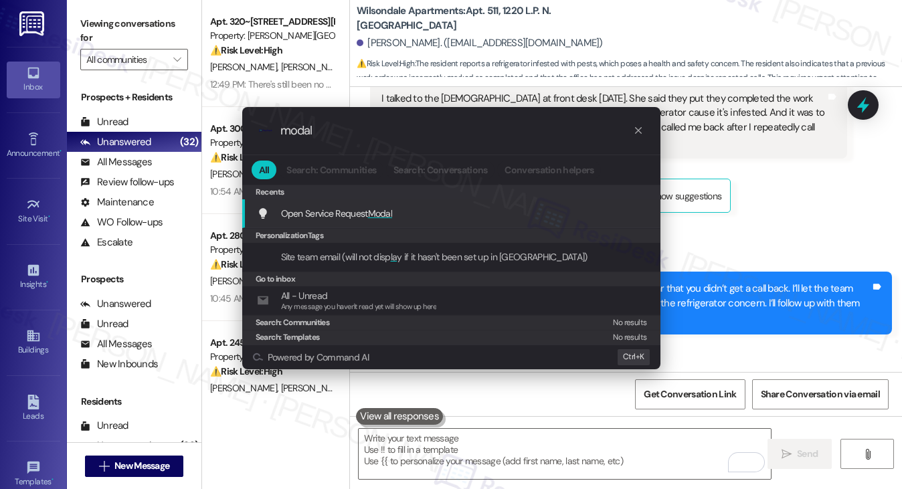
type input "modal"
click at [341, 212] on span "Open Service Request Modal" at bounding box center [337, 214] width 112 height 12
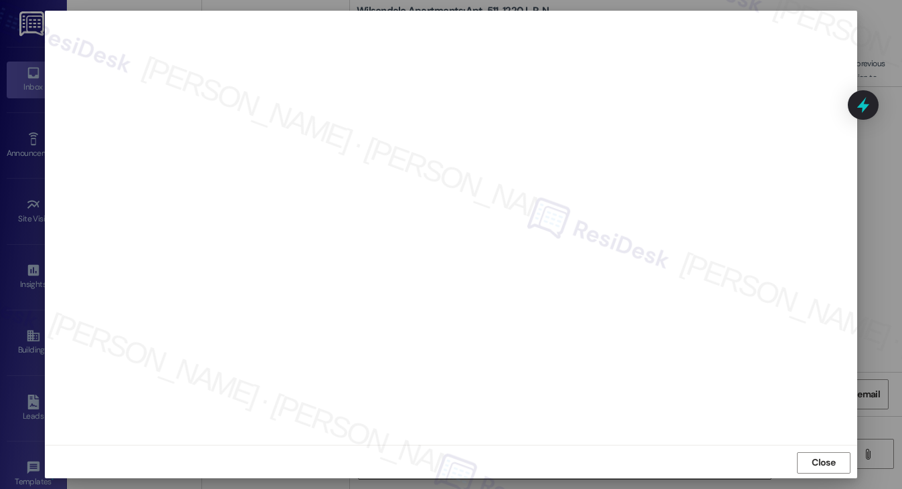
scroll to position [8, 0]
click at [804, 460] on button "Close" at bounding box center [824, 460] width 54 height 21
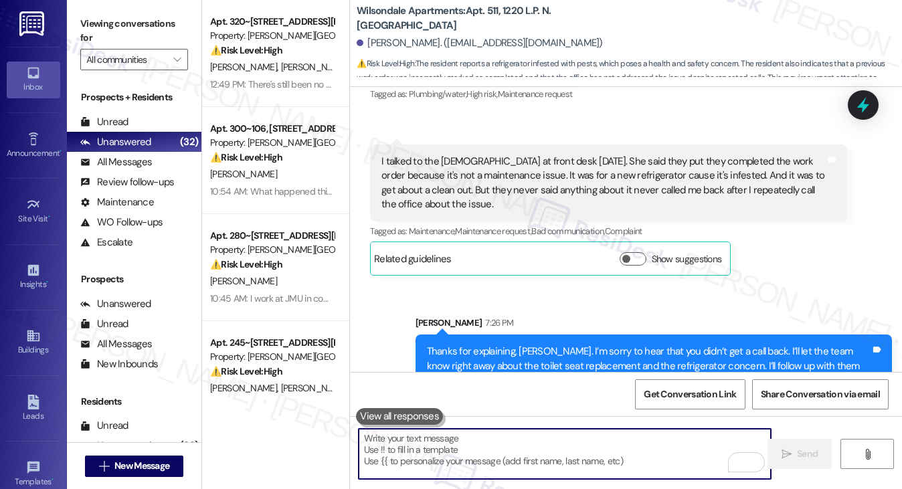
scroll to position [15289, 0]
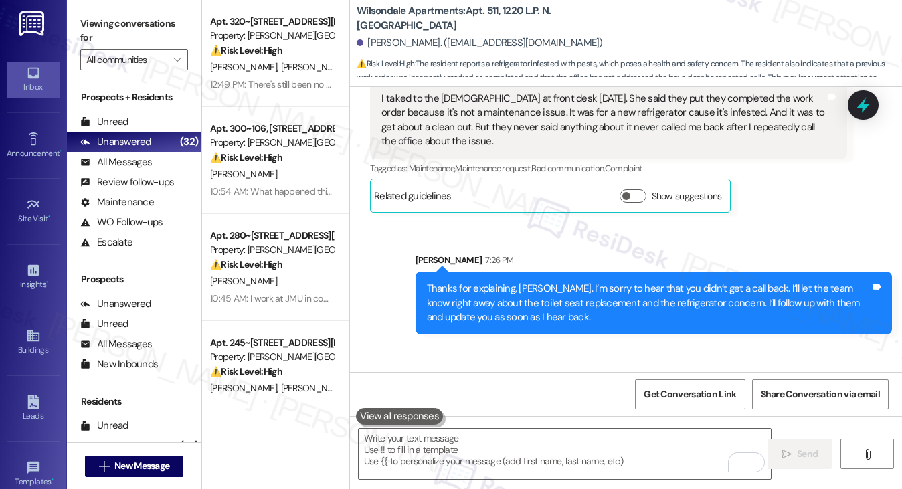
click at [118, 29] on label "Viewing conversations for" at bounding box center [134, 30] width 108 height 35
click at [687, 393] on span "Get Conversation Link" at bounding box center [690, 395] width 92 height 14
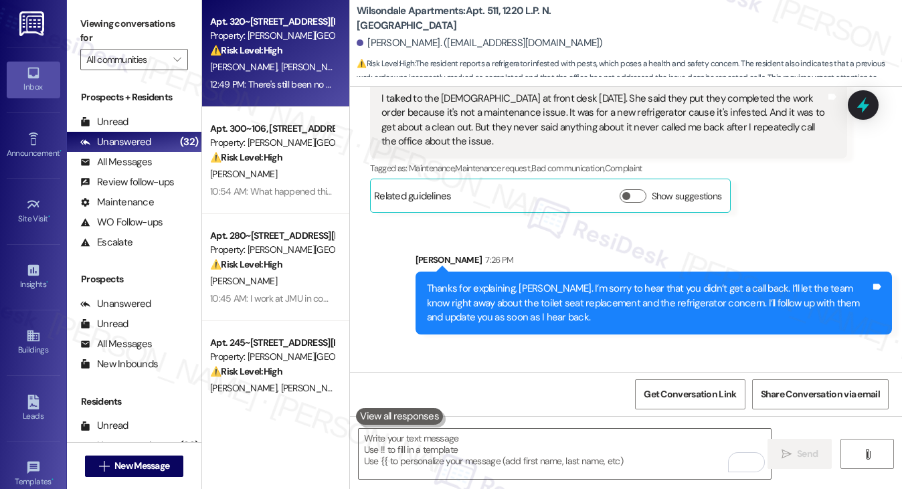
click at [283, 77] on div "12:49 PM: There's still been no update, and it has been 10 hours by this point …" at bounding box center [272, 84] width 127 height 17
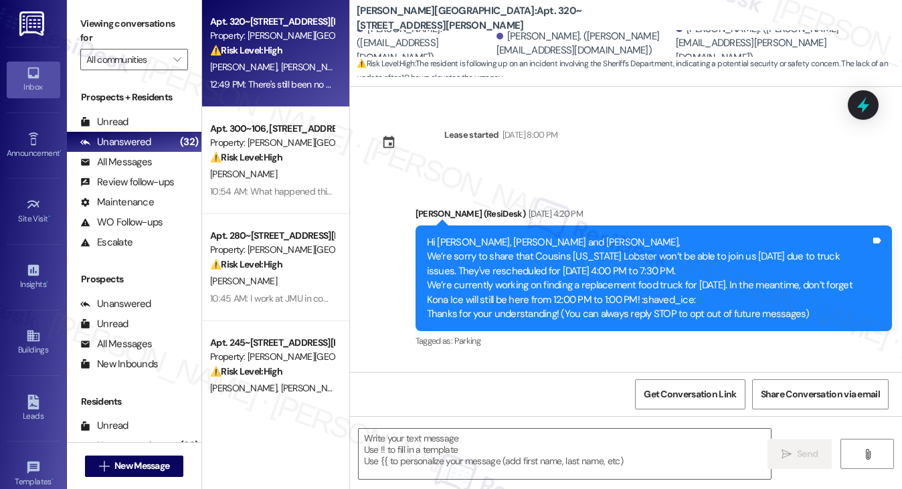
scroll to position [2710, 0]
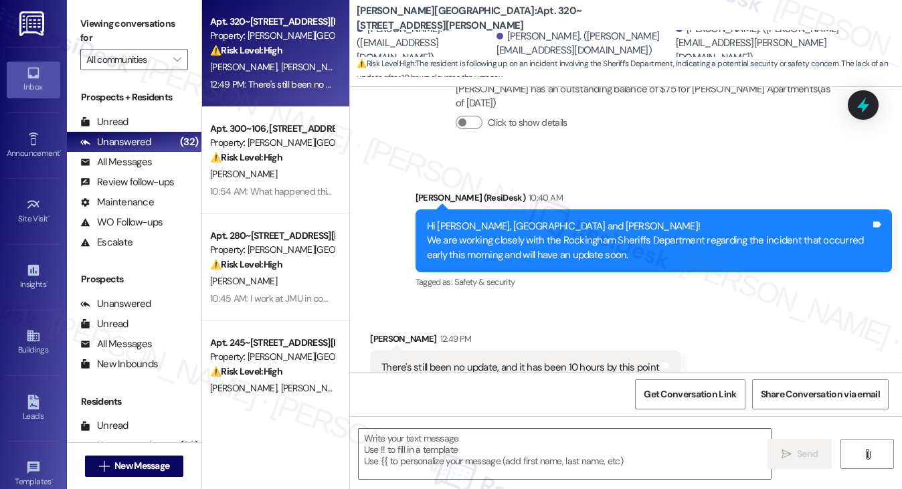
type textarea "Fetching suggested responses. Please feel free to read through the conversation…"
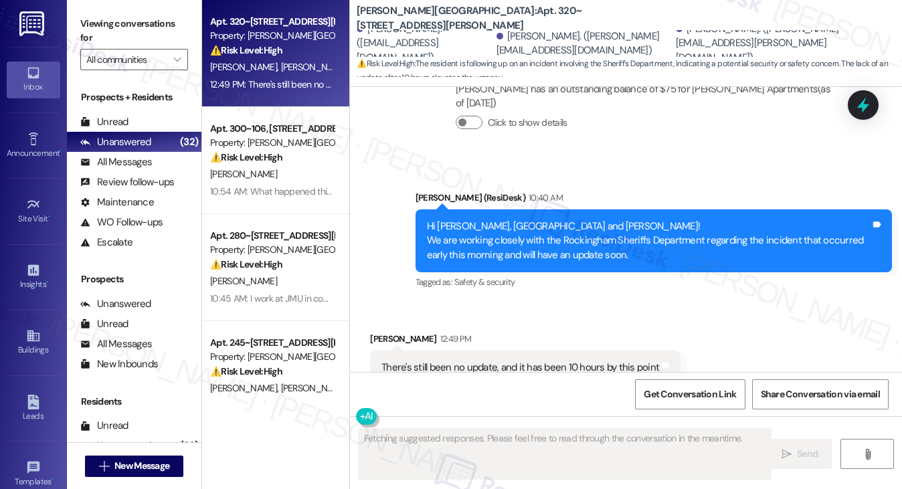
click at [547, 361] on div "There's still been no update, and it has been 10 hours by this point" at bounding box center [521, 368] width 278 height 14
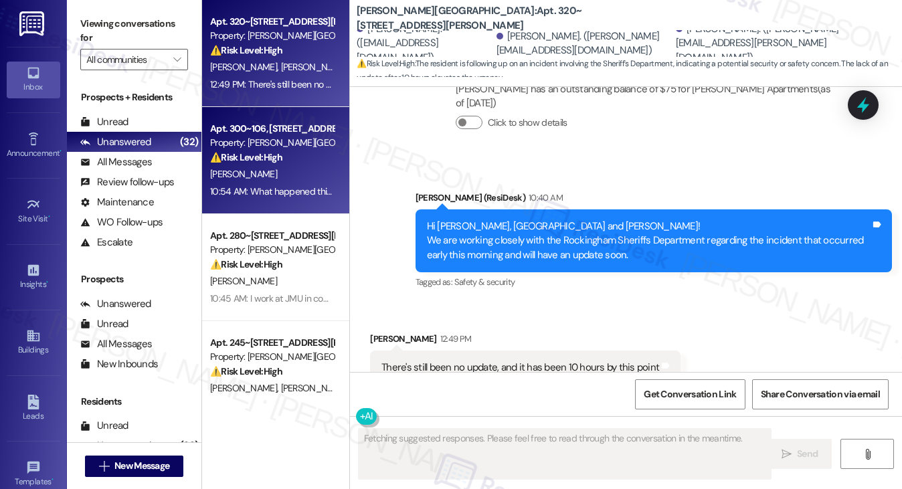
click at [313, 186] on div "10:54 AM: What happened this morning 10:54 AM: What happened this morning" at bounding box center [287, 191] width 155 height 12
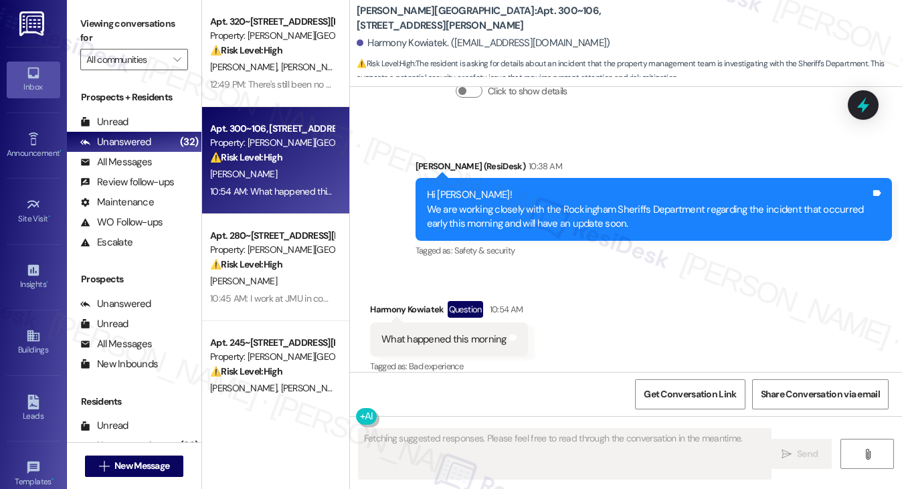
scroll to position [4367, 0]
click at [533, 197] on div "Hi Harmony! We are working closely with the Rockingham Sheriffs Department rega…" at bounding box center [649, 209] width 444 height 43
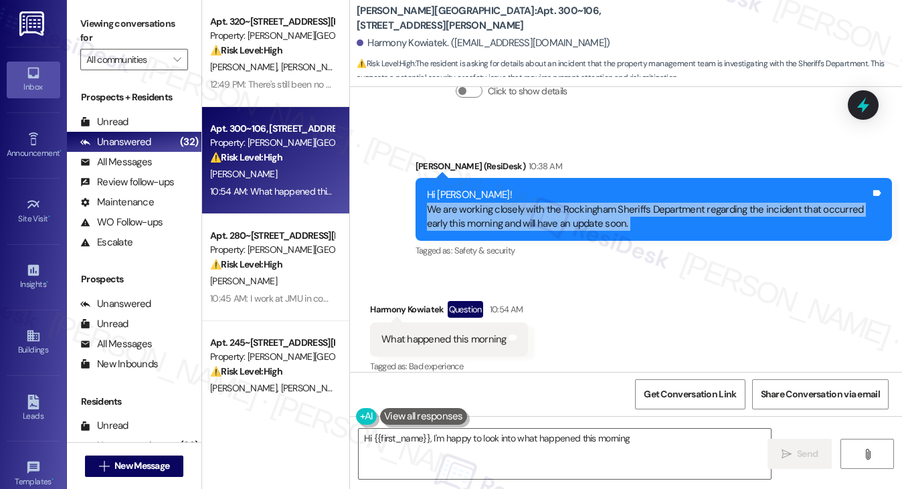
click at [533, 197] on div "Hi Harmony! We are working closely with the Rockingham Sheriffs Department rega…" at bounding box center [649, 209] width 444 height 43
type textarea "Hi {{first_name}}, I'm happy to look into what happened this morning. Could you…"
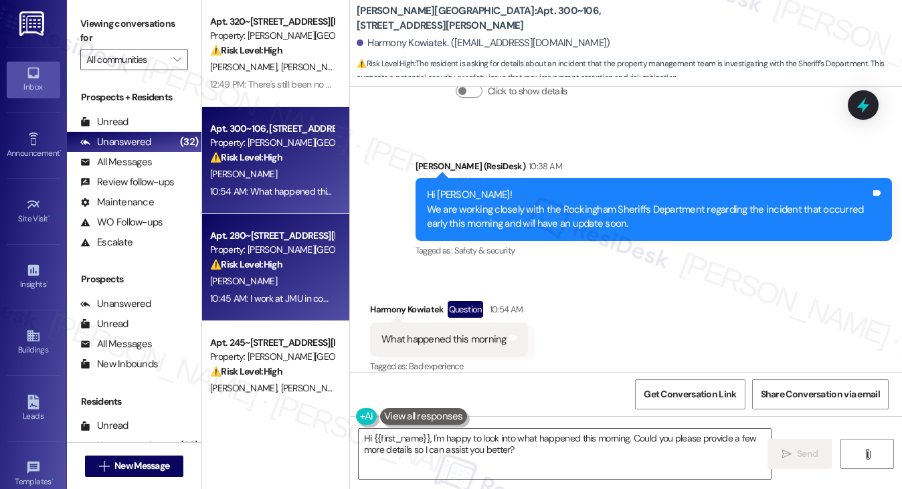
click at [280, 284] on div "C. Brooks" at bounding box center [272, 281] width 127 height 17
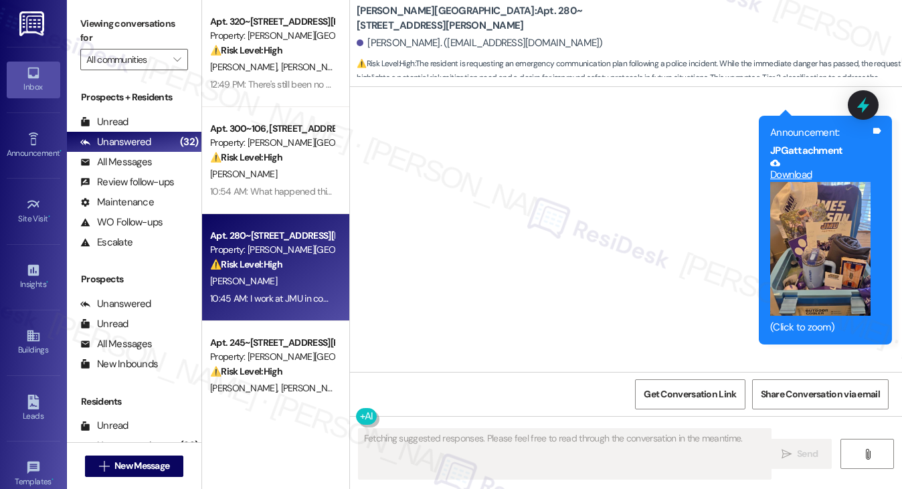
scroll to position [5218, 0]
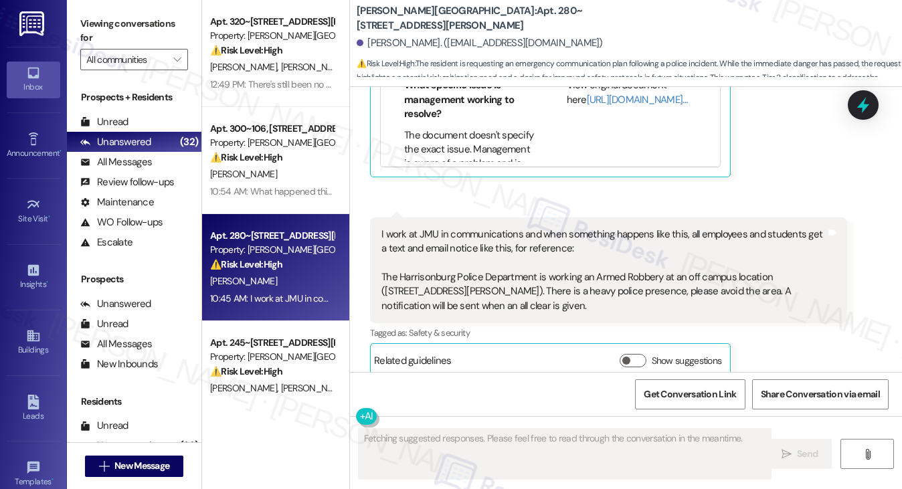
click at [481, 228] on div "I work at JMU in communications and when something happens like this, all emplo…" at bounding box center [604, 271] width 444 height 86
click at [479, 228] on div "I work at JMU in communications and when something happens like this, all emplo…" at bounding box center [604, 271] width 444 height 86
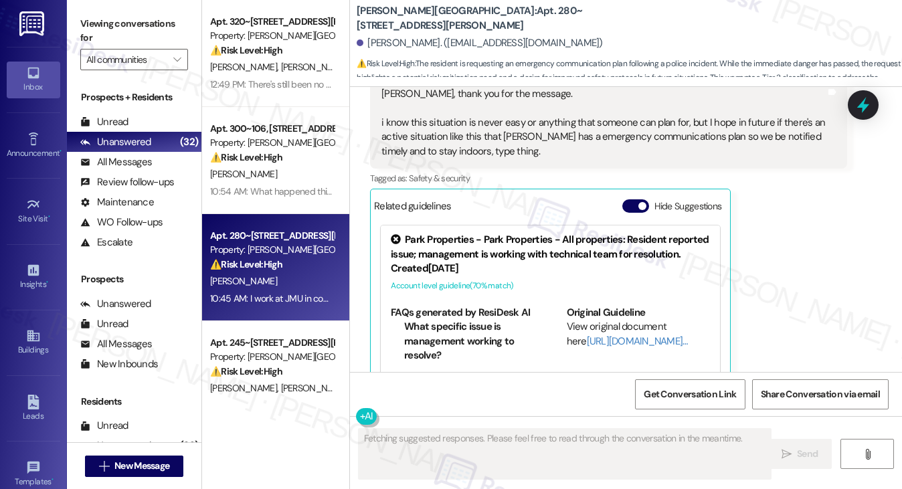
scroll to position [4884, 0]
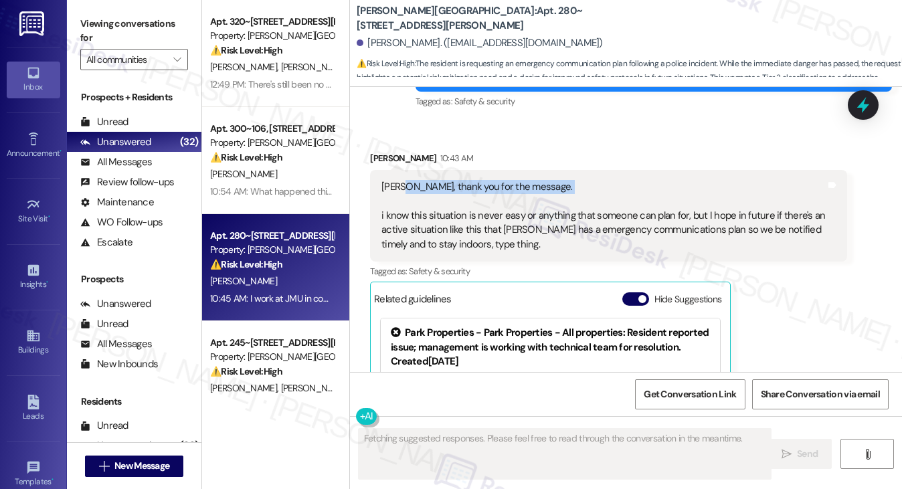
drag, startPoint x: 402, startPoint y: 171, endPoint x: 464, endPoint y: 200, distance: 68.3
click at [455, 193] on div "Sarah, thank you for the message. i know this situation is never easy or anythi…" at bounding box center [604, 216] width 444 height 72
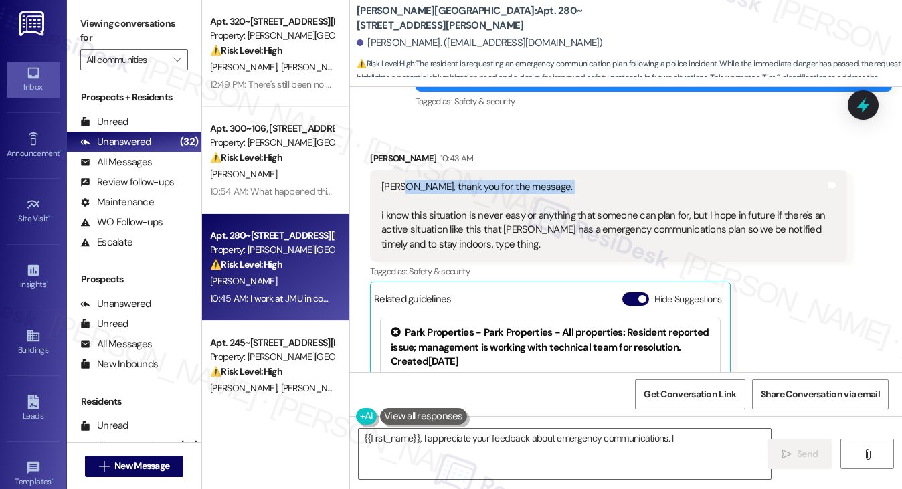
scroll to position [4616, 0]
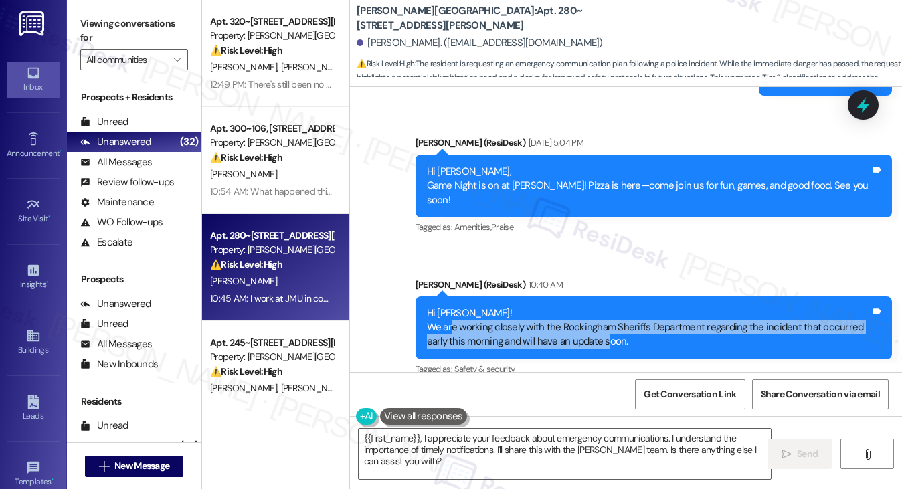
drag, startPoint x: 451, startPoint y: 309, endPoint x: 608, endPoint y: 343, distance: 161.1
click at [608, 343] on div "Hi Christopher! We are working closely with the Rockingham Sheriffs Department …" at bounding box center [654, 328] width 477 height 63
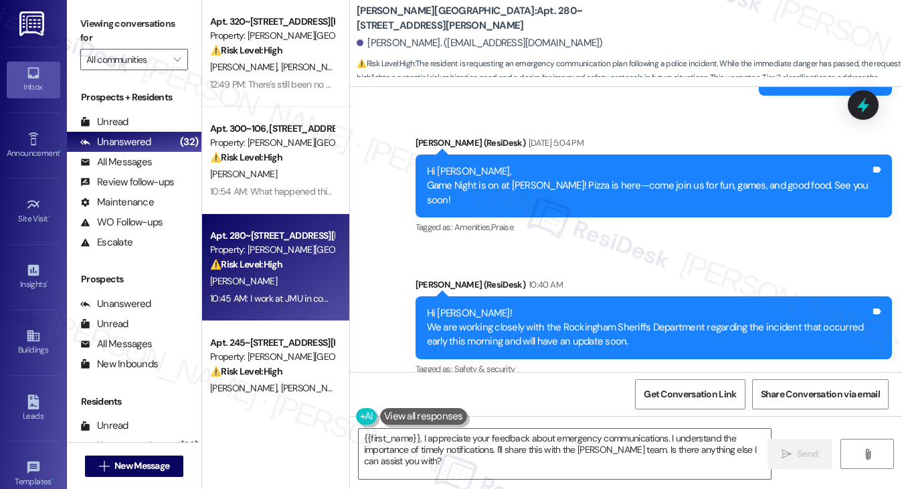
click at [618, 327] on div "Hi Christopher! We are working closely with the Rockingham Sheriffs Department …" at bounding box center [649, 328] width 444 height 43
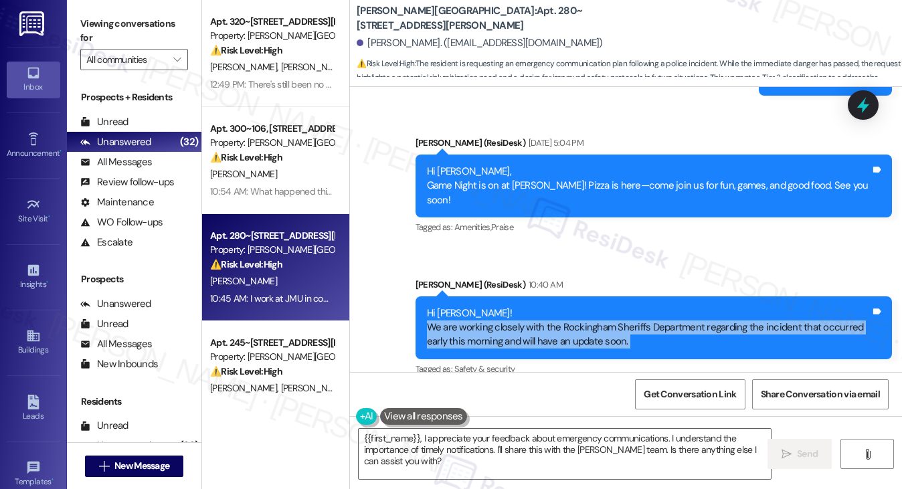
click at [618, 327] on div "Hi Christopher! We are working closely with the Rockingham Sheriffs Department …" at bounding box center [649, 328] width 444 height 43
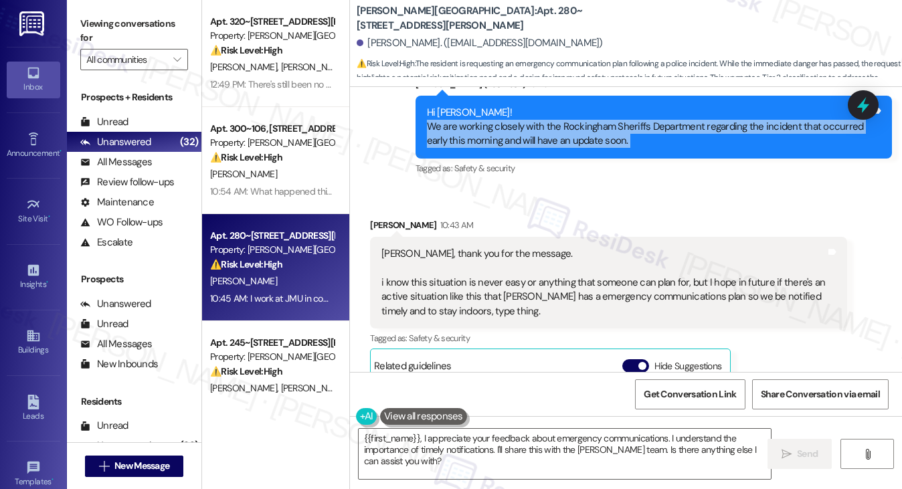
scroll to position [4817, 0]
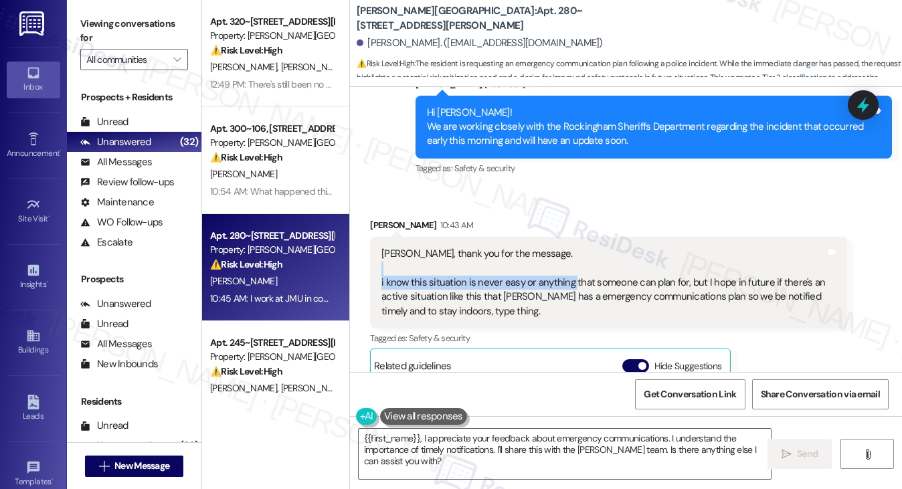
drag, startPoint x: 375, startPoint y: 260, endPoint x: 574, endPoint y: 276, distance: 200.1
click at [574, 276] on div "Sarah, thank you for the message. i know this situation is never easy or anythi…" at bounding box center [608, 283] width 477 height 92
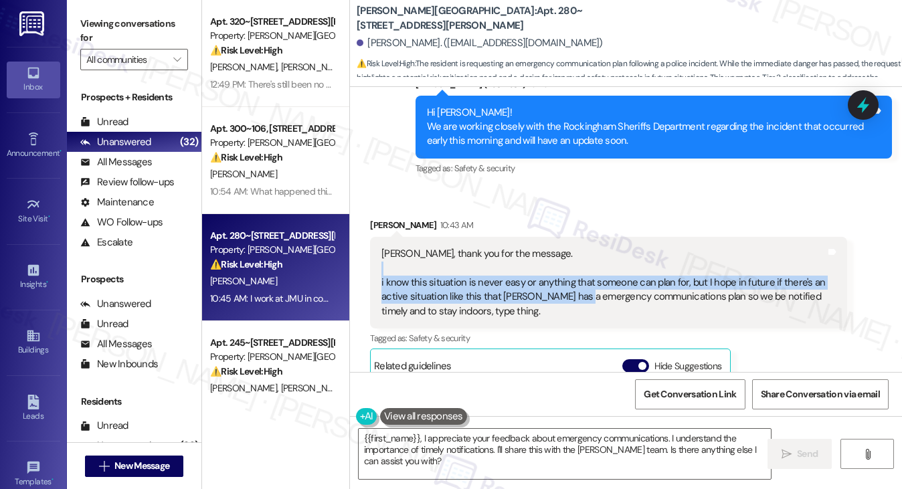
click at [574, 276] on div "Sarah, thank you for the message. i know this situation is never easy or anythi…" at bounding box center [604, 283] width 444 height 72
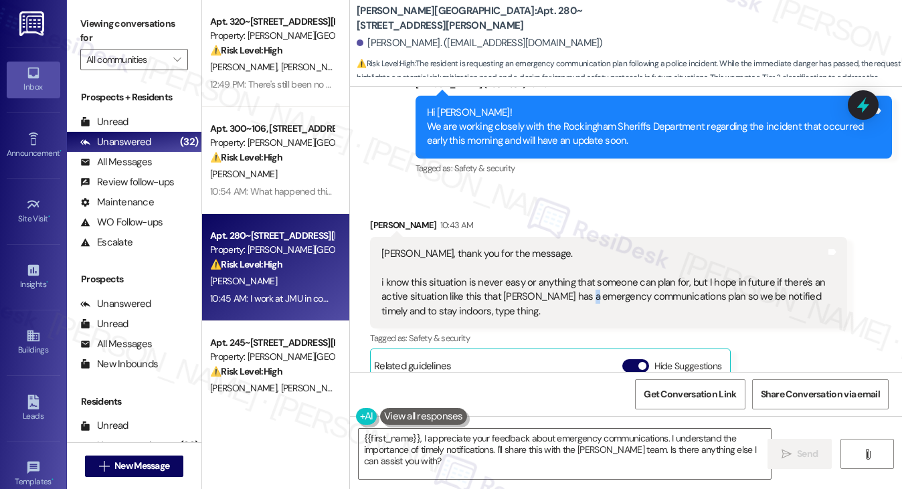
click at [574, 276] on div "Sarah, thank you for the message. i know this situation is never easy or anythi…" at bounding box center [604, 283] width 444 height 72
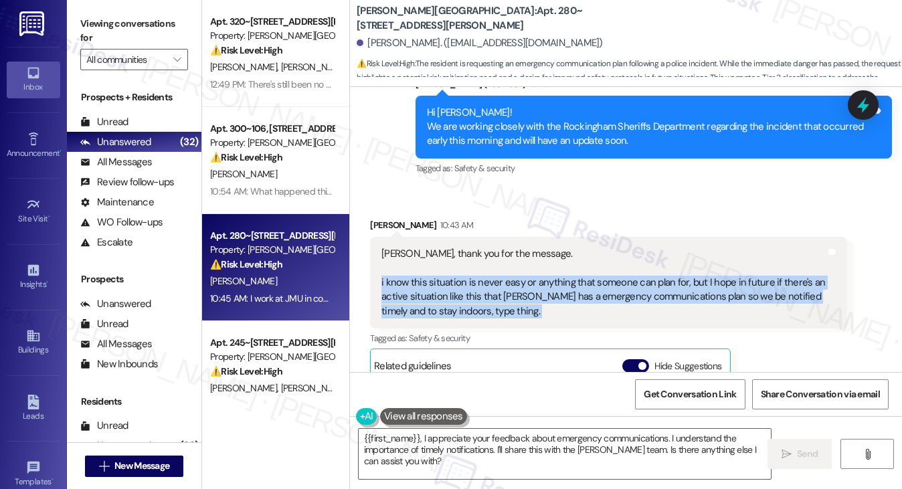
click at [574, 276] on div "Sarah, thank you for the message. i know this situation is never easy or anythi…" at bounding box center [604, 283] width 444 height 72
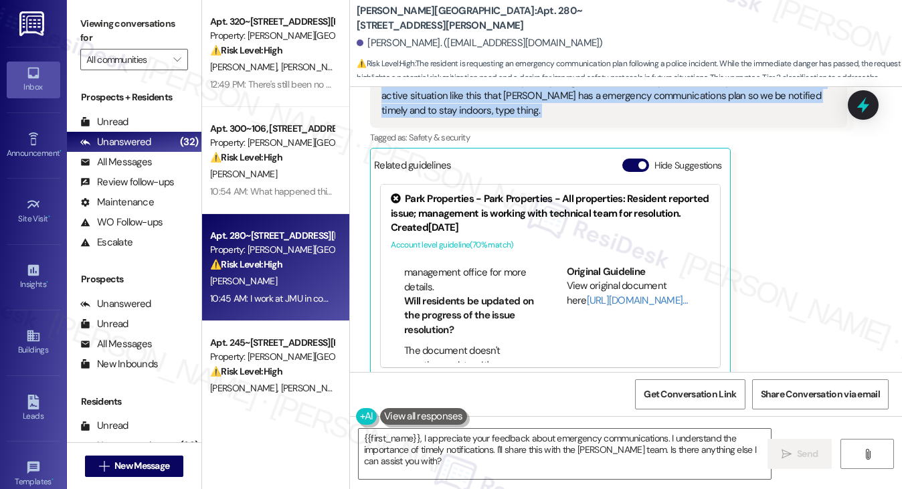
scroll to position [5219, 0]
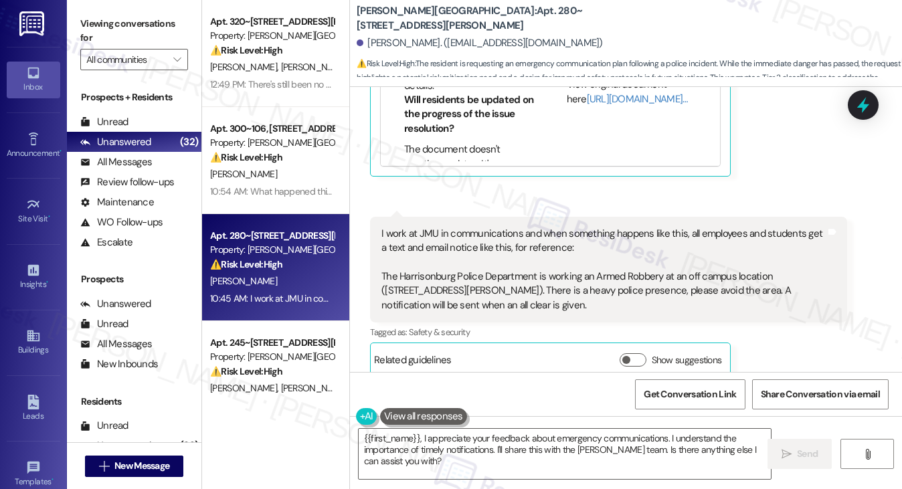
click at [407, 227] on div "I work at JMU in communications and when something happens like this, all emplo…" at bounding box center [604, 270] width 444 height 86
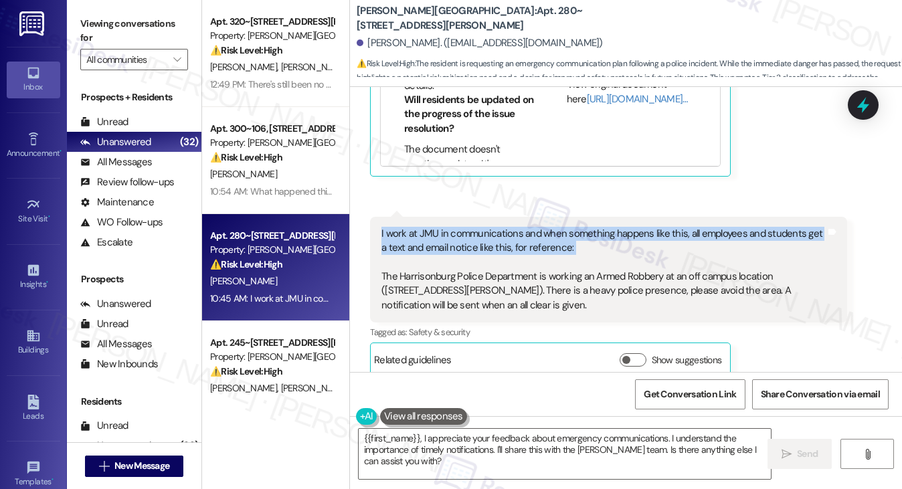
click at [407, 227] on div "I work at JMU in communications and when something happens like this, all emplo…" at bounding box center [604, 270] width 444 height 86
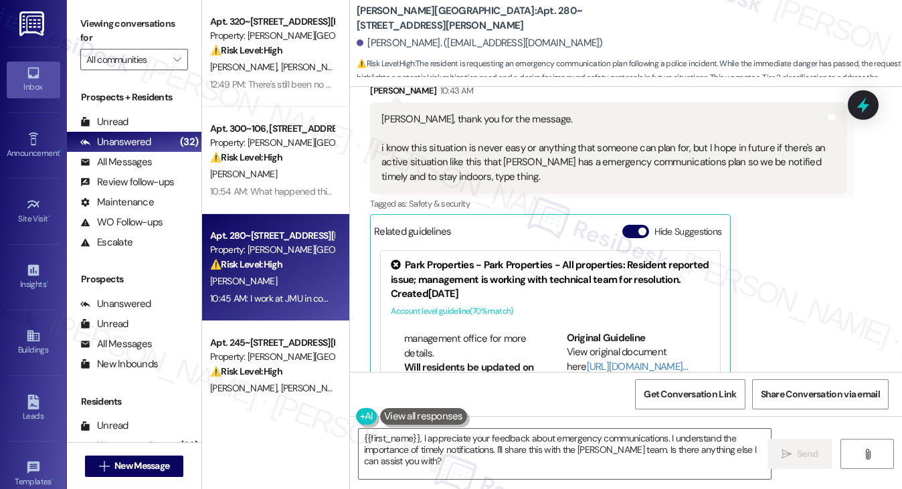
scroll to position [4884, 0]
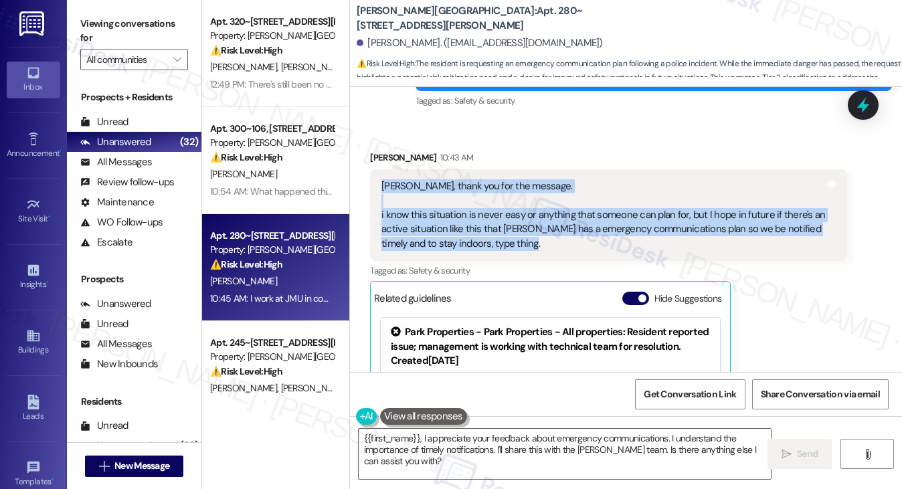
drag, startPoint x: 548, startPoint y: 227, endPoint x: 376, endPoint y: 173, distance: 180.8
click at [376, 173] on div "Sarah, thank you for the message. i know this situation is never easy or anythi…" at bounding box center [608, 215] width 477 height 92
copy div "Sarah, thank you for the message. i know this situation is never easy or anythi…"
click at [140, 42] on label "Viewing conversations for" at bounding box center [134, 30] width 108 height 35
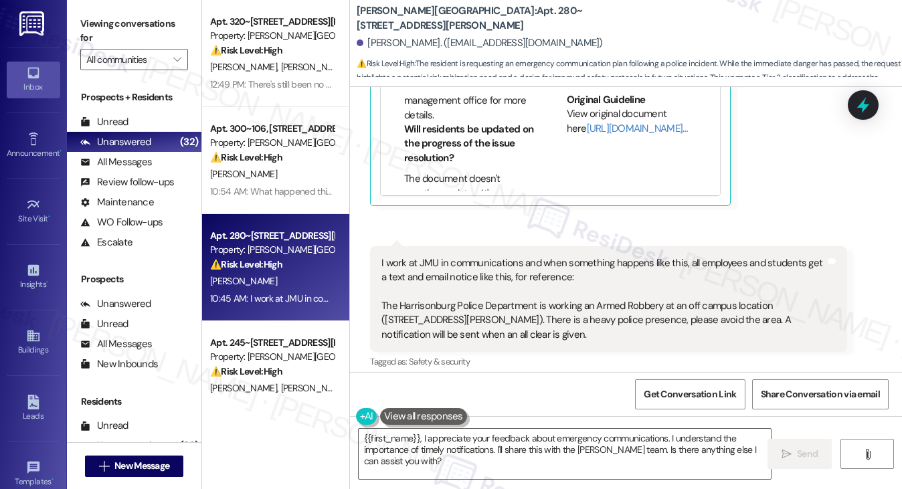
scroll to position [5219, 0]
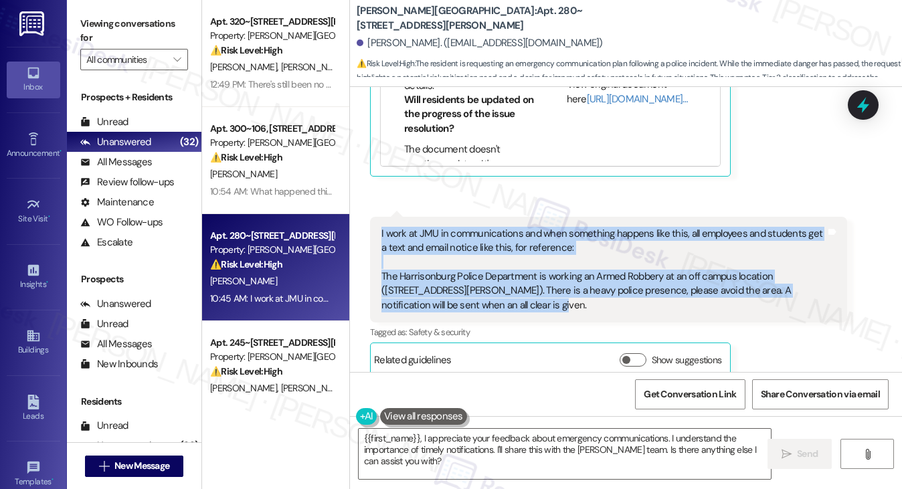
drag, startPoint x: 380, startPoint y: 215, endPoint x: 502, endPoint y: 302, distance: 150.3
click at [502, 302] on div "I work at JMU in communications and when something happens like this, all emplo…" at bounding box center [608, 270] width 477 height 106
copy div "I work at JMU in communications and when something happens like this, all emplo…"
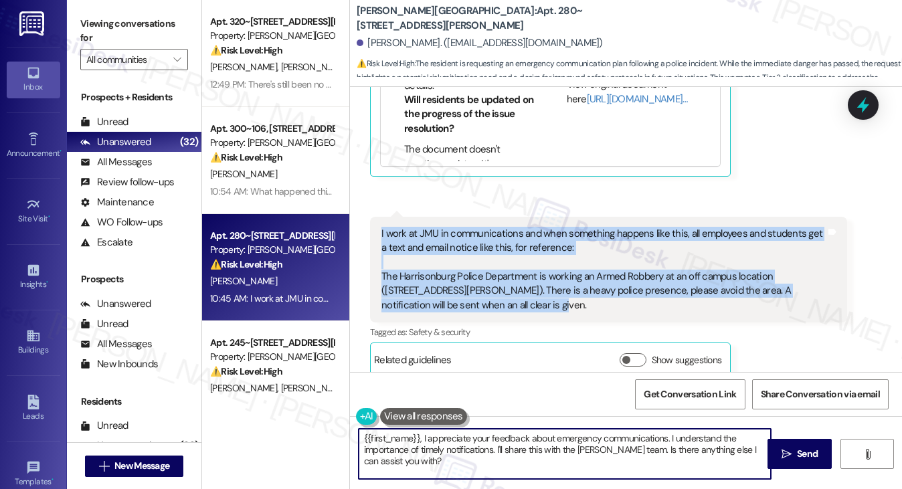
click at [509, 463] on textarea "{{first_name}}, I appreciate your feedback about emergency communications. I un…" at bounding box center [565, 454] width 413 height 50
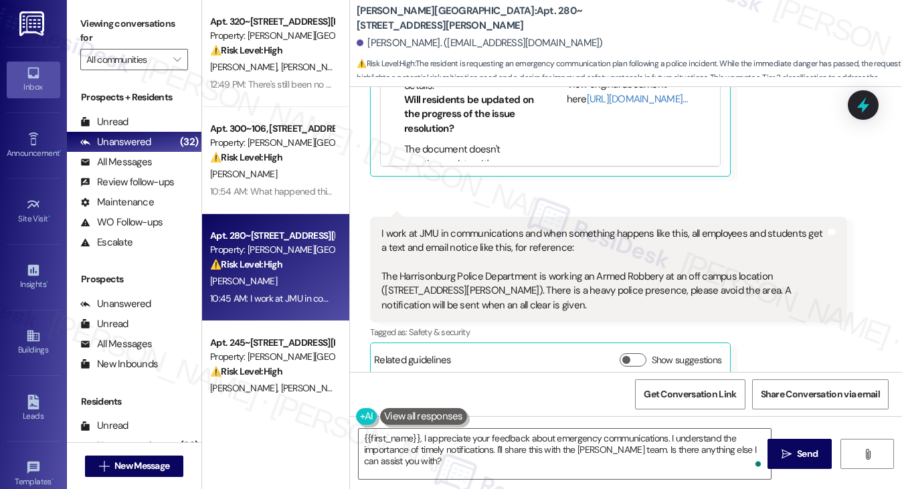
click at [127, 26] on label "Viewing conversations for" at bounding box center [134, 30] width 108 height 35
click at [122, 28] on label "Viewing conversations for" at bounding box center [134, 30] width 108 height 35
click at [458, 454] on textarea "{{first_name}}, I appreciate your feedback about emergency communications. I un…" at bounding box center [565, 454] width 413 height 50
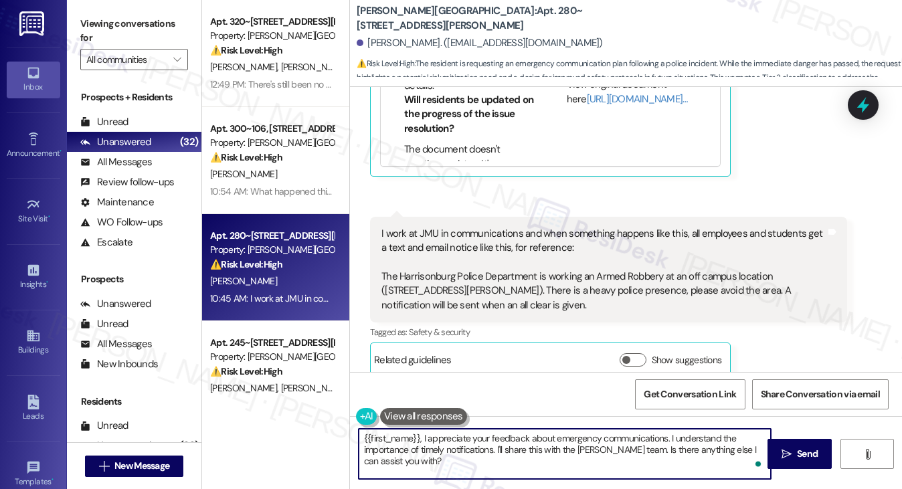
click at [458, 454] on textarea "{{first_name}}, I appreciate your feedback about emergency communications. I un…" at bounding box center [565, 454] width 413 height 50
paste textarea "Thank you so much for sharing your thoughts, Sarah. I completely understand you…"
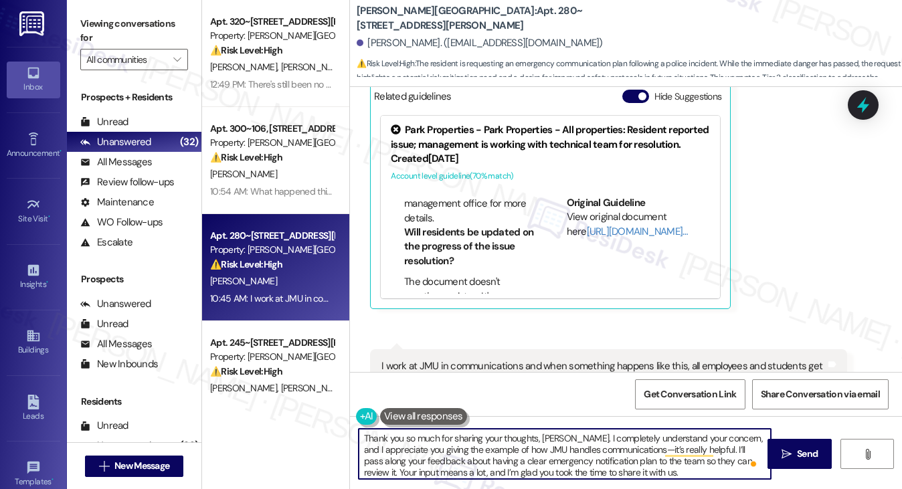
scroll to position [5085, 0]
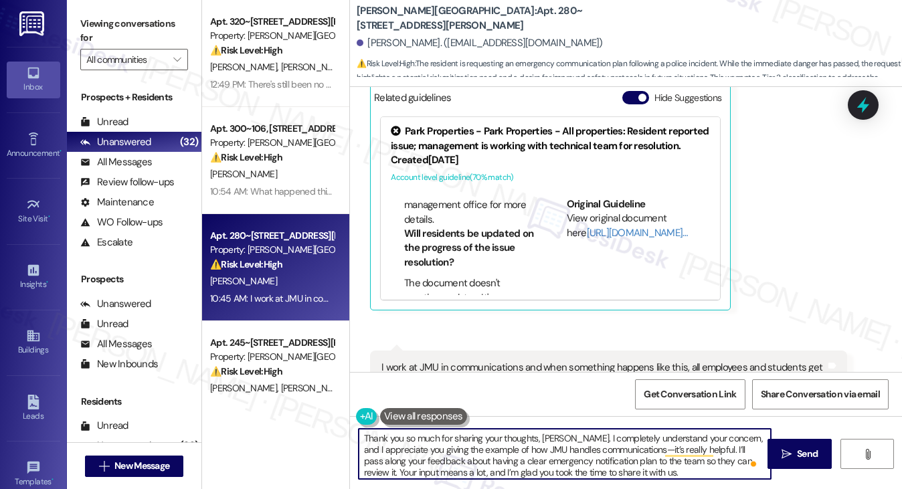
click at [397, 52] on div "Christopher Brooks. (brookscp@jmu.edu)" at bounding box center [630, 43] width 546 height 27
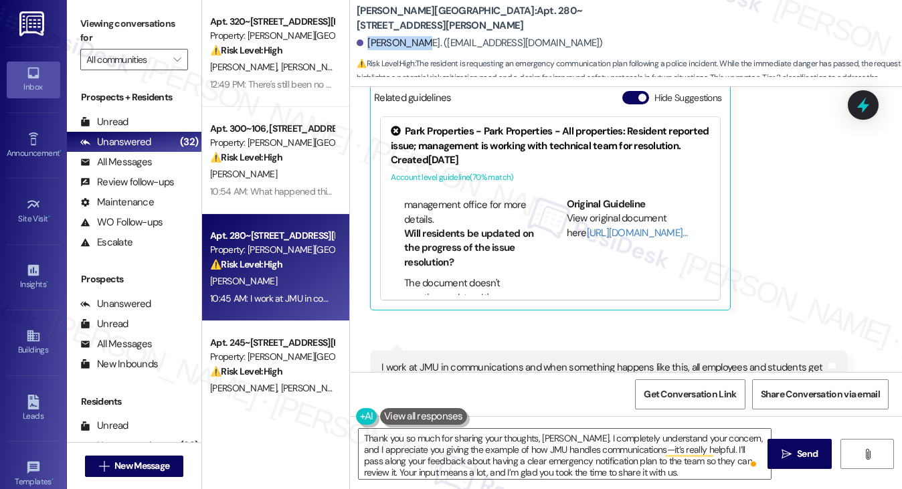
click at [397, 52] on div "Christopher Brooks. (brookscp@jmu.edu)" at bounding box center [630, 43] width 546 height 27
click at [550, 437] on textarea "Thank you so much for sharing your thoughts, Sarah. I completely understand you…" at bounding box center [565, 454] width 413 height 50
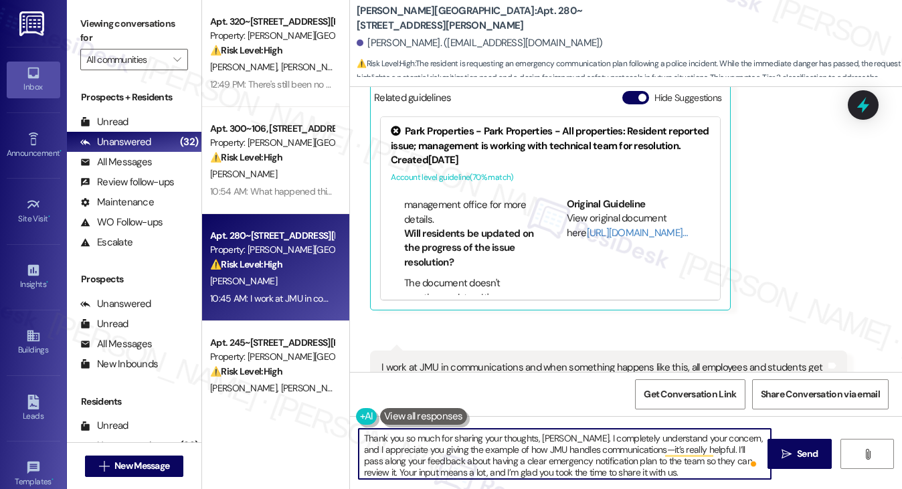
click at [550, 437] on textarea "Thank you so much for sharing your thoughts, Sarah. I completely understand you…" at bounding box center [565, 454] width 413 height 50
paste textarea "Christopher"
click at [612, 439] on textarea "Thank you so much for sharing your thoughts, Christopher. I completely understa…" at bounding box center [565, 454] width 413 height 50
drag, startPoint x: 712, startPoint y: 438, endPoint x: 590, endPoint y: 438, distance: 121.2
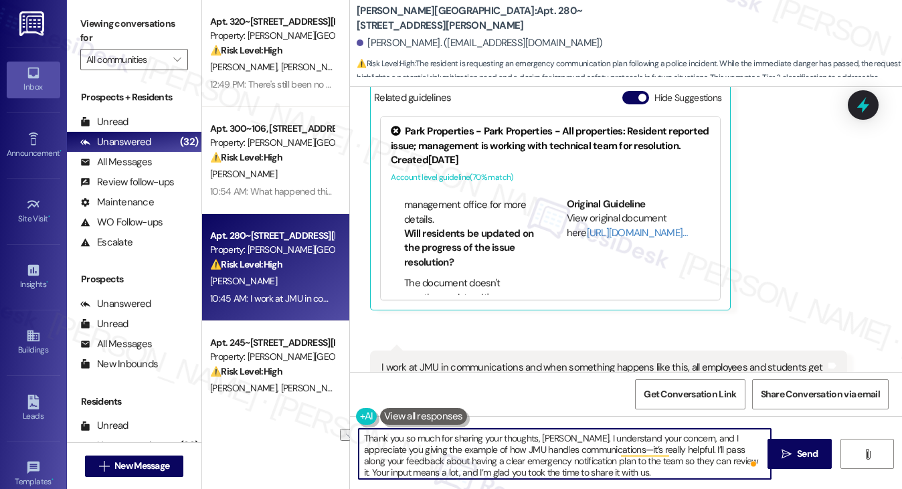
click at [590, 438] on textarea "Thank you so much for sharing your thoughts, Christopher. I understand your con…" at bounding box center [565, 454] width 413 height 50
click at [495, 461] on textarea "Thank you so much for sharing your thoughts, Christopher. I understand your con…" at bounding box center [565, 454] width 413 height 50
click at [598, 454] on textarea "Thank you so much for sharing your thoughts, Christopher. I understand your con…" at bounding box center [565, 454] width 413 height 50
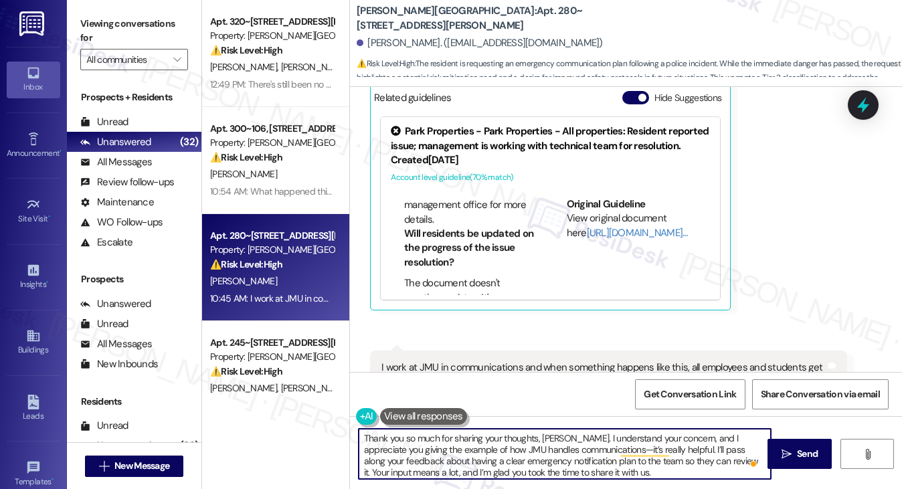
click at [601, 450] on textarea "Thank you so much for sharing your thoughts, Christopher. I understand your con…" at bounding box center [565, 454] width 413 height 50
click at [473, 463] on textarea "Thank you so much for sharing your thoughts, Christopher. I understand your con…" at bounding box center [565, 454] width 413 height 50
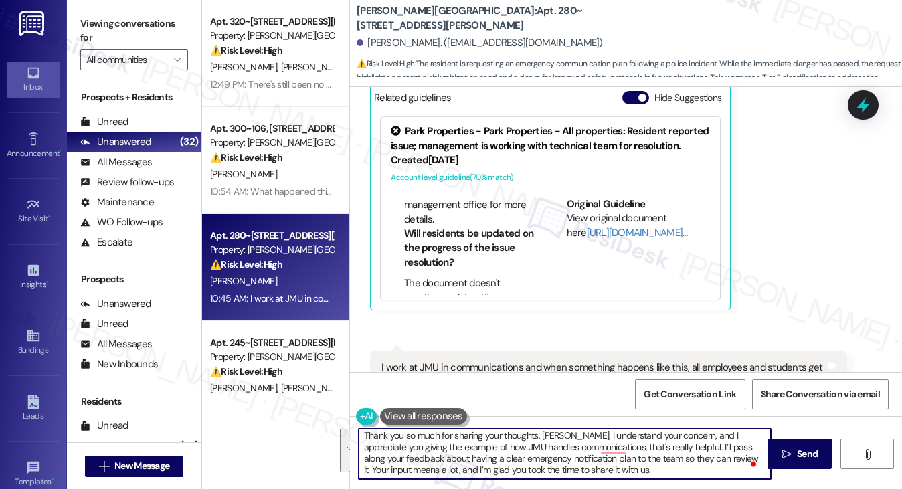
click at [618, 465] on textarea "Thank you so much for sharing your thoughts, Christopher. I understand your con…" at bounding box center [565, 454] width 413 height 50
drag, startPoint x: 720, startPoint y: 457, endPoint x: 681, endPoint y: 457, distance: 38.2
click at [681, 457] on textarea "Thank you so much for sharing your thoughts, Christopher. I understand your con…" at bounding box center [565, 454] width 413 height 50
click at [685, 446] on textarea "Thank you so much for sharing your thoughts, Christopher. I understand your con…" at bounding box center [565, 454] width 413 height 50
click at [535, 452] on textarea "Thank you so much for sharing your thoughts, Christopher. I understand your con…" at bounding box center [565, 454] width 413 height 50
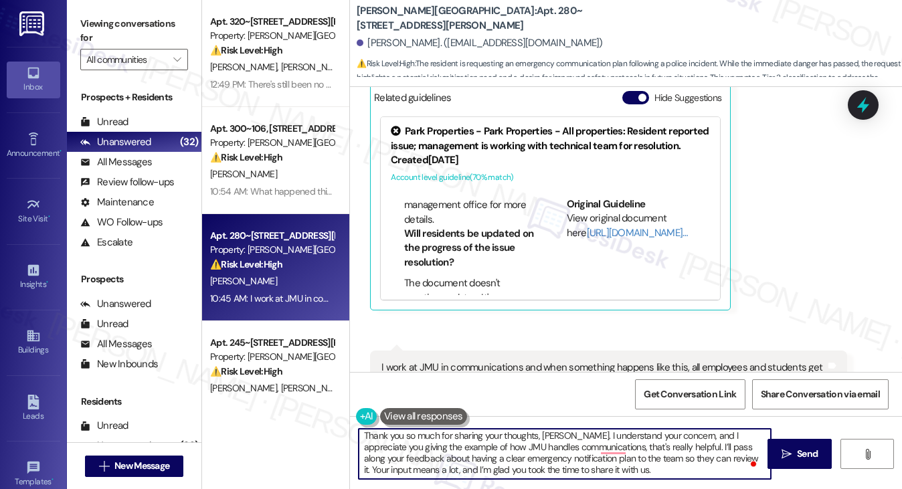
click at [535, 452] on textarea "Thank you so much for sharing your thoughts, Christopher. I understand your con…" at bounding box center [565, 454] width 413 height 50
click at [661, 459] on textarea "Thank you so much for sharing your thoughts, Christopher. I understand your con…" at bounding box center [565, 454] width 413 height 50
drag, startPoint x: 718, startPoint y: 458, endPoint x: 653, endPoint y: 457, distance: 65.6
click at [653, 457] on textarea "Thank you so much for sharing your thoughts, Christopher. I understand your con…" at bounding box center [565, 454] width 413 height 50
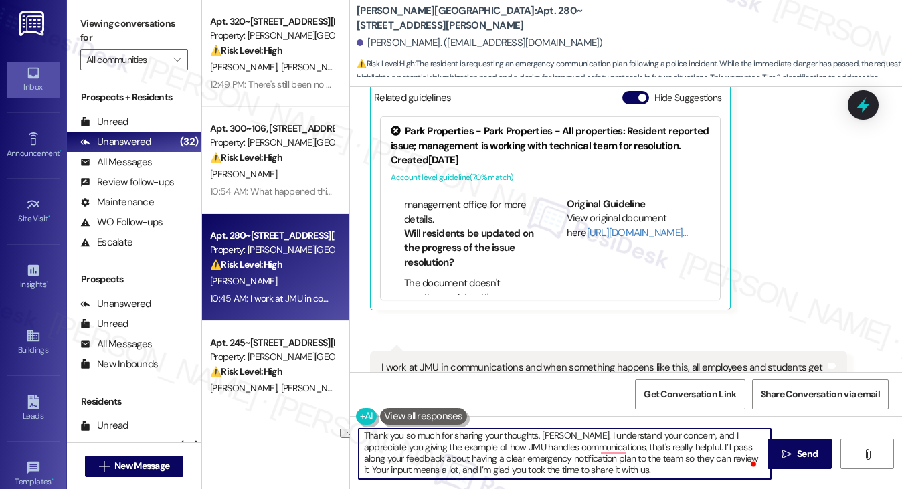
click at [598, 473] on textarea "Thank you so much for sharing your thoughts, Christopher. I understand your con…" at bounding box center [565, 454] width 413 height 50
click at [519, 461] on textarea "Thank you so much for sharing your thoughts, Christopher. I understand your con…" at bounding box center [565, 454] width 413 height 50
click at [643, 464] on textarea "Thank you so much for sharing your thoughts, Christopher. I understand your con…" at bounding box center [565, 454] width 413 height 50
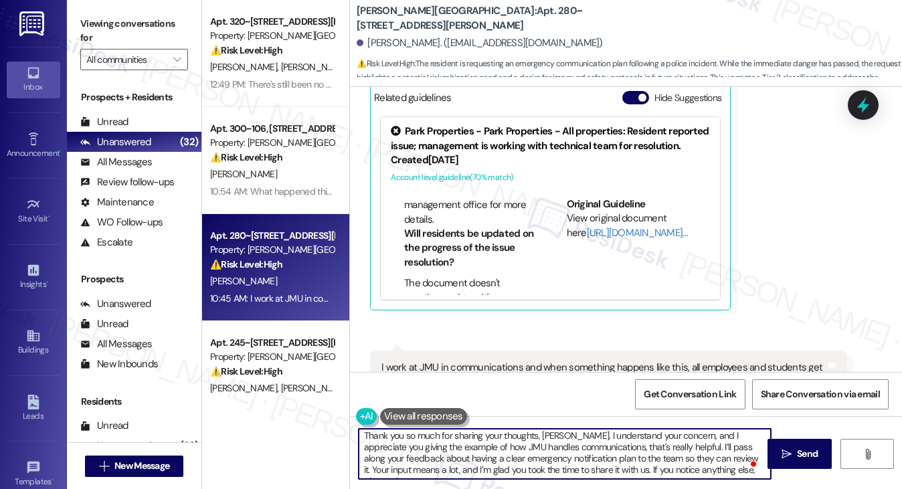
scroll to position [11, 0]
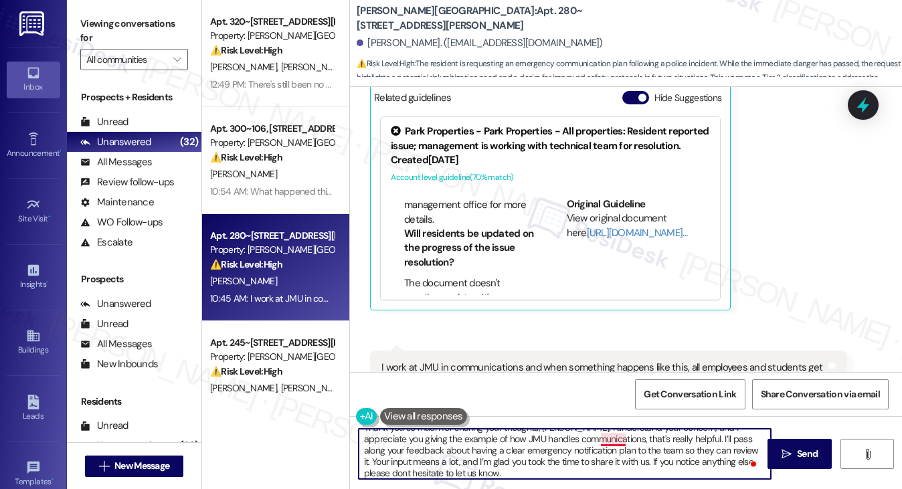
click at [602, 439] on textarea "Thank you so much for sharing your thoughts, Christopher. I understand your con…" at bounding box center [565, 454] width 413 height 50
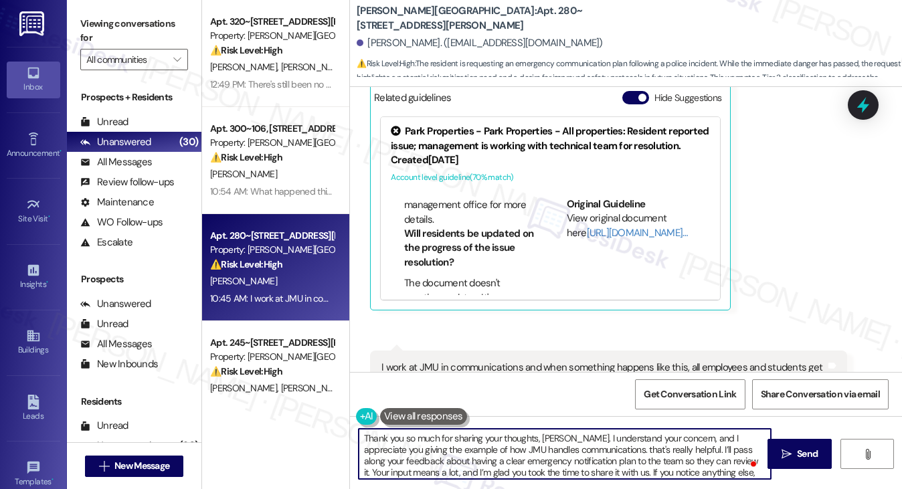
type textarea "Thank you so much for sharing your thoughts, Christopher. I understand your con…"
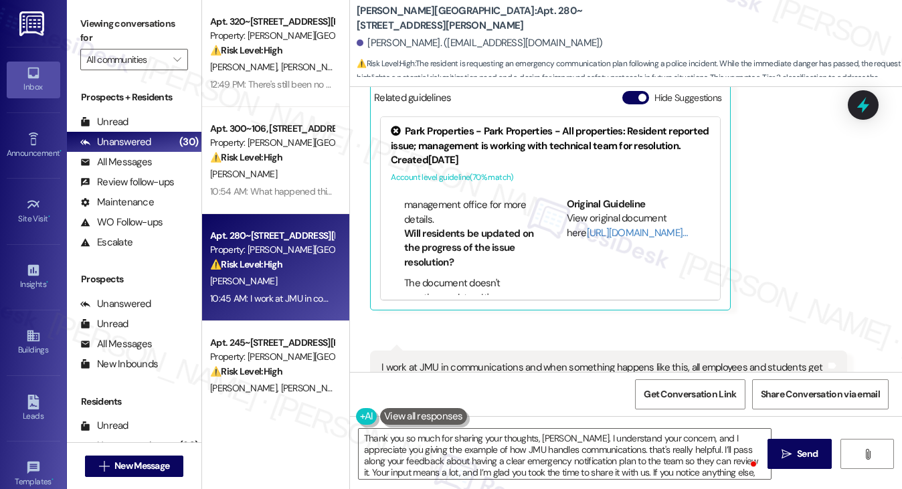
click at [444, 410] on button at bounding box center [423, 416] width 87 height 17
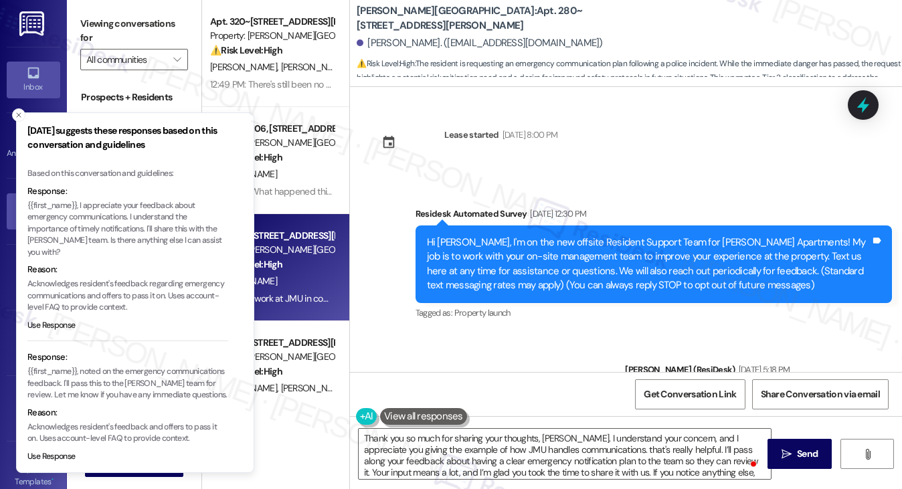
scroll to position [335, 0]
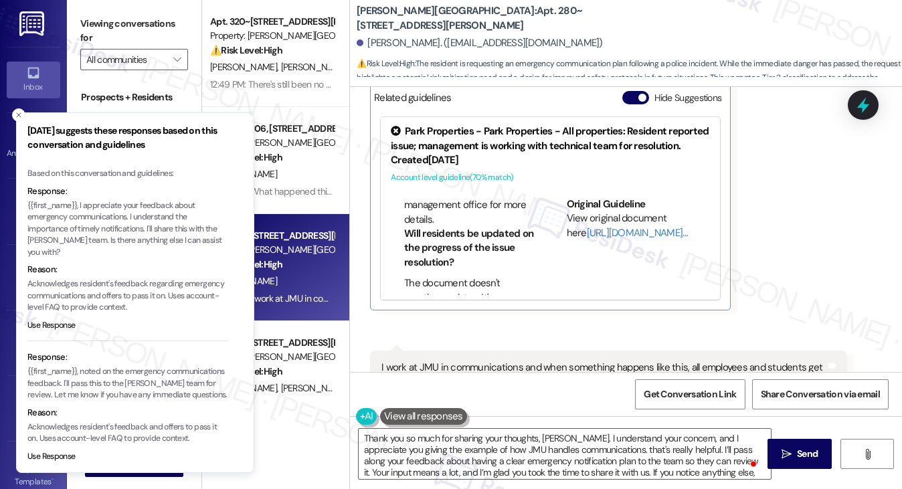
click at [84, 236] on p "{{first_name}}, I appreciate your feedback about emergency communications. I un…" at bounding box center [127, 229] width 201 height 59
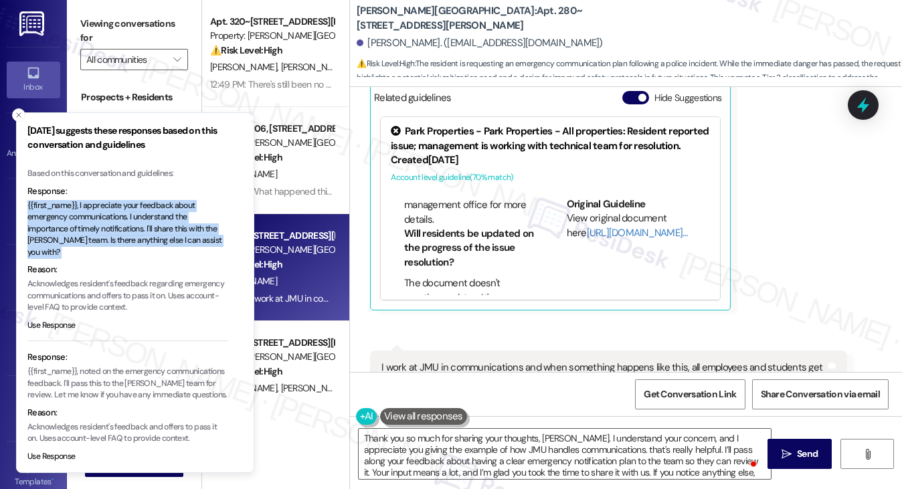
click at [84, 236] on p "{{first_name}}, I appreciate your feedback about emergency communications. I un…" at bounding box center [127, 229] width 201 height 59
copy p "{{first_name}}, I appreciate your feedback about emergency communications. I un…"
click at [428, 444] on textarea "Thank you so much for sharing your thoughts, Christopher. I understand your con…" at bounding box center [565, 454] width 413 height 50
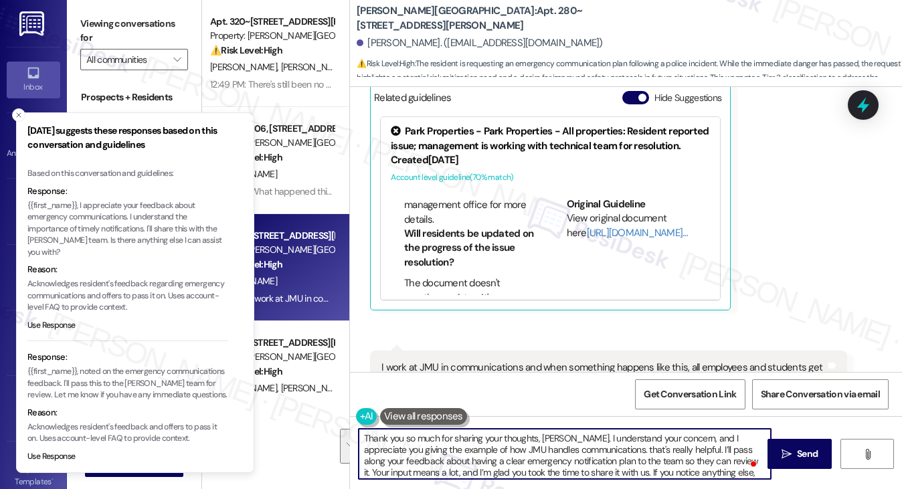
drag, startPoint x: 588, startPoint y: 438, endPoint x: 724, endPoint y: 457, distance: 136.4
click at [724, 457] on textarea "Thank you so much for sharing your thoughts, Christopher. I understand your con…" at bounding box center [565, 454] width 413 height 50
paste textarea "{{first_name}}, I appreciate your feedback about emergency communications. I un…"
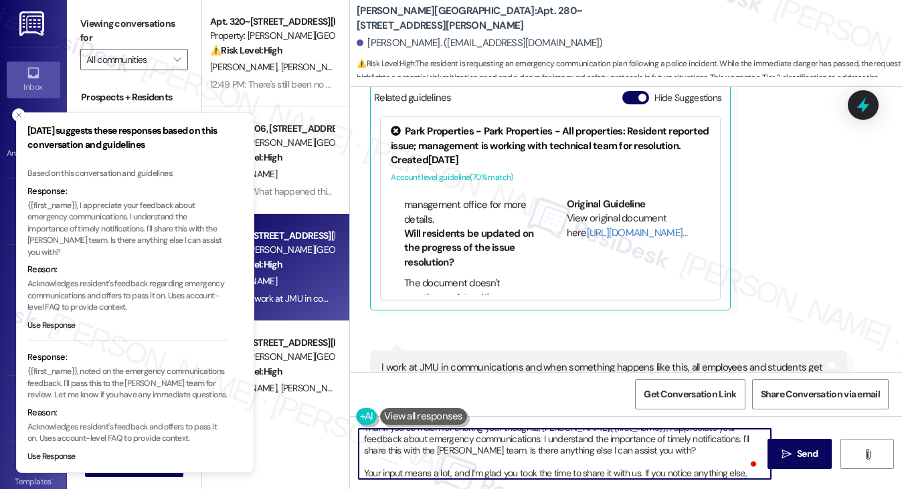
scroll to position [0, 0]
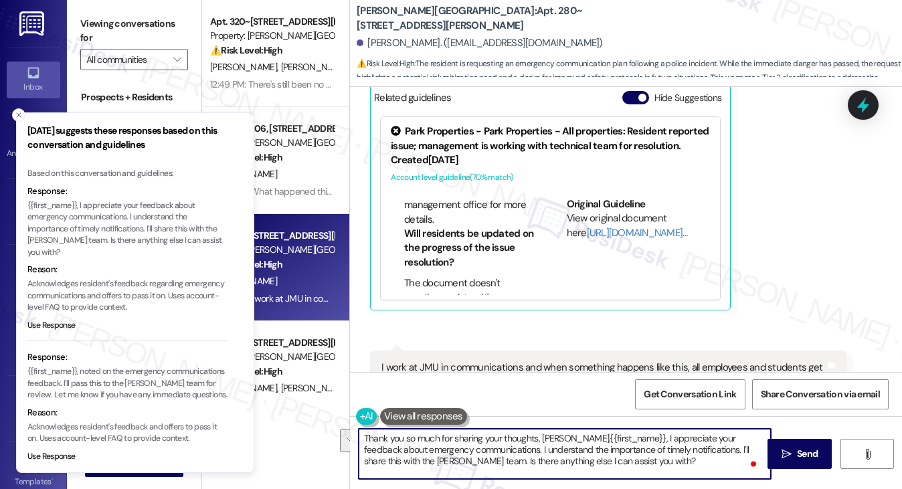
drag, startPoint x: 651, startPoint y: 463, endPoint x: 704, endPoint y: 449, distance: 55.2
click at [704, 449] on textarea "Thank you so much for sharing your thoughts, Christopher.{{first_name}}, I appr…" at bounding box center [565, 454] width 413 height 50
drag, startPoint x: 597, startPoint y: 461, endPoint x: 706, endPoint y: 446, distance: 109.3
click at [706, 446] on textarea "Thank you so much for sharing your thoughts, Christopher.{{first_name}}, I appr…" at bounding box center [565, 454] width 413 height 50
click at [669, 454] on textarea "Thank you so much for sharing your thoughts, Christopher.{{first_name}}, I appr…" at bounding box center [565, 454] width 413 height 50
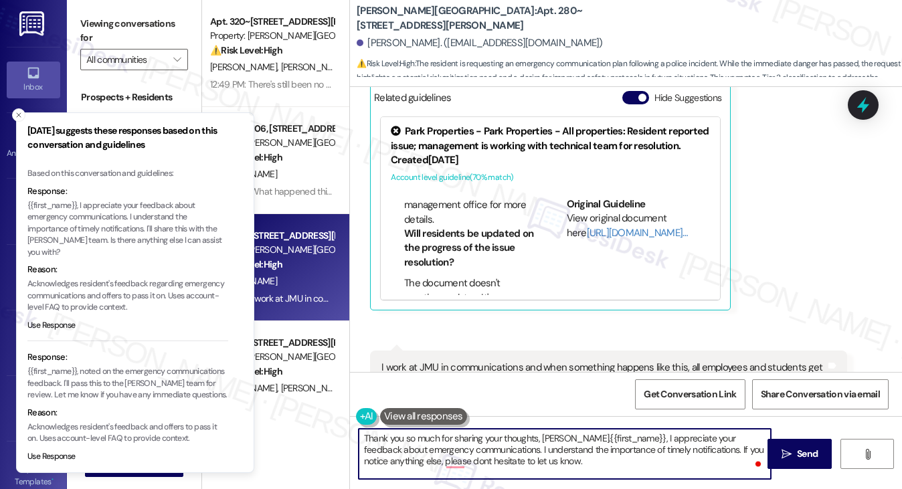
click at [669, 454] on textarea "Thank you so much for sharing your thoughts, Christopher.{{first_name}}, I appr…" at bounding box center [565, 454] width 413 height 50
click at [569, 464] on textarea "Thank you so much for sharing your thoughts, Christopher.{{first_name}}, I appr…" at bounding box center [565, 454] width 413 height 50
click at [616, 465] on textarea "Thank you so much for sharing your thoughts, Christopher.{{first_name}}, I appr…" at bounding box center [565, 454] width 413 height 50
drag, startPoint x: 587, startPoint y: 437, endPoint x: 645, endPoint y: 436, distance: 58.2
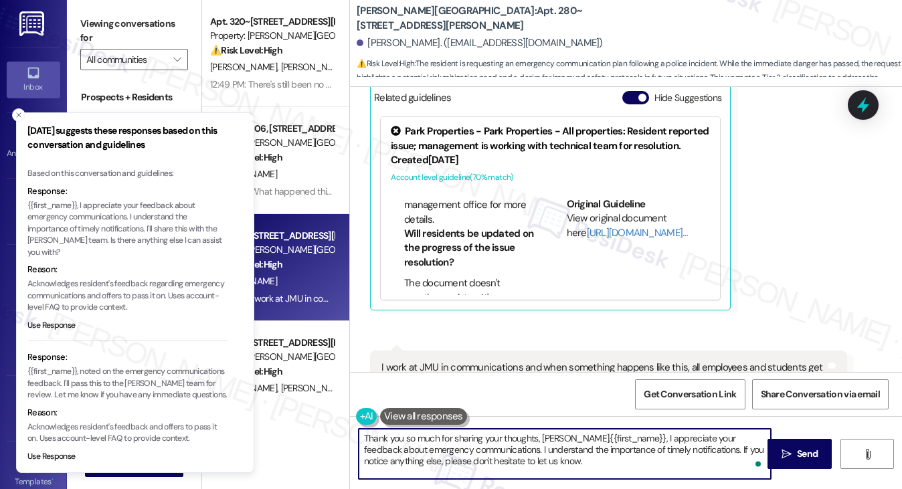
click at [645, 436] on textarea "Thank you so much for sharing your thoughts, Christopher.{{first_name}}, I appr…" at bounding box center [565, 454] width 413 height 50
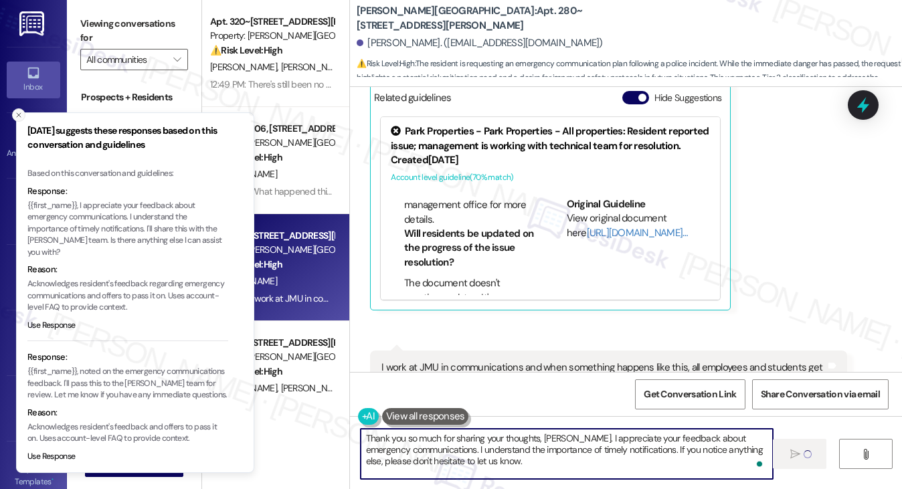
type textarea "Thank you so much for sharing your thoughts, Christopher. I appreciate your fee…"
click at [19, 115] on line "Close toast" at bounding box center [19, 115] width 4 height 4
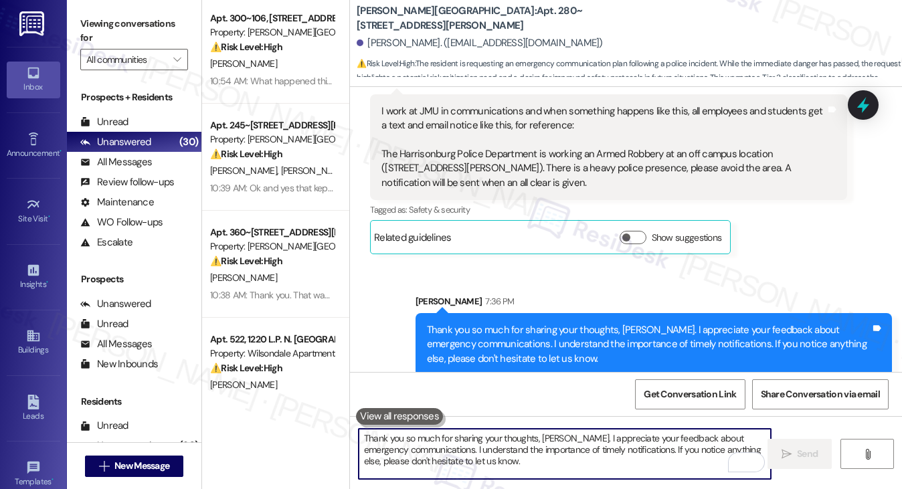
scroll to position [134, 0]
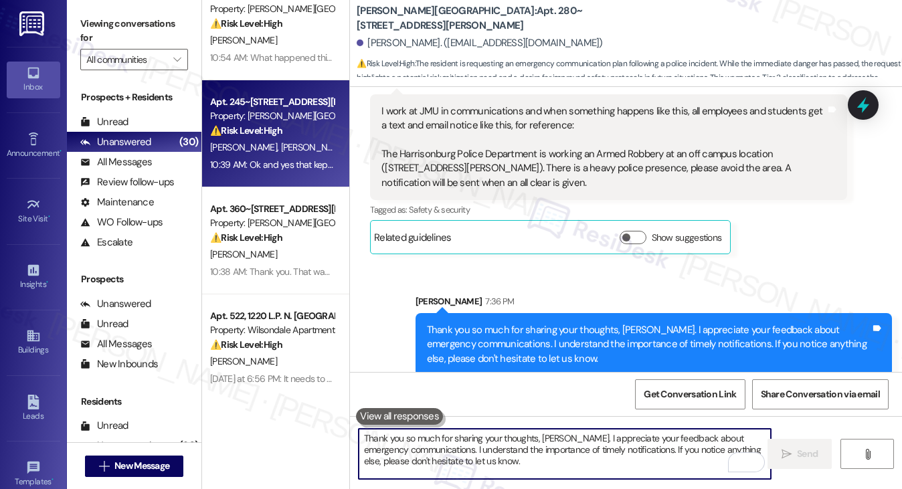
click at [305, 115] on div "Property: [PERSON_NAME][GEOGRAPHIC_DATA]" at bounding box center [272, 116] width 124 height 14
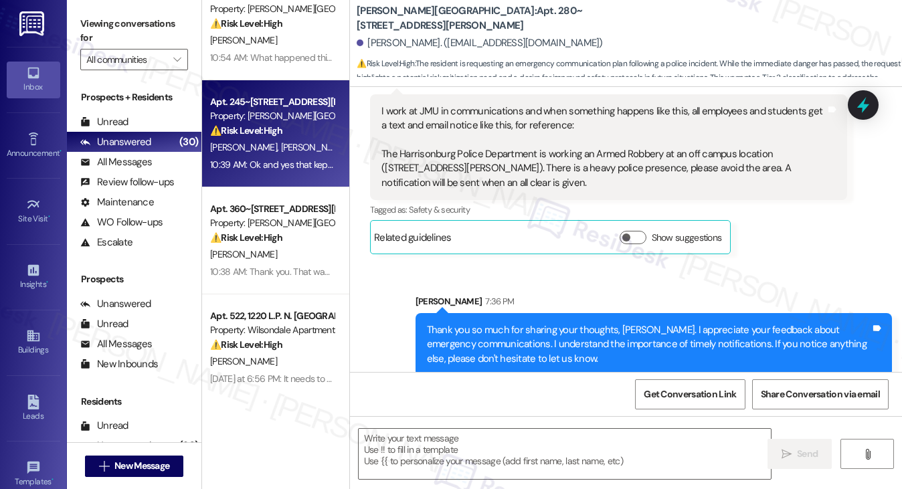
type textarea "Fetching suggested responses. Please feel free to read through the conversation…"
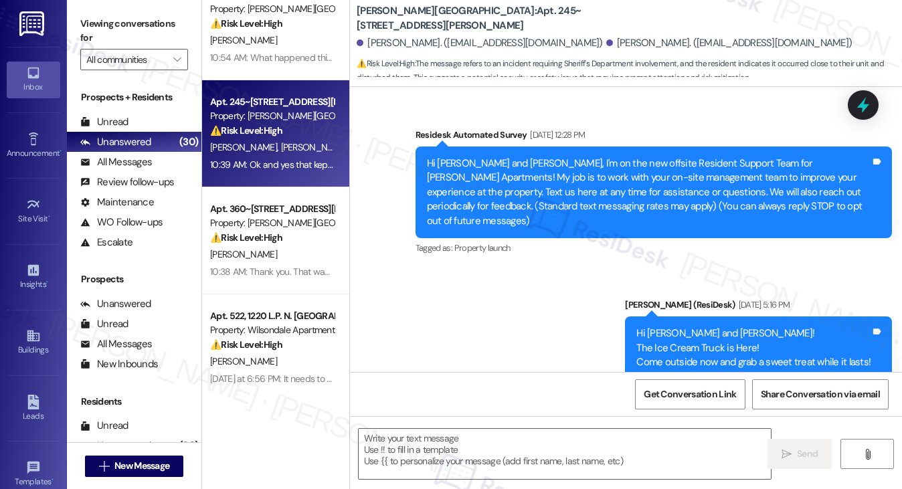
scroll to position [4491, 0]
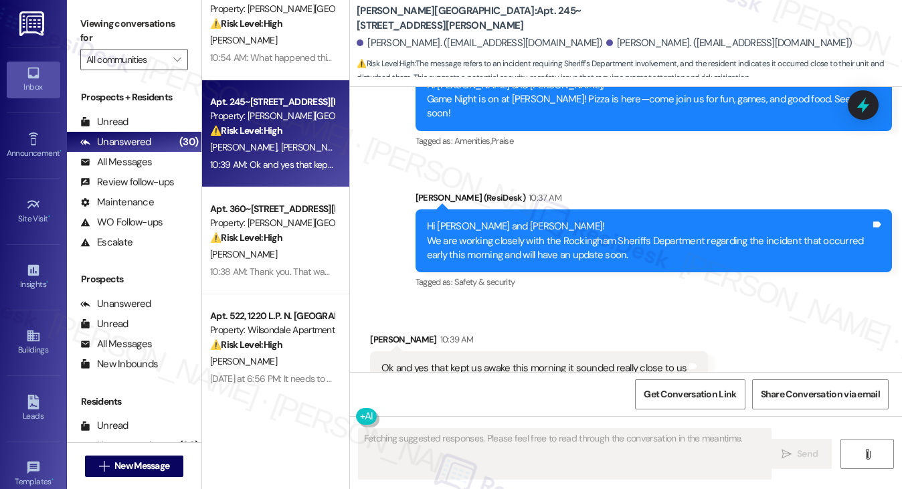
click at [486, 361] on div "Ok and yes that kept us awake this morning it sounded really close to us" at bounding box center [534, 368] width 305 height 14
click at [565, 220] on div "Hi Herberth and Emely! We are working closely with the Rockingham Sheriffs Depa…" at bounding box center [649, 241] width 444 height 43
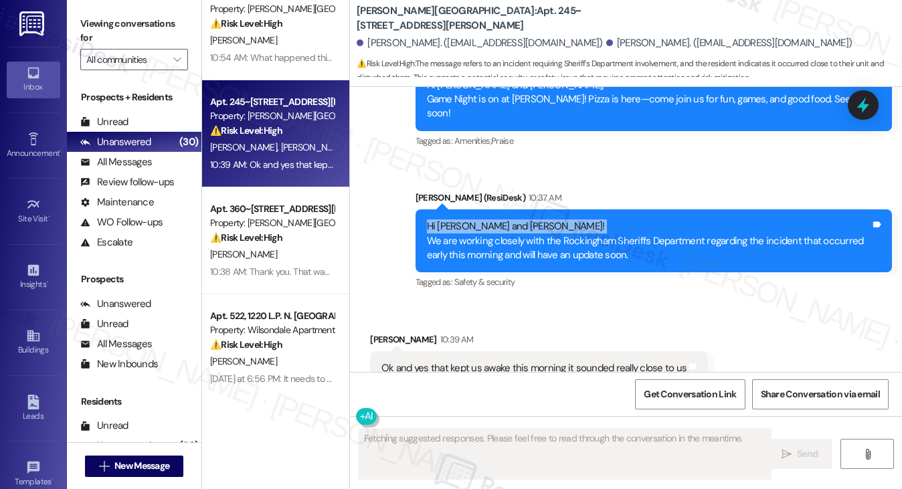
click at [565, 220] on div "Hi Herberth and Emely! We are working closely with the Rockingham Sheriffs Depa…" at bounding box center [649, 241] width 444 height 43
click at [568, 220] on div "Hi Herberth and Emely! We are working closely with the Rockingham Sheriffs Depa…" at bounding box center [649, 241] width 444 height 43
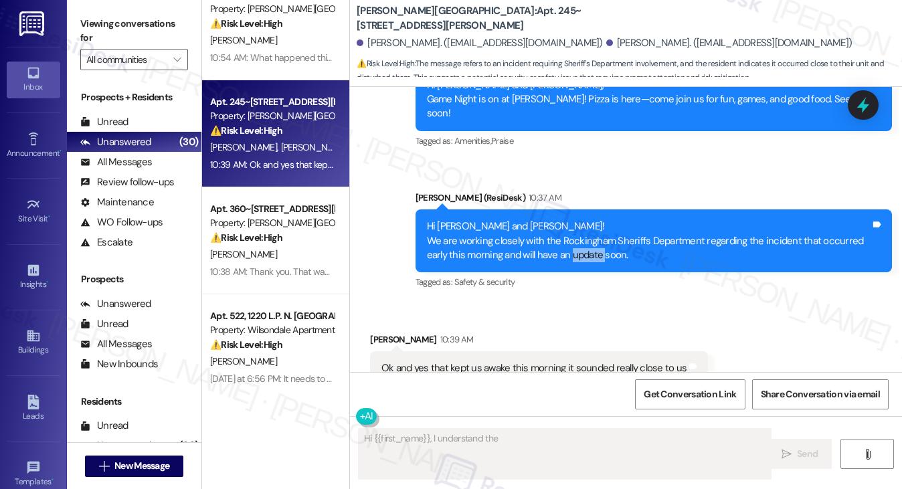
click at [568, 220] on div "Hi Herberth and Emely! We are working closely with the Rockingham Sheriffs Depa…" at bounding box center [649, 241] width 444 height 43
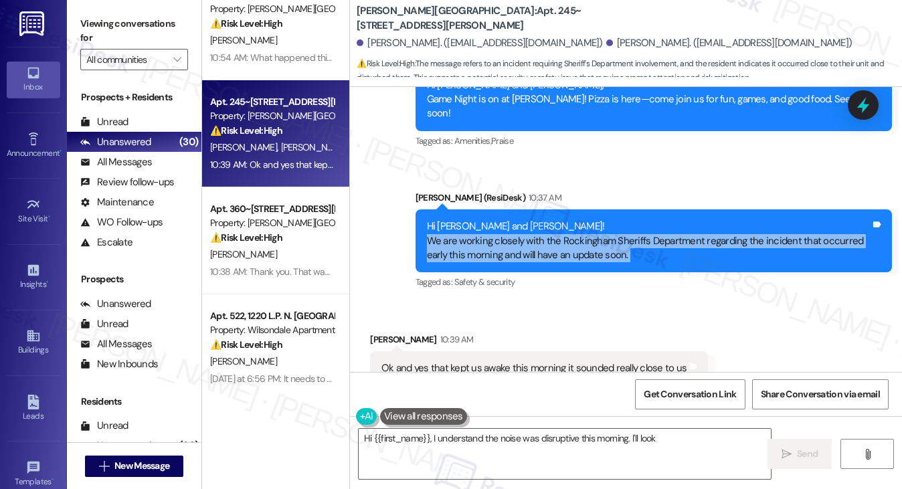
click at [568, 220] on div "Hi Herberth and Emely! We are working closely with the Rockingham Sheriffs Depa…" at bounding box center [649, 241] width 444 height 43
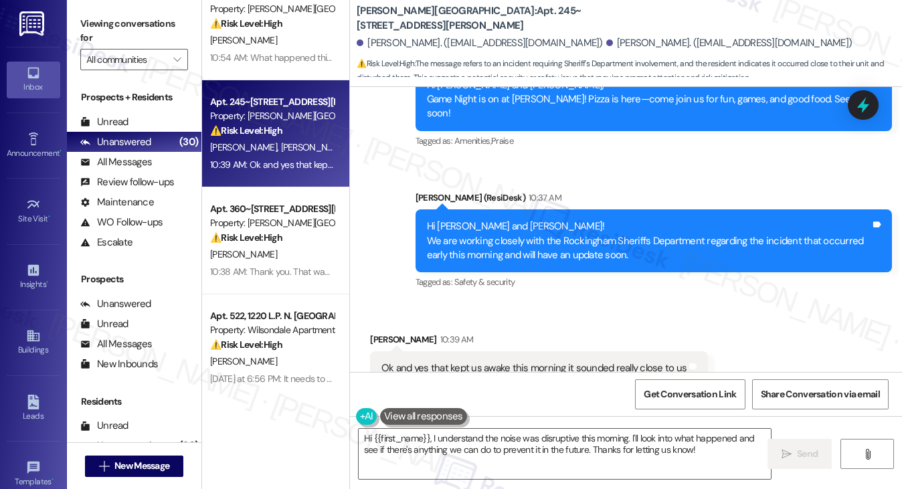
click at [384, 333] on div "Herberth Chavez 10:39 AM" at bounding box center [539, 342] width 338 height 19
copy div "Herberth"
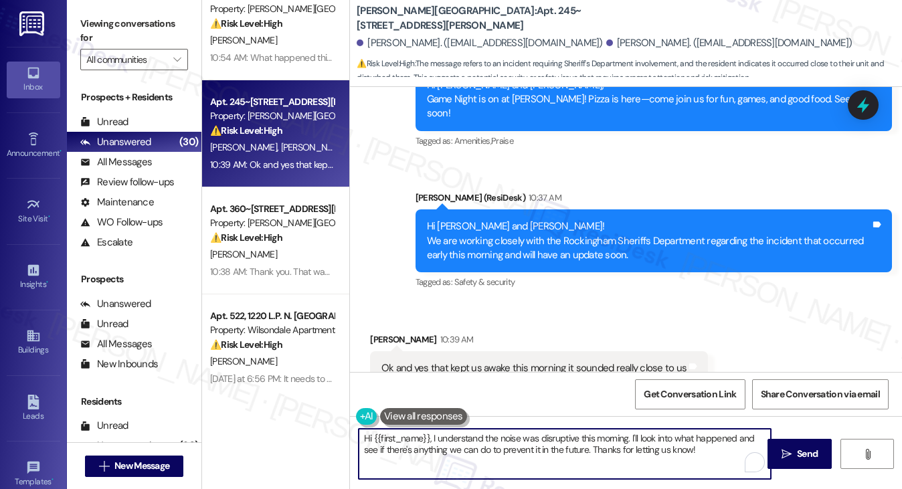
drag, startPoint x: 372, startPoint y: 436, endPoint x: 430, endPoint y: 434, distance: 57.6
click at [430, 434] on textarea "Hi {{first_name}}, I understand the noise was disruptive this morning. I'll loo…" at bounding box center [565, 454] width 413 height 50
paste textarea "Herberth"
click at [661, 444] on textarea "Hi Herberth, I understand the noise was disruptive this morning. I'll look into…" at bounding box center [565, 454] width 413 height 50
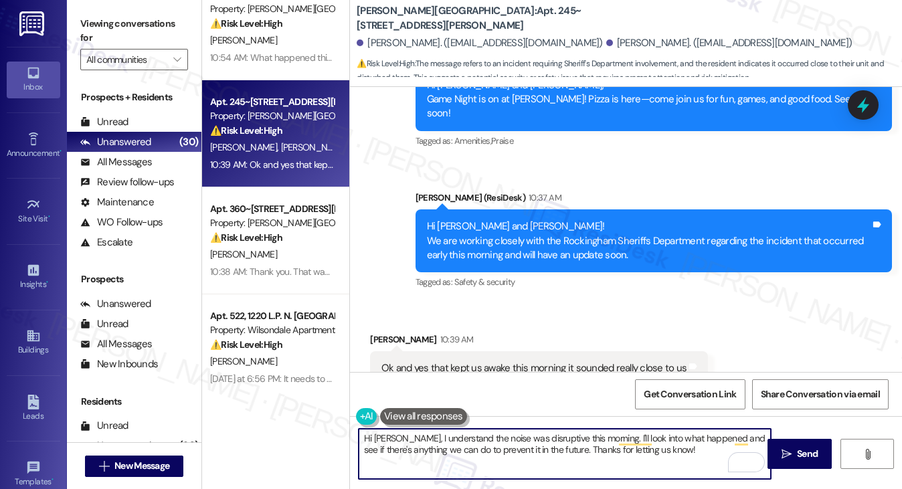
click at [661, 444] on textarea "Hi Herberth, I understand the noise was disruptive this morning. I'll look into…" at bounding box center [565, 454] width 413 height 50
click at [686, 452] on textarea "Hi Herberth, I understand the noise was disruptive this morning. I'll look into…" at bounding box center [565, 454] width 413 height 50
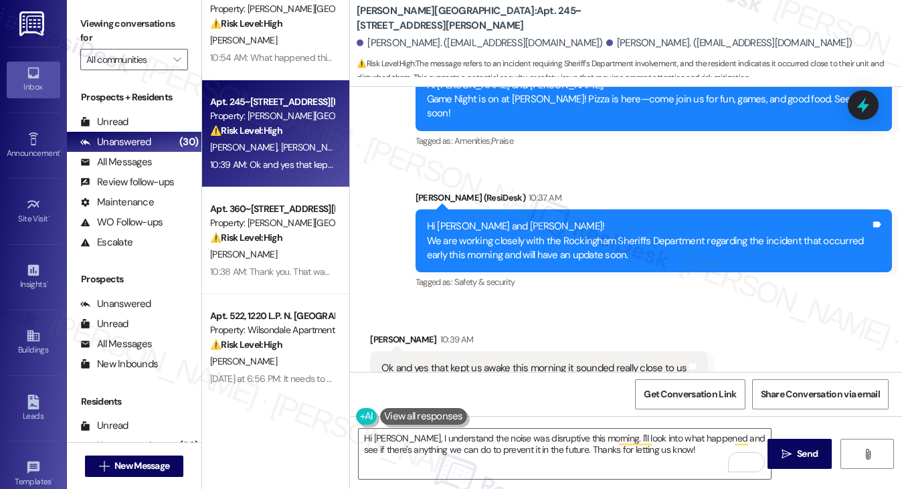
click at [511, 361] on div "Ok and yes that kept us awake this morning it sounded really close to us" at bounding box center [534, 368] width 305 height 14
drag, startPoint x: 511, startPoint y: 326, endPoint x: 502, endPoint y: 327, distance: 9.4
click at [511, 361] on div "Ok and yes that kept us awake this morning it sounded really close to us" at bounding box center [534, 368] width 305 height 14
click at [485, 220] on div "Hi Herberth and Emely! We are working closely with the Rockingham Sheriffs Depa…" at bounding box center [649, 241] width 444 height 43
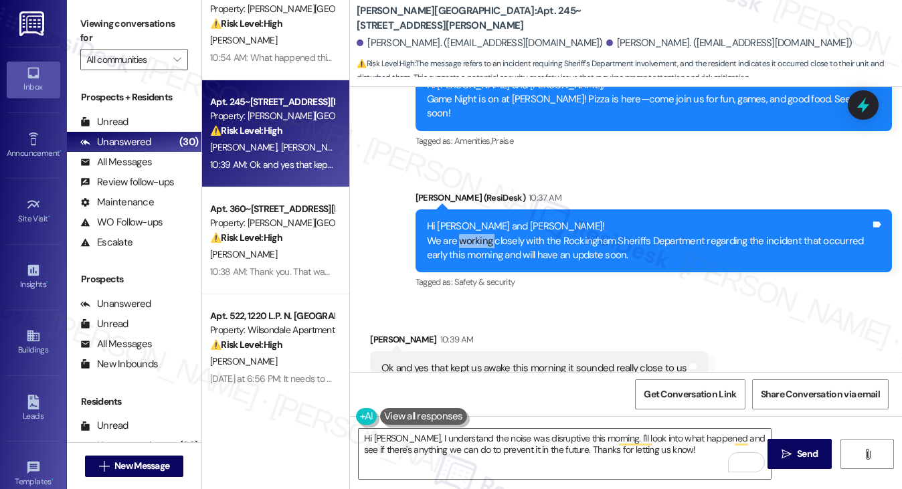
click at [485, 220] on div "Hi Herberth and Emely! We are working closely with the Rockingham Sheriffs Depa…" at bounding box center [649, 241] width 444 height 43
click at [427, 220] on div "Hi Herberth and Emely! We are working closely with the Rockingham Sheriffs Depa…" at bounding box center [649, 241] width 444 height 43
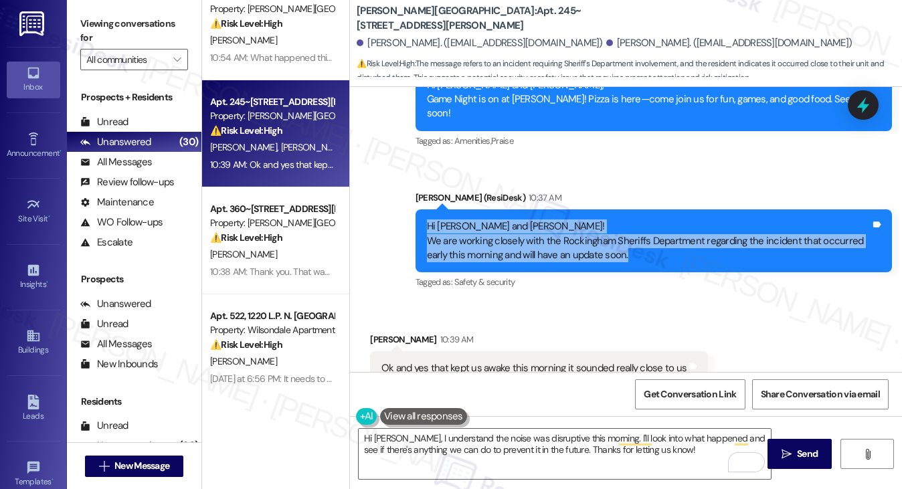
drag, startPoint x: 420, startPoint y: 179, endPoint x: 651, endPoint y: 216, distance: 233.2
click at [651, 216] on div "Hi Herberth and Emely! We are working closely with the Rockingham Sheriffs Depa…" at bounding box center [654, 241] width 477 height 63
copy div "Hi Herberth and Emely! We are working closely with the Rockingham Sheriffs Depa…"
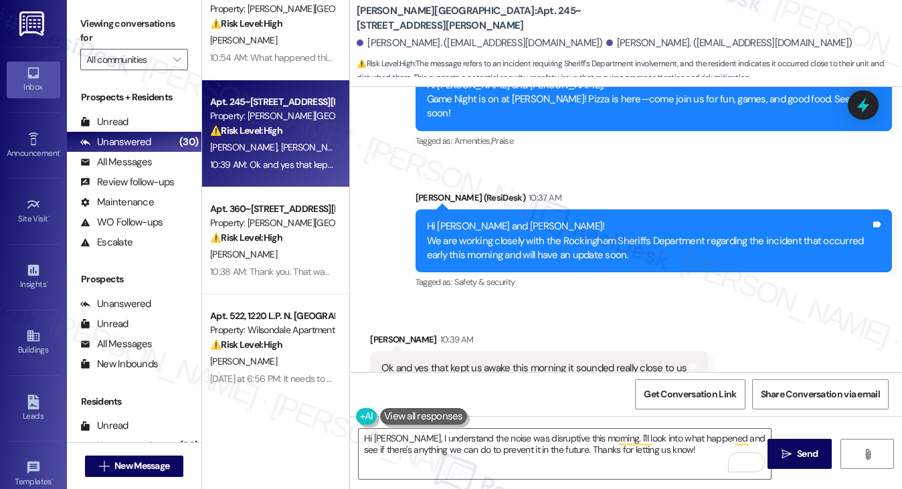
drag, startPoint x: 109, startPoint y: 29, endPoint x: 123, endPoint y: 32, distance: 14.4
click at [109, 29] on label "Viewing conversations for" at bounding box center [134, 30] width 108 height 35
click at [535, 361] on div "Ok and yes that kept us awake this morning it sounded really close to us" at bounding box center [534, 368] width 305 height 14
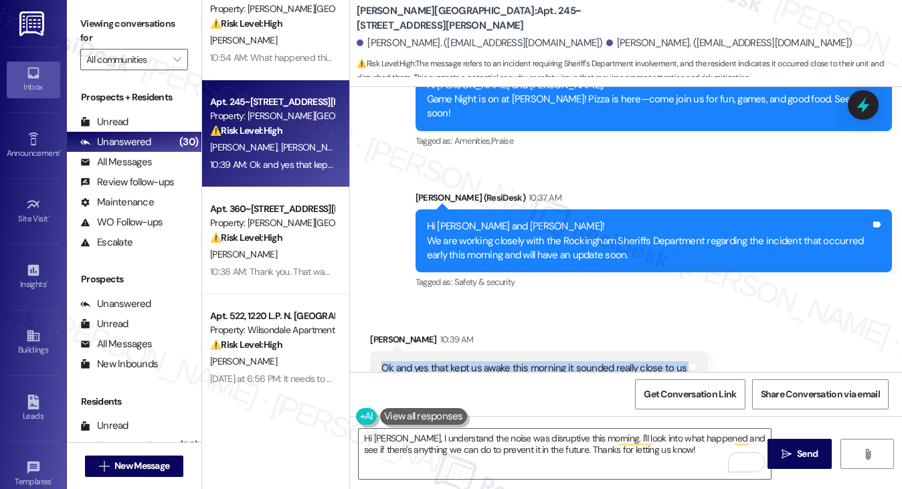
copy div "Ok and yes that kept us awake this morning it sounded really close to us Tags a…"
click at [105, 18] on label "Viewing conversations for" at bounding box center [134, 30] width 108 height 35
click at [110, 23] on label "Viewing conversations for" at bounding box center [134, 30] width 108 height 35
click at [588, 452] on textarea "Hi Herberth, I understand the noise was disruptive this morning. I'll look into…" at bounding box center [565, 454] width 413 height 50
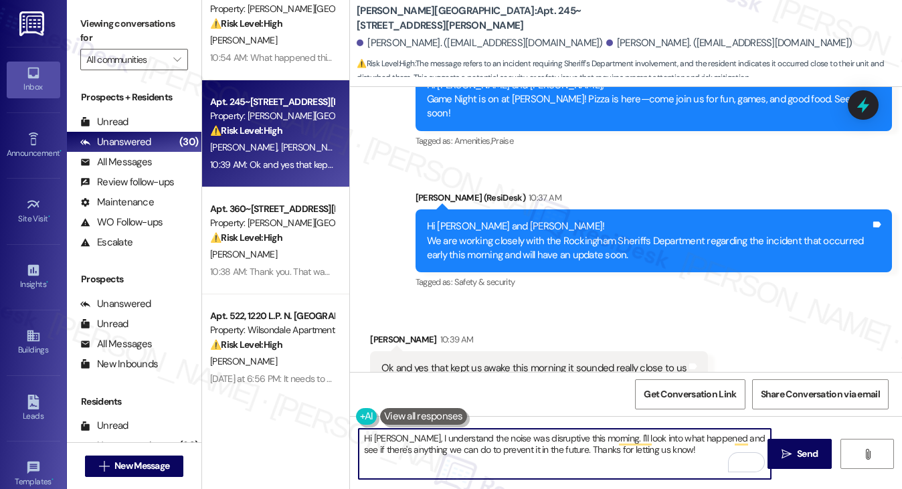
click at [588, 452] on textarea "Hi Herberth, I understand the noise was disruptive this morning. I'll look into…" at bounding box center [565, 454] width 413 height 50
paste textarea "I can imagine how unsettling that must have been, especially with how close it …"
click at [371, 333] on div "Herberth Chavez 10:39 AM" at bounding box center [539, 342] width 338 height 19
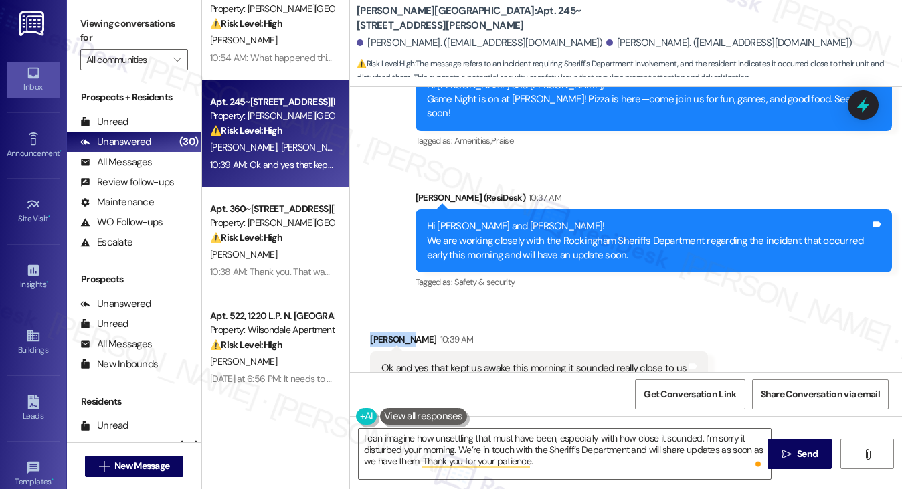
click at [371, 333] on div "Herberth Chavez 10:39 AM" at bounding box center [539, 342] width 338 height 19
copy div "Herberth"
drag, startPoint x: 361, startPoint y: 440, endPoint x: 379, endPoint y: 440, distance: 17.4
click at [361, 440] on textarea "I can imagine how unsettling that must have been, especially with how close it …" at bounding box center [565, 454] width 413 height 50
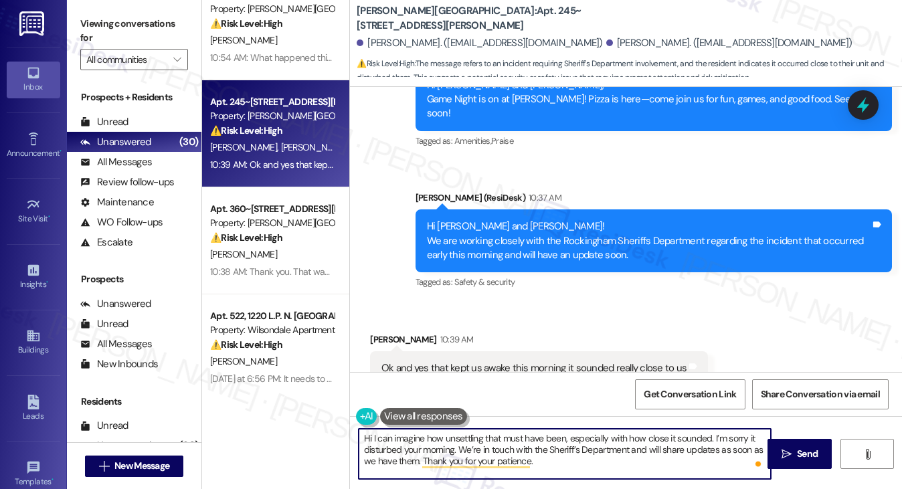
paste textarea "Herberth"
click at [648, 440] on textarea "Hi Herberth! I can imagine how unsettling that must have been, especially with …" at bounding box center [565, 454] width 413 height 50
click at [567, 457] on textarea "Hi Herberth! I can imagine how unsettling that must have been, especially with …" at bounding box center [565, 454] width 413 height 50
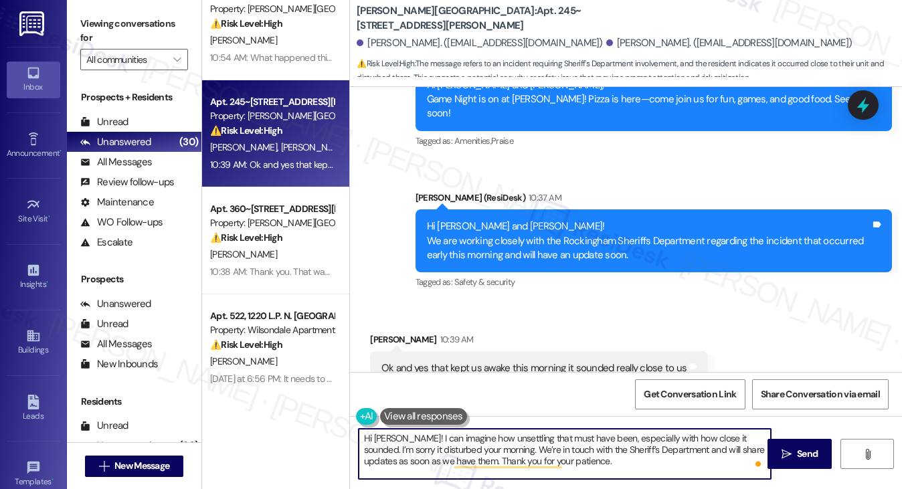
type textarea "Hi Herberth! I can imagine how unsettling that must have been, especially with …"
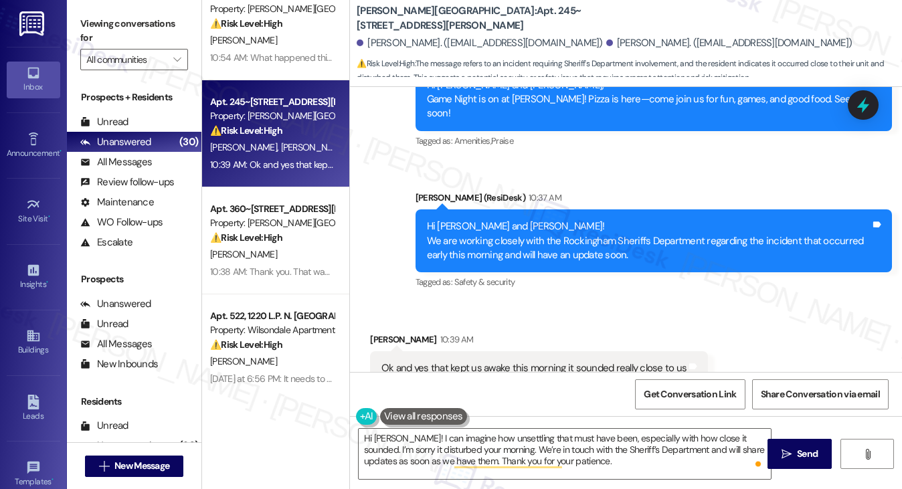
click at [462, 276] on span "Safety & security" at bounding box center [484, 281] width 61 height 11
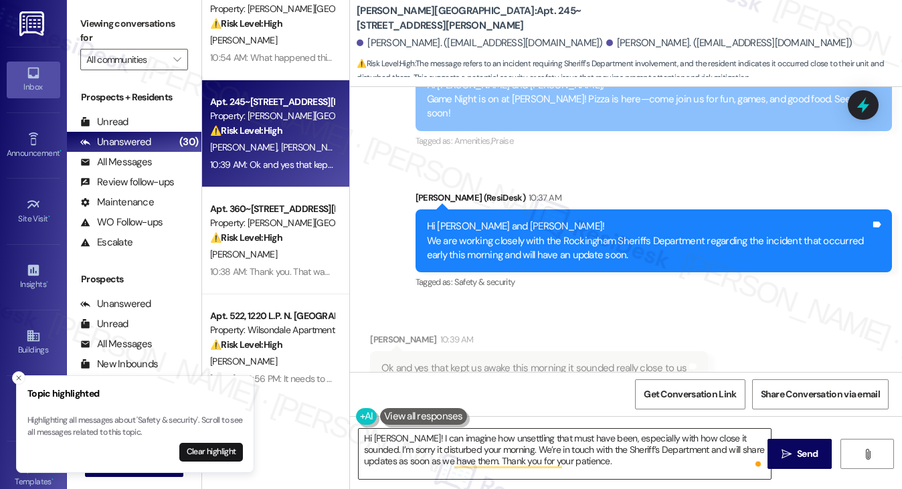
click at [571, 438] on textarea "Hi Herberth! I can imagine how unsettling that must have been, especially with …" at bounding box center [565, 454] width 413 height 50
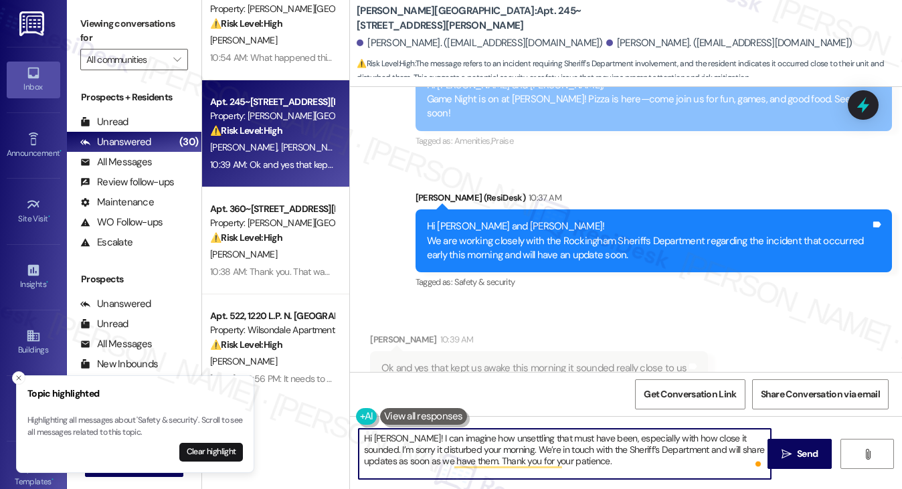
click at [635, 450] on textarea "Hi Herberth! I can imagine how unsettling that must have been, especially with …" at bounding box center [565, 454] width 413 height 50
click at [645, 462] on textarea "Hi Herberth! I can imagine how unsettling that must have been, especially with …" at bounding box center [565, 454] width 413 height 50
click at [638, 464] on textarea "Hi Herberth! I can imagine how unsettling that must have been, especially with …" at bounding box center [565, 454] width 413 height 50
click at [739, 450] on textarea "Hi Herberth! I can imagine how unsettling that must have been, especially with …" at bounding box center [565, 454] width 413 height 50
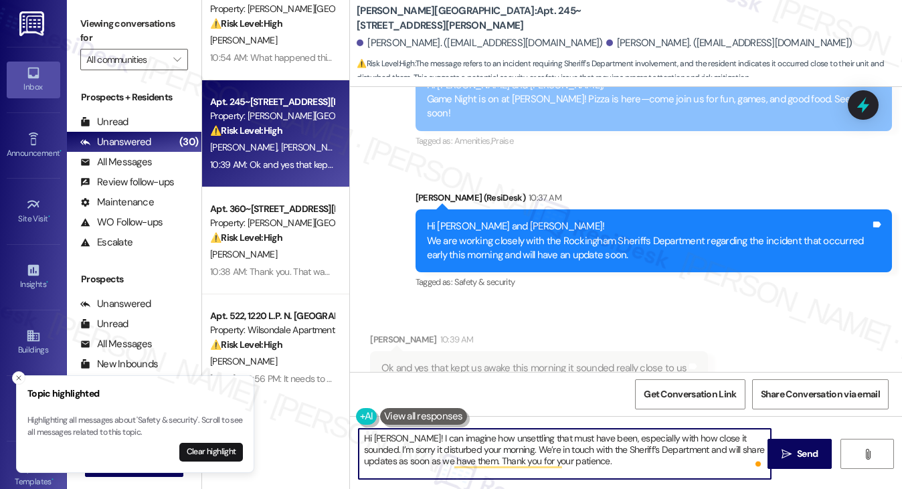
click at [739, 450] on textarea "Hi Herberth! I can imagine how unsettling that must have been, especially with …" at bounding box center [565, 454] width 413 height 50
click at [658, 461] on textarea "Hi Herberth! I can imagine how unsettling that must have been, especially with …" at bounding box center [565, 454] width 413 height 50
click at [643, 454] on textarea "Hi Herberth! I can imagine how unsettling that must have been, especially with …" at bounding box center [565, 454] width 413 height 50
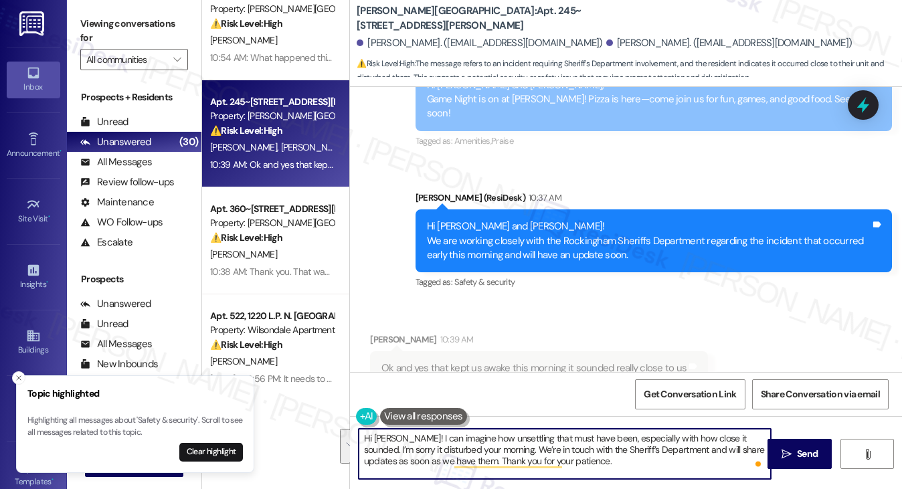
click at [684, 461] on textarea "Hi Herberth! I can imagine how unsettling that must have been, especially with …" at bounding box center [565, 454] width 413 height 50
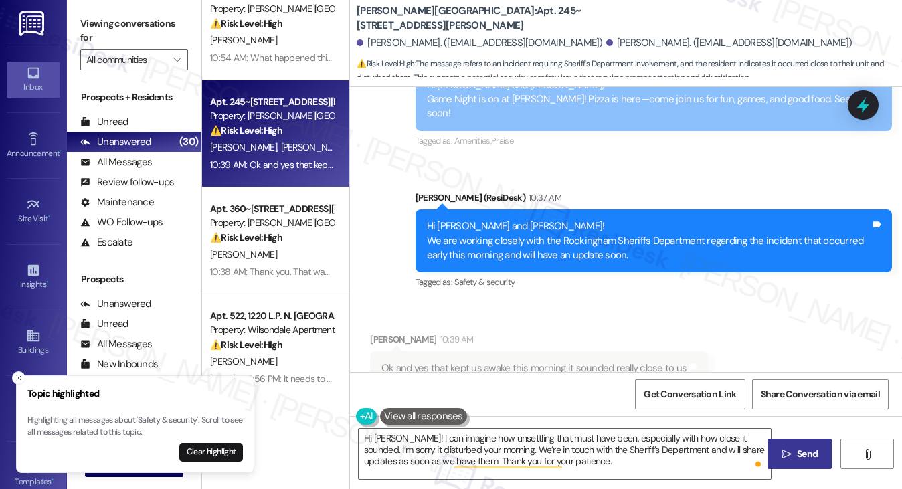
click at [801, 444] on button " Send" at bounding box center [800, 454] width 65 height 30
click at [217, 455] on button "Clear highlight" at bounding box center [211, 452] width 64 height 19
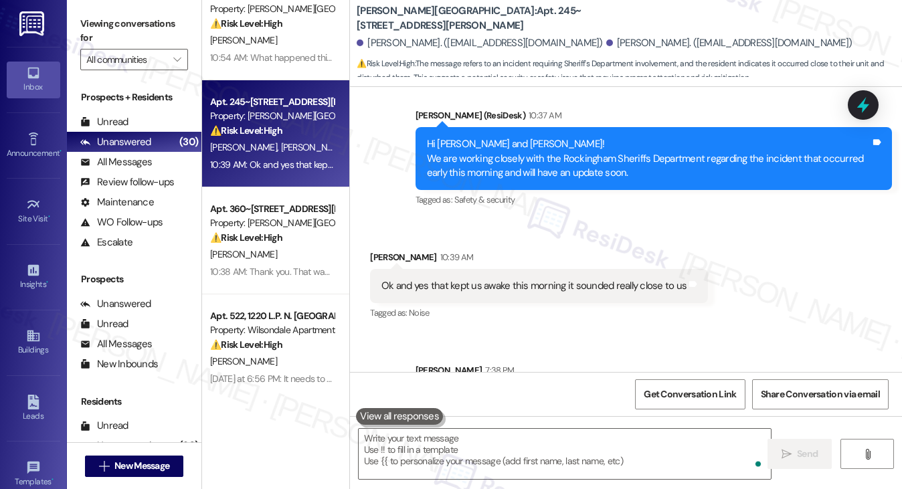
scroll to position [4614, 0]
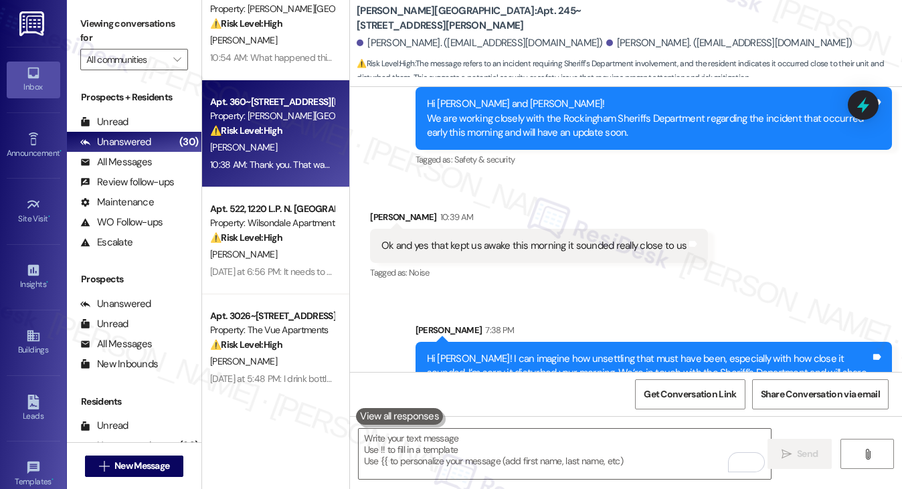
click at [298, 133] on div "⚠️ Risk Level: High The initial outbound message indicates an incident requirin…" at bounding box center [272, 131] width 124 height 14
type textarea "Fetching suggested responses. Please feel free to read through the conversation…"
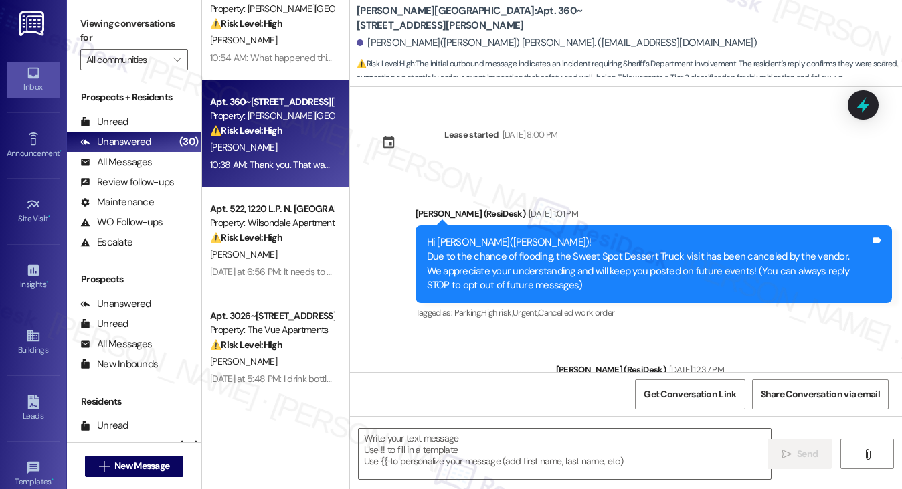
scroll to position [4415, 0]
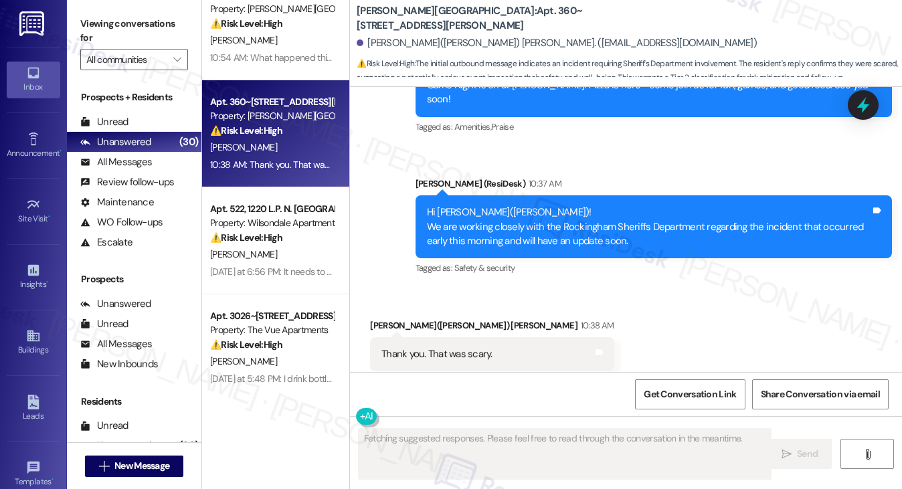
click at [461, 347] on div "Thank you. That was scary." at bounding box center [437, 354] width 111 height 14
click at [559, 205] on div "Hi Margaret(Peggy)! We are working closely with the Rockingham Sheriffs Departm…" at bounding box center [649, 226] width 444 height 43
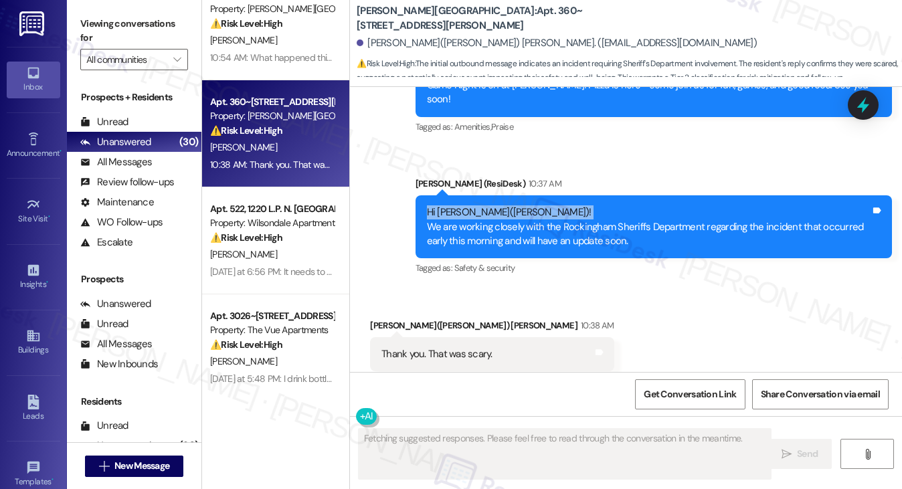
click at [559, 205] on div "Hi Margaret(Peggy)! We are working closely with the Rockingham Sheriffs Departm…" at bounding box center [649, 226] width 444 height 43
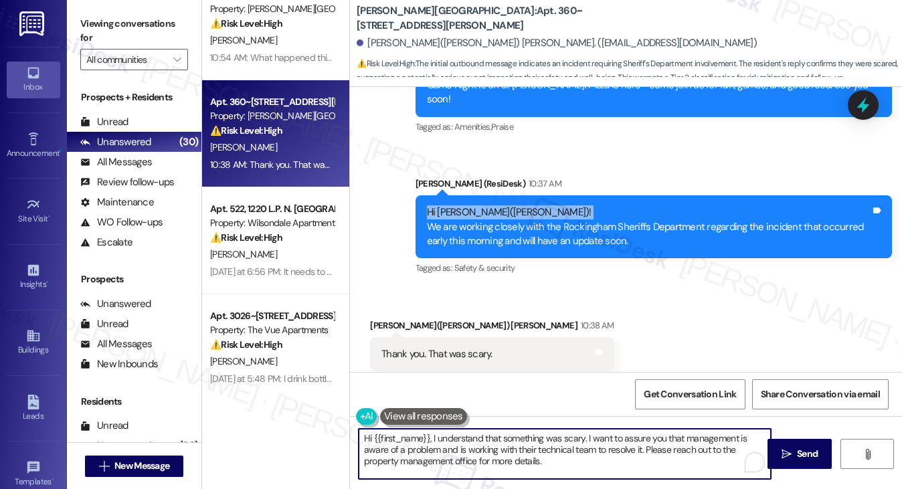
click at [486, 457] on textarea "Hi {{first_name}}, I understand that something was scary. I want to assure you …" at bounding box center [565, 454] width 413 height 50
click at [485, 457] on textarea "Hi {{first_name}}, I understand that something was scary. I want to assure you …" at bounding box center [565, 454] width 413 height 50
click at [606, 448] on textarea "Hi {{first_name}}, I understand that something was scary. I want to assure you …" at bounding box center [565, 454] width 413 height 50
click at [647, 436] on textarea "Hi {{first_name}}, I understand that something was scary. I want to assure you …" at bounding box center [565, 454] width 413 height 50
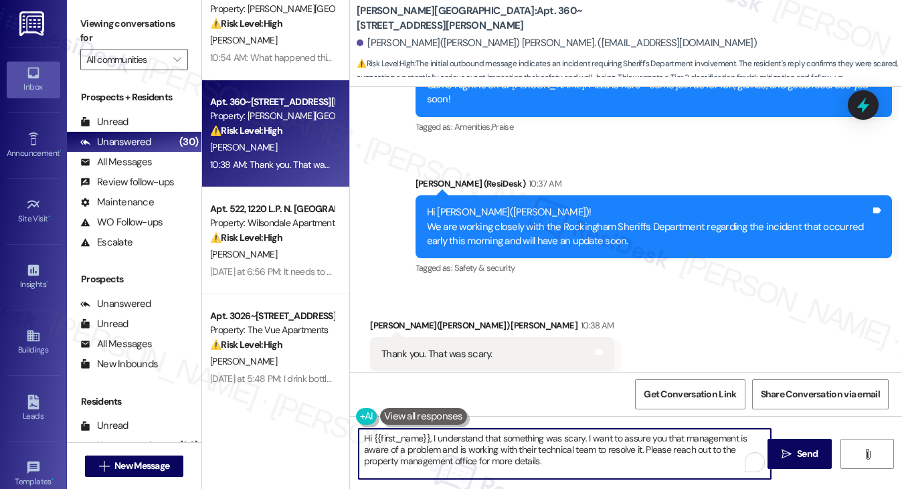
click at [647, 436] on textarea "Hi {{first_name}}, I understand that something was scary. I want to assure you …" at bounding box center [565, 454] width 413 height 50
click at [606, 458] on textarea "Hi {{first_name}}, I understand that something was scary. I want to assure you …" at bounding box center [565, 454] width 413 height 50
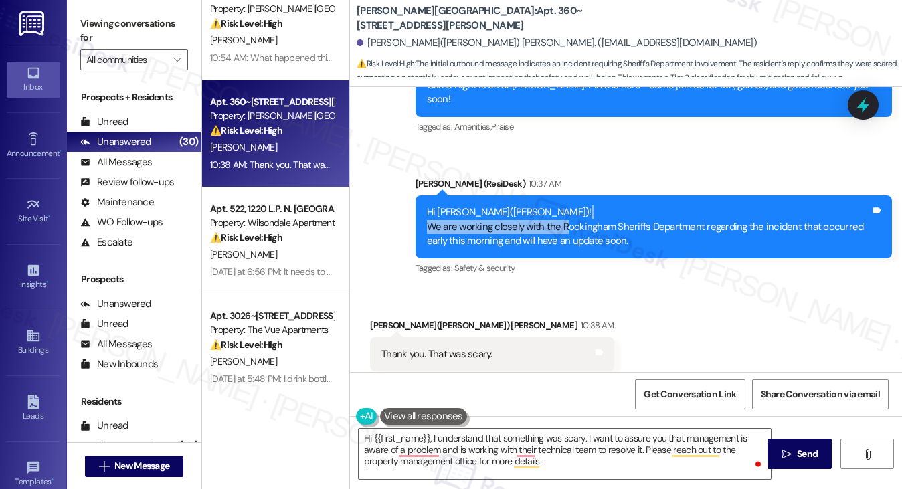
drag, startPoint x: 563, startPoint y: 195, endPoint x: 672, endPoint y: 190, distance: 109.2
click at [672, 205] on div "Hi Margaret(Peggy)! We are working closely with the Rockingham Sheriffs Departm…" at bounding box center [649, 226] width 444 height 43
click at [667, 205] on div "Hi Margaret(Peggy)! We are working closely with the Rockingham Sheriffs Departm…" at bounding box center [649, 226] width 444 height 43
click at [576, 205] on div "Hi Margaret(Peggy)! We are working closely with the Rockingham Sheriffs Departm…" at bounding box center [649, 226] width 444 height 43
drag, startPoint x: 557, startPoint y: 197, endPoint x: 696, endPoint y: 195, distance: 139.2
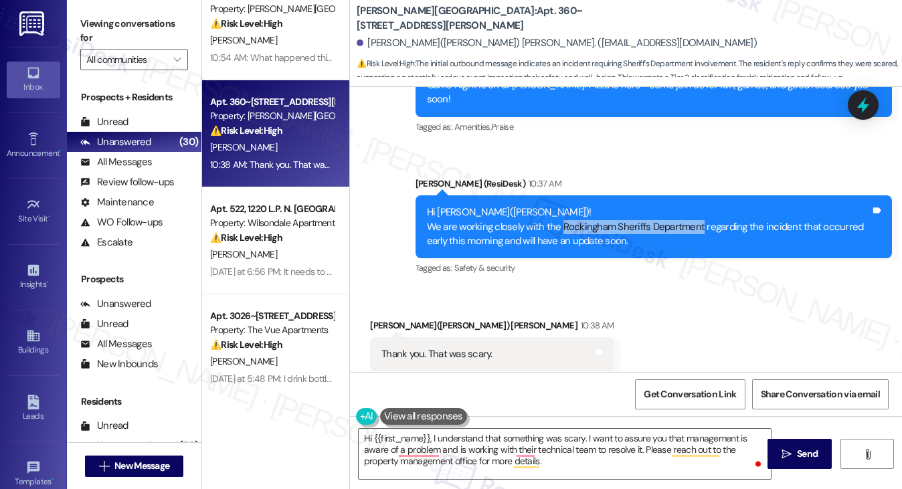
click at [696, 205] on div "Hi Margaret(Peggy)! We are working closely with the Rockingham Sheriffs Departm…" at bounding box center [649, 226] width 444 height 43
copy div "Rockingham Sheriffs Department"
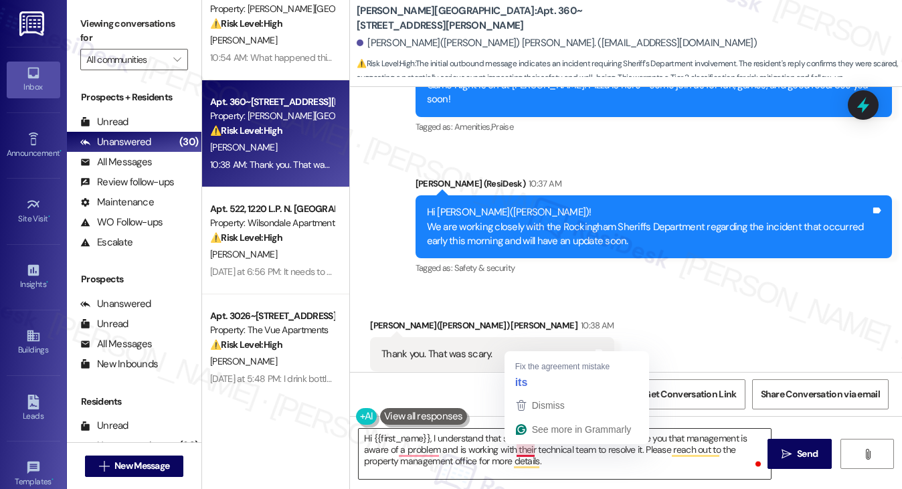
click at [513, 450] on textarea "Hi {{first_name}}, I understand that something was scary. I want to assure you …" at bounding box center [565, 454] width 413 height 50
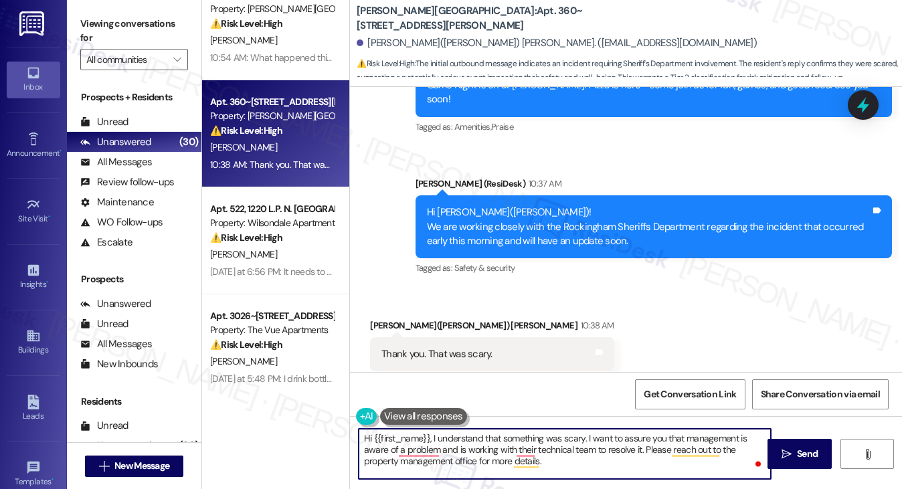
click at [525, 448] on textarea "Hi {{first_name}}, I understand that something was scary. I want to assure you …" at bounding box center [565, 454] width 413 height 50
drag, startPoint x: 593, startPoint y: 448, endPoint x: 515, endPoint y: 451, distance: 77.7
click at [515, 451] on textarea "Hi {{first_name}}, I understand that something was scary. I want to assure you …" at bounding box center [565, 454] width 413 height 50
paste textarea "Rockingham Sheriffs Department"
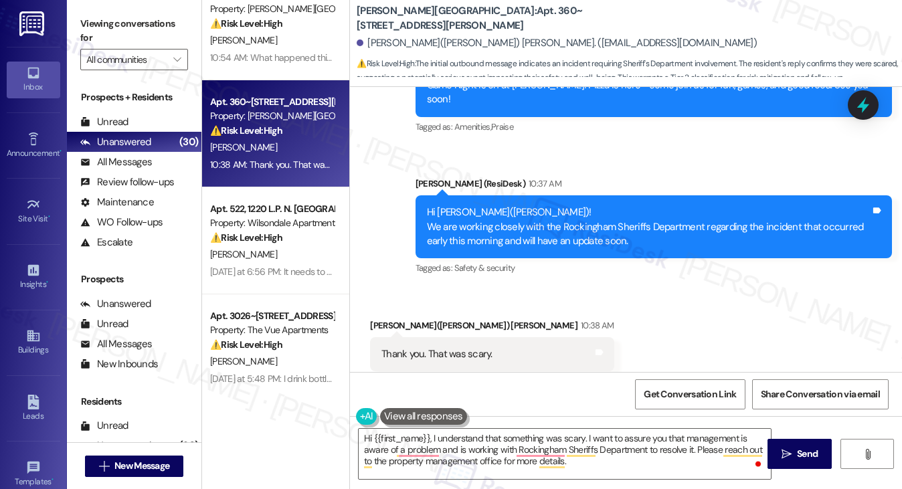
click at [396, 319] on div "Margaret(Peggy) Wilcox 10:38 AM" at bounding box center [492, 328] width 244 height 19
click at [513, 436] on textarea "Hi {{first_name}}, I understand that something was scary. I want to assure you …" at bounding box center [565, 454] width 413 height 50
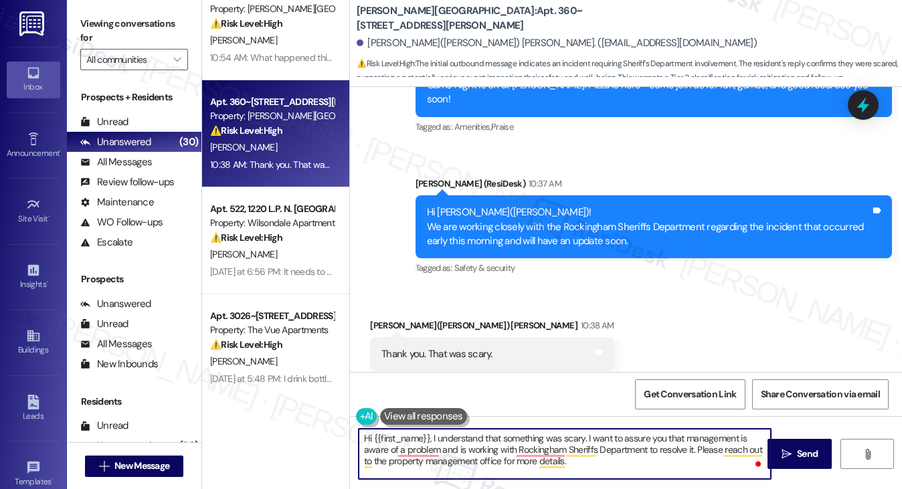
click at [513, 436] on textarea "Hi {{first_name}}, I understand that something was scary. I want to assure you …" at bounding box center [565, 454] width 413 height 50
click at [649, 463] on textarea "Hi {{first_name}}, I understand that this morning was scary. I want to assure y…" at bounding box center [565, 454] width 413 height 50
drag, startPoint x: 659, startPoint y: 463, endPoint x: 720, endPoint y: 446, distance: 62.5
click at [720, 446] on textarea "Hi {{first_name}}, I understand that this morning was scary. I want to assure y…" at bounding box center [565, 454] width 413 height 50
drag, startPoint x: 463, startPoint y: 450, endPoint x: 747, endPoint y: 422, distance: 285.2
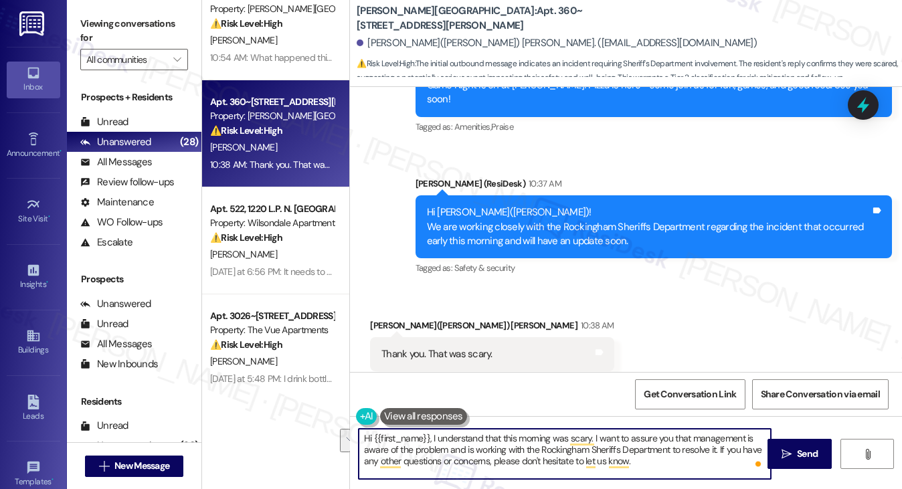
click at [747, 422] on div "Hi {{first_name}}, I understand that this morning was scary. I want to assure y…" at bounding box center [626, 466] width 552 height 100
click at [598, 463] on textarea "Hi {{first_name}}, I understand that this morning was scary. I want to assure y…" at bounding box center [565, 454] width 413 height 50
click at [616, 463] on textarea "Hi {{first_name}}, I understand that this morning was scary. I want to assure y…" at bounding box center [565, 454] width 413 height 50
click at [606, 444] on textarea "Hi {{first_name}}, I understand that this morning was scary. I want to assure y…" at bounding box center [565, 454] width 413 height 50
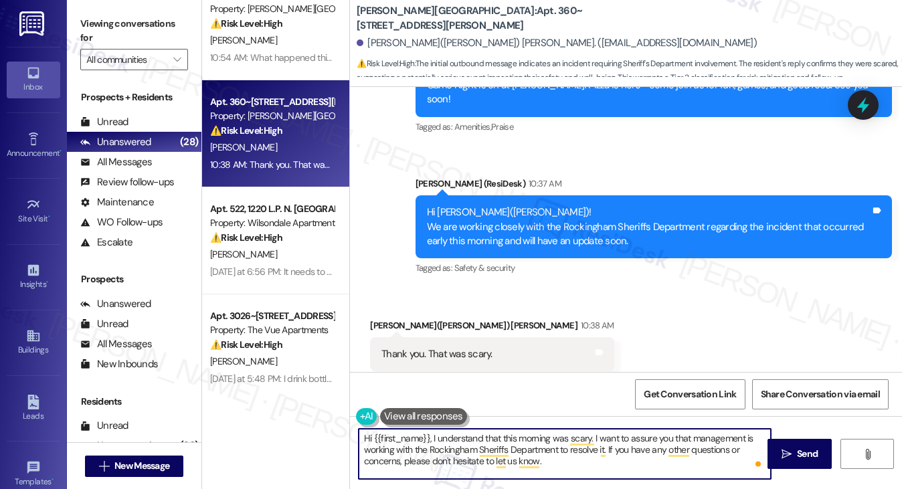
click at [606, 444] on textarea "Hi {{first_name}}, I understand that this morning was scary. I want to assure y…" at bounding box center [565, 454] width 413 height 50
type textarea "Hi {{first_name}}, I understand that this morning was scary. I want to assure y…"
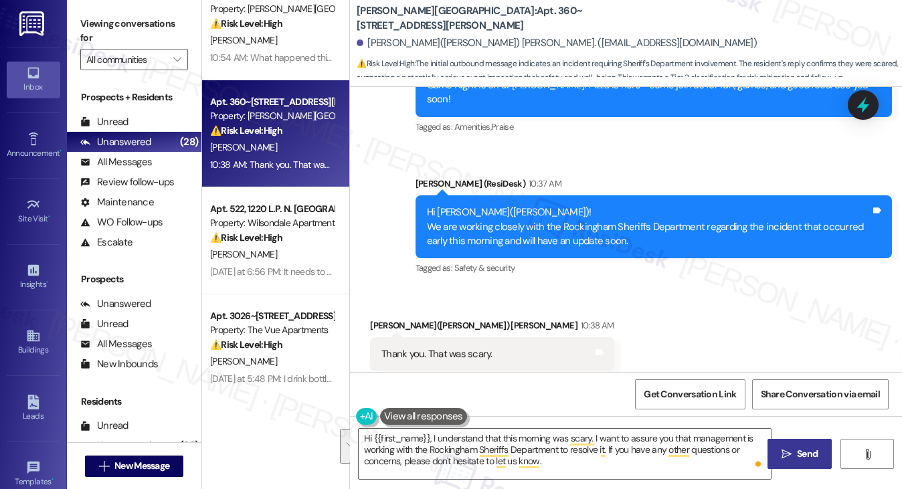
click at [789, 448] on span " Send" at bounding box center [800, 454] width 42 height 14
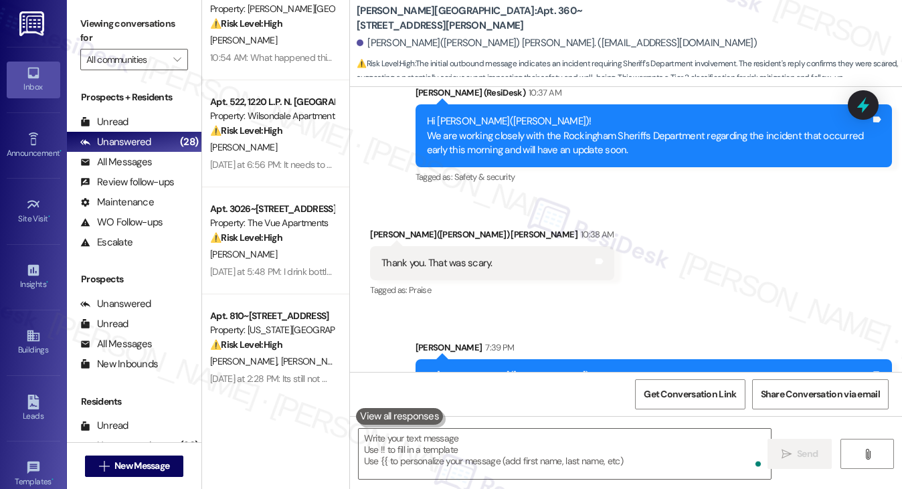
scroll to position [4538, 0]
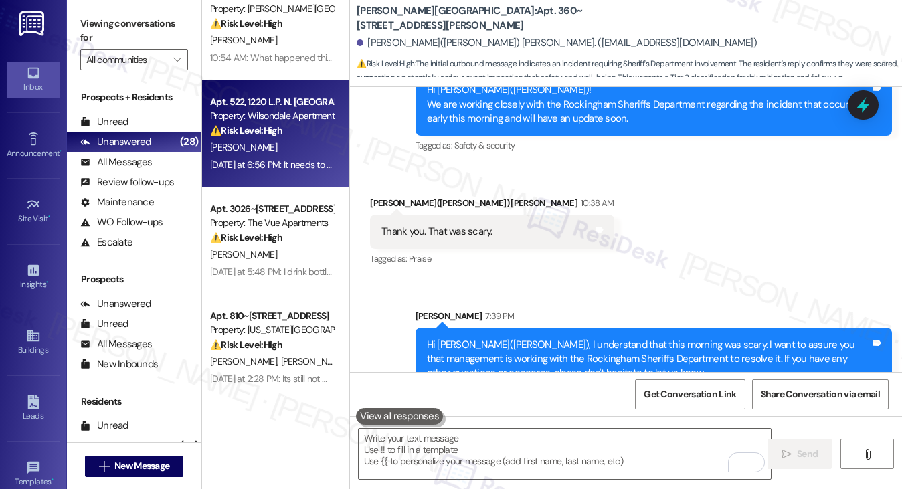
click at [279, 140] on div "[PERSON_NAME]" at bounding box center [272, 147] width 127 height 17
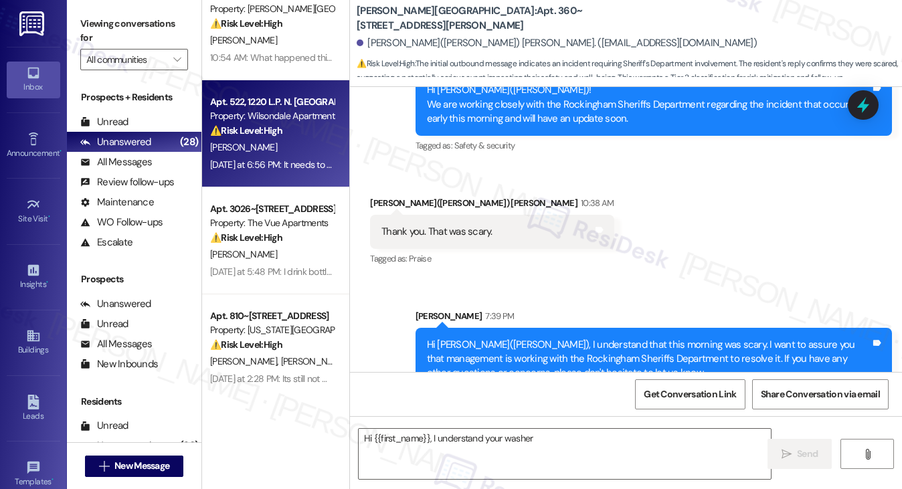
scroll to position [754, 0]
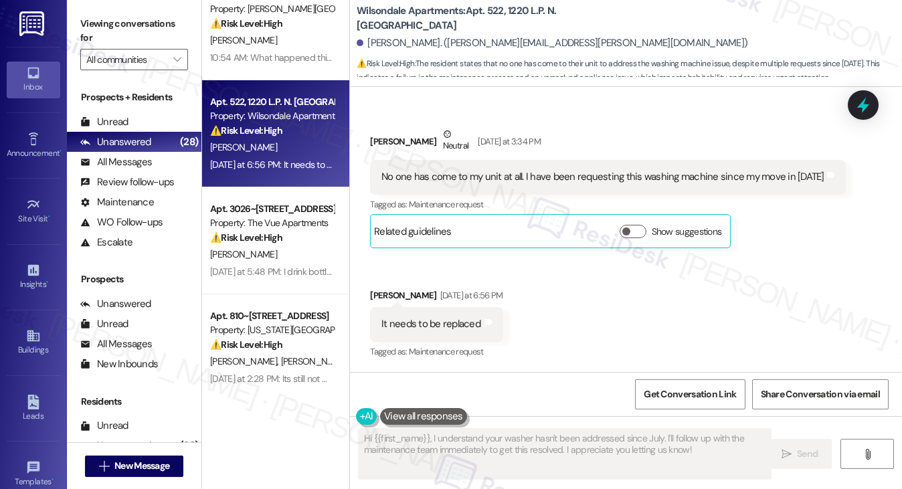
click at [473, 170] on div "No one has come to my unit at all. I have been requesting this washing machine …" at bounding box center [603, 177] width 443 height 14
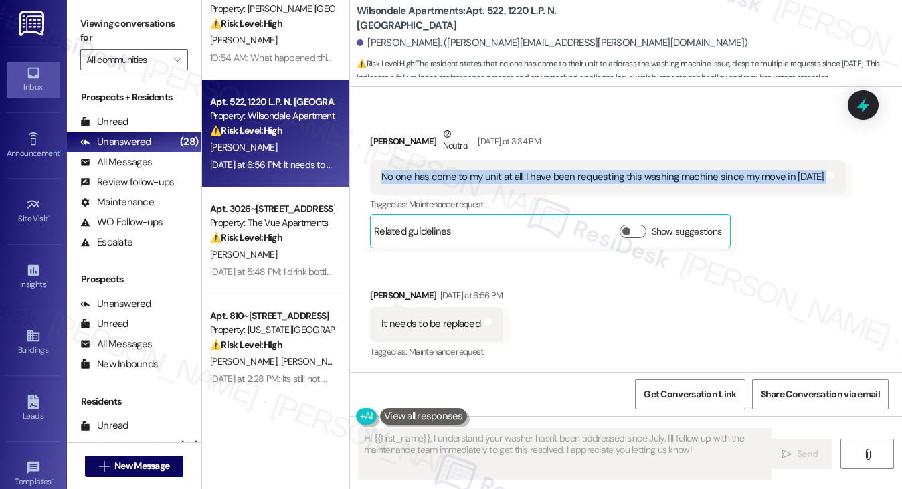
click at [473, 170] on div "No one has come to my unit at all. I have been requesting this washing machine …" at bounding box center [603, 177] width 443 height 14
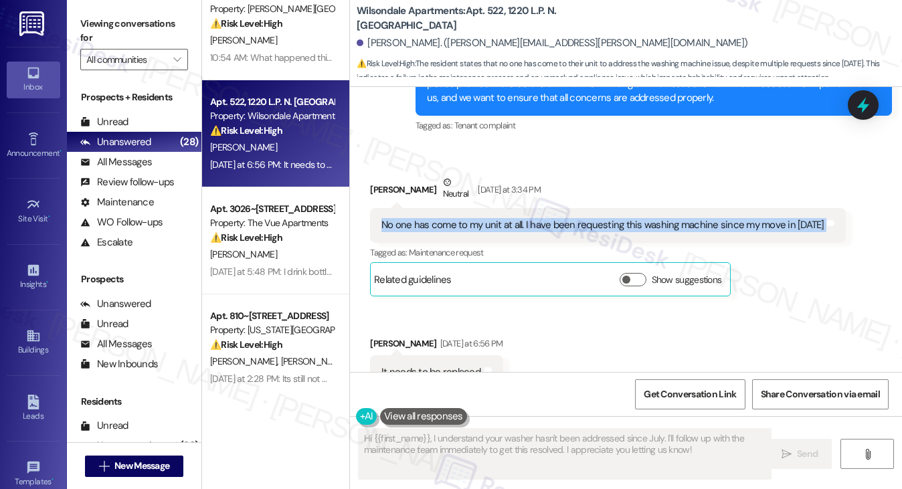
scroll to position [620, 0]
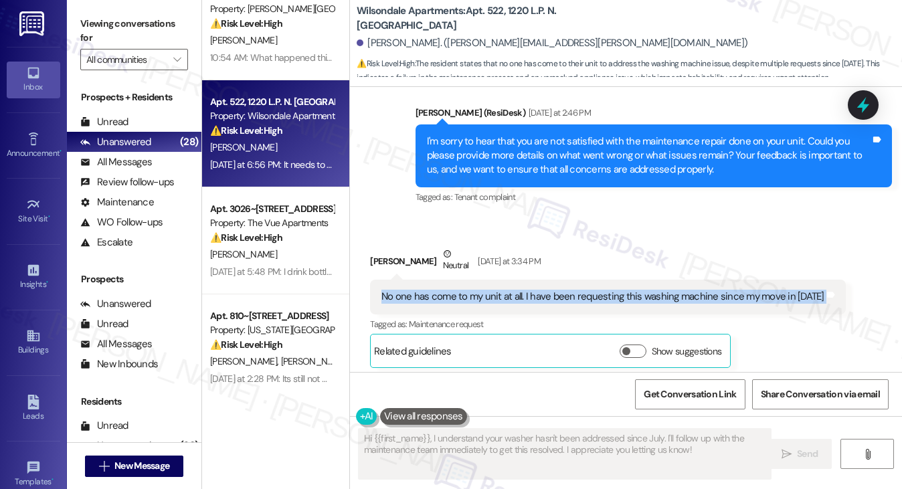
click at [645, 301] on div "No one has come to my unit at all. I have been requesting this washing machine …" at bounding box center [603, 297] width 443 height 14
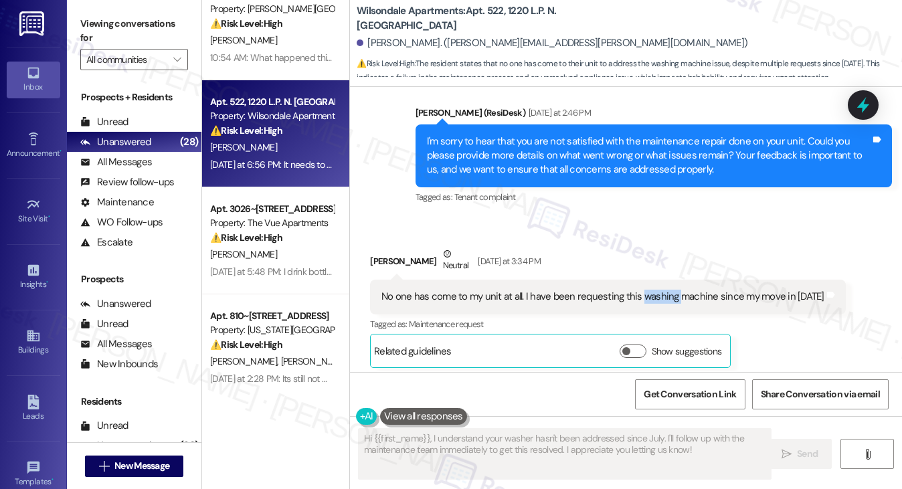
click at [645, 301] on div "No one has come to my unit at all. I have been requesting this washing machine …" at bounding box center [603, 297] width 443 height 14
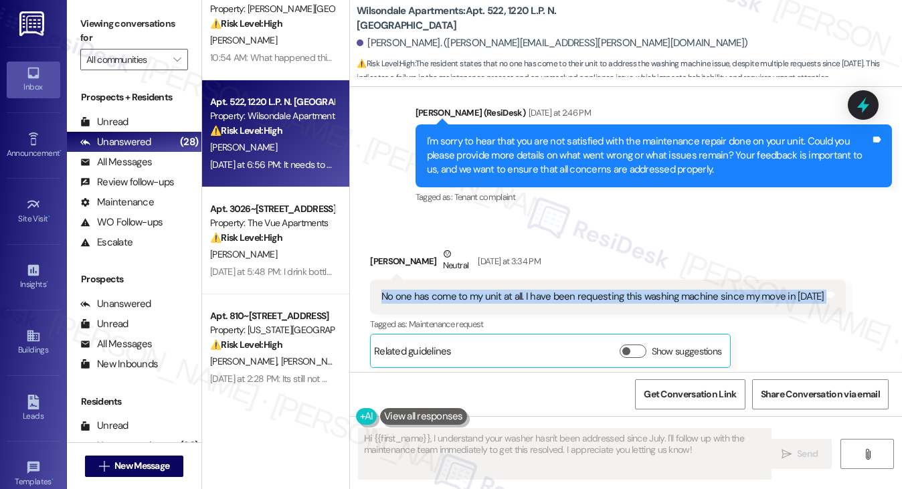
click at [645, 301] on div "No one has come to my unit at all. I have been requesting this washing machine …" at bounding box center [603, 297] width 443 height 14
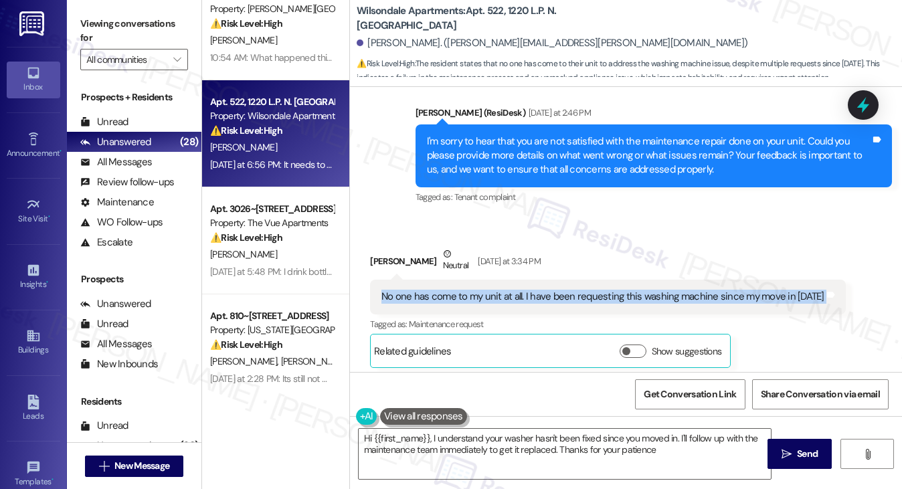
type textarea "Hi {{first_name}}, I understand your washer hasn't been fixed since you moved i…"
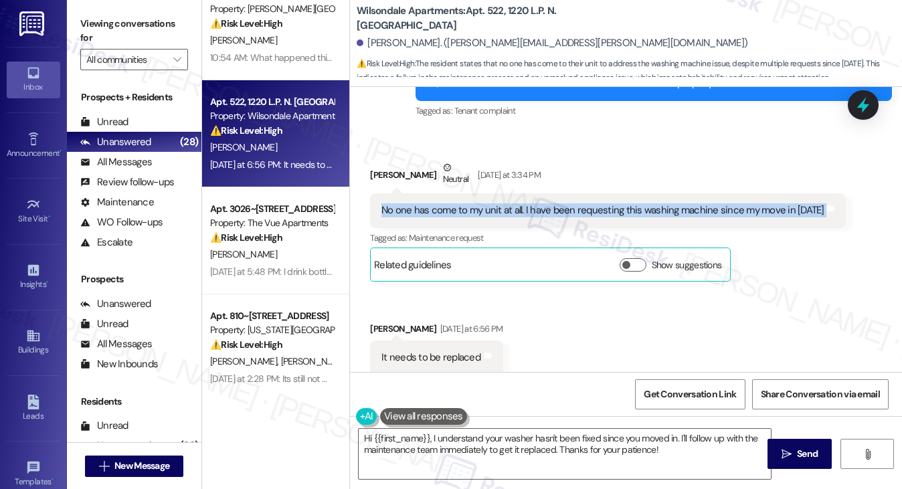
scroll to position [754, 0]
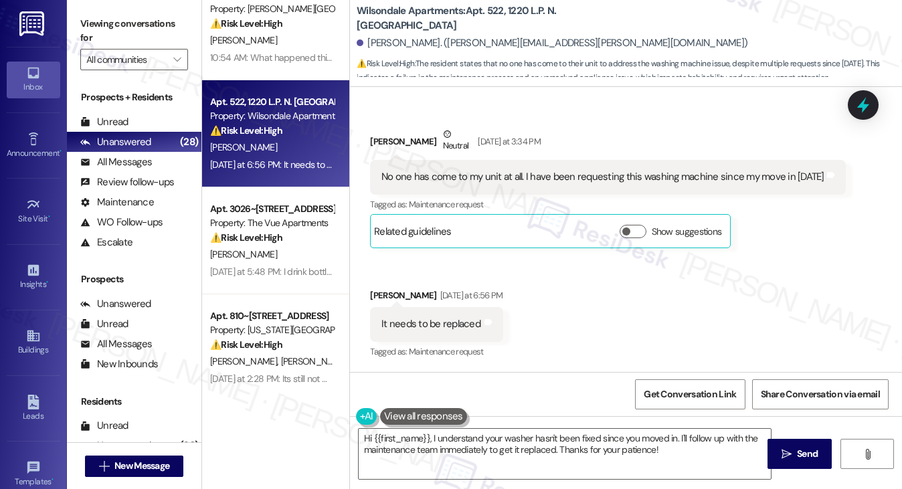
click at [406, 321] on div "It needs to be replaced" at bounding box center [431, 324] width 99 height 14
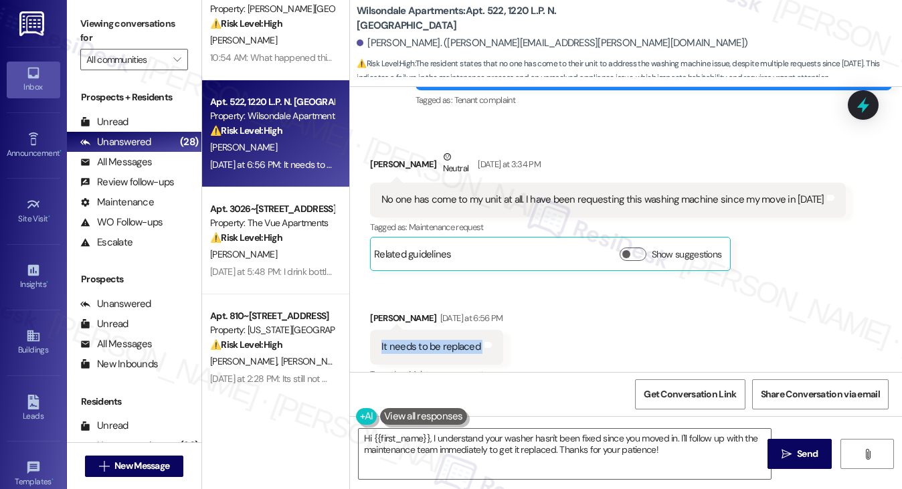
scroll to position [687, 0]
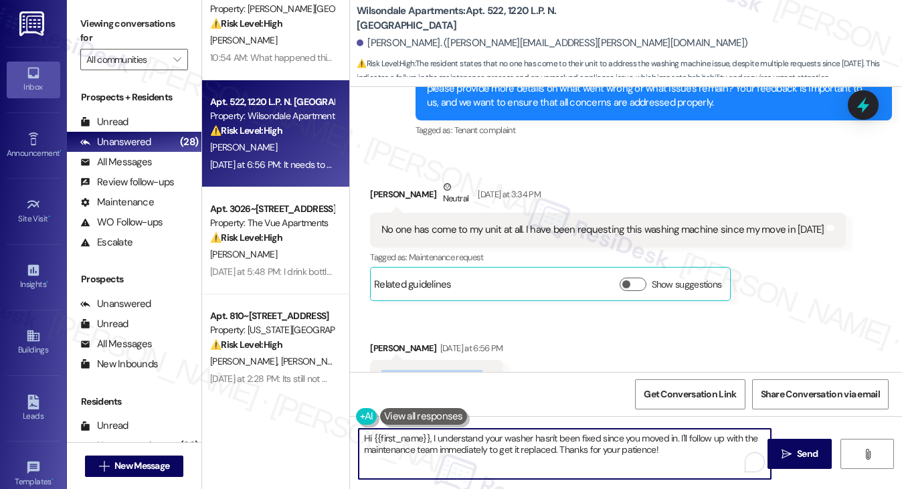
click at [501, 442] on textarea "Hi {{first_name}}, I understand your washer hasn't been fixed since you moved i…" at bounding box center [565, 454] width 413 height 50
click at [700, 437] on textarea "Hi {{first_name}}, I understand your washer hasn't been fixed since you moved i…" at bounding box center [565, 454] width 413 height 50
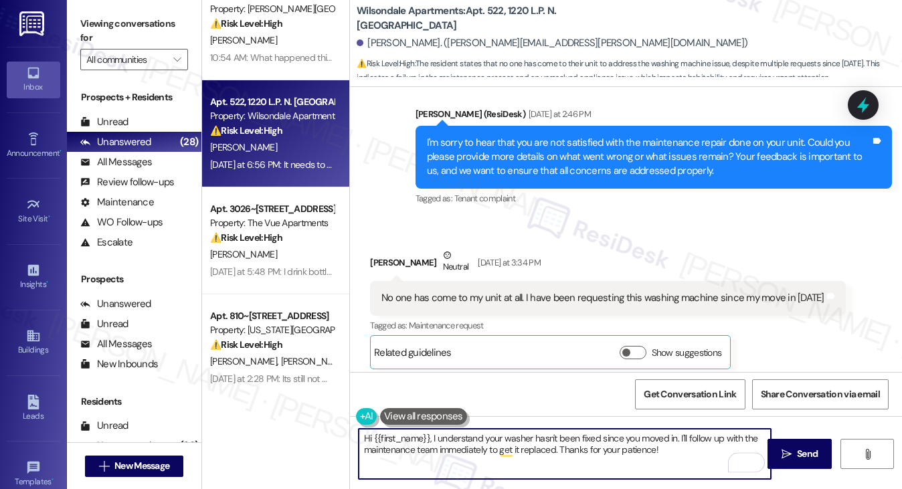
scroll to position [554, 0]
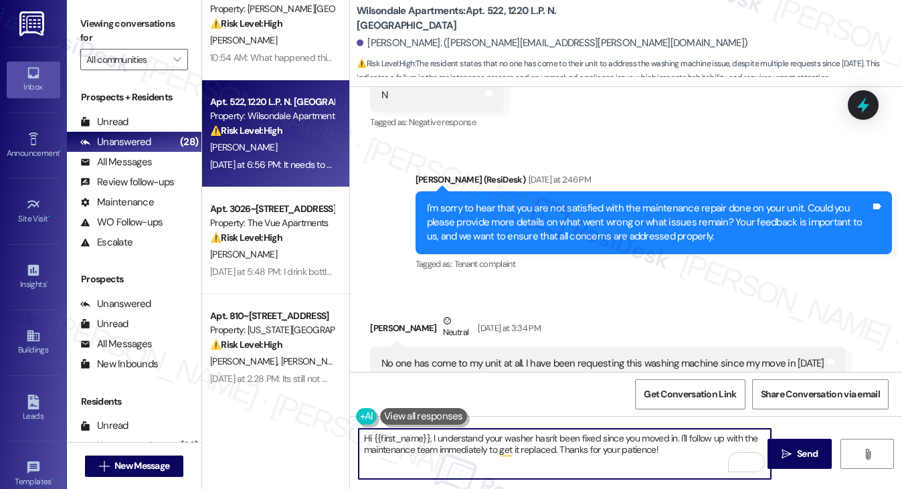
click at [620, 205] on div "I'm sorry to hear that you are not satisfied with the maintenance repair done o…" at bounding box center [649, 222] width 444 height 43
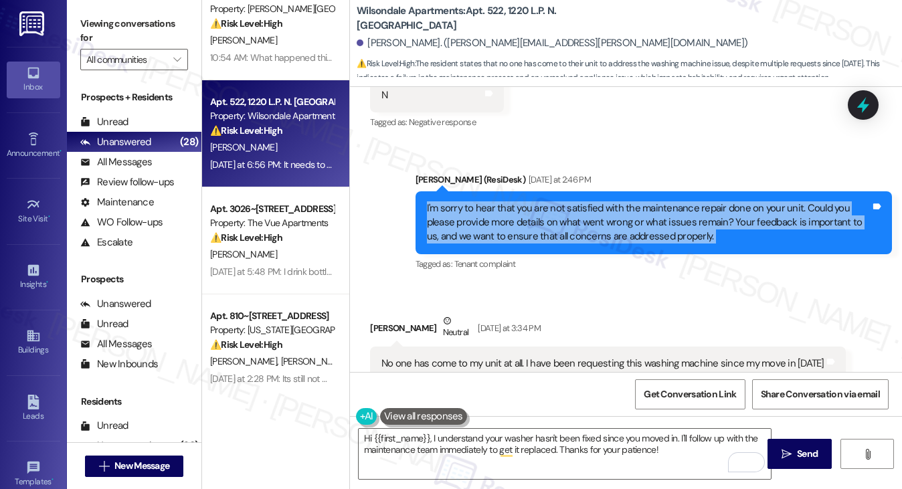
click at [620, 205] on div "I'm sorry to hear that you are not satisfied with the maintenance repair done o…" at bounding box center [649, 222] width 444 height 43
click at [613, 211] on div "I'm sorry to hear that you are not satisfied with the maintenance repair done o…" at bounding box center [649, 222] width 444 height 43
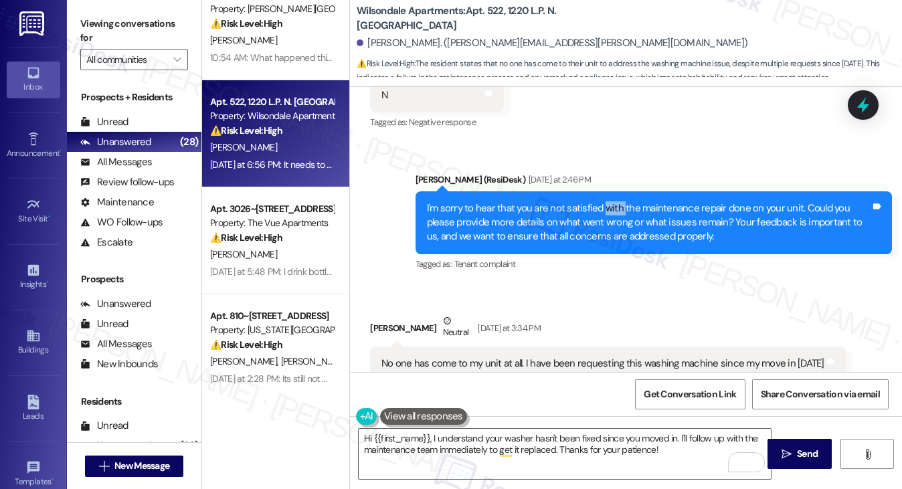
click at [613, 211] on div "I'm sorry to hear that you are not satisfied with the maintenance repair done o…" at bounding box center [649, 222] width 444 height 43
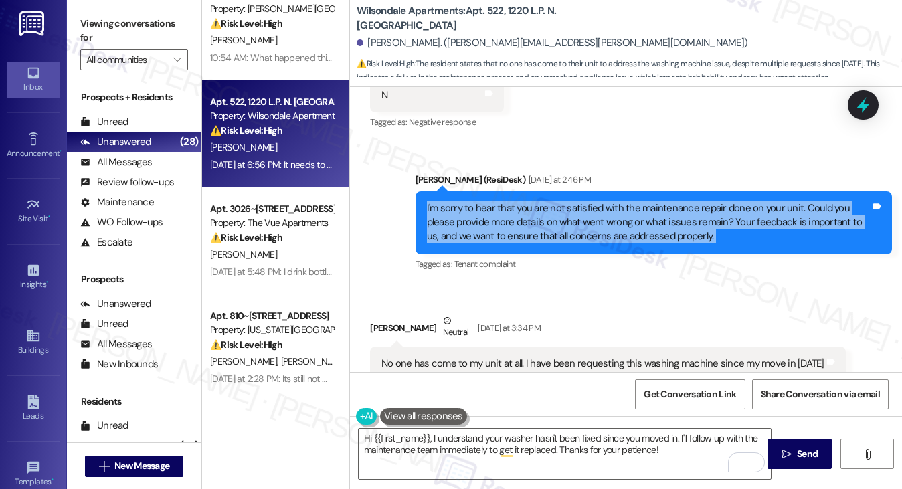
click at [613, 211] on div "I'm sorry to hear that you are not satisfied with the maintenance repair done o…" at bounding box center [649, 222] width 444 height 43
click at [594, 215] on div "I'm sorry to hear that you are not satisfied with the maintenance repair done o…" at bounding box center [649, 222] width 444 height 43
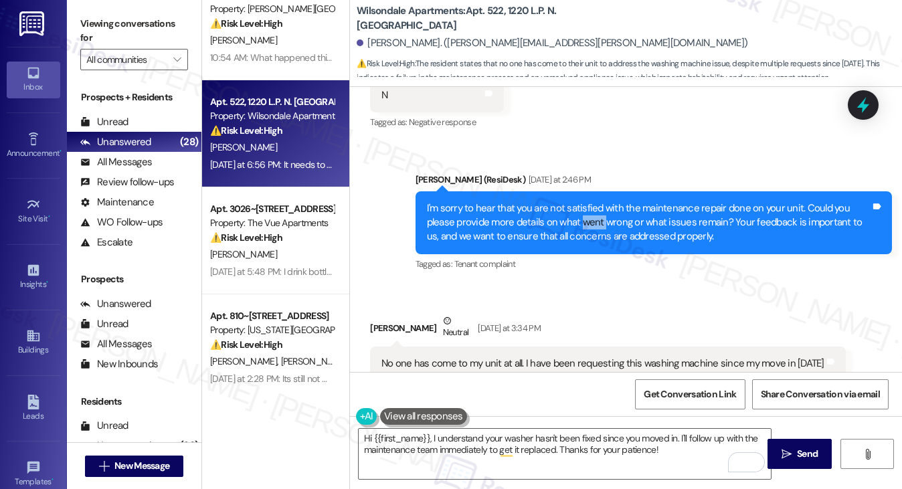
click at [594, 215] on div "I'm sorry to hear that you are not satisfied with the maintenance repair done o…" at bounding box center [649, 222] width 444 height 43
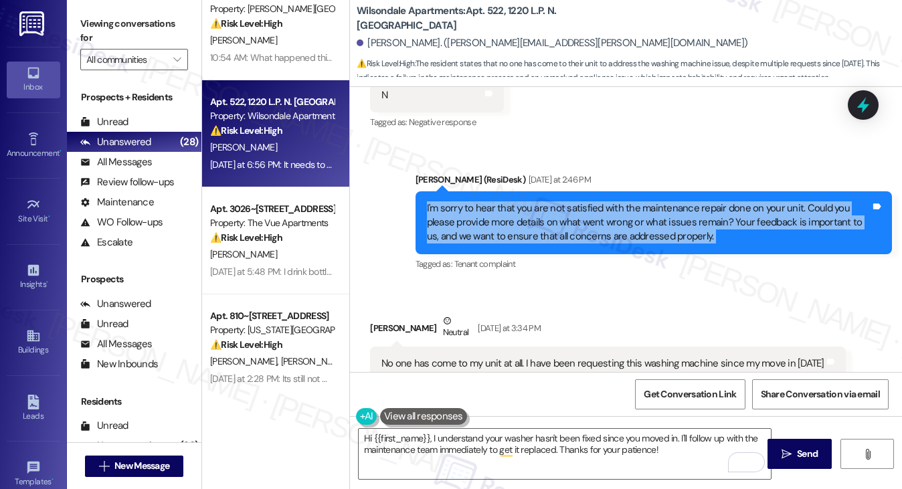
click at [594, 215] on div "I'm sorry to hear that you are not satisfied with the maintenance repair done o…" at bounding box center [649, 222] width 444 height 43
click at [622, 216] on div "I'm sorry to hear that you are not satisfied with the maintenance repair done o…" at bounding box center [649, 222] width 444 height 43
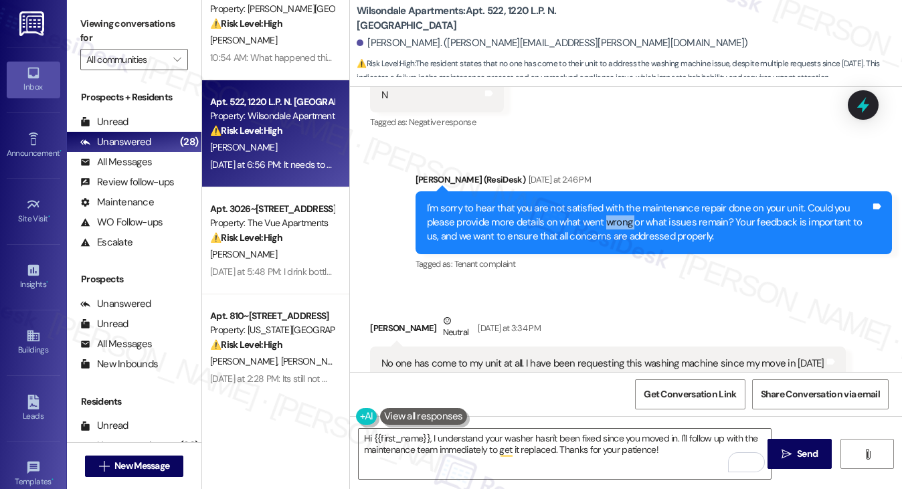
click at [622, 216] on div "I'm sorry to hear that you are not satisfied with the maintenance repair done o…" at bounding box center [649, 222] width 444 height 43
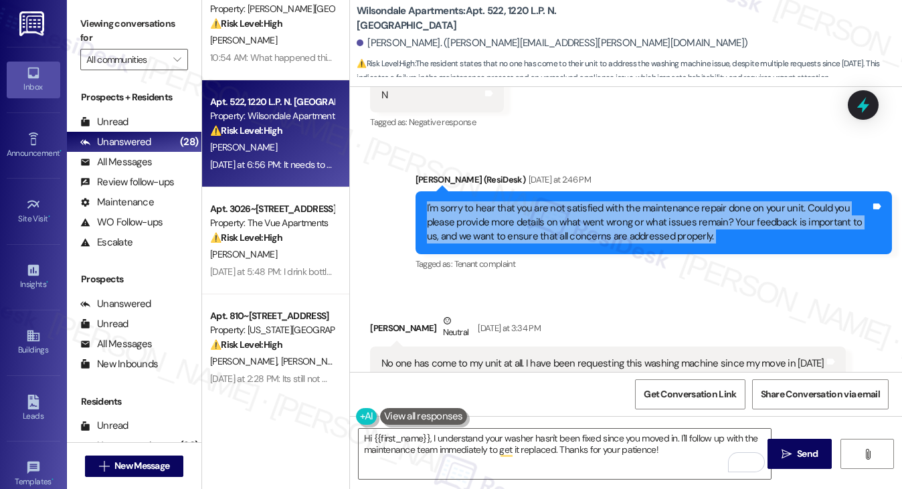
click at [622, 216] on div "I'm sorry to hear that you are not satisfied with the maintenance repair done o…" at bounding box center [649, 222] width 444 height 43
click at [594, 227] on div "I'm sorry to hear that you are not satisfied with the maintenance repair done o…" at bounding box center [649, 222] width 444 height 43
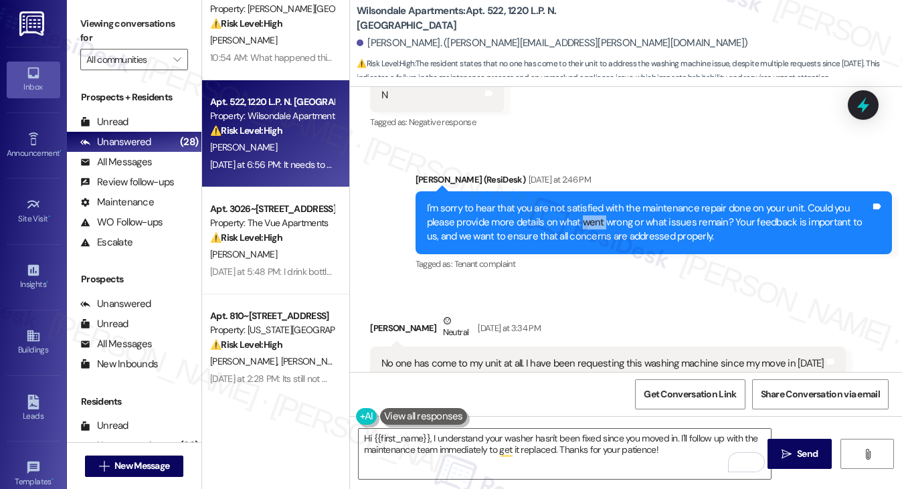
click at [594, 227] on div "I'm sorry to hear that you are not satisfied with the maintenance repair done o…" at bounding box center [649, 222] width 444 height 43
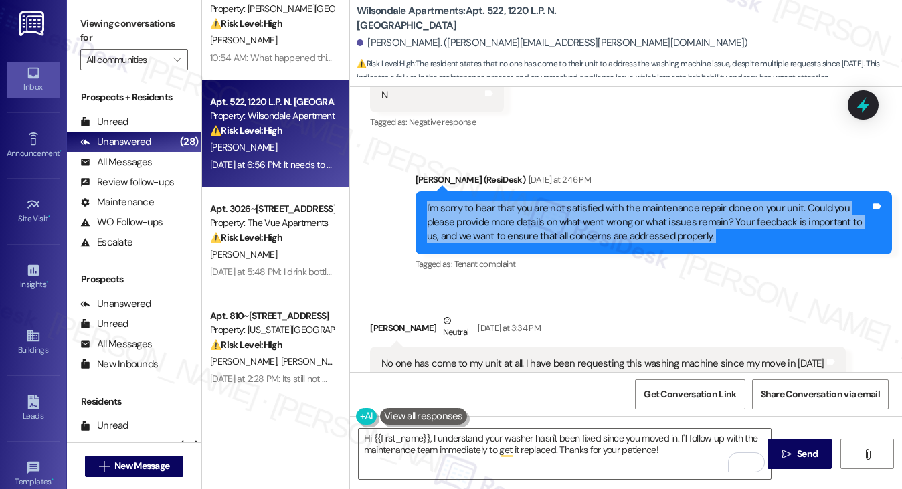
click at [594, 227] on div "I'm sorry to hear that you are not satisfied with the maintenance repair done o…" at bounding box center [649, 222] width 444 height 43
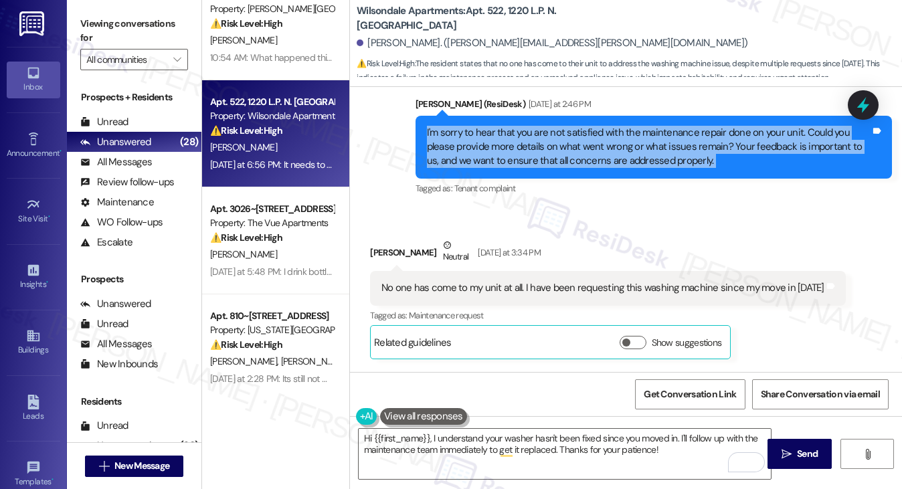
scroll to position [687, 0]
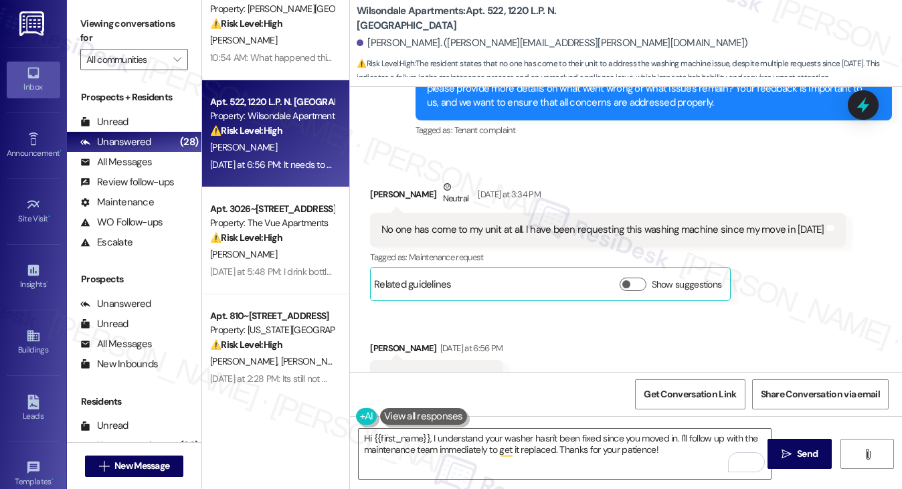
click at [517, 237] on div "No one has come to my unit at all. I have been requesting this washing machine …" at bounding box center [603, 230] width 443 height 14
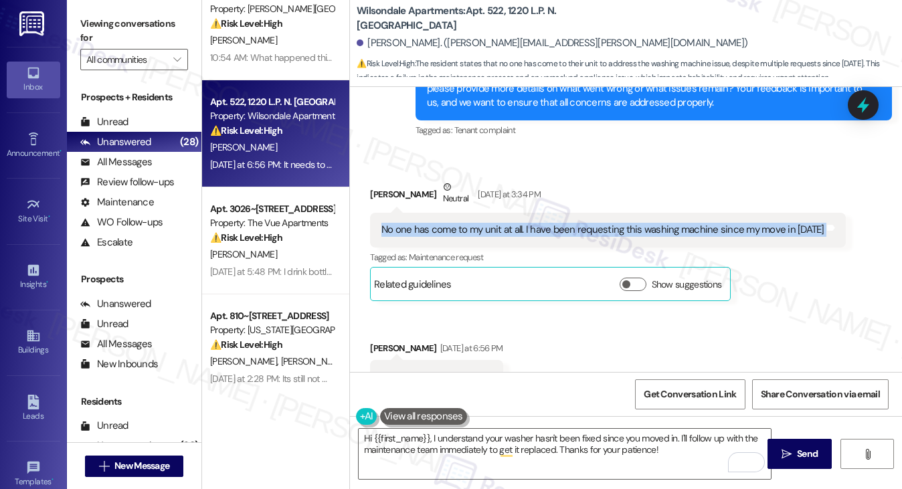
click at [517, 237] on div "No one has come to my unit at all. I have been requesting this washing machine …" at bounding box center [603, 230] width 443 height 14
click at [851, 100] on div at bounding box center [863, 104] width 31 height 29
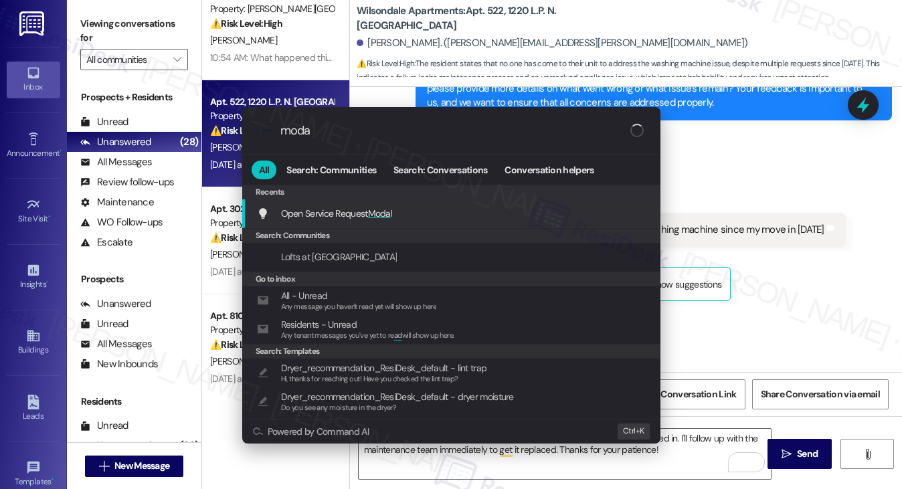
type input "modal"
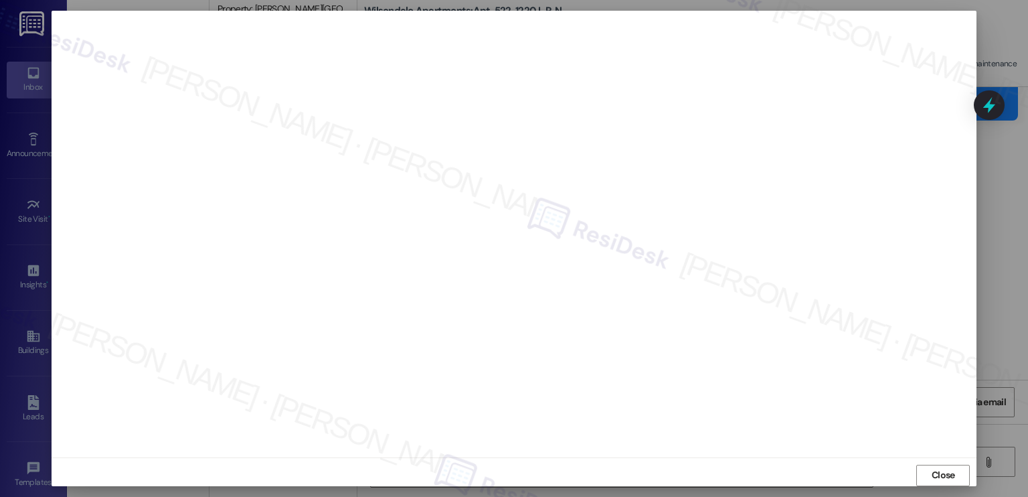
scroll to position [0, 0]
click at [902, 475] on button "Close" at bounding box center [943, 475] width 54 height 21
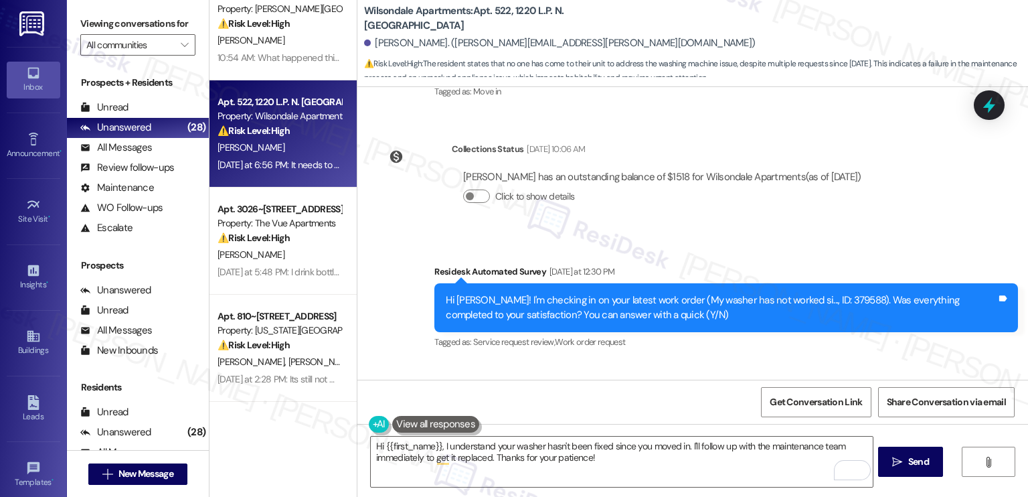
scroll to position [204, 0]
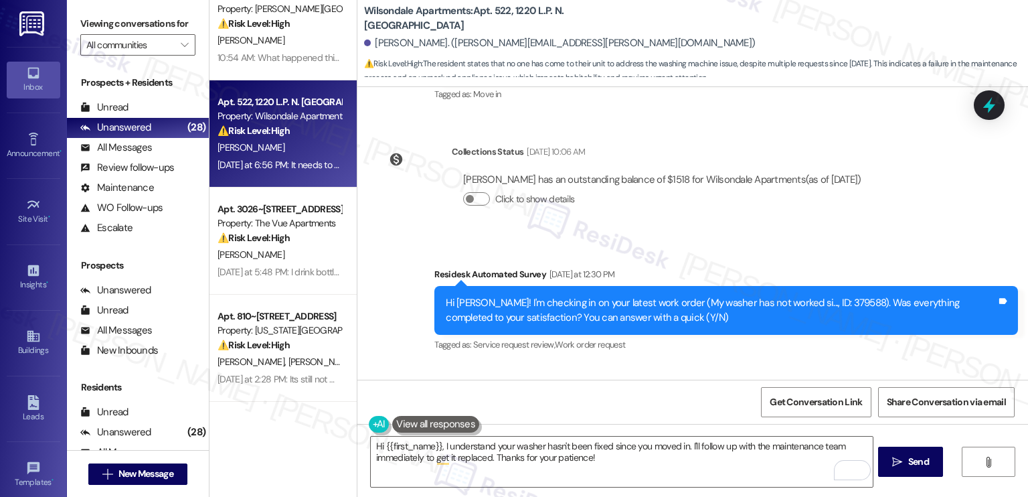
click at [819, 295] on div "Hi Kadijah! I'm checking in on your latest work order (My washer has not worked…" at bounding box center [726, 310] width 584 height 49
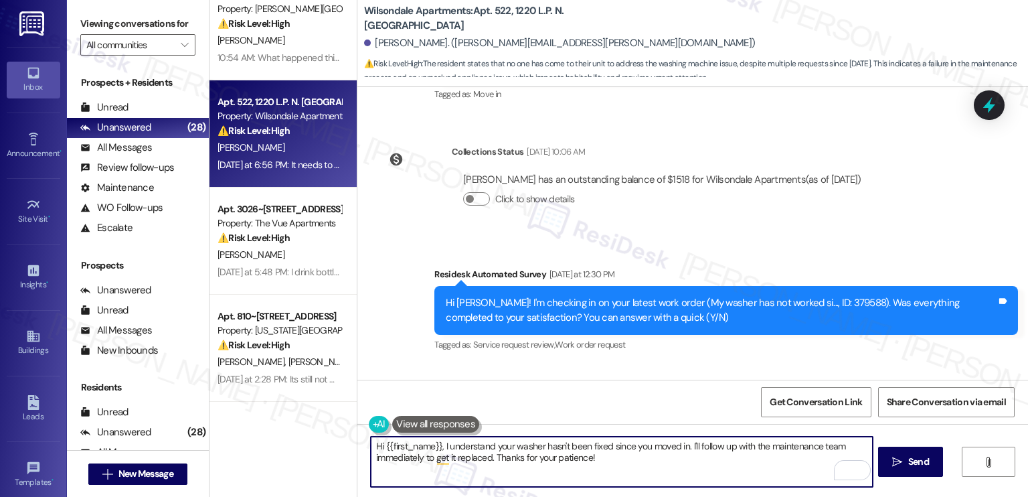
click at [643, 459] on textarea "Hi {{first_name}}, I understand your washer hasn't been fixed since you moved i…" at bounding box center [621, 461] width 501 height 50
paste textarea "55,473,849"
type textarea "Hi {{first_name}}, I understand your washer hasn't been fixed since you moved i…"
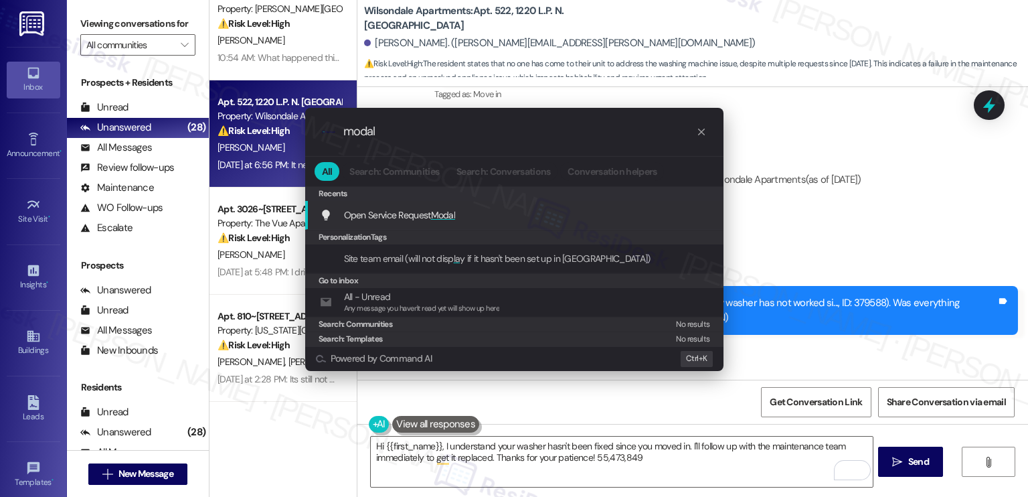
click at [469, 214] on div "Open Service Request Modal Add shortcut" at bounding box center [516, 215] width 392 height 15
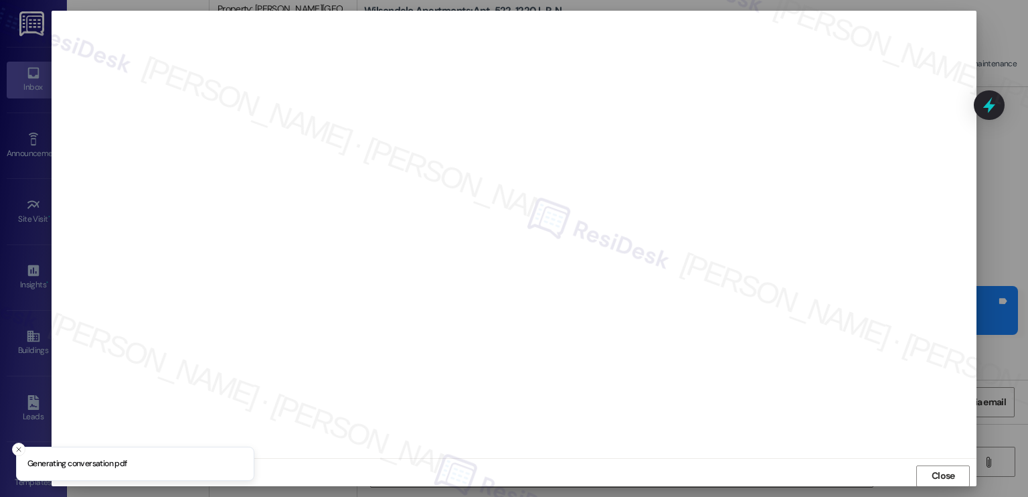
scroll to position [0, 0]
click at [902, 467] on span "Close" at bounding box center [943, 476] width 29 height 20
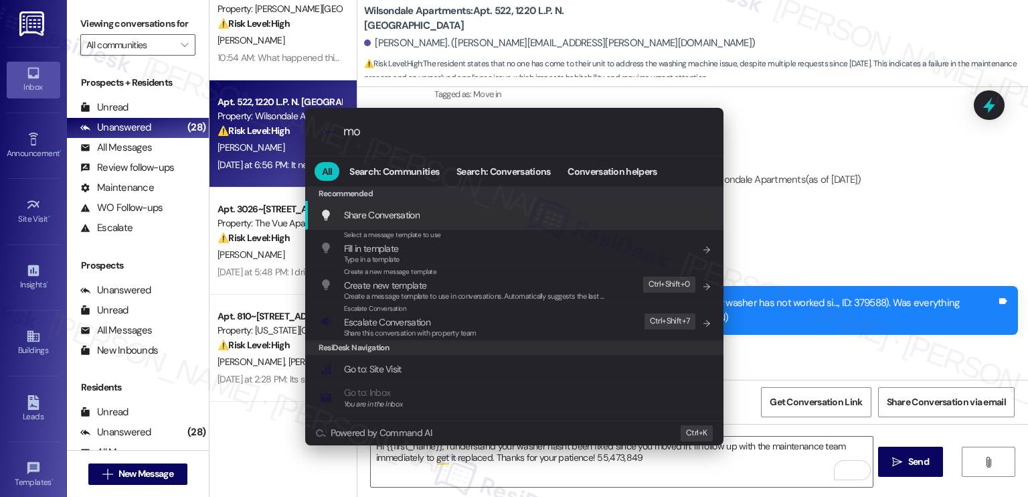
type input "mod"
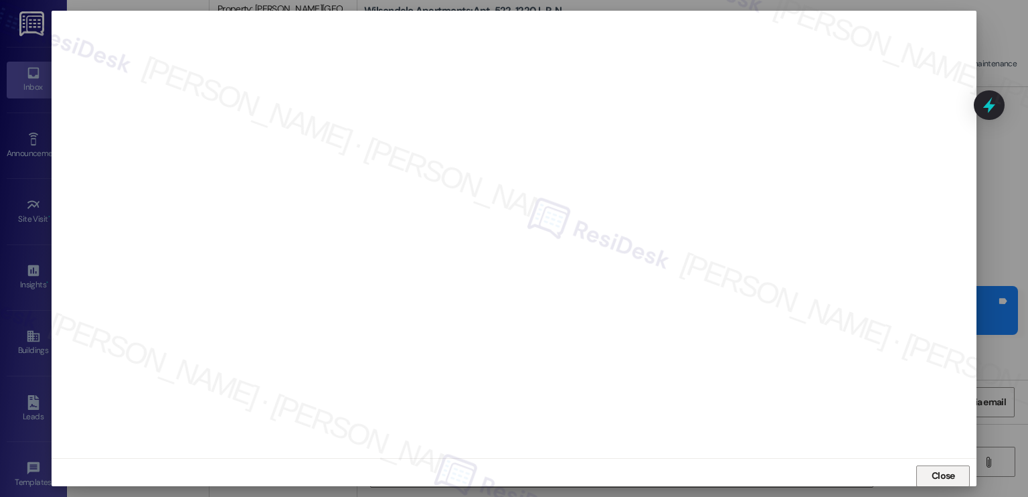
click at [902, 475] on span "Close" at bounding box center [943, 476] width 23 height 14
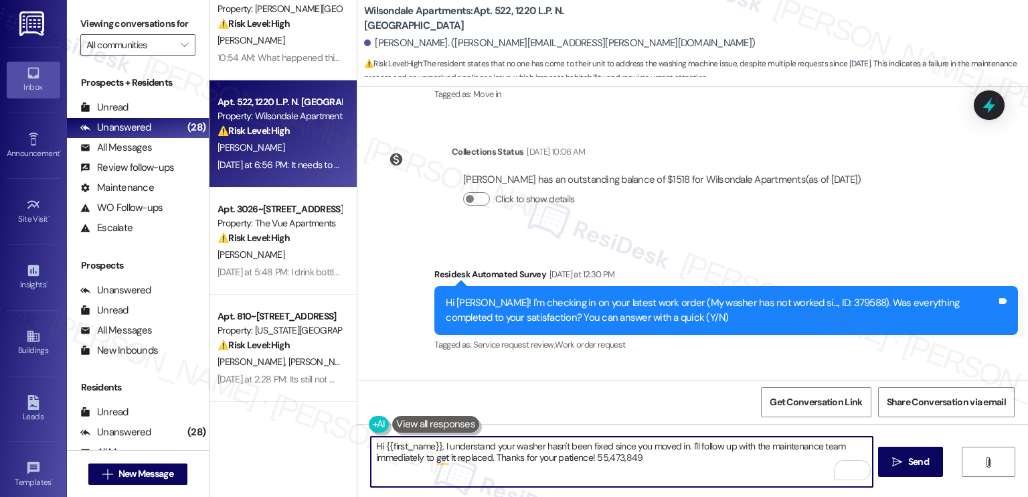
click at [814, 300] on div "Hi Kadijah! I'm checking in on your latest work order (My washer has not worked…" at bounding box center [721, 310] width 551 height 29
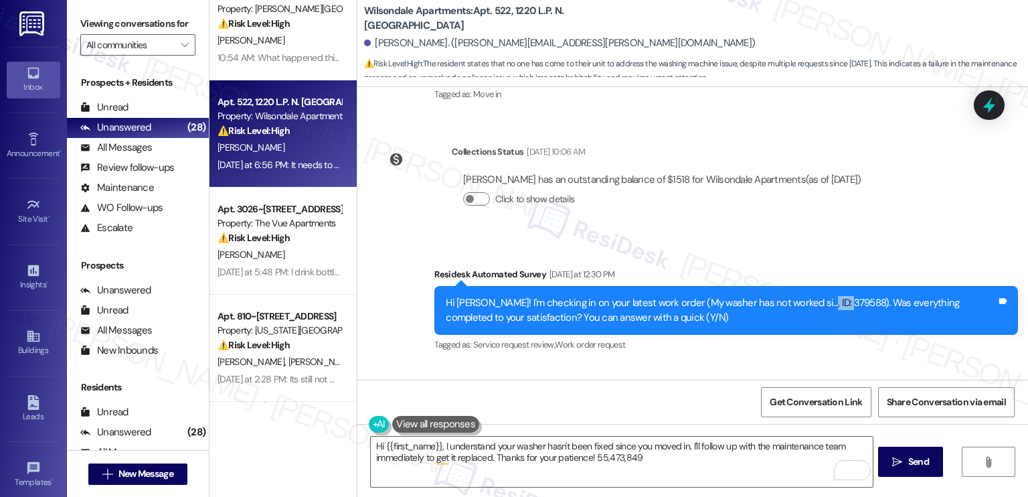
click at [814, 300] on div "Hi Kadijah! I'm checking in on your latest work order (My washer has not worked…" at bounding box center [721, 310] width 551 height 29
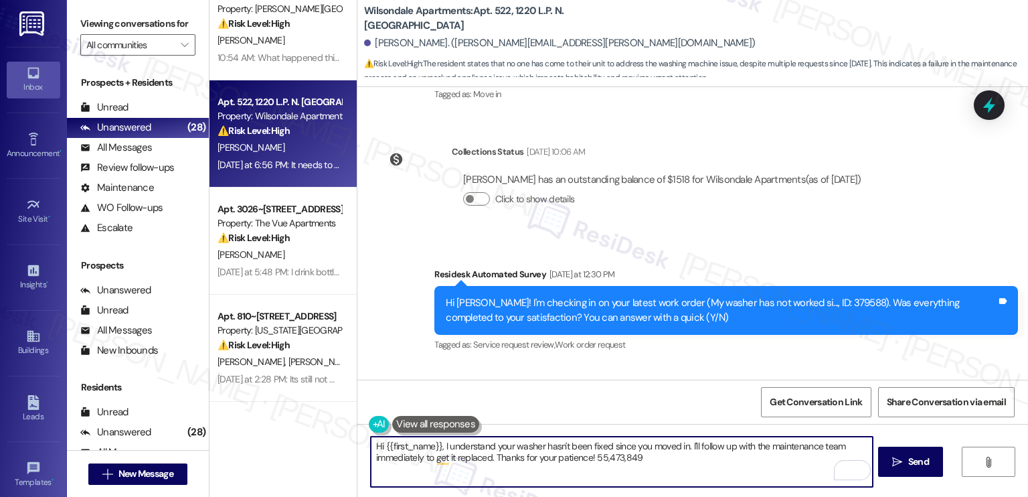
click at [687, 457] on textarea "Hi {{first_name}}, I understand your washer hasn't been fixed since you moved i…" at bounding box center [621, 461] width 501 height 50
drag, startPoint x: 667, startPoint y: 460, endPoint x: 587, endPoint y: 457, distance: 79.7
click at [587, 457] on textarea "Hi {{first_name}}, I understand your washer hasn't been fixed since you moved i…" at bounding box center [621, 461] width 501 height 50
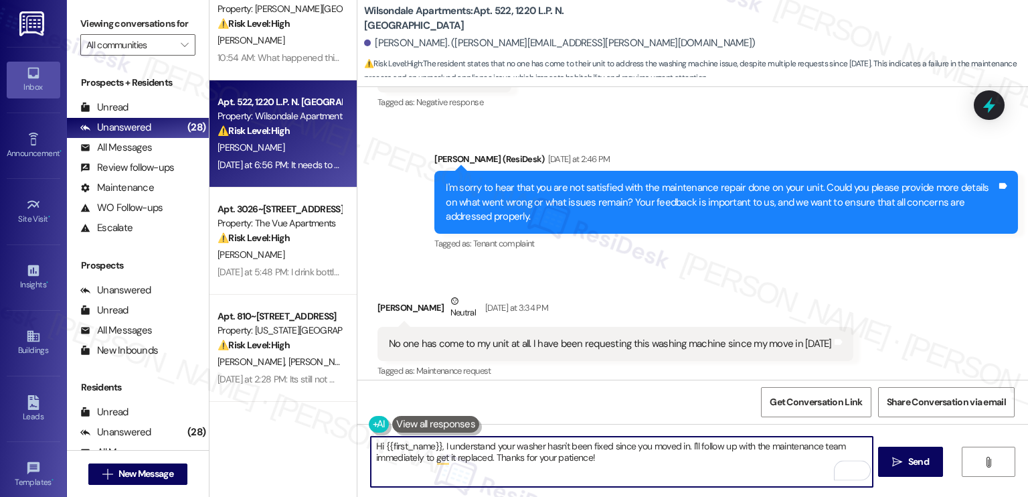
scroll to position [539, 0]
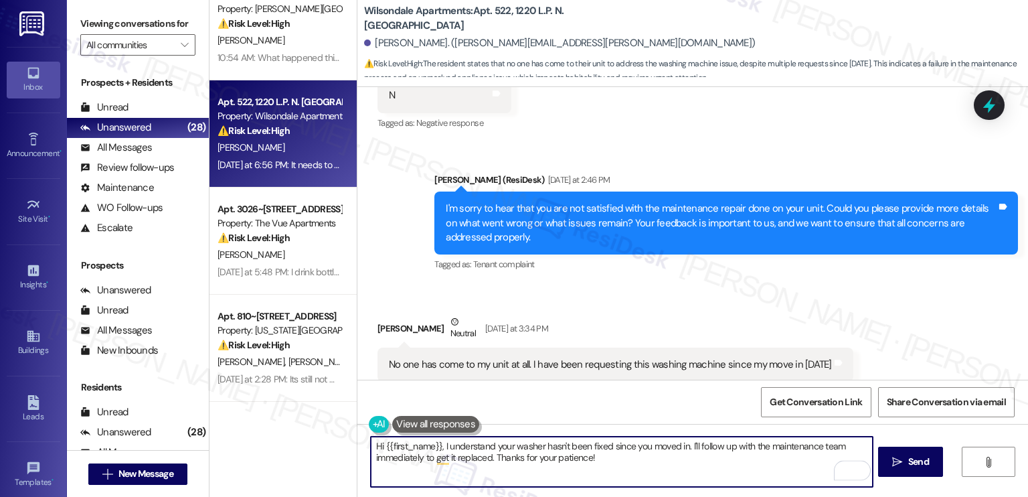
click at [560, 361] on div "No one has come to my unit at all. I have been requesting this washing machine …" at bounding box center [610, 364] width 443 height 14
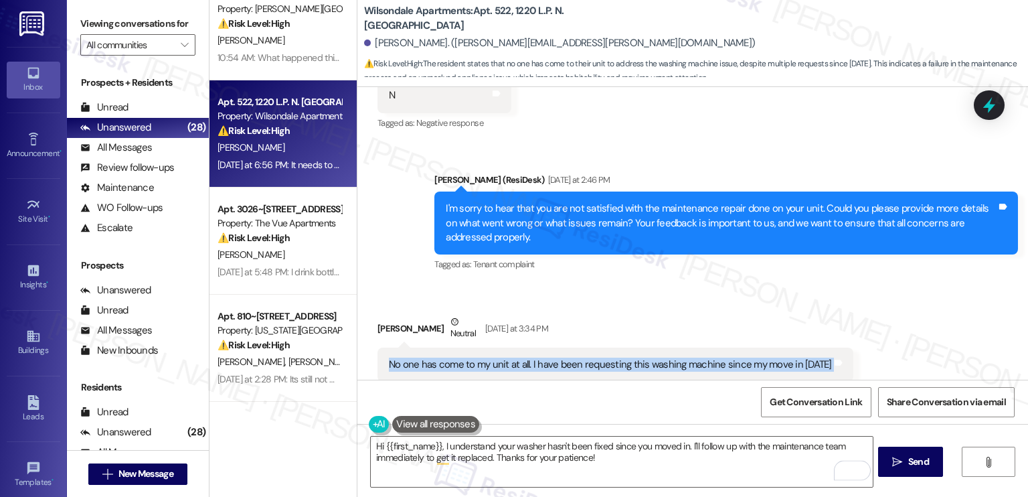
click at [560, 361] on div "No one has come to my unit at all. I have been requesting this washing machine …" at bounding box center [610, 364] width 443 height 14
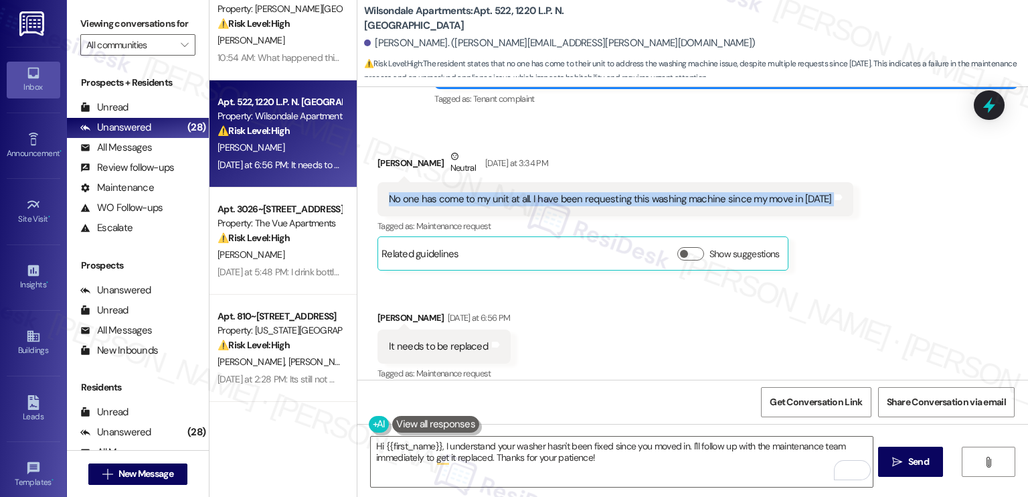
scroll to position [718, 0]
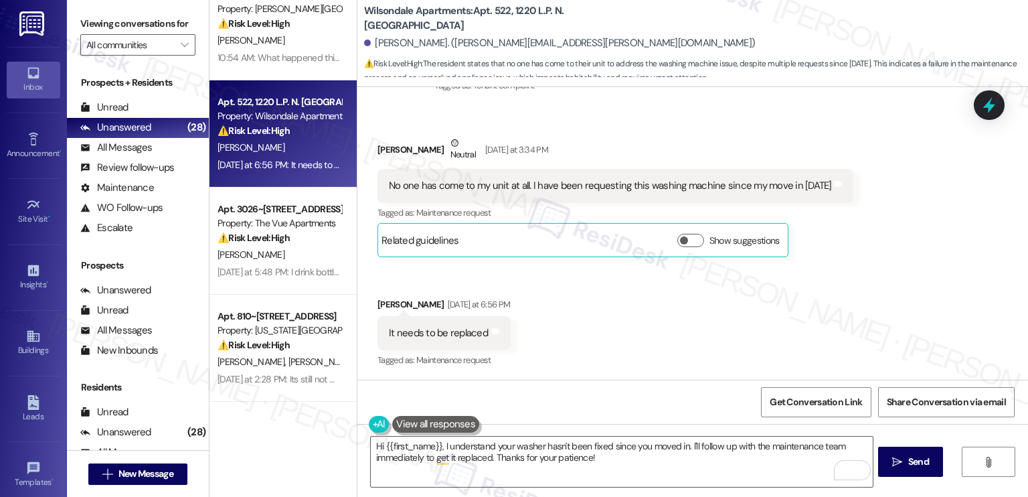
click at [405, 335] on div "It needs to be replaced" at bounding box center [438, 333] width 99 height 14
click at [597, 185] on div "No one has come to my unit at all. I have been requesting this washing machine …" at bounding box center [610, 186] width 443 height 14
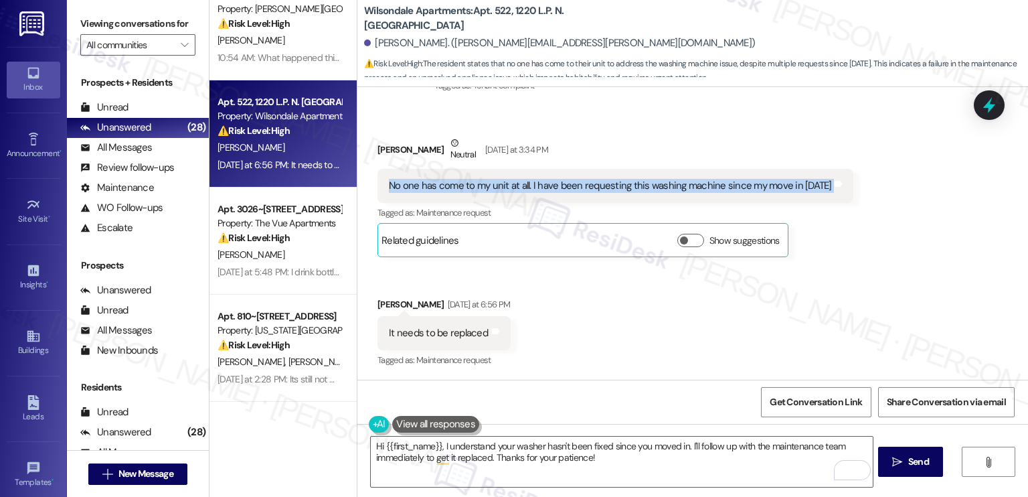
click at [597, 185] on div "No one has come to my unit at all. I have been requesting this washing machine …" at bounding box center [610, 186] width 443 height 14
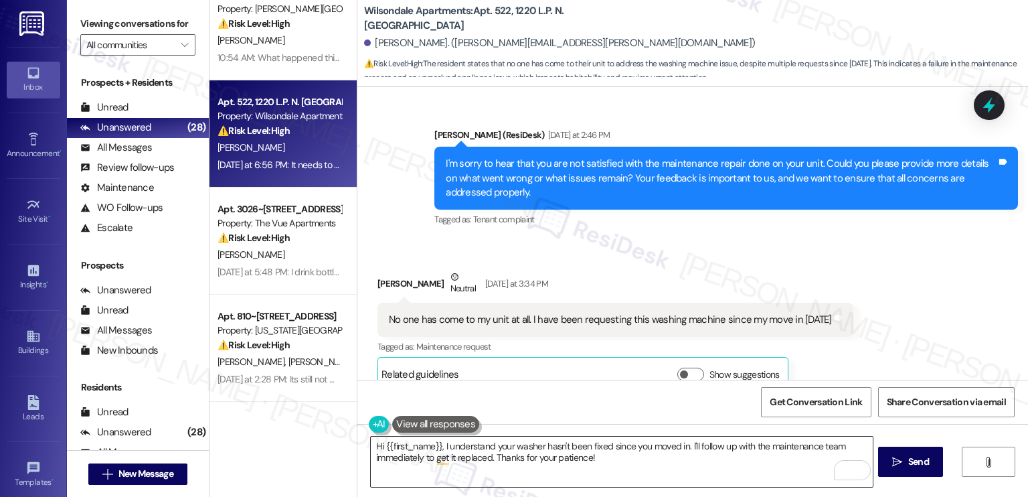
click at [463, 445] on textarea "Hi {{first_name}}, I understand your washer hasn't been fixed since you moved i…" at bounding box center [621, 461] width 501 height 50
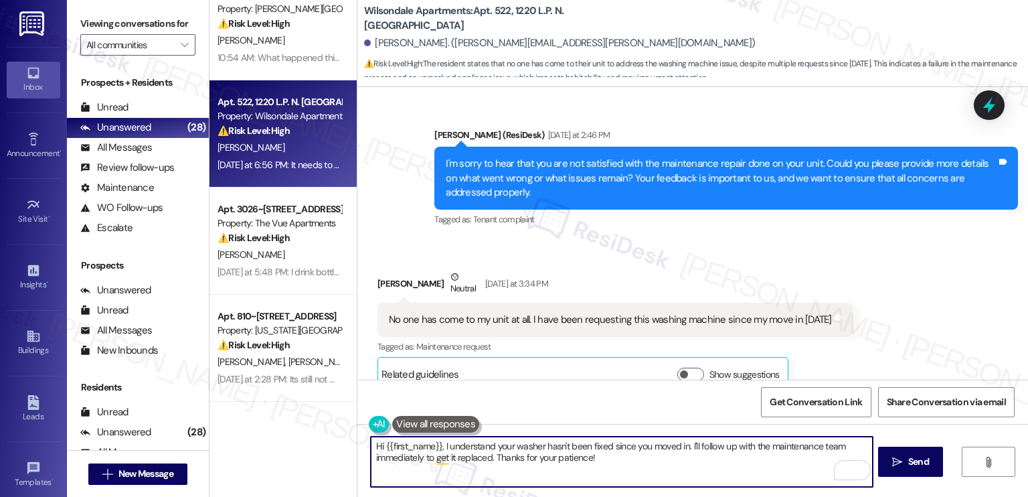
click at [463, 445] on textarea "Hi {{first_name}}, I understand your washer hasn't been fixed since you moved i…" at bounding box center [621, 461] width 501 height 50
click at [618, 450] on textarea "Hi {{first_name}}, I understand your washer hasn't been fixed since you moved i…" at bounding box center [621, 461] width 501 height 50
drag, startPoint x: 680, startPoint y: 459, endPoint x: 649, endPoint y: 444, distance: 34.7
click at [645, 444] on textarea "Hi {{first_name}}, I understand your washer hasn't been fixed since you moved i…" at bounding box center [621, 461] width 501 height 50
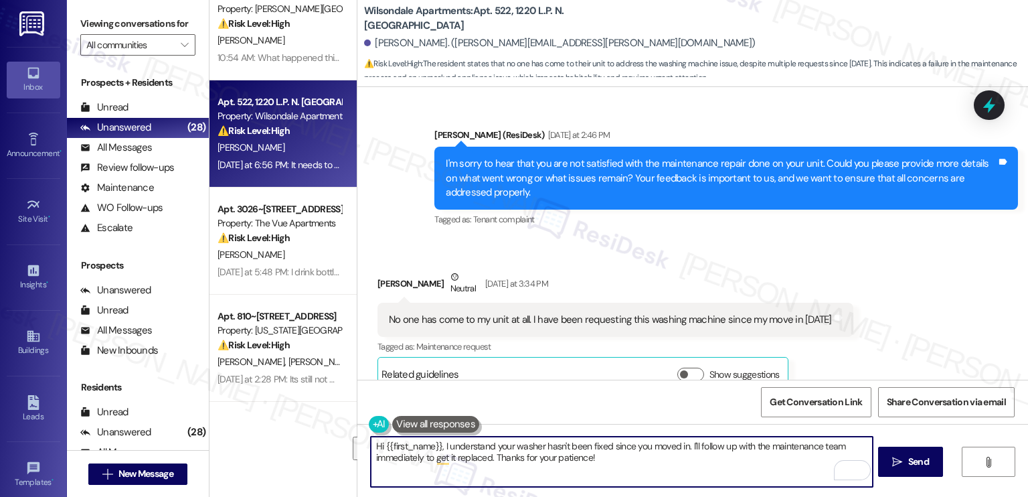
click at [699, 453] on textarea "Hi {{first_name}}, I understand your washer hasn't been fixed since you moved i…" at bounding box center [621, 461] width 501 height 50
drag, startPoint x: 762, startPoint y: 450, endPoint x: 744, endPoint y: 445, distance: 18.8
click at [744, 445] on textarea "Hi {{first_name}}, I understand your washer hasn't been fixed since you moved i…" at bounding box center [621, 461] width 501 height 50
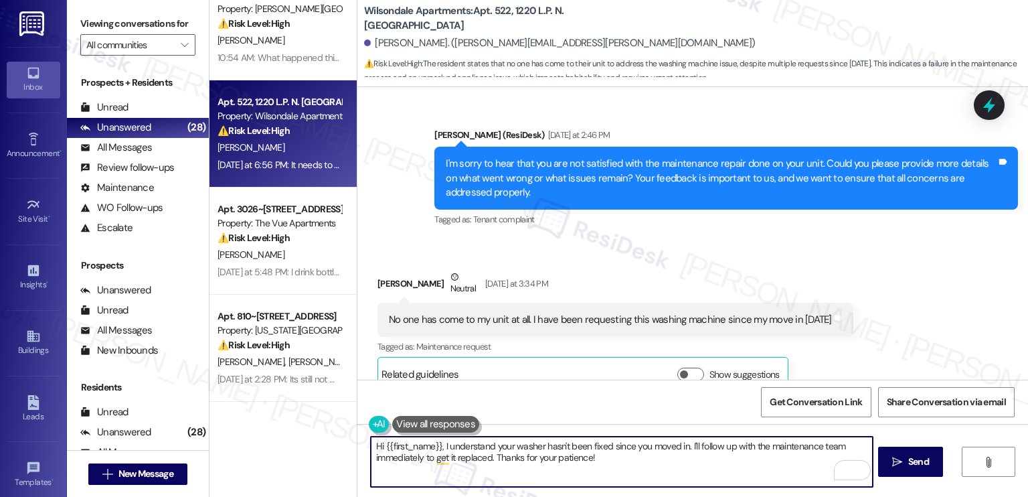
click at [744, 445] on textarea "Hi {{first_name}}, I understand your washer hasn't been fixed since you moved i…" at bounding box center [621, 461] width 501 height 50
click at [730, 460] on textarea "Hi {{first_name}}, I understand your washer hasn't been fixed since you moved i…" at bounding box center [621, 461] width 501 height 50
click at [794, 444] on textarea "Hi {{first_name}}, I understand your washer hasn't been fixed since you moved i…" at bounding box center [621, 461] width 501 height 50
click at [800, 442] on textarea "Hi {{first_name}}, I understand your washer hasn't been fixed since you moved i…" at bounding box center [621, 461] width 501 height 50
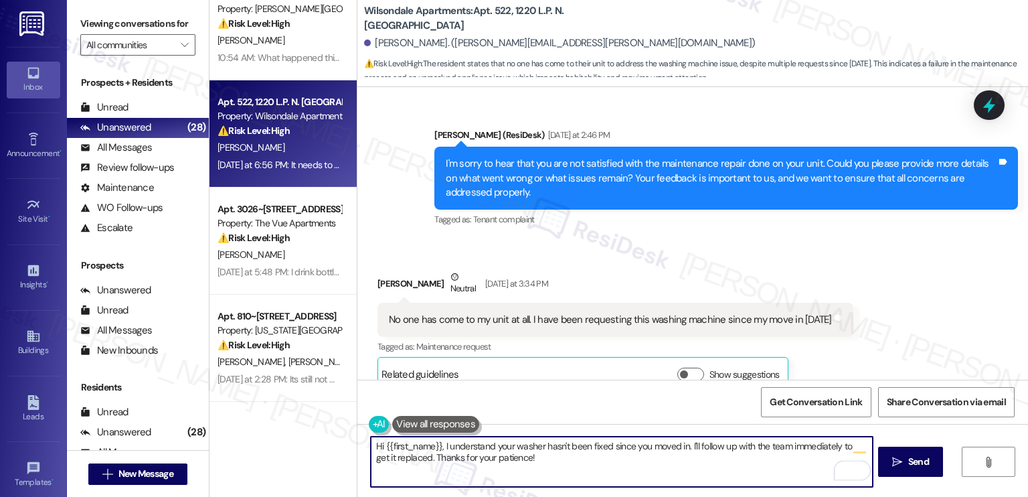
click at [800, 442] on textarea "Hi {{first_name}}, I understand your washer hasn't been fixed since you moved i…" at bounding box center [621, 461] width 501 height 50
click at [492, 468] on textarea "Hi {{first_name}}, I understand your washer hasn't been fixed since you moved i…" at bounding box center [621, 461] width 501 height 50
click at [554, 446] on textarea "Hi {{first_name}}, I understand your washer hasn't been fixed since you moved i…" at bounding box center [621, 461] width 501 height 50
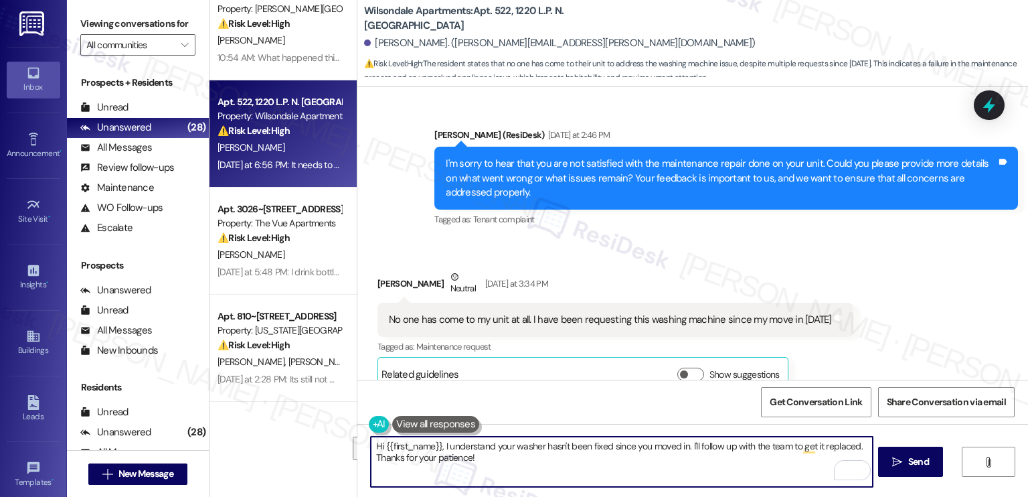
click at [583, 463] on textarea "Hi {{first_name}}, I understand your washer hasn't been fixed since you moved i…" at bounding box center [621, 461] width 501 height 50
click at [719, 456] on textarea "Hi {{first_name}}, I understand your washer hasn't been fixed since you moved i…" at bounding box center [621, 461] width 501 height 50
drag, startPoint x: 856, startPoint y: 445, endPoint x: 784, endPoint y: 448, distance: 71.7
click at [784, 448] on textarea "Hi {{first_name}}, I understand your washer hasn't been fixed since you moved i…" at bounding box center [621, 461] width 501 height 50
click at [525, 464] on textarea "Hi {{first_name}}, I understand your washer hasn't been fixed since you moved i…" at bounding box center [621, 461] width 501 height 50
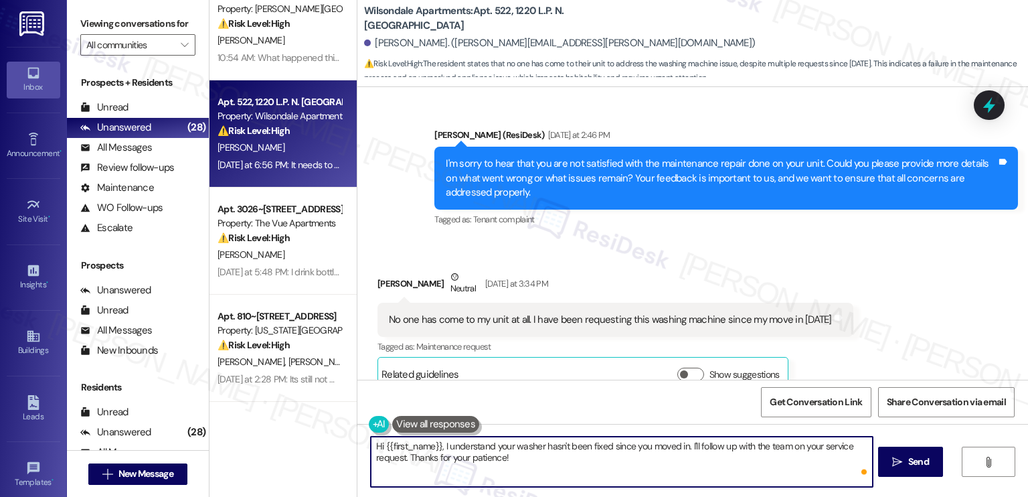
click at [525, 464] on textarea "Hi {{first_name}}, I understand your washer hasn't been fixed since you moved i…" at bounding box center [621, 461] width 501 height 50
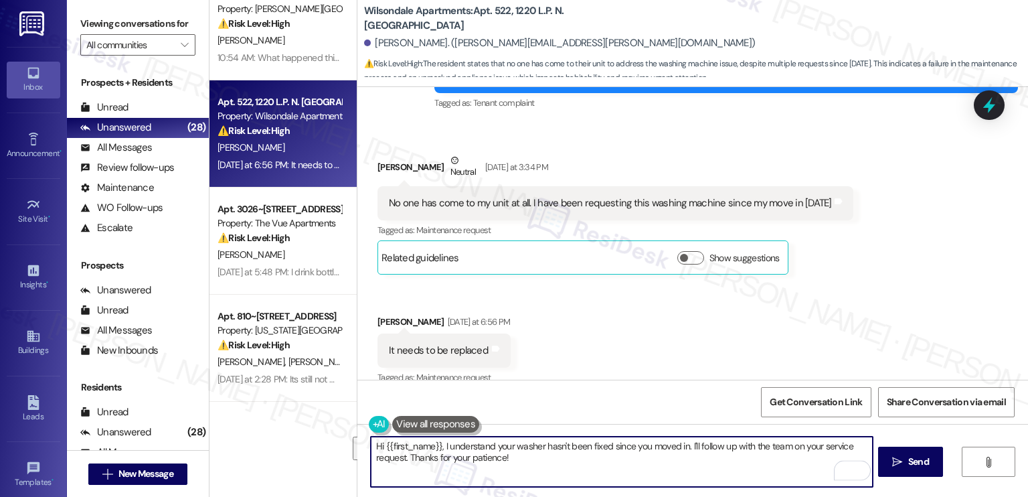
scroll to position [718, 0]
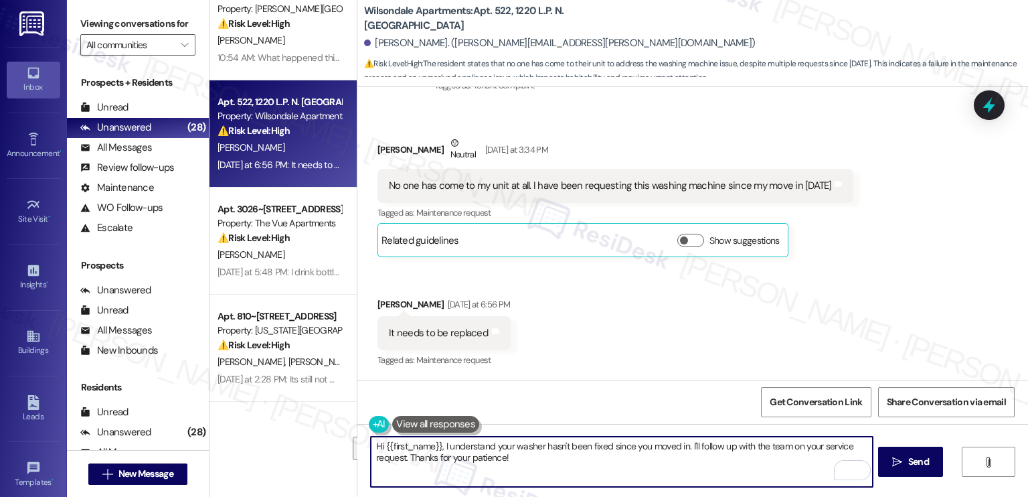
click at [525, 450] on textarea "Hi {{first_name}}, I understand your washer hasn't been fixed since you moved i…" at bounding box center [621, 461] width 501 height 50
type textarea "Hi {{first_name}}, I understand your washer hasn't been fixed since you moved i…"
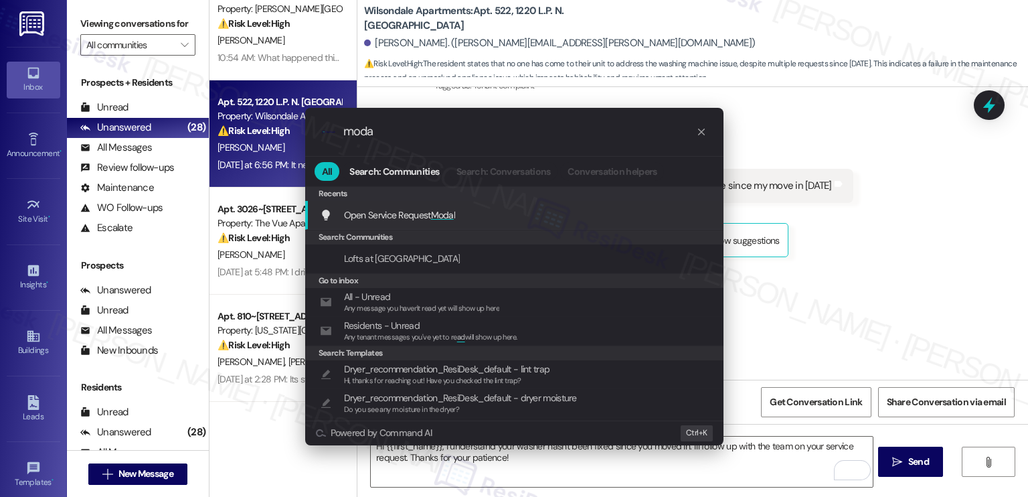
click at [456, 205] on div "Open Service Request Moda l Add shortcut" at bounding box center [514, 215] width 418 height 29
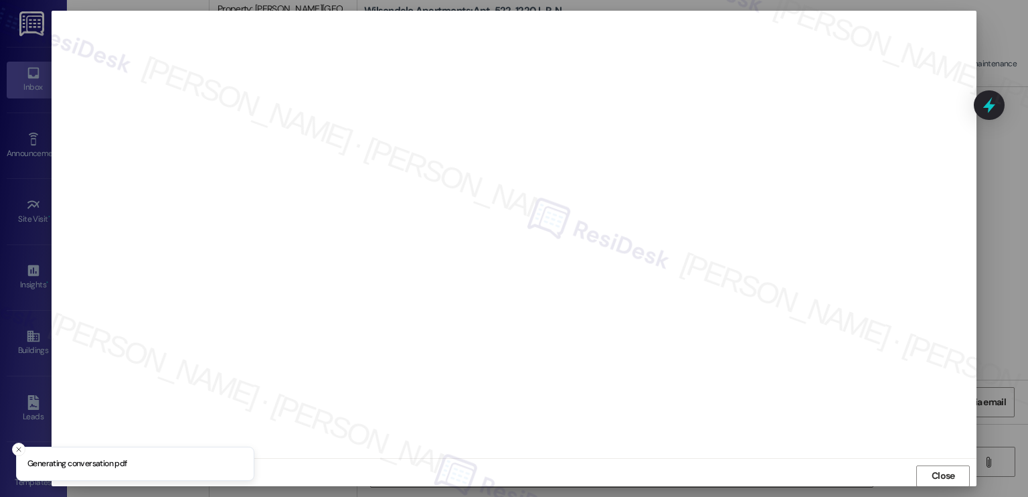
scroll to position [0, 0]
click at [902, 469] on button "Close" at bounding box center [943, 475] width 54 height 21
click at [902, 472] on span "Close" at bounding box center [943, 469] width 23 height 14
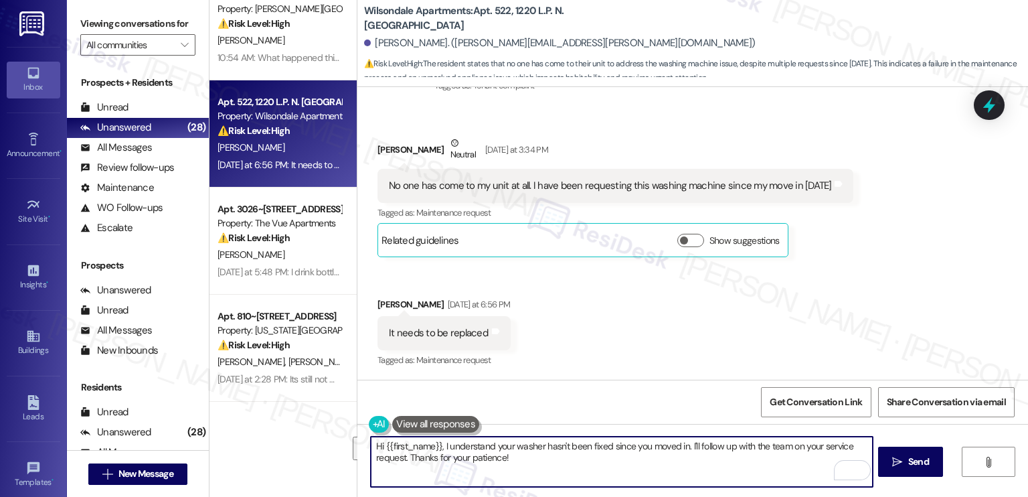
drag, startPoint x: 552, startPoint y: 462, endPoint x: 459, endPoint y: 442, distance: 94.4
click at [459, 442] on textarea "Hi {{first_name}}, I understand your washer hasn't been fixed since you moved i…" at bounding box center [621, 461] width 501 height 50
click at [558, 444] on textarea "Hi {{first_name}}, I understand your washer hasn't been fixed since you moved i…" at bounding box center [621, 461] width 501 height 50
click at [651, 295] on div "Received via SMS Kadijah Givens Neutral Yesterday at 3:34 PM No one has come to…" at bounding box center [692, 243] width 671 height 274
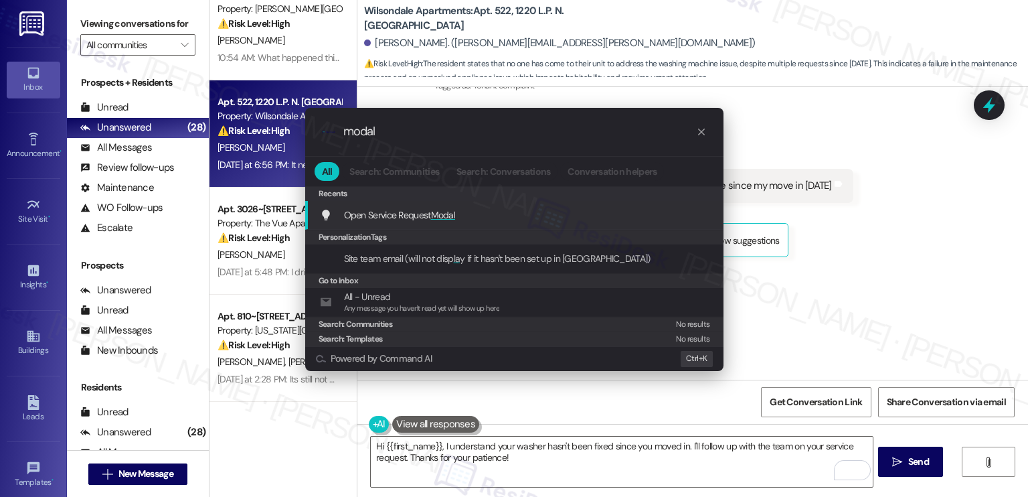
type input "modal"
click at [442, 218] on span "Modal" at bounding box center [443, 215] width 25 height 12
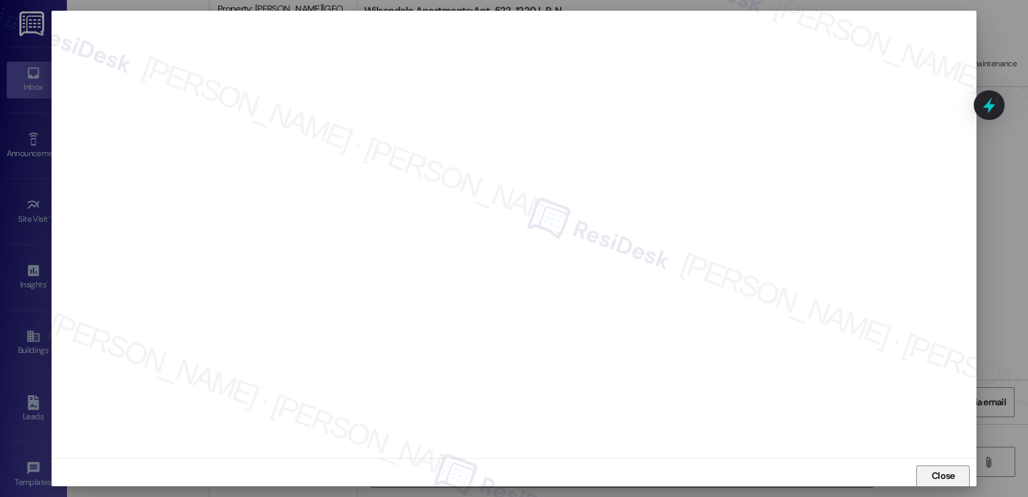
click at [949, 482] on span "Close" at bounding box center [943, 476] width 23 height 14
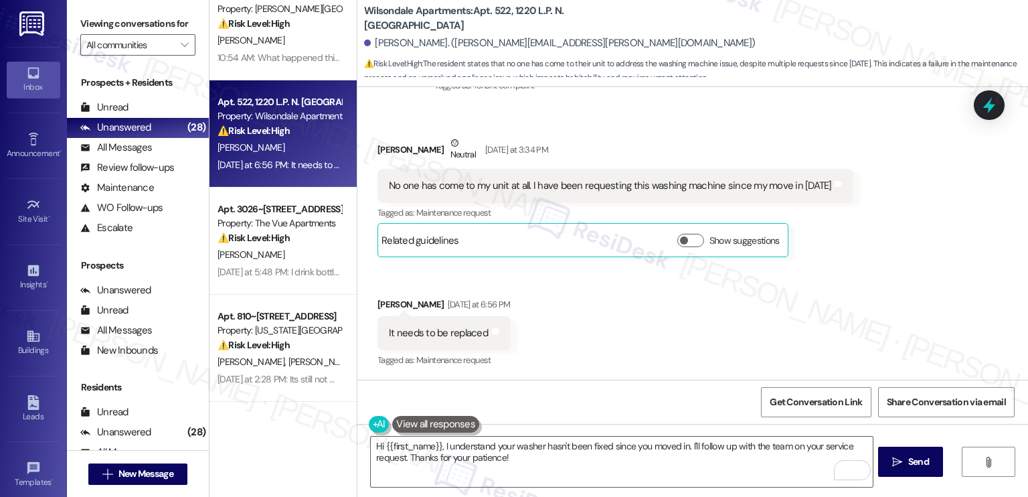
click at [491, 179] on div "No one has come to my unit at all. I have been requesting this washing machine …" at bounding box center [610, 186] width 443 height 14
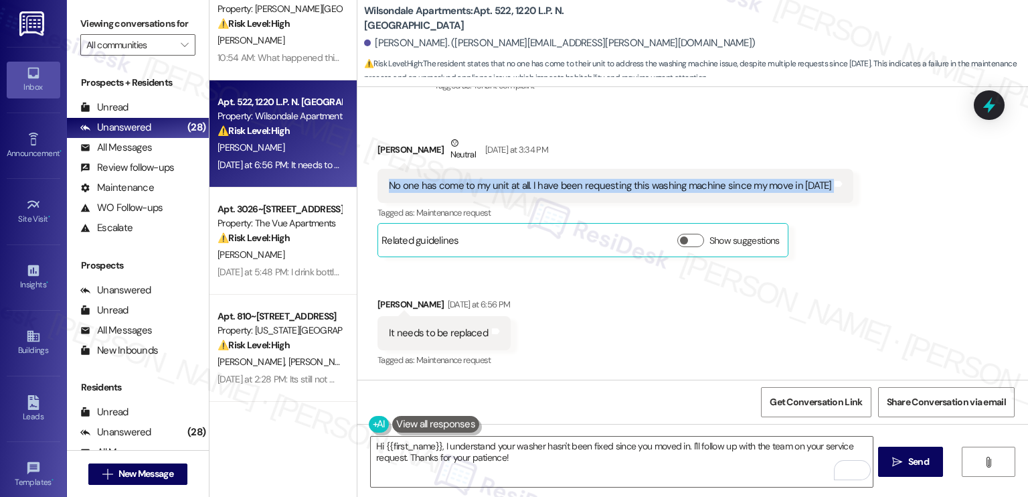
click at [491, 179] on div "No one has come to my unit at all. I have been requesting this washing machine …" at bounding box center [610, 186] width 443 height 14
click at [746, 176] on div "No one has come to my unit at all. I have been requesting this washing machine …" at bounding box center [616, 186] width 476 height 34
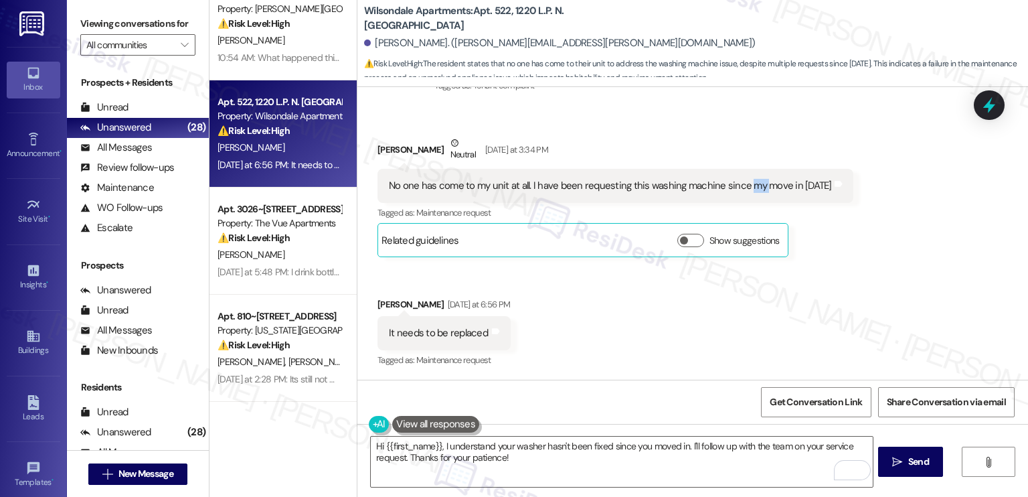
click at [746, 176] on div "No one has come to my unit at all. I have been requesting this washing machine …" at bounding box center [616, 186] width 476 height 34
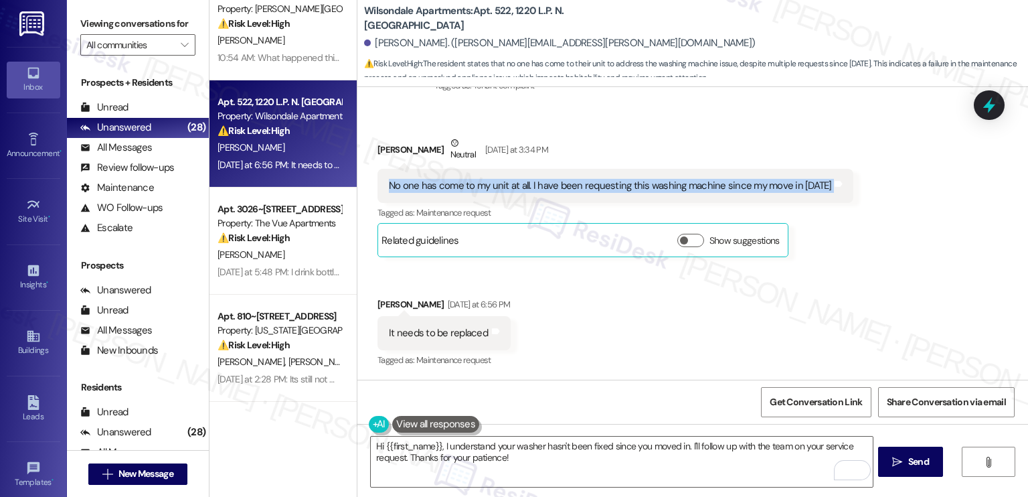
click at [746, 176] on div "No one has come to my unit at all. I have been requesting this washing machine …" at bounding box center [616, 186] width 476 height 34
click at [799, 183] on div "No one has come to my unit at all. I have been requesting this washing machine …" at bounding box center [610, 186] width 443 height 14
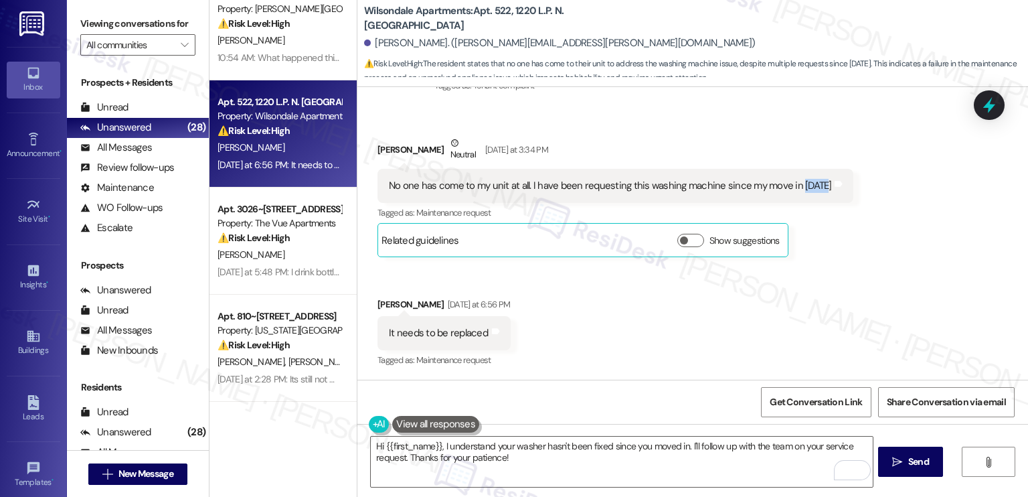
click at [799, 183] on div "No one has come to my unit at all. I have been requesting this washing machine …" at bounding box center [610, 186] width 443 height 14
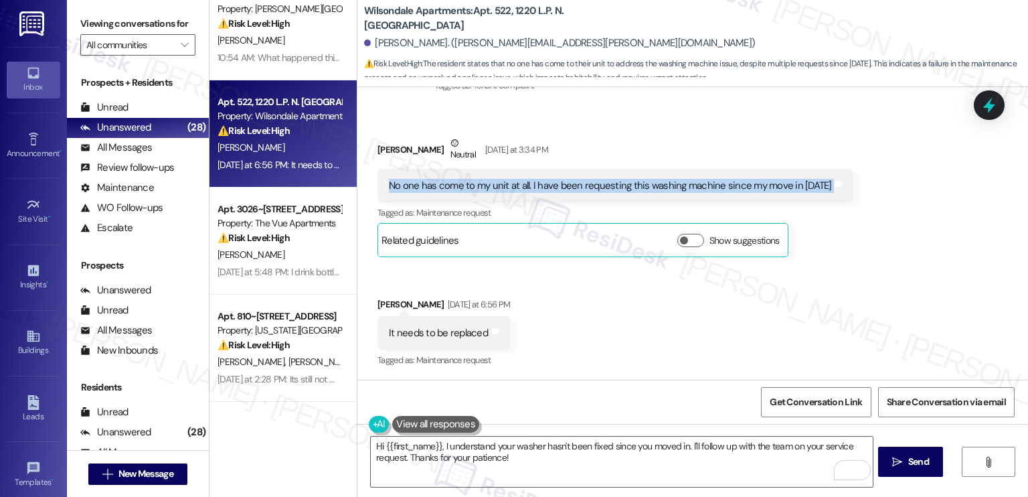
click at [799, 183] on div "No one has come to my unit at all. I have been requesting this washing machine …" at bounding box center [610, 186] width 443 height 14
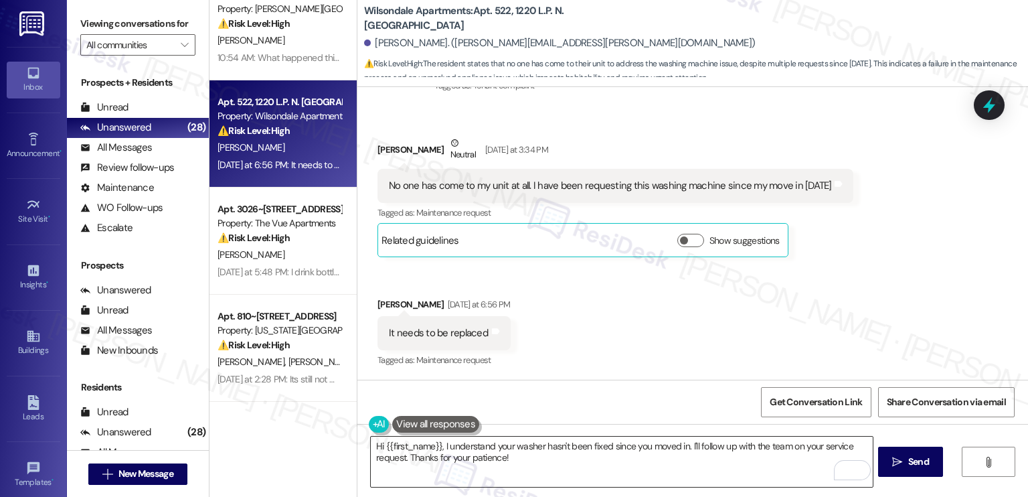
click at [485, 457] on textarea "Hi {{first_name}}, I understand your washer hasn't been fixed since you moved i…" at bounding box center [621, 461] width 501 height 50
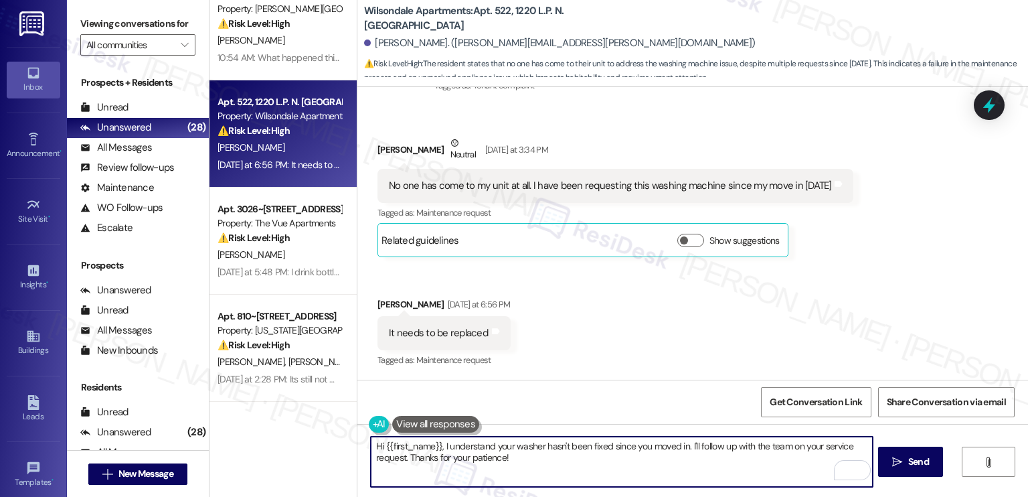
click at [485, 457] on textarea "Hi {{first_name}}, I understand your washer hasn't been fixed since you moved i…" at bounding box center [621, 461] width 501 height 50
drag, startPoint x: 485, startPoint y: 457, endPoint x: 499, endPoint y: 457, distance: 14.7
click at [485, 457] on textarea "Hi {{first_name}}, I understand your washer hasn't been fixed since you moved i…" at bounding box center [621, 461] width 501 height 50
click at [556, 457] on textarea "Hi {{first_name}}, I understand your washer hasn't been fixed since you moved i…" at bounding box center [621, 461] width 501 height 50
drag, startPoint x: 602, startPoint y: 463, endPoint x: 691, endPoint y: 444, distance: 90.5
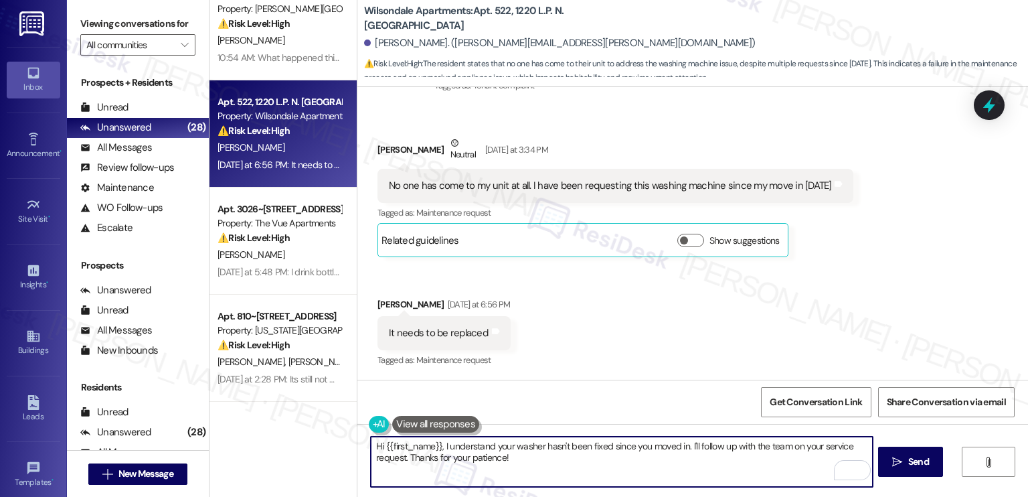
click at [691, 444] on textarea "Hi {{first_name}}, I understand your washer hasn't been fixed since you moved i…" at bounding box center [621, 461] width 501 height 50
click at [677, 470] on textarea "Hi {{first_name}}, I understand your washer hasn't been fixed since you moved i…" at bounding box center [621, 461] width 501 height 50
click at [850, 446] on textarea "Hi {{first_name}}, I understand your washer hasn't been fixed since you moved i…" at bounding box center [621, 461] width 501 height 50
type textarea "Hi {{first_name}}, I understand your washer hasn't been fixed since you moved i…"
click at [580, 189] on div "No one has come to my unit at all. I have been requesting this washing machine …" at bounding box center [610, 186] width 443 height 14
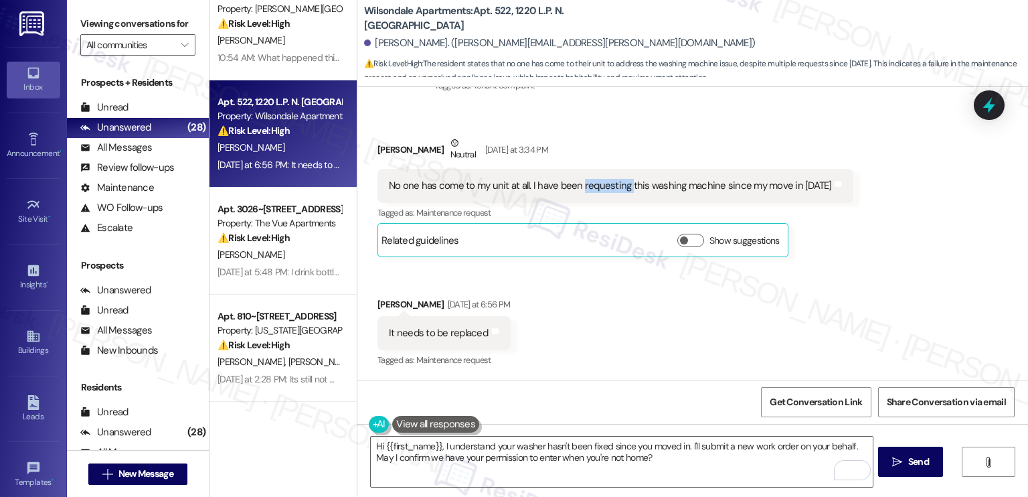
click at [580, 189] on div "No one has come to my unit at all. I have been requesting this washing machine …" at bounding box center [610, 186] width 443 height 14
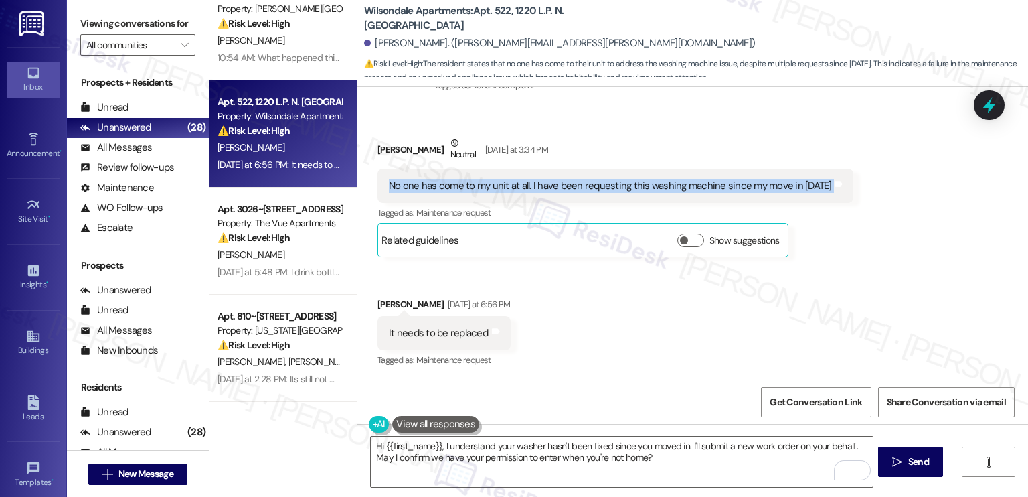
click at [580, 189] on div "No one has come to my unit at all. I have been requesting this washing machine …" at bounding box center [610, 186] width 443 height 14
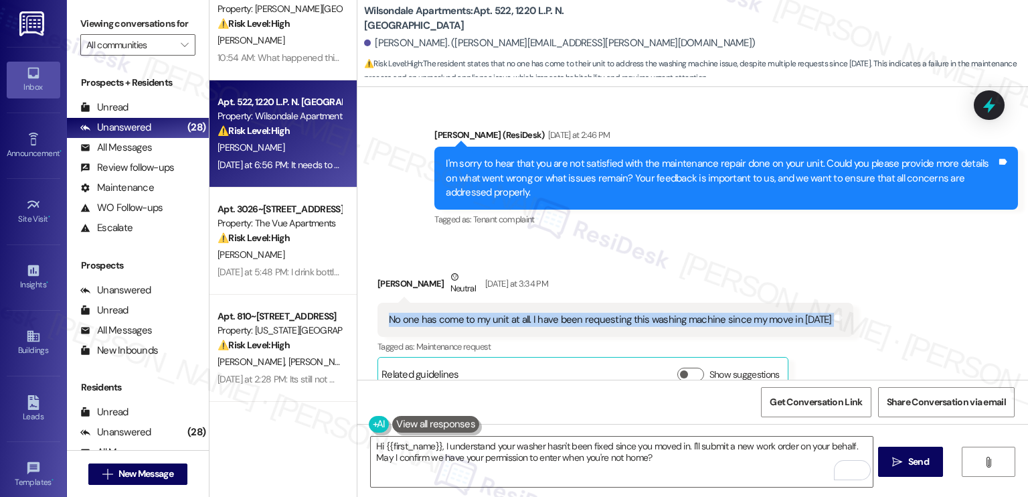
scroll to position [718, 0]
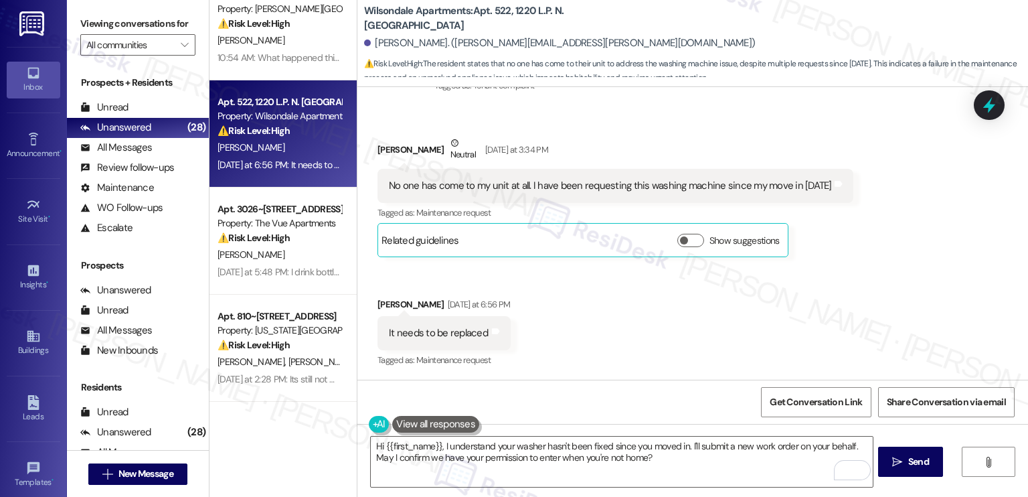
click at [422, 329] on div "It needs to be replaced" at bounding box center [438, 333] width 99 height 14
click at [581, 308] on div "Received via SMS Kadijah Givens Neutral Yesterday at 3:34 PM No one has come to…" at bounding box center [692, 243] width 671 height 274
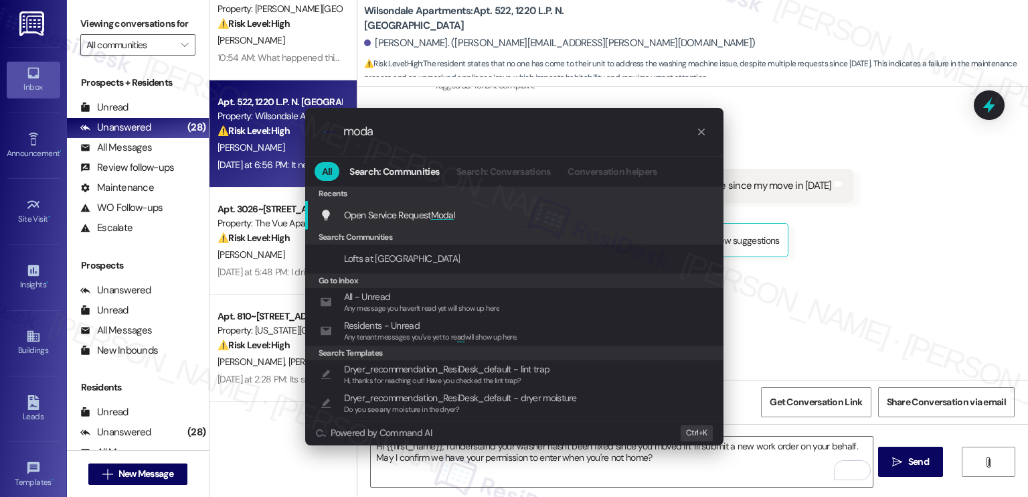
type input "modal"
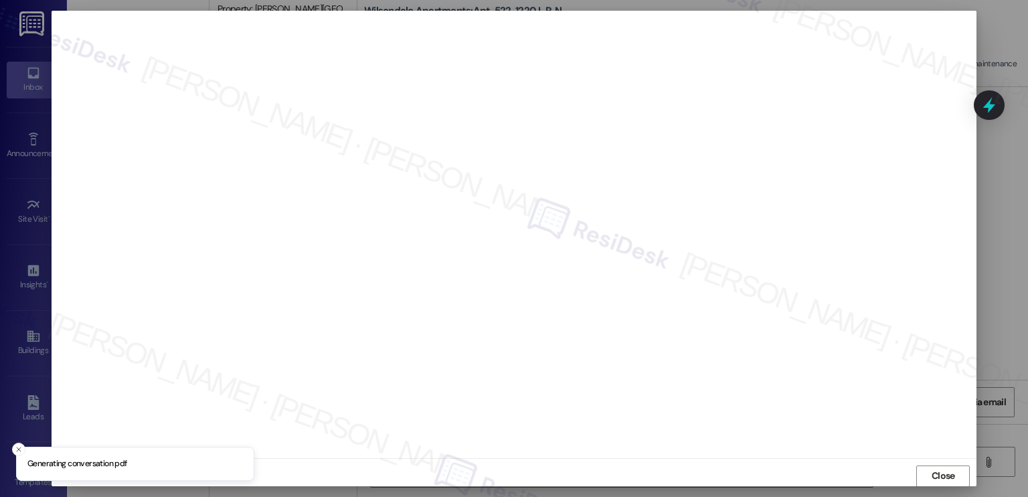
scroll to position [0, 0]
click at [952, 476] on span "Close" at bounding box center [943, 476] width 23 height 14
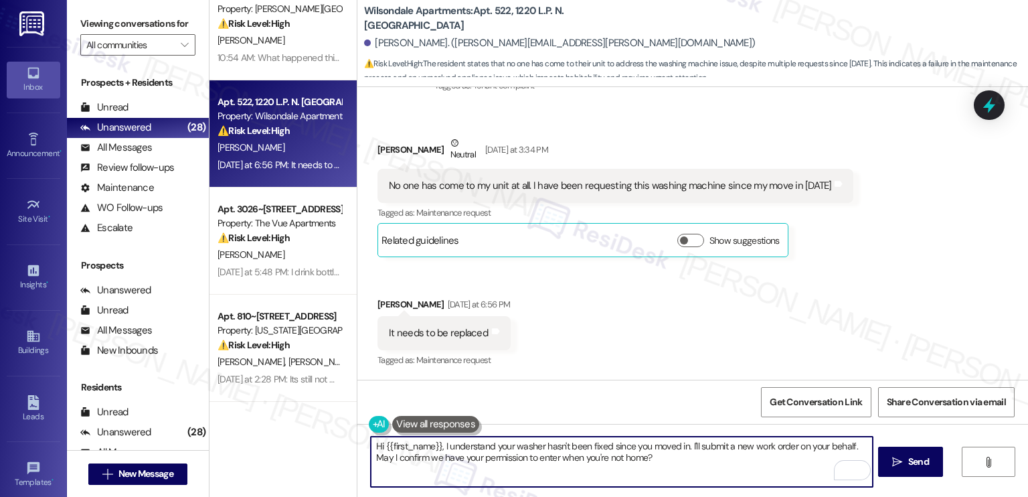
click at [452, 448] on textarea "Hi {{first_name}}, I understand your washer hasn't been fixed since you moved i…" at bounding box center [621, 461] width 501 height 50
click at [676, 454] on textarea "Hi {{first_name}}, I understand your washer hasn't been fixed since you moved i…" at bounding box center [621, 461] width 501 height 50
drag, startPoint x: 677, startPoint y: 457, endPoint x: 591, endPoint y: 444, distance: 86.6
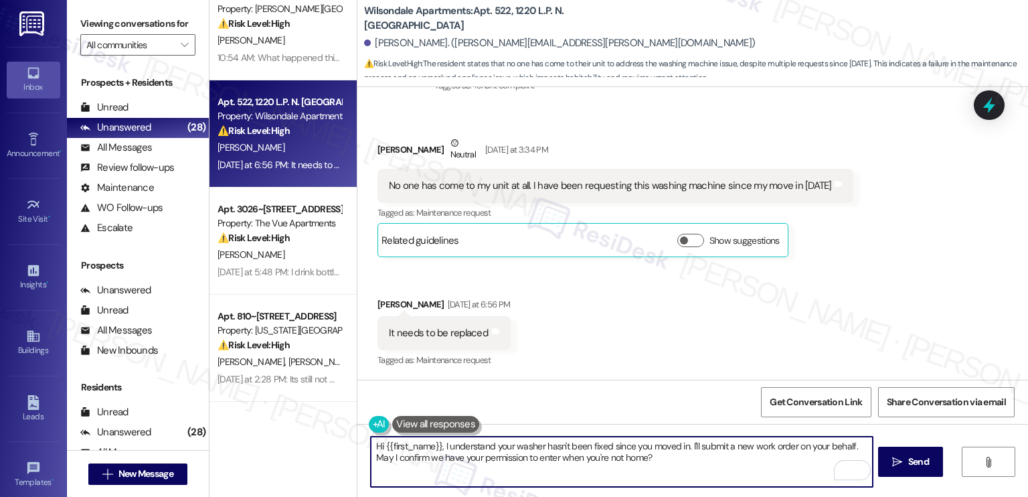
click at [591, 444] on textarea "Hi {{first_name}}, I understand your washer hasn't been fixed since you moved i…" at bounding box center [621, 461] width 501 height 50
click at [566, 446] on textarea "Hi {{first_name}}, I understand your washer hasn't been fixed since you moved i…" at bounding box center [621, 461] width 501 height 50
click at [701, 452] on textarea "Hi {{first_name}}, I understand your washer hasn't been fixed since you moved i…" at bounding box center [621, 461] width 501 height 50
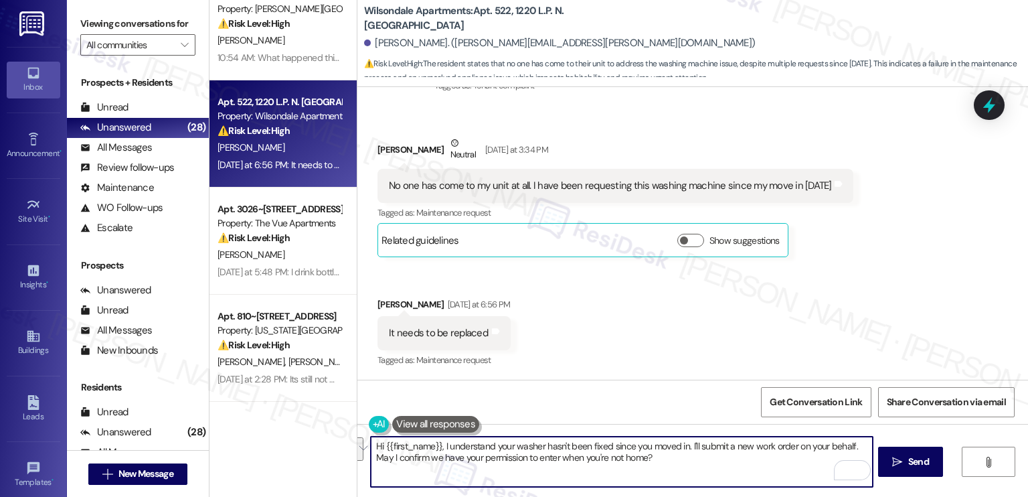
drag, startPoint x: 725, startPoint y: 463, endPoint x: 659, endPoint y: 444, distance: 68.7
click at [648, 444] on textarea "Hi {{first_name}}, I understand your washer hasn't been fixed since you moved i…" at bounding box center [621, 461] width 501 height 50
click at [669, 445] on textarea "Hi {{first_name}}, I understand your washer hasn't been fixed since you moved i…" at bounding box center [621, 461] width 501 height 50
drag, startPoint x: 654, startPoint y: 458, endPoint x: 430, endPoint y: 454, distance: 223.6
click at [406, 454] on textarea "Hi {{first_name}}, I understand your washer hasn't been fixed since you moved i…" at bounding box center [621, 461] width 501 height 50
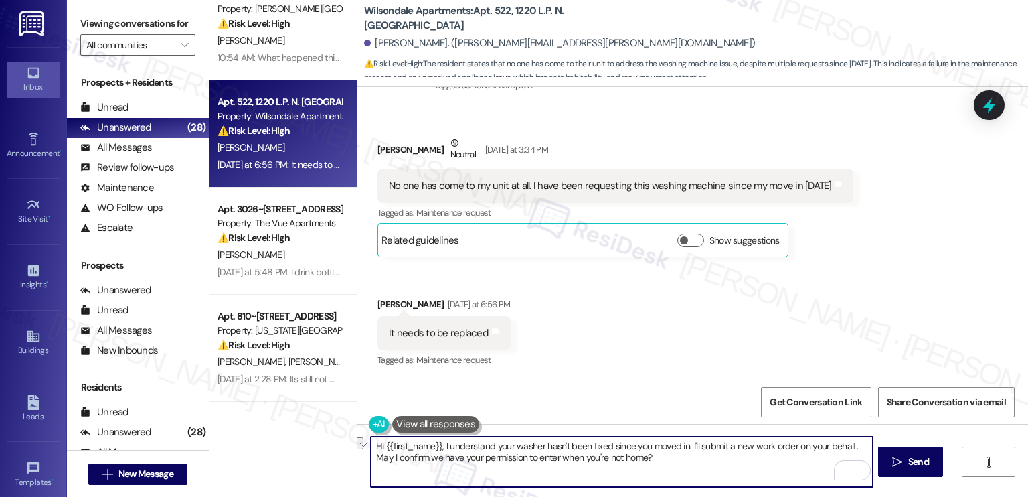
click at [678, 462] on textarea "Hi {{first_name}}, I understand your washer hasn't been fixed since you moved i…" at bounding box center [621, 461] width 501 height 50
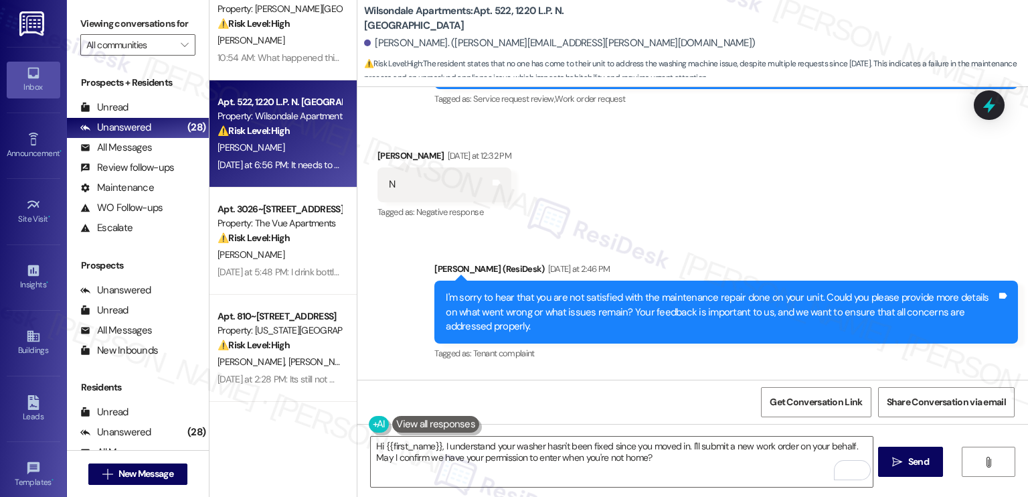
scroll to position [419, 0]
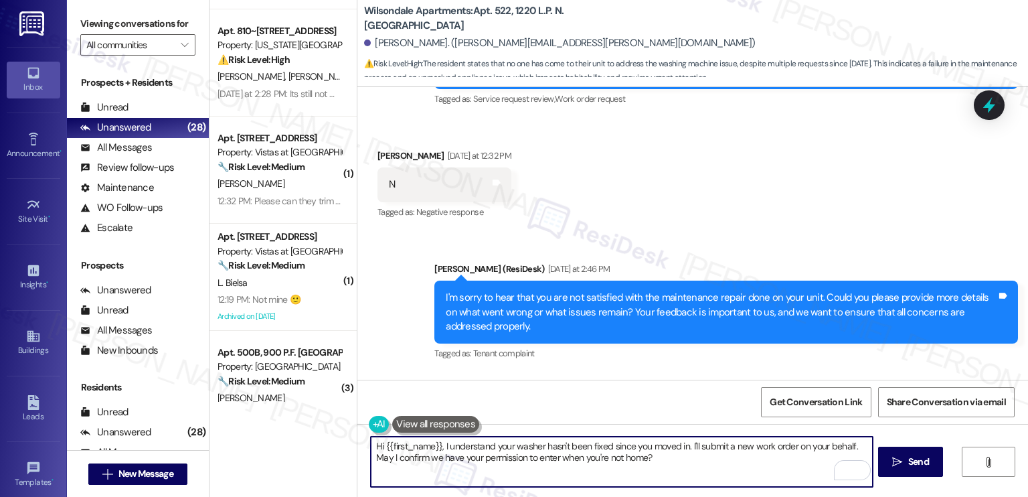
click at [677, 459] on textarea "Hi {{first_name}}, I understand your washer hasn't been fixed since you moved i…" at bounding box center [621, 461] width 501 height 50
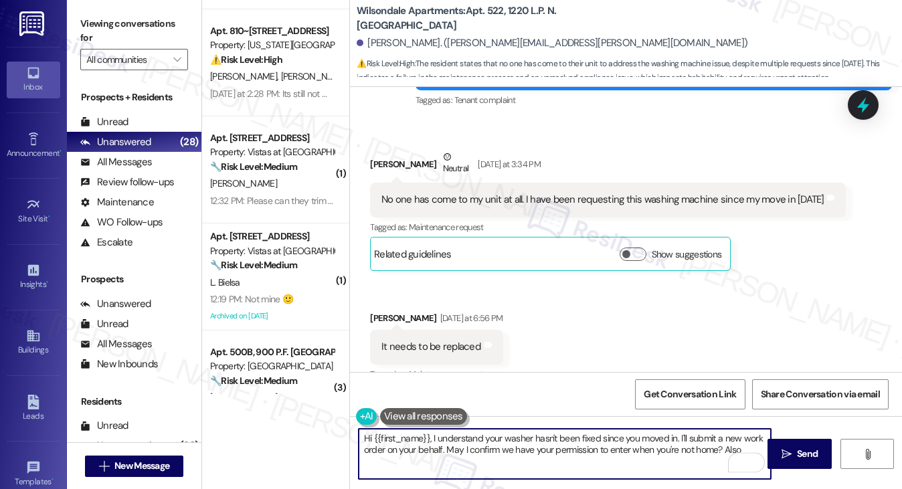
scroll to position [732, 0]
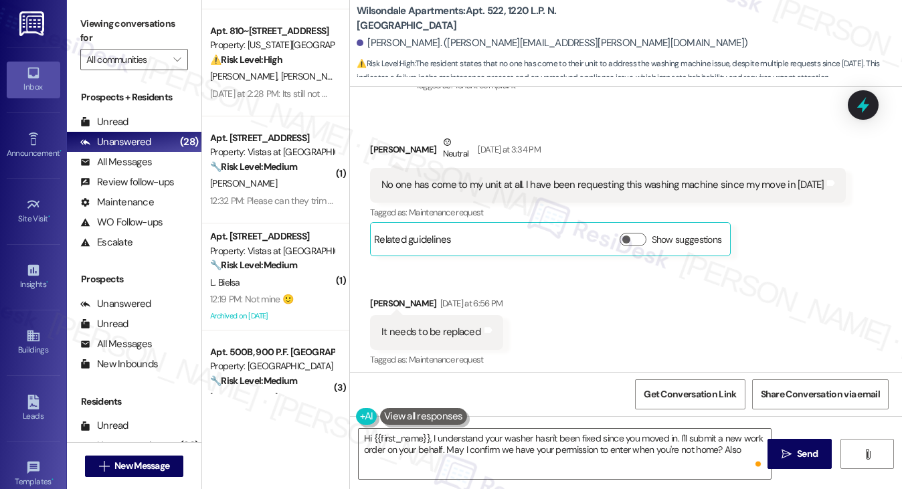
drag, startPoint x: 115, startPoint y: 26, endPoint x: 232, endPoint y: 100, distance: 138.7
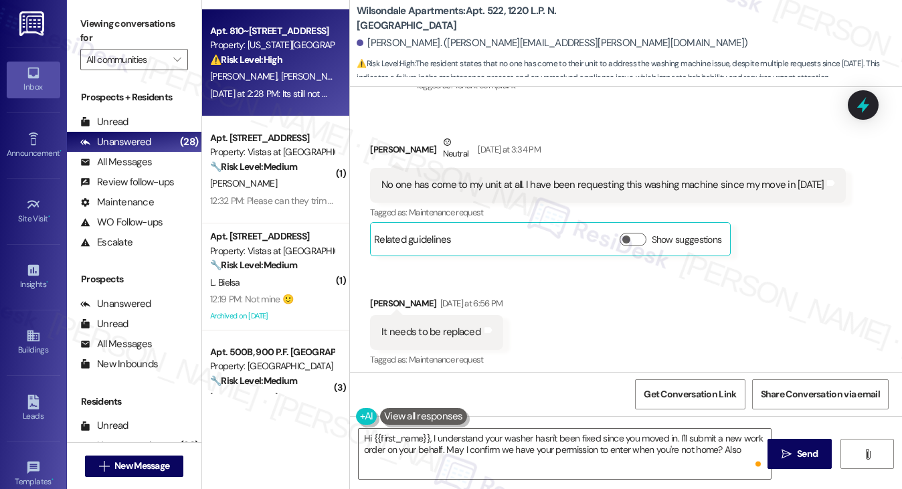
click at [115, 26] on label "Viewing conversations for" at bounding box center [134, 30] width 108 height 35
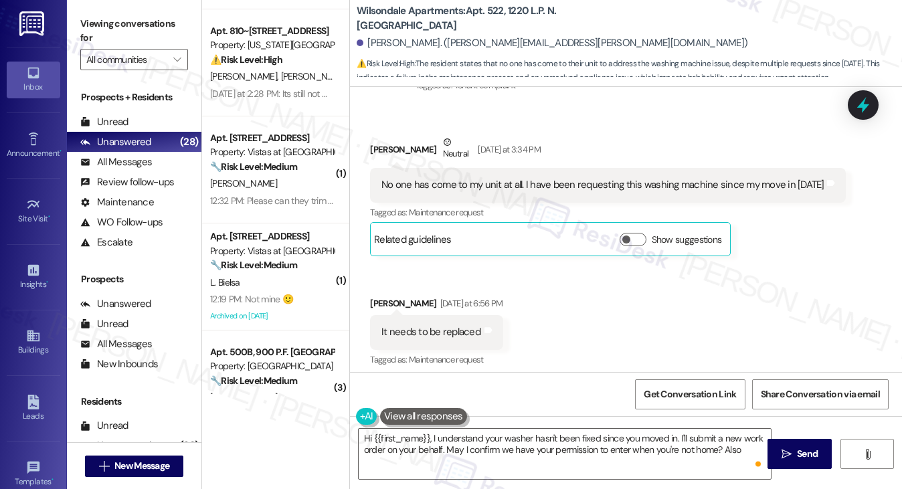
click at [116, 29] on label "Viewing conversations for" at bounding box center [134, 30] width 108 height 35
click at [613, 463] on textarea "Hi {{first_name}}, I understand your washer hasn't been fixed since you moved i…" at bounding box center [565, 454] width 413 height 50
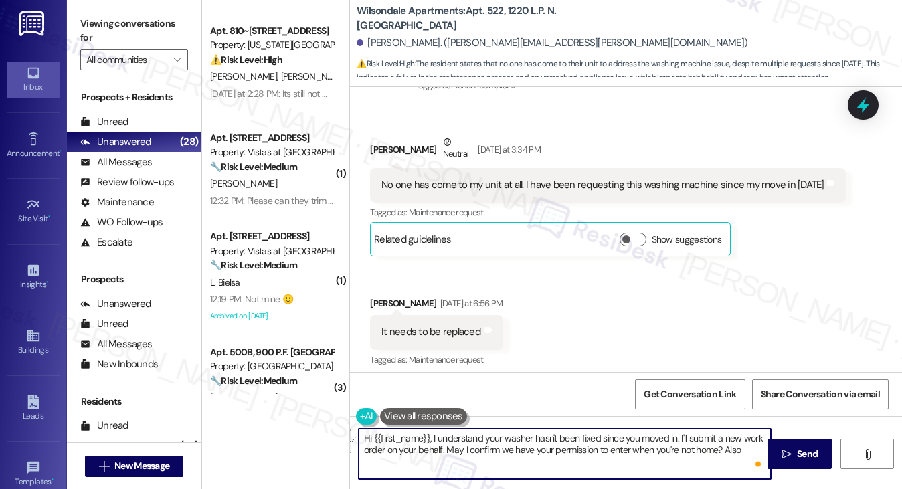
drag, startPoint x: 739, startPoint y: 450, endPoint x: 678, endPoint y: 436, distance: 62.4
click at [678, 436] on textarea "Hi {{first_name}}, I understand your washer hasn't been fixed since you moved i…" at bounding box center [565, 454] width 413 height 50
paste textarea "Just to better understand the issue—has the washer not powered on at all since …"
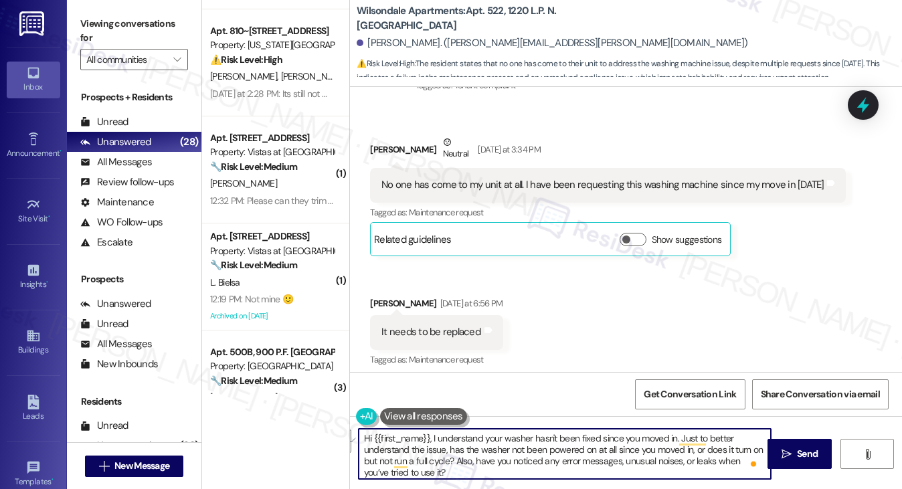
drag, startPoint x: 465, startPoint y: 474, endPoint x: 454, endPoint y: 460, distance: 17.3
click at [454, 460] on textarea "Hi {{first_name}}, I understand your washer hasn't been fixed since you moved i…" at bounding box center [565, 454] width 413 height 50
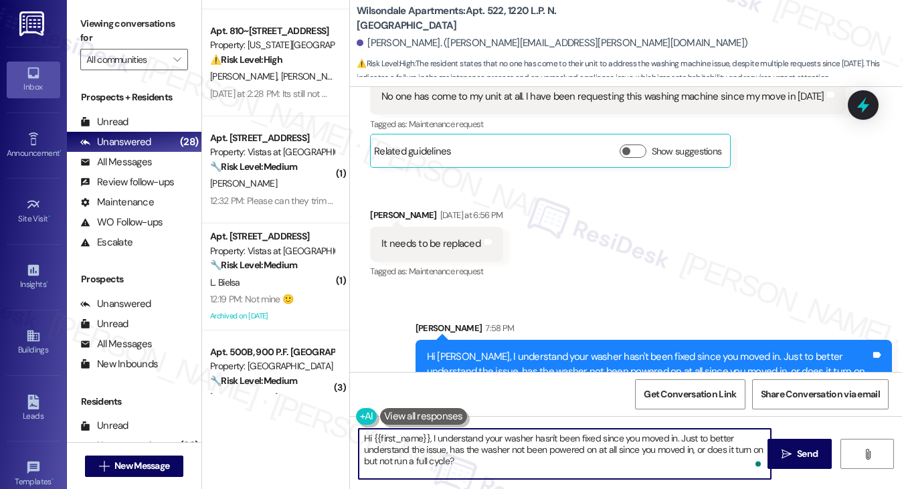
scroll to position [876, 0]
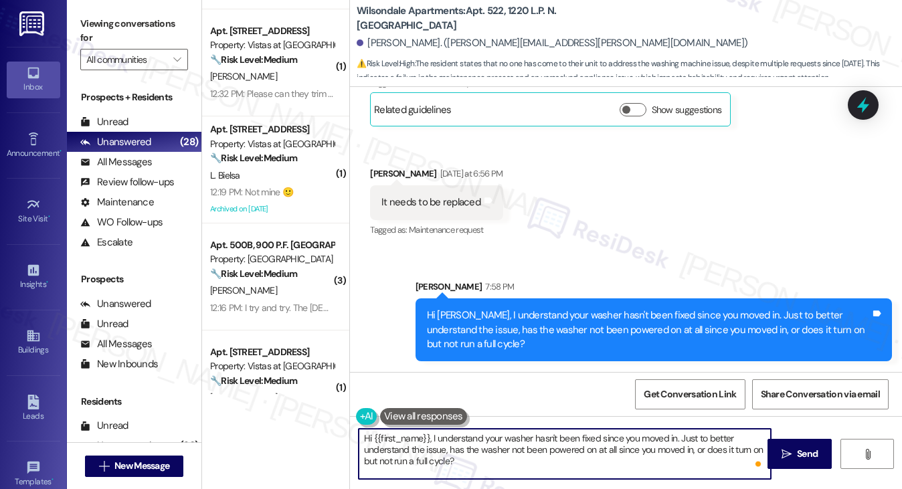
type textarea "Hi {{first_name}}, I understand your washer hasn't been fixed since you moved i…"
click at [543, 313] on div "Hi Kadijah, I understand your washer hasn't been fixed since you moved in. Just…" at bounding box center [649, 330] width 444 height 43
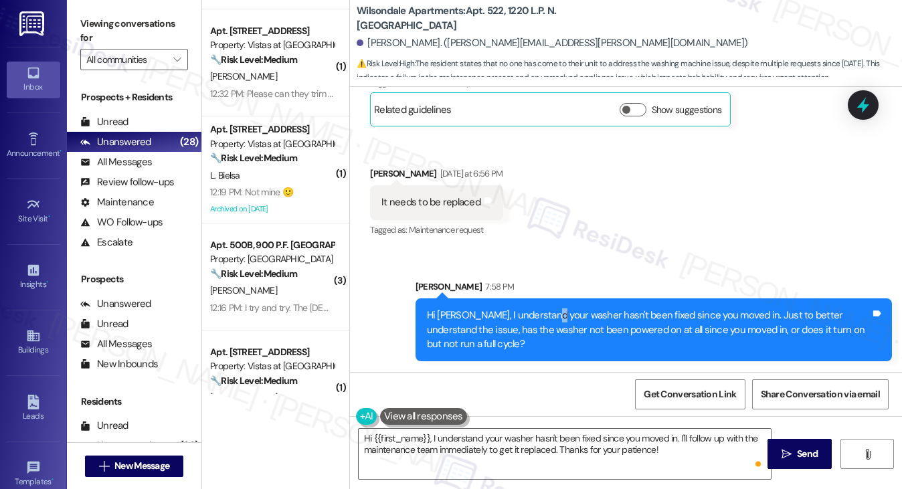
click at [543, 313] on div "Hi Kadijah, I understand your washer hasn't been fixed since you moved in. Just…" at bounding box center [649, 330] width 444 height 43
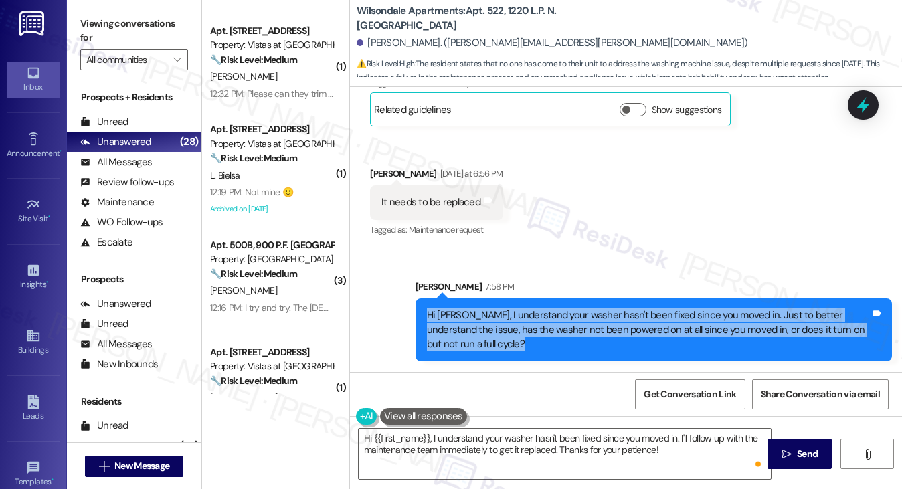
drag, startPoint x: 543, startPoint y: 313, endPoint x: 556, endPoint y: 307, distance: 14.4
click at [543, 313] on div "Hi Kadijah, I understand your washer hasn't been fixed since you moved in. Just…" at bounding box center [649, 330] width 444 height 43
click at [701, 396] on span "Get Conversation Link" at bounding box center [690, 395] width 92 height 14
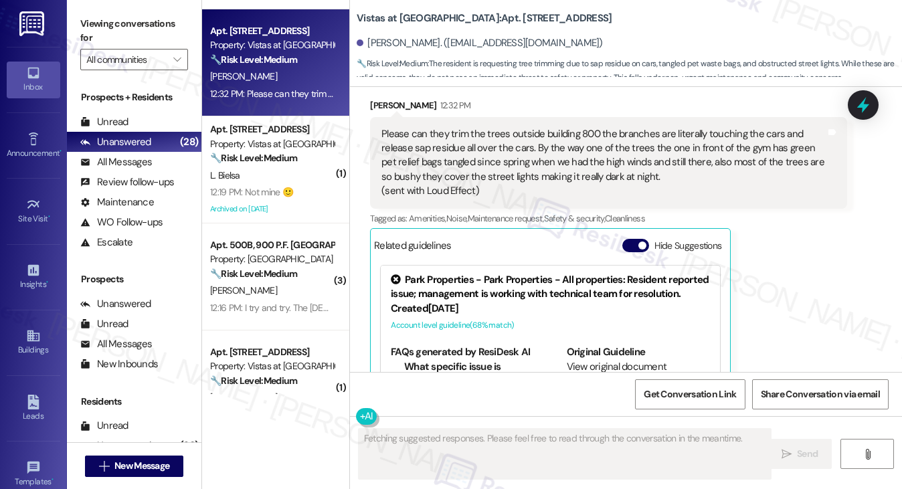
scroll to position [6880, 0]
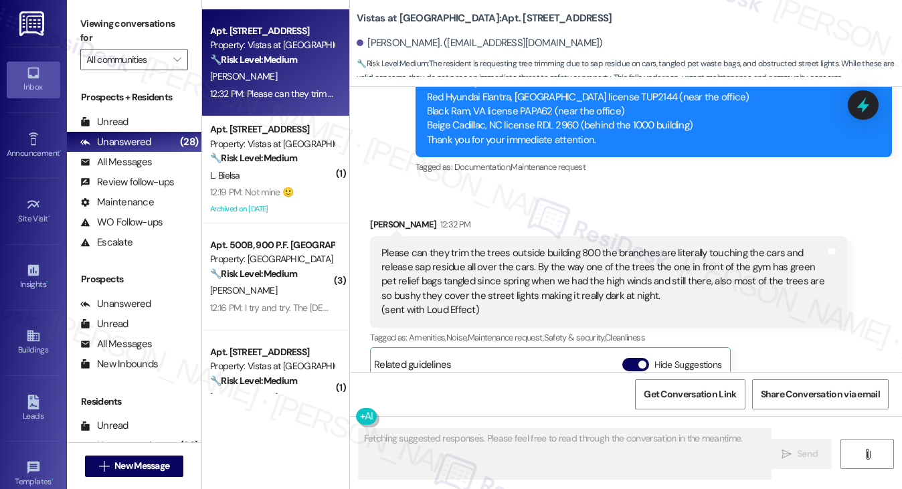
click at [416, 248] on div "Please can they trim the trees outside building 800 the branches are literally …" at bounding box center [604, 282] width 444 height 72
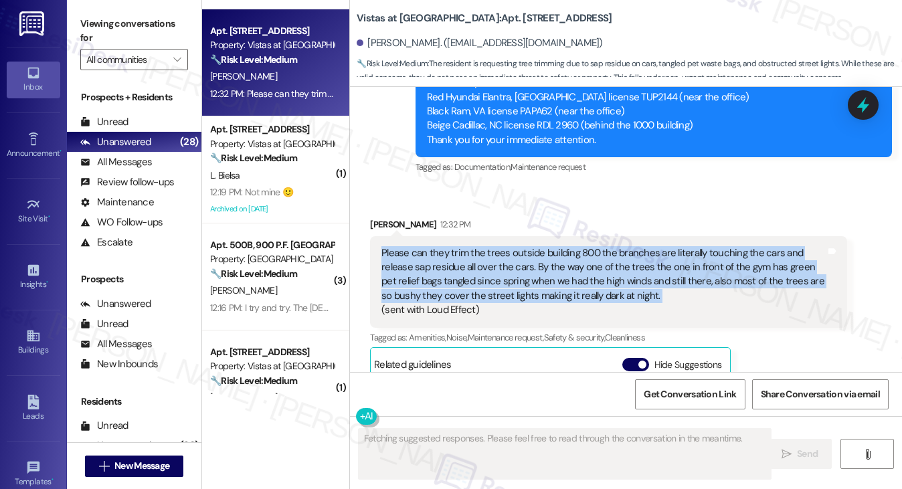
click at [416, 248] on div "Please can they trim the trees outside building 800 the branches are literally …" at bounding box center [604, 282] width 444 height 72
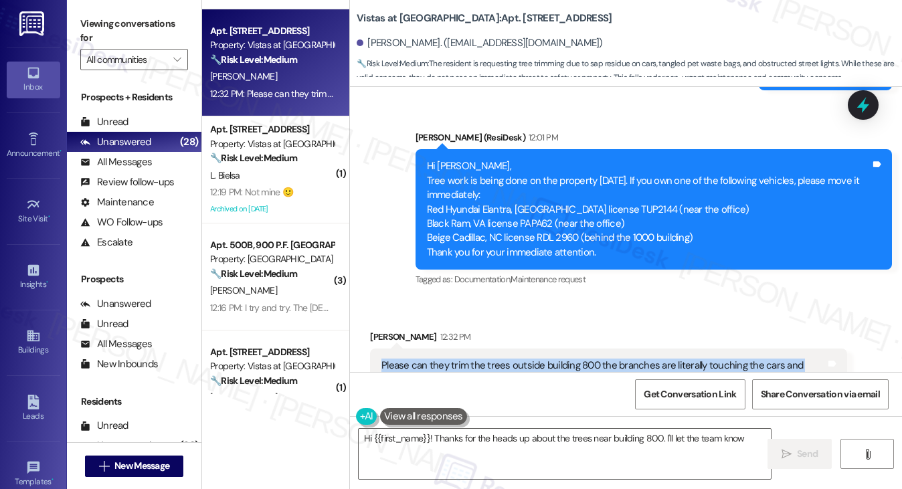
scroll to position [6746, 0]
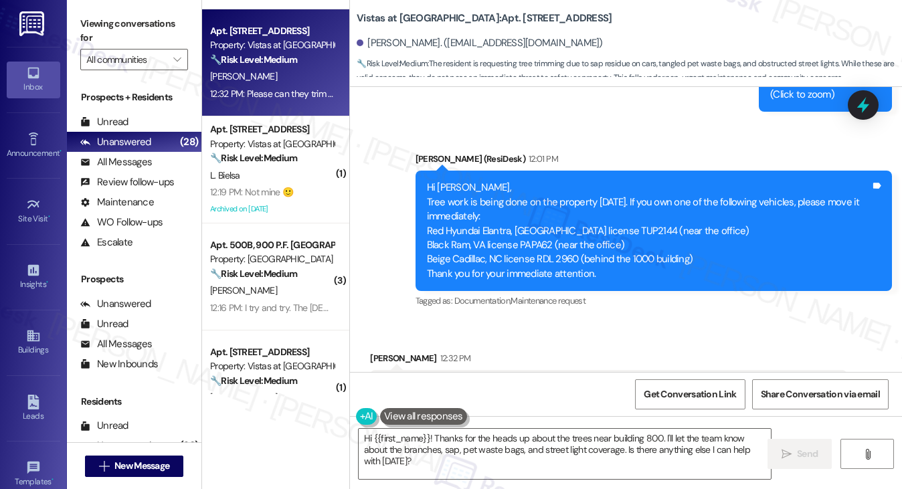
click at [454, 189] on div "Hi Monica, Tree work is being done on the property today. If you own one of the…" at bounding box center [649, 231] width 444 height 100
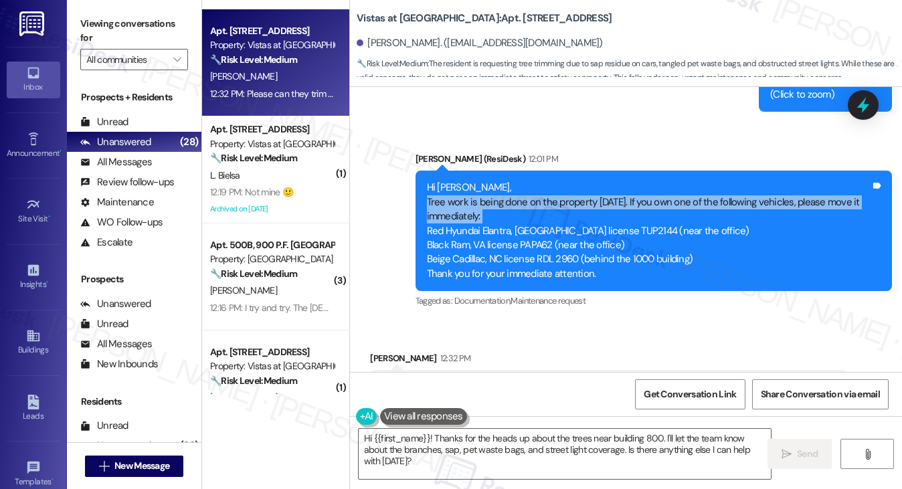
click at [454, 189] on div "Hi Monica, Tree work is being done on the property today. If you own one of the…" at bounding box center [649, 231] width 444 height 100
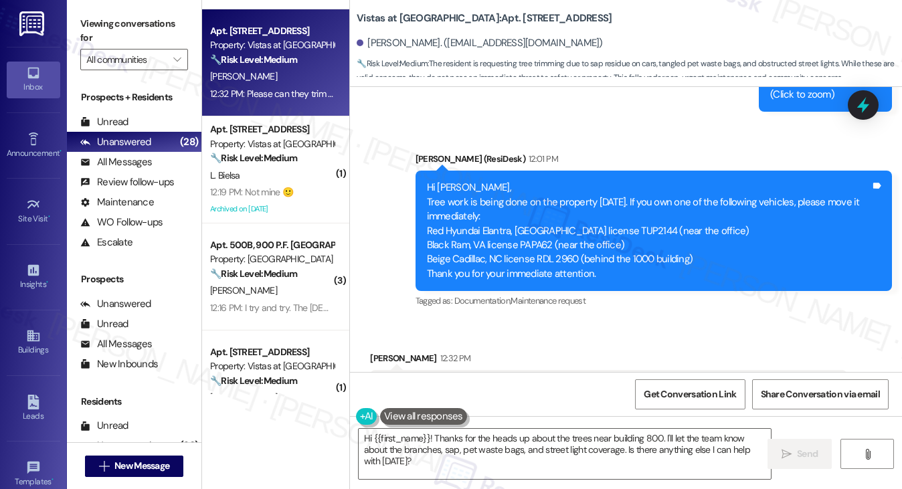
click at [467, 216] on div "Hi Monica, Tree work is being done on the property today. If you own one of the…" at bounding box center [649, 231] width 444 height 100
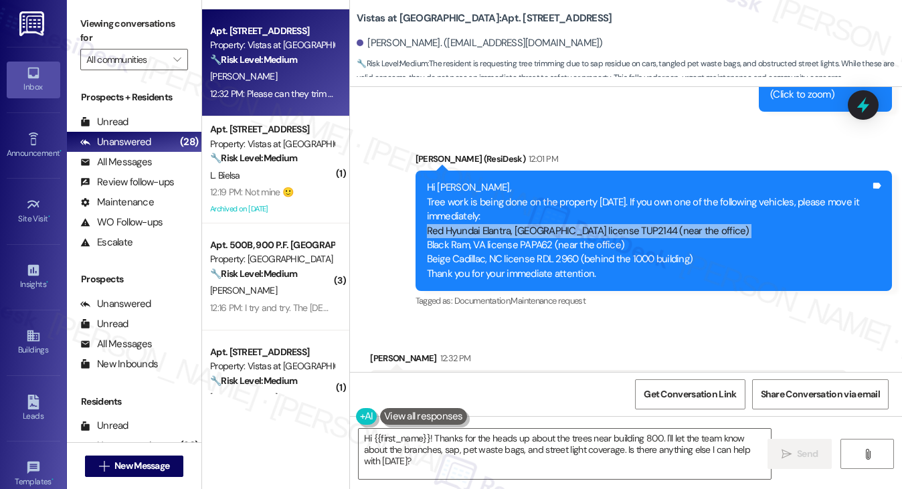
click at [467, 216] on div "Hi Monica, Tree work is being done on the property today. If you own one of the…" at bounding box center [649, 231] width 444 height 100
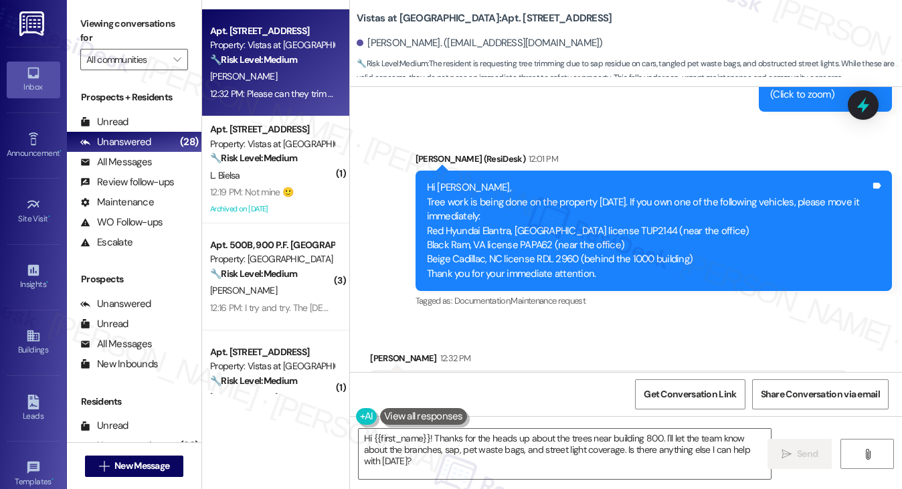
click at [457, 189] on div "Hi Monica, Tree work is being done on the property today. If you own one of the…" at bounding box center [649, 231] width 444 height 100
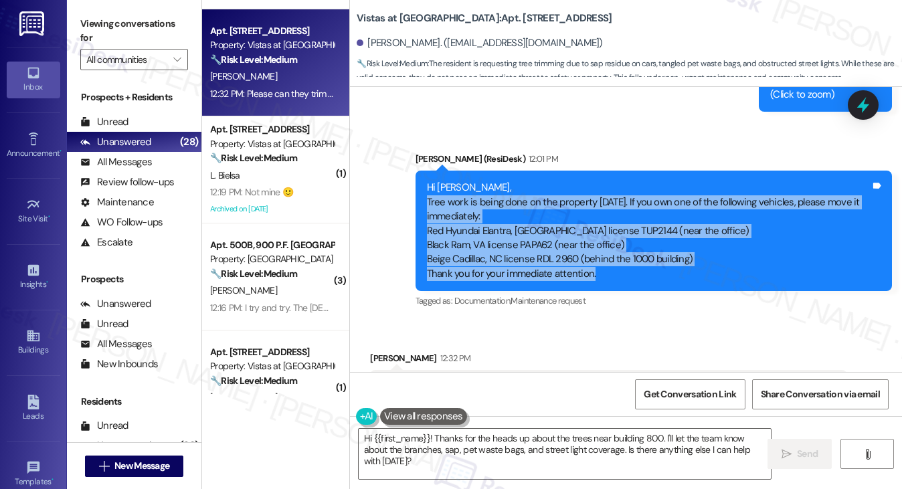
drag, startPoint x: 421, startPoint y: 181, endPoint x: 627, endPoint y: 266, distance: 223.0
click at [627, 266] on div "Hi Monica, Tree work is being done on the property today. If you own one of the…" at bounding box center [654, 231] width 477 height 120
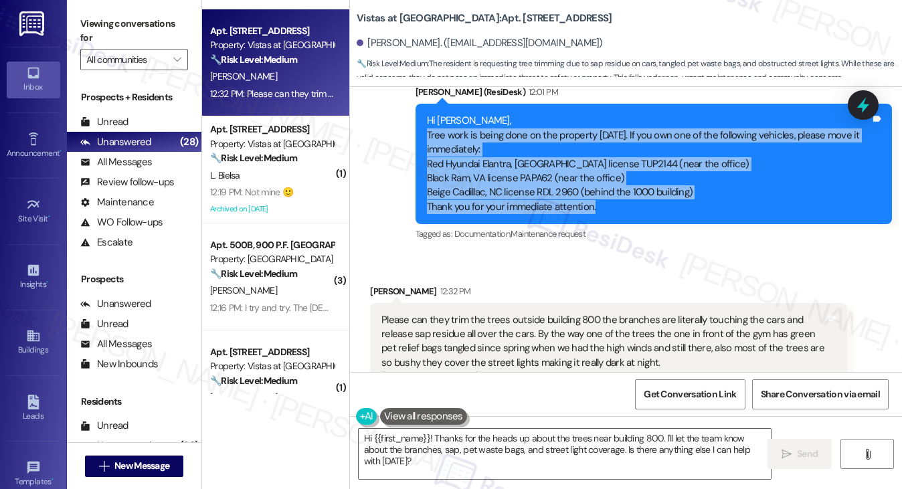
scroll to position [6880, 0]
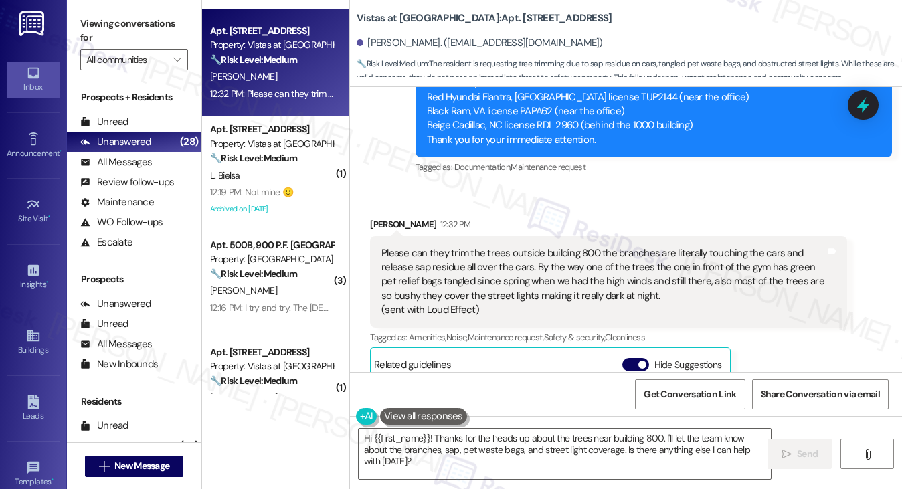
click at [414, 236] on div "Please can they trim the trees outside building 800 the branches are literally …" at bounding box center [608, 282] width 477 height 92
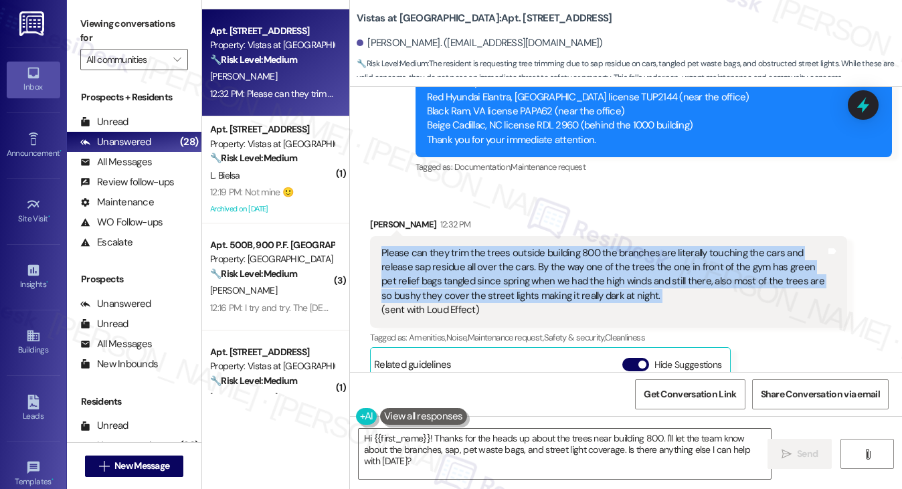
click at [414, 236] on div "Please can they trim the trees outside building 800 the branches are literally …" at bounding box center [608, 282] width 477 height 92
click at [394, 246] on div "Please can they trim the trees outside building 800 the branches are literally …" at bounding box center [604, 282] width 444 height 72
drag, startPoint x: 381, startPoint y: 238, endPoint x: 629, endPoint y: 295, distance: 254.9
click at [629, 295] on div "Please can they trim the trees outside building 800 the branches are literally …" at bounding box center [604, 282] width 444 height 72
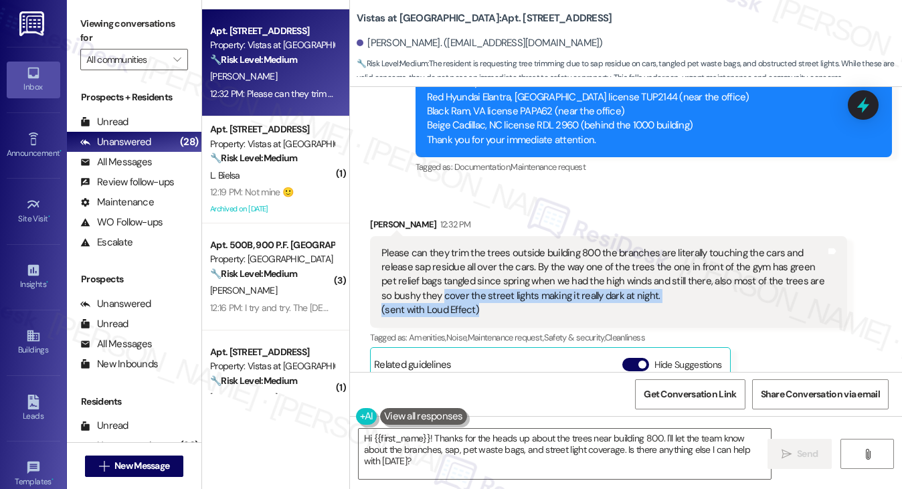
drag, startPoint x: 527, startPoint y: 301, endPoint x: 431, endPoint y: 286, distance: 97.6
click at [431, 286] on div "Please can they trim the trees outside building 800 the branches are literally …" at bounding box center [604, 282] width 444 height 72
click at [643, 278] on div "Please can they trim the trees outside building 800 the branches are literally …" at bounding box center [604, 282] width 444 height 72
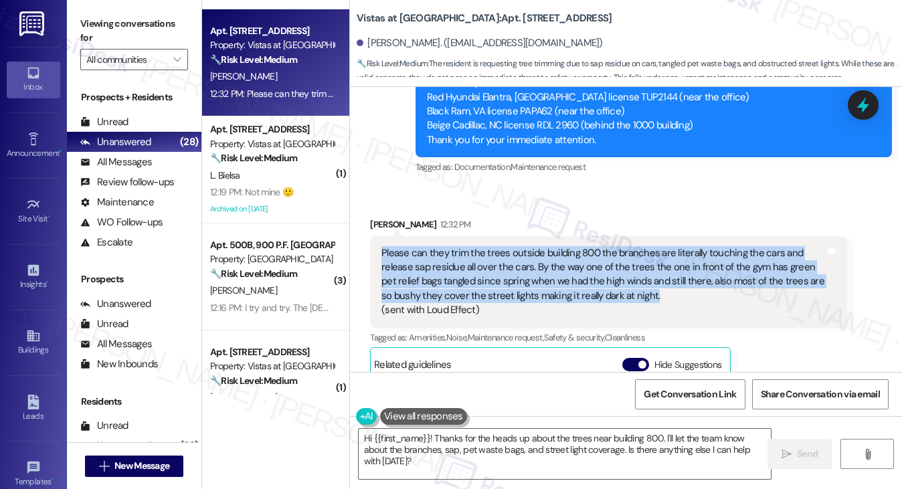
drag, startPoint x: 679, startPoint y: 278, endPoint x: 382, endPoint y: 230, distance: 301.7
click at [382, 236] on div "Please can they trim the trees outside building 800 the branches are literally …" at bounding box center [608, 282] width 477 height 92
click at [672, 439] on textarea "Hi {{first_name}}! Thanks for the heads up about the trees near building 800. I…" at bounding box center [565, 454] width 413 height 50
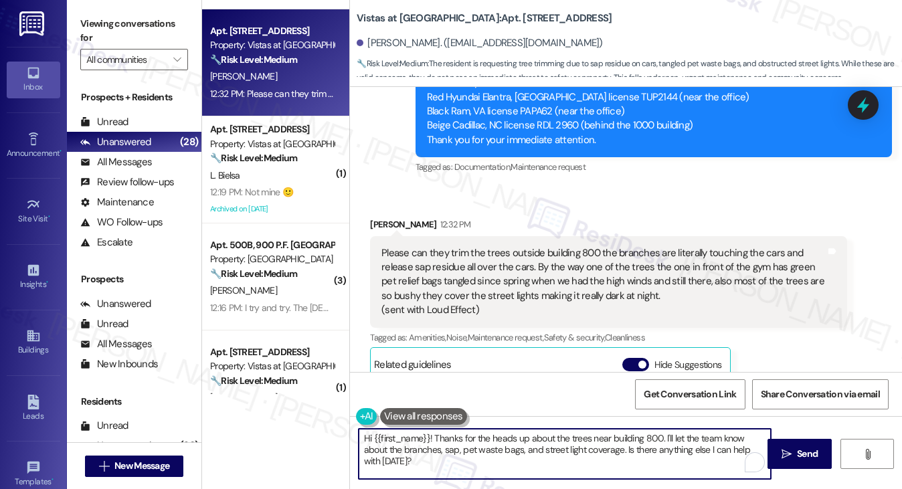
click at [672, 439] on textarea "Hi {{first_name}}! Thanks for the heads up about the trees near building 800. I…" at bounding box center [565, 454] width 413 height 50
click at [526, 451] on textarea "Hi {{first_name}}! Thanks for the heads up about the trees near building 800. I…" at bounding box center [565, 454] width 413 height 50
click at [436, 450] on textarea "Hi {{first_name}}! Thanks for the heads up about the trees near building 800. I…" at bounding box center [565, 454] width 413 height 50
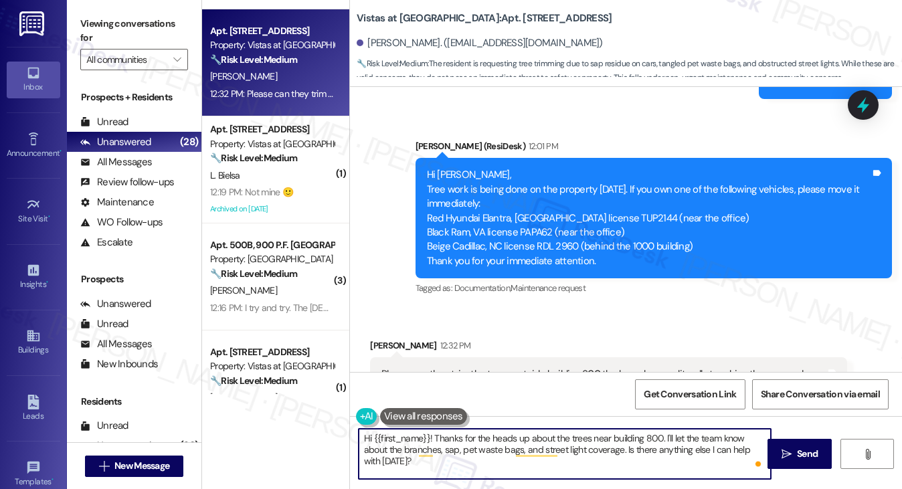
scroll to position [6746, 0]
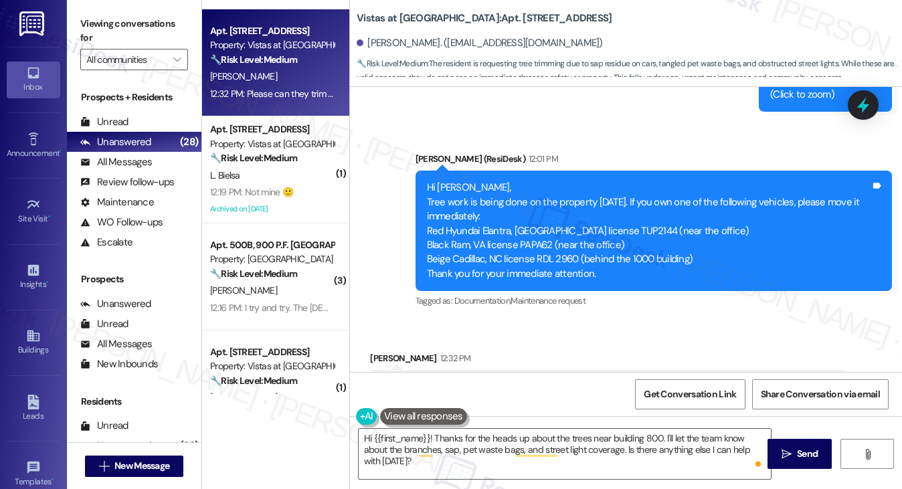
click at [554, 188] on div "Hi Monica, Tree work is being done on the property today. If you own one of the…" at bounding box center [649, 231] width 444 height 100
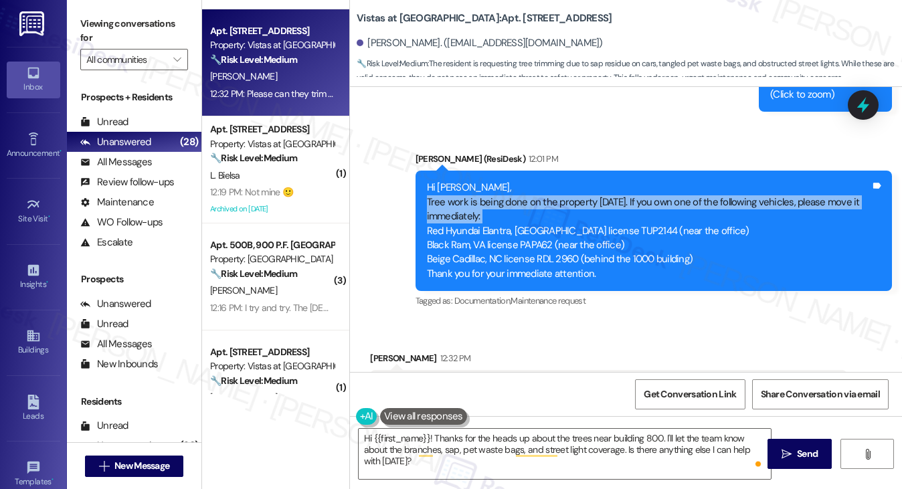
click at [554, 188] on div "Hi Monica, Tree work is being done on the property today. If you own one of the…" at bounding box center [649, 231] width 444 height 100
click at [535, 199] on div "Hi Monica, Tree work is being done on the property today. If you own one of the…" at bounding box center [649, 231] width 444 height 100
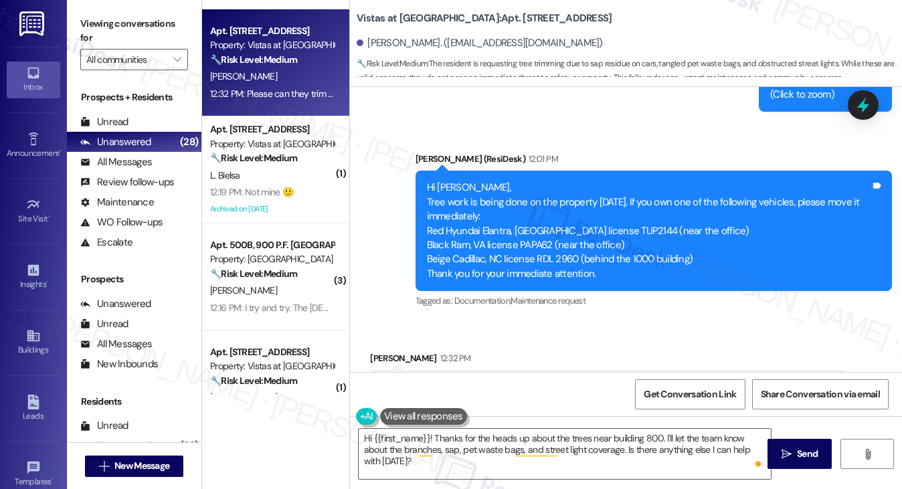
click at [529, 190] on div "Hi Monica, Tree work is being done on the property today. If you own one of the…" at bounding box center [649, 231] width 444 height 100
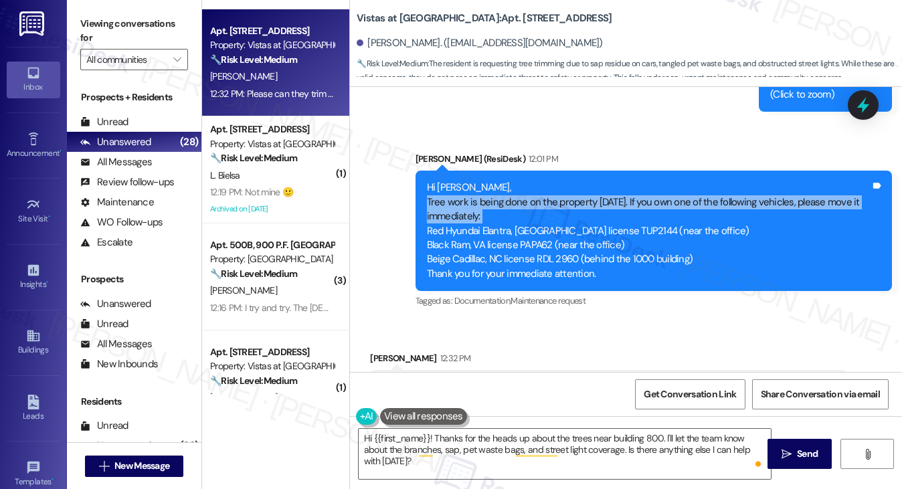
click at [529, 190] on div "Hi Monica, Tree work is being done on the property today. If you own one of the…" at bounding box center [649, 231] width 444 height 100
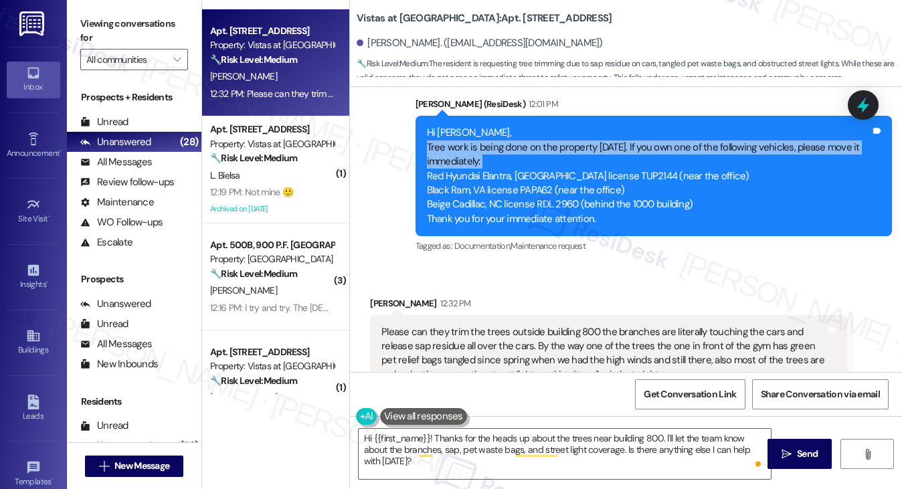
scroll to position [6880, 0]
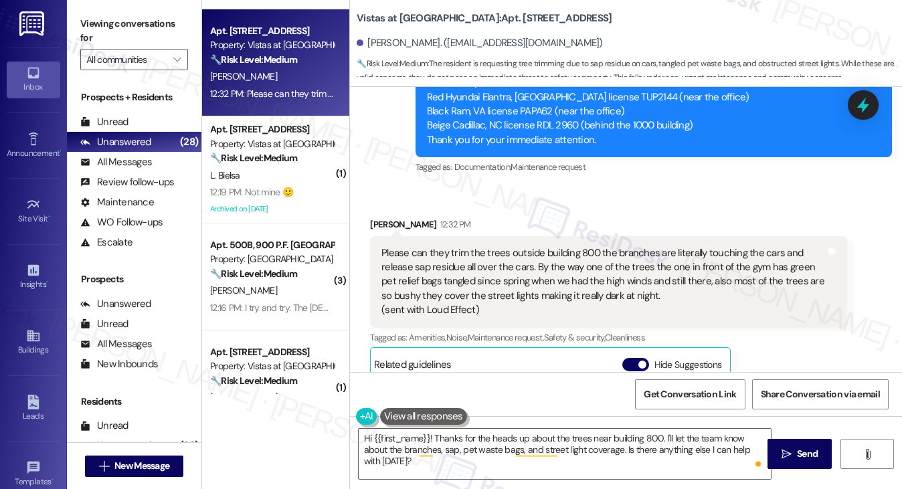
click at [441, 272] on div "Please can they trim the trees outside building 800 the branches are literally …" at bounding box center [604, 282] width 444 height 72
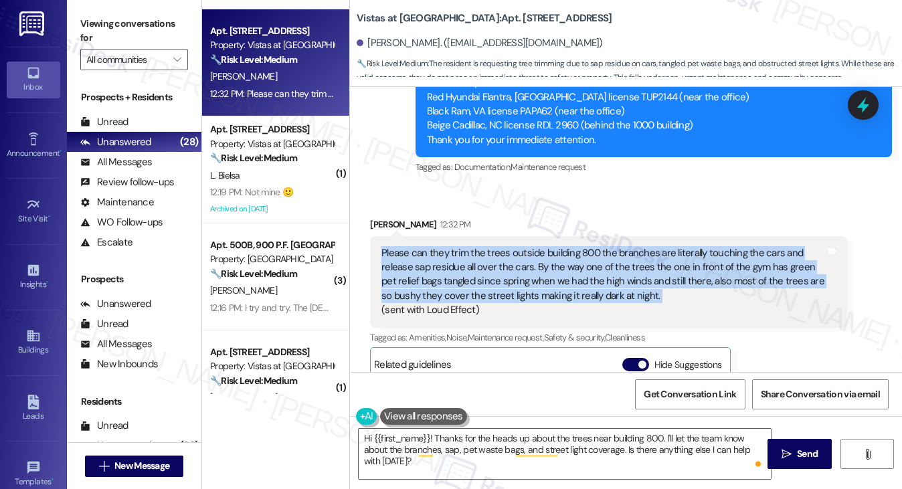
click at [441, 272] on div "Please can they trim the trees outside building 800 the branches are literally …" at bounding box center [604, 282] width 444 height 72
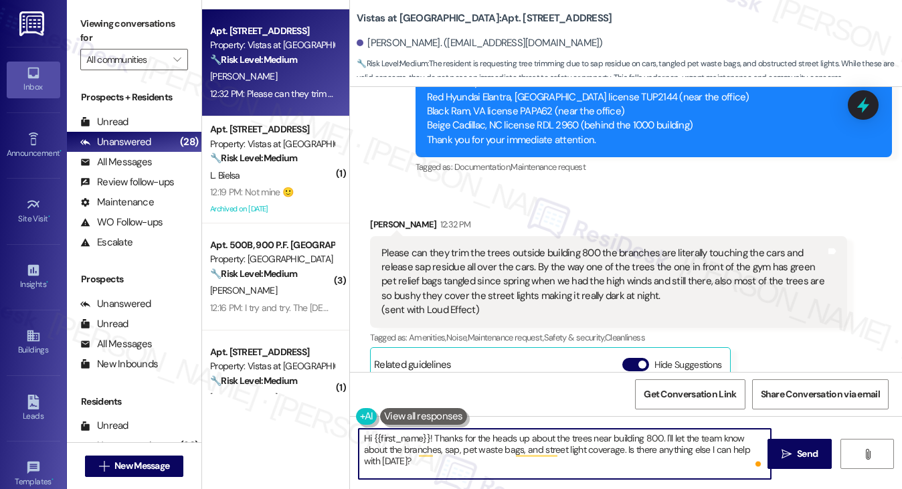
click at [388, 440] on textarea "Hi {{first_name}}! Thanks for the heads up about the trees near building 800. I…" at bounding box center [565, 454] width 413 height 50
click at [478, 438] on textarea "Hi {{first_name}}! Thanks for the heads up about the trees near building 800. I…" at bounding box center [565, 454] width 413 height 50
click at [652, 434] on textarea "Hi {{first_name}}! Thanks for the heads up about the trees near building 800. I…" at bounding box center [565, 454] width 413 height 50
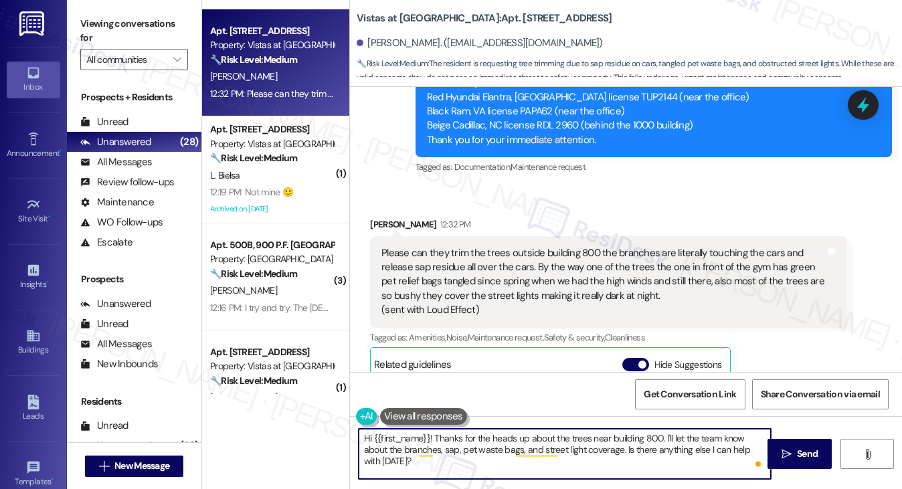
click at [696, 438] on textarea "Hi {{first_name}}! Thanks for the heads up about the trees near building 800. I…" at bounding box center [565, 454] width 413 height 50
click at [491, 446] on textarea "Hi {{first_name}}! Thanks for the heads up about the trees near building 800. I…" at bounding box center [565, 454] width 413 height 50
click at [467, 466] on textarea "Hi {{first_name}}! Thanks for the heads up about the trees near building 800. I…" at bounding box center [565, 454] width 413 height 50
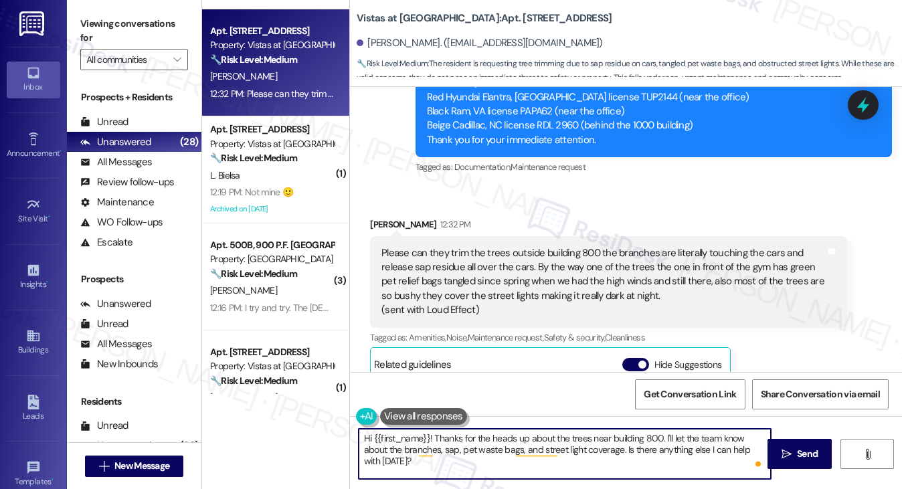
click at [659, 248] on div "Please can they trim the trees outside building 800 the branches are literally …" at bounding box center [604, 282] width 444 height 72
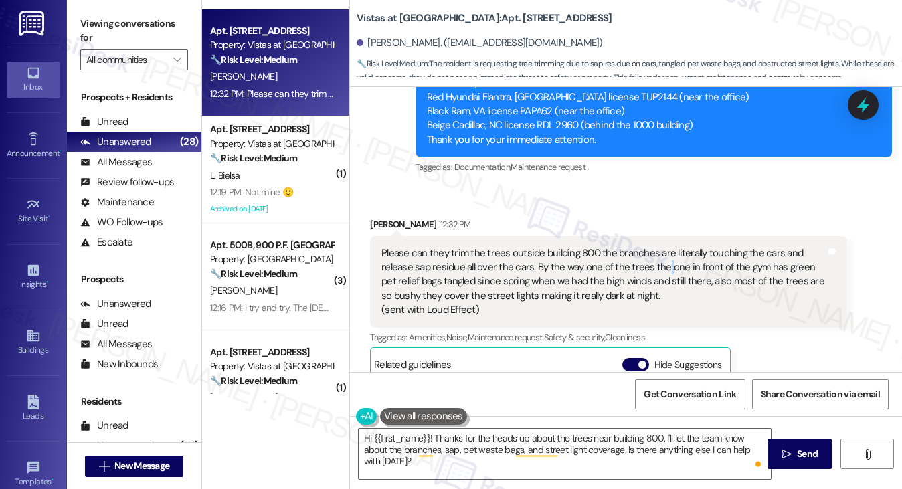
click at [659, 248] on div "Please can they trim the trees outside building 800 the branches are literally …" at bounding box center [604, 282] width 444 height 72
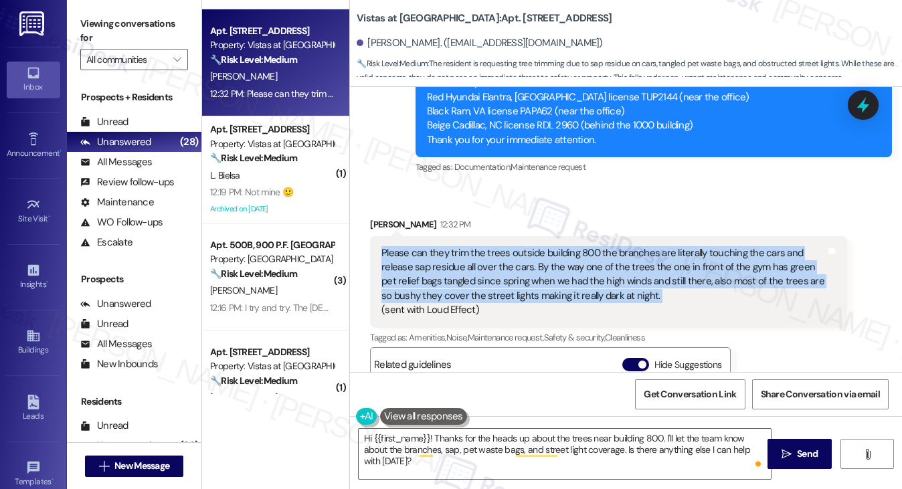
drag, startPoint x: 659, startPoint y: 248, endPoint x: 648, endPoint y: 253, distance: 11.7
click at [659, 248] on div "Please can they trim the trees outside building 800 the branches are literally …" at bounding box center [604, 282] width 444 height 72
click at [515, 269] on div "Please can they trim the trees outside building 800 the branches are literally …" at bounding box center [604, 282] width 444 height 72
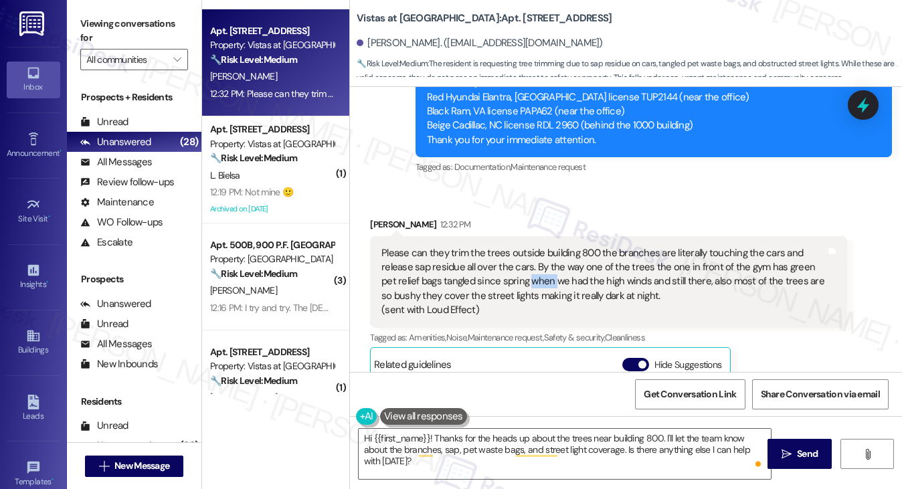
click at [515, 269] on div "Please can they trim the trees outside building 800 the branches are literally …" at bounding box center [604, 282] width 444 height 72
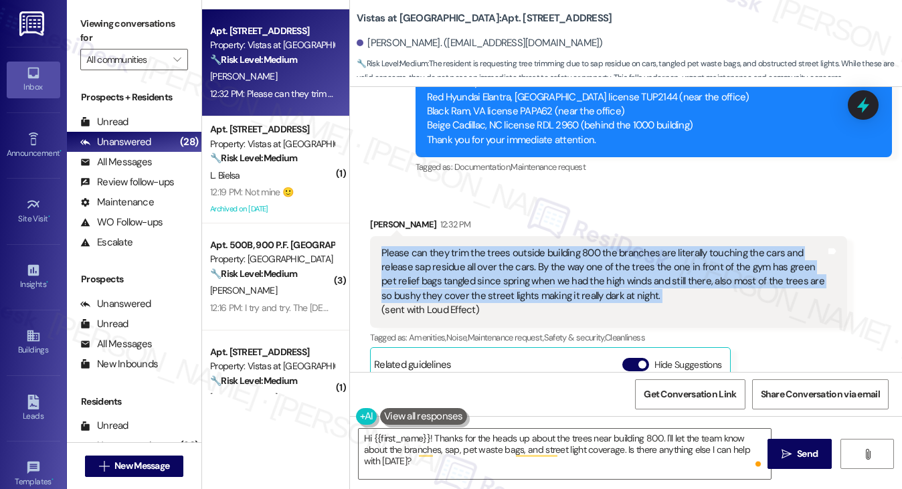
click at [515, 269] on div "Please can they trim the trees outside building 800 the branches are literally …" at bounding box center [604, 282] width 444 height 72
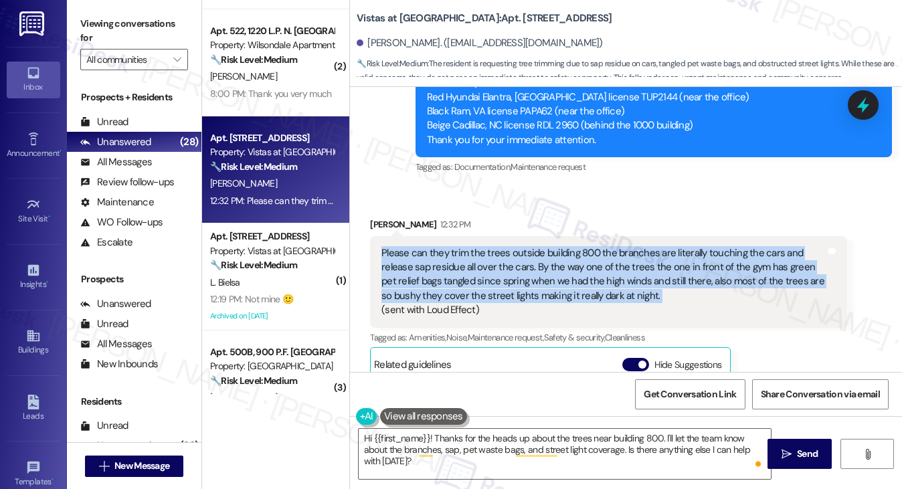
click at [453, 269] on div "Please can they trim the trees outside building 800 the branches are literally …" at bounding box center [604, 282] width 444 height 72
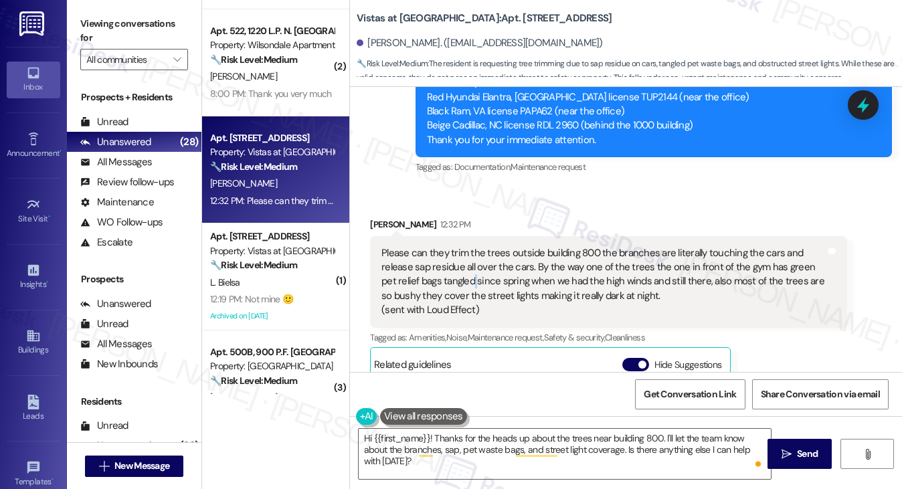
click at [453, 269] on div "Please can they trim the trees outside building 800 the branches are literally …" at bounding box center [604, 282] width 444 height 72
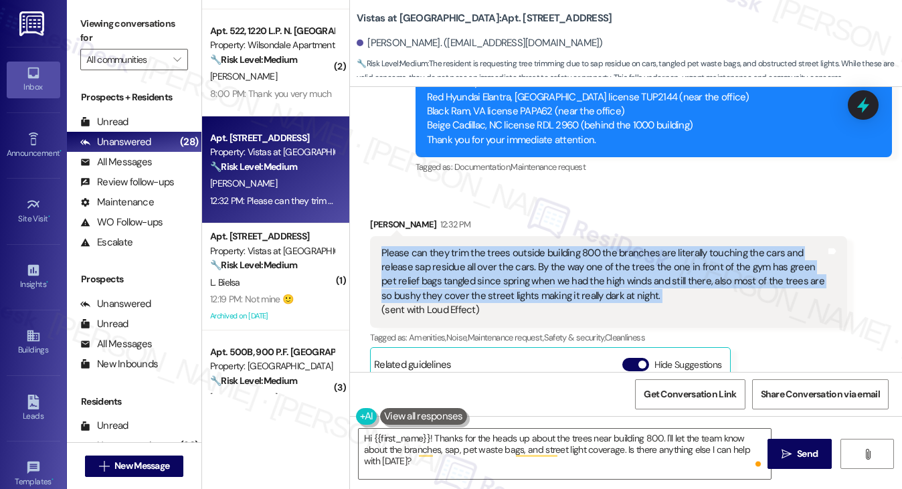
click at [453, 269] on div "Please can they trim the trees outside building 800 the branches are literally …" at bounding box center [604, 282] width 444 height 72
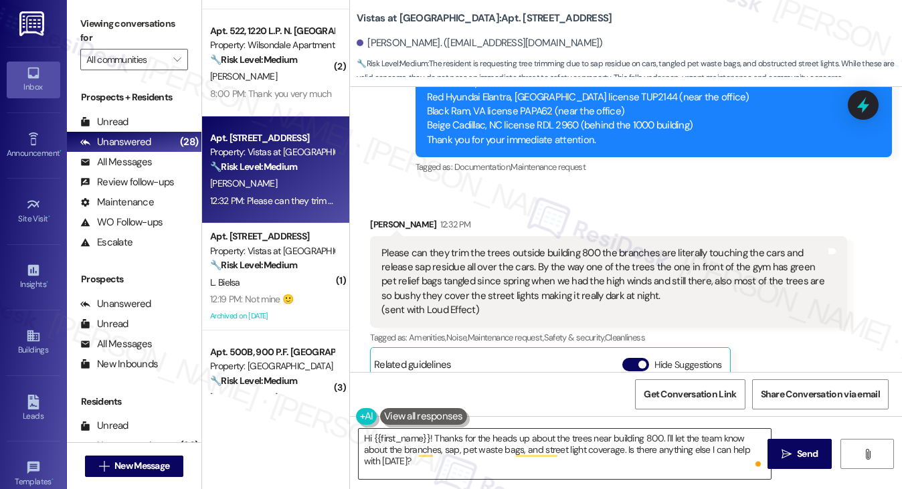
click at [524, 446] on textarea "Hi {{first_name}}! Thanks for the heads up about the trees near building 800. I…" at bounding box center [565, 454] width 413 height 50
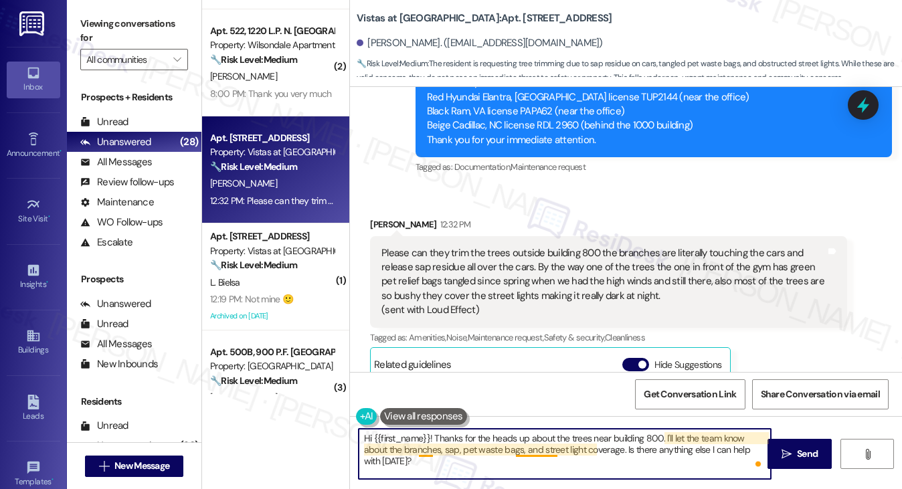
click at [524, 446] on textarea "Hi {{first_name}}! Thanks for the heads up about the trees near building 800. I…" at bounding box center [565, 454] width 413 height 50
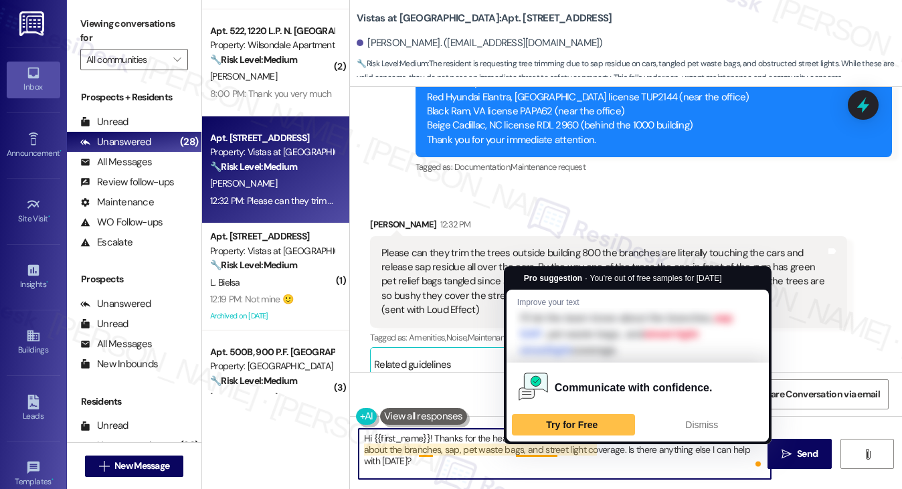
click at [524, 446] on textarea "Hi {{first_name}}! Thanks for the heads up about the trees near building 800. I…" at bounding box center [565, 454] width 413 height 50
click at [544, 457] on textarea "Hi {{first_name}}! Thanks for the heads up about the trees near building 800. I…" at bounding box center [565, 454] width 413 height 50
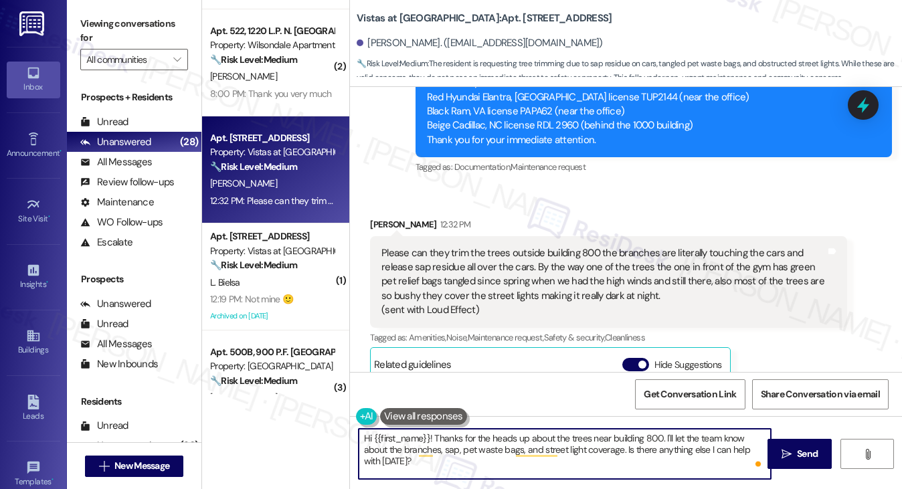
click at [726, 449] on textarea "Hi {{first_name}}! Thanks for the heads up about the trees near building 800. I…" at bounding box center [565, 454] width 413 height 50
click at [514, 459] on textarea "Hi {{first_name}}! Thanks for the heads up about the trees near building 800. I…" at bounding box center [565, 454] width 413 height 50
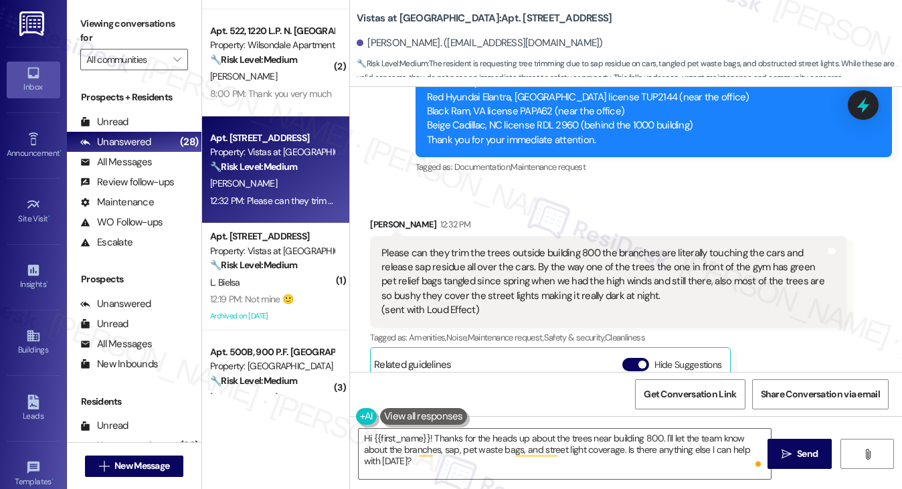
click at [477, 246] on div "Please can they trim the trees outside building 800 the branches are literally …" at bounding box center [604, 282] width 444 height 72
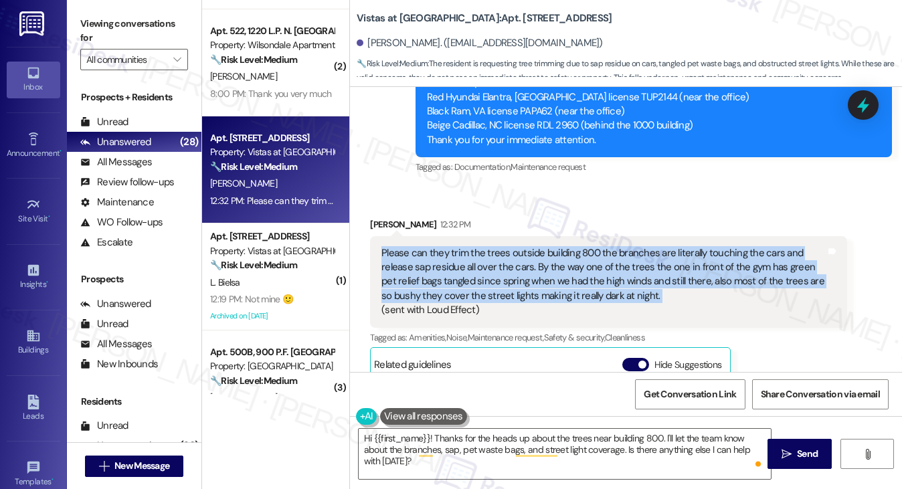
click at [477, 246] on div "Please can they trim the trees outside building 800 the branches are literally …" at bounding box center [604, 282] width 444 height 72
click at [598, 246] on div "Please can they trim the trees outside building 800 the branches are literally …" at bounding box center [604, 282] width 444 height 72
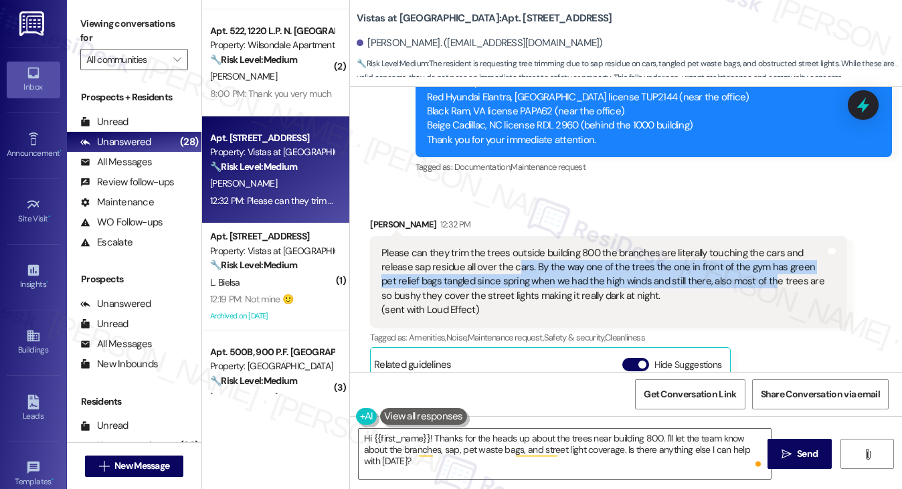
drag, startPoint x: 513, startPoint y: 254, endPoint x: 751, endPoint y: 264, distance: 238.5
click at [751, 264] on div "Please can they trim the trees outside building 800 the branches are literally …" at bounding box center [604, 282] width 444 height 72
drag, startPoint x: 720, startPoint y: 253, endPoint x: 758, endPoint y: 264, distance: 39.6
click at [758, 264] on div "Please can they trim the trees outside building 800 the branches are literally …" at bounding box center [604, 282] width 444 height 72
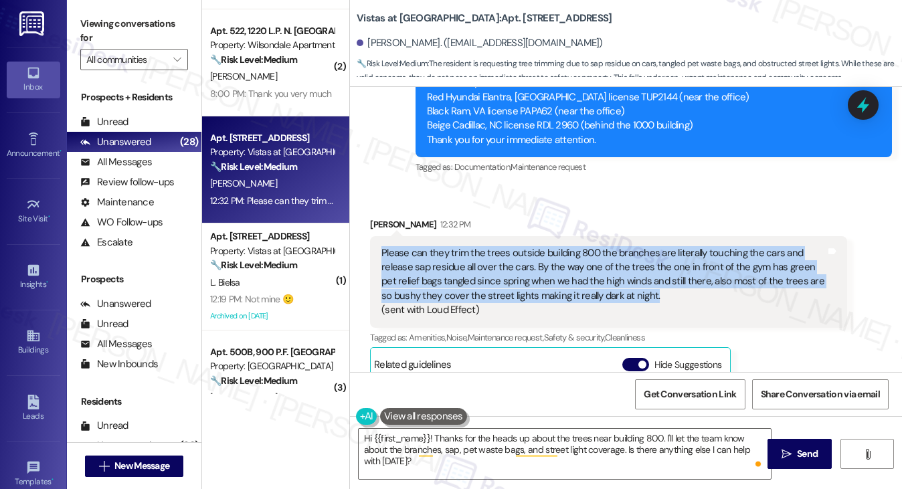
drag, startPoint x: 380, startPoint y: 236, endPoint x: 676, endPoint y: 280, distance: 299.9
click at [676, 280] on div "Please can they trim the trees outside building 800 the branches are literally …" at bounding box center [604, 282] width 444 height 72
copy div "Please can they trim the trees outside building 800 the branches are literally …"
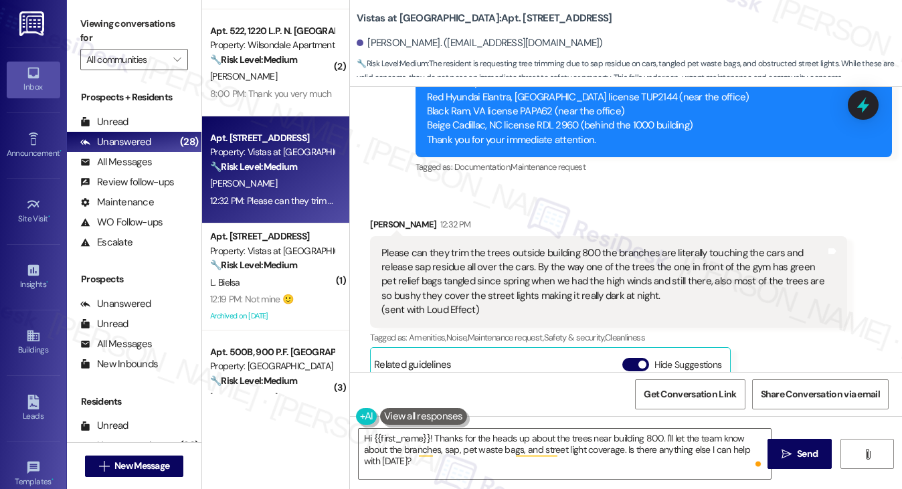
click at [117, 15] on label "Viewing conversations for" at bounding box center [134, 30] width 108 height 35
click at [115, 11] on div "Viewing conversations for All communities " at bounding box center [134, 42] width 135 height 84
drag, startPoint x: 134, startPoint y: 31, endPoint x: 175, endPoint y: 58, distance: 48.8
click at [134, 31] on label "Viewing conversations for" at bounding box center [134, 30] width 108 height 35
click at [429, 447] on textarea "Hi {{first_name}}! Thanks for the heads up about the trees near building 800. I…" at bounding box center [565, 454] width 413 height 50
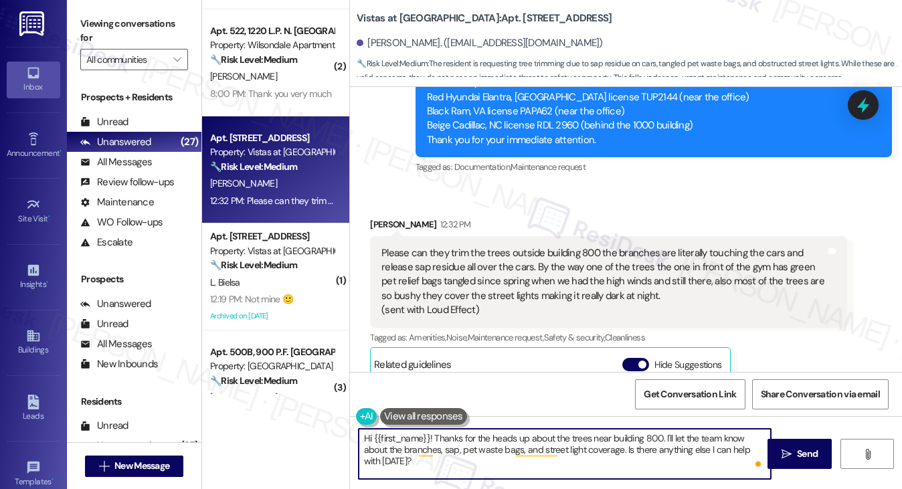
click at [412, 461] on textarea "Hi {{first_name}}! Thanks for the heads up about the trees near building 800. I…" at bounding box center [565, 454] width 413 height 50
drag, startPoint x: 451, startPoint y: 475, endPoint x: 433, endPoint y: 438, distance: 41.0
click at [433, 438] on textarea "Hi {{first_name}}! Thanks for the heads up about the trees near building 800. I…" at bounding box center [565, 454] width 413 height 50
paste textarea "so much for pointing this out. I’ll notify the team about the trees by building…"
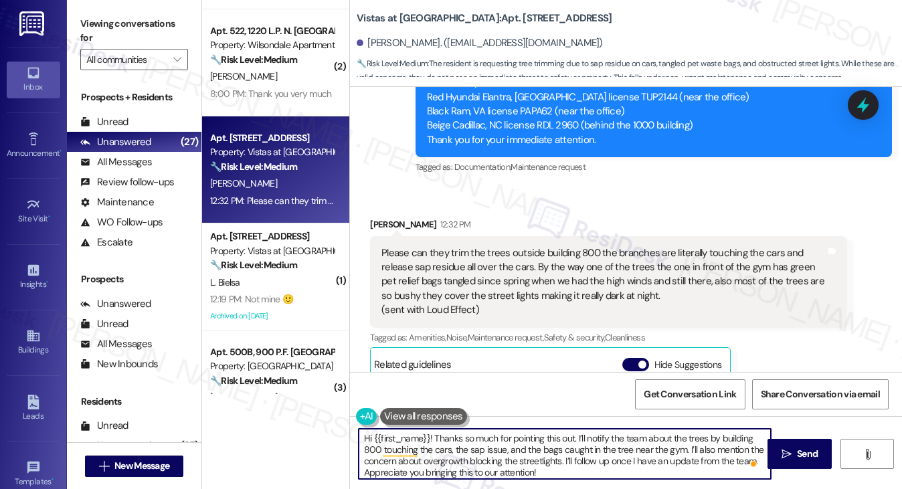
click at [548, 434] on textarea "Hi {{first_name}}! Thanks so much for pointing this out. I’ll notify the team a…" at bounding box center [565, 454] width 413 height 50
click at [605, 444] on textarea "Hi {{first_name}}! Thanks so much for pointing this out. I’ll notify the team a…" at bounding box center [565, 454] width 413 height 50
click at [665, 443] on textarea "Hi {{first_name}}! Thanks so much for pointing this out. I’ll notify the team a…" at bounding box center [565, 454] width 413 height 50
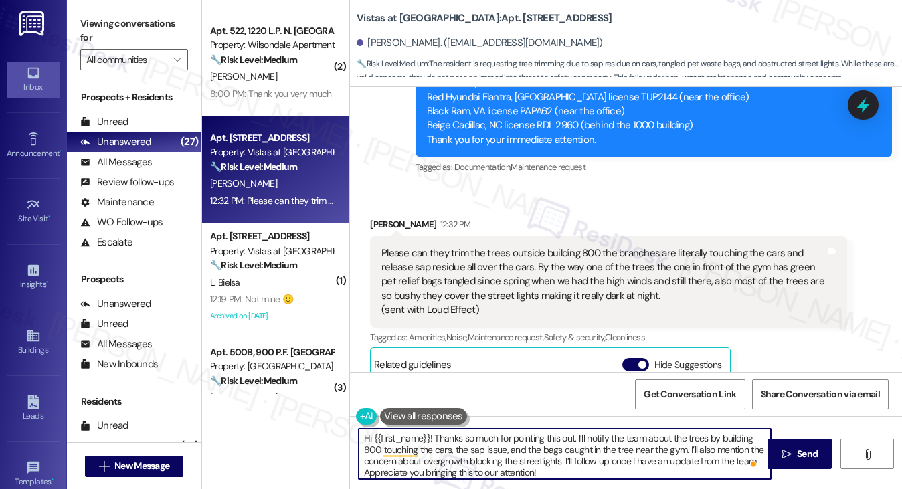
click at [665, 443] on textarea "Hi {{first_name}}! Thanks so much for pointing this out. I’ll notify the team a…" at bounding box center [565, 454] width 413 height 50
click at [629, 448] on textarea "Hi {{first_name}}! Thanks so much for pointing this out. I’ll notify the team a…" at bounding box center [565, 454] width 413 height 50
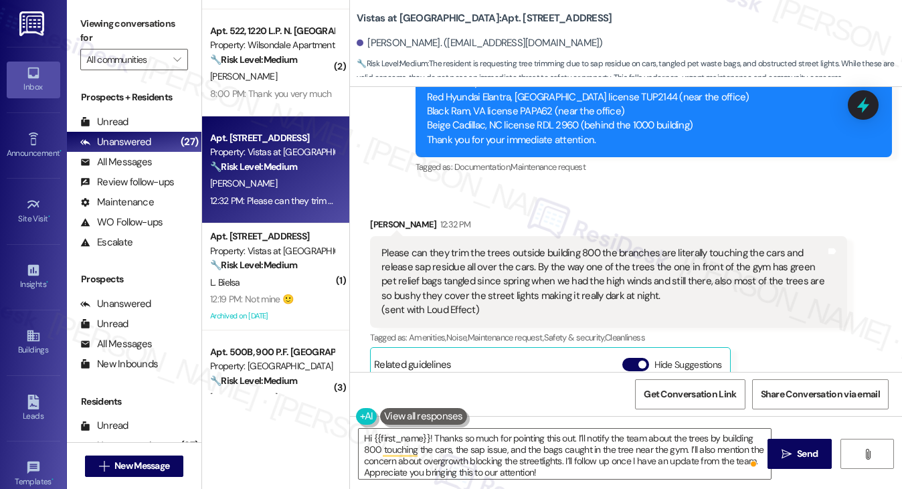
click at [118, 13] on label "Viewing conversations for" at bounding box center [134, 30] width 108 height 35
click at [588, 456] on textarea "Hi {{first_name}}! Thanks so much for pointing this out. I’ll notify the team a…" at bounding box center [565, 454] width 413 height 50
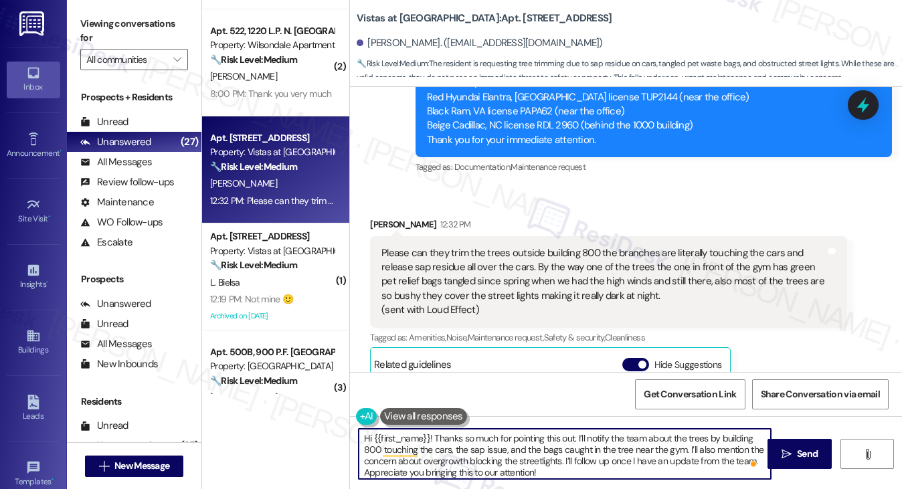
click at [588, 456] on textarea "Hi {{first_name}}! Thanks so much for pointing this out. I’ll notify the team a…" at bounding box center [565, 454] width 413 height 50
click at [667, 466] on textarea "Hi {{first_name}}! Thanks so much for pointing this out. I’ll notify the team a…" at bounding box center [565, 454] width 413 height 50
drag, startPoint x: 564, startPoint y: 463, endPoint x: 754, endPoint y: 455, distance: 190.9
click at [754, 455] on div "Hi {{first_name}}! Thanks so much for pointing this out. I’ll notify the team a…" at bounding box center [565, 454] width 414 height 52
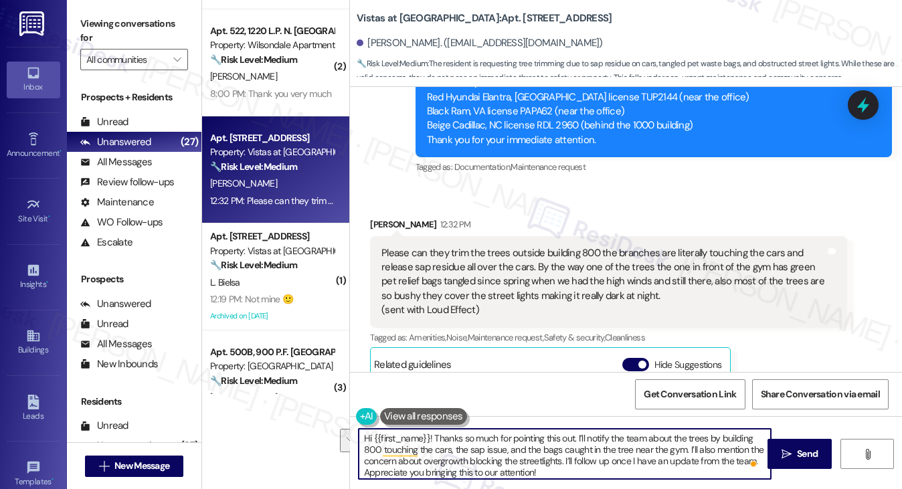
click at [736, 460] on textarea "Hi {{first_name}}! Thanks so much for pointing this out. I’ll notify the team a…" at bounding box center [565, 454] width 413 height 50
drag, startPoint x: 564, startPoint y: 460, endPoint x: 691, endPoint y: 458, distance: 126.5
click at [691, 458] on textarea "Hi {{first_name}}! Thanks so much for pointing this out. I’ll notify the team a…" at bounding box center [565, 454] width 413 height 50
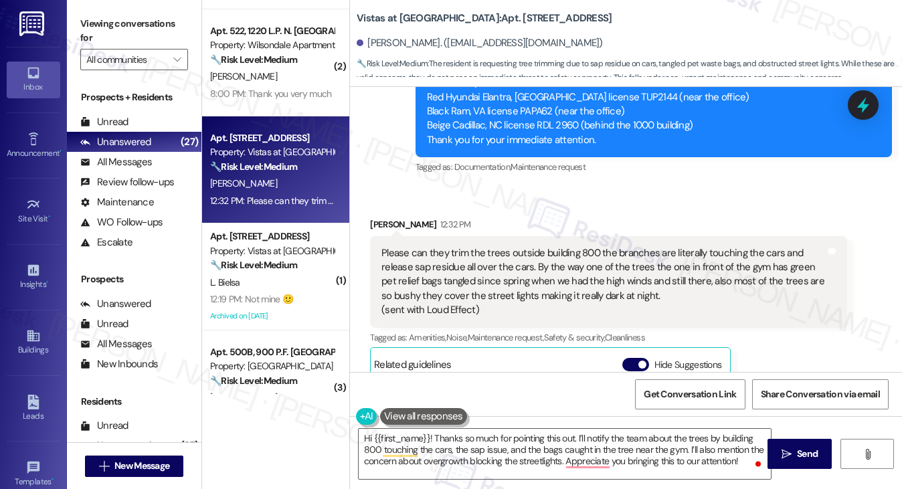
click at [115, 16] on label "Viewing conversations for" at bounding box center [134, 30] width 108 height 35
click at [514, 455] on textarea "Hi {{first_name}}! Thanks so much for pointing this out. I’ll notify the team a…" at bounding box center [565, 454] width 413 height 50
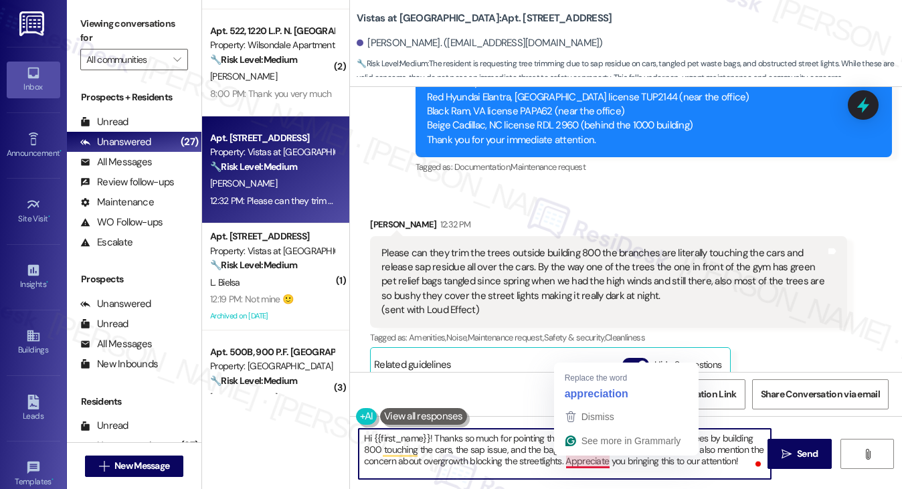
click at [564, 461] on textarea "Hi {{first_name}}! Thanks so much for pointing this out. I’ll notify the team a…" at bounding box center [565, 454] width 413 height 50
click at [568, 462] on textarea "Hi {{first_name}}! Thanks so much for pointing this out. I’ll notify the team a…" at bounding box center [565, 454] width 413 height 50
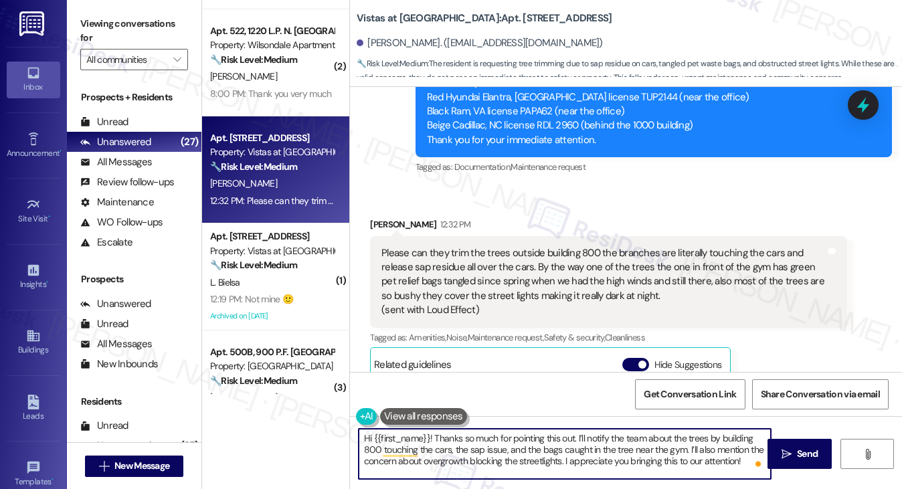
click at [701, 469] on textarea "Hi {{first_name}}! Thanks so much for pointing this out. I’ll notify the team a…" at bounding box center [565, 454] width 413 height 50
click at [664, 444] on textarea "Hi {{first_name}}! Thanks so much for pointing this out. I’ll notify the team a…" at bounding box center [565, 454] width 413 height 50
click at [701, 452] on textarea "Hi {{first_name}}! Thanks so much for pointing this out. I’ll notify the team a…" at bounding box center [565, 454] width 413 height 50
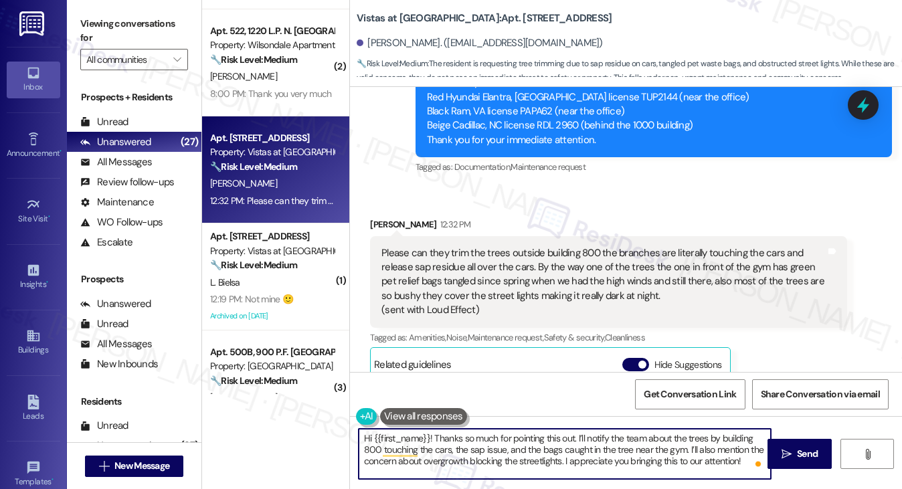
click at [681, 463] on textarea "Hi {{first_name}}! Thanks so much for pointing this out. I’ll notify the team a…" at bounding box center [565, 454] width 413 height 50
click at [703, 460] on textarea "Hi {{first_name}}! Thanks so much for pointing this out. I’ll notify the team a…" at bounding box center [565, 454] width 413 height 50
type textarea "Hi {{first_name}}! Thanks so much for pointing this out. I’ll notify the team a…"
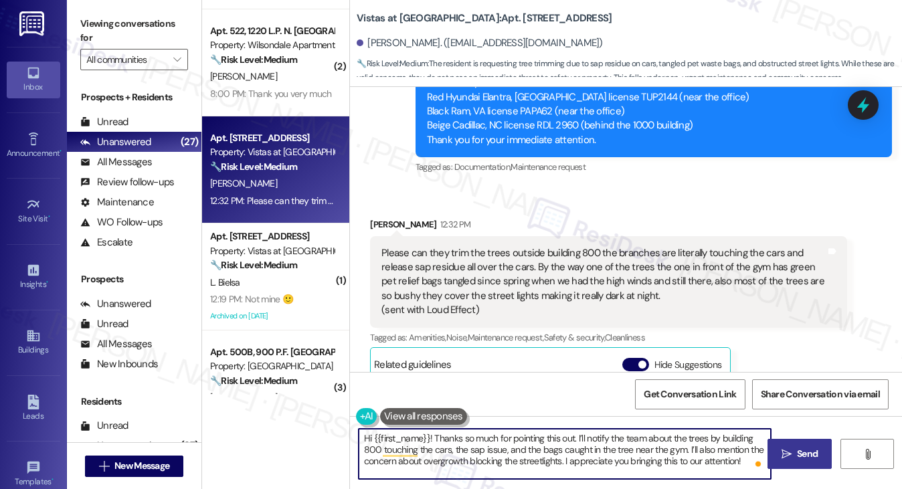
click at [795, 461] on span "Send" at bounding box center [808, 454] width 26 height 14
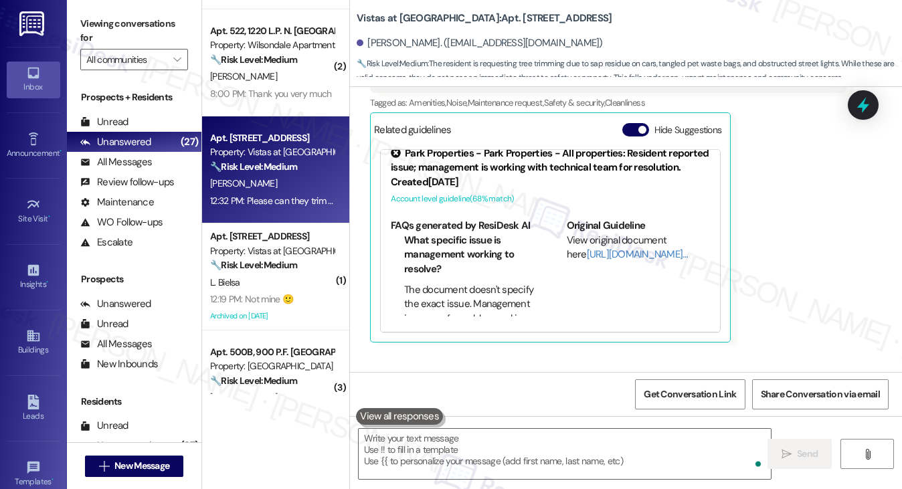
scroll to position [7202, 0]
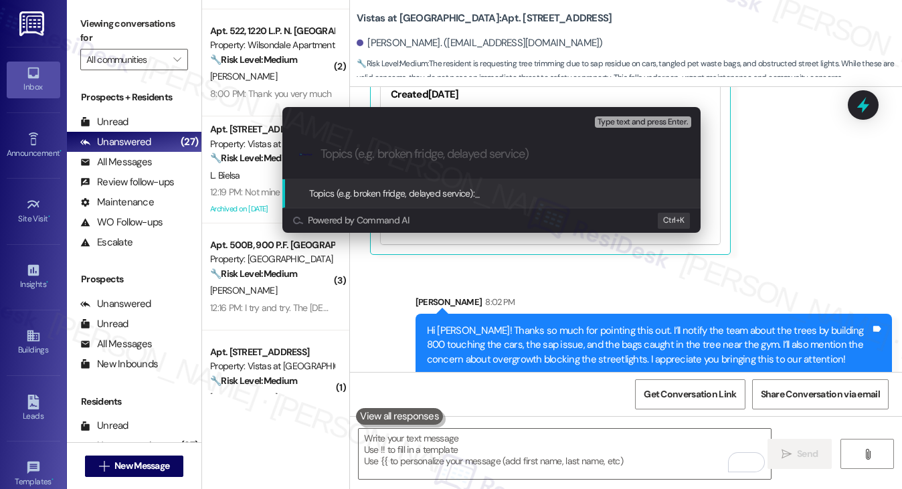
paste input "Tree Trimming and Streetlight Visibility Concerns near Building 800"
type input "Tree Trimming and Streetlight Visibility Concerns near Building 800"
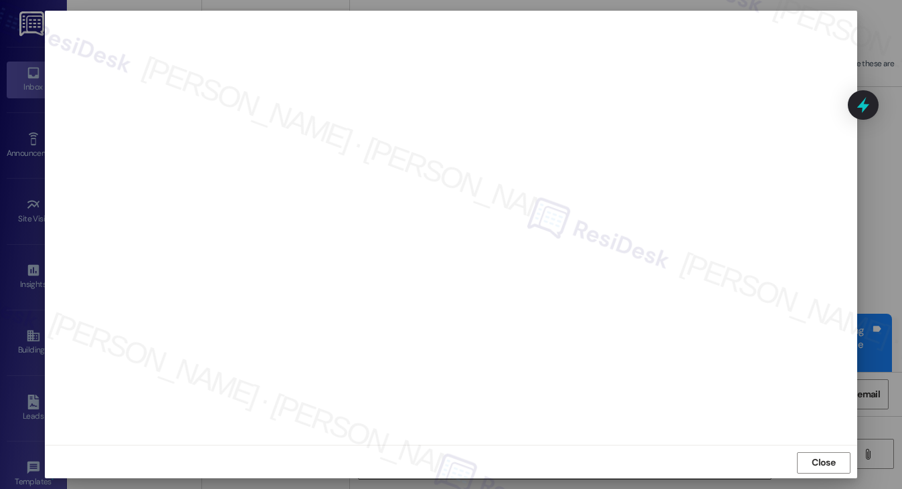
scroll to position [8, 0]
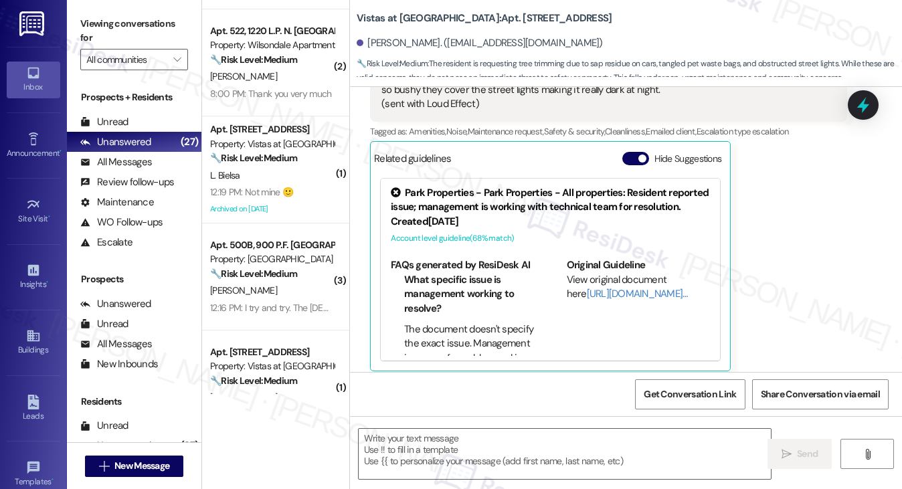
type textarea "Fetching suggested responses. Please feel free to read through the conversation…"
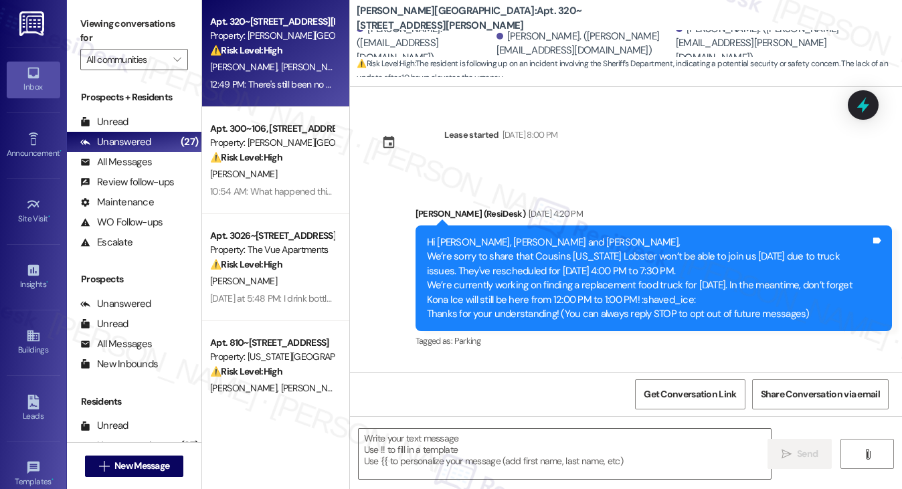
scroll to position [2710, 0]
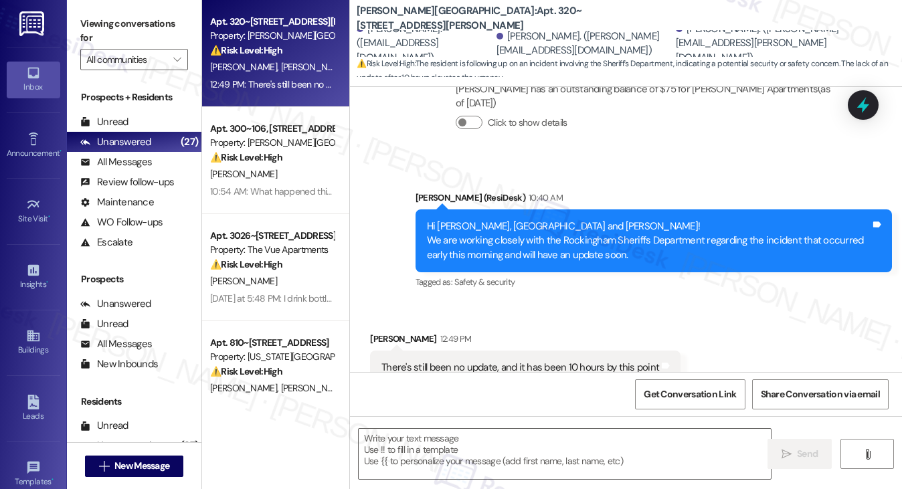
type textarea "Fetching suggested responses. Please feel free to read through the conversation…"
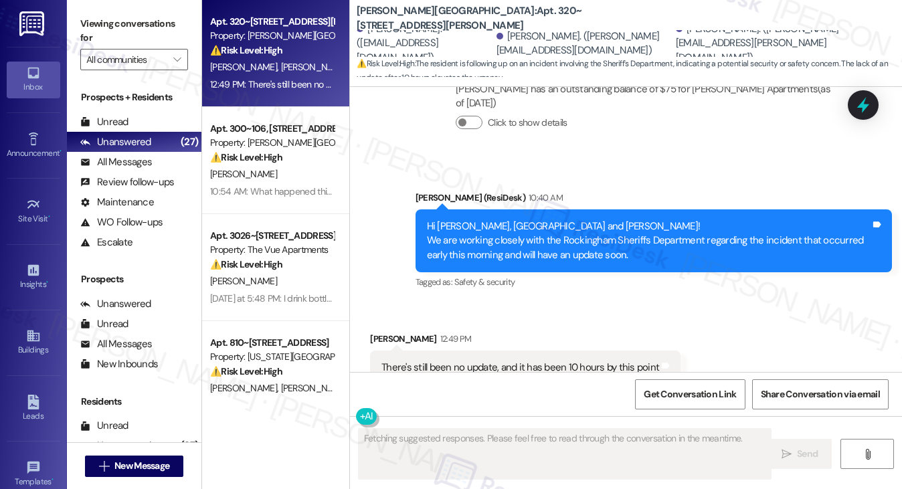
click at [477, 361] on div "There's still been no update, and it has been 10 hours by this point" at bounding box center [521, 368] width 278 height 14
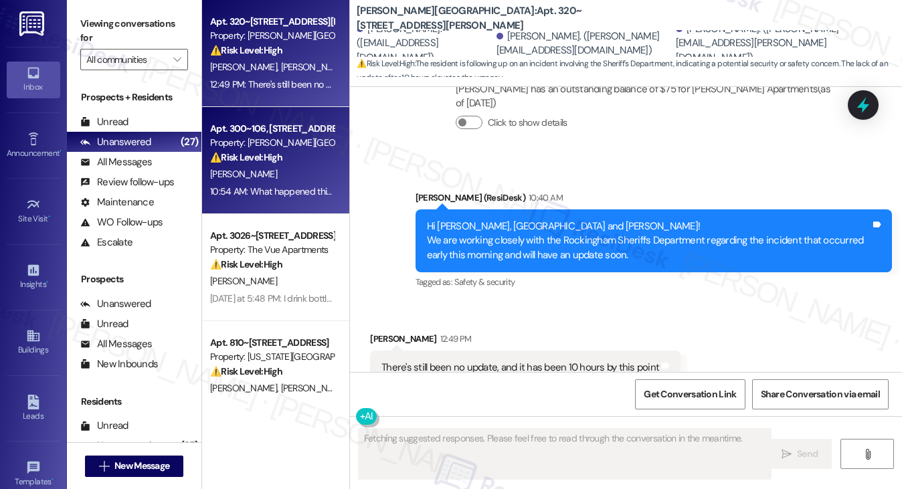
click at [312, 179] on div "[PERSON_NAME]" at bounding box center [272, 174] width 127 height 17
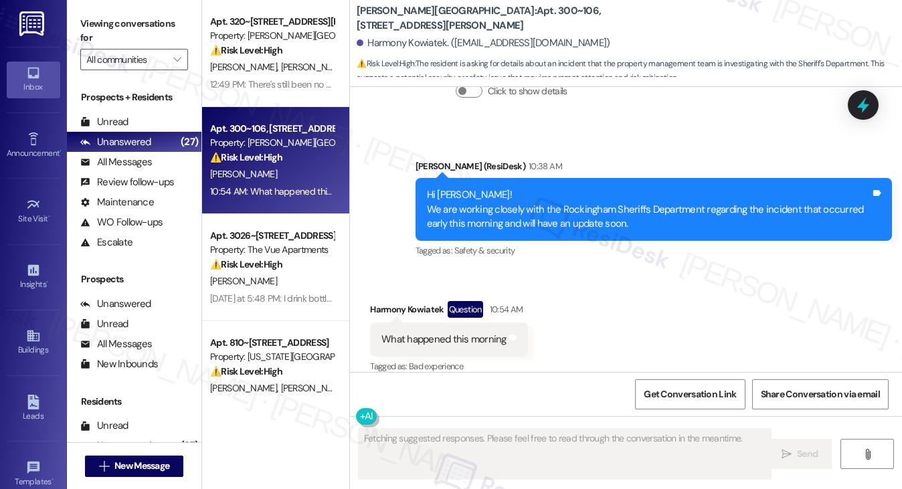
scroll to position [4367, 0]
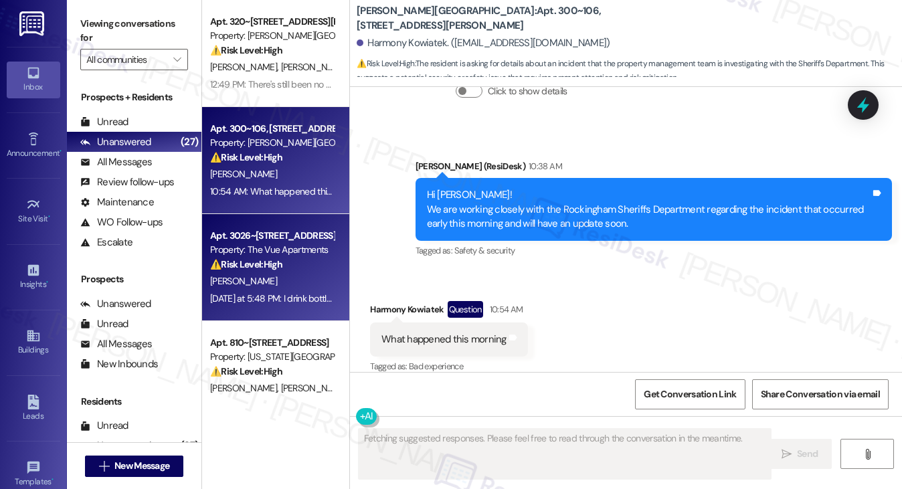
click at [286, 273] on div "[PERSON_NAME]" at bounding box center [272, 281] width 127 height 17
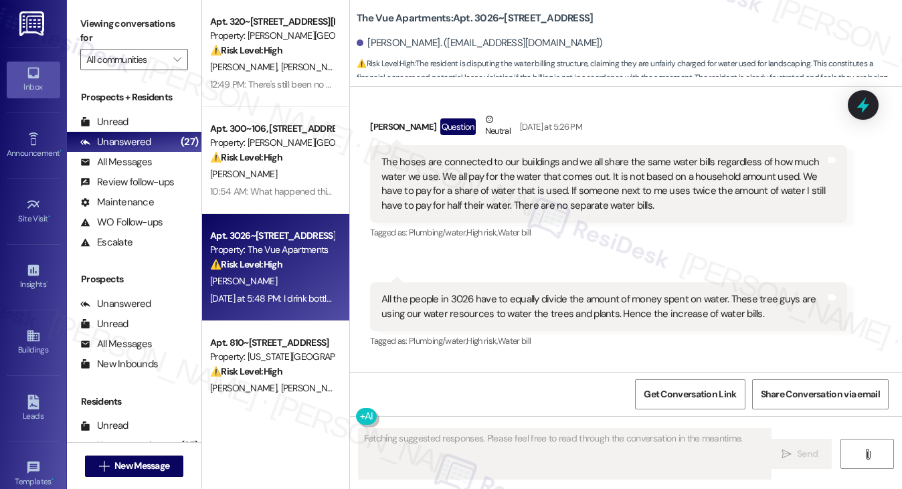
scroll to position [4424, 0]
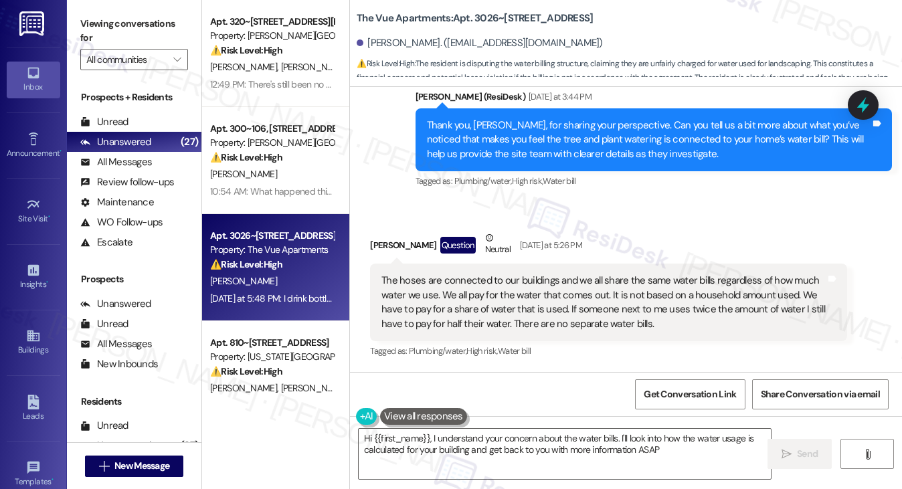
type textarea "Hi {{first_name}}, I understand your concern about the water bills. I'll look i…"
click at [443, 274] on div "The hoses are connected to our buildings and we all share the same water bills …" at bounding box center [604, 303] width 444 height 58
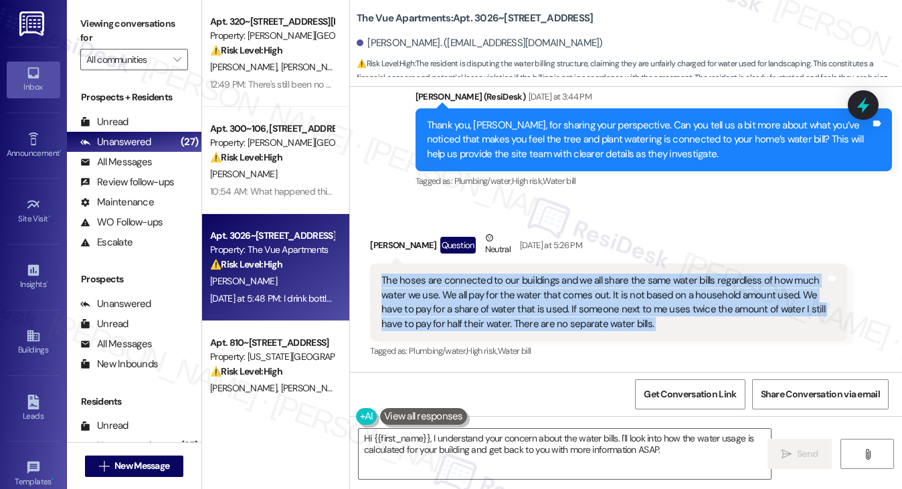
click at [443, 274] on div "The hoses are connected to our buildings and we all share the same water bills …" at bounding box center [604, 303] width 444 height 58
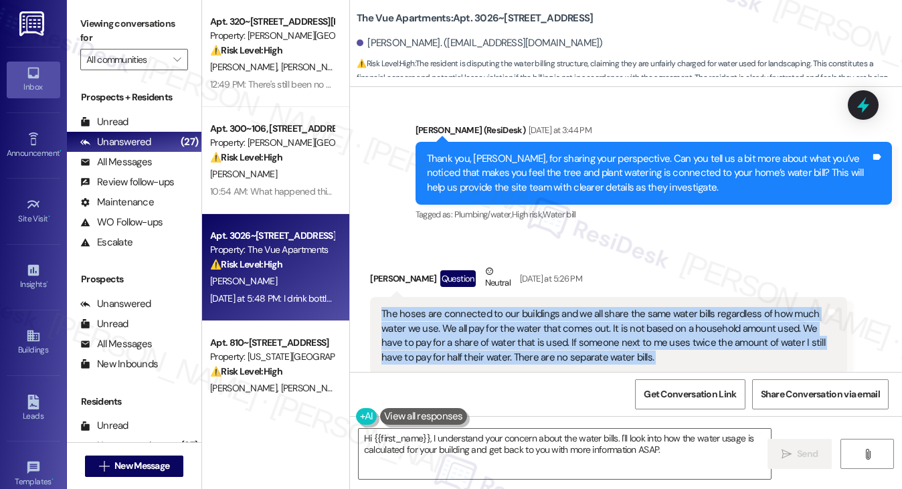
scroll to position [4224, 0]
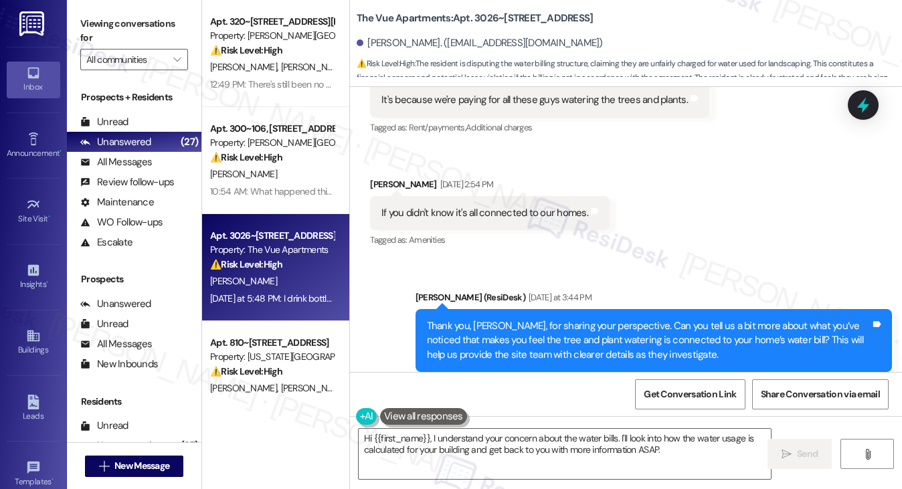
click at [509, 319] on div "Thank you, Jeffrey, for sharing your perspective. Can you tell us a bit more ab…" at bounding box center [649, 340] width 444 height 43
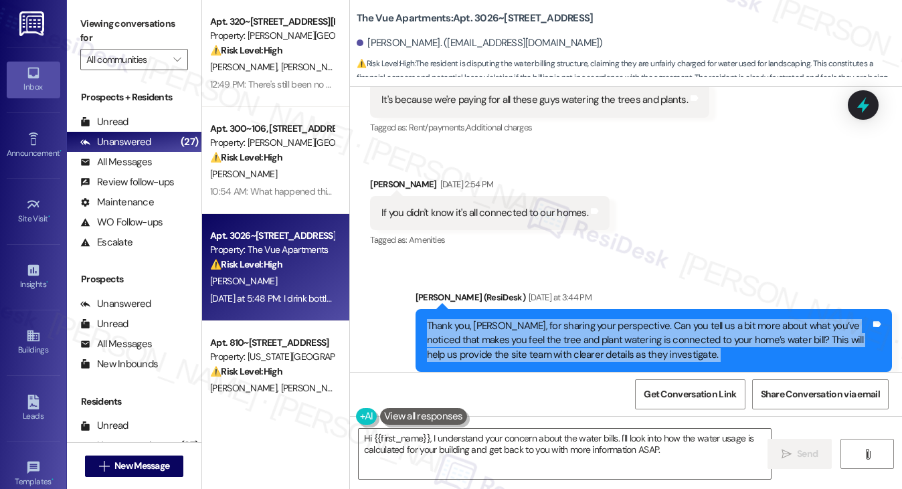
click at [509, 319] on div "Thank you, Jeffrey, for sharing your perspective. Can you tell us a bit more ab…" at bounding box center [649, 340] width 444 height 43
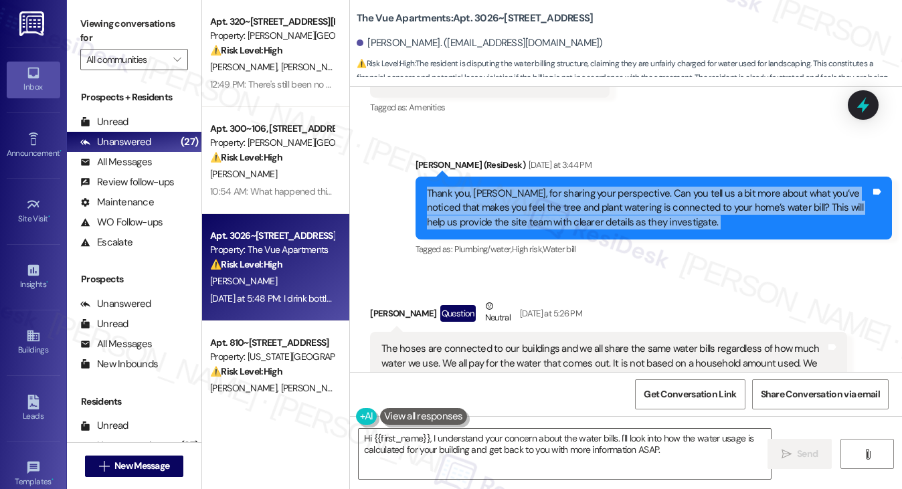
scroll to position [4358, 0]
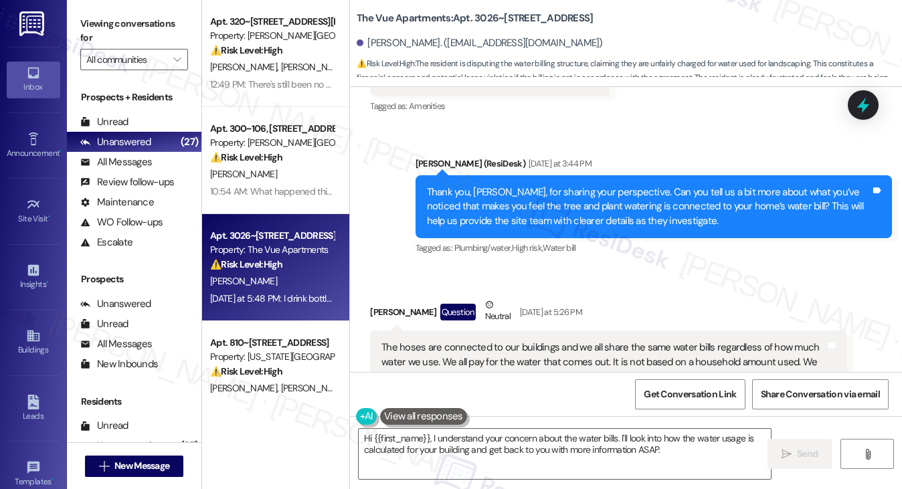
click at [400, 331] on div "The hoses are connected to our buildings and we all share the same water bills …" at bounding box center [608, 370] width 477 height 78
click at [399, 331] on div "The hoses are connected to our buildings and we all share the same water bills …" at bounding box center [608, 370] width 477 height 78
click at [402, 331] on div "The hoses are connected to our buildings and we all share the same water bills …" at bounding box center [608, 370] width 477 height 78
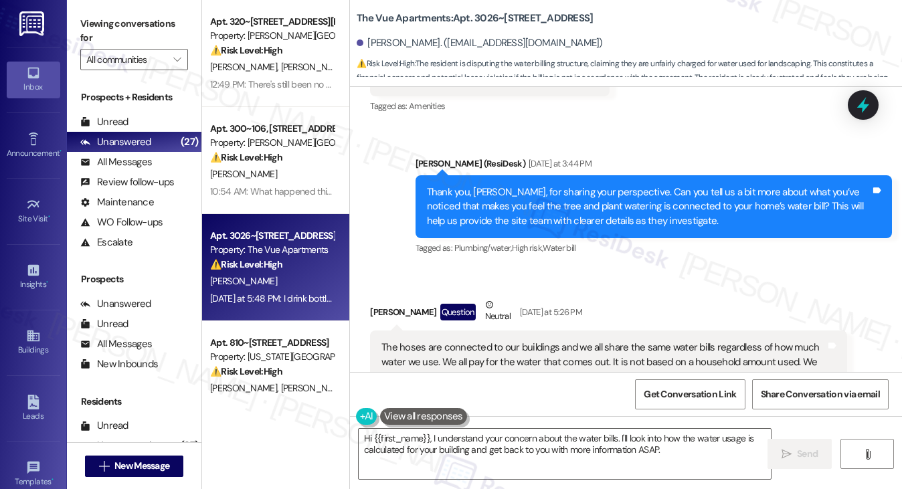
click at [402, 331] on div "The hoses are connected to our buildings and we all share the same water bills …" at bounding box center [608, 370] width 477 height 78
click at [505, 341] on div "The hoses are connected to our buildings and we all share the same water bills …" at bounding box center [604, 370] width 444 height 58
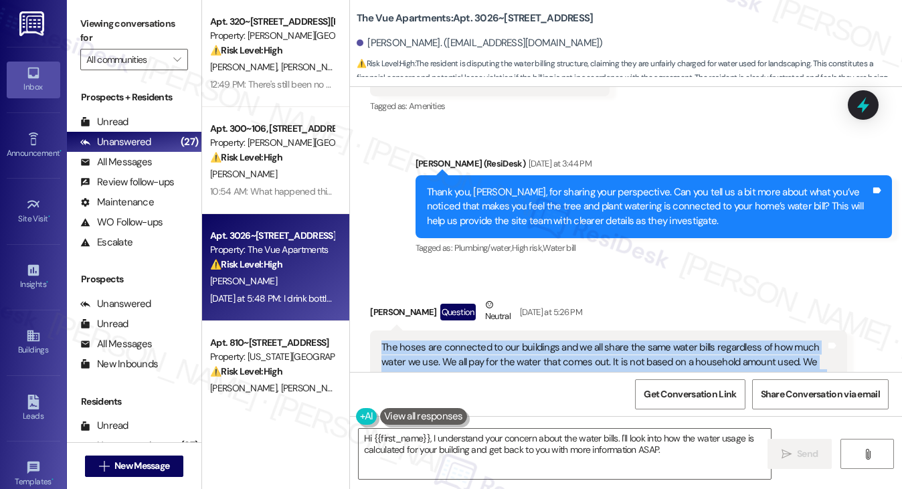
click at [505, 341] on div "The hoses are connected to our buildings and we all share the same water bills …" at bounding box center [604, 370] width 444 height 58
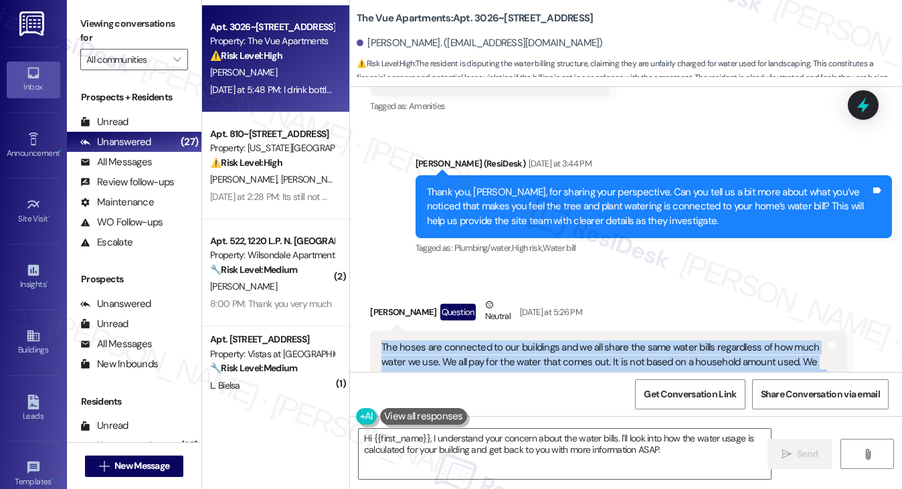
scroll to position [268, 0]
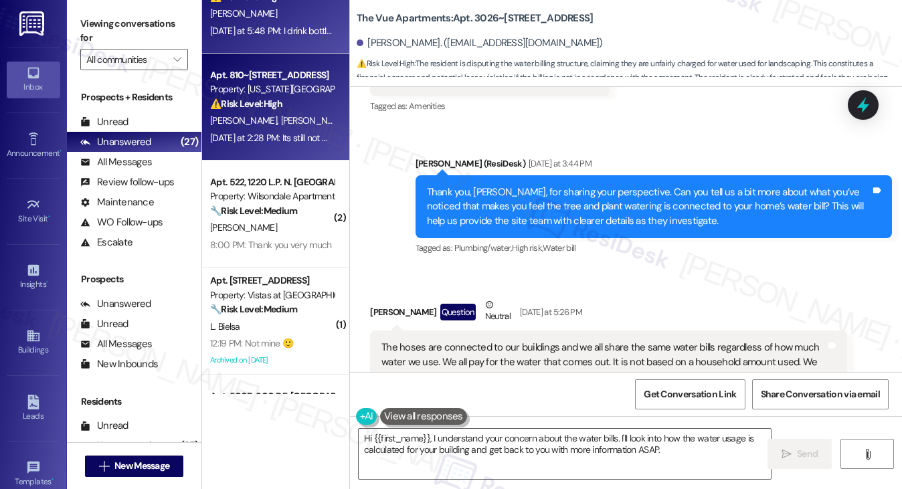
click at [269, 141] on div "Yesterday at 2:28 PM: Its still not working Yesterday at 2:28 PM: Its still not…" at bounding box center [281, 138] width 142 height 12
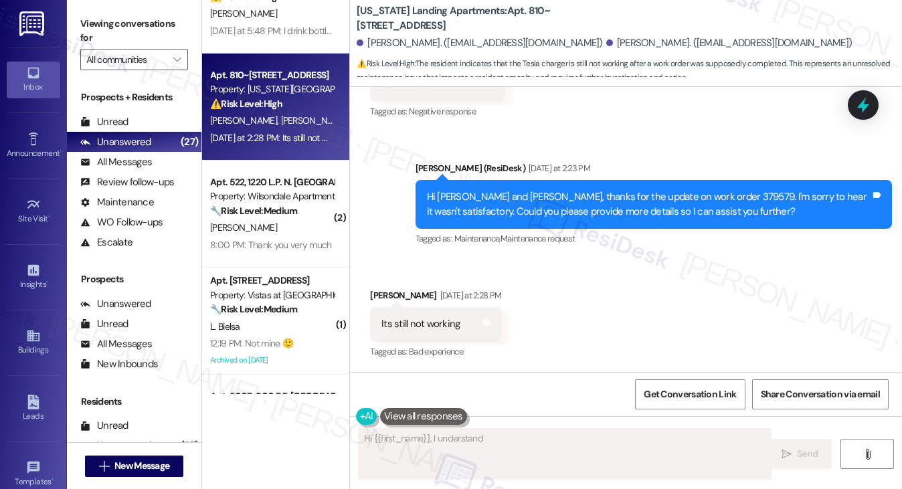
scroll to position [300, 0]
click at [402, 310] on div "Its still not working Tags and notes" at bounding box center [436, 324] width 132 height 34
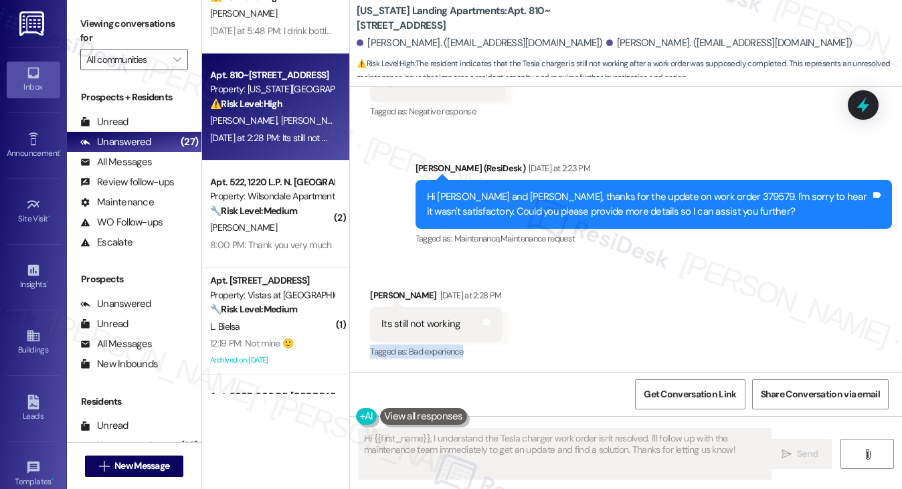
click at [402, 310] on div "Its still not working Tags and notes" at bounding box center [436, 324] width 132 height 34
click at [564, 202] on div "Hi Ariana and Diandra, thanks for the update on work order 379579. I'm sorry to…" at bounding box center [649, 204] width 444 height 29
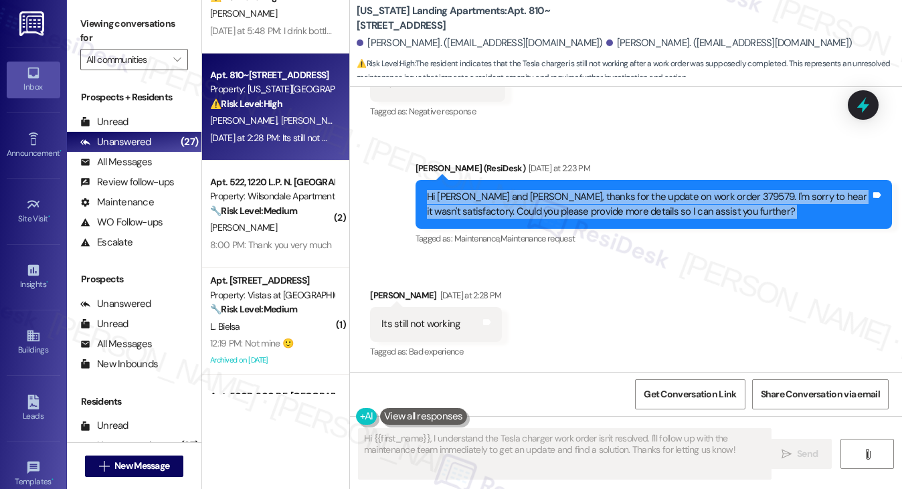
click at [564, 202] on div "Hi Ariana and Diandra, thanks for the update on work order 379579. I'm sorry to…" at bounding box center [649, 204] width 444 height 29
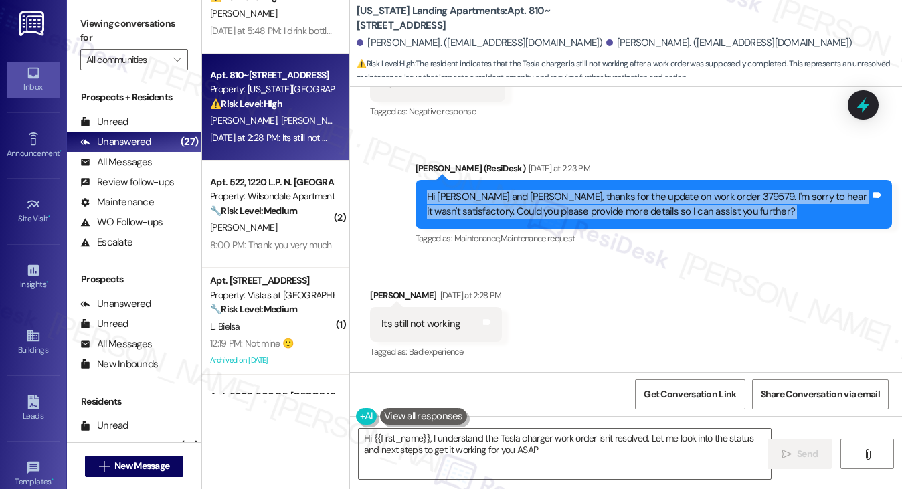
type textarea "Hi {{first_name}}, I understand the Tesla charger work order isn't resolved. Le…"
click at [679, 193] on div "Hi Ariana and Diandra, thanks for the update on work order 379579. I'm sorry to…" at bounding box center [649, 204] width 444 height 29
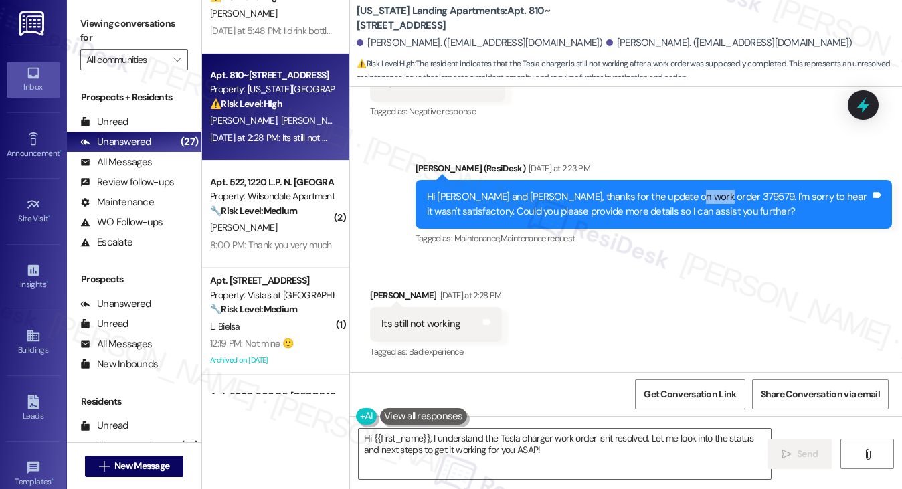
click at [679, 193] on div "Hi Ariana and Diandra, thanks for the update on work order 379579. I'm sorry to…" at bounding box center [649, 204] width 444 height 29
click at [509, 447] on textarea "Hi {{first_name}}, I understand the Tesla charger work order isn't resolved. Le…" at bounding box center [565, 454] width 413 height 50
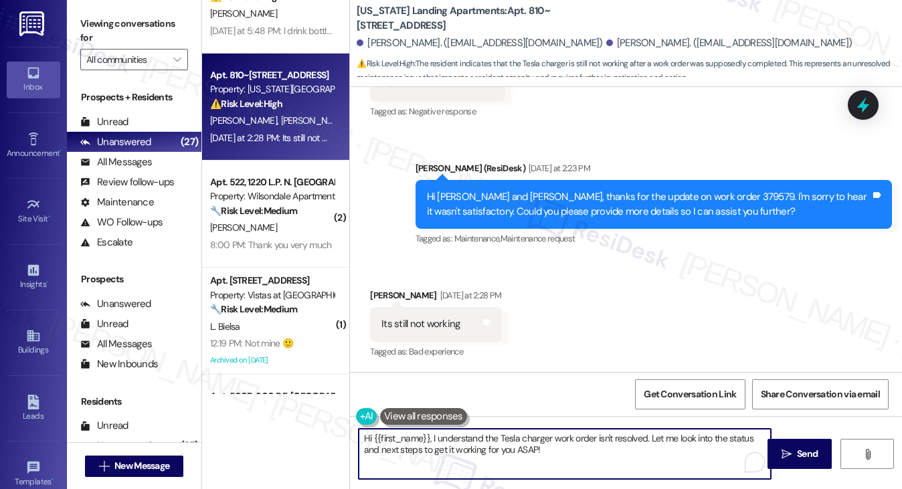
drag, startPoint x: 576, startPoint y: 452, endPoint x: 554, endPoint y: 438, distance: 25.3
click at [554, 439] on textarea "Hi {{first_name}}, I understand the Tesla charger work order isn't resolved. Le…" at bounding box center [565, 454] width 413 height 50
click at [401, 315] on div "Its still not working Tags and notes" at bounding box center [436, 324] width 132 height 34
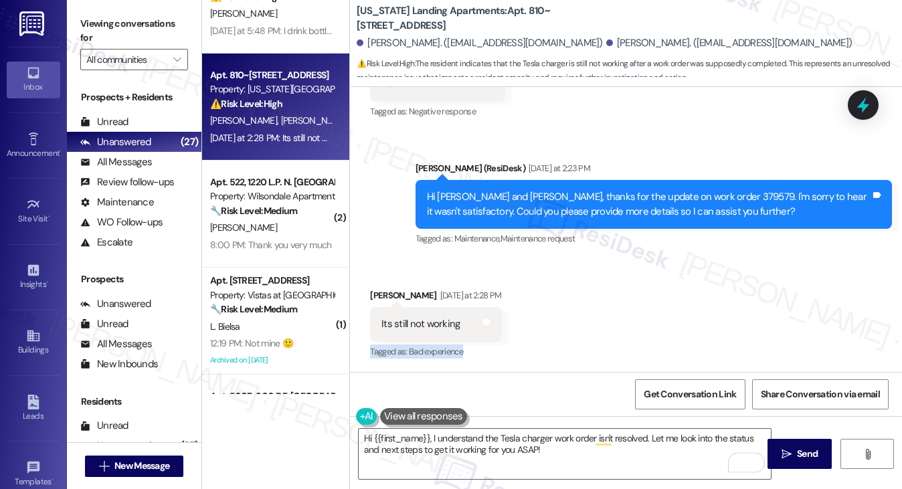
click at [401, 315] on div "Its still not working Tags and notes" at bounding box center [436, 324] width 132 height 34
click at [573, 200] on div "Hi Ariana and Diandra, thanks for the update on work order 379579. I'm sorry to…" at bounding box center [649, 204] width 444 height 29
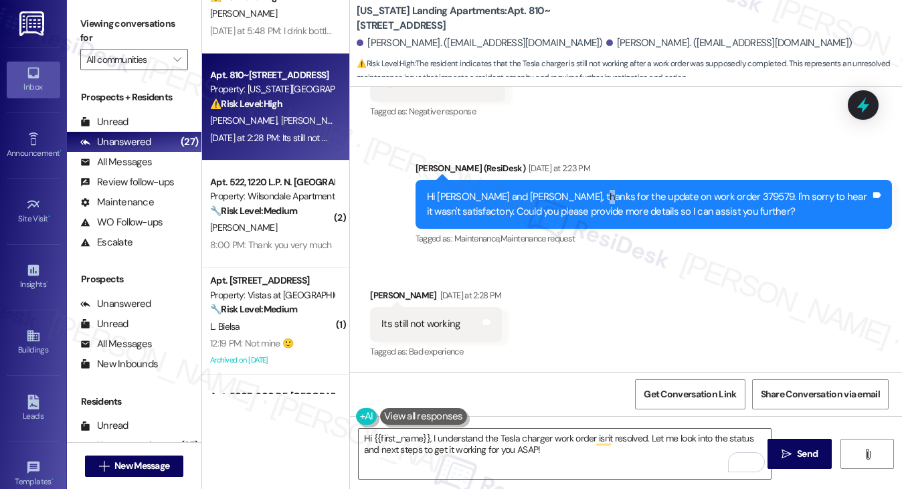
click at [573, 200] on div "Hi Ariana and Diandra, thanks for the update on work order 379579. I'm sorry to…" at bounding box center [649, 204] width 444 height 29
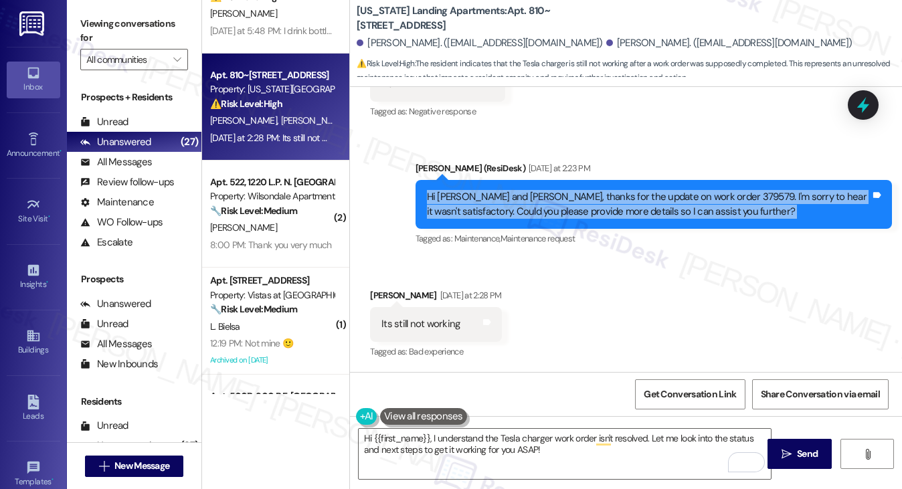
click at [573, 200] on div "Hi Ariana and Diandra, thanks for the update on work order 379579. I'm sorry to…" at bounding box center [649, 204] width 444 height 29
copy div "Hi Ariana and Diandra, thanks for the update on work order 379579. I'm sorry to…"
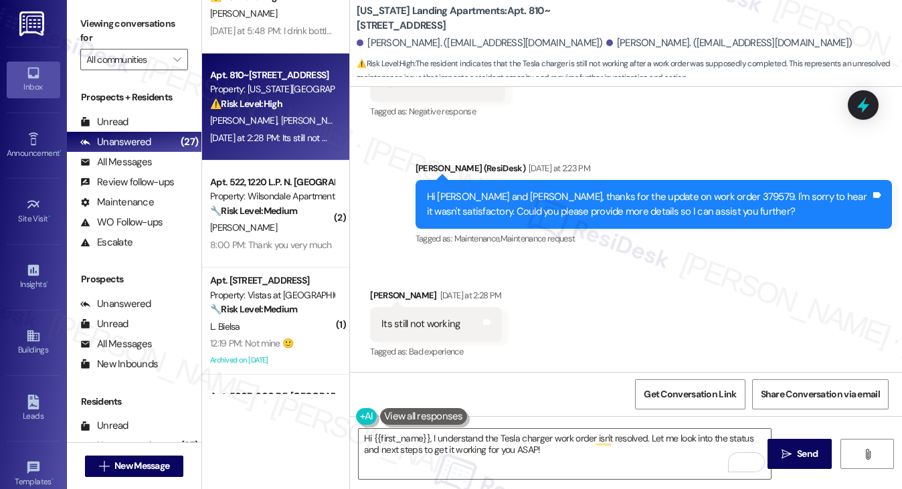
click at [130, 17] on label "Viewing conversations for" at bounding box center [134, 30] width 108 height 35
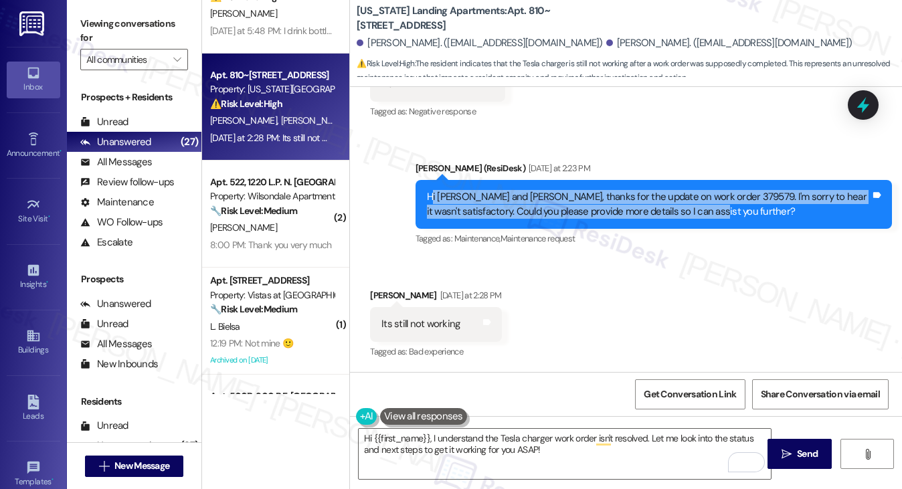
drag, startPoint x: 428, startPoint y: 192, endPoint x: 669, endPoint y: 198, distance: 241.0
click at [681, 204] on div "Hi Ariana and Diandra, thanks for the update on work order 379579. I'm sorry to…" at bounding box center [649, 204] width 444 height 29
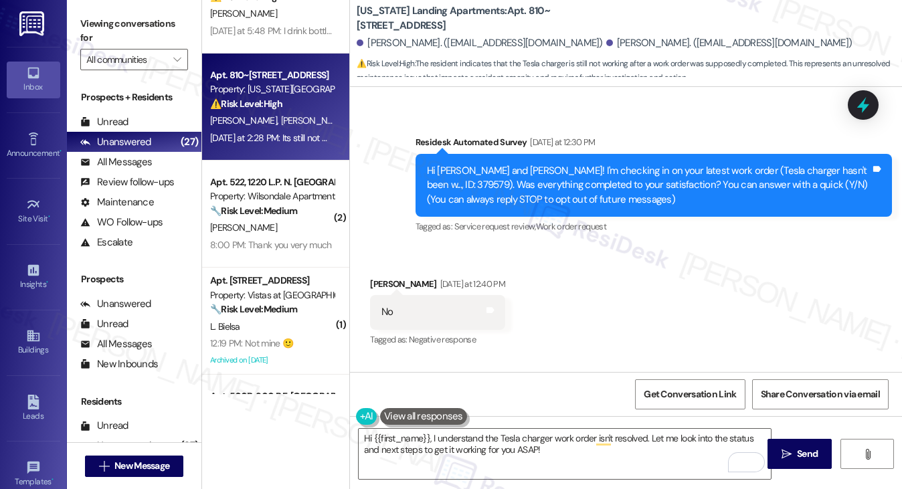
scroll to position [32, 0]
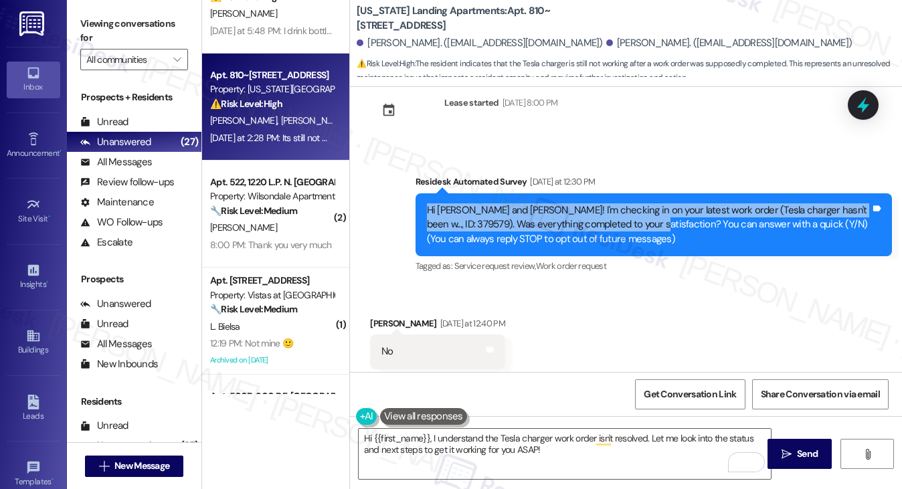
drag, startPoint x: 424, startPoint y: 201, endPoint x: 625, endPoint y: 228, distance: 202.6
click at [625, 228] on div "Hi Ariana and Diandra! I'm checking in on your latest work order (Tesla charger…" at bounding box center [654, 224] width 477 height 63
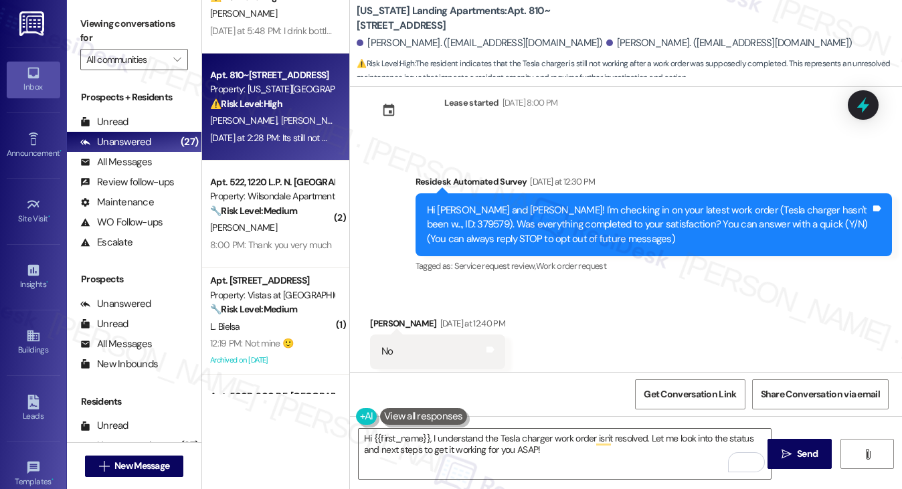
click at [127, 21] on label "Viewing conversations for" at bounding box center [134, 30] width 108 height 35
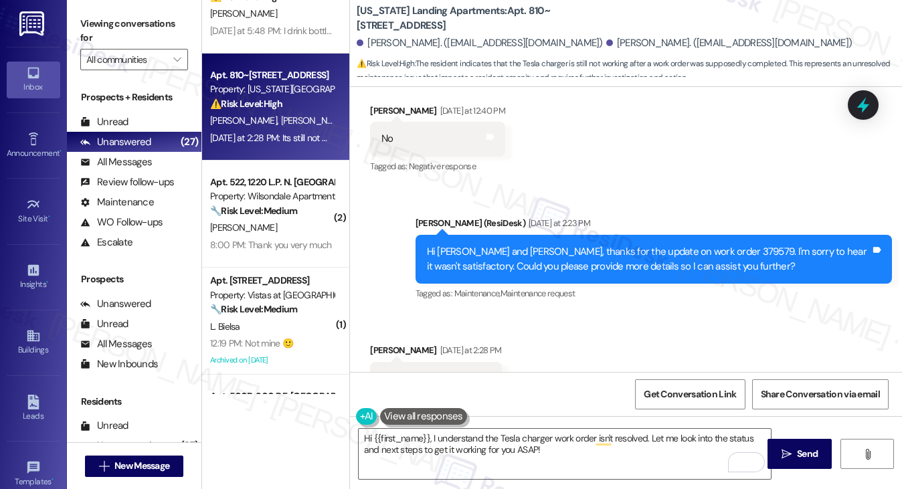
scroll to position [300, 0]
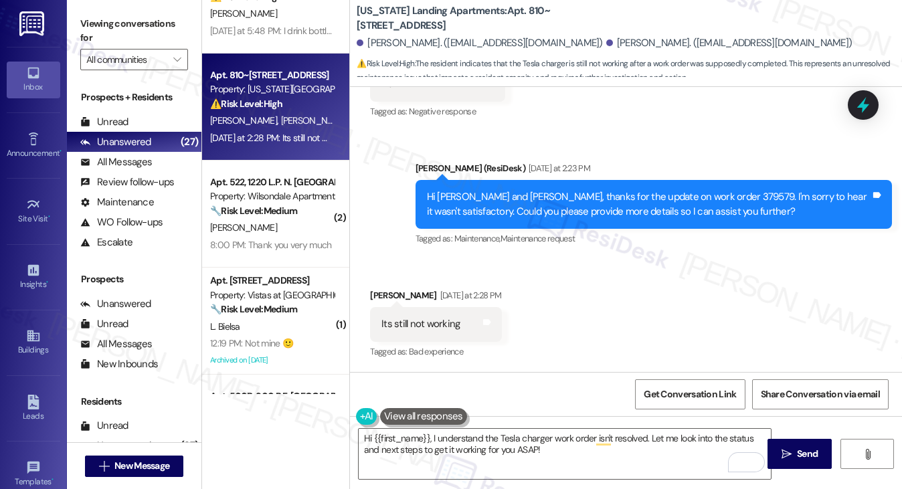
click at [392, 323] on div "Its still not working" at bounding box center [421, 324] width 78 height 14
copy div "Its still not working Tags and notes"
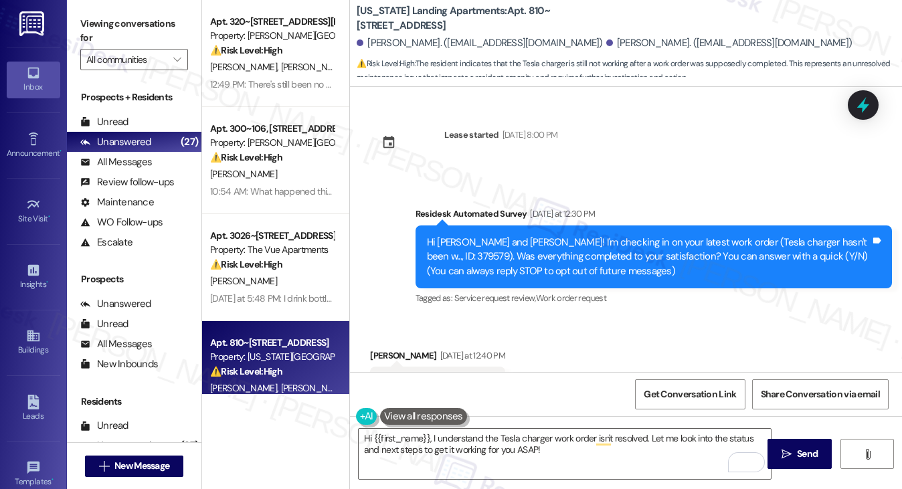
scroll to position [300, 0]
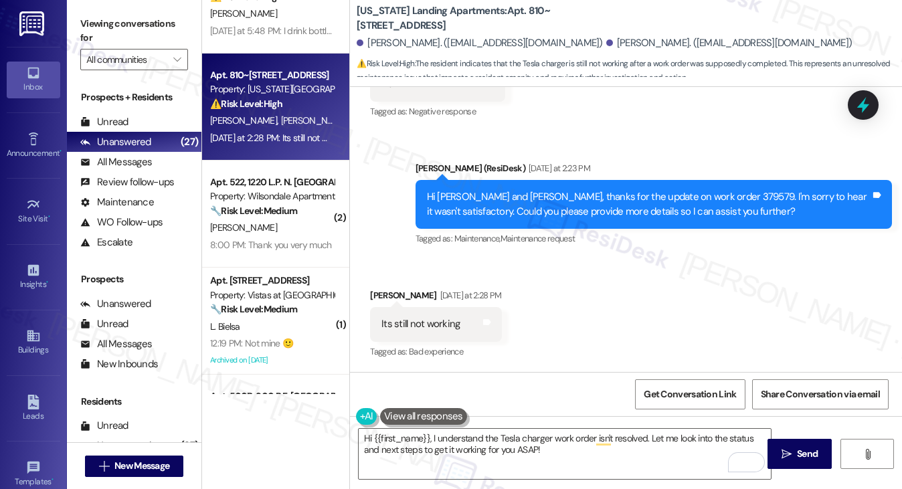
click at [94, 25] on label "Viewing conversations for" at bounding box center [134, 30] width 108 height 35
drag, startPoint x: 125, startPoint y: 25, endPoint x: 201, endPoint y: 77, distance: 91.5
click at [125, 25] on label "Viewing conversations for" at bounding box center [134, 30] width 108 height 35
click at [645, 255] on div "Sent via SMS [PERSON_NAME] (ResiDesk) [DATE] at 2:23 PM Hi [PERSON_NAME] and [P…" at bounding box center [654, 204] width 497 height 107
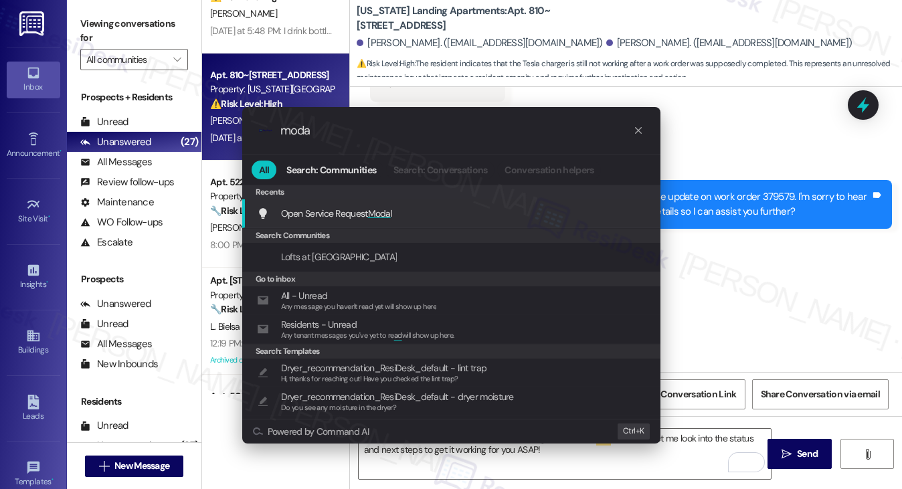
click at [359, 217] on span "Open Service Request Moda l" at bounding box center [337, 214] width 112 height 12
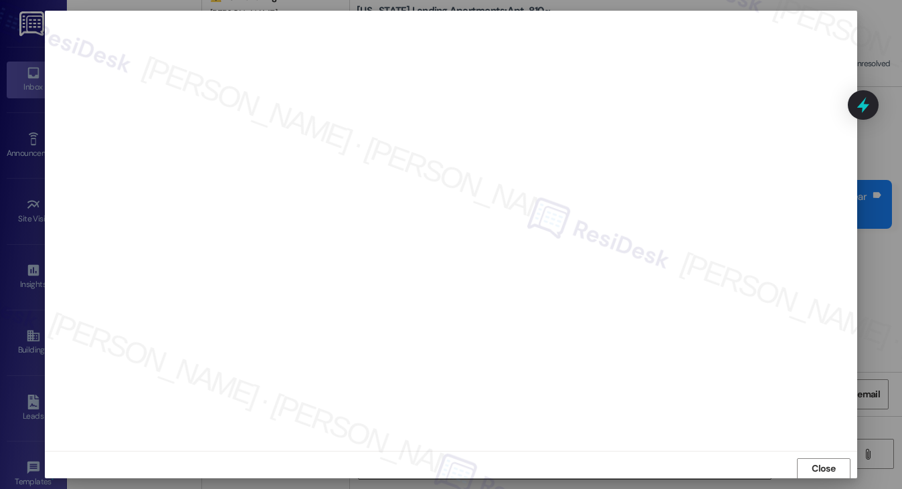
scroll to position [1, 0]
click at [806, 458] on button "Close" at bounding box center [824, 468] width 54 height 21
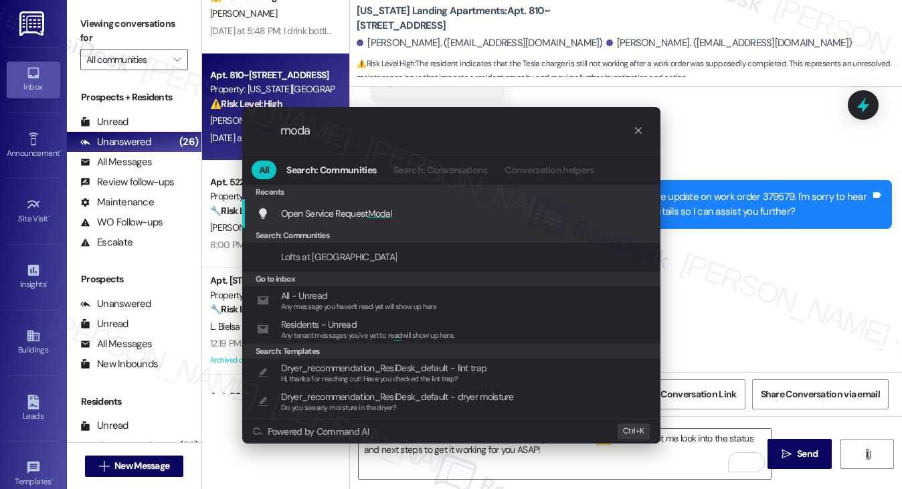
type input "moda"
click at [351, 213] on span "Open Service Request Moda l" at bounding box center [337, 214] width 112 height 12
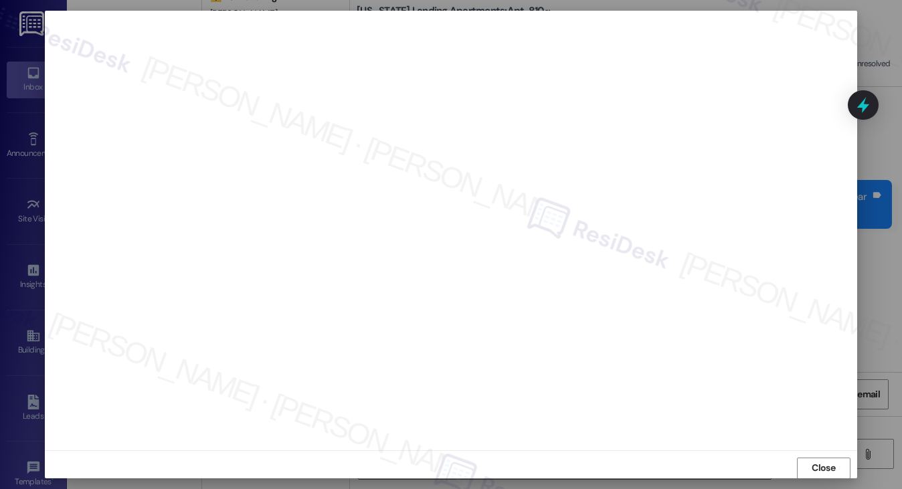
scroll to position [0, 0]
click at [827, 471] on span "Close" at bounding box center [823, 469] width 23 height 14
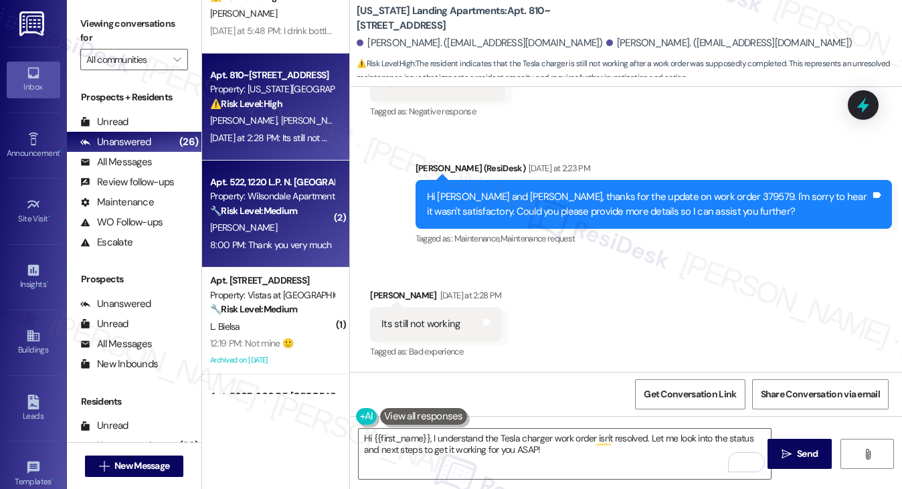
drag, startPoint x: 131, startPoint y: 25, endPoint x: 316, endPoint y: 178, distance: 240.1
click at [131, 25] on label "Viewing conversations for" at bounding box center [134, 30] width 108 height 35
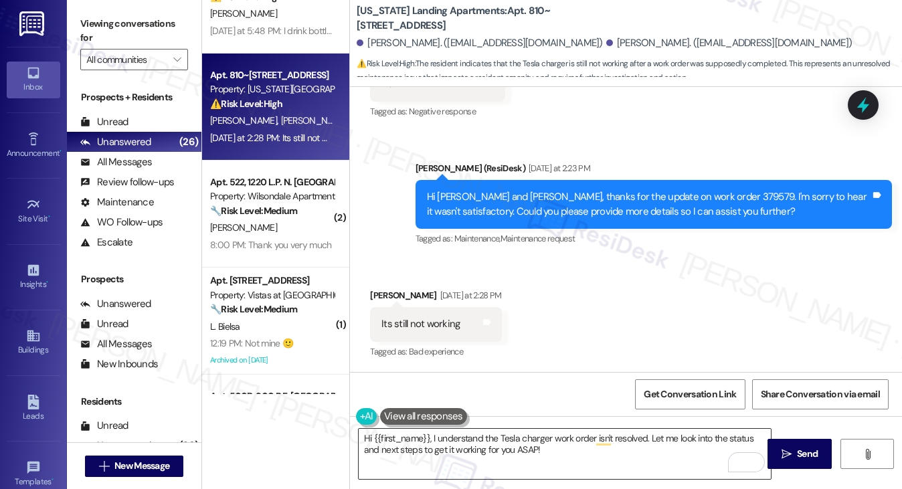
click at [537, 448] on textarea "Hi {{first_name}}, I understand the Tesla charger work order isn't resolved. Le…" at bounding box center [565, 454] width 413 height 50
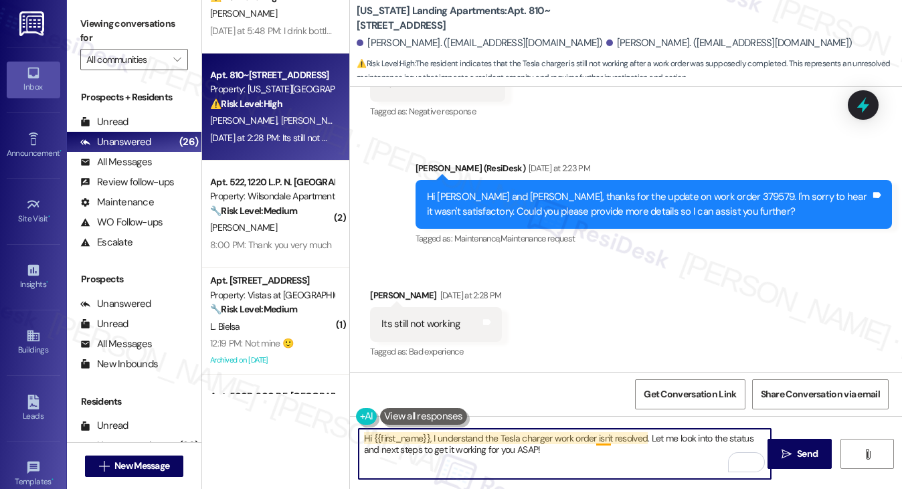
drag, startPoint x: 580, startPoint y: 448, endPoint x: 691, endPoint y: 419, distance: 115.0
click at [640, 444] on textarea "Hi {{first_name}}, I understand the Tesla charger work order isn't resolved. Le…" at bounding box center [565, 454] width 413 height 50
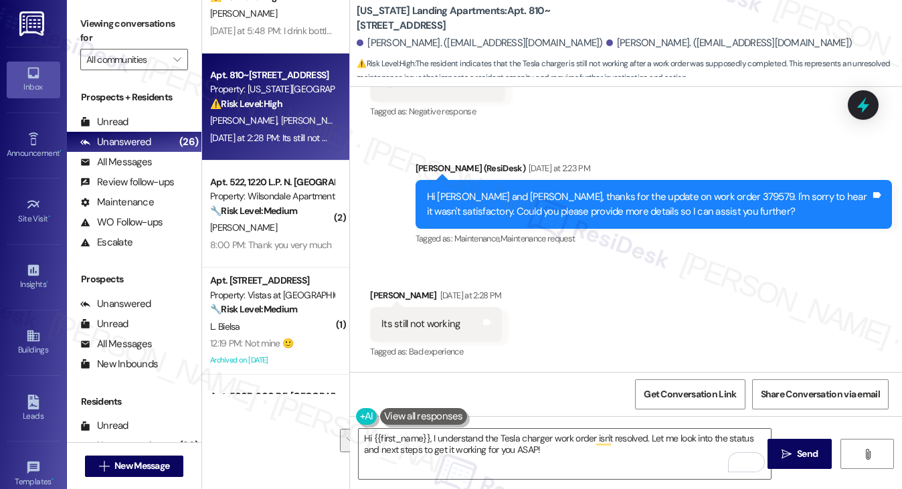
drag, startPoint x: 112, startPoint y: 14, endPoint x: 121, endPoint y: 19, distance: 10.2
click at [112, 14] on label "Viewing conversations for" at bounding box center [134, 30] width 108 height 35
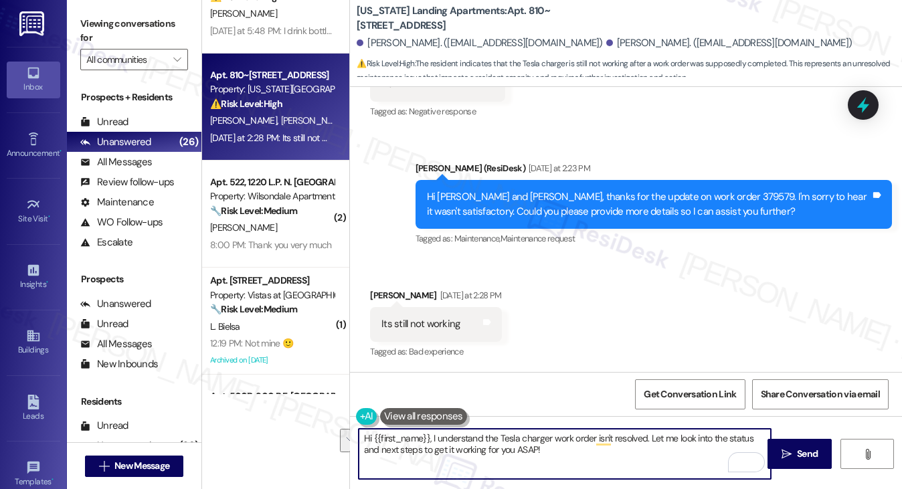
drag, startPoint x: 612, startPoint y: 459, endPoint x: 650, endPoint y: 438, distance: 43.1
click at [650, 438] on textarea "Hi {{first_name}}, I understand the Tesla charger work order isn't resolved. Le…" at bounding box center [565, 454] width 413 height 50
paste textarea "does the issue seem the same as before, or has anything changed since the team …"
click at [650, 438] on textarea "Hi {{first_name}}, I understand the Tesla charger work order isn't resolved. do…" at bounding box center [565, 454] width 413 height 50
click at [614, 460] on textarea "Hi {{first_name}}, I understand the Tesla charger work order isn't resolved. Do…" at bounding box center [565, 454] width 413 height 50
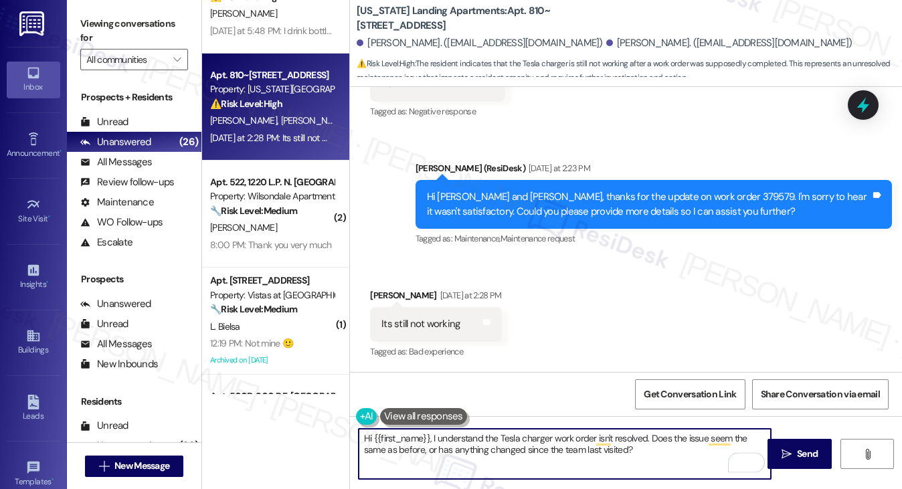
click at [614, 460] on textarea "Hi {{first_name}}, I understand the Tesla charger work order isn't resolved. Do…" at bounding box center [565, 454] width 413 height 50
click at [533, 457] on textarea "Hi {{first_name}}, I understand the Tesla charger work order isn't resolved. Do…" at bounding box center [565, 454] width 413 height 50
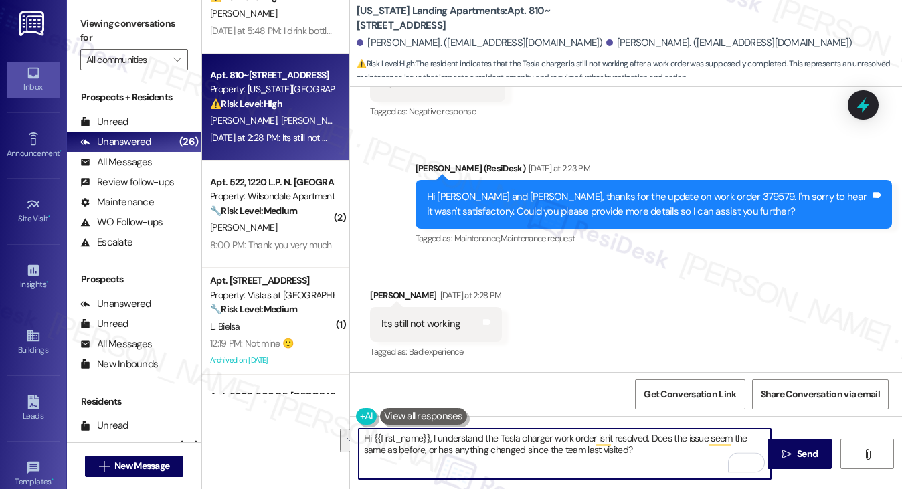
click at [630, 453] on textarea "Hi {{first_name}}, I understand the Tesla charger work order isn't resolved. Do…" at bounding box center [565, 454] width 413 height 50
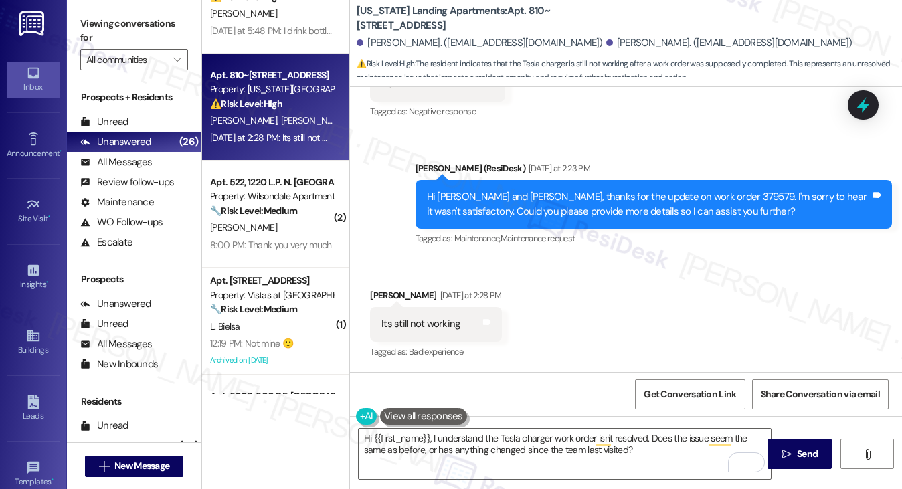
click at [371, 288] on div "[PERSON_NAME] [DATE] at 2:28 PM" at bounding box center [436, 297] width 132 height 19
copy div "Ariana"
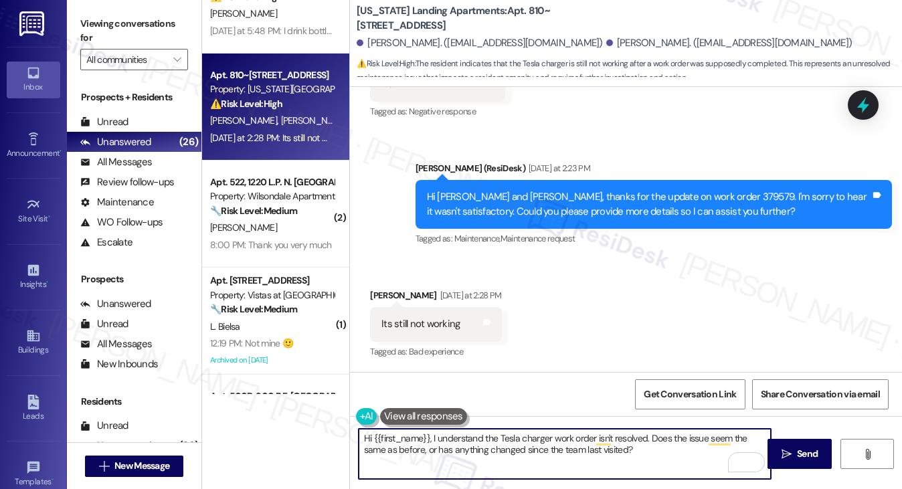
drag, startPoint x: 372, startPoint y: 434, endPoint x: 423, endPoint y: 427, distance: 51.3
click at [428, 429] on textarea "Hi {{first_name}}, I understand the Tesla charger work order isn't resolved. Do…" at bounding box center [565, 454] width 413 height 50
paste textarea "Ariana"
click at [478, 433] on textarea "Hi [PERSON_NAME], I understand the Tesla charger work order isn't resolved. Doe…" at bounding box center [565, 454] width 413 height 50
click at [479, 434] on textarea "Hi [PERSON_NAME], I understand the Tesla charger work order isn't resolved. Doe…" at bounding box center [565, 454] width 413 height 50
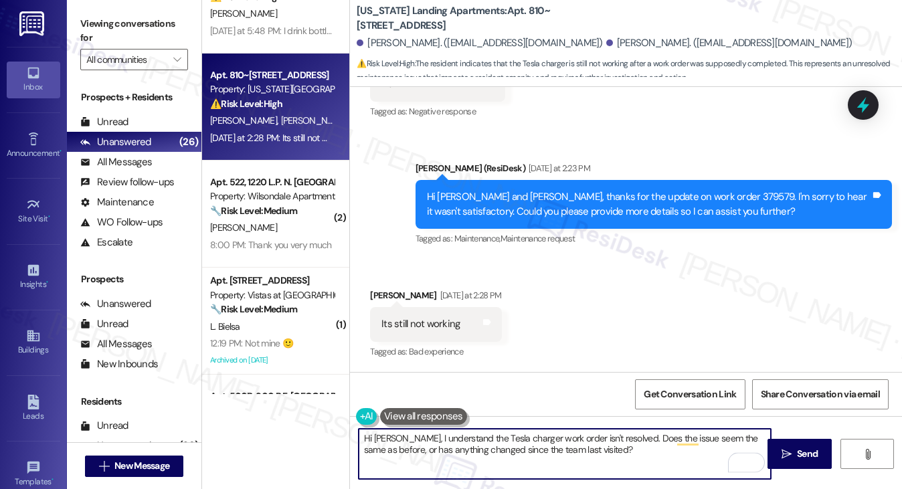
click at [479, 434] on textarea "Hi [PERSON_NAME], I understand the Tesla charger work order isn't resolved. Doe…" at bounding box center [565, 454] width 413 height 50
type textarea "Hi [PERSON_NAME], I understand the Tesla charger work order isn't resolved. Doe…"
click at [594, 367] on div "Received via SMS [PERSON_NAME] [DATE] at 2:28 PM Its still not working Tags and…" at bounding box center [626, 314] width 552 height 113
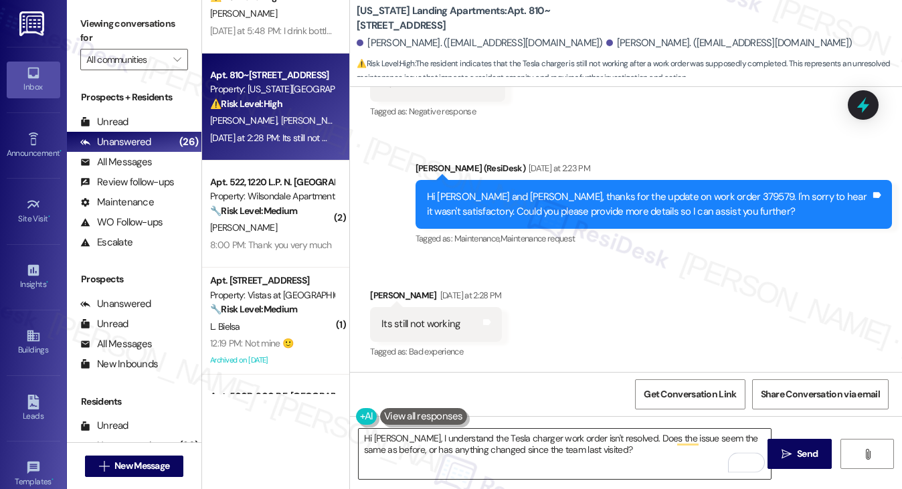
click at [608, 442] on textarea "Hi [PERSON_NAME], I understand the Tesla charger work order isn't resolved. Doe…" at bounding box center [565, 454] width 413 height 50
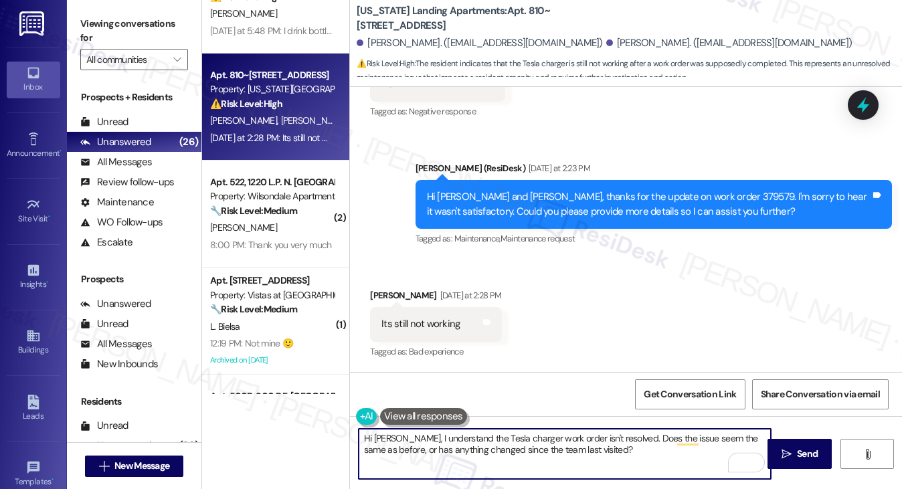
click at [608, 442] on textarea "Hi [PERSON_NAME], I understand the Tesla charger work order isn't resolved. Doe…" at bounding box center [565, 454] width 413 height 50
drag, startPoint x: 608, startPoint y: 442, endPoint x: 616, endPoint y: 434, distance: 10.9
click at [608, 442] on textarea "Hi [PERSON_NAME], I understand the Tesla charger work order isn't resolved. Doe…" at bounding box center [565, 454] width 413 height 50
click at [663, 364] on div "Received via SMS [PERSON_NAME] [DATE] at 2:28 PM Its still not working Tags and…" at bounding box center [626, 314] width 552 height 113
click at [563, 463] on textarea "Hi [PERSON_NAME], I understand the Tesla charger work order isn't resolved. Doe…" at bounding box center [565, 454] width 413 height 50
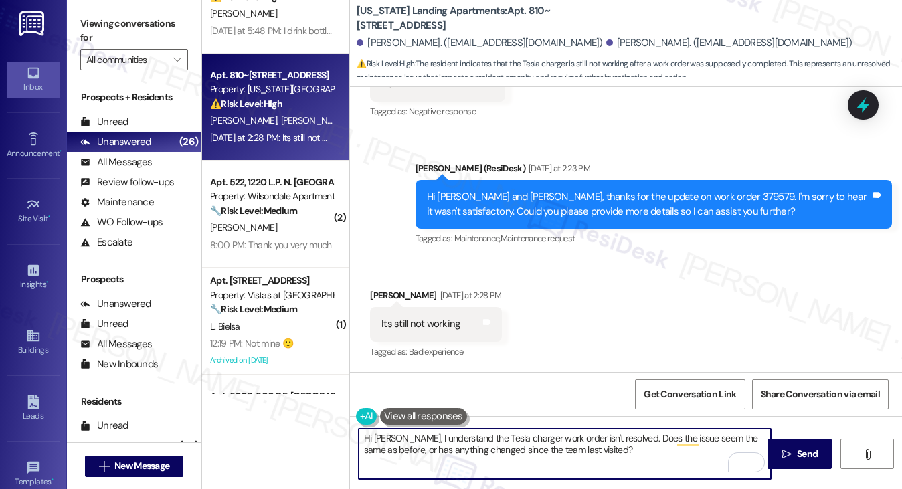
click at [563, 463] on textarea "Hi [PERSON_NAME], I understand the Tesla charger work order isn't resolved. Doe…" at bounding box center [565, 454] width 413 height 50
click at [631, 374] on div "Get Conversation Link Share Conversation via email" at bounding box center [626, 394] width 552 height 44
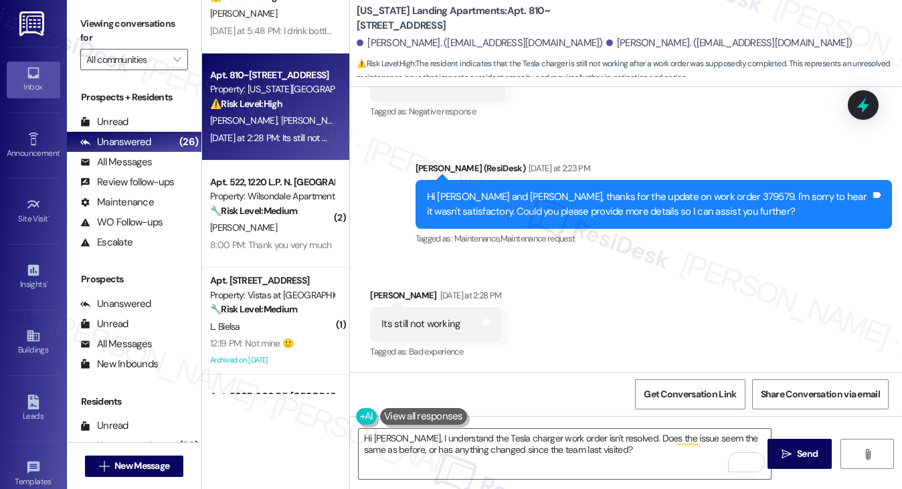
click at [114, 33] on label "Viewing conversations for" at bounding box center [134, 30] width 108 height 35
click at [798, 454] on span "Send" at bounding box center [807, 454] width 21 height 14
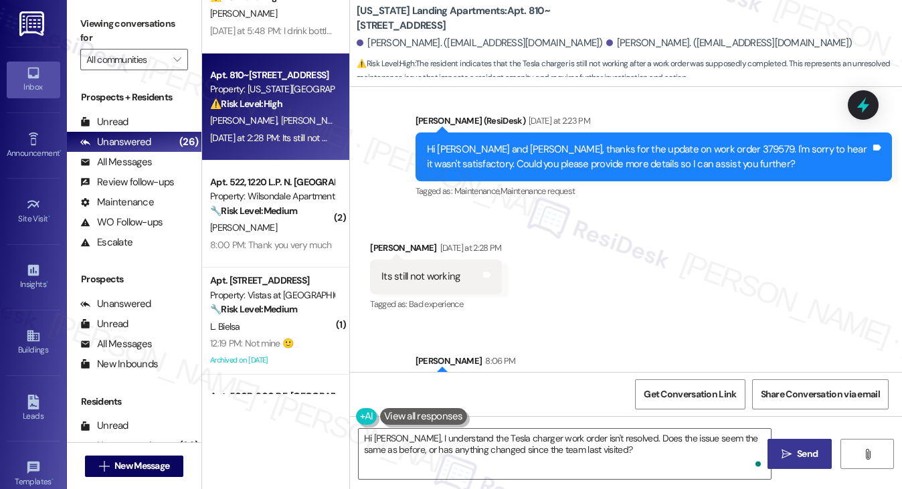
scroll to position [407, 0]
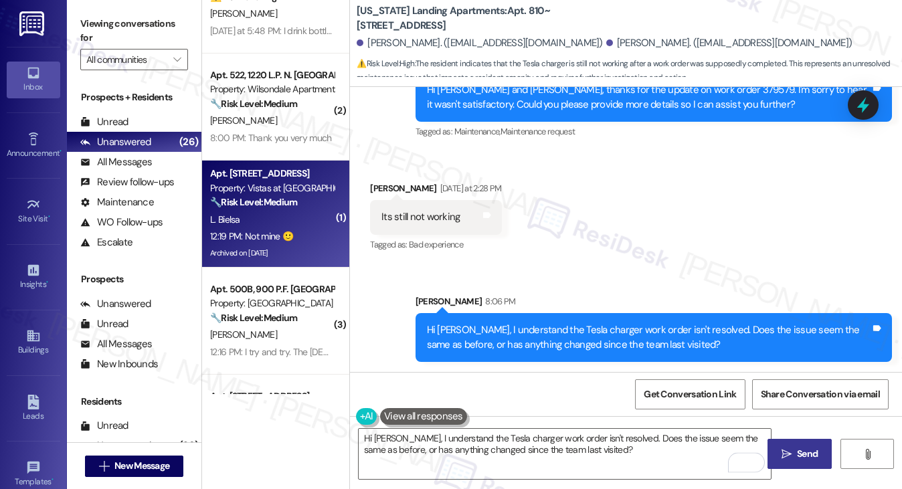
click at [263, 212] on div "L. Bielsa" at bounding box center [272, 220] width 127 height 17
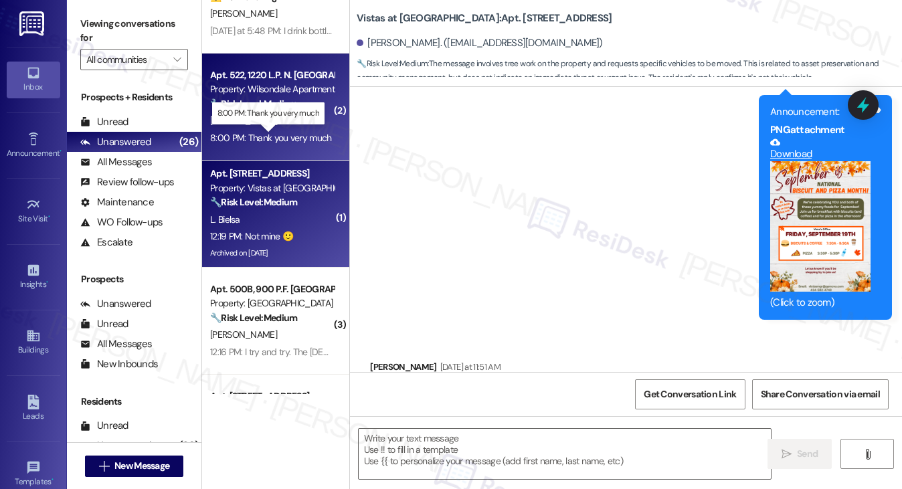
type textarea "Fetching suggested responses. Please feel free to read through the conversation…"
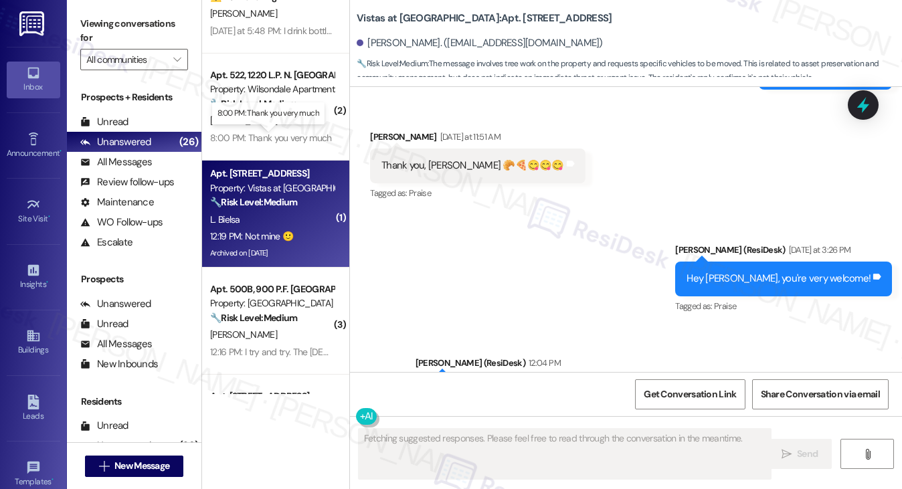
click at [323, 141] on div "8:00 PM: Thank you very much 8:00 PM: Thank you very much" at bounding box center [270, 138] width 121 height 12
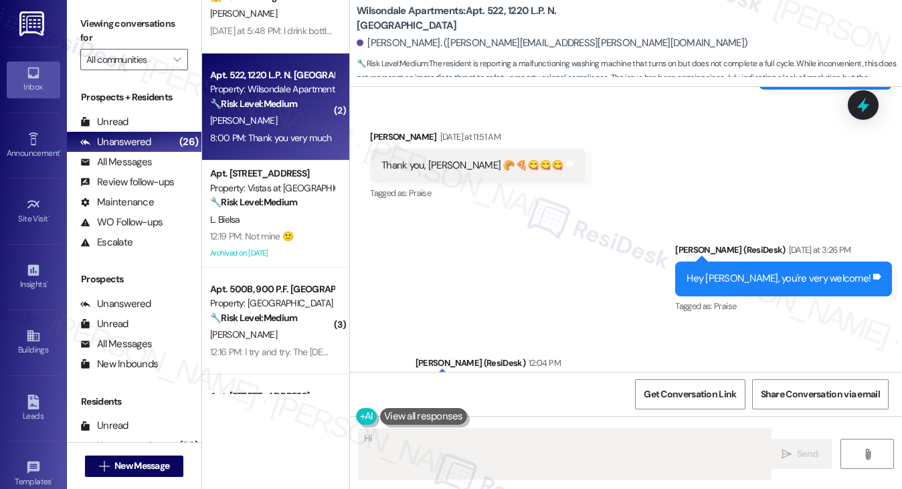
scroll to position [1249, 0]
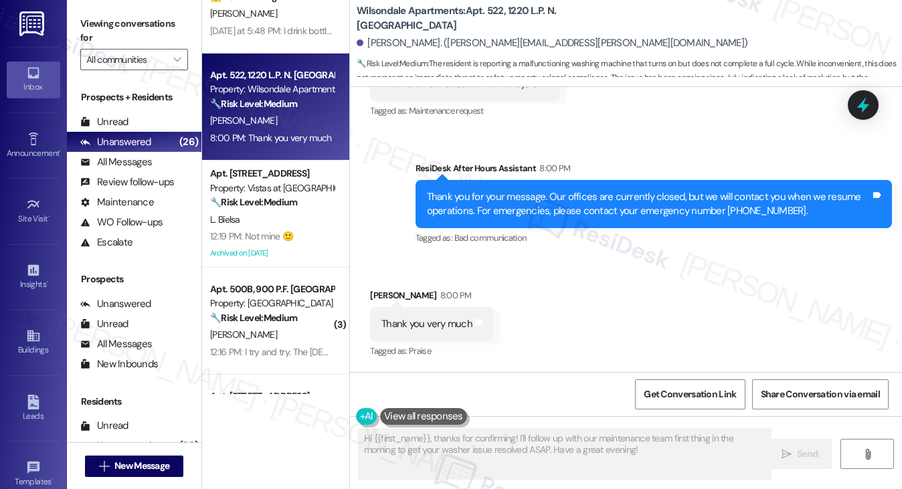
click at [527, 205] on div "Thank you for your message. Our offices are currently closed, but we will conta…" at bounding box center [649, 204] width 444 height 29
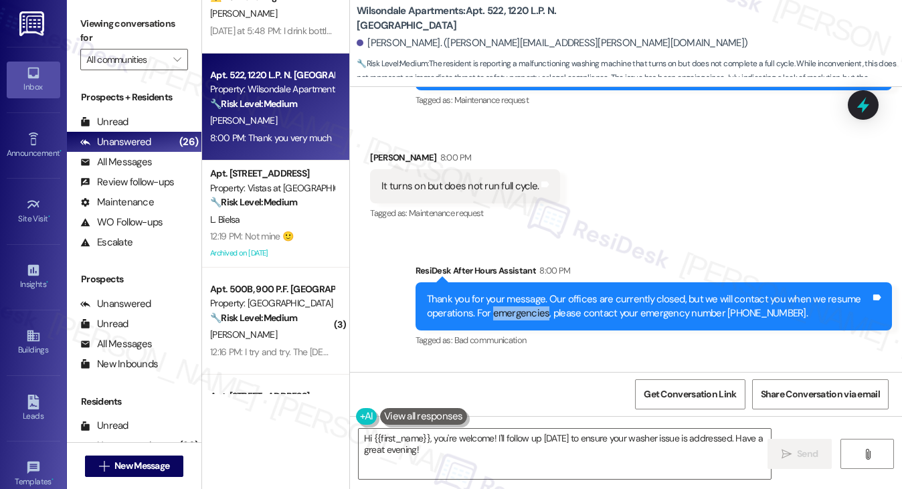
scroll to position [981, 0]
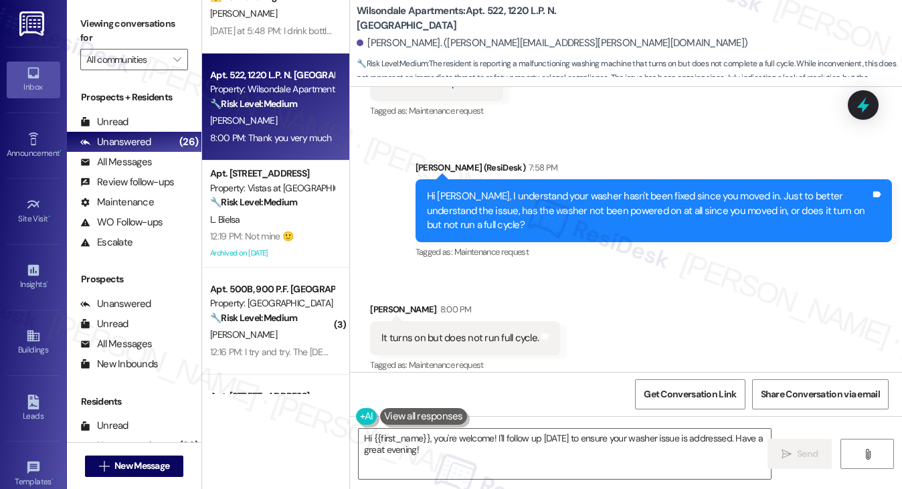
click at [443, 339] on div "It turns on but does not run full cycle. Tags and notes" at bounding box center [465, 338] width 190 height 34
click at [503, 216] on div "Hi [PERSON_NAME], I understand your washer hasn't been fixed since you moved in…" at bounding box center [649, 210] width 444 height 43
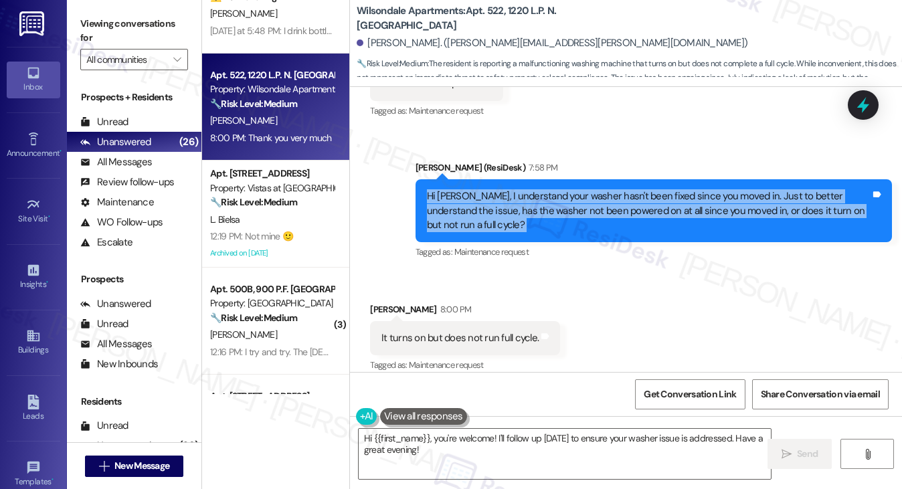
click at [503, 216] on div "Hi [PERSON_NAME], I understand your washer hasn't been fixed since you moved in…" at bounding box center [649, 210] width 444 height 43
click at [454, 355] on div "It turns on but does not run full cycle. Tags and notes" at bounding box center [465, 338] width 190 height 34
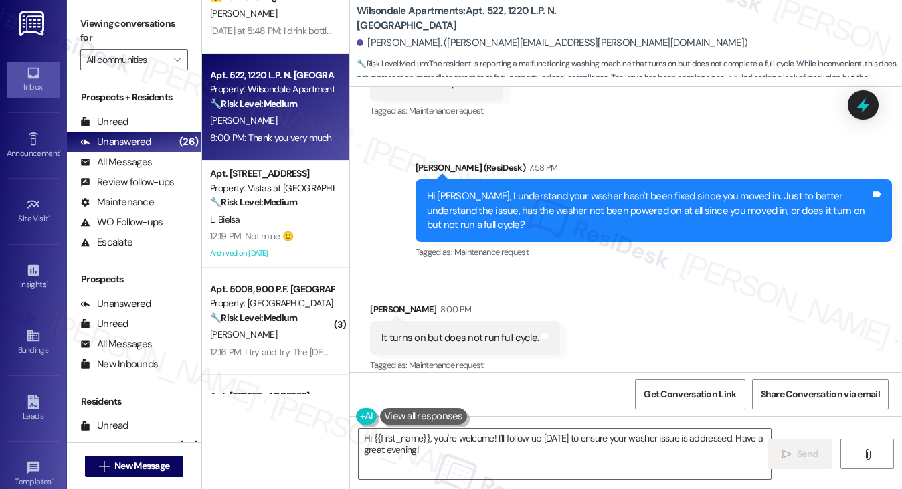
click at [471, 345] on div "It turns on but does not run full cycle." at bounding box center [460, 338] width 157 height 14
click at [509, 232] on div "Hi [PERSON_NAME], I understand your washer hasn't been fixed since you moved in…" at bounding box center [649, 210] width 444 height 43
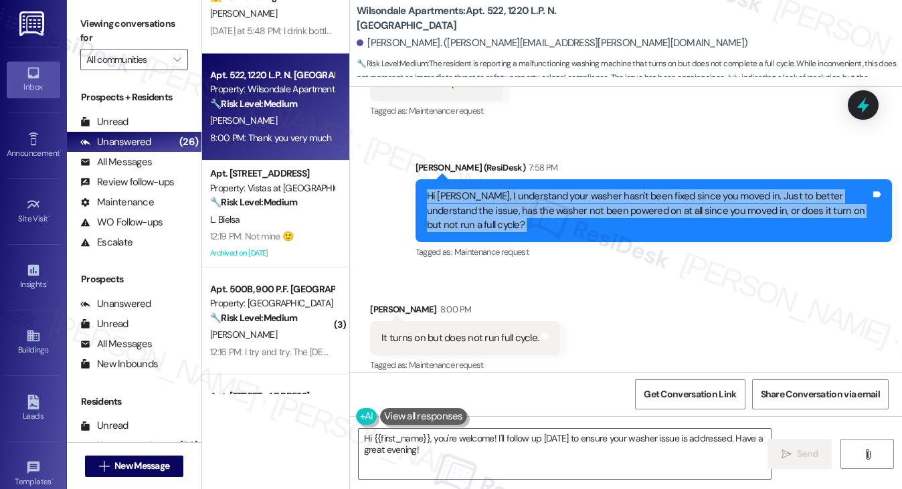
click at [509, 232] on div "Hi [PERSON_NAME], I understand your washer hasn't been fixed since you moved in…" at bounding box center [649, 210] width 444 height 43
click at [523, 232] on div "Hi [PERSON_NAME], I understand your washer hasn't been fixed since you moved in…" at bounding box center [649, 210] width 444 height 43
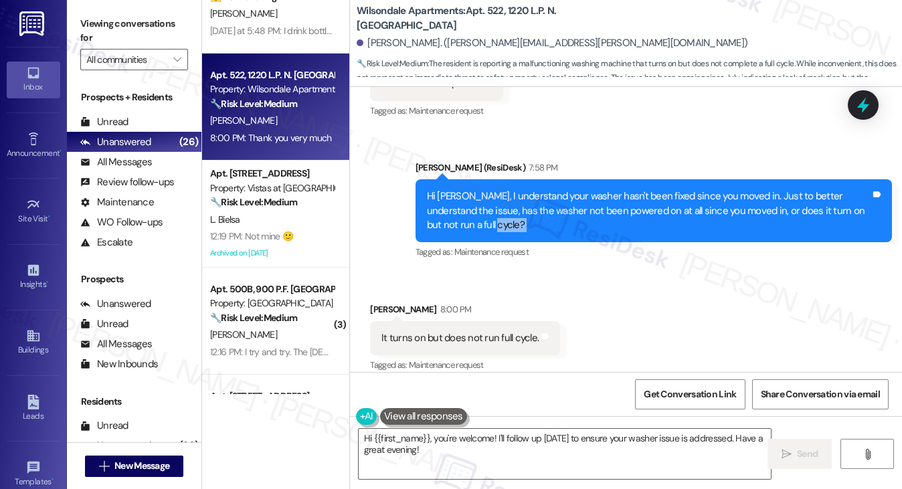
click at [522, 232] on div "Hi [PERSON_NAME], I understand your washer hasn't been fixed since you moved in…" at bounding box center [649, 210] width 444 height 43
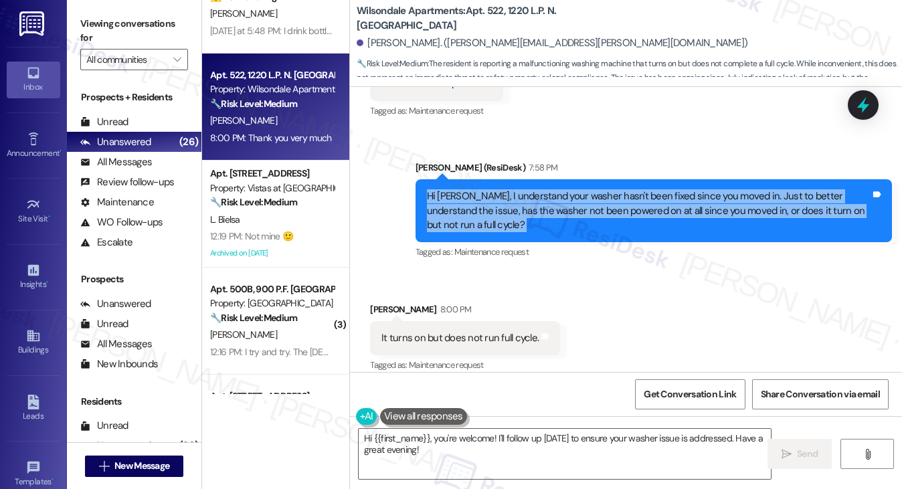
click at [522, 232] on div "Hi [PERSON_NAME], I understand your washer hasn't been fixed since you moved in…" at bounding box center [649, 210] width 444 height 43
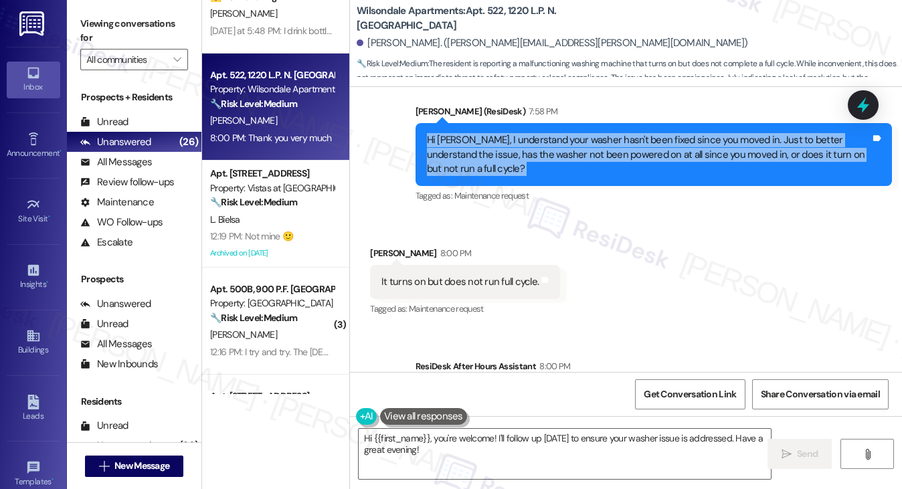
scroll to position [1115, 0]
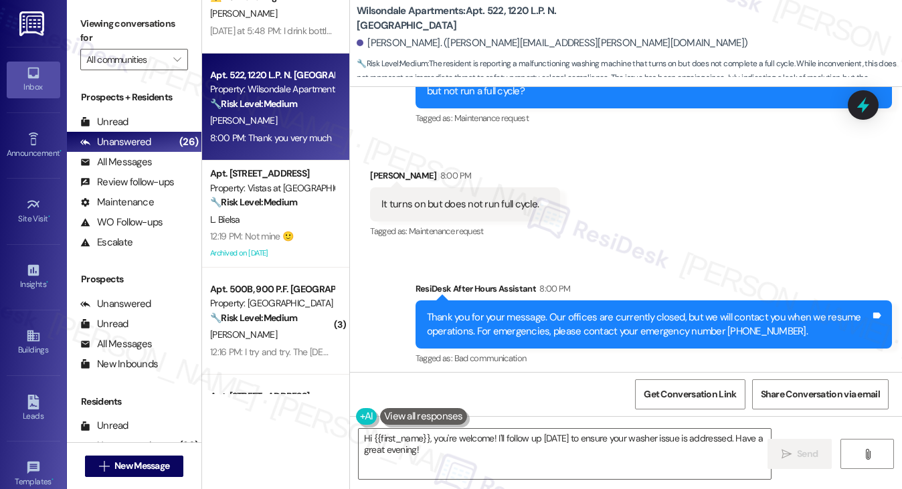
click at [451, 212] on div "It turns on but does not run full cycle." at bounding box center [460, 204] width 157 height 14
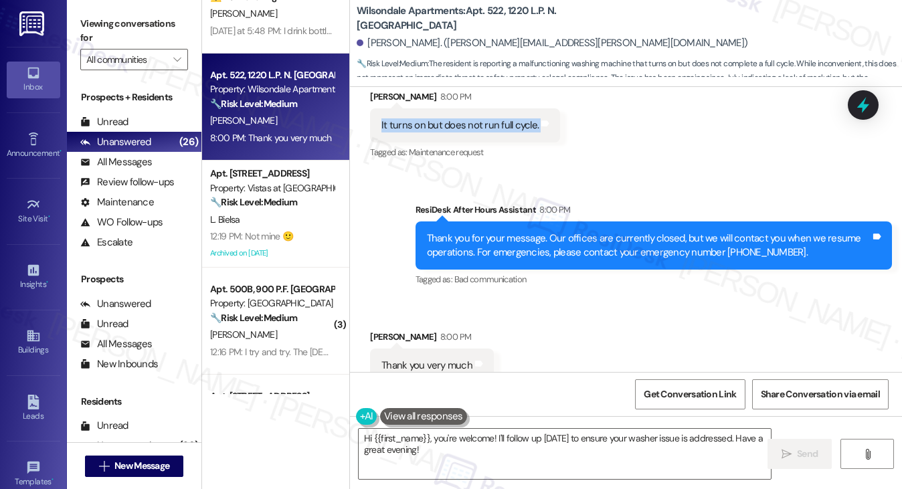
scroll to position [1249, 0]
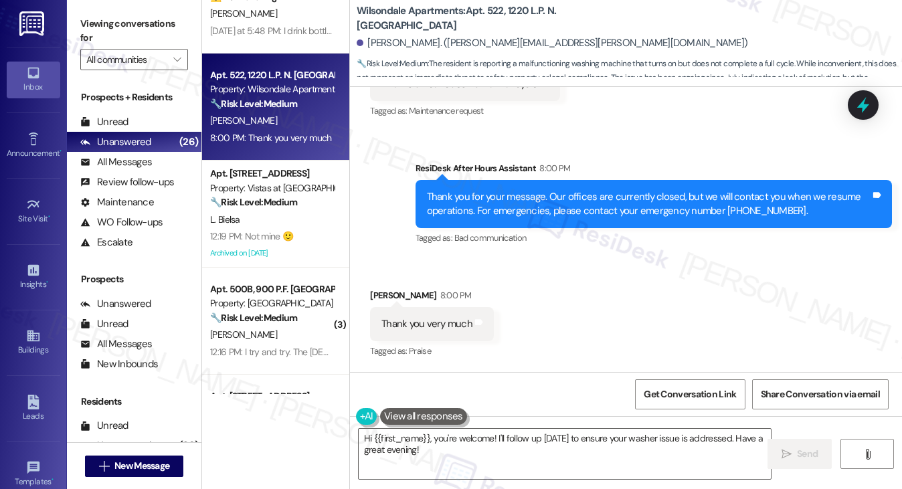
click at [400, 333] on div "Thank you very much Tags and notes" at bounding box center [432, 324] width 124 height 34
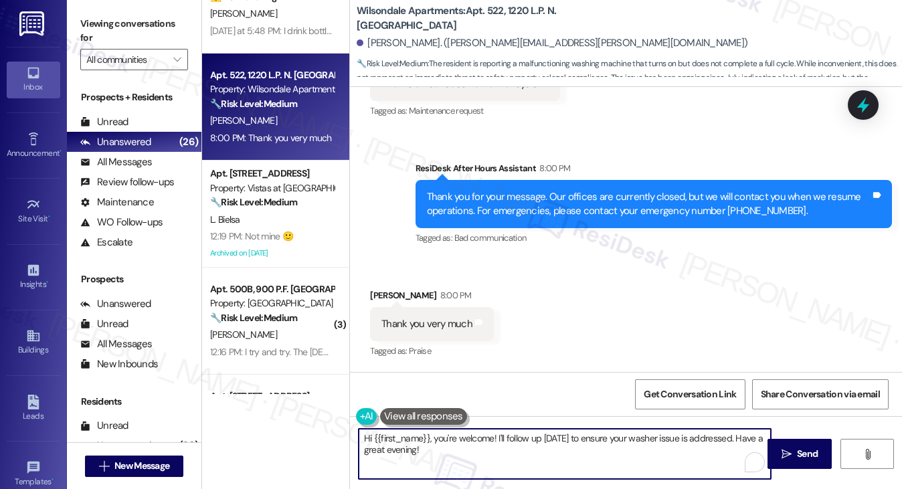
drag, startPoint x: 489, startPoint y: 448, endPoint x: 335, endPoint y: 433, distance: 154.1
click at [335, 433] on div "Apt. 320~103, [STREET_ADDRESS][PERSON_NAME] Property: [PERSON_NAME] Apartments …" at bounding box center [552, 244] width 700 height 489
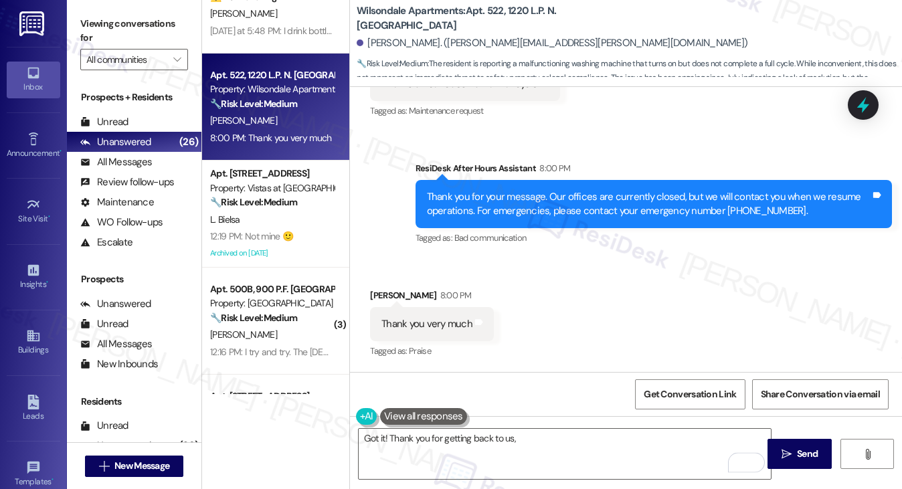
click at [387, 291] on div "[PERSON_NAME] 8:00 PM" at bounding box center [432, 297] width 124 height 19
copy div "Kadijah"
click at [535, 433] on textarea "Got it! Thank you for getting back to us," at bounding box center [565, 454] width 413 height 50
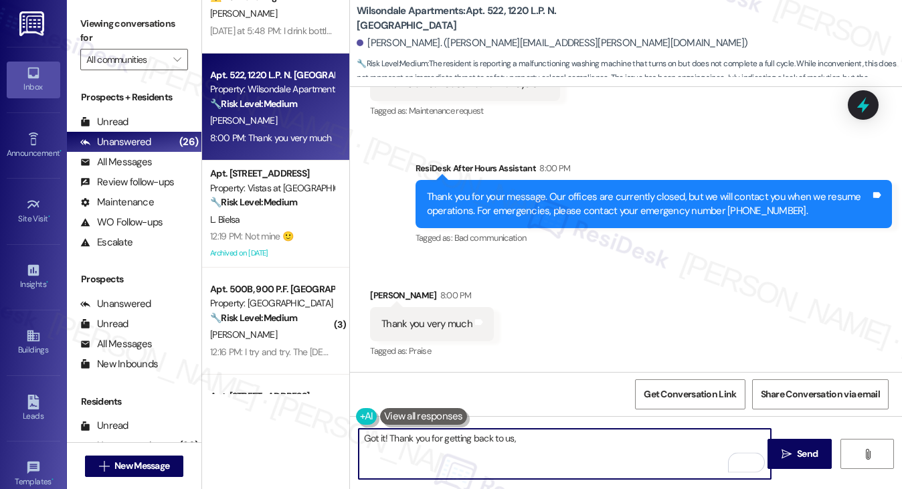
paste textarea "Kadijah"
drag, startPoint x: 388, startPoint y: 438, endPoint x: 308, endPoint y: 424, distance: 81.7
click at [308, 424] on div "Apt. 320~103, [STREET_ADDRESS][PERSON_NAME] Property: [PERSON_NAME] Apartments …" at bounding box center [552, 244] width 700 height 489
click at [686, 441] on textarea "Thank you for getting back to [GEOGRAPHIC_DATA], [PERSON_NAME]. I'll submit a n…" at bounding box center [565, 454] width 413 height 50
click at [423, 446] on textarea "Thank you for getting back to [GEOGRAPHIC_DATA], [PERSON_NAME]. I'll submit a n…" at bounding box center [565, 454] width 413 height 50
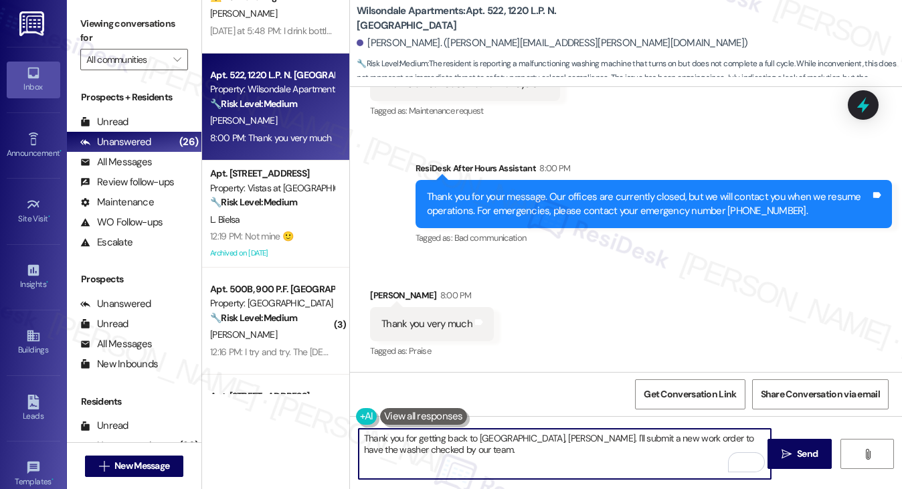
click at [525, 438] on textarea "Thank you for getting back to [GEOGRAPHIC_DATA], [PERSON_NAME]. I'll submit a n…" at bounding box center [565, 454] width 413 height 50
click at [542, 448] on textarea "Thank you for getting back to [GEOGRAPHIC_DATA], [PERSON_NAME]. I'll submit a n…" at bounding box center [565, 454] width 413 height 50
click at [544, 451] on textarea "Thank you for getting back to [GEOGRAPHIC_DATA], [PERSON_NAME]. I'll submit a n…" at bounding box center [565, 454] width 413 height 50
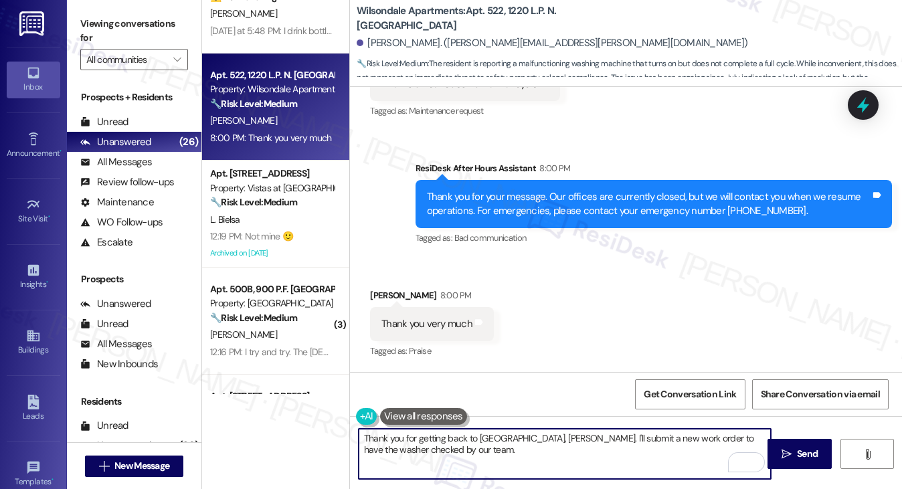
click at [368, 448] on textarea "Thank you for getting back to [GEOGRAPHIC_DATA], [PERSON_NAME]. I'll submit a n…" at bounding box center [565, 454] width 413 height 50
click at [413, 455] on textarea "Thank you for getting back to [GEOGRAPHIC_DATA], [PERSON_NAME]. I'll submit a n…" at bounding box center [565, 454] width 413 height 50
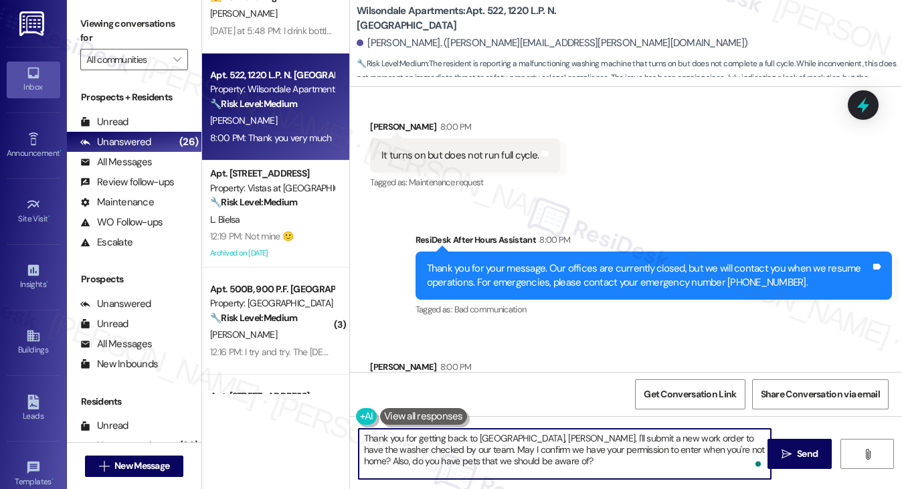
scroll to position [1115, 0]
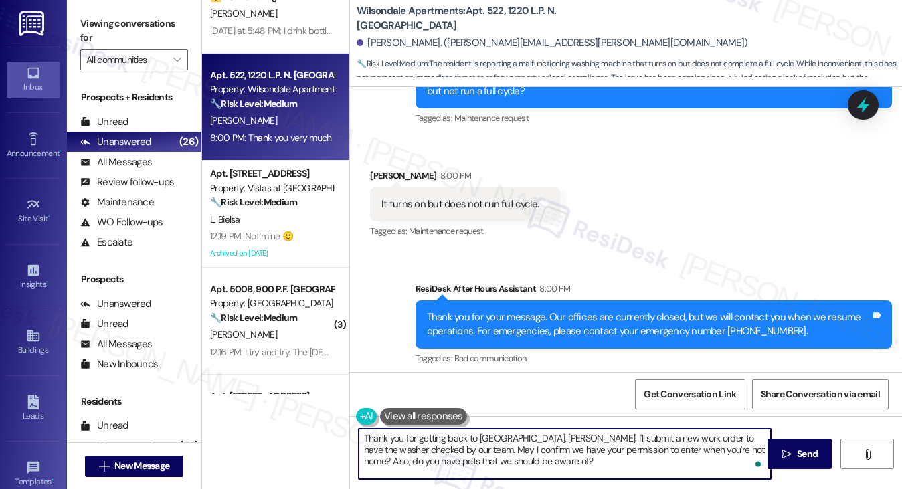
type textarea "Thank you for getting back to [GEOGRAPHIC_DATA], [PERSON_NAME]. I'll submit a n…"
click at [465, 212] on div "It turns on but does not run full cycle." at bounding box center [460, 204] width 157 height 14
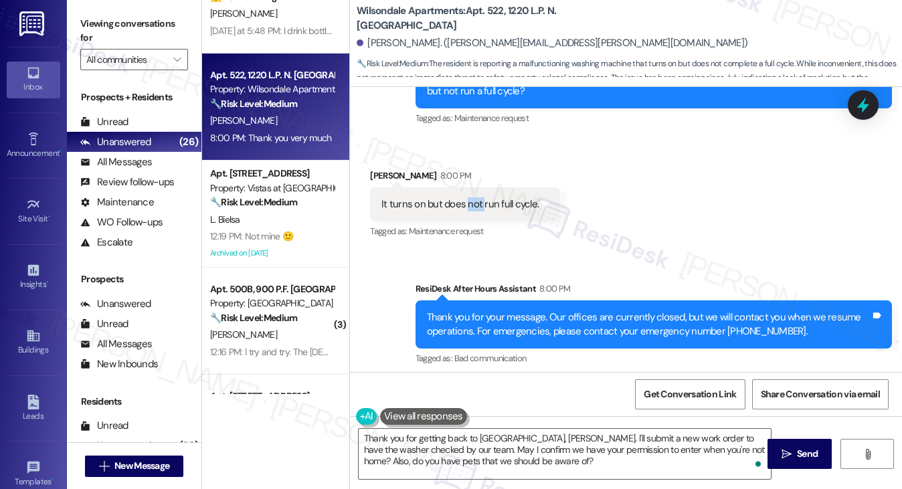
click at [465, 212] on div "It turns on but does not run full cycle." at bounding box center [460, 204] width 157 height 14
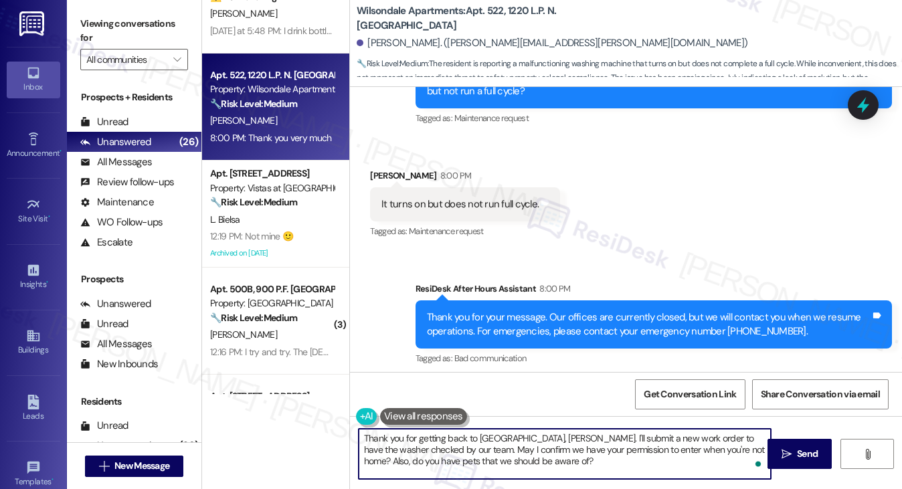
click at [507, 442] on textarea "Thank you for getting back to [GEOGRAPHIC_DATA], [PERSON_NAME]. I'll submit a n…" at bounding box center [565, 454] width 413 height 50
click at [561, 455] on textarea "Thank you for getting back to [GEOGRAPHIC_DATA], [PERSON_NAME]. I'll submit a n…" at bounding box center [565, 454] width 413 height 50
click at [486, 450] on textarea "Thank you for getting back to [GEOGRAPHIC_DATA], [PERSON_NAME]. I'll submit a n…" at bounding box center [565, 454] width 413 height 50
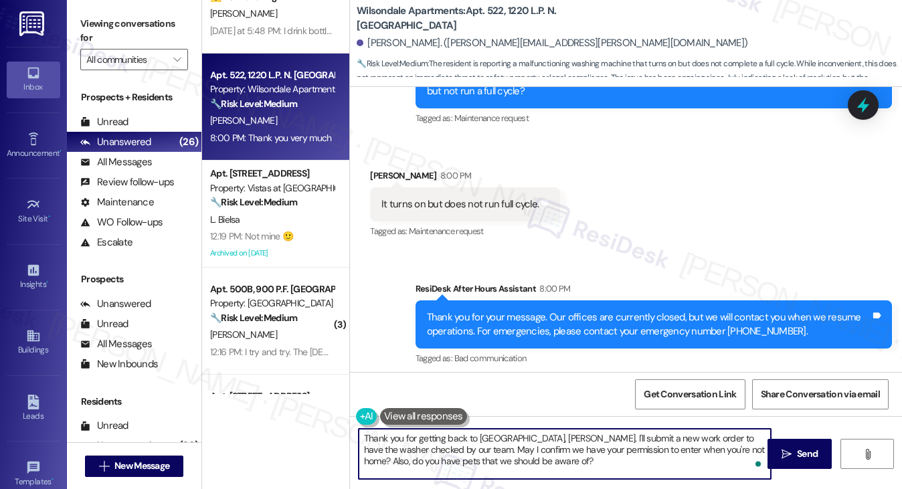
click at [486, 450] on textarea "Thank you for getting back to [GEOGRAPHIC_DATA], [PERSON_NAME]. I'll submit a n…" at bounding box center [565, 454] width 413 height 50
click at [544, 466] on textarea "Thank you for getting back to [GEOGRAPHIC_DATA], [PERSON_NAME]. I'll submit a n…" at bounding box center [565, 454] width 413 height 50
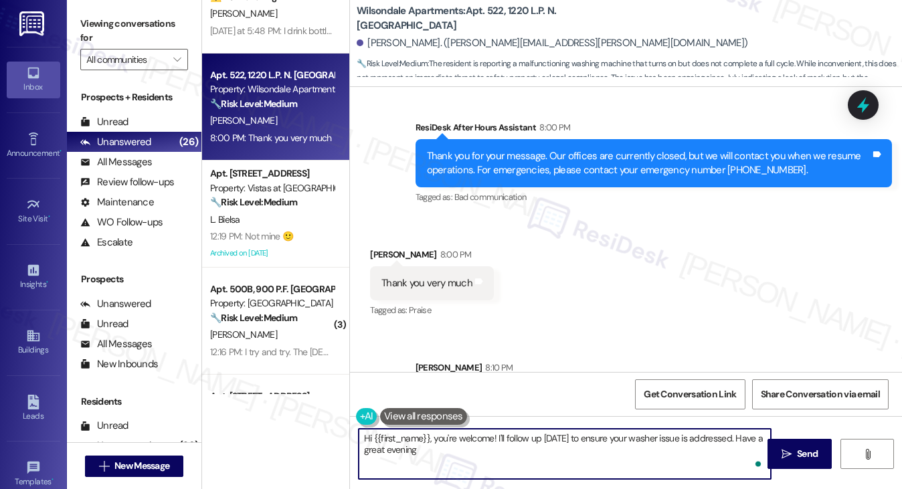
type textarea "Hi {{first_name}}, you're welcome! I'll follow up [DATE] to ensure your washer …"
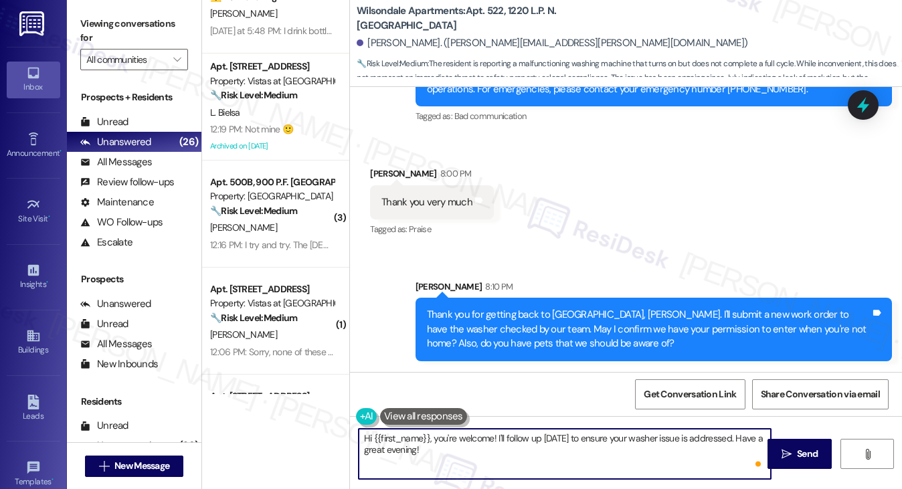
click at [487, 439] on textarea "Hi {{first_name}}, you're welcome! I'll follow up [DATE] to ensure your washer …" at bounding box center [565, 454] width 413 height 50
click at [537, 305] on div "Thank you for getting back to [GEOGRAPHIC_DATA], [PERSON_NAME]. I'll submit a n…" at bounding box center [654, 329] width 477 height 63
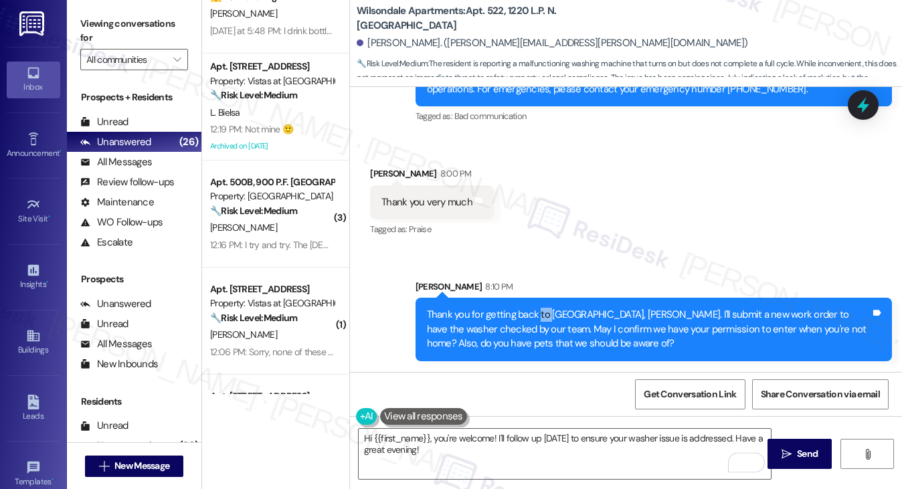
click at [537, 305] on div "Thank you for getting back to [GEOGRAPHIC_DATA], [PERSON_NAME]. I'll submit a n…" at bounding box center [654, 329] width 477 height 63
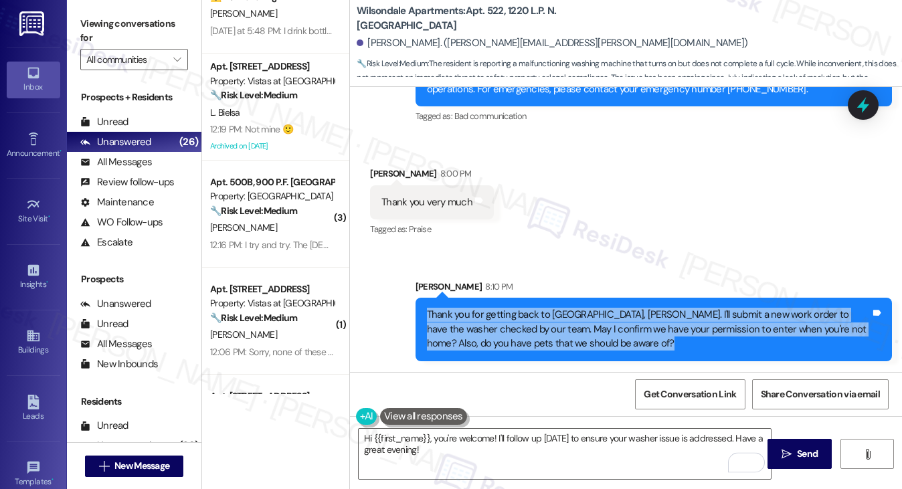
click at [537, 305] on div "Thank you for getting back to [GEOGRAPHIC_DATA], [PERSON_NAME]. I'll submit a n…" at bounding box center [654, 329] width 477 height 63
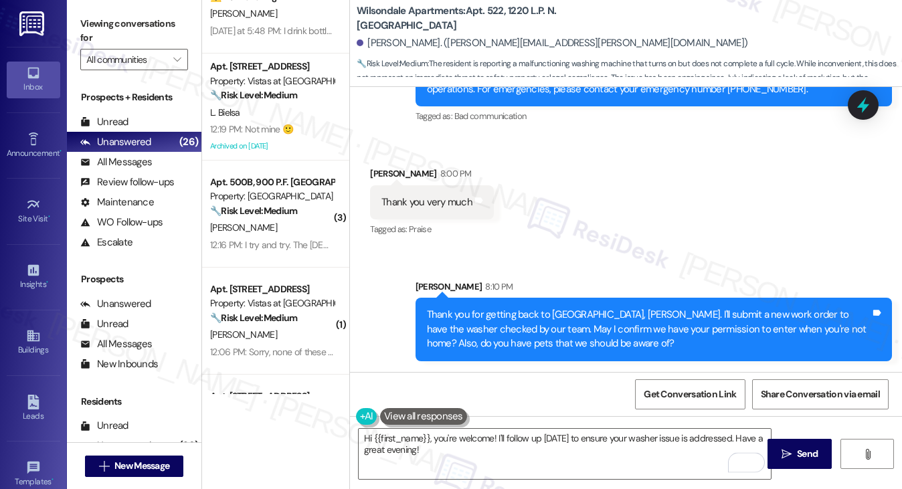
click at [604, 244] on div "Received via SMS [PERSON_NAME] 8:00 PM Thank you very much Tags and notes Tagge…" at bounding box center [626, 193] width 552 height 113
click at [448, 466] on textarea "Hi {{first_name}}, you're welcome! I'll follow up [DATE] to ensure your washer …" at bounding box center [565, 454] width 413 height 50
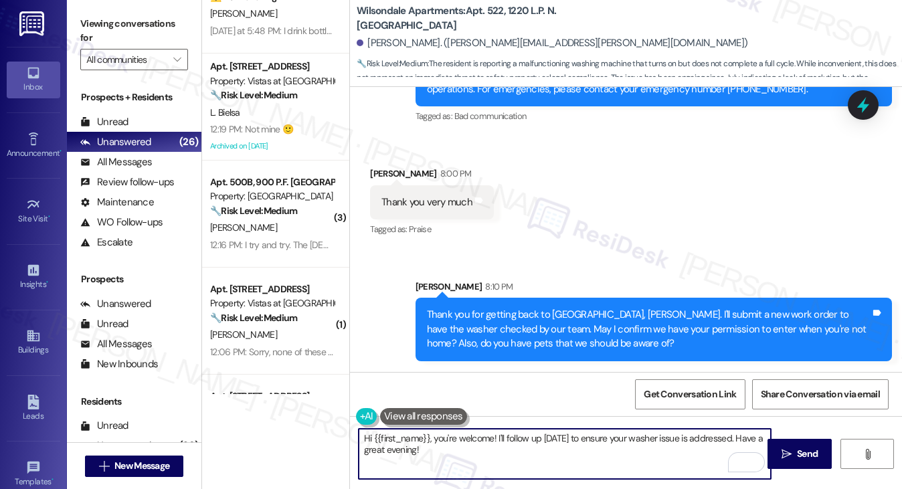
click at [448, 466] on textarea "Hi {{first_name}}, you're welcome! I'll follow up [DATE] to ensure your washer …" at bounding box center [565, 454] width 413 height 50
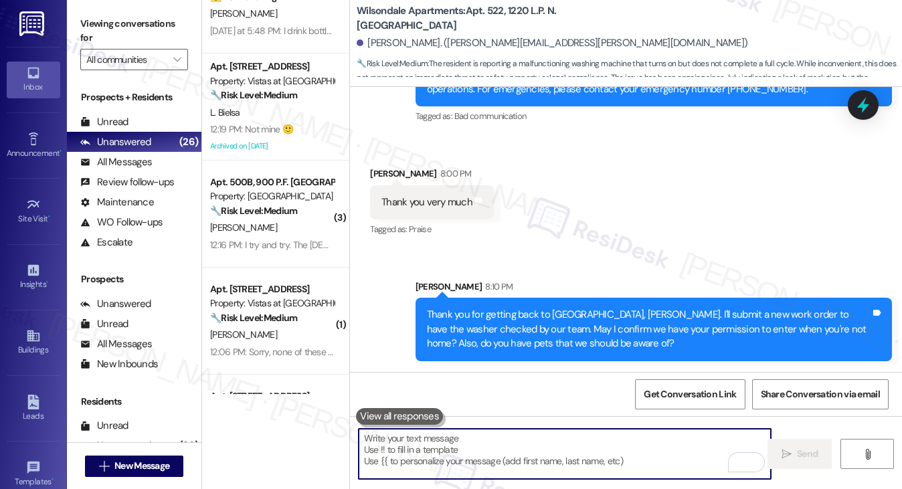
click at [511, 321] on div "Thank you for getting back to [GEOGRAPHIC_DATA], [PERSON_NAME]. I'll submit a n…" at bounding box center [649, 329] width 444 height 43
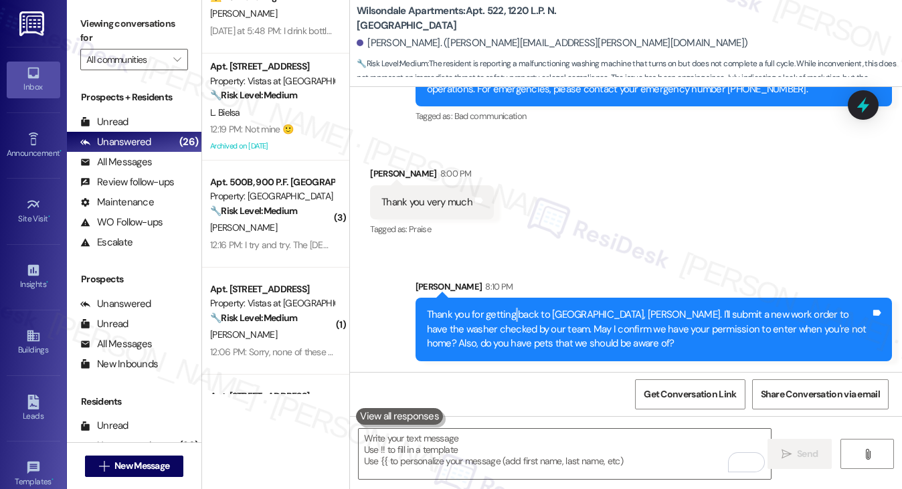
click at [511, 321] on div "Thank you for getting back to [GEOGRAPHIC_DATA], [PERSON_NAME]. I'll submit a n…" at bounding box center [649, 329] width 444 height 43
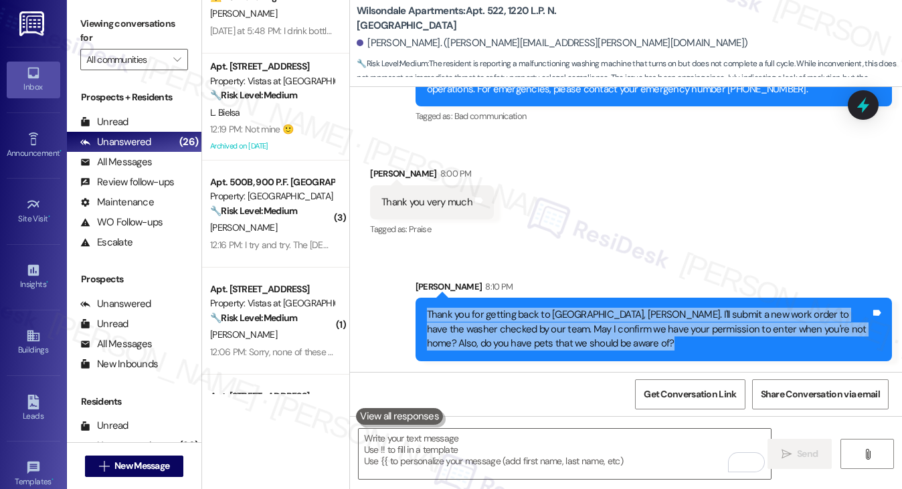
click at [511, 321] on div "Thank you for getting back to [GEOGRAPHIC_DATA], [PERSON_NAME]. I'll submit a n…" at bounding box center [649, 329] width 444 height 43
click at [499, 333] on div "Thank you for getting back to [GEOGRAPHIC_DATA], [PERSON_NAME]. I'll submit a n…" at bounding box center [649, 329] width 444 height 43
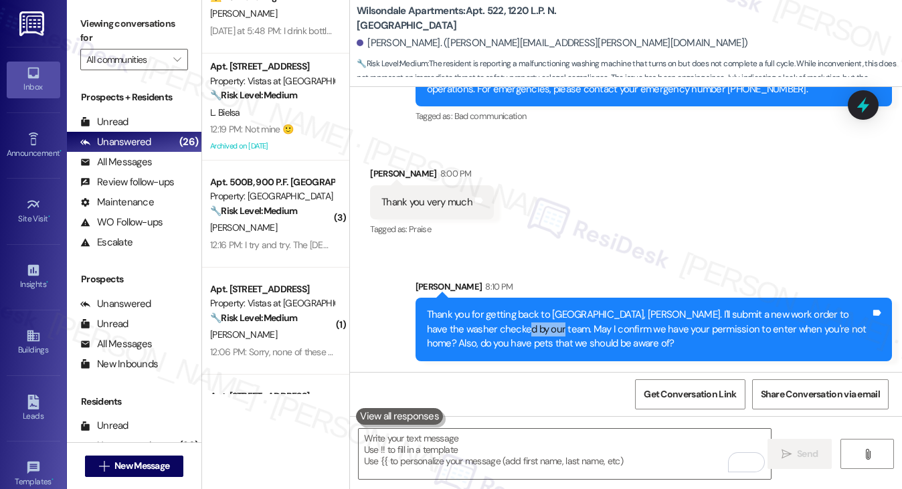
click at [499, 333] on div "Thank you for getting back to [GEOGRAPHIC_DATA], [PERSON_NAME]. I'll submit a n…" at bounding box center [649, 329] width 444 height 43
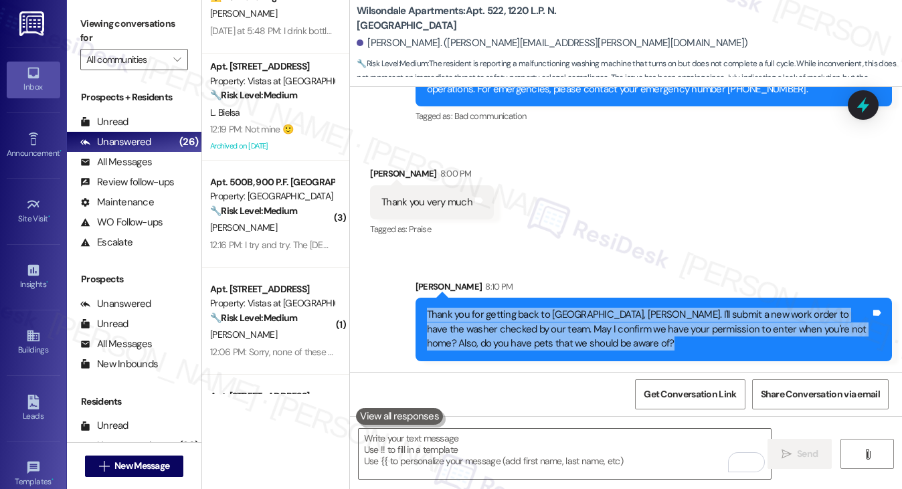
click at [499, 333] on div "Thank you for getting back to [GEOGRAPHIC_DATA], [PERSON_NAME]. I'll submit a n…" at bounding box center [649, 329] width 444 height 43
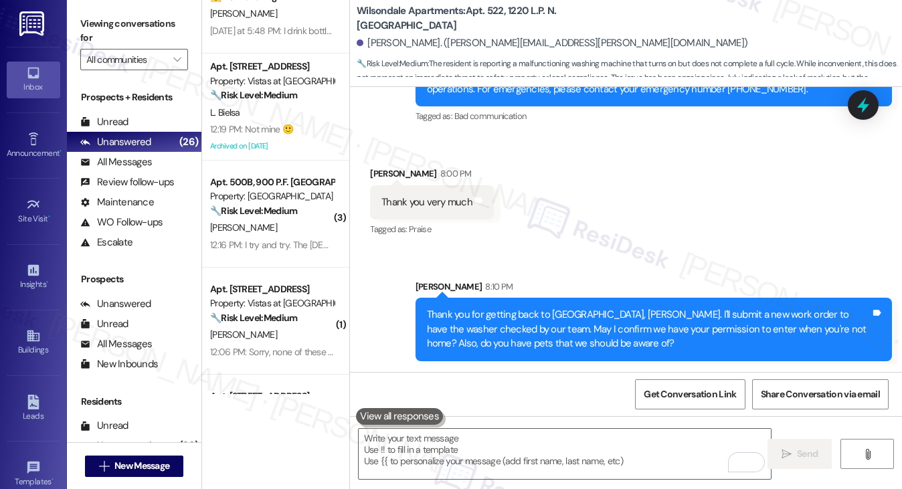
click at [621, 181] on div "Received via SMS [PERSON_NAME] 8:00 PM Thank you very much Tags and notes Tagge…" at bounding box center [626, 193] width 552 height 113
click at [672, 319] on div "Thank you for getting back to [GEOGRAPHIC_DATA], [PERSON_NAME]. I'll submit a n…" at bounding box center [649, 329] width 444 height 43
click at [668, 318] on div "Thank you for getting back to [GEOGRAPHIC_DATA], [PERSON_NAME]. I'll submit a n…" at bounding box center [649, 329] width 444 height 43
click at [668, 386] on span "Get Conversation Link" at bounding box center [690, 394] width 98 height 29
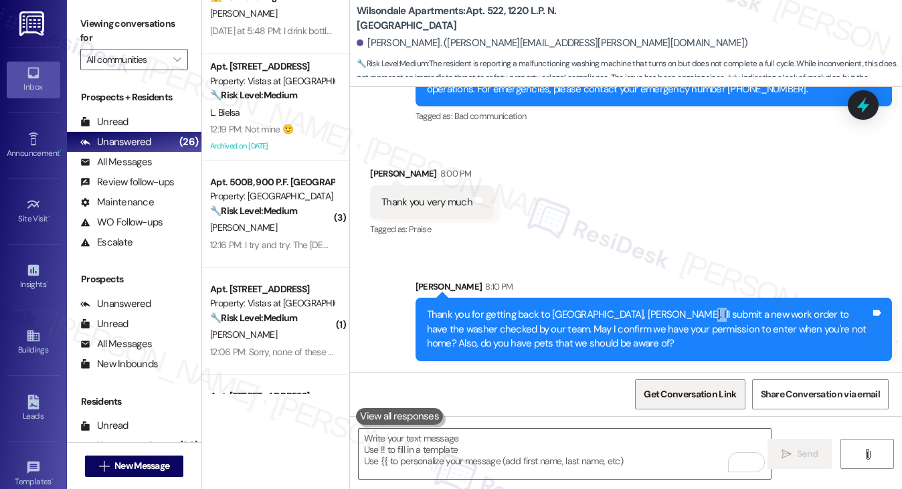
click at [658, 398] on span "Get Conversation Link" at bounding box center [690, 395] width 92 height 14
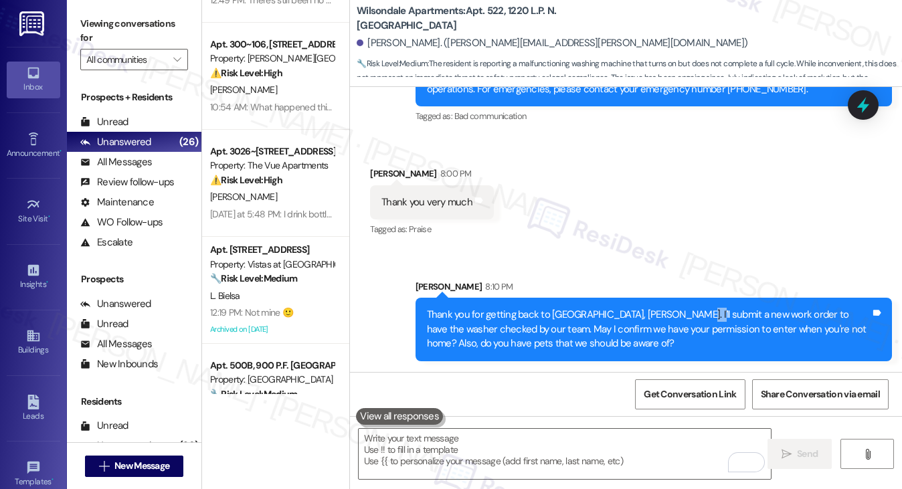
scroll to position [0, 0]
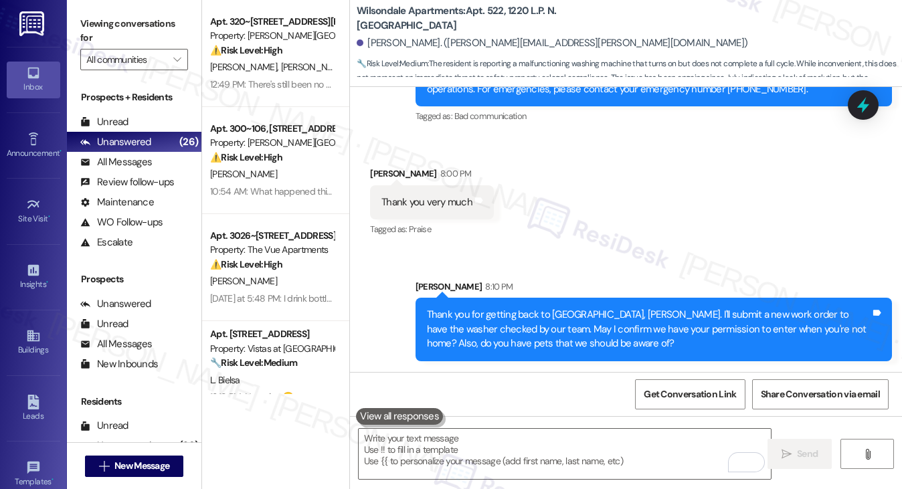
click at [500, 334] on div "Thank you for getting back to [GEOGRAPHIC_DATA], [PERSON_NAME]. I'll submit a n…" at bounding box center [649, 329] width 444 height 43
click at [502, 334] on div "Thank you for getting back to [GEOGRAPHIC_DATA], [PERSON_NAME]. I'll submit a n…" at bounding box center [649, 329] width 444 height 43
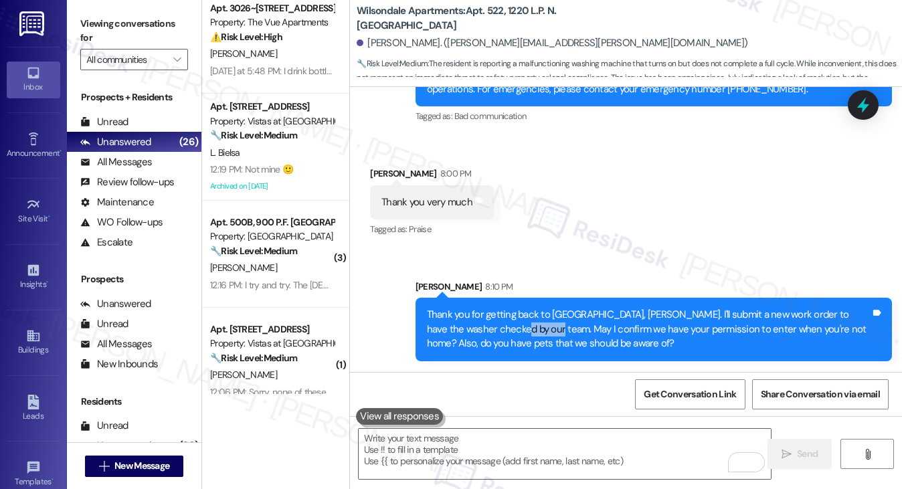
scroll to position [268, 0]
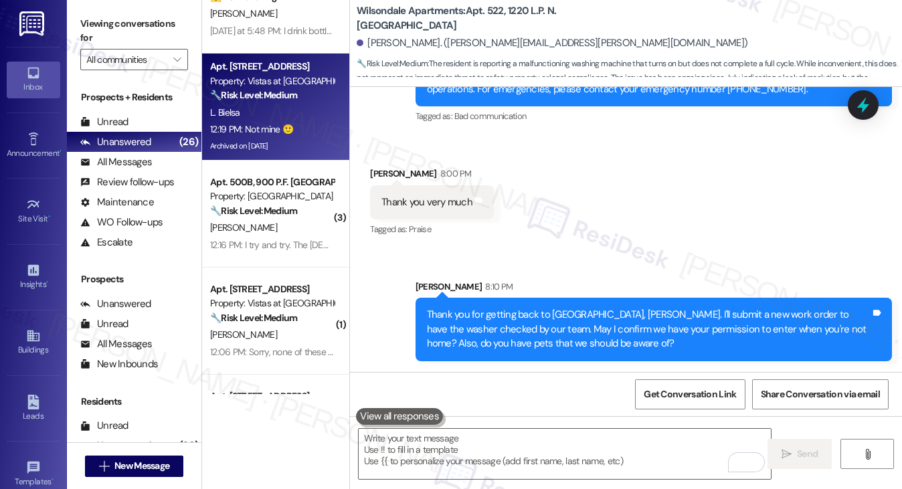
click at [298, 133] on div "12:19 PM: Not mine 🙂 12:19 PM: Not mine 🙂" at bounding box center [272, 129] width 127 height 17
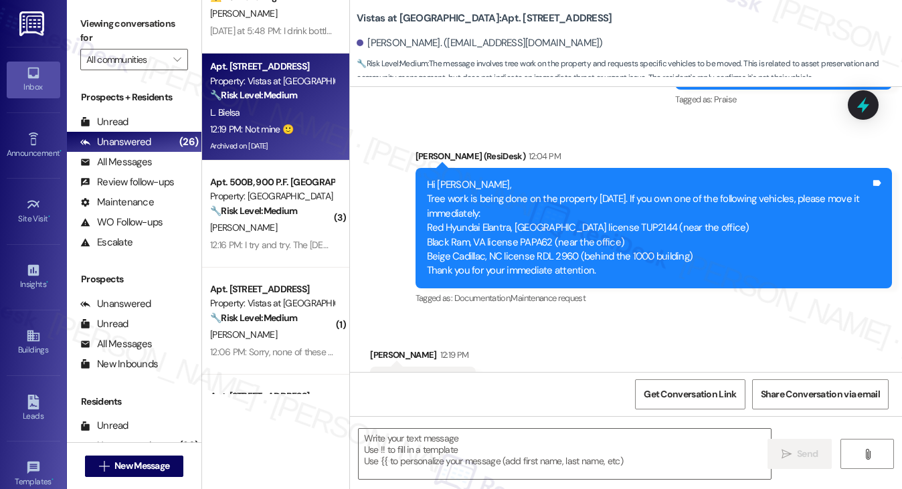
scroll to position [10062, 0]
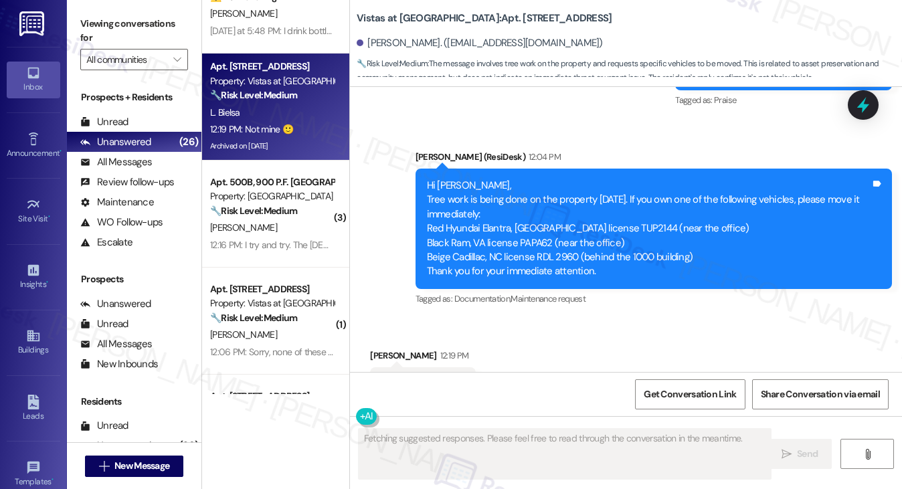
click at [452, 179] on div "Hi [PERSON_NAME], Tree work is being done on the property [DATE]. If you own on…" at bounding box center [649, 229] width 444 height 100
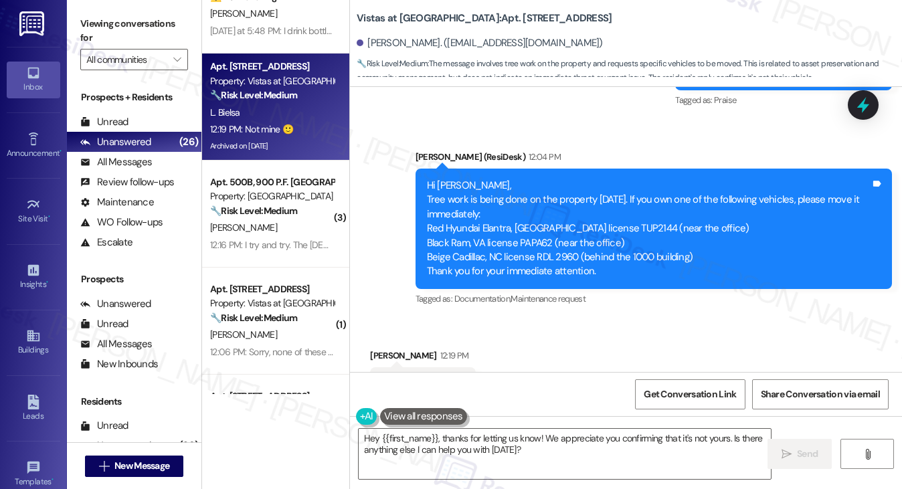
click at [113, 32] on label "Viewing conversations for" at bounding box center [134, 30] width 108 height 35
click at [442, 446] on textarea "Hey {{first_name}}, thanks for letting us know! We appreciate you confirming th…" at bounding box center [565, 454] width 413 height 50
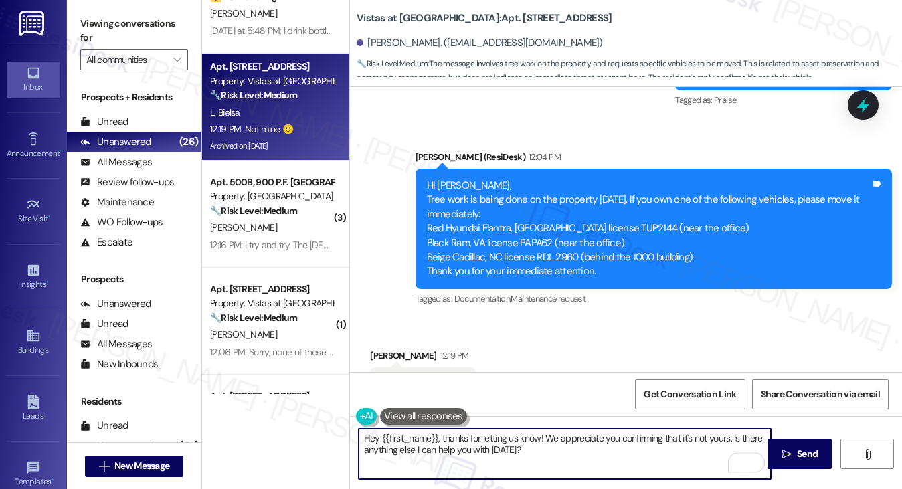
paste textarea "Thank you for letting us know, [GEOGRAPHIC_DATA]! If you have any questions or …"
click at [371, 349] on div "[PERSON_NAME] 12:19 PM" at bounding box center [423, 358] width 106 height 19
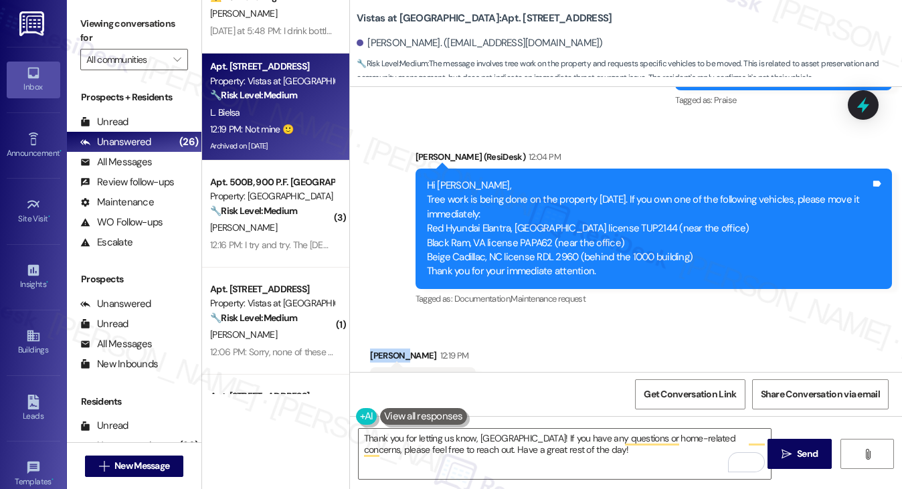
copy div "[PERSON_NAME]"
click at [502, 441] on textarea "Thank you for letting us know, [GEOGRAPHIC_DATA]! If you have any questions or …" at bounding box center [565, 454] width 413 height 50
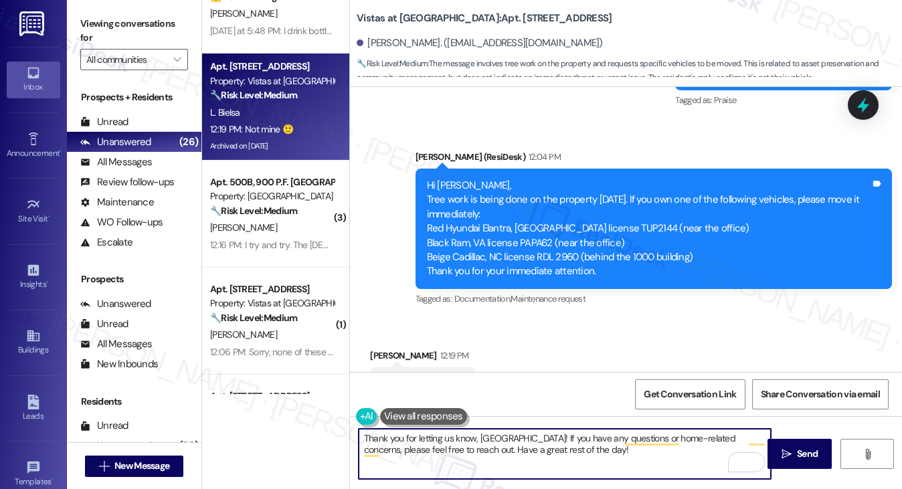
click at [502, 440] on textarea "Thank you for letting us know, [GEOGRAPHIC_DATA]! If you have any questions or …" at bounding box center [565, 454] width 413 height 50
paste textarea "[PERSON_NAME]"
click at [608, 456] on textarea "Thank you for letting us know, [PERSON_NAME]! If you have any questions or home…" at bounding box center [565, 454] width 413 height 50
drag, startPoint x: 566, startPoint y: 456, endPoint x: 459, endPoint y: 460, distance: 107.8
click at [459, 460] on textarea "Thank you for letting us know, [PERSON_NAME]! If you have any questions or home…" at bounding box center [565, 454] width 413 height 50
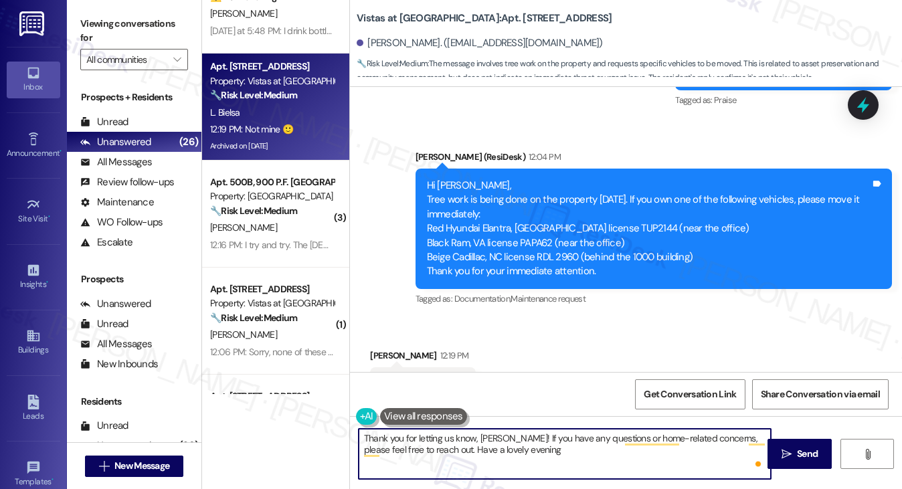
type textarea "Thank you for letting us know, [PERSON_NAME]! If you have any questions or home…"
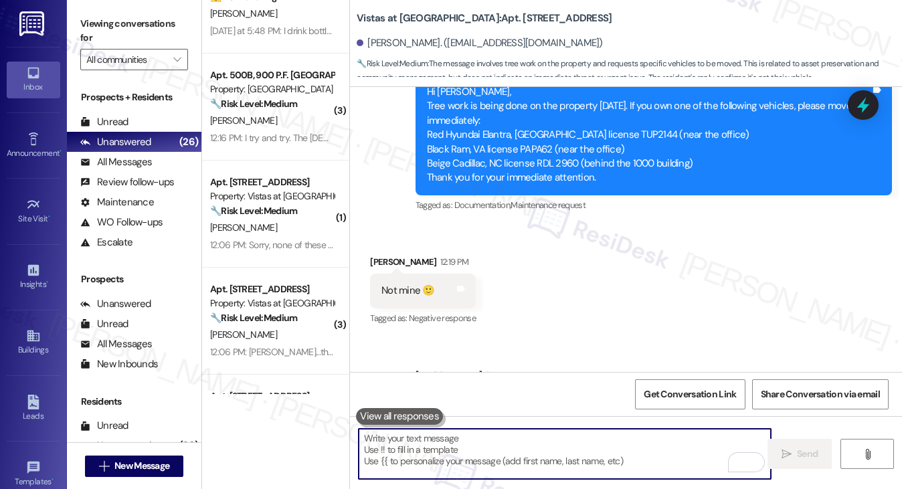
scroll to position [10170, 0]
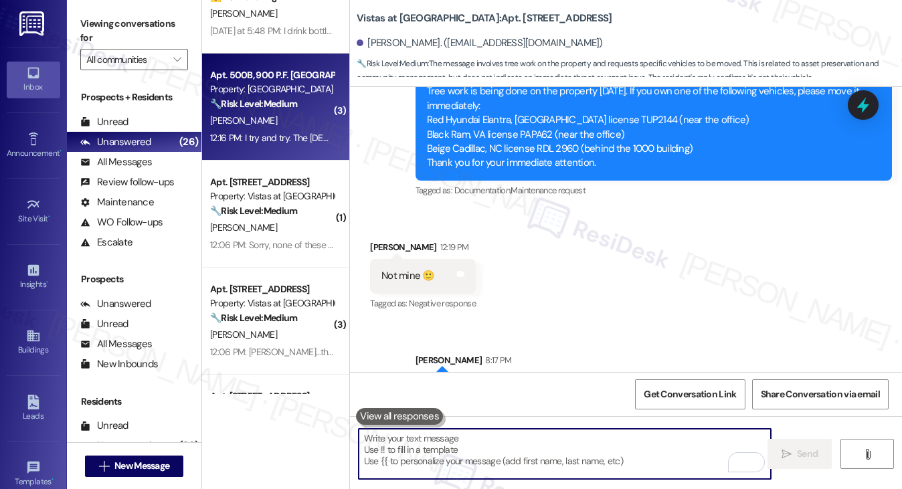
click at [288, 157] on div "Apt. 500B, 900 P.F. Poplar Forest Road Property: Poplar Forest 🔧 Risk Level: Me…" at bounding box center [275, 107] width 147 height 107
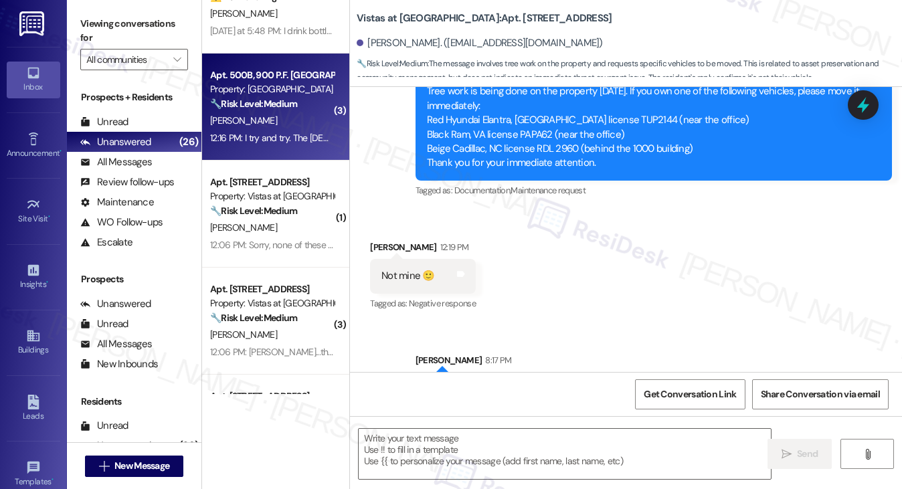
type textarea "Fetching suggested responses. Please feel free to read through the conversation…"
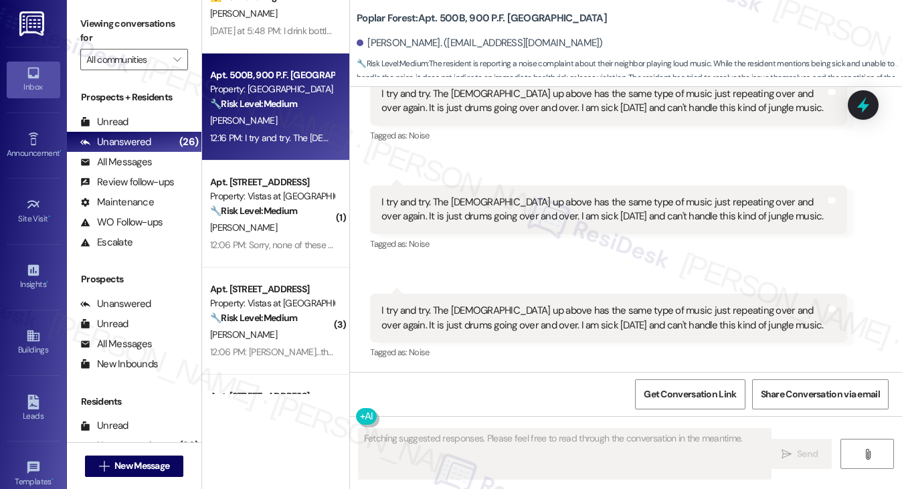
scroll to position [3752, 0]
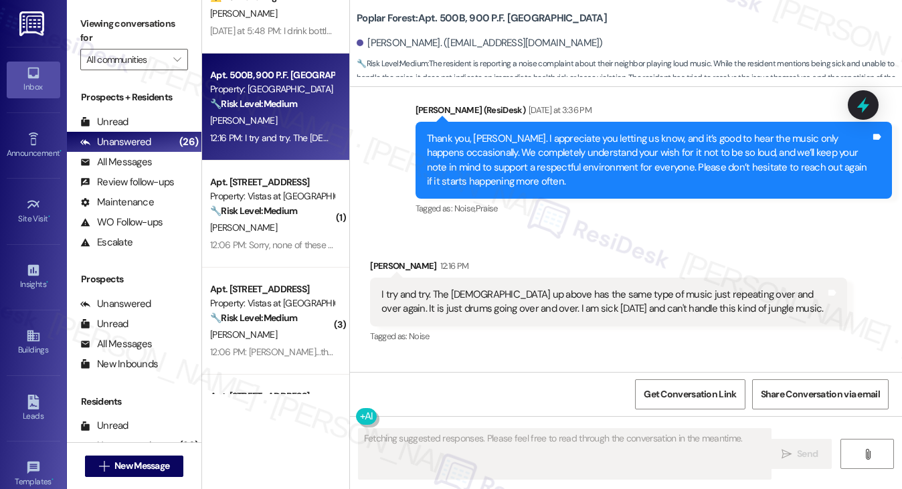
click at [408, 294] on div "I try and try. The [DEMOGRAPHIC_DATA] up above has the same type of music just …" at bounding box center [604, 302] width 444 height 29
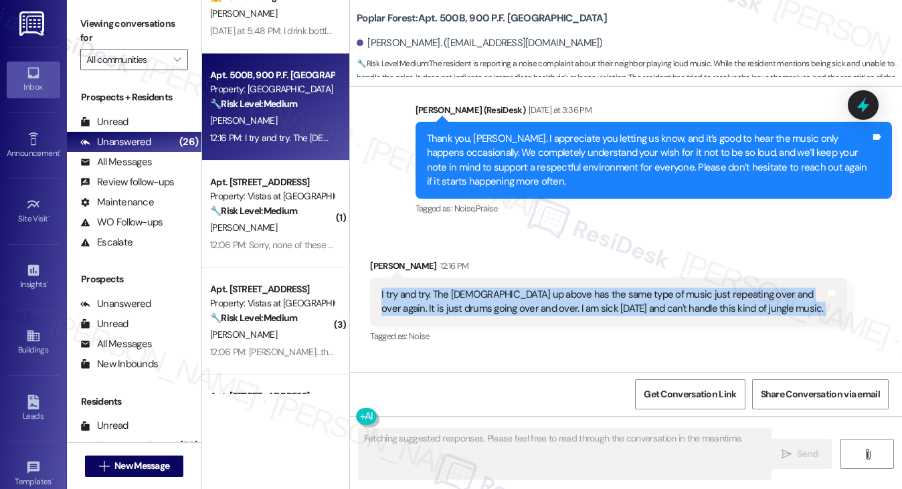
click at [408, 294] on div "I try and try. The [DEMOGRAPHIC_DATA] up above has the same type of music just …" at bounding box center [604, 302] width 444 height 29
click at [470, 309] on div "I try and try. The [DEMOGRAPHIC_DATA] up above has the same type of music just …" at bounding box center [604, 302] width 444 height 29
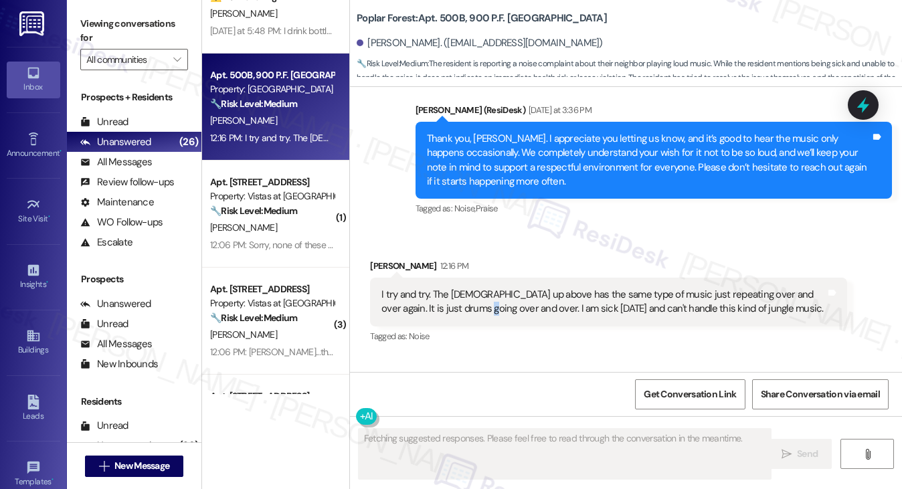
click at [470, 309] on div "I try and try. The [DEMOGRAPHIC_DATA] up above has the same type of music just …" at bounding box center [604, 302] width 444 height 29
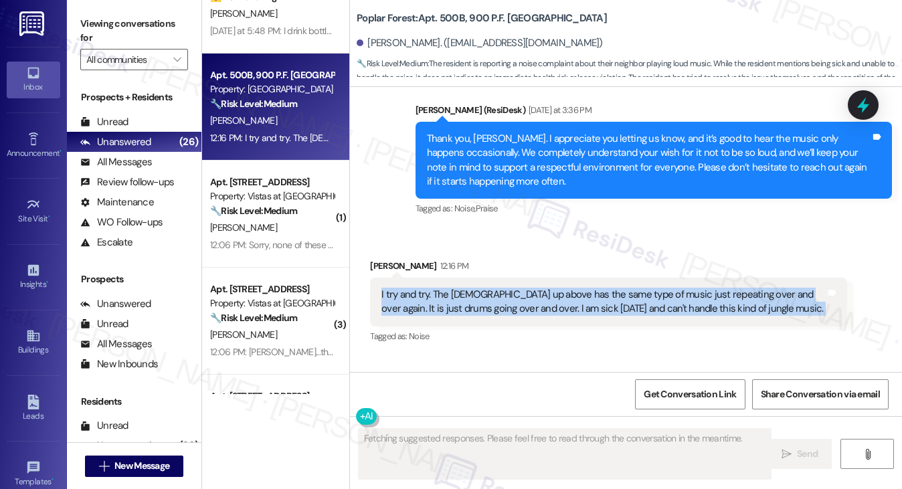
click at [470, 309] on div "I try and try. The [DEMOGRAPHIC_DATA] up above has the same type of music just …" at bounding box center [604, 302] width 444 height 29
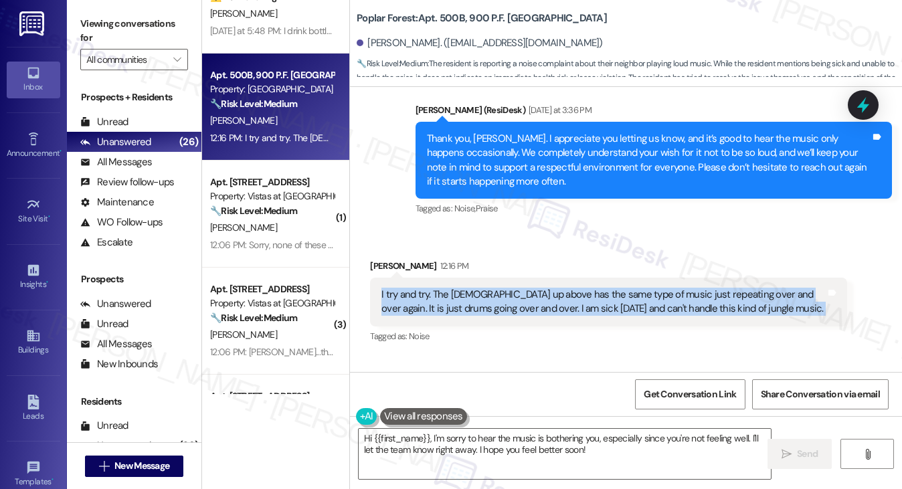
click at [497, 292] on div "I try and try. The [DEMOGRAPHIC_DATA] up above has the same type of music just …" at bounding box center [604, 302] width 444 height 29
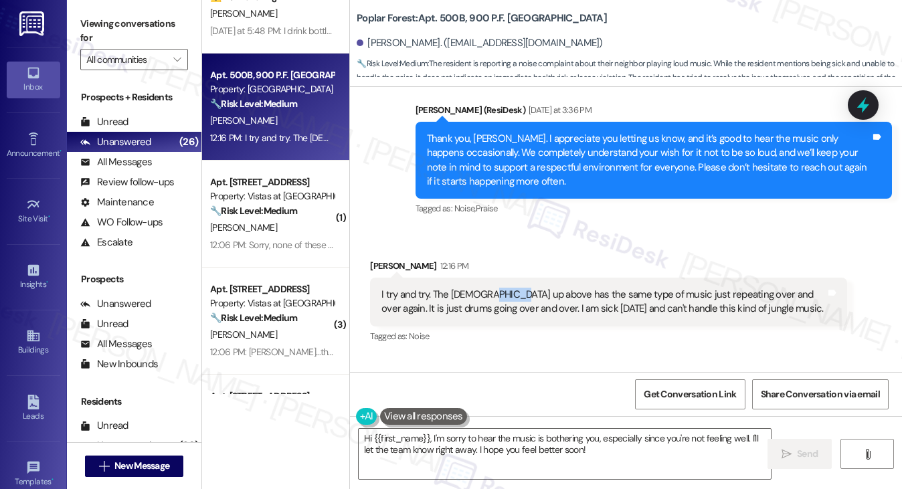
click at [497, 292] on div "I try and try. The [DEMOGRAPHIC_DATA] up above has the same type of music just …" at bounding box center [604, 302] width 444 height 29
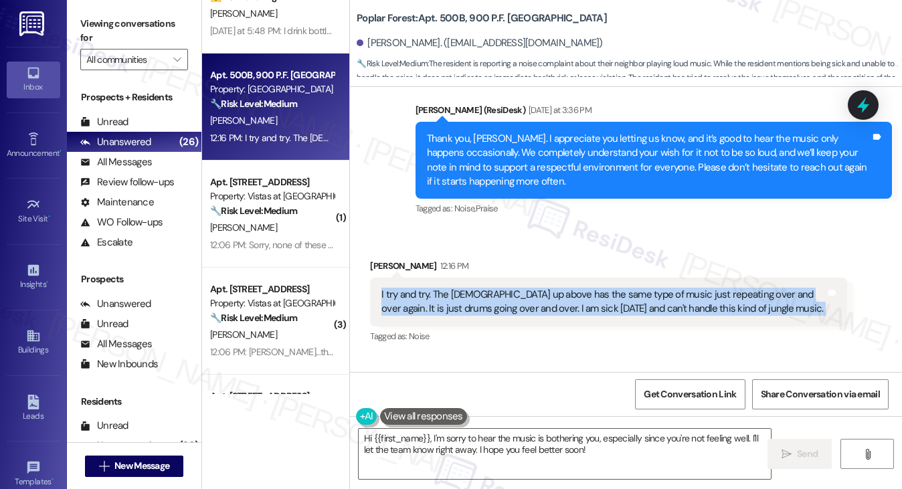
click at [497, 292] on div "I try and try. The [DEMOGRAPHIC_DATA] up above has the same type of music just …" at bounding box center [604, 302] width 444 height 29
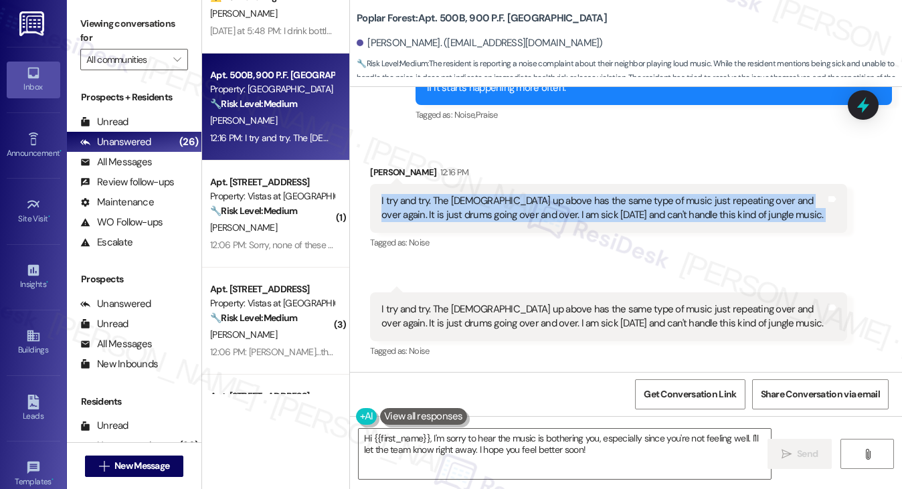
scroll to position [3954, 0]
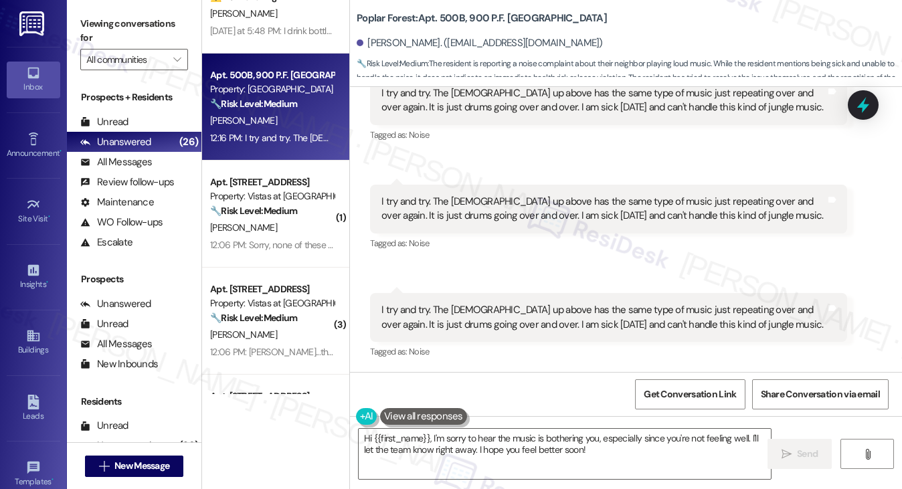
click at [465, 205] on div "I try and try. The [DEMOGRAPHIC_DATA] up above has the same type of music just …" at bounding box center [604, 209] width 444 height 29
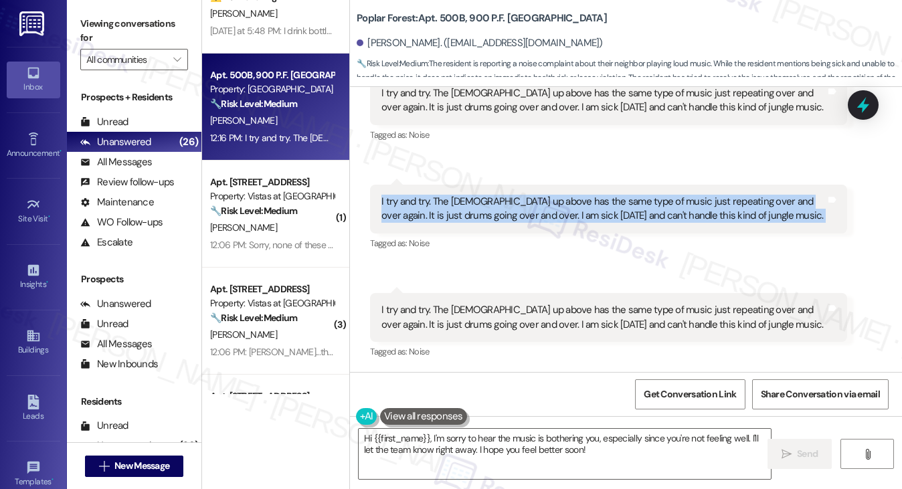
click at [465, 205] on div "I try and try. The [DEMOGRAPHIC_DATA] up above has the same type of music just …" at bounding box center [604, 209] width 444 height 29
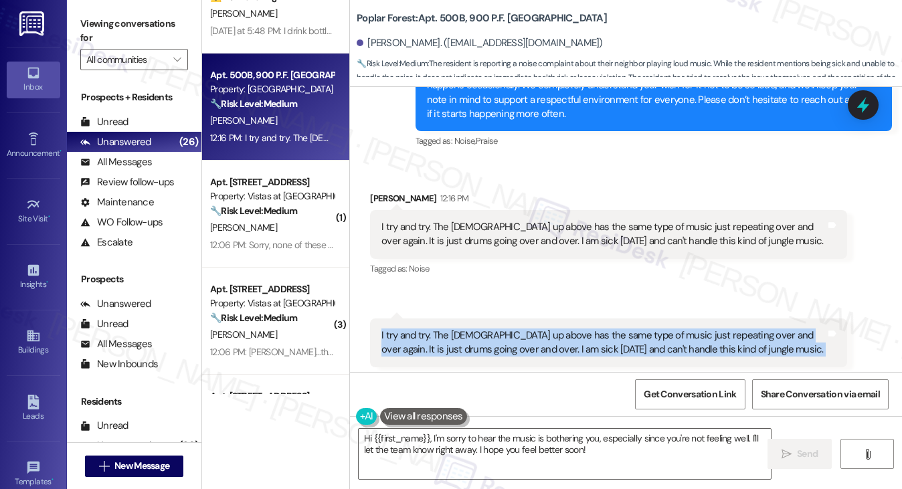
scroll to position [3686, 0]
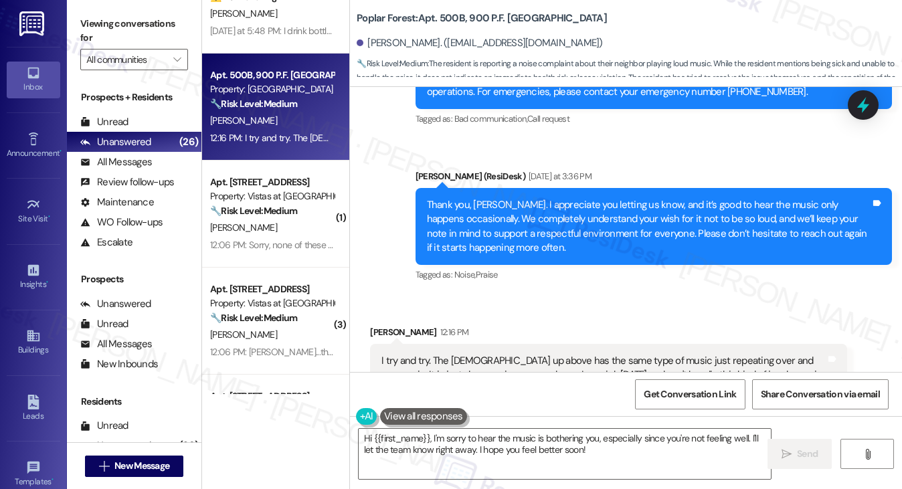
click at [487, 226] on div "Thank you, [PERSON_NAME]. I appreciate you letting us know, and it’s good to he…" at bounding box center [649, 227] width 444 height 58
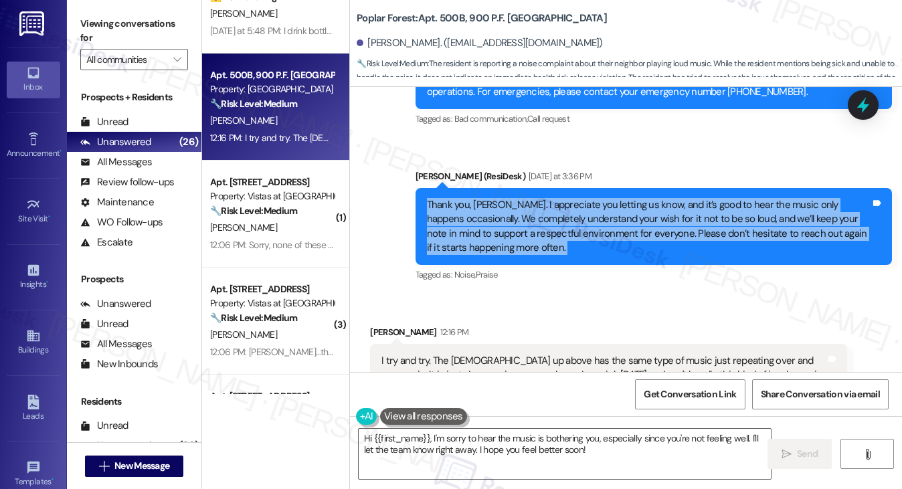
click at [486, 226] on div "Thank you, [PERSON_NAME]. I appreciate you letting us know, and it’s good to he…" at bounding box center [649, 227] width 444 height 58
click at [524, 211] on div "Thank you, [PERSON_NAME]. I appreciate you letting us know, and it’s good to he…" at bounding box center [649, 227] width 444 height 58
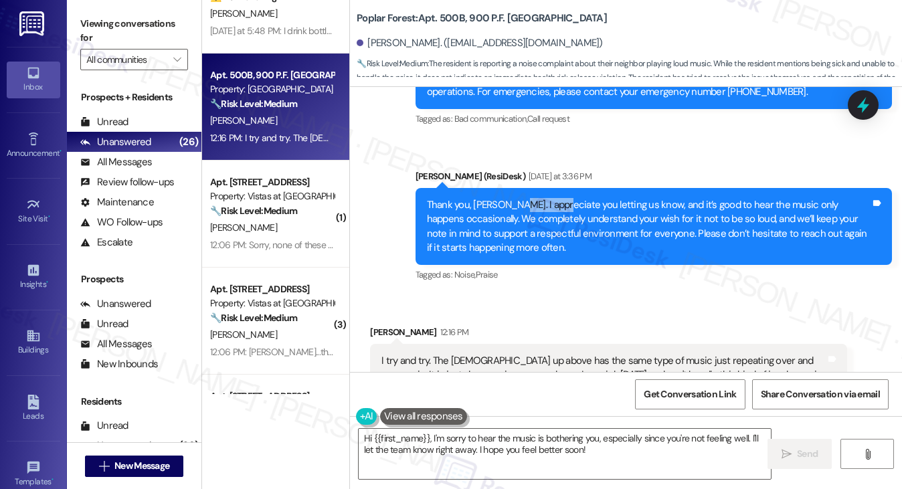
click at [524, 211] on div "Thank you, [PERSON_NAME]. I appreciate you letting us know, and it’s good to he…" at bounding box center [649, 227] width 444 height 58
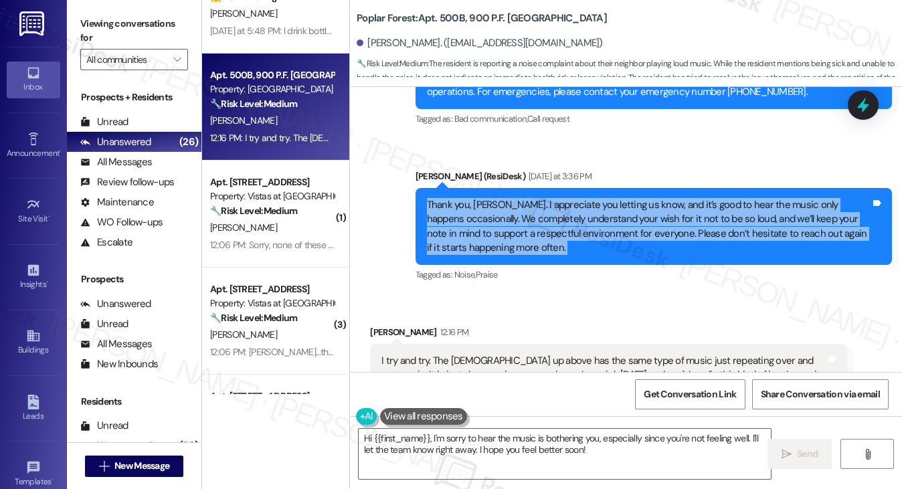
click at [524, 211] on div "Thank you, [PERSON_NAME]. I appreciate you letting us know, and it’s good to he…" at bounding box center [649, 227] width 444 height 58
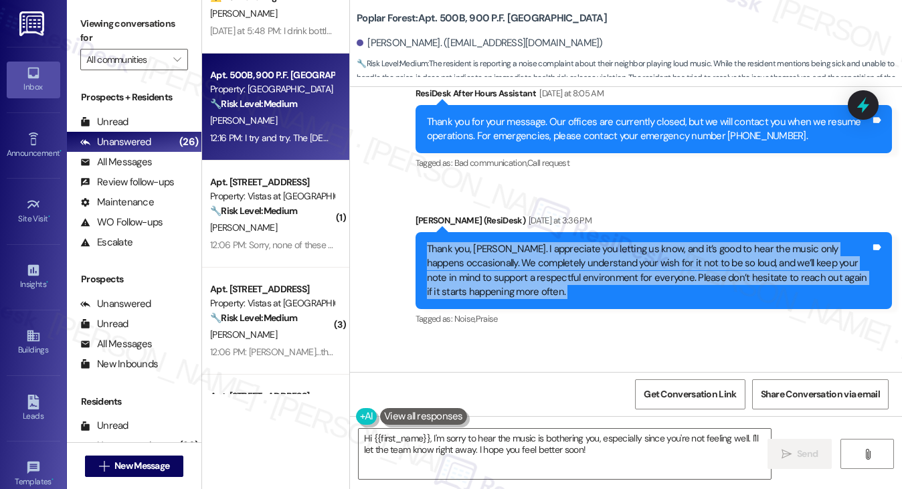
scroll to position [3619, 0]
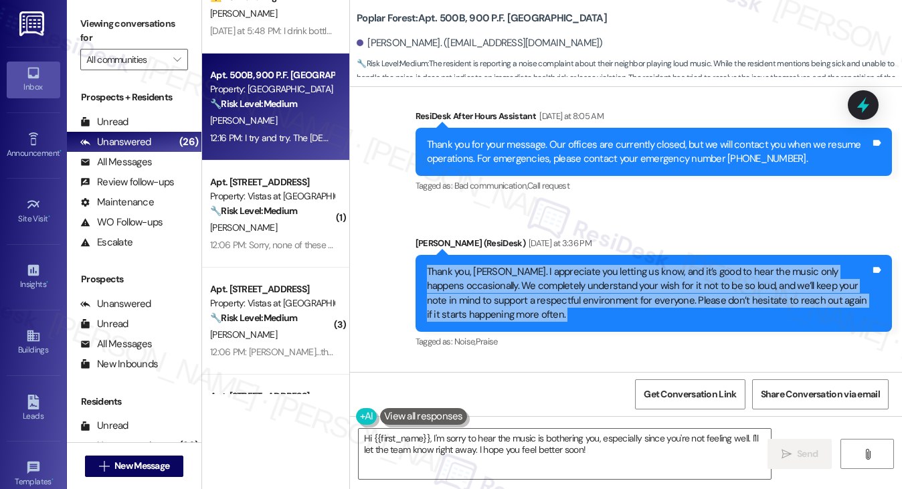
click at [586, 266] on div "Thank you, [PERSON_NAME]. I appreciate you letting us know, and it’s good to he…" at bounding box center [649, 294] width 444 height 58
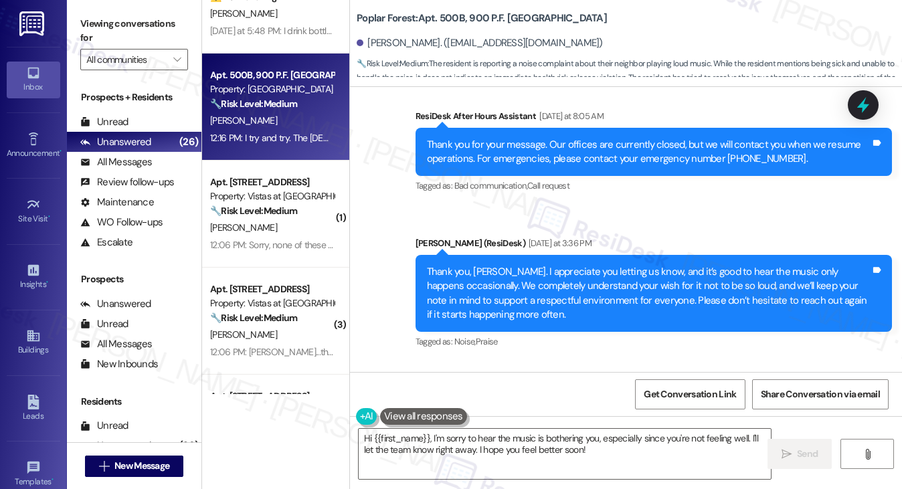
click at [586, 266] on div "Thank you, [PERSON_NAME]. I appreciate you letting us know, and it’s good to he…" at bounding box center [649, 294] width 444 height 58
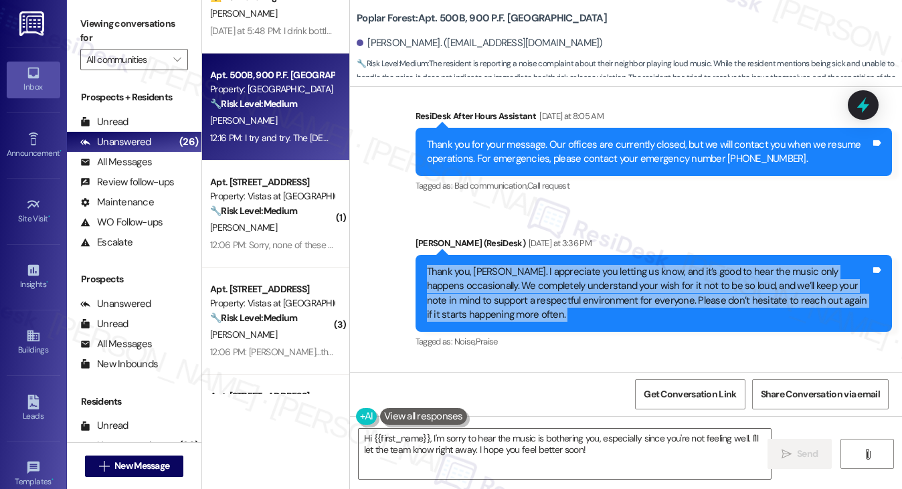
click at [498, 282] on div "Thank you, [PERSON_NAME]. I appreciate you letting us know, and it’s good to he…" at bounding box center [649, 294] width 444 height 58
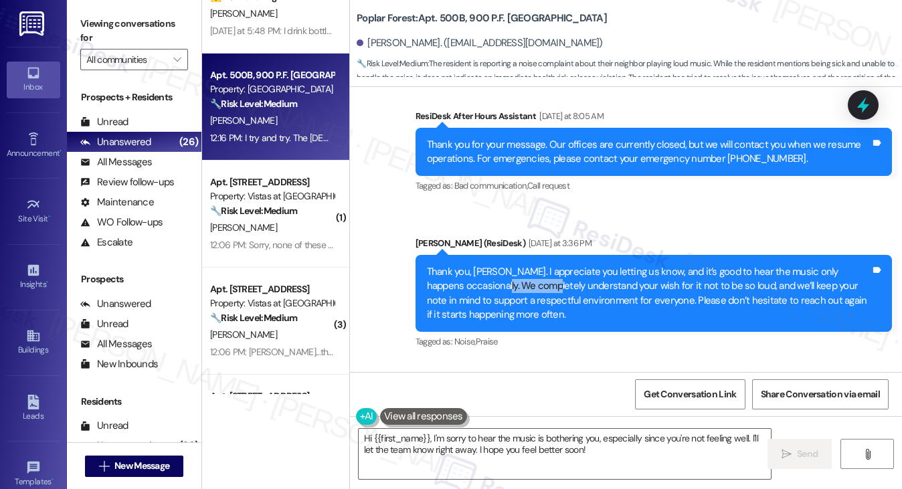
click at [498, 282] on div "Thank you, [PERSON_NAME]. I appreciate you letting us know, and it’s good to he…" at bounding box center [649, 294] width 444 height 58
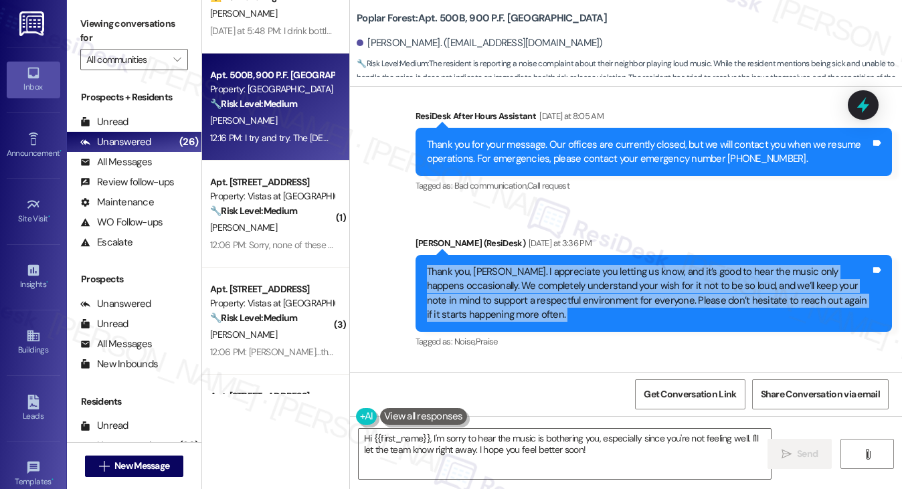
click at [498, 282] on div "Thank you, [PERSON_NAME]. I appreciate you letting us know, and it’s good to he…" at bounding box center [649, 294] width 444 height 58
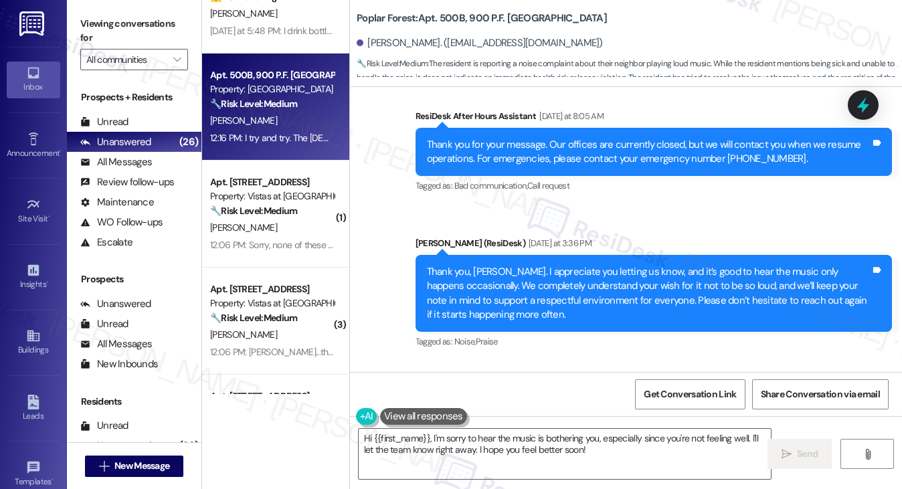
click at [603, 217] on div "Sent via SMS ResiDesk After Hours Assistant [DATE] at 8:05 AM Thank you for you…" at bounding box center [626, 220] width 552 height 283
click at [583, 270] on div "Thank you, [PERSON_NAME]. I appreciate you letting us know, and it’s good to he…" at bounding box center [649, 294] width 444 height 58
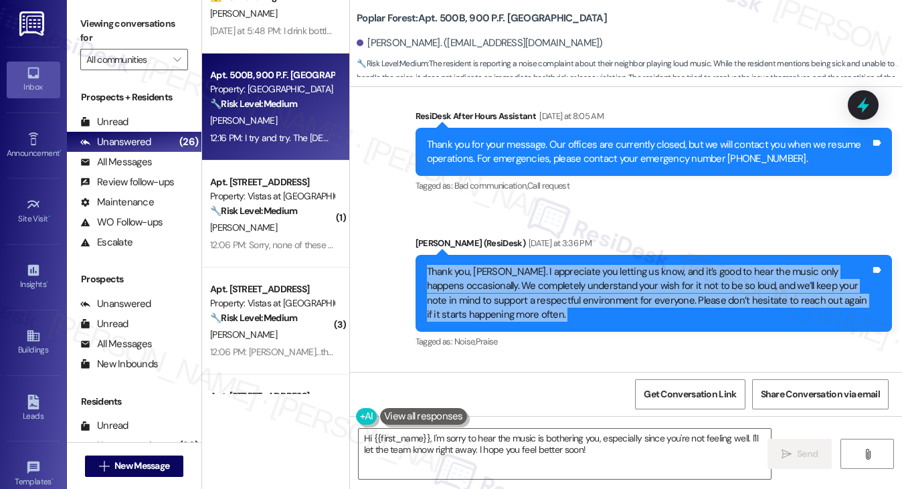
click at [583, 270] on div "Thank you, [PERSON_NAME]. I appreciate you letting us know, and it’s good to he…" at bounding box center [649, 294] width 444 height 58
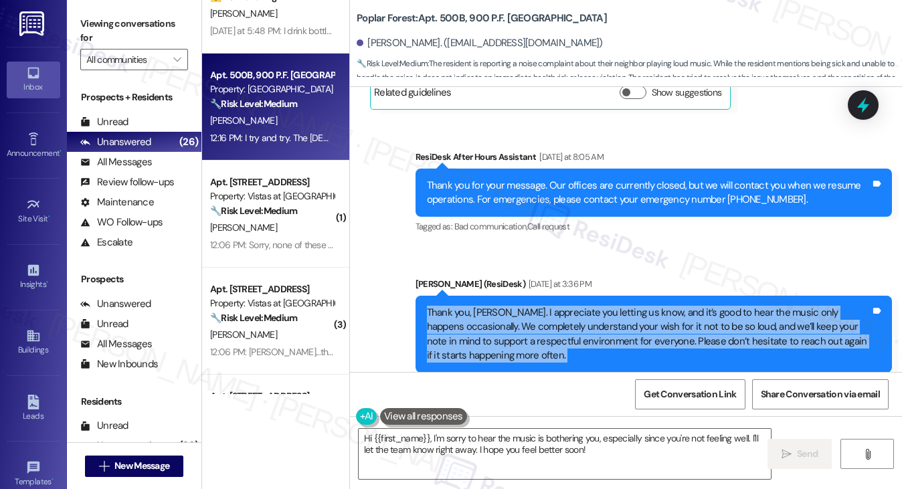
scroll to position [3686, 0]
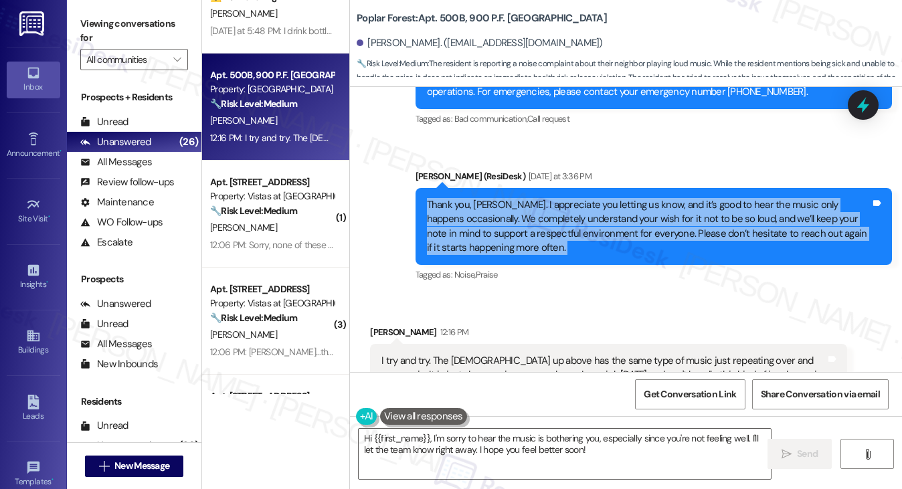
click at [578, 228] on div "Thank you, [PERSON_NAME]. I appreciate you letting us know, and it’s good to he…" at bounding box center [649, 227] width 444 height 58
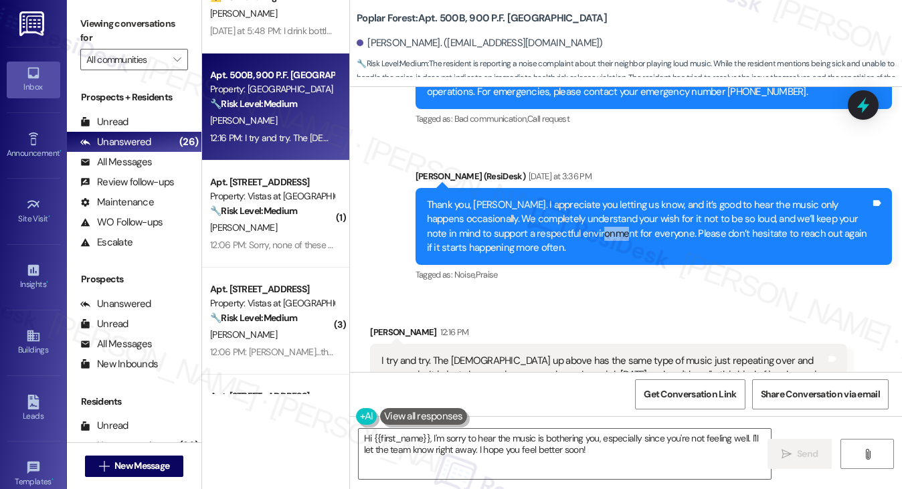
click at [578, 228] on div "Thank you, [PERSON_NAME]. I appreciate you letting us know, and it’s good to he…" at bounding box center [649, 227] width 444 height 58
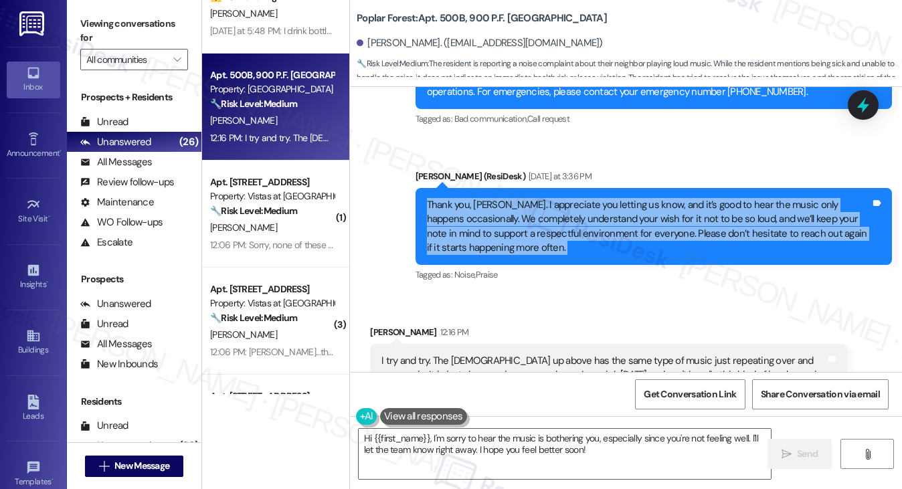
click at [578, 228] on div "Thank you, [PERSON_NAME]. I appreciate you letting us know, and it’s good to he…" at bounding box center [649, 227] width 444 height 58
click at [528, 240] on div "Thank you, [PERSON_NAME]. I appreciate you letting us know, and it’s good to he…" at bounding box center [649, 227] width 444 height 58
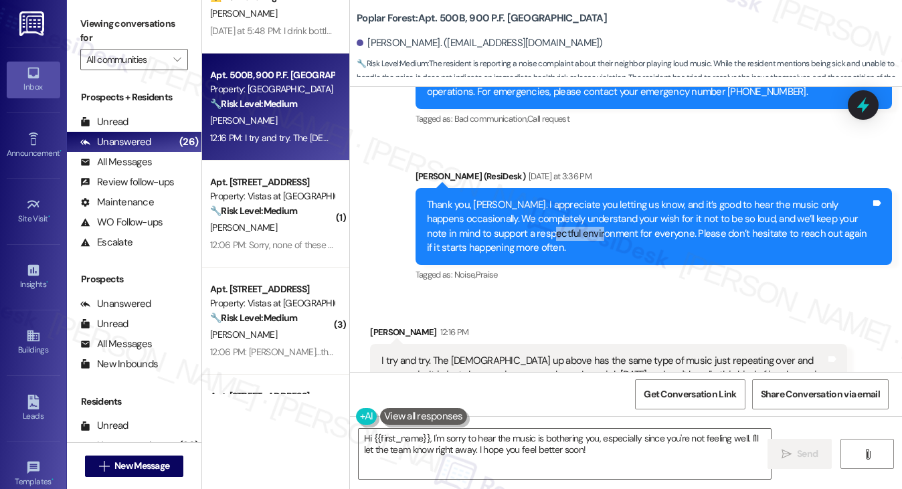
click at [528, 240] on div "Thank you, [PERSON_NAME]. I appreciate you letting us know, and it’s good to he…" at bounding box center [649, 227] width 444 height 58
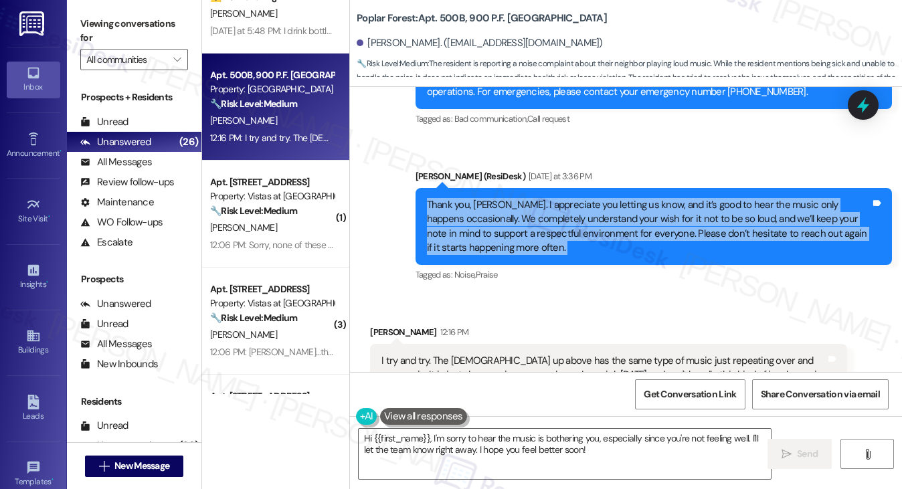
click at [528, 240] on div "Thank you, [PERSON_NAME]. I appreciate you letting us know, and it’s good to he…" at bounding box center [649, 227] width 444 height 58
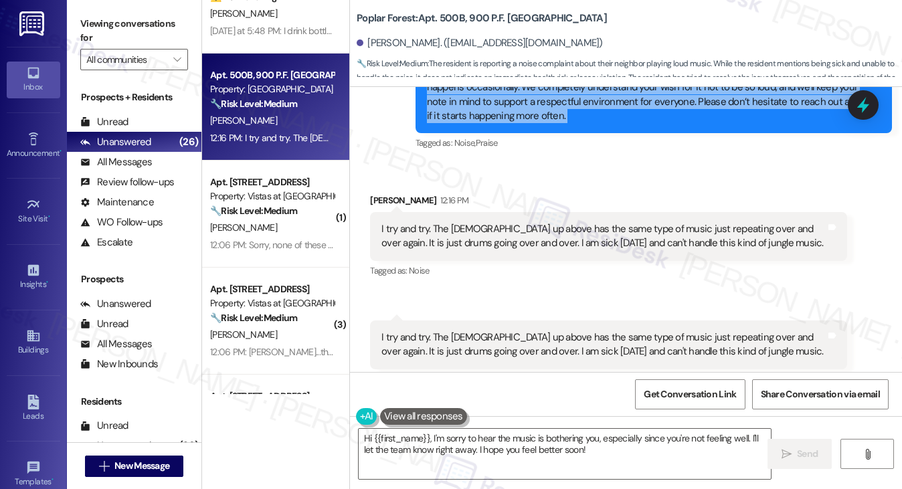
scroll to position [3820, 0]
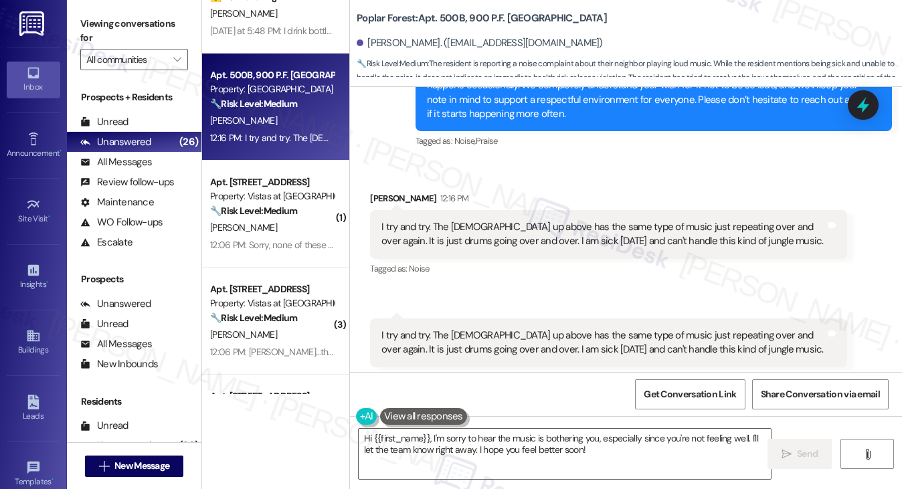
click at [440, 237] on div "I try and try. The [DEMOGRAPHIC_DATA] up above has the same type of music just …" at bounding box center [604, 234] width 444 height 29
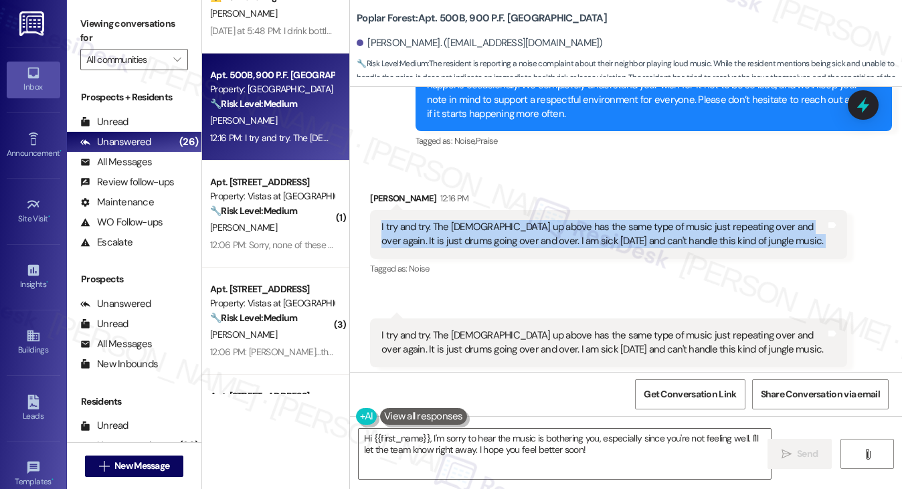
click at [440, 237] on div "I try and try. The [DEMOGRAPHIC_DATA] up above has the same type of music just …" at bounding box center [604, 234] width 444 height 29
click at [493, 217] on div "I try and try. The [DEMOGRAPHIC_DATA] up above has the same type of music just …" at bounding box center [608, 234] width 477 height 49
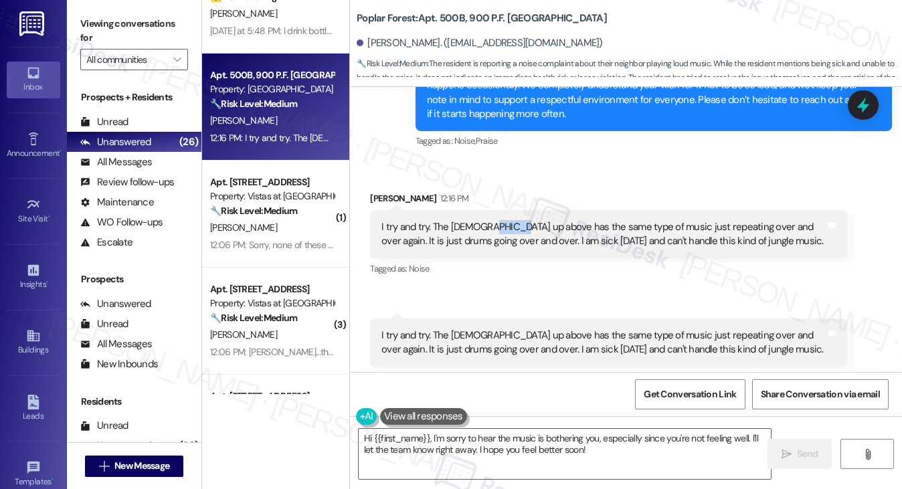
click at [493, 217] on div "I try and try. The [DEMOGRAPHIC_DATA] up above has the same type of music just …" at bounding box center [608, 234] width 477 height 49
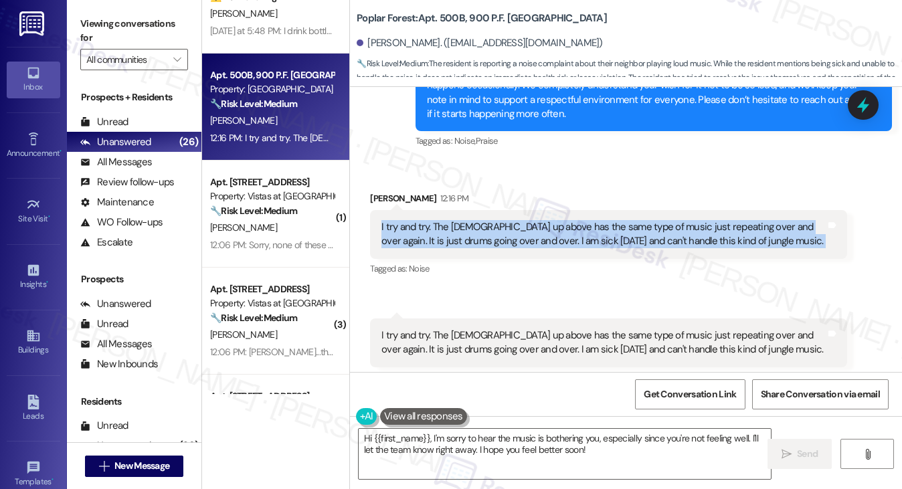
click at [493, 217] on div "I try and try. The [DEMOGRAPHIC_DATA] up above has the same type of music just …" at bounding box center [608, 234] width 477 height 49
click at [477, 248] on div "I try and try. The [DEMOGRAPHIC_DATA] up above has the same type of music just …" at bounding box center [604, 234] width 444 height 29
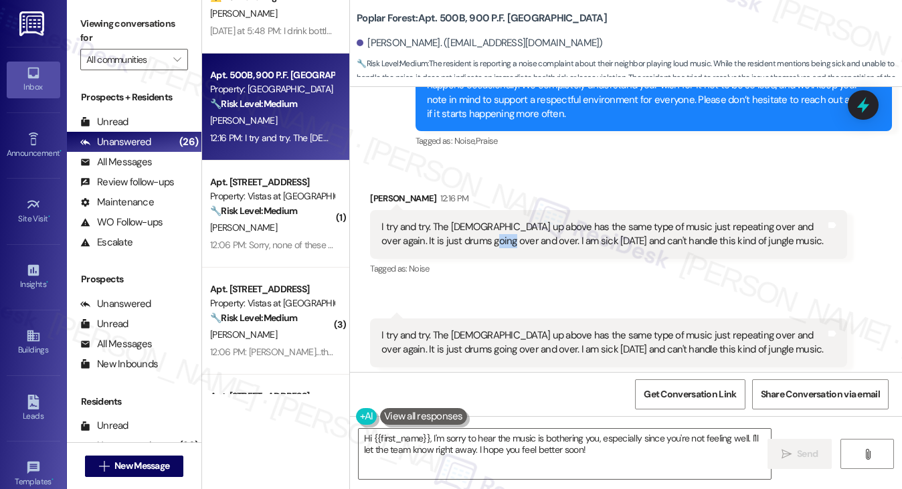
click at [477, 248] on div "I try and try. The [DEMOGRAPHIC_DATA] up above has the same type of music just …" at bounding box center [604, 234] width 444 height 29
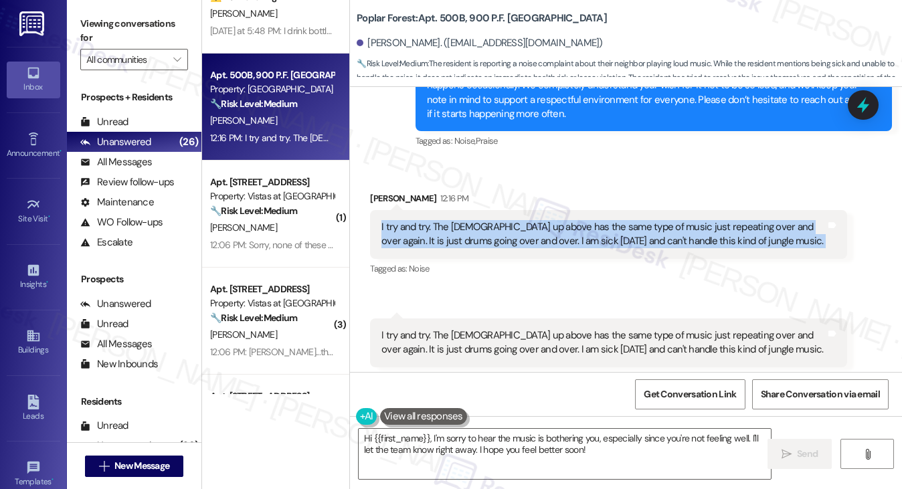
click at [477, 248] on div "I try and try. The [DEMOGRAPHIC_DATA] up above has the same type of music just …" at bounding box center [604, 234] width 444 height 29
click at [554, 231] on div "I try and try. The [DEMOGRAPHIC_DATA] up above has the same type of music just …" at bounding box center [604, 234] width 444 height 29
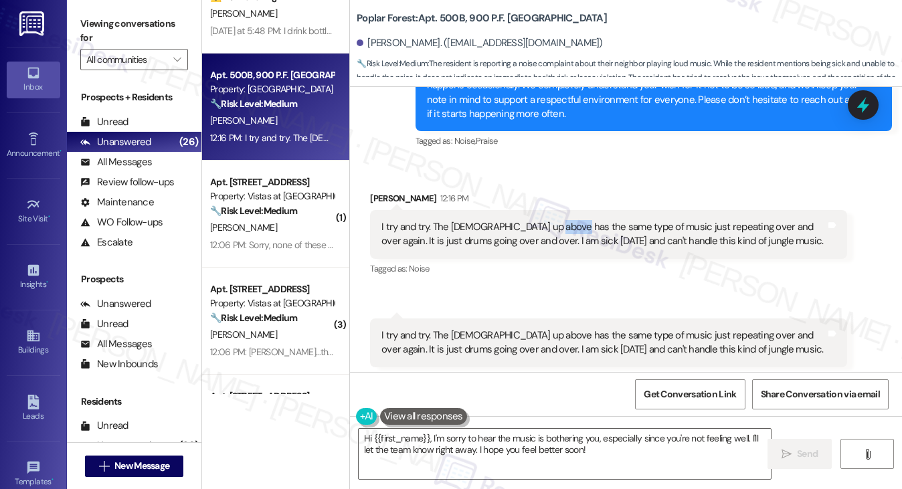
click at [554, 231] on div "I try and try. The [DEMOGRAPHIC_DATA] up above has the same type of music just …" at bounding box center [604, 234] width 444 height 29
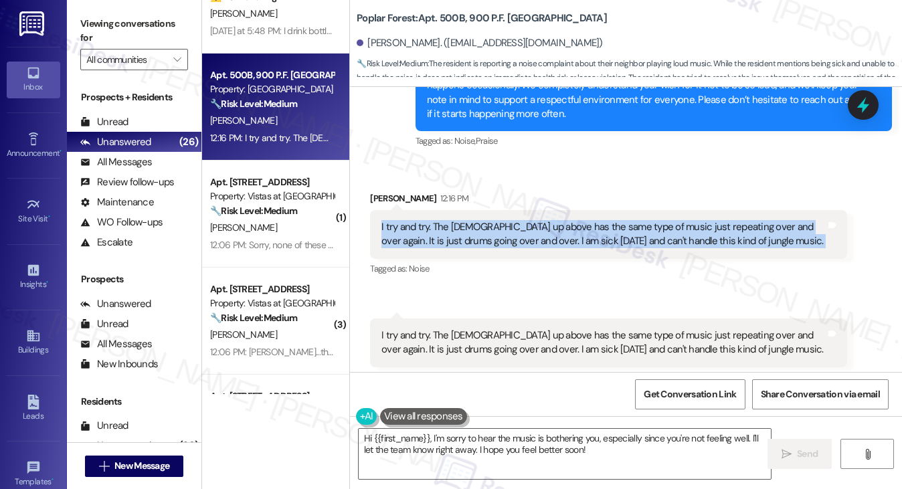
click at [554, 231] on div "I try and try. The [DEMOGRAPHIC_DATA] up above has the same type of music just …" at bounding box center [604, 234] width 444 height 29
click at [551, 231] on div "I try and try. The [DEMOGRAPHIC_DATA] up above has the same type of music just …" at bounding box center [604, 234] width 444 height 29
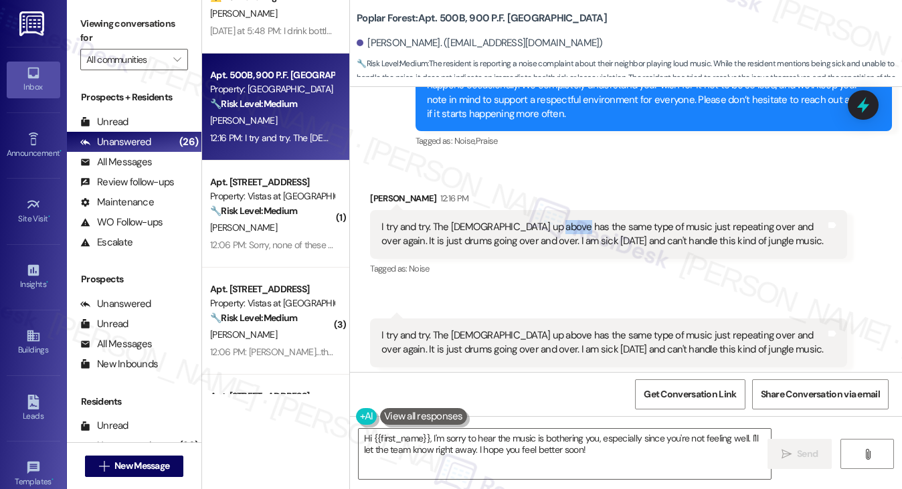
click at [551, 231] on div "I try and try. The [DEMOGRAPHIC_DATA] up above has the same type of music just …" at bounding box center [604, 234] width 444 height 29
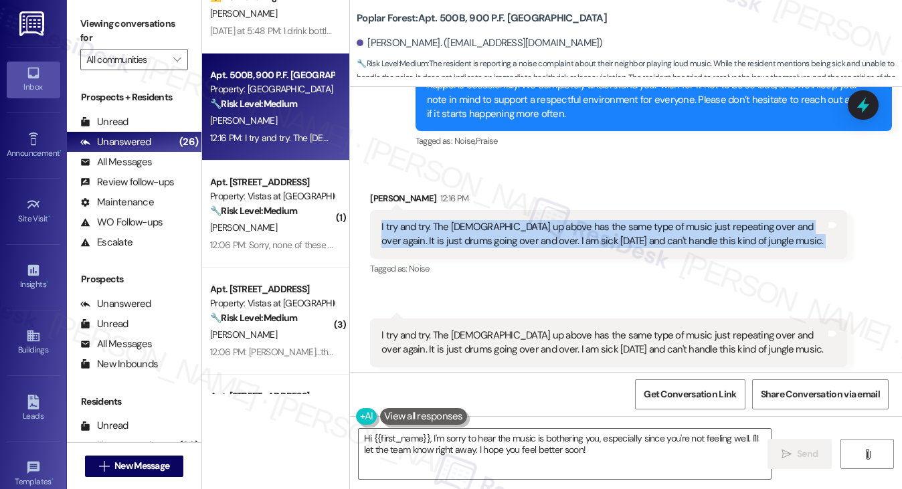
click at [551, 231] on div "I try and try. The [DEMOGRAPHIC_DATA] up above has the same type of music just …" at bounding box center [604, 234] width 444 height 29
click at [517, 464] on textarea "Hi {{first_name}}, I'm sorry to hear the music is bothering you, especially sin…" at bounding box center [565, 454] width 413 height 50
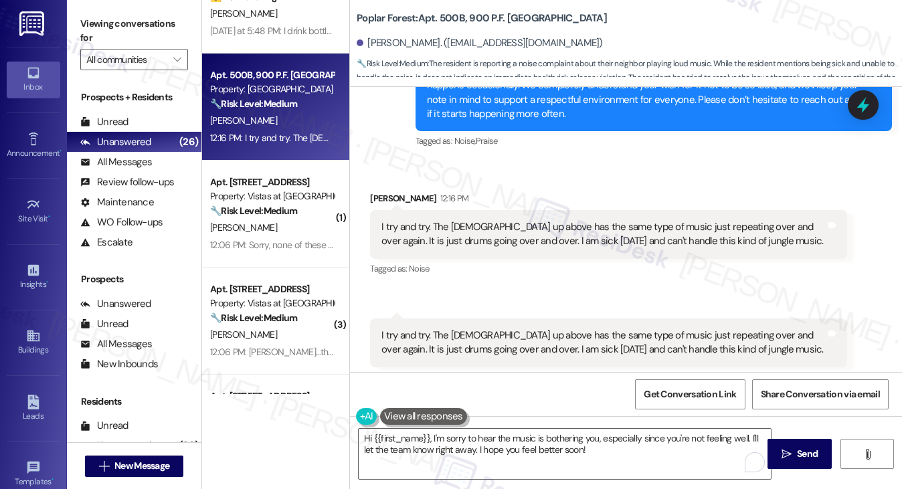
click at [626, 234] on div "I try and try. The [DEMOGRAPHIC_DATA] up above has the same type of music just …" at bounding box center [604, 234] width 444 height 29
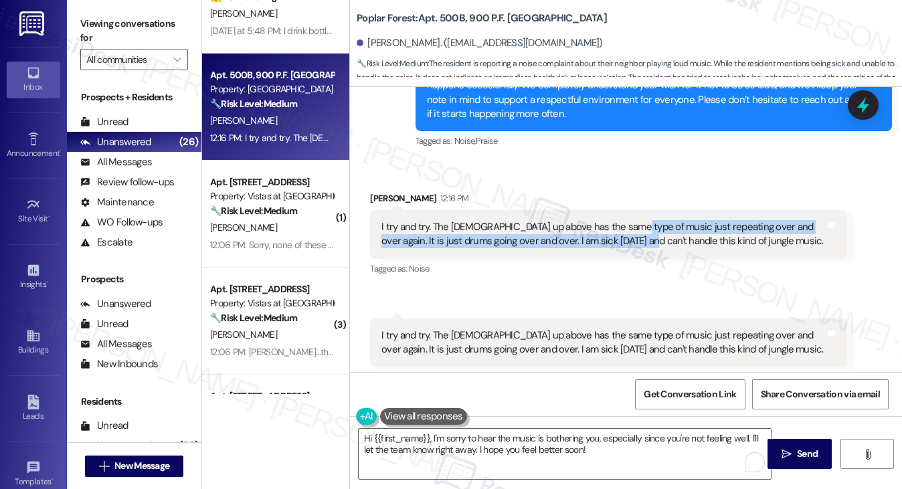
click at [626, 234] on div "I try and try. The [DEMOGRAPHIC_DATA] up above has the same type of music just …" at bounding box center [604, 234] width 444 height 29
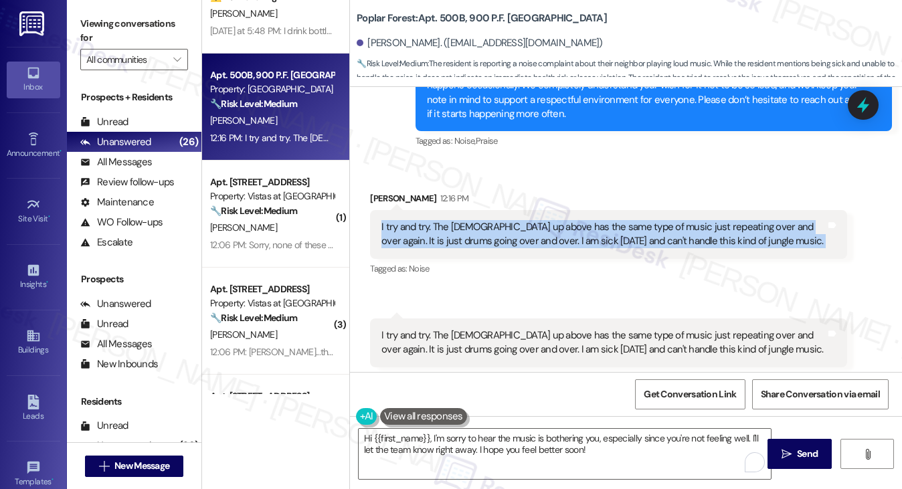
click at [626, 234] on div "I try and try. The [DEMOGRAPHIC_DATA] up above has the same type of music just …" at bounding box center [604, 234] width 444 height 29
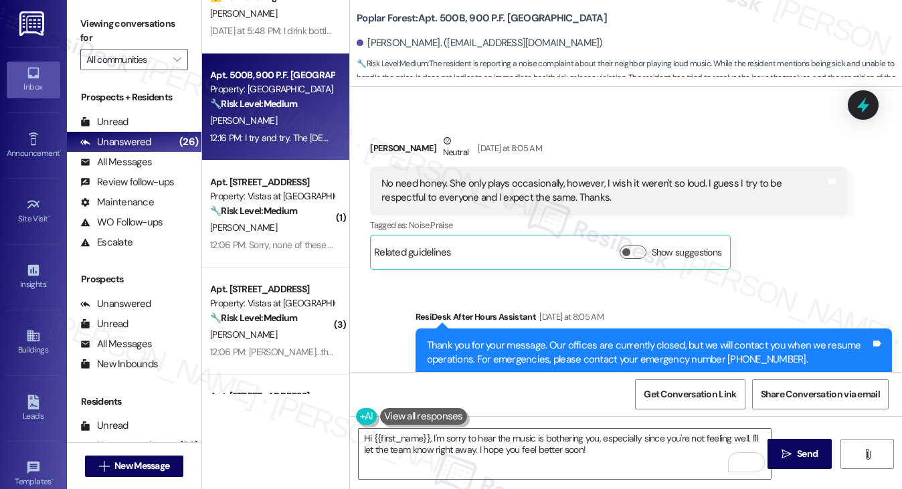
scroll to position [3218, 0]
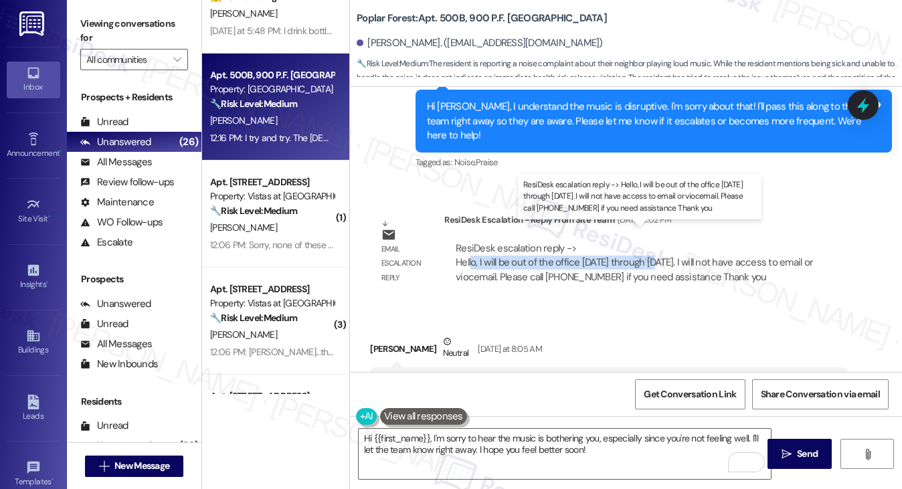
drag, startPoint x: 529, startPoint y: 243, endPoint x: 663, endPoint y: 243, distance: 133.2
click at [665, 243] on div "ResiDesk escalation reply -> Hello, I will be out of the office [DATE] through …" at bounding box center [634, 263] width 357 height 42
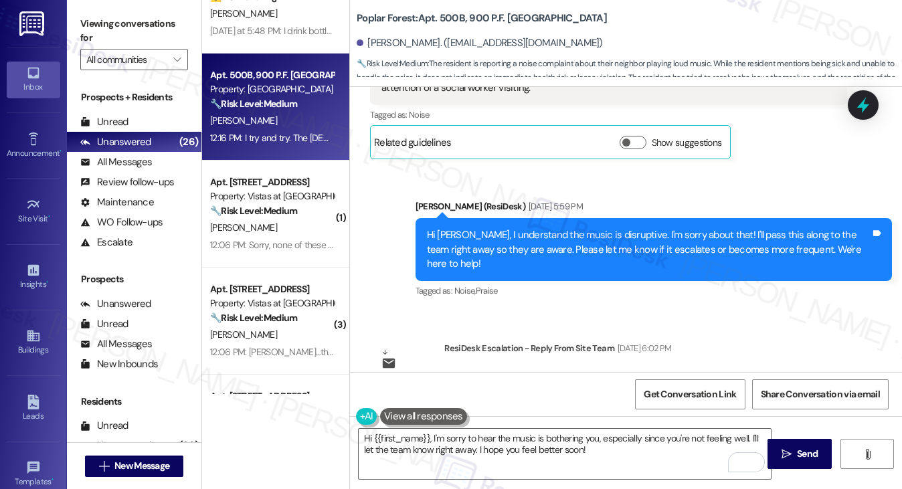
scroll to position [3084, 0]
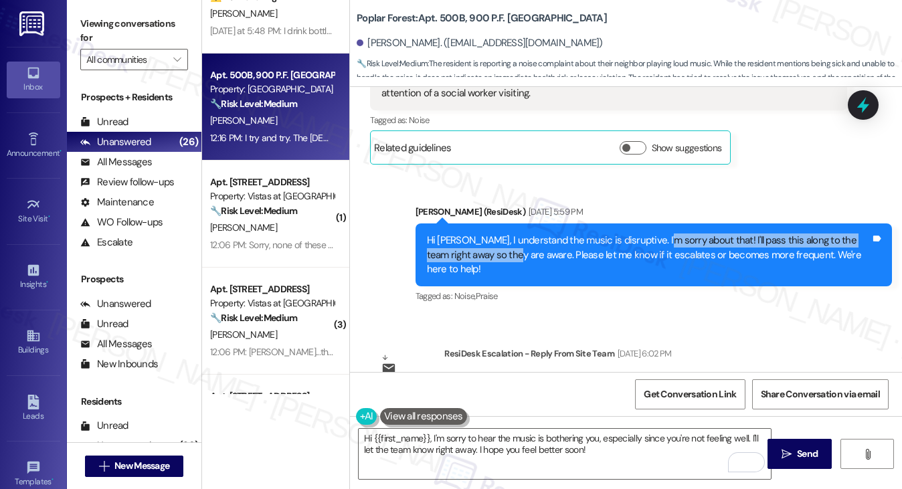
drag, startPoint x: 503, startPoint y: 249, endPoint x: 667, endPoint y: 248, distance: 163.3
click at [667, 248] on div "Hi [PERSON_NAME], I understand the music is disruptive. I'm sorry about that! I…" at bounding box center [649, 255] width 444 height 43
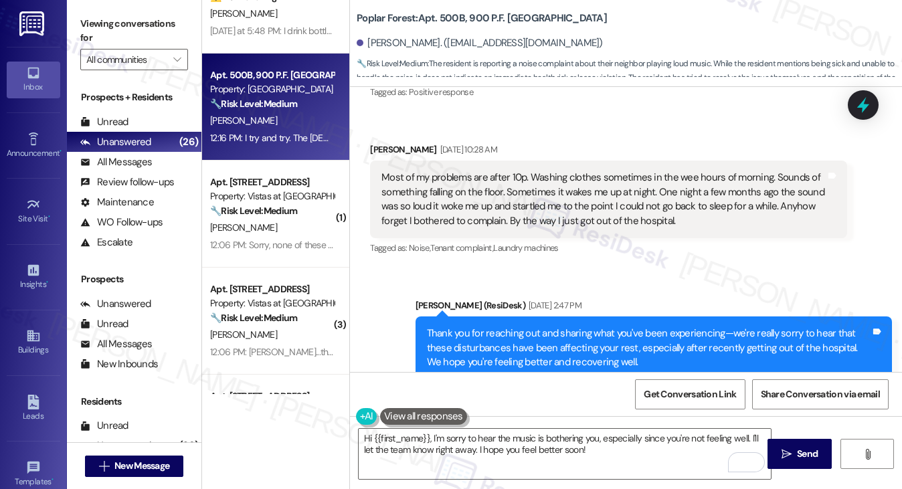
scroll to position [2481, 0]
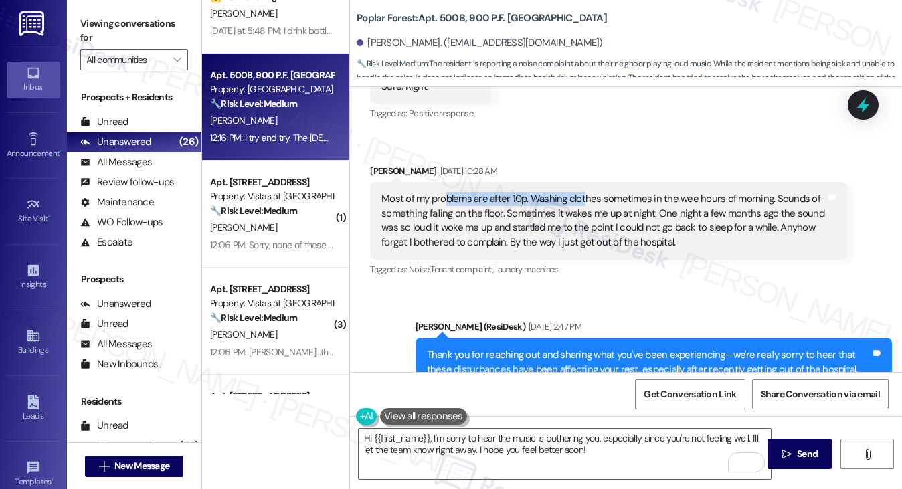
drag, startPoint x: 445, startPoint y: 200, endPoint x: 586, endPoint y: 203, distance: 140.6
click at [586, 203] on div "Most of my problems are after 10p. Washing clothes sometimes in the wee hours o…" at bounding box center [604, 221] width 444 height 58
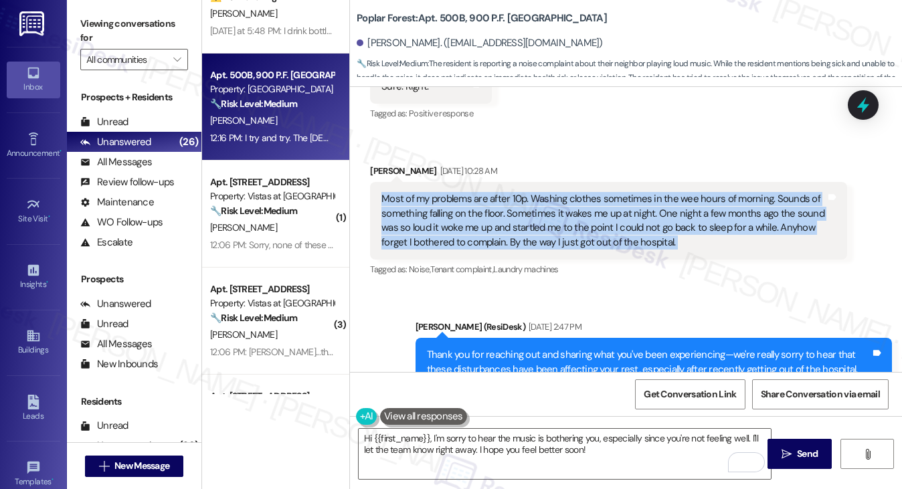
click at [586, 203] on div "Most of my problems are after 10p. Washing clothes sometimes in the wee hours o…" at bounding box center [604, 221] width 444 height 58
click at [518, 217] on div "Most of my problems are after 10p. Washing clothes sometimes in the wee hours o…" at bounding box center [604, 221] width 444 height 58
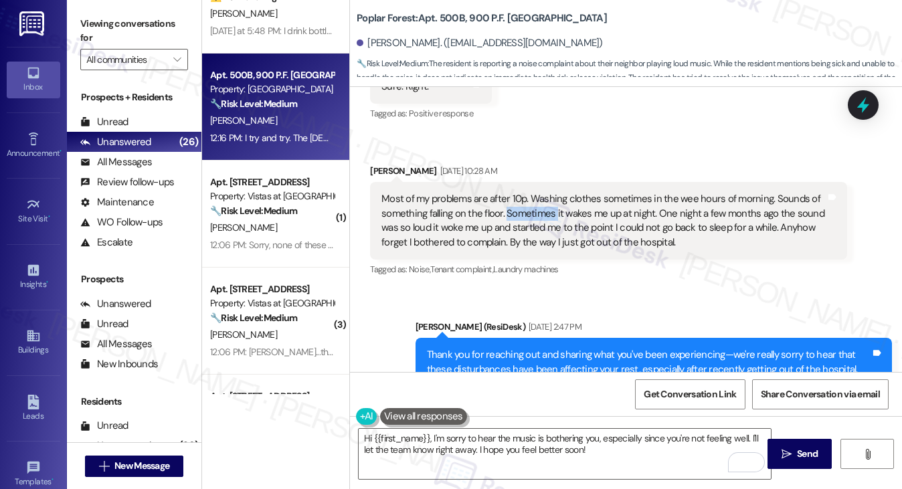
click at [518, 217] on div "Most of my problems are after 10p. Washing clothes sometimes in the wee hours o…" at bounding box center [604, 221] width 444 height 58
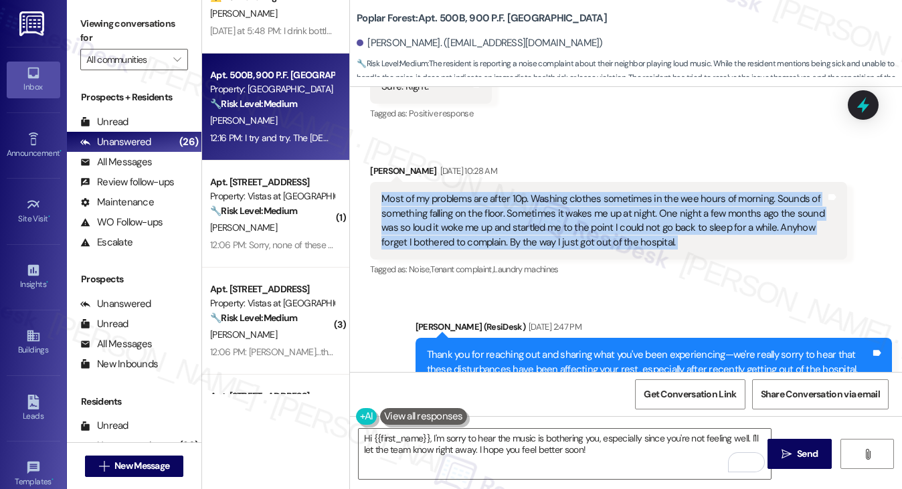
click at [518, 217] on div "Most of my problems are after 10p. Washing clothes sometimes in the wee hours o…" at bounding box center [604, 221] width 444 height 58
click at [610, 203] on div "Most of my problems are after 10p. Washing clothes sometimes in the wee hours o…" at bounding box center [604, 221] width 444 height 58
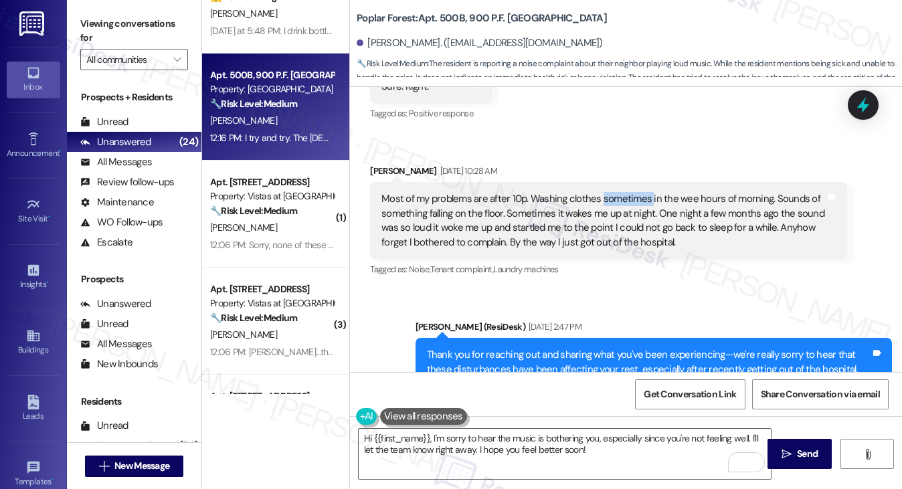
click at [610, 203] on div "Most of my problems are after 10p. Washing clothes sometimes in the wee hours o…" at bounding box center [604, 221] width 444 height 58
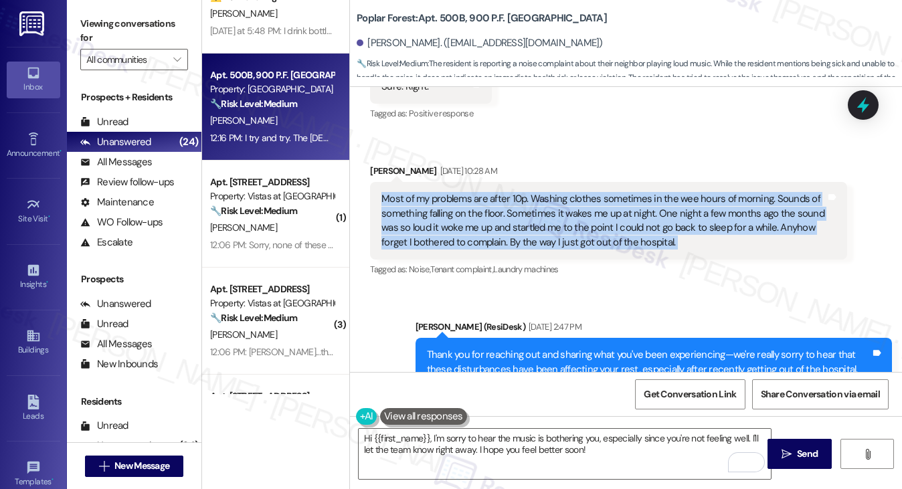
click at [610, 203] on div "Most of my problems are after 10p. Washing clothes sometimes in the wee hours o…" at bounding box center [604, 221] width 444 height 58
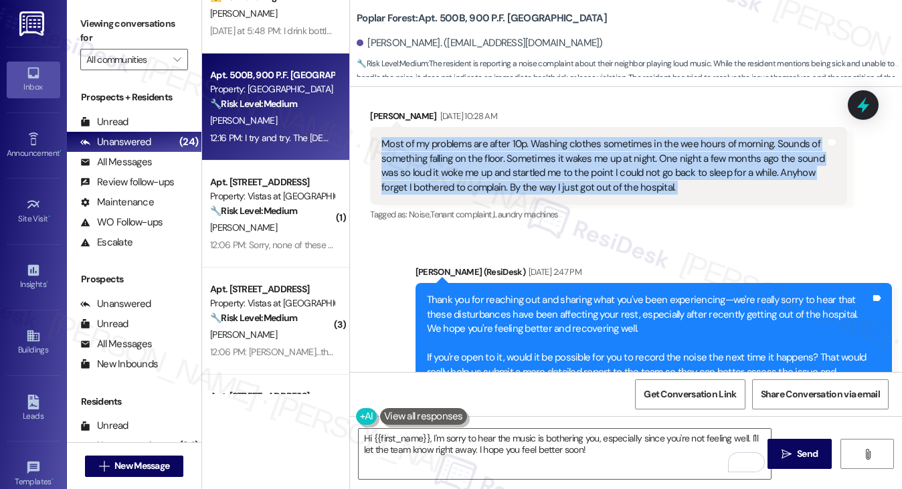
scroll to position [2615, 0]
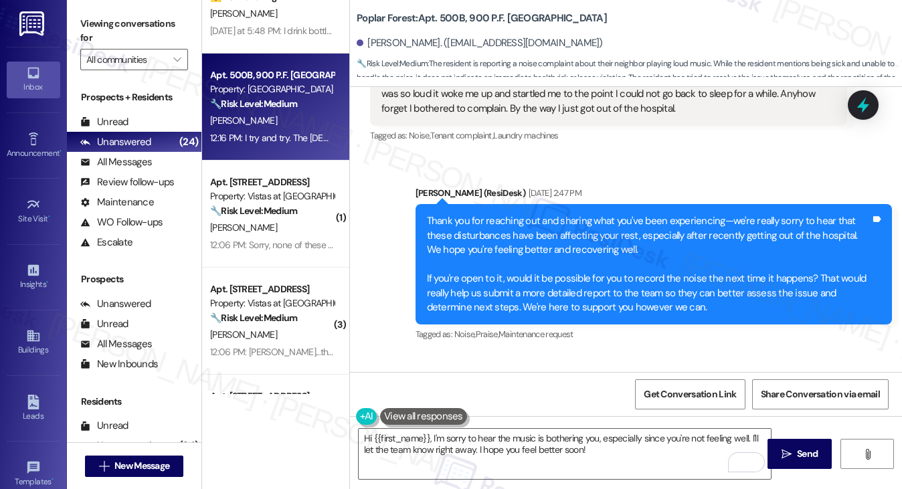
click at [619, 214] on div "Thank you for reaching out and sharing what you've been experiencing—we're real…" at bounding box center [649, 264] width 444 height 100
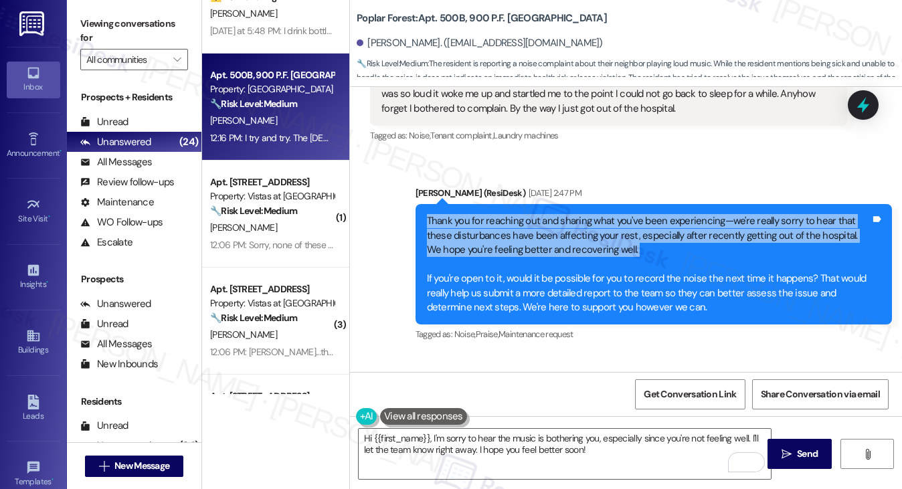
click at [619, 214] on div "Thank you for reaching out and sharing what you've been experiencing—we're real…" at bounding box center [649, 264] width 444 height 100
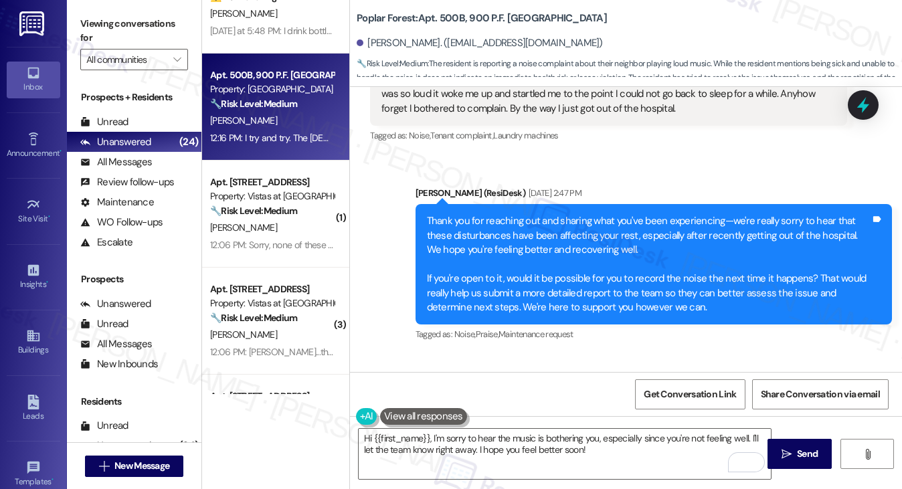
click at [527, 274] on div "Thank you for reaching out and sharing what you've been experiencing—we're real…" at bounding box center [649, 264] width 444 height 100
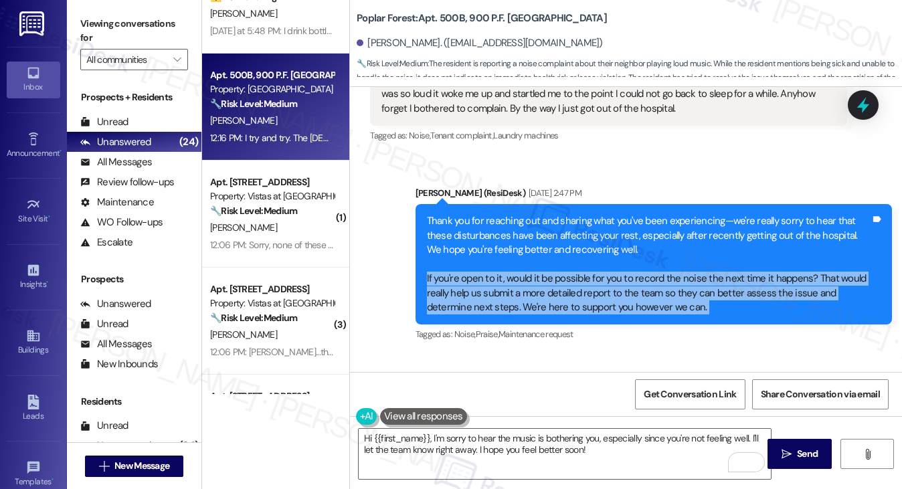
click at [528, 273] on div "Thank you for reaching out and sharing what you've been experiencing—we're real…" at bounding box center [649, 264] width 444 height 100
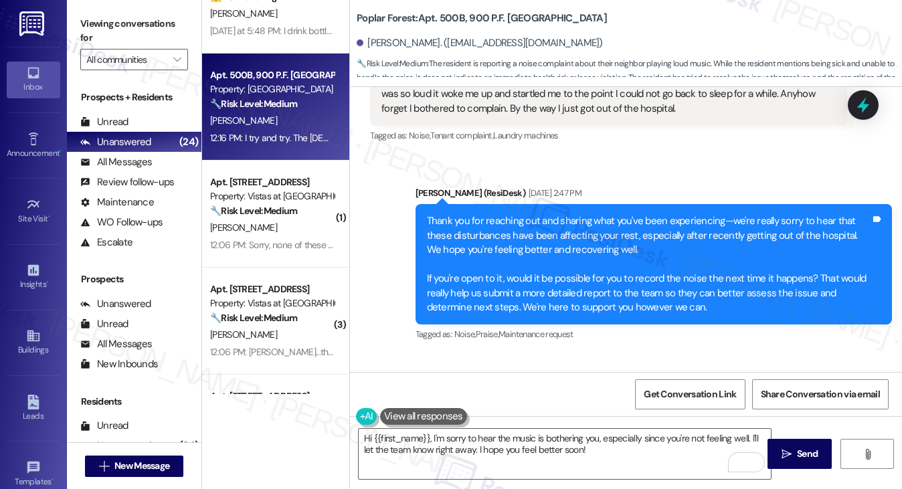
click at [542, 244] on div "Thank you for reaching out and sharing what you've been experiencing—we're real…" at bounding box center [649, 264] width 444 height 100
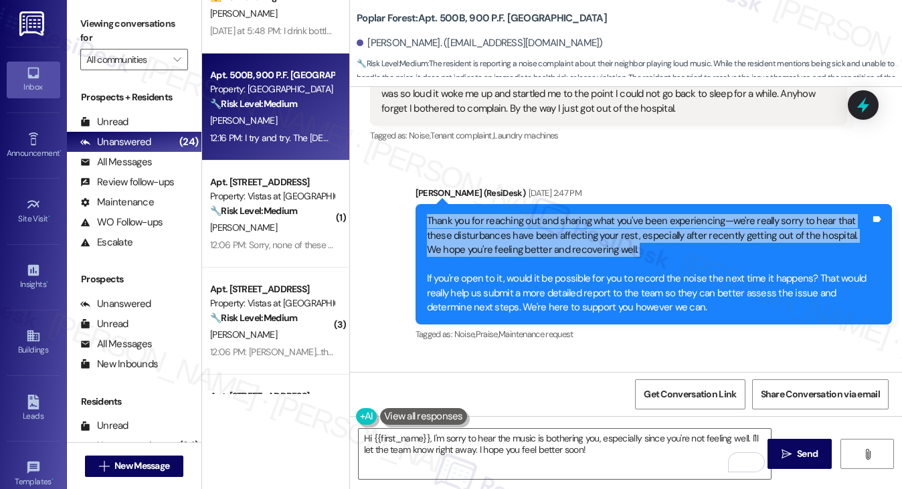
click at [542, 244] on div "Thank you for reaching out and sharing what you've been experiencing—we're real…" at bounding box center [649, 264] width 444 height 100
click at [544, 244] on div "Thank you for reaching out and sharing what you've been experiencing—we're real…" at bounding box center [649, 264] width 444 height 100
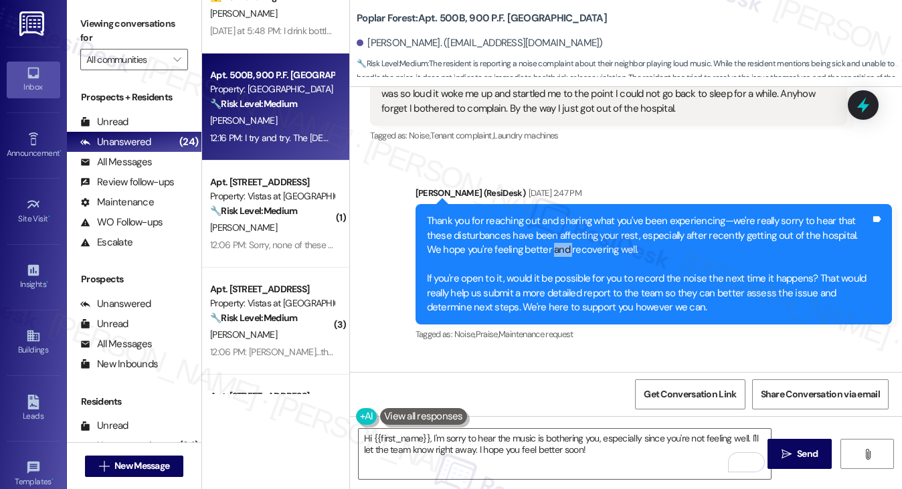
click at [544, 244] on div "Thank you for reaching out and sharing what you've been experiencing—we're real…" at bounding box center [649, 264] width 444 height 100
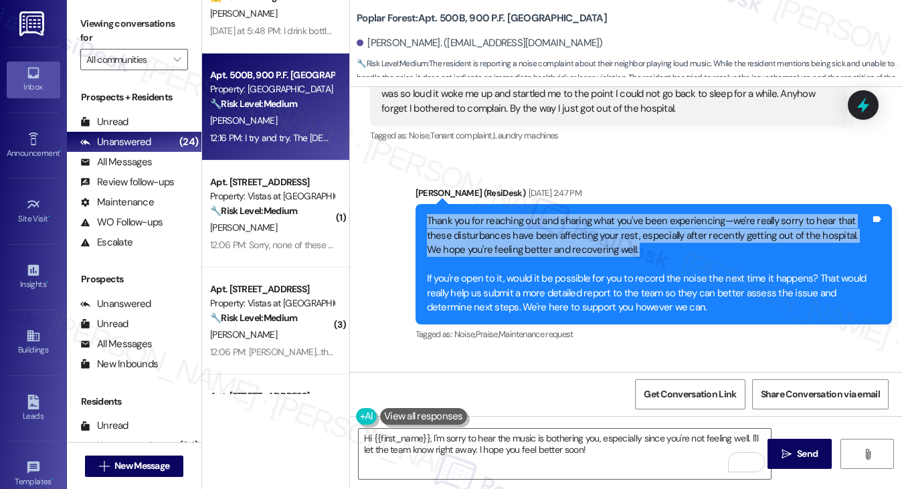
click at [544, 244] on div "Thank you for reaching out and sharing what you've been experiencing—we're real…" at bounding box center [649, 264] width 444 height 100
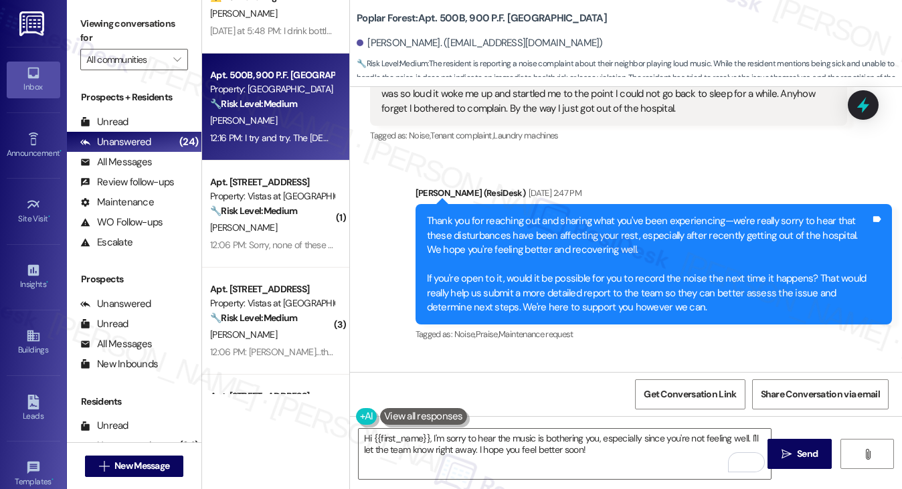
click at [553, 308] on div "Thank you for reaching out and sharing what you've been experiencing—we're real…" at bounding box center [649, 264] width 444 height 100
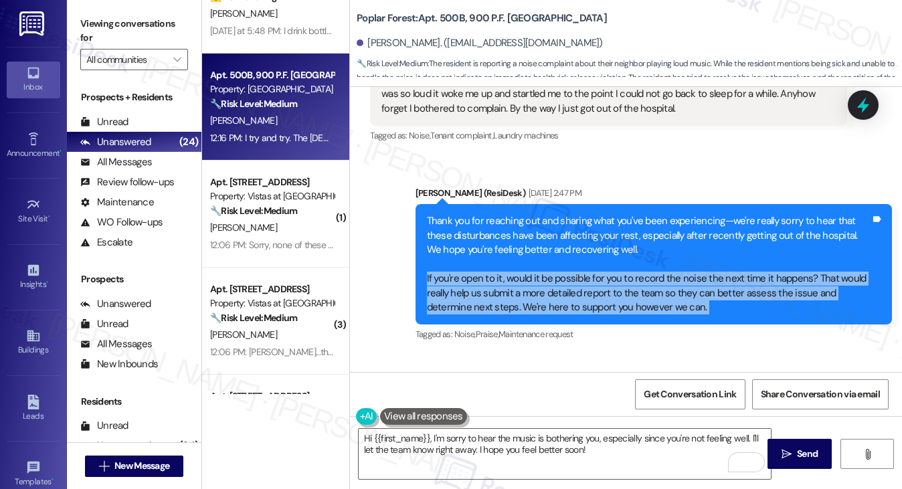
click at [553, 308] on div "Thank you for reaching out and sharing what you've been experiencing—we're real…" at bounding box center [649, 264] width 444 height 100
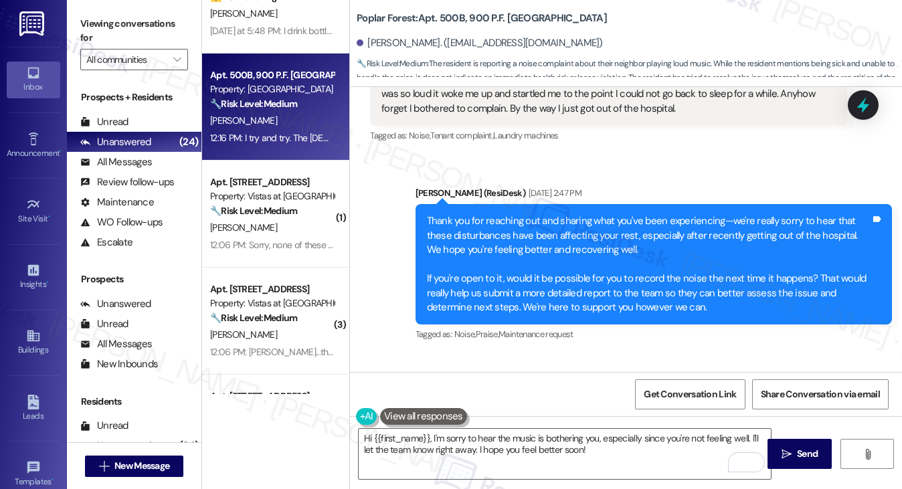
click at [517, 232] on div "Thank you for reaching out and sharing what you've been experiencing—we're real…" at bounding box center [649, 264] width 444 height 100
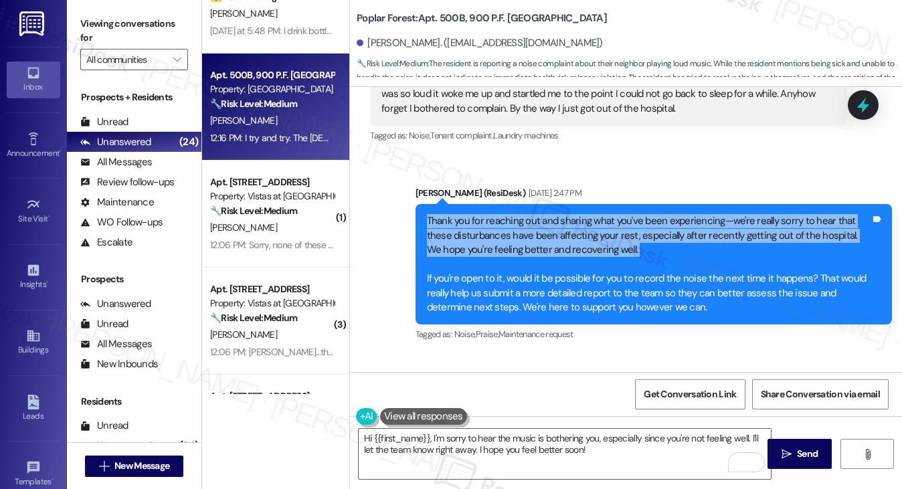
click at [517, 232] on div "Thank you for reaching out and sharing what you've been experiencing—we're real…" at bounding box center [649, 264] width 444 height 100
click at [444, 221] on div "Thank you for reaching out and sharing what you've been experiencing—we're real…" at bounding box center [649, 264] width 444 height 100
drag, startPoint x: 422, startPoint y: 221, endPoint x: 636, endPoint y: 255, distance: 216.2
click at [636, 255] on div "Thank you for reaching out and sharing what you've been experiencing—we're real…" at bounding box center [654, 264] width 477 height 120
click at [640, 254] on div "Thank you for reaching out and sharing what you've been experiencing—we're real…" at bounding box center [649, 264] width 444 height 100
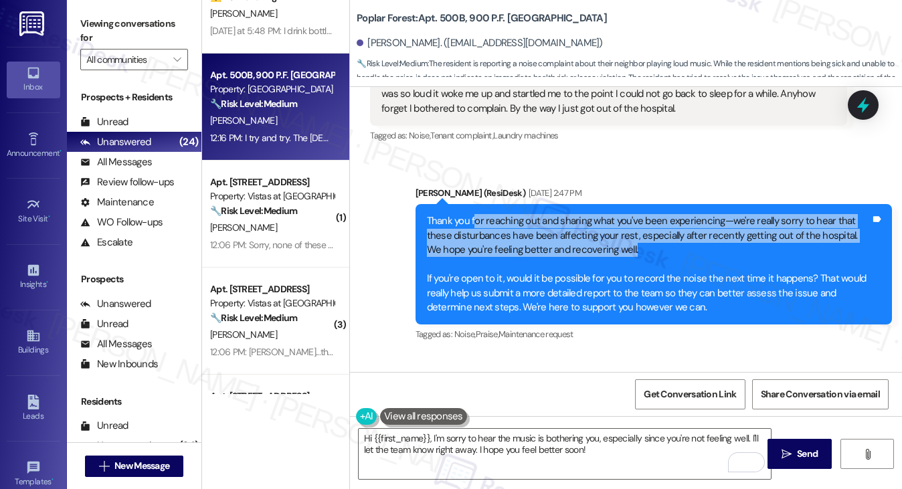
drag, startPoint x: 652, startPoint y: 250, endPoint x: 474, endPoint y: 216, distance: 181.3
click at [474, 216] on div "Thank you for reaching out and sharing what you've been experiencing—we're real…" at bounding box center [649, 264] width 444 height 100
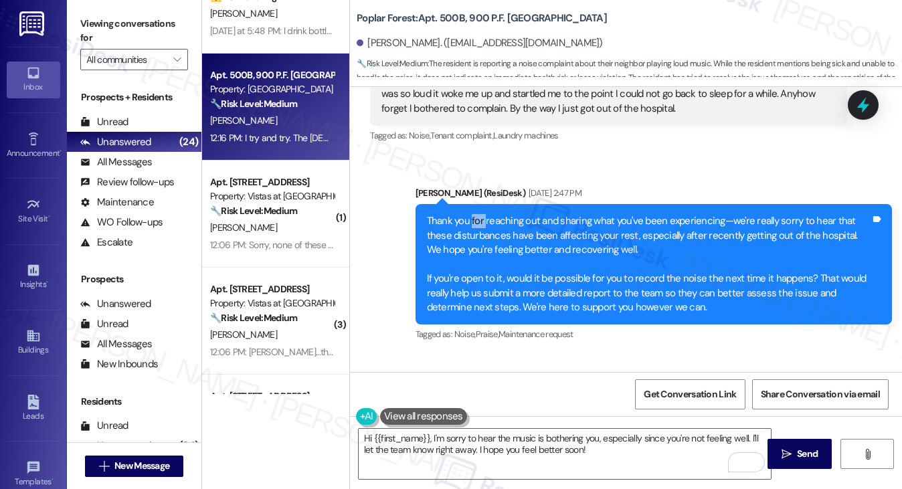
click at [474, 216] on div "Thank you for reaching out and sharing what you've been experiencing—we're real…" at bounding box center [649, 264] width 444 height 100
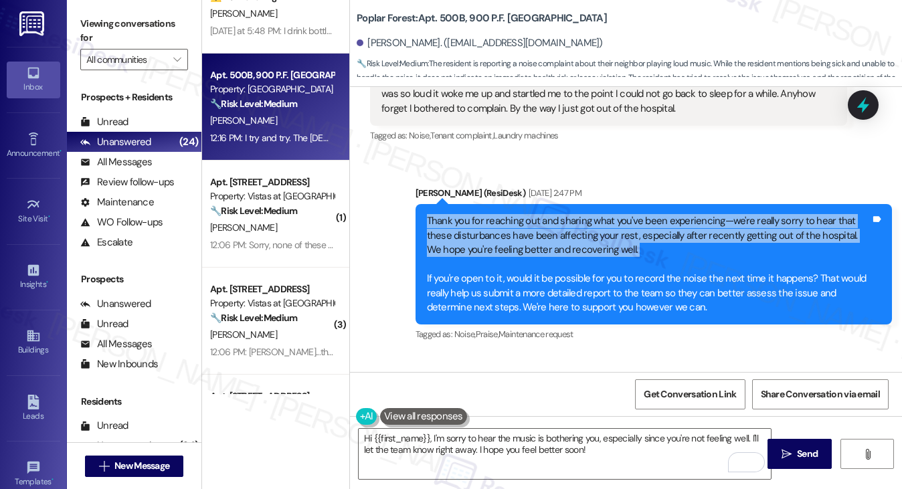
click at [474, 216] on div "Thank you for reaching out and sharing what you've been experiencing—we're real…" at bounding box center [649, 264] width 444 height 100
click at [449, 216] on div "Thank you for reaching out and sharing what you've been experiencing—we're real…" at bounding box center [649, 264] width 444 height 100
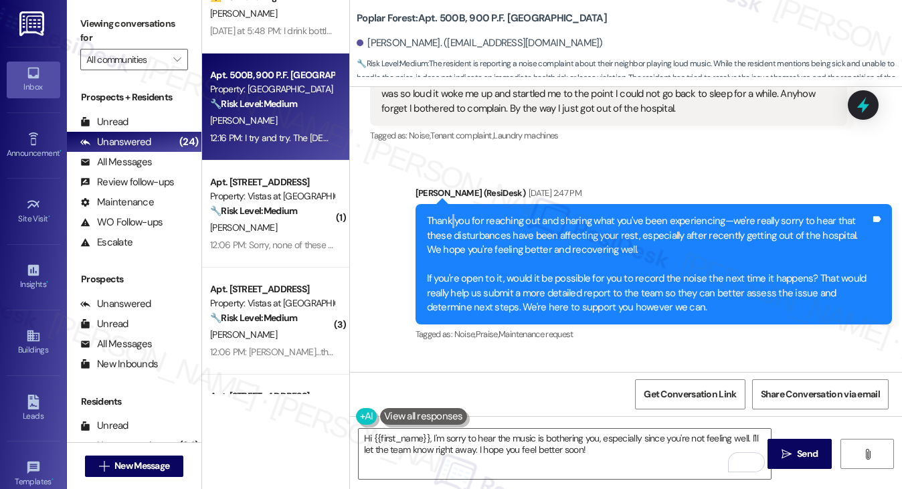
click at [449, 216] on div "Thank you for reaching out and sharing what you've been experiencing—we're real…" at bounding box center [649, 264] width 444 height 100
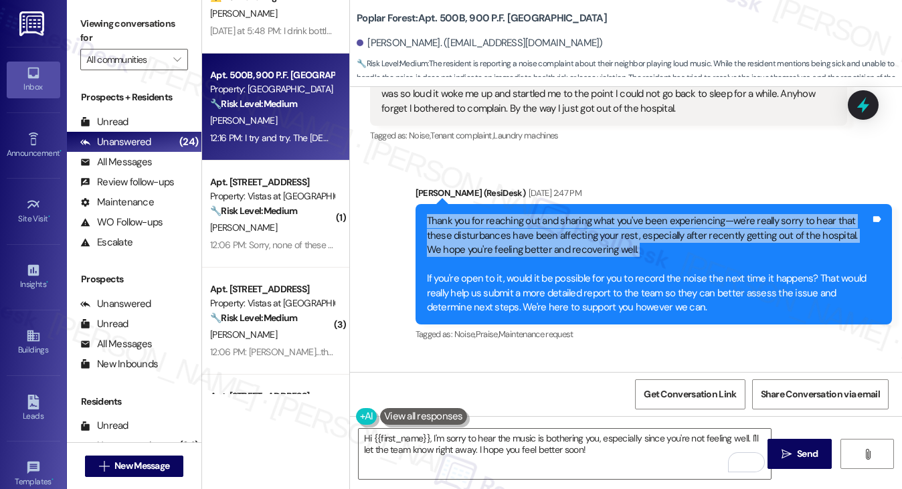
click at [449, 216] on div "Thank you for reaching out and sharing what you've been experiencing—we're real…" at bounding box center [649, 264] width 444 height 100
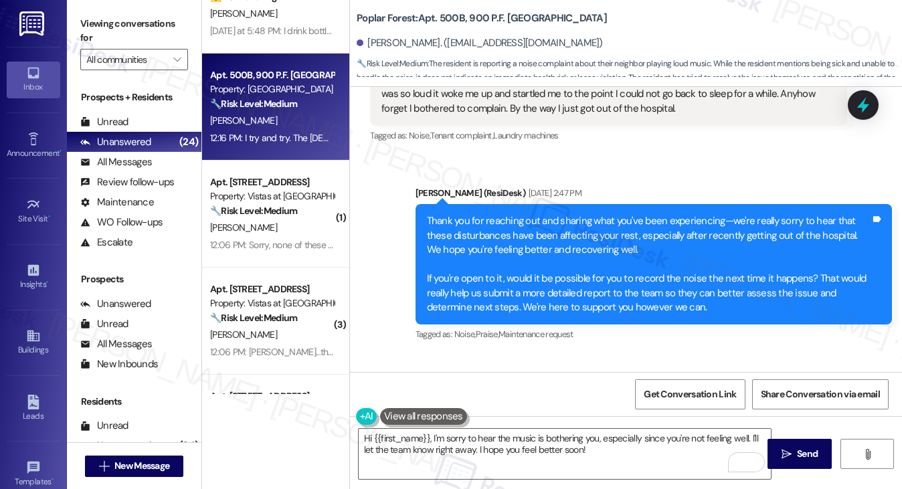
click at [552, 274] on div "Thank you for reaching out and sharing what you've been experiencing—we're real…" at bounding box center [649, 264] width 444 height 100
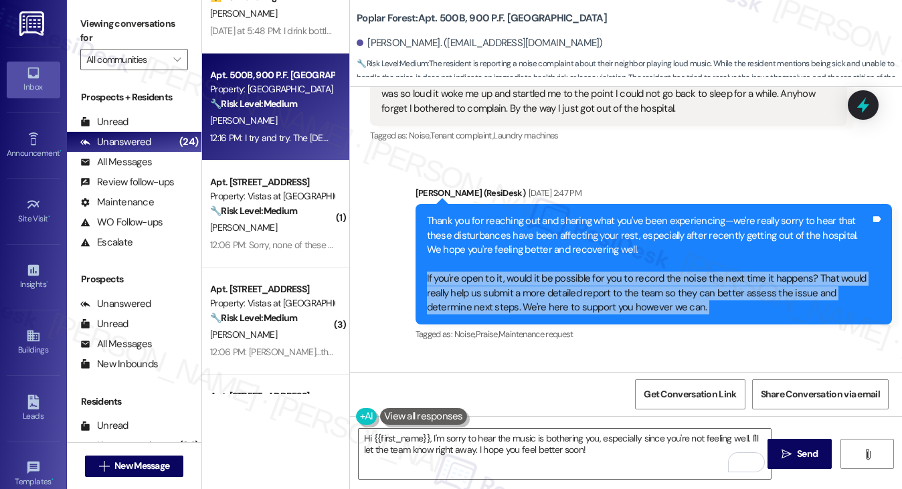
click at [552, 274] on div "Thank you for reaching out and sharing what you've been experiencing—we're real…" at bounding box center [649, 264] width 444 height 100
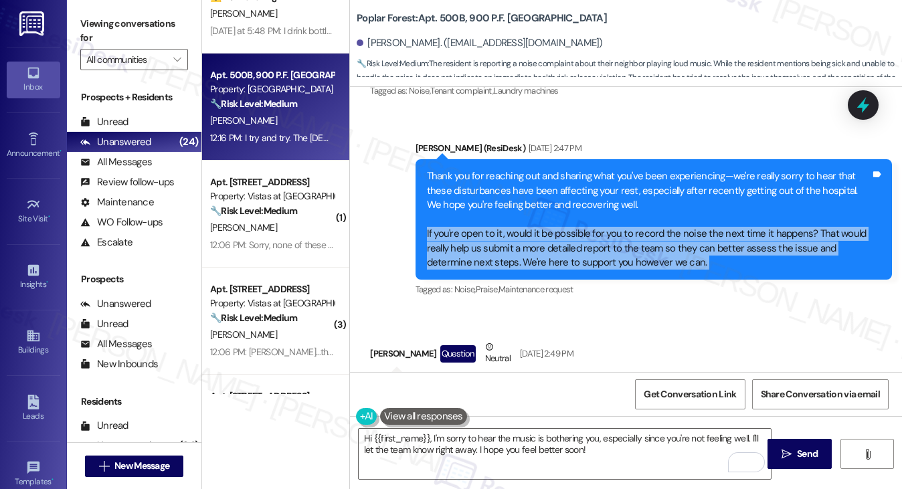
scroll to position [2749, 0]
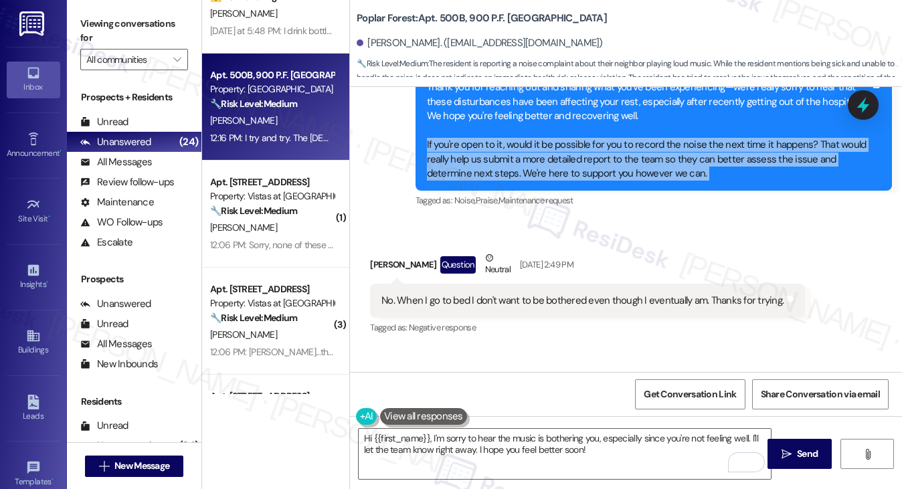
click at [546, 157] on div "Thank you for reaching out and sharing what you've been experiencing—we're real…" at bounding box center [649, 130] width 444 height 100
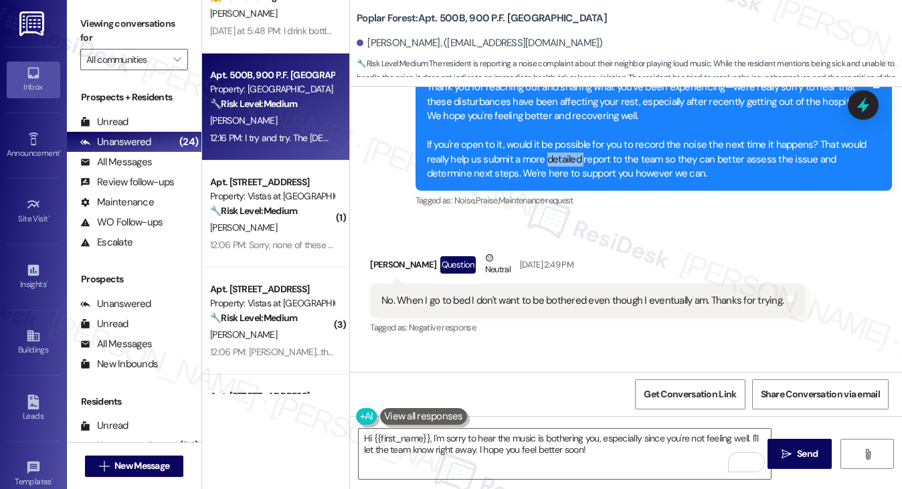
click at [546, 157] on div "Thank you for reaching out and sharing what you've been experiencing—we're real…" at bounding box center [649, 130] width 444 height 100
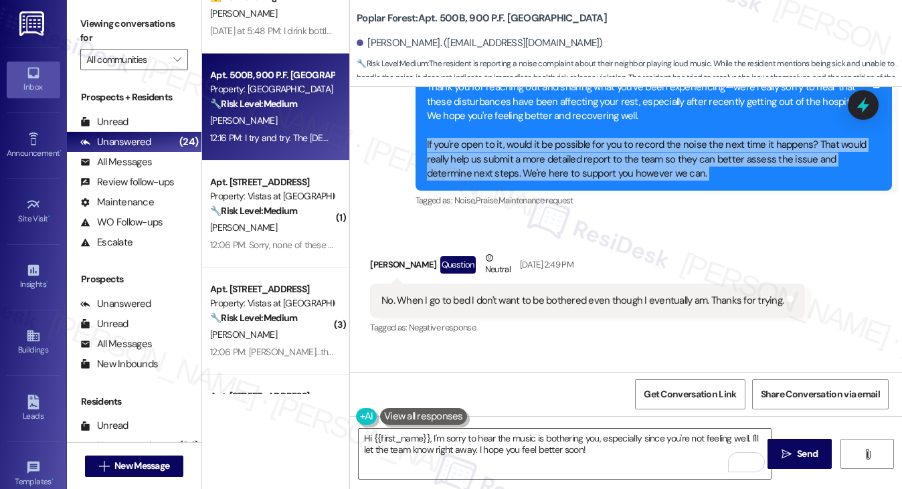
click at [546, 156] on div "Thank you for reaching out and sharing what you've been experiencing—we're real…" at bounding box center [649, 130] width 444 height 100
click at [574, 159] on div "Thank you for reaching out and sharing what you've been experiencing—we're real…" at bounding box center [649, 130] width 444 height 100
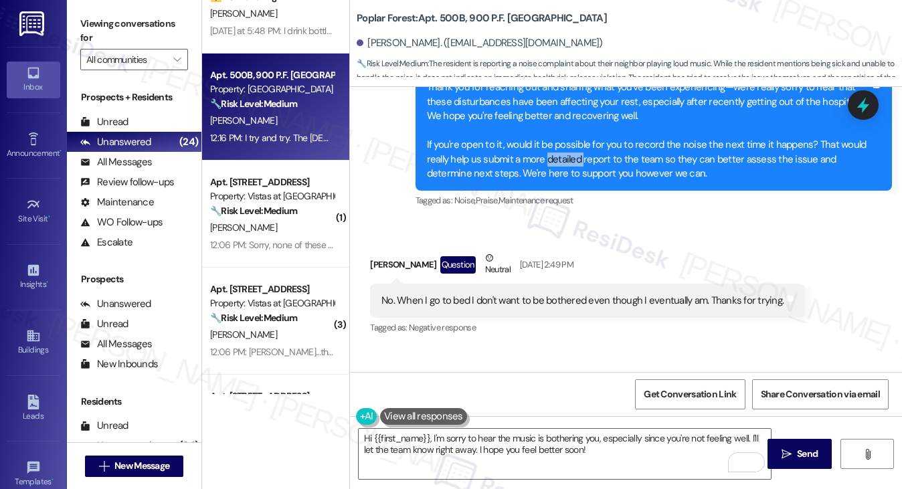
click at [574, 159] on div "Thank you for reaching out and sharing what you've been experiencing—we're real…" at bounding box center [649, 130] width 444 height 100
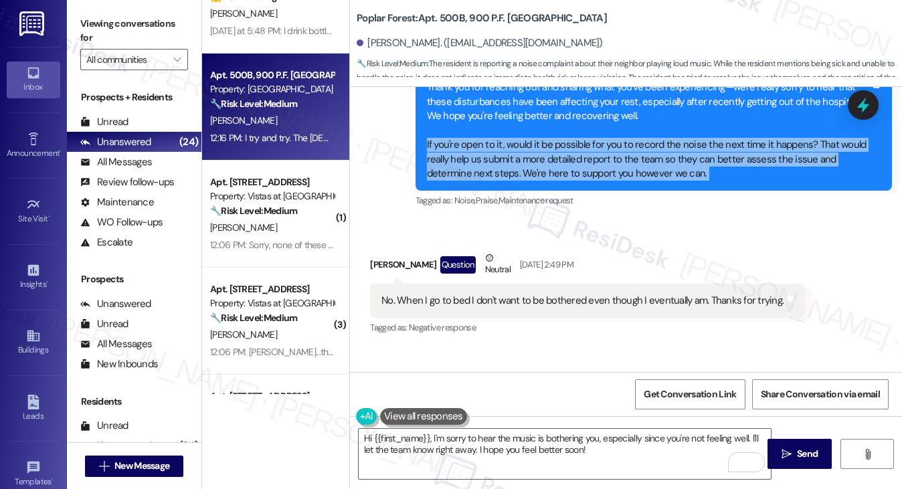
click at [574, 159] on div "Thank you for reaching out and sharing what you've been experiencing—we're real…" at bounding box center [649, 130] width 444 height 100
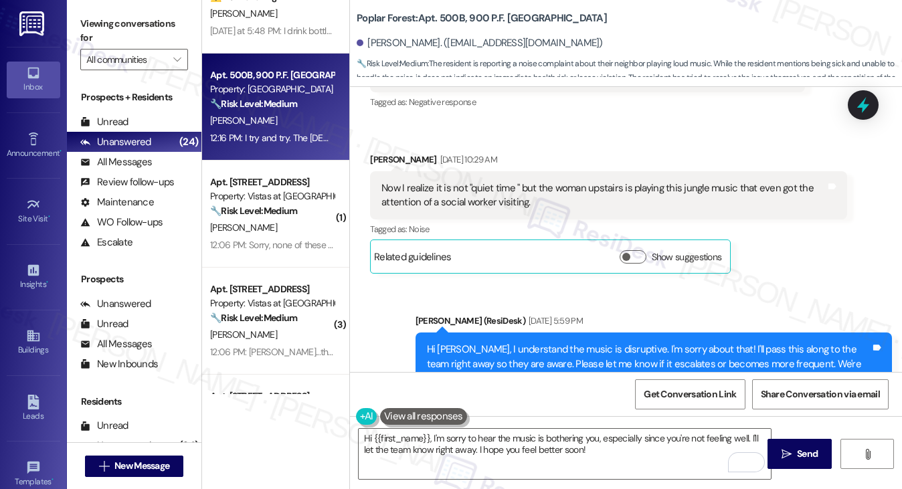
scroll to position [3017, 0]
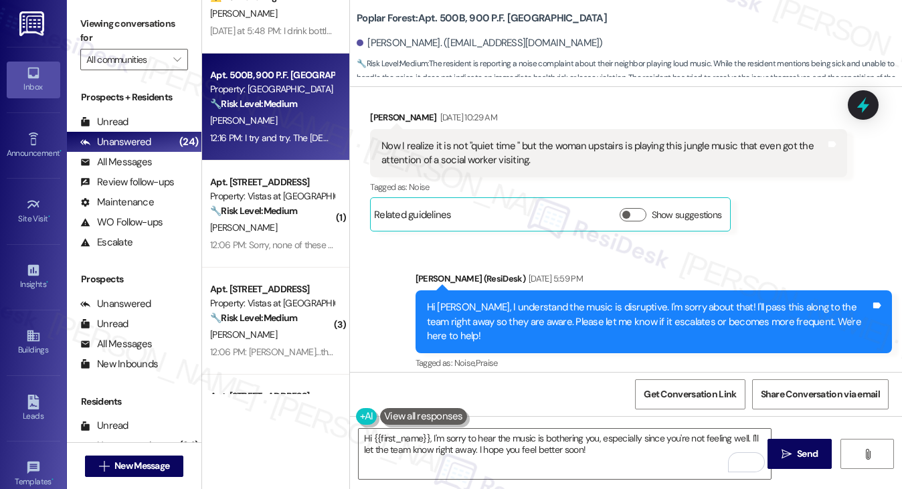
click at [473, 157] on div "Now I realize it is not "quiet time " but the woman upstairs is playing this ju…" at bounding box center [604, 153] width 444 height 29
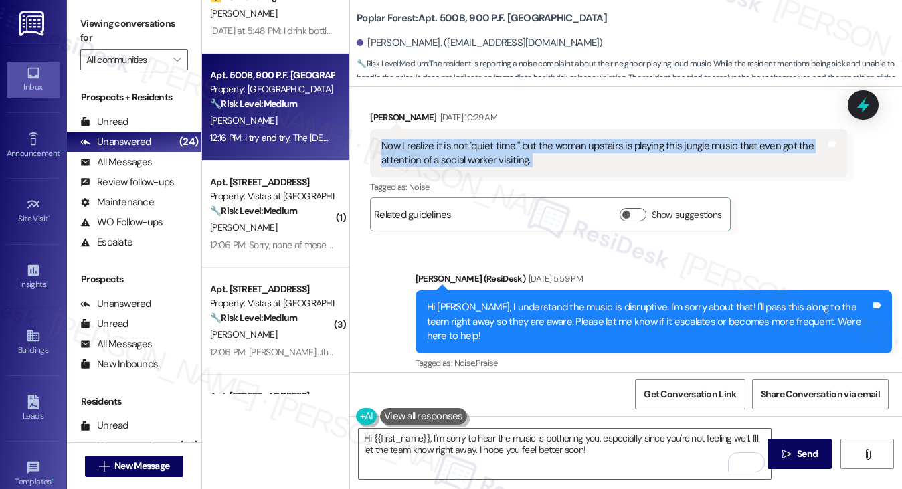
click at [473, 157] on div "Now I realize it is not "quiet time " but the woman upstairs is playing this ju…" at bounding box center [604, 153] width 444 height 29
click at [550, 160] on div "Now I realize it is not "quiet time " but the woman upstairs is playing this ju…" at bounding box center [604, 153] width 444 height 29
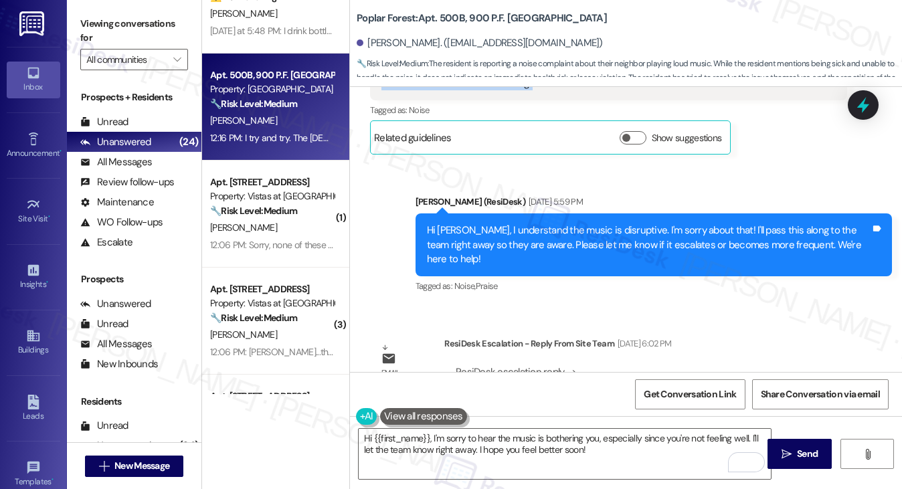
scroll to position [3151, 0]
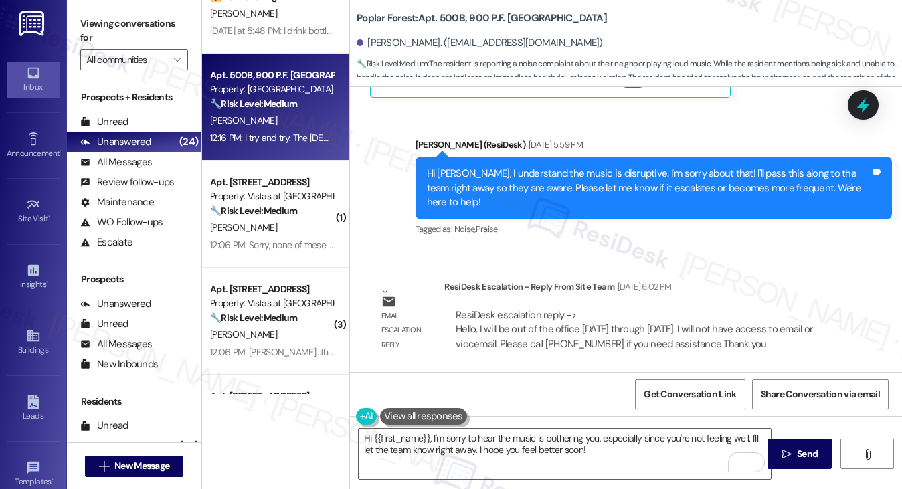
click at [507, 185] on div "Hi [PERSON_NAME], I understand the music is disruptive. I'm sorry about that! I…" at bounding box center [649, 188] width 444 height 43
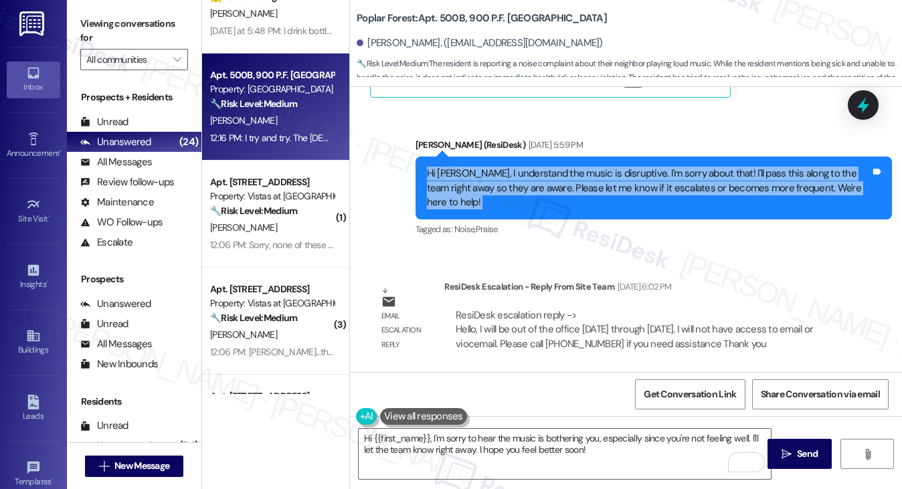
click at [507, 185] on div "Hi [PERSON_NAME], I understand the music is disruptive. I'm sorry about that! I…" at bounding box center [649, 188] width 444 height 43
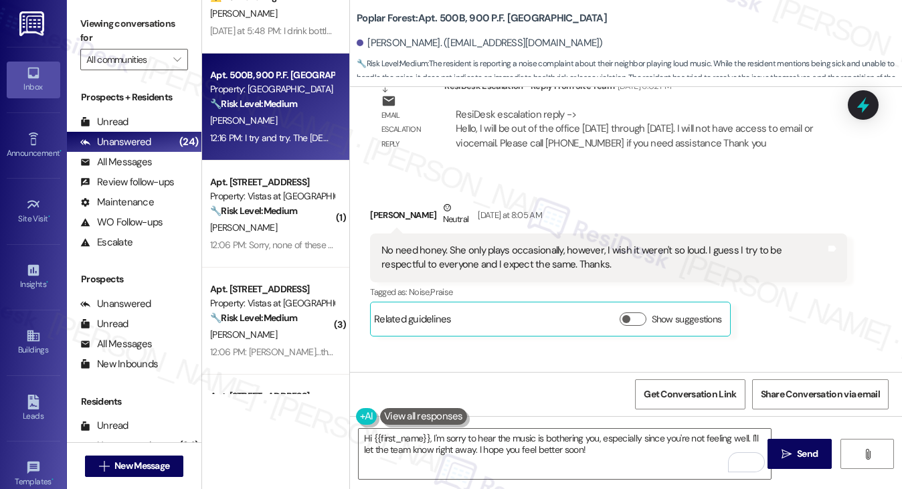
click at [391, 244] on div "No need honey. She only plays occasionally, however, I wish it weren't so loud.…" at bounding box center [604, 258] width 444 height 29
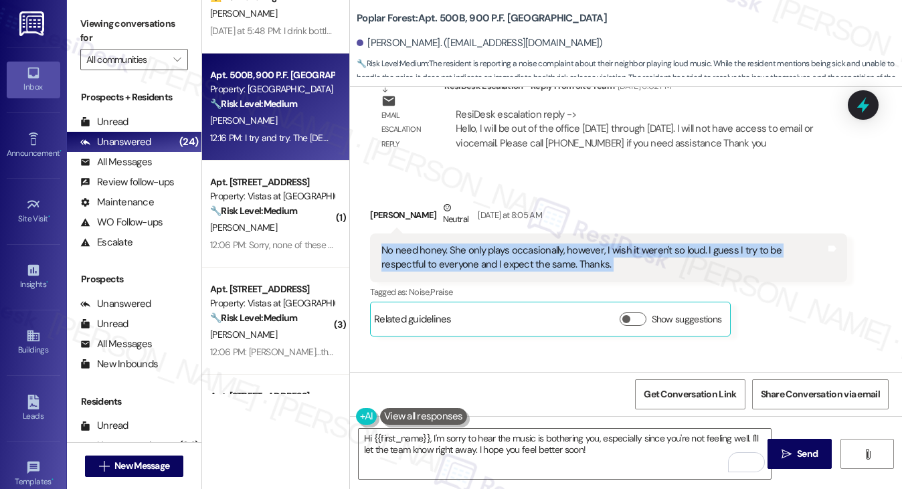
click at [391, 244] on div "No need honey. She only plays occasionally, however, I wish it weren't so loud.…" at bounding box center [604, 258] width 444 height 29
click at [485, 254] on div "No need honey. She only plays occasionally, however, I wish it weren't so loud.…" at bounding box center [604, 258] width 444 height 29
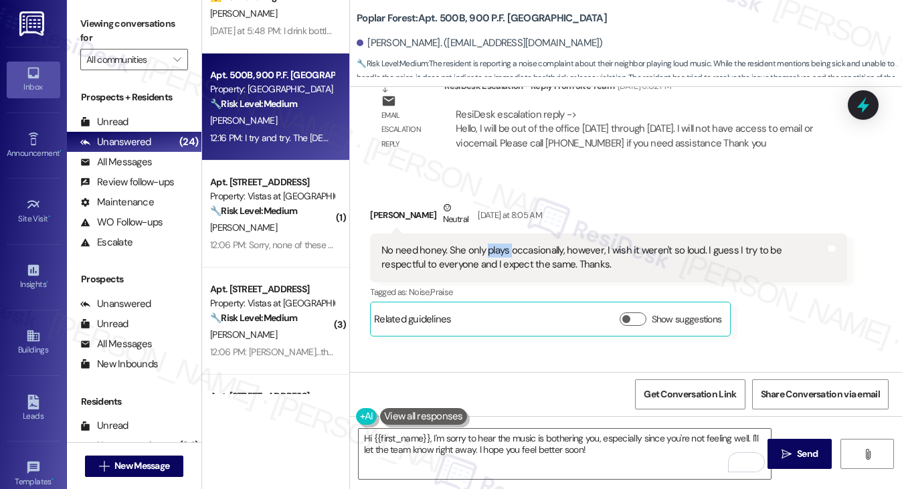
click at [485, 254] on div "No need honey. She only plays occasionally, however, I wish it weren't so loud.…" at bounding box center [604, 258] width 444 height 29
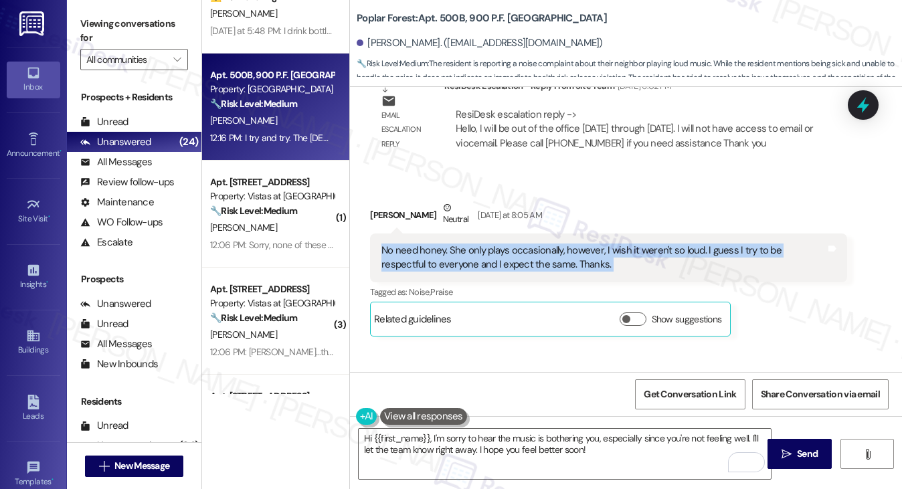
click at [485, 254] on div "No need honey. She only plays occasionally, however, I wish it weren't so loud.…" at bounding box center [604, 258] width 444 height 29
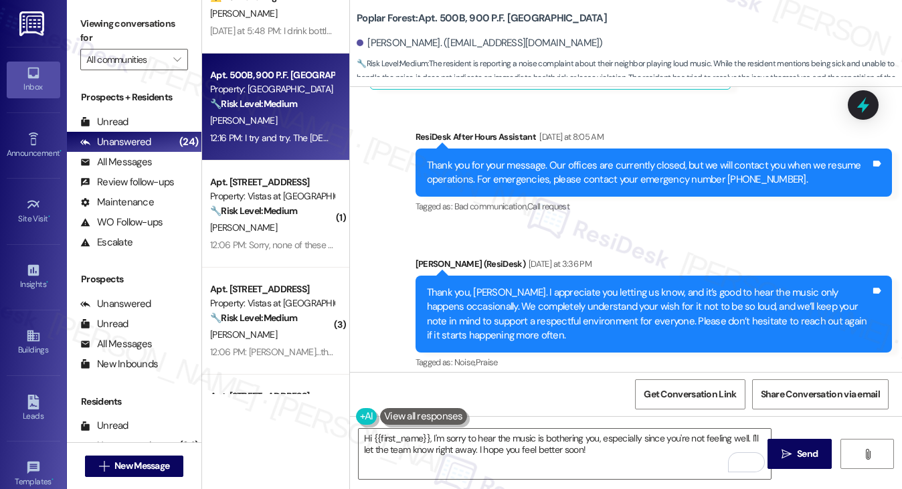
scroll to position [3686, 0]
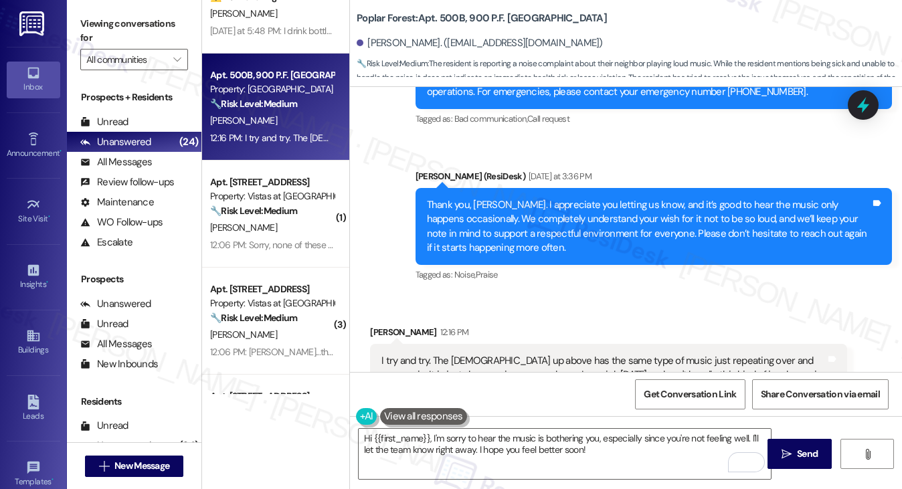
click at [470, 205] on div "Thank you, [PERSON_NAME]. I appreciate you letting us know, and it’s good to he…" at bounding box center [649, 227] width 444 height 58
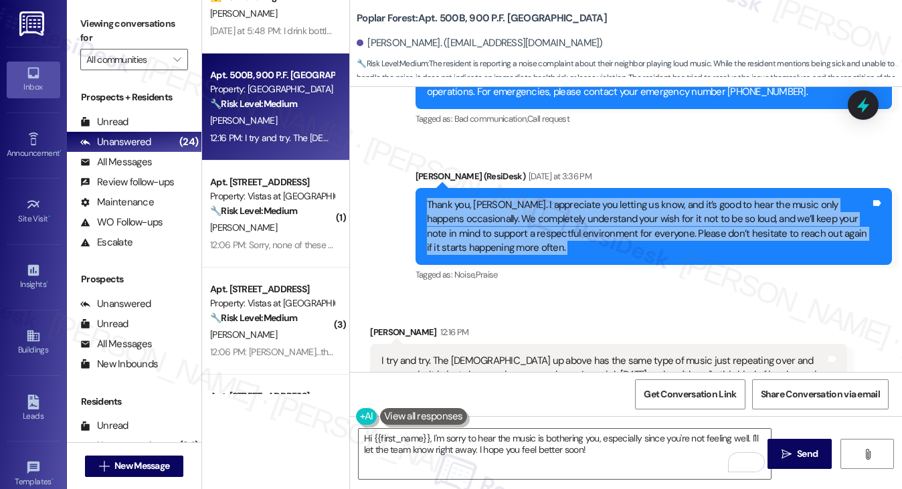
click at [470, 205] on div "Thank you, [PERSON_NAME]. I appreciate you letting us know, and it’s good to he…" at bounding box center [649, 227] width 444 height 58
click at [535, 219] on div "Thank you, [PERSON_NAME]. I appreciate you letting us know, and it’s good to he…" at bounding box center [649, 227] width 444 height 58
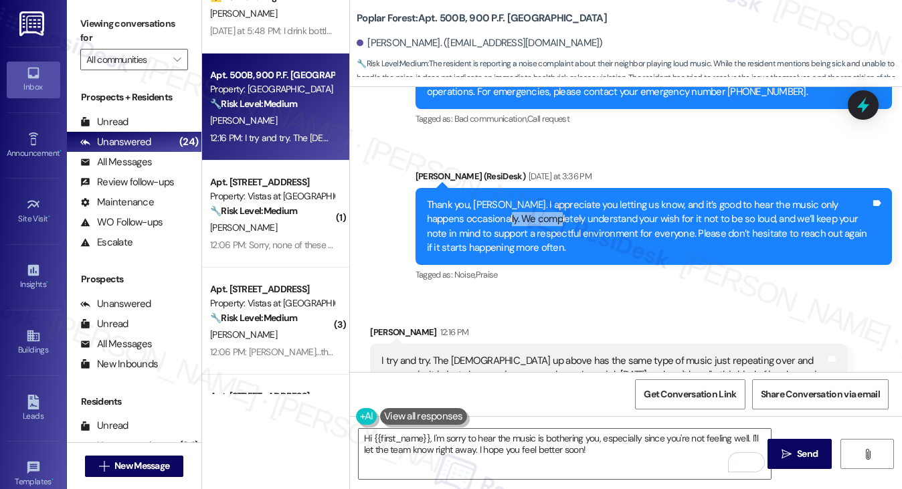
click at [535, 219] on div "Thank you, [PERSON_NAME]. I appreciate you letting us know, and it’s good to he…" at bounding box center [649, 227] width 444 height 58
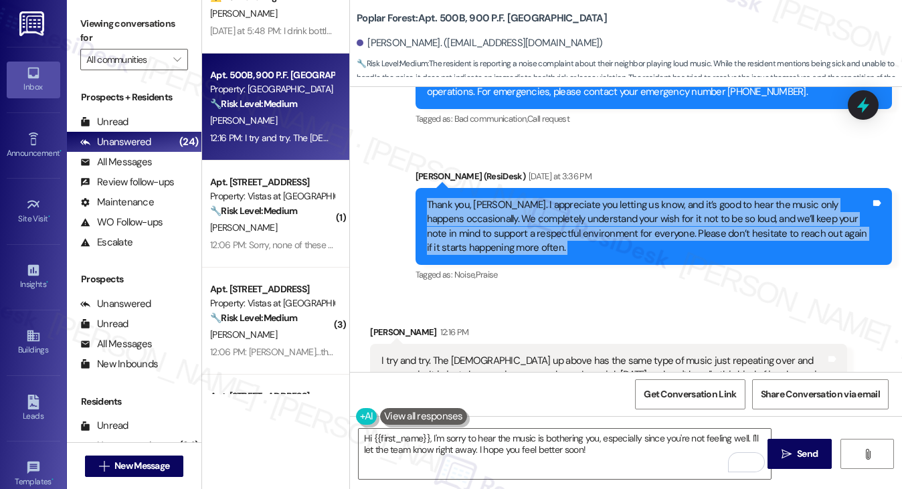
click at [535, 219] on div "Thank you, [PERSON_NAME]. I appreciate you letting us know, and it’s good to he…" at bounding box center [649, 227] width 444 height 58
click at [582, 229] on div "Thank you, [PERSON_NAME]. I appreciate you letting us know, and it’s good to he…" at bounding box center [649, 227] width 444 height 58
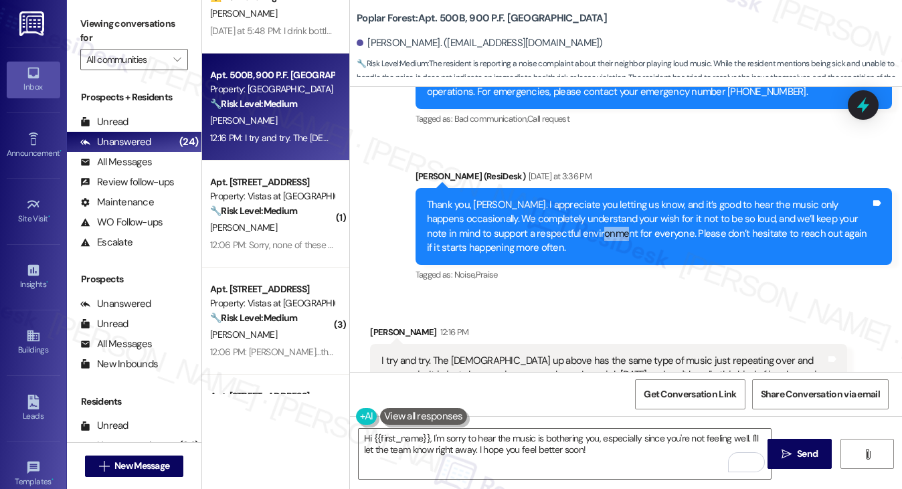
click at [582, 229] on div "Thank you, [PERSON_NAME]. I appreciate you letting us know, and it’s good to he…" at bounding box center [649, 227] width 444 height 58
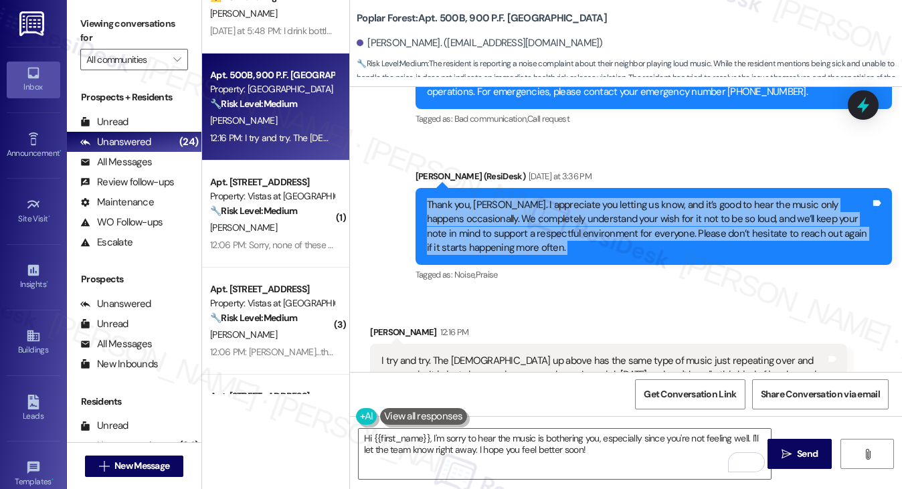
click at [582, 229] on div "Thank you, [PERSON_NAME]. I appreciate you letting us know, and it’s good to he…" at bounding box center [649, 227] width 444 height 58
click at [560, 222] on div "Thank you, [PERSON_NAME]. I appreciate you letting us know, and it’s good to he…" at bounding box center [649, 227] width 444 height 58
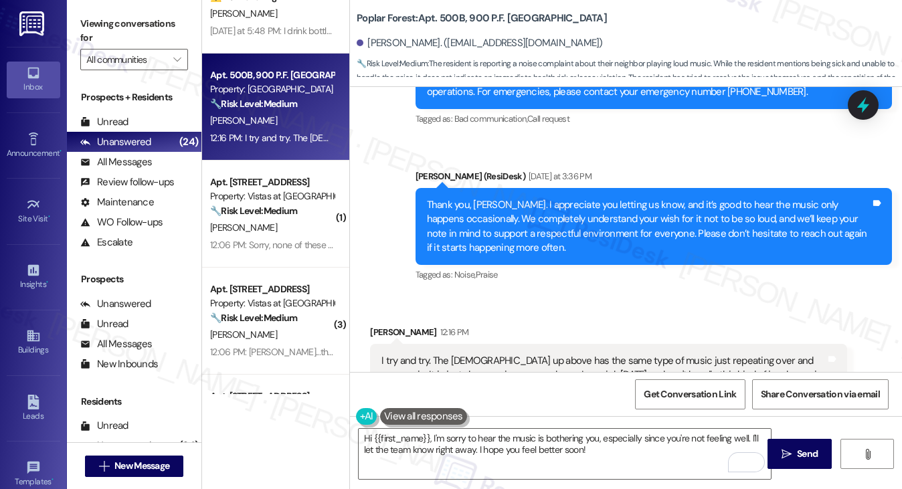
click at [560, 222] on div "Thank you, [PERSON_NAME]. I appreciate you letting us know, and it’s good to he…" at bounding box center [649, 227] width 444 height 58
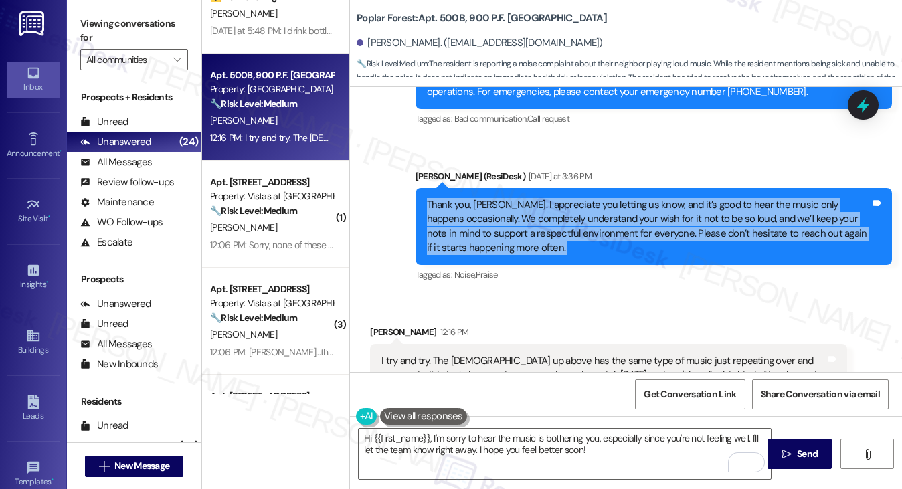
click at [560, 222] on div "Thank you, [PERSON_NAME]. I appreciate you letting us know, and it’s good to he…" at bounding box center [649, 227] width 444 height 58
click at [572, 238] on div "Thank you, [PERSON_NAME]. I appreciate you letting us know, and it’s good to he…" at bounding box center [649, 227] width 444 height 58
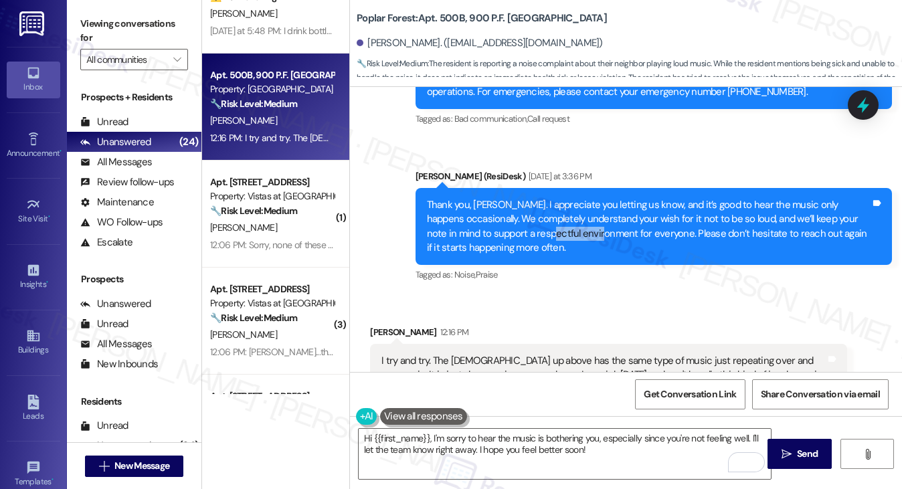
click at [572, 238] on div "Thank you, [PERSON_NAME]. I appreciate you letting us know, and it’s good to he…" at bounding box center [649, 227] width 444 height 58
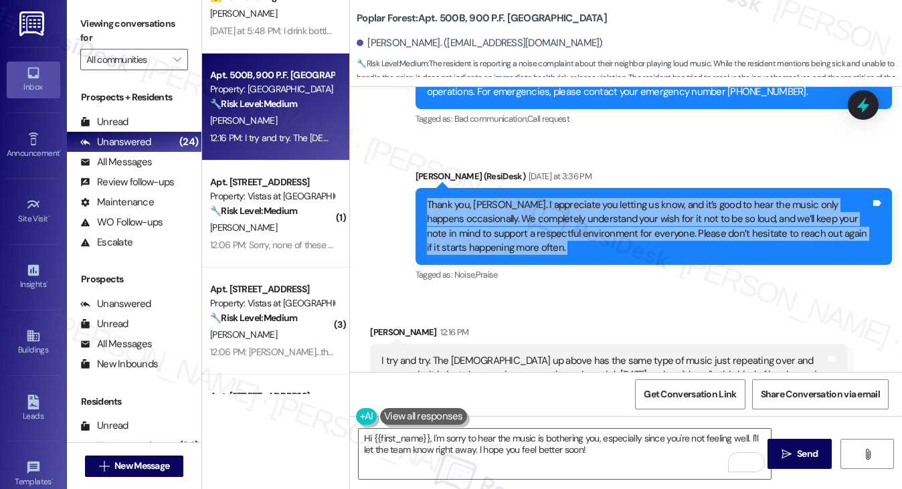
click at [572, 238] on div "Thank you, [PERSON_NAME]. I appreciate you letting us know, and it’s good to he…" at bounding box center [649, 227] width 444 height 58
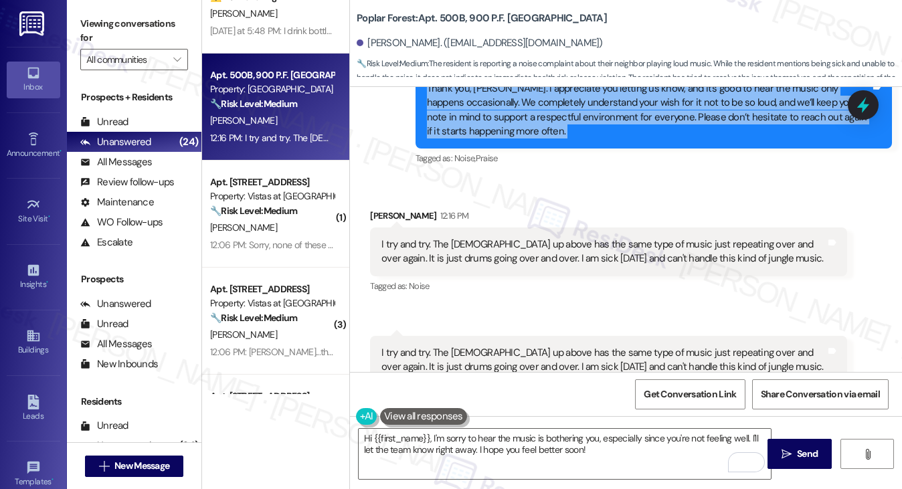
scroll to position [3887, 0]
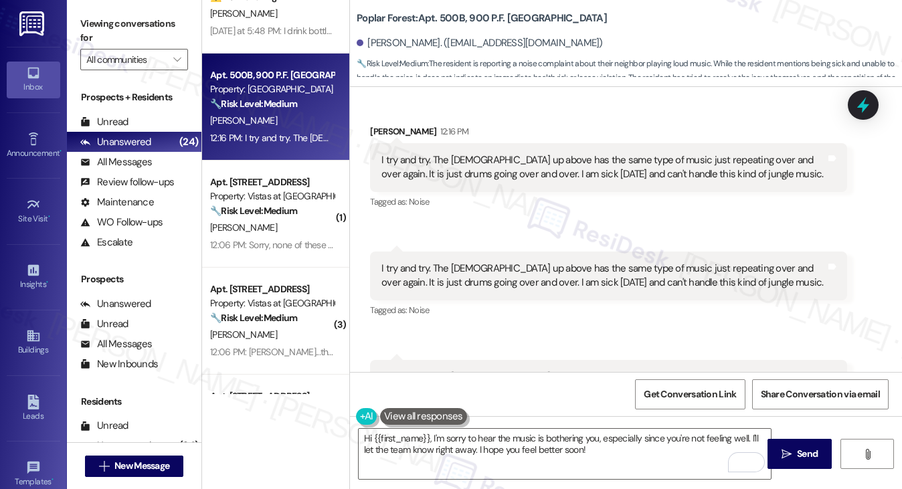
click at [440, 159] on div "I try and try. The [DEMOGRAPHIC_DATA] up above has the same type of music just …" at bounding box center [604, 167] width 444 height 29
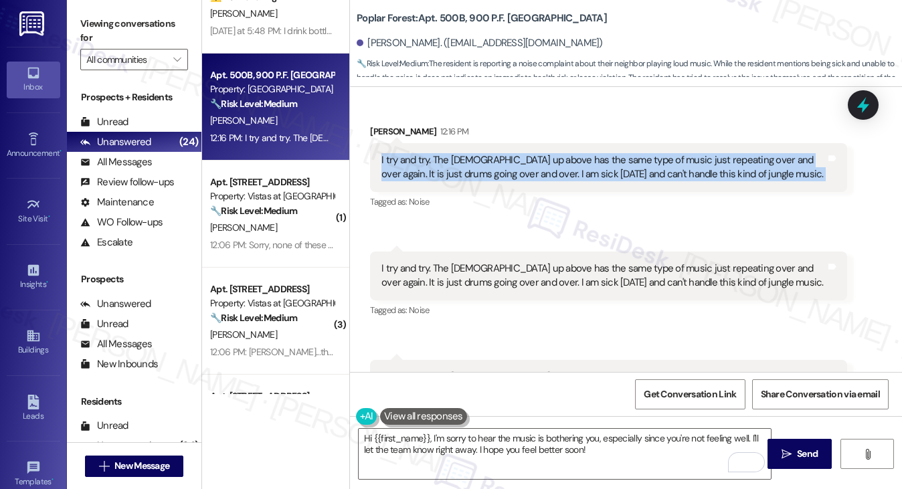
click at [440, 159] on div "I try and try. The [DEMOGRAPHIC_DATA] up above has the same type of music just …" at bounding box center [604, 167] width 444 height 29
click at [524, 173] on div "I try and try. The [DEMOGRAPHIC_DATA] up above has the same type of music just …" at bounding box center [604, 167] width 444 height 29
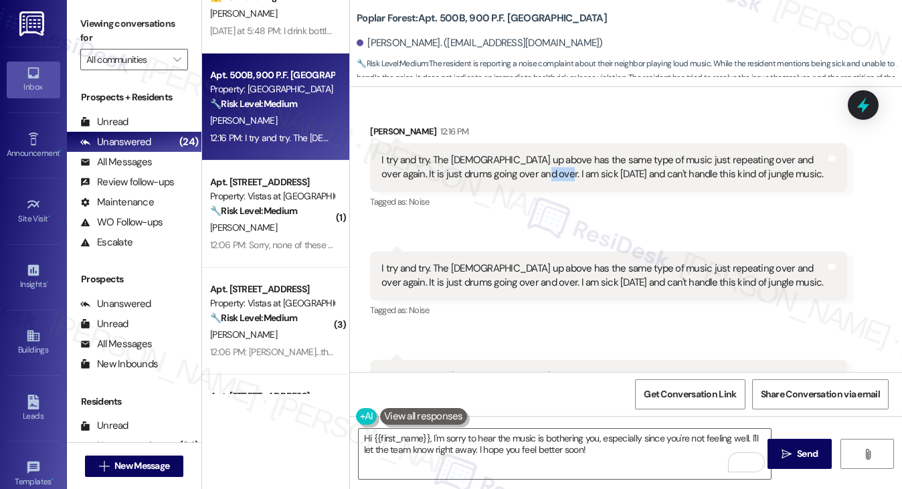
click at [525, 173] on div "I try and try. The [DEMOGRAPHIC_DATA] up above has the same type of music just …" at bounding box center [604, 167] width 444 height 29
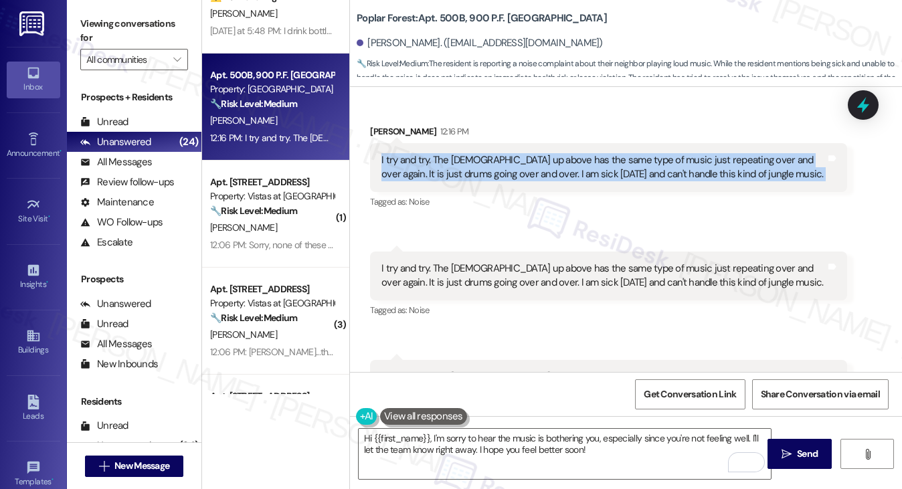
click at [525, 173] on div "I try and try. The [DEMOGRAPHIC_DATA] up above has the same type of music just …" at bounding box center [604, 167] width 444 height 29
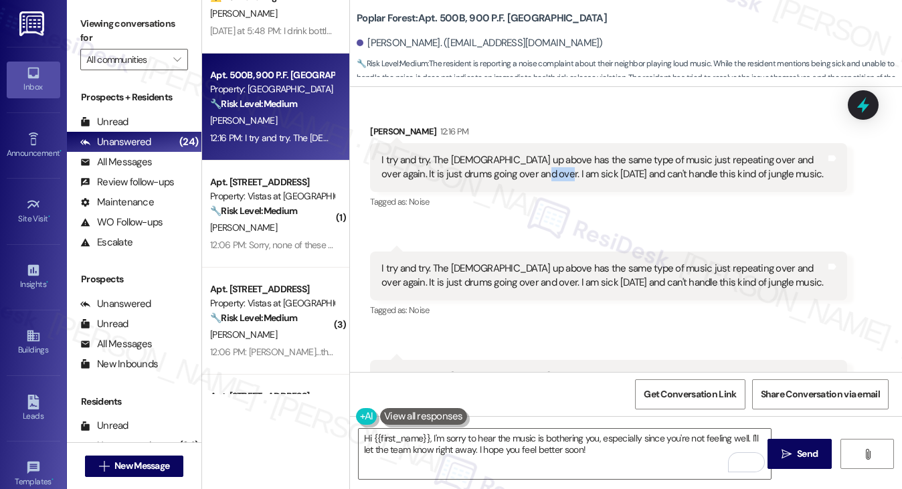
click at [525, 173] on div "I try and try. The [DEMOGRAPHIC_DATA] up above has the same type of music just …" at bounding box center [604, 167] width 444 height 29
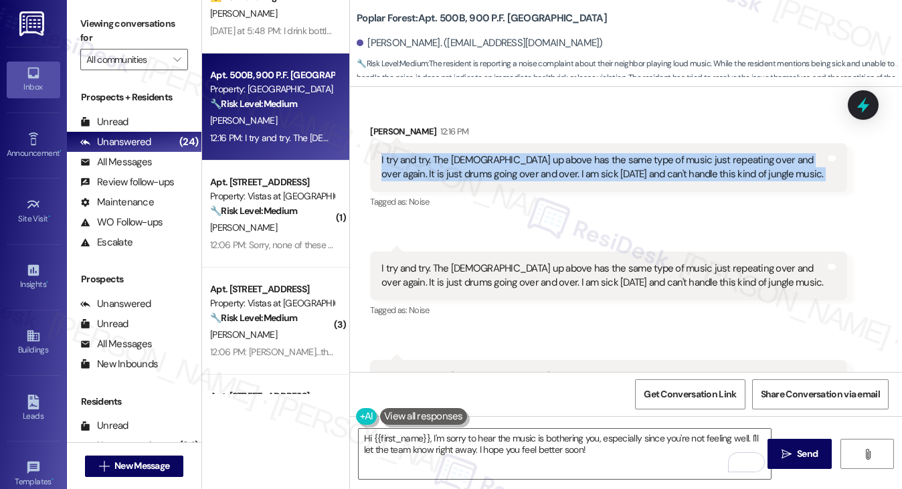
click at [525, 173] on div "I try and try. The [DEMOGRAPHIC_DATA] up above has the same type of music just …" at bounding box center [604, 167] width 444 height 29
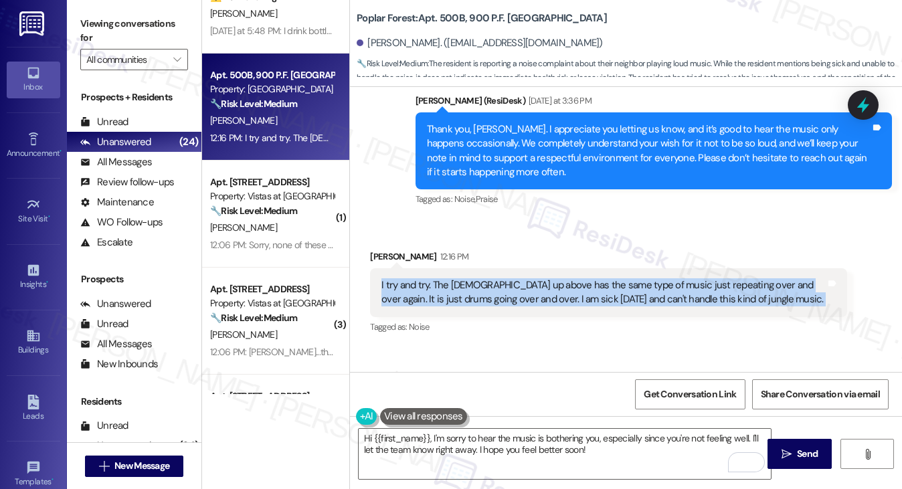
scroll to position [3686, 0]
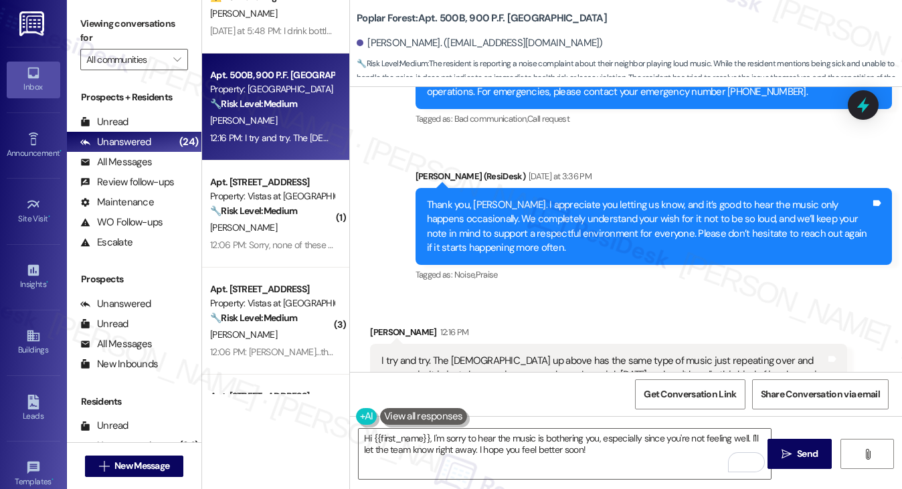
click at [512, 193] on div "Thank you, [PERSON_NAME]. I appreciate you letting us know, and it’s good to he…" at bounding box center [654, 227] width 477 height 78
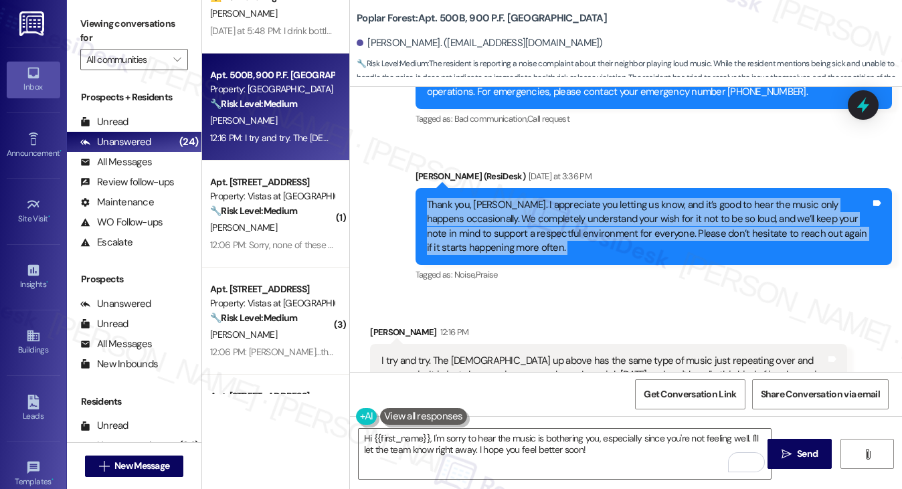
click at [512, 193] on div "Thank you, [PERSON_NAME]. I appreciate you letting us know, and it’s good to he…" at bounding box center [654, 227] width 477 height 78
copy div "Thank you, [PERSON_NAME]. I appreciate you letting us know, and it’s good to he…"
click at [125, 23] on label "Viewing conversations for" at bounding box center [134, 30] width 108 height 35
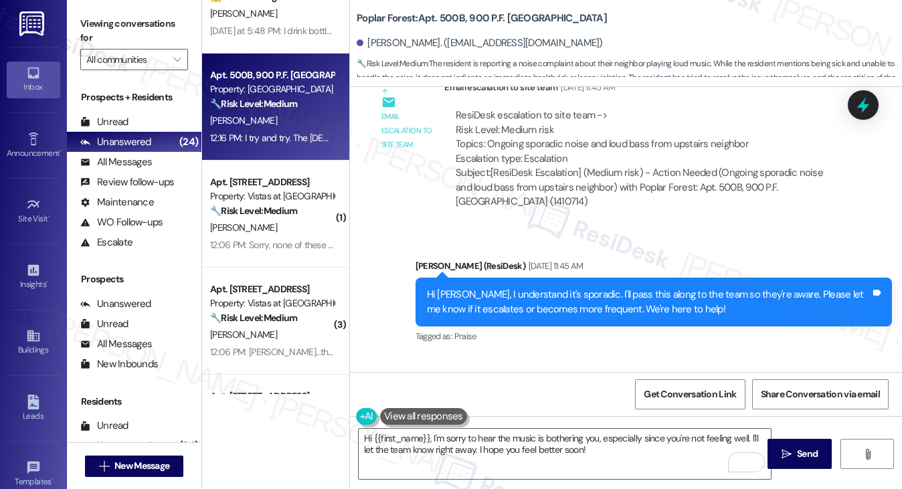
scroll to position [1745, 0]
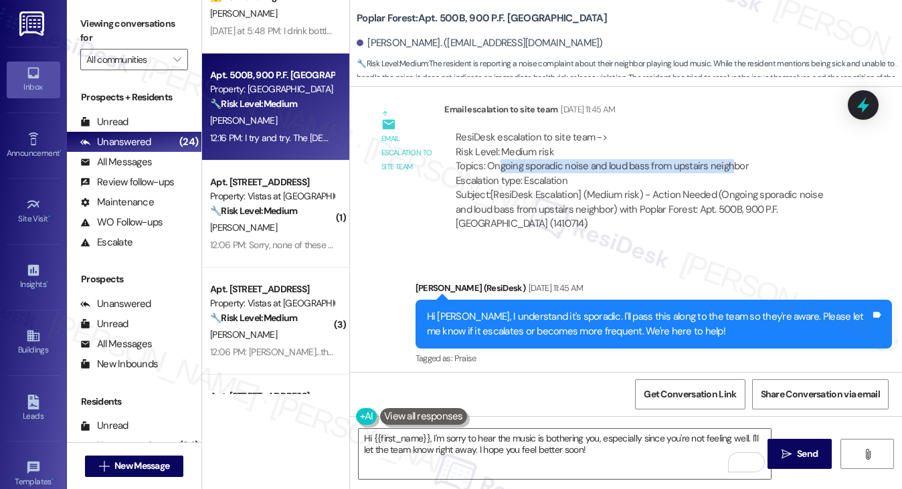
drag, startPoint x: 517, startPoint y: 167, endPoint x: 731, endPoint y: 171, distance: 213.6
click at [731, 171] on div "ResiDesk escalation to site team -> Risk Level: Medium risk Topics: Ongoing spo…" at bounding box center [646, 160] width 380 height 58
drag, startPoint x: 726, startPoint y: 168, endPoint x: 549, endPoint y: 168, distance: 176.7
click at [549, 168] on div "ResiDesk escalation to site team -> Risk Level: Medium risk Topics: Ongoing spo…" at bounding box center [646, 160] width 380 height 58
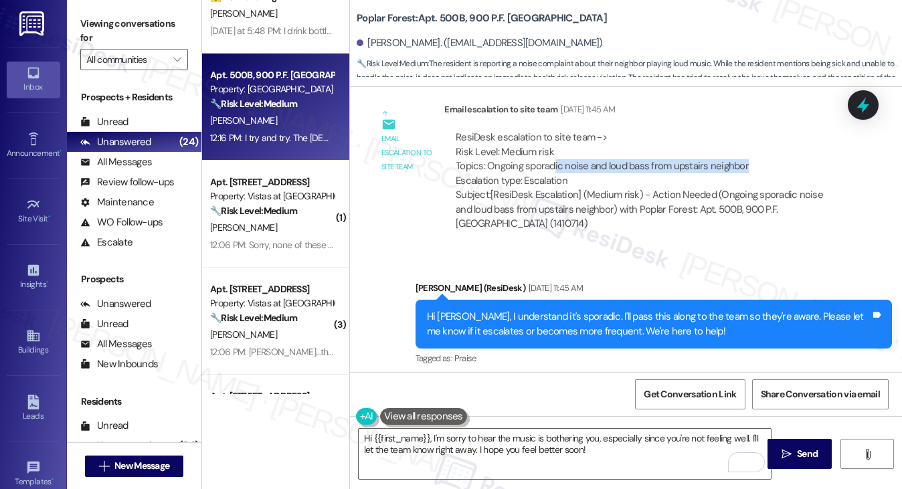
click at [549, 168] on div "ResiDesk escalation to site team -> Risk Level: Medium risk Topics: Ongoing spo…" at bounding box center [646, 160] width 380 height 58
drag, startPoint x: 487, startPoint y: 163, endPoint x: 768, endPoint y: 165, distance: 281.1
click at [768, 165] on div "ResiDesk escalation to site team -> Risk Level: Medium risk Topics: Ongoing spo…" at bounding box center [646, 160] width 380 height 58
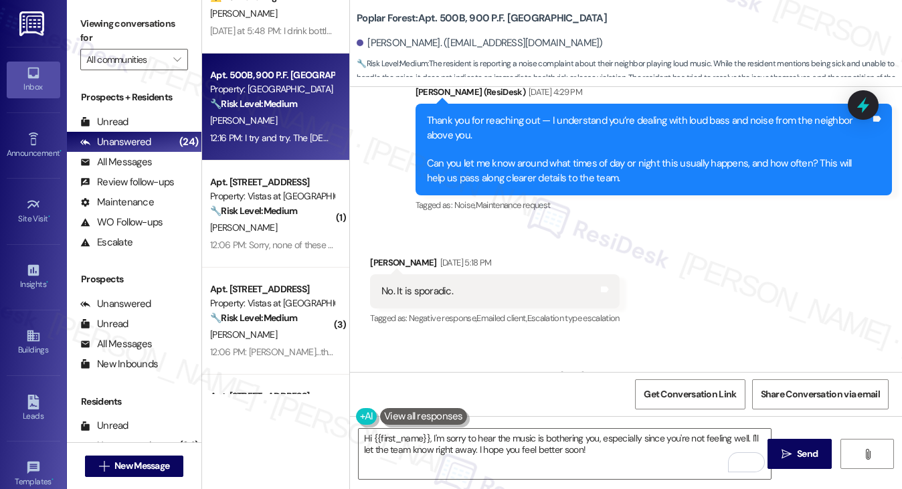
scroll to position [1410, 0]
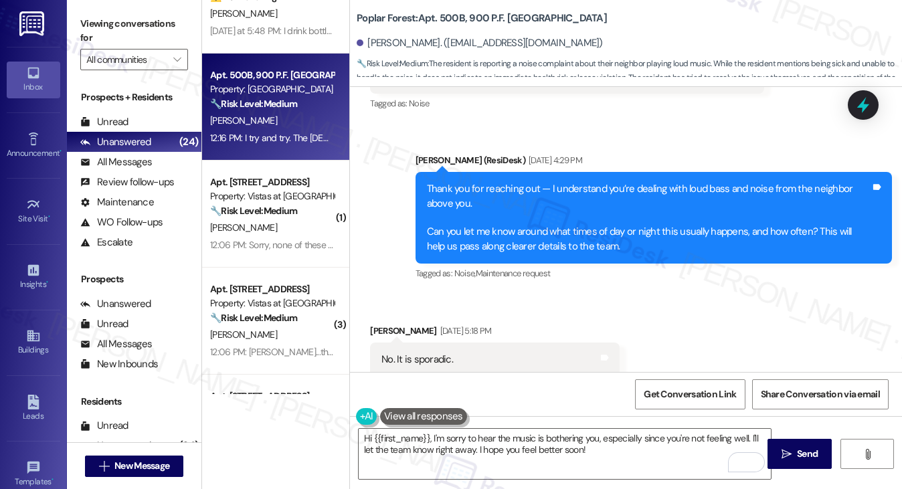
click at [534, 236] on div "Thank you for reaching out — I understand you’re dealing with loud bass and noi…" at bounding box center [649, 218] width 444 height 72
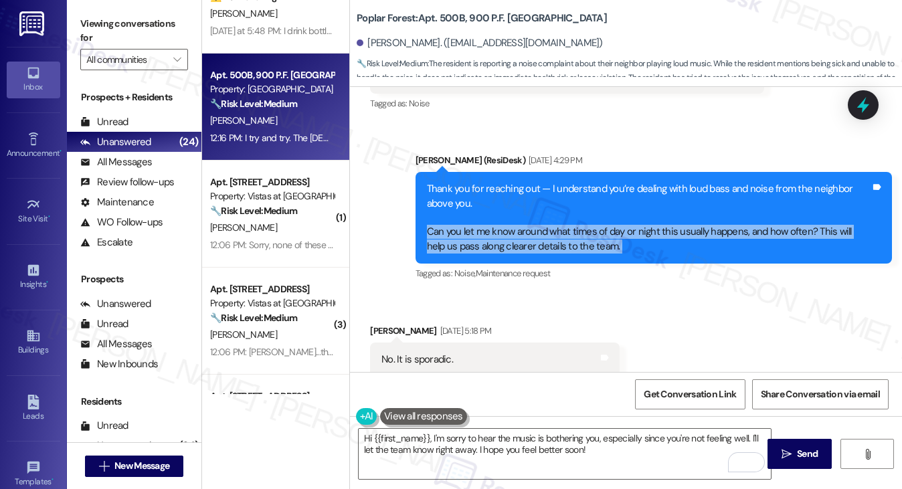
click at [534, 236] on div "Thank you for reaching out — I understand you’re dealing with loud bass and noi…" at bounding box center [649, 218] width 444 height 72
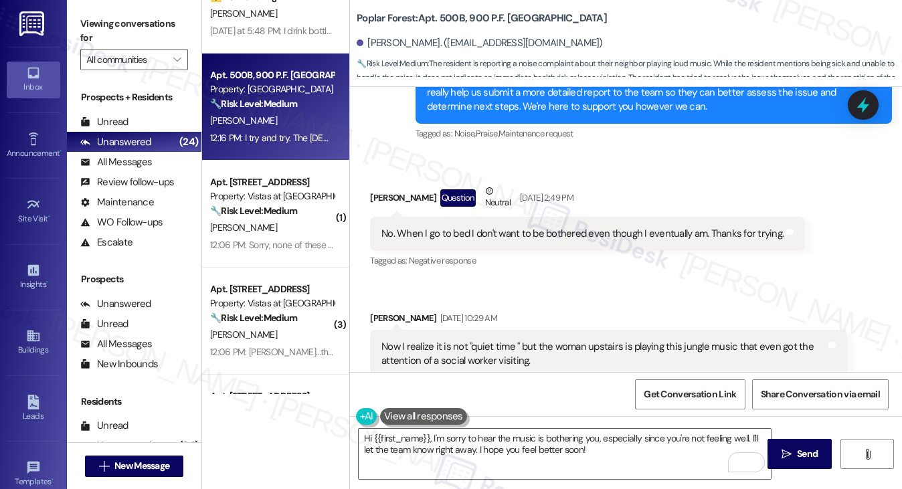
scroll to position [3954, 0]
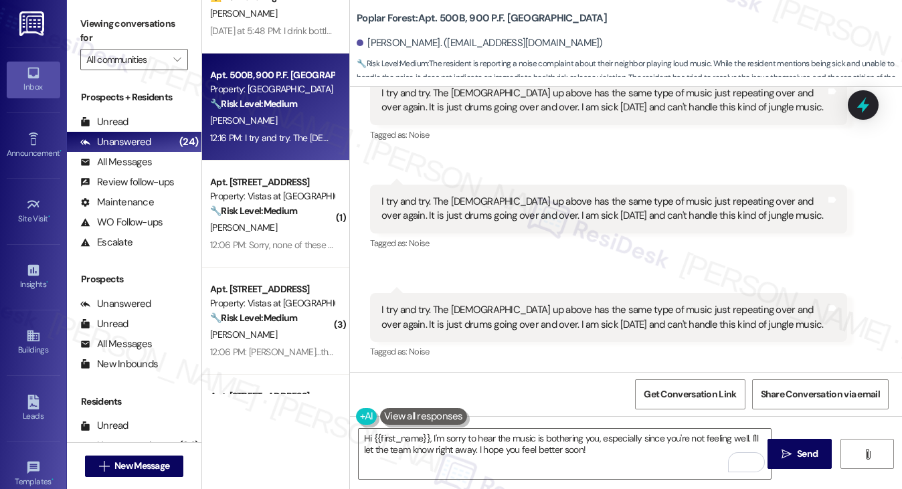
click at [471, 195] on div "I try and try. The [DEMOGRAPHIC_DATA] up above has the same type of music just …" at bounding box center [604, 209] width 444 height 29
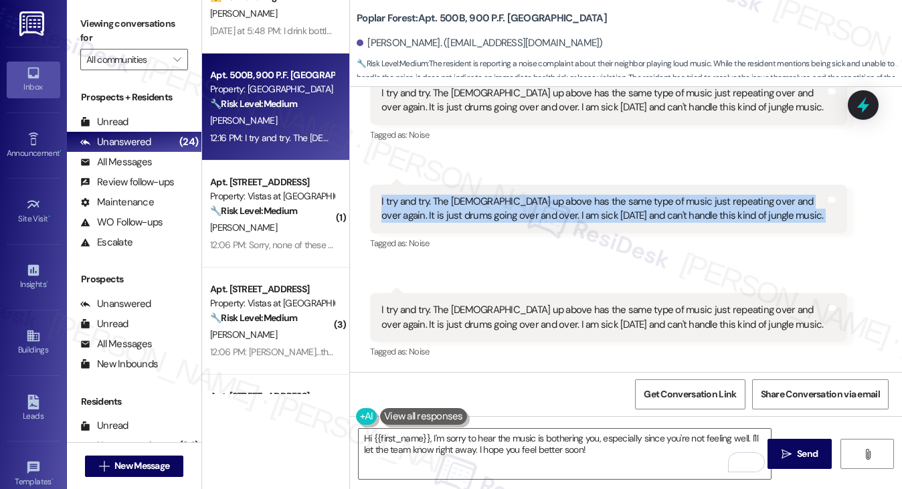
click at [471, 195] on div "I try and try. The [DEMOGRAPHIC_DATA] up above has the same type of music just …" at bounding box center [604, 209] width 444 height 29
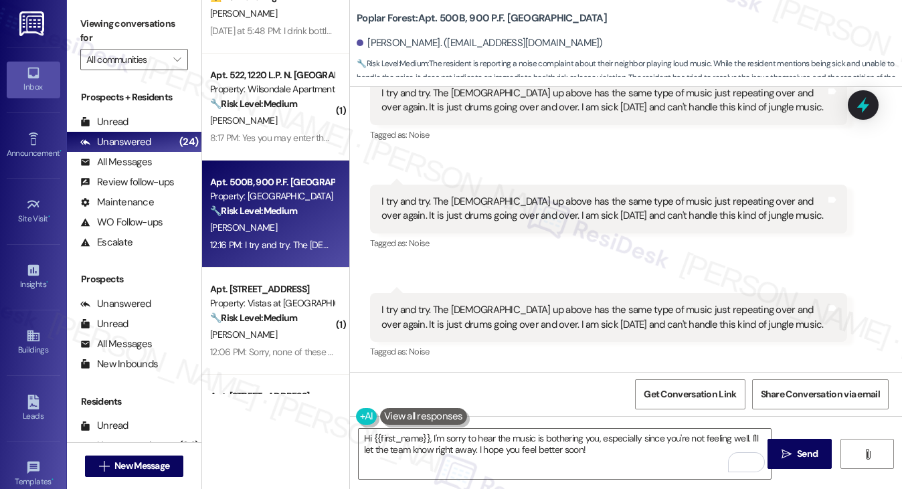
click at [117, 26] on label "Viewing conversations for" at bounding box center [134, 30] width 108 height 35
click at [475, 307] on div "I try and try. The [DEMOGRAPHIC_DATA] up above has the same type of music just …" at bounding box center [604, 317] width 444 height 29
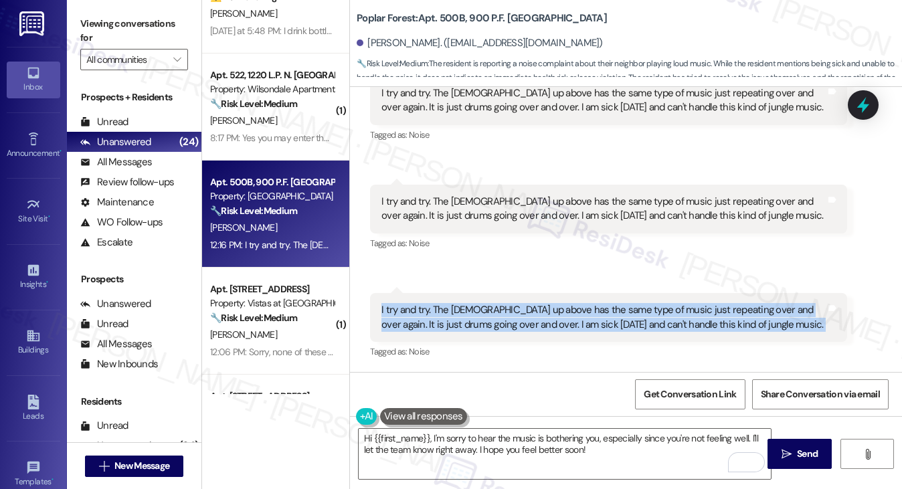
click at [475, 307] on div "I try and try. The [DEMOGRAPHIC_DATA] up above has the same type of music just …" at bounding box center [604, 317] width 444 height 29
copy div "I try and try. The [DEMOGRAPHIC_DATA] up above has the same type of music just …"
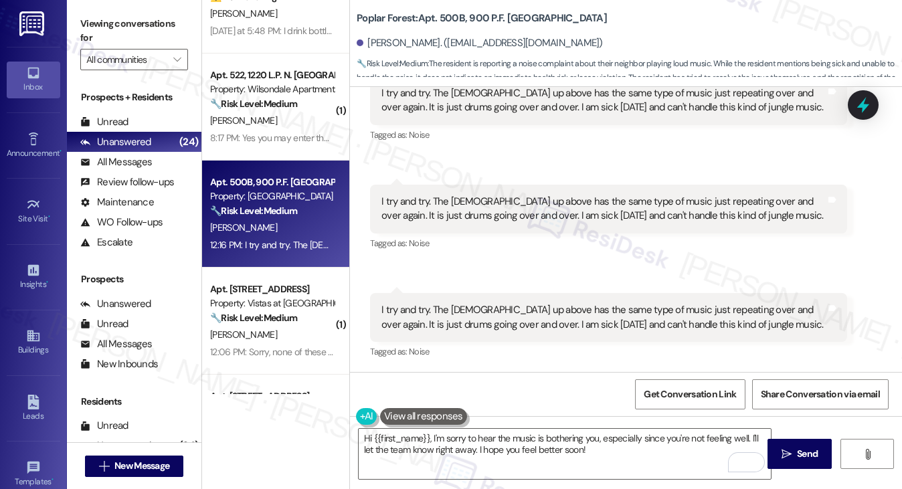
click at [108, 4] on div "Viewing conversations for All communities " at bounding box center [134, 42] width 135 height 84
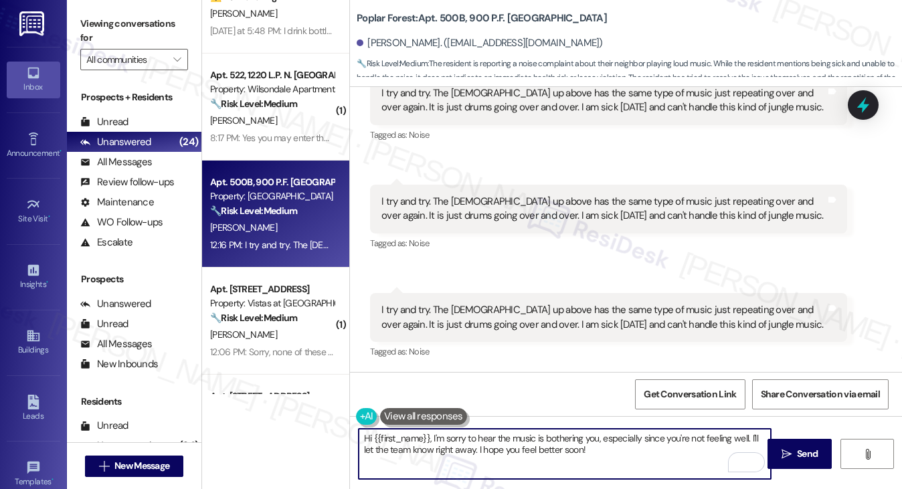
click at [550, 438] on textarea "Hi {{first_name}}, I'm sorry to hear the music is bothering you, especially sin…" at bounding box center [565, 454] width 413 height 50
click at [613, 444] on textarea "Hi {{first_name}}, I'm sorry to hear the music is bothering you, especially sin…" at bounding box center [565, 454] width 413 height 50
drag, startPoint x: 609, startPoint y: 457, endPoint x: 754, endPoint y: 438, distance: 145.8
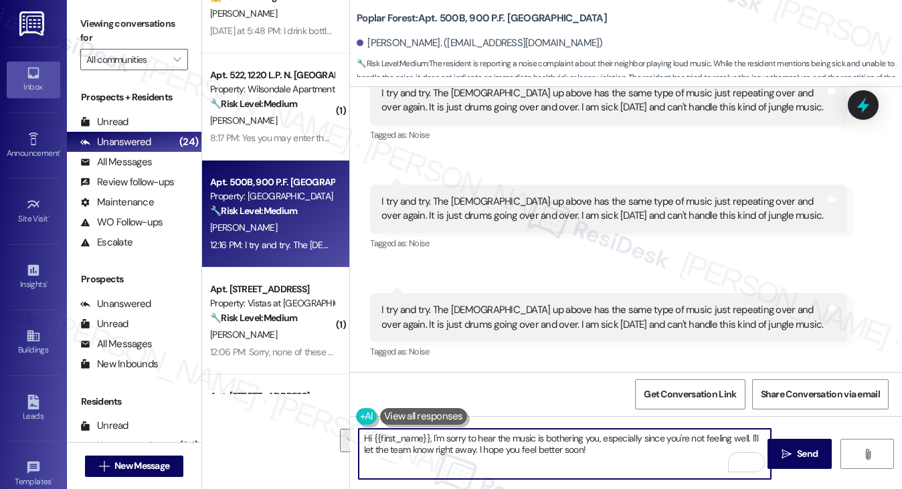
click at [754, 438] on textarea "Hi {{first_name}}, I'm sorry to hear the music is bothering you, especially sin…" at bounding box center [565, 454] width 413 height 50
drag, startPoint x: 695, startPoint y: 459, endPoint x: 755, endPoint y: 437, distance: 64.2
click at [755, 437] on textarea "Hi {{first_name}}, I'm sorry to hear the music is bothering you, especially sin…" at bounding box center [565, 454] width 413 height 50
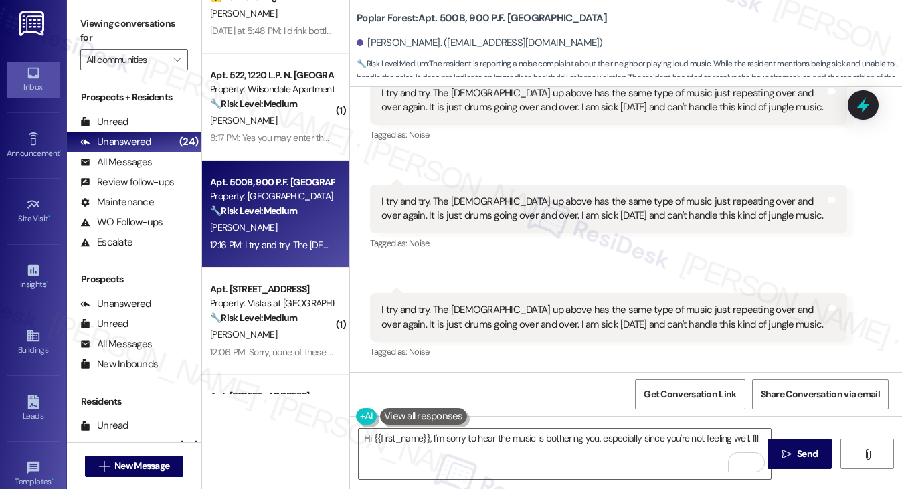
drag, startPoint x: 105, startPoint y: 23, endPoint x: 153, endPoint y: 66, distance: 64.0
click at [105, 23] on label "Viewing conversations for" at bounding box center [134, 30] width 108 height 35
click at [625, 448] on textarea "Hi {{first_name}}, I'm sorry to hear the music is bothering you, especially sin…" at bounding box center [565, 454] width 413 height 50
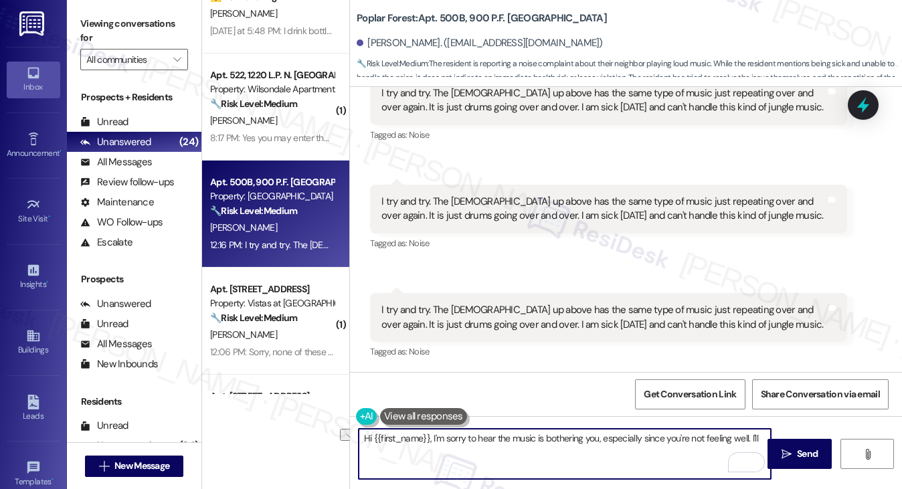
drag, startPoint x: 762, startPoint y: 438, endPoint x: 433, endPoint y: 438, distance: 329.3
click at [433, 438] on textarea "Hi {{first_name}}, I'm sorry to hear the music is bothering you, especially sin…" at bounding box center [565, 454] width 413 height 50
paste textarea "I’m really sorry you’re feeling unwell and that the noise is making things hard…"
click at [434, 438] on textarea "Hi {{first_name}}, II’m really sorry you’re feeling unwell and that the noise i…" at bounding box center [565, 454] width 413 height 50
click at [457, 430] on textarea "Hi {{first_name}}, I’m really sorry you’re feeling unwell and that the noise is…" at bounding box center [565, 454] width 413 height 50
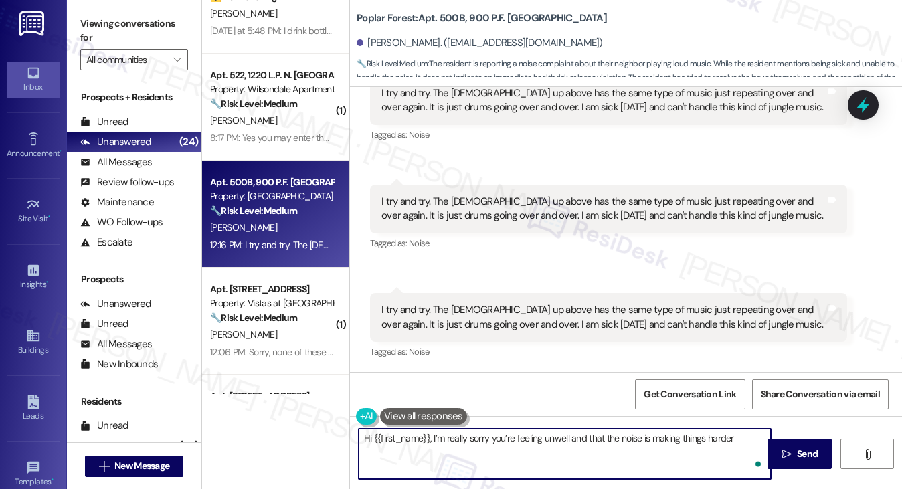
click at [457, 430] on div "Hi {{first_name}}, I’m really sorry you’re feeling unwell and that the noise is…" at bounding box center [558, 454] width 414 height 52
click at [723, 438] on textarea "Hi {{first_name}}, I’m sorry you’re feeling unwell and that the noise is making…" at bounding box center [565, 454] width 413 height 50
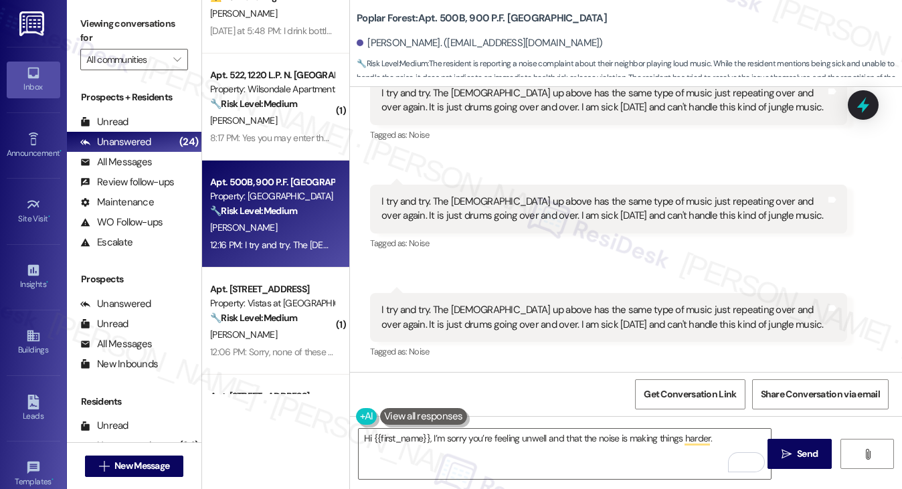
click at [92, 28] on label "Viewing conversations for" at bounding box center [134, 30] width 108 height 35
drag, startPoint x: 104, startPoint y: 31, endPoint x: 182, endPoint y: 82, distance: 92.8
click at [104, 31] on label "Viewing conversations for" at bounding box center [134, 30] width 108 height 35
click at [718, 446] on textarea "Hi {{first_name}}, I’m sorry you’re feeling unwell and that the noise is making…" at bounding box center [565, 454] width 413 height 50
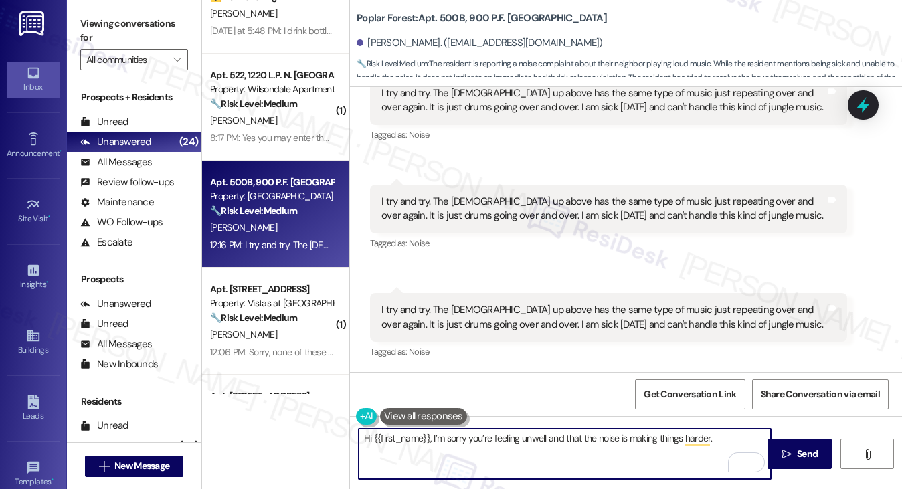
paste textarea "I’m so sorry you’re dealing with that, especially while you’re not feeling well…"
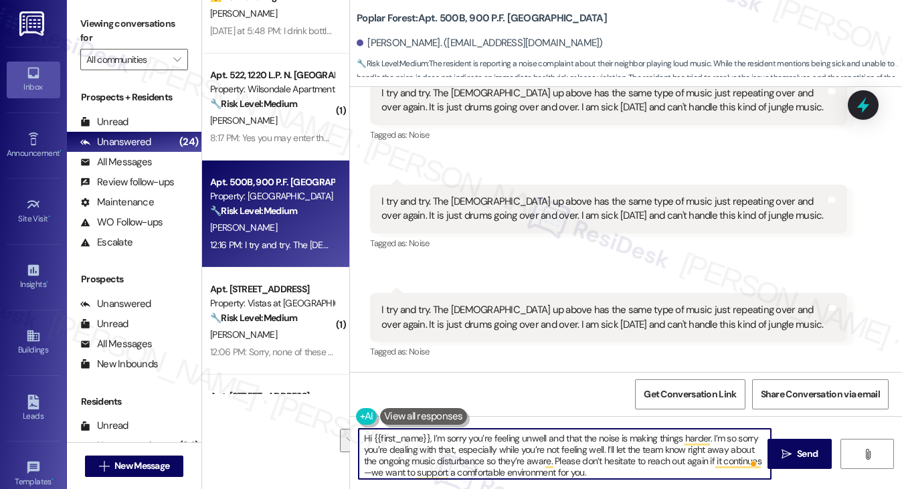
drag, startPoint x: 602, startPoint y: 449, endPoint x: 715, endPoint y: 432, distance: 113.8
click at [715, 432] on textarea "Hi {{first_name}}, I’m sorry you’re feeling unwell and that the noise is making…" at bounding box center [565, 454] width 413 height 50
click at [727, 440] on textarea "Hi {{first_name}}, I’m sorry you’re feeling unwell and that the noise is making…" at bounding box center [565, 454] width 413 height 50
click at [654, 451] on textarea "Hi {{first_name}}, I’m sorry you’re feeling unwell and that the noise is making…" at bounding box center [565, 454] width 413 height 50
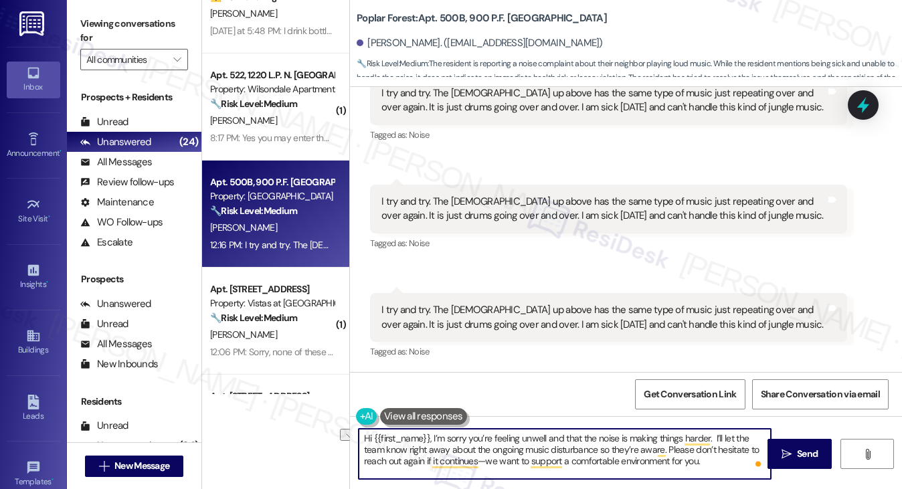
drag, startPoint x: 661, startPoint y: 449, endPoint x: 596, endPoint y: 448, distance: 64.9
click at [596, 448] on textarea "Hi {{first_name}}, I’m sorry you’re feeling unwell and that the noise is making…" at bounding box center [565, 454] width 413 height 50
click at [647, 463] on textarea "Hi {{first_name}}, I’m sorry you’re feeling unwell and that the noise is making…" at bounding box center [565, 454] width 413 height 50
click at [631, 449] on textarea "Hi {{first_name}}, I’m sorry you’re feeling unwell and that the noise is making…" at bounding box center [565, 454] width 413 height 50
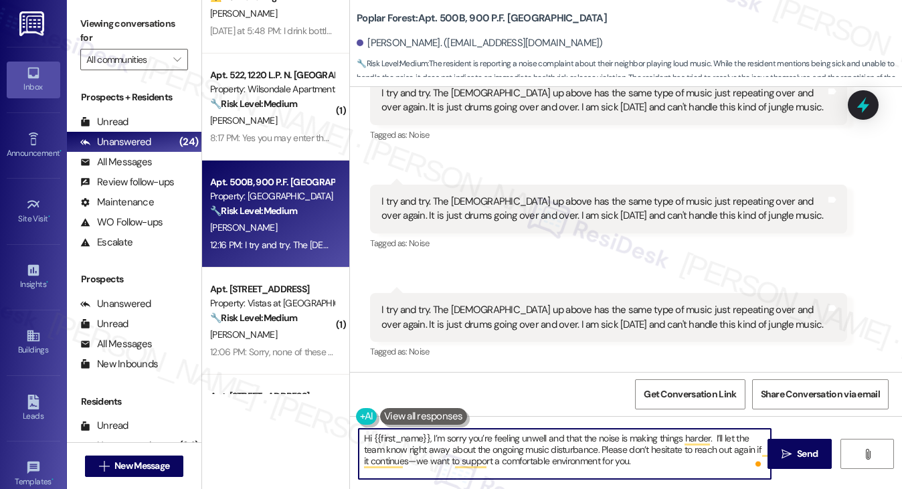
click at [631, 449] on textarea "Hi {{first_name}}, I’m sorry you’re feeling unwell and that the noise is making…" at bounding box center [565, 454] width 413 height 50
click at [649, 457] on textarea "Hi {{first_name}}, I’m sorry you’re feeling unwell and that the noise is making…" at bounding box center [565, 454] width 413 height 50
click at [404, 462] on textarea "Hi {{first_name}}, I’m sorry you’re feeling unwell and that the noise is making…" at bounding box center [565, 454] width 413 height 50
click at [639, 461] on textarea "Hi {{first_name}}, I’m sorry you’re feeling unwell and that the noise is making…" at bounding box center [565, 454] width 413 height 50
drag, startPoint x: 654, startPoint y: 465, endPoint x: 598, endPoint y: 448, distance: 57.8
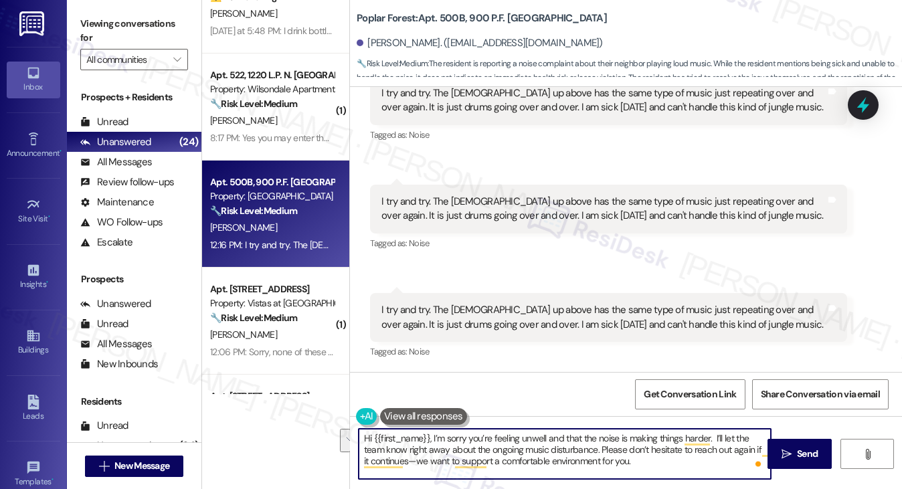
click at [598, 448] on textarea "Hi {{first_name}}, I’m sorry you’re feeling unwell and that the noise is making…" at bounding box center [565, 454] width 413 height 50
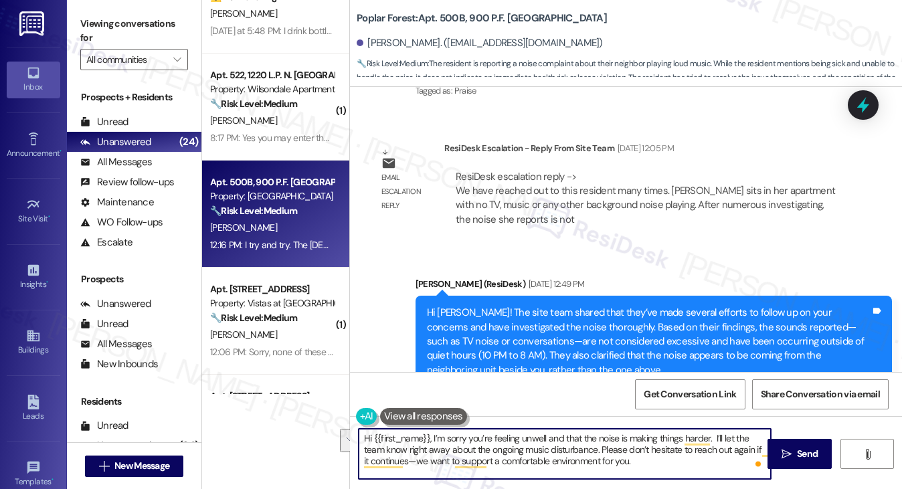
scroll to position [2080, 0]
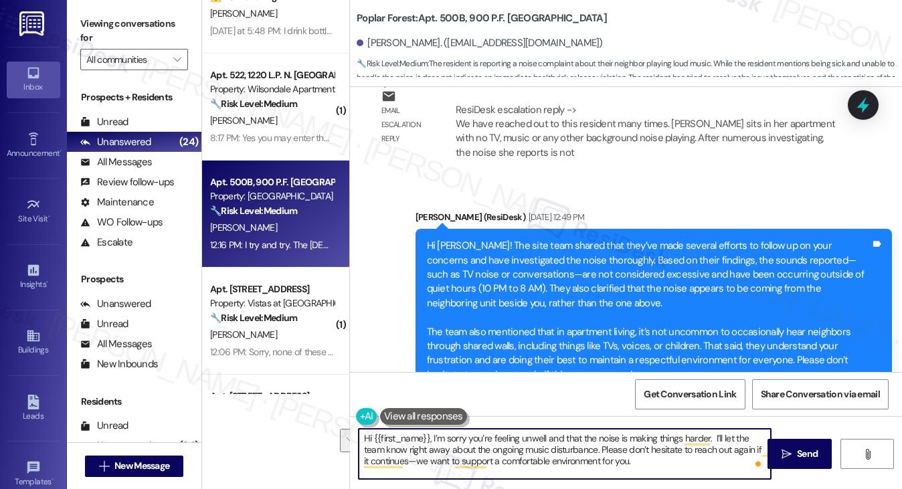
type textarea "Hi {{first_name}}, I’m sorry you’re feeling unwell and that the noise is making…"
click at [444, 250] on div "Hi [PERSON_NAME]! The site team shared that they’ve made several efforts to fol…" at bounding box center [649, 310] width 444 height 143
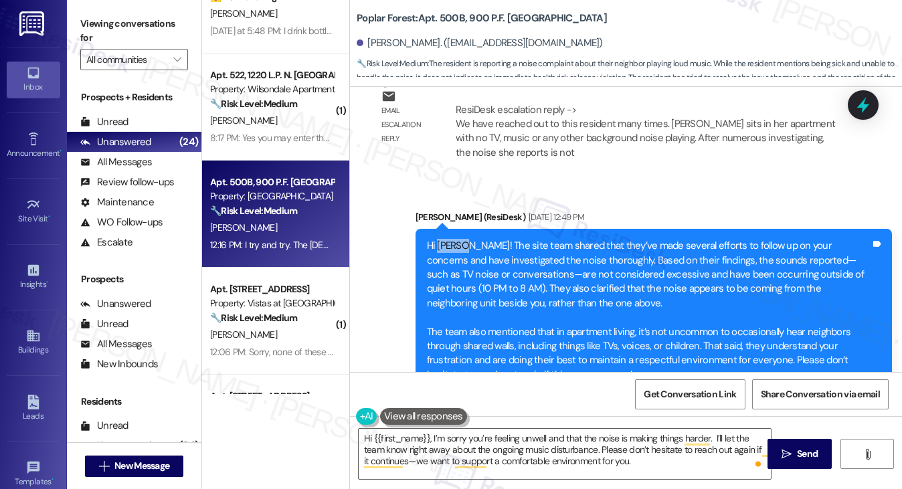
click at [444, 250] on div "Hi [PERSON_NAME]! The site team shared that they’ve made several efforts to fol…" at bounding box center [649, 310] width 444 height 143
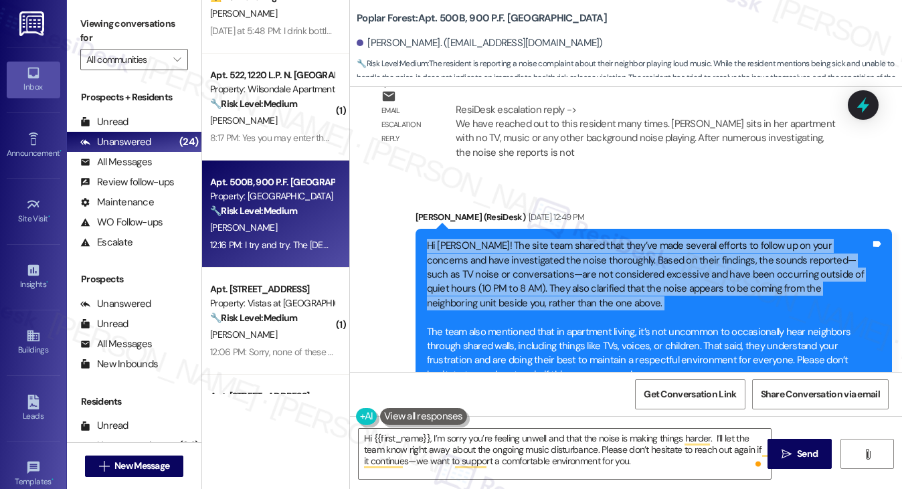
click at [444, 250] on div "Hi [PERSON_NAME]! The site team shared that they’ve made several efforts to fol…" at bounding box center [649, 310] width 444 height 143
click at [548, 267] on div "Hi [PERSON_NAME]! The site team shared that they’ve made several efforts to fol…" at bounding box center [649, 310] width 444 height 143
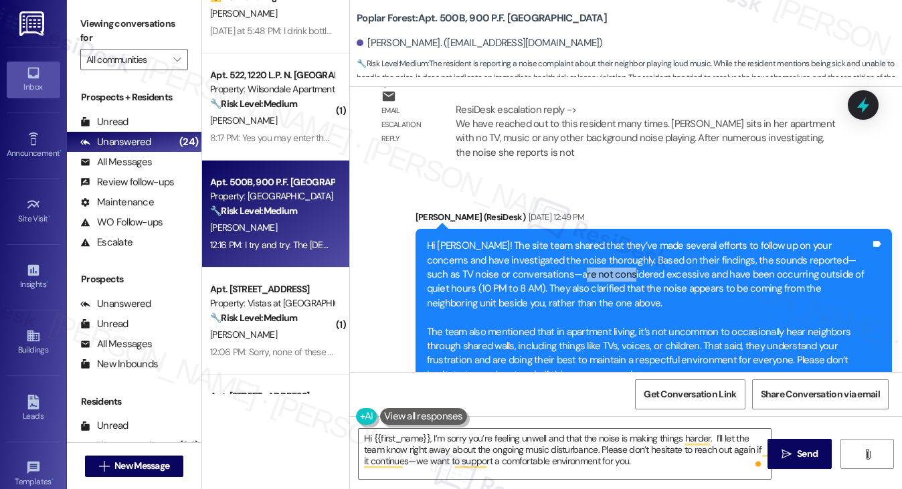
click at [548, 267] on div "Hi [PERSON_NAME]! The site team shared that they’ve made several efforts to fol…" at bounding box center [649, 310] width 444 height 143
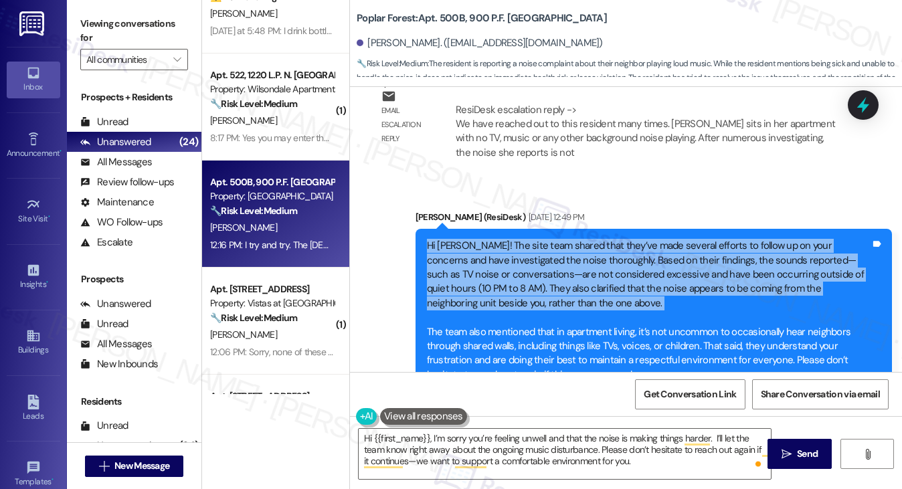
click at [548, 267] on div "Hi [PERSON_NAME]! The site team shared that they’ve made several efforts to fol…" at bounding box center [649, 310] width 444 height 143
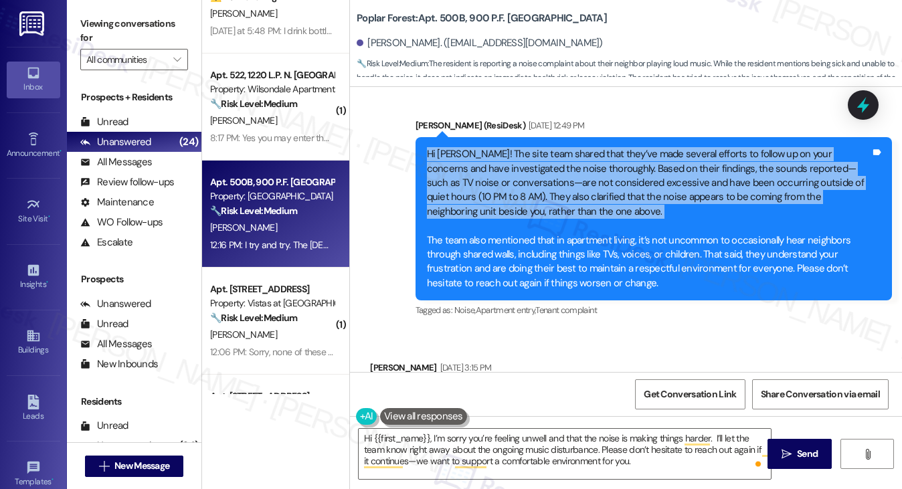
scroll to position [2281, 0]
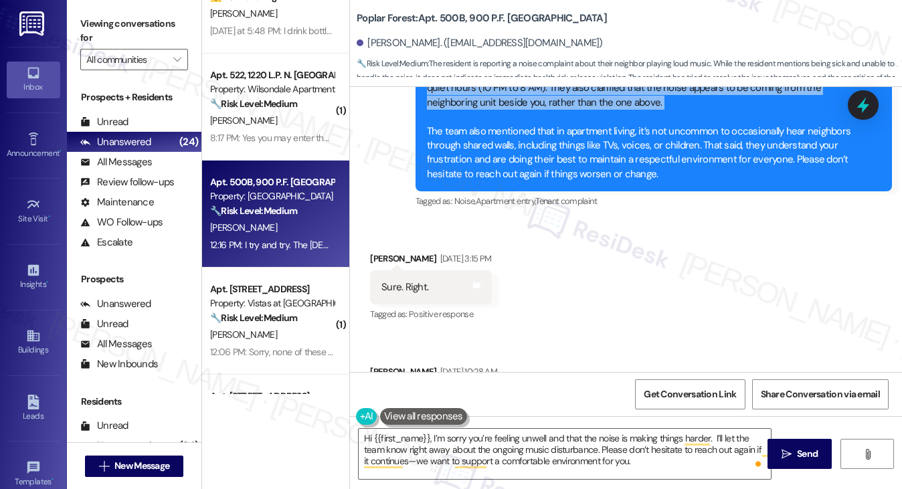
click at [514, 120] on div "Hi [PERSON_NAME]! The site team shared that they’ve made several efforts to fol…" at bounding box center [649, 109] width 444 height 143
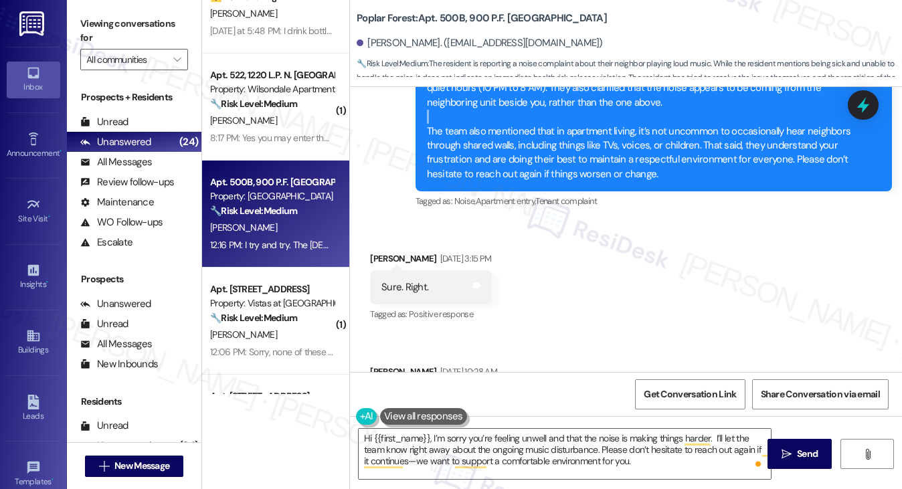
click at [514, 120] on div "Hi [PERSON_NAME]! The site team shared that they’ve made several efforts to fol…" at bounding box center [649, 109] width 444 height 143
click at [552, 145] on div "Hi [PERSON_NAME]! The site team shared that they’ve made several efforts to fol…" at bounding box center [649, 109] width 444 height 143
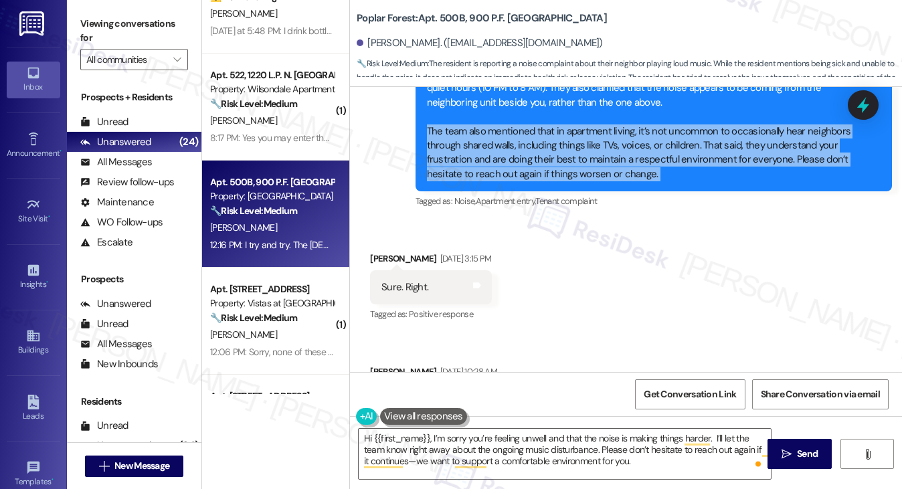
click at [552, 145] on div "Hi [PERSON_NAME]! The site team shared that they’ve made several efforts to fol…" at bounding box center [649, 109] width 444 height 143
click at [534, 144] on div "Hi [PERSON_NAME]! The site team shared that they’ve made several efforts to fol…" at bounding box center [649, 109] width 444 height 143
click at [534, 145] on div "Hi [PERSON_NAME]! The site team shared that they’ve made several efforts to fol…" at bounding box center [649, 109] width 444 height 143
click at [705, 171] on div "Hi [PERSON_NAME]! The site team shared that they’ve made several efforts to fol…" at bounding box center [649, 109] width 444 height 143
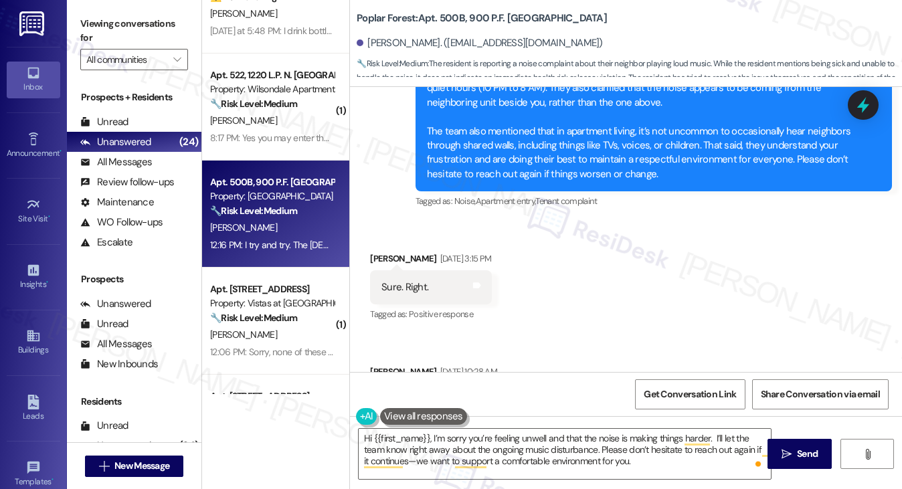
click at [706, 172] on div "Hi [PERSON_NAME]! The site team shared that they’ve made several efforts to fol…" at bounding box center [649, 109] width 444 height 143
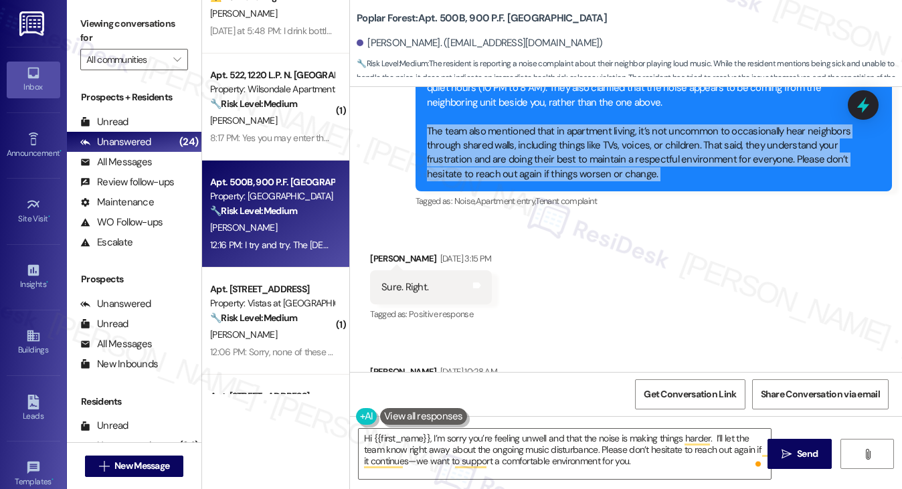
click at [706, 173] on div "Hi [PERSON_NAME]! The site team shared that they’ve made several efforts to fol…" at bounding box center [649, 109] width 444 height 143
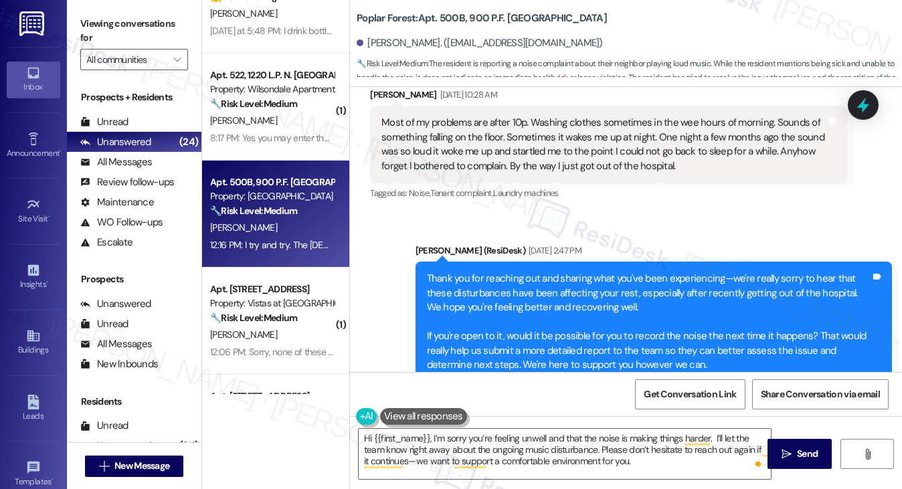
scroll to position [2481, 0]
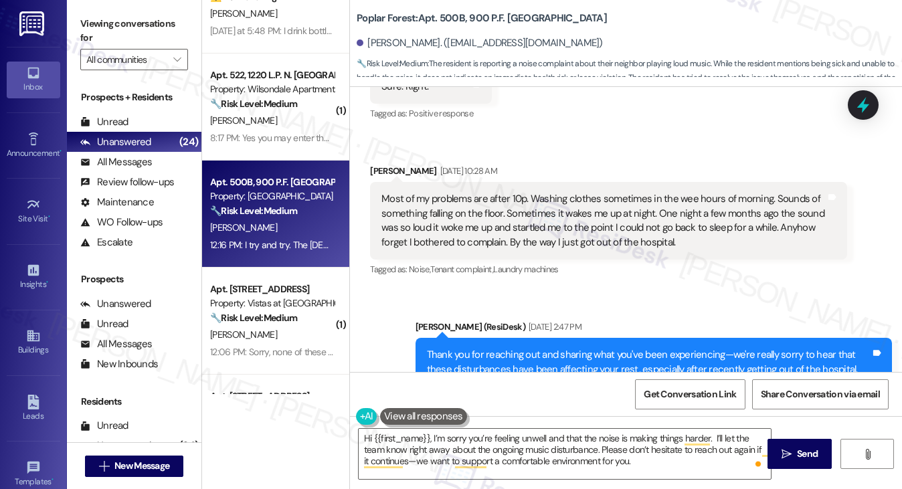
click at [406, 195] on div "Most of my problems are after 10p. Washing clothes sometimes in the wee hours o…" at bounding box center [604, 221] width 444 height 58
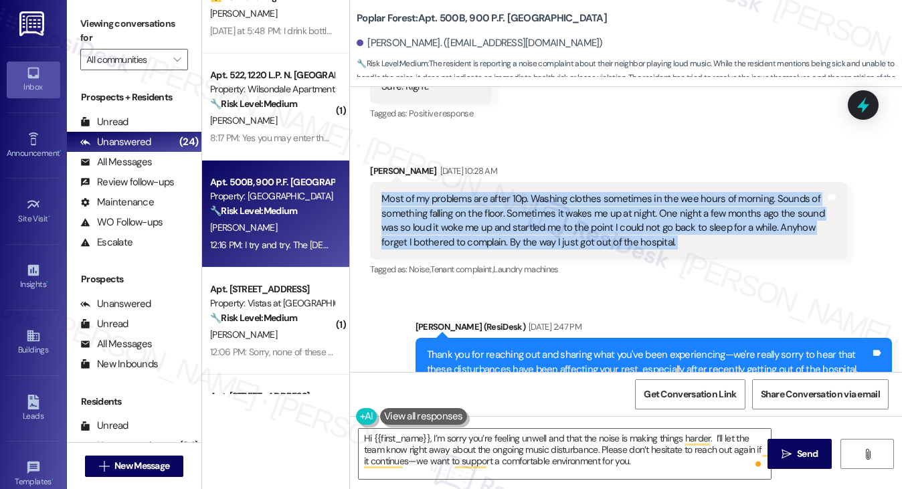
click at [406, 195] on div "Most of my problems are after 10p. Washing clothes sometimes in the wee hours o…" at bounding box center [604, 221] width 444 height 58
click at [594, 217] on div "Most of my problems are after 10p. Washing clothes sometimes in the wee hours o…" at bounding box center [604, 221] width 444 height 58
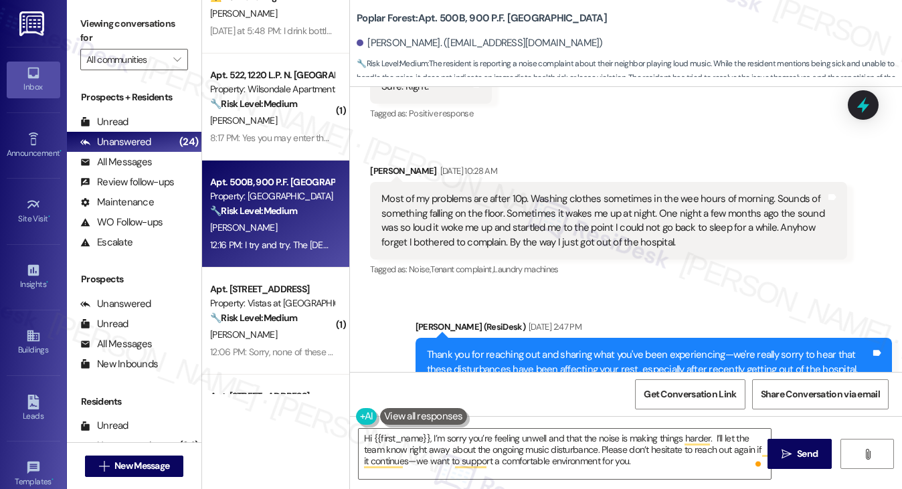
click at [594, 217] on div "Most of my problems are after 10p. Washing clothes sometimes in the wee hours o…" at bounding box center [604, 221] width 444 height 58
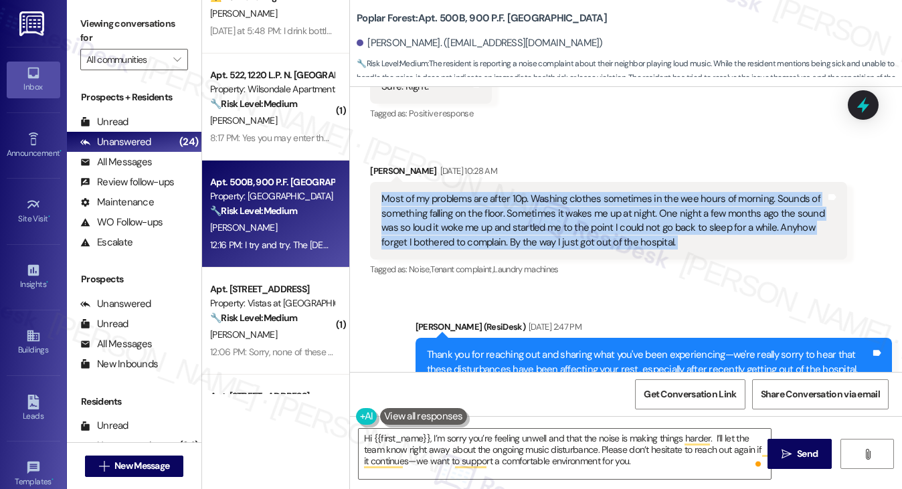
click at [594, 217] on div "Most of my problems are after 10p. Washing clothes sometimes in the wee hours o…" at bounding box center [604, 221] width 444 height 58
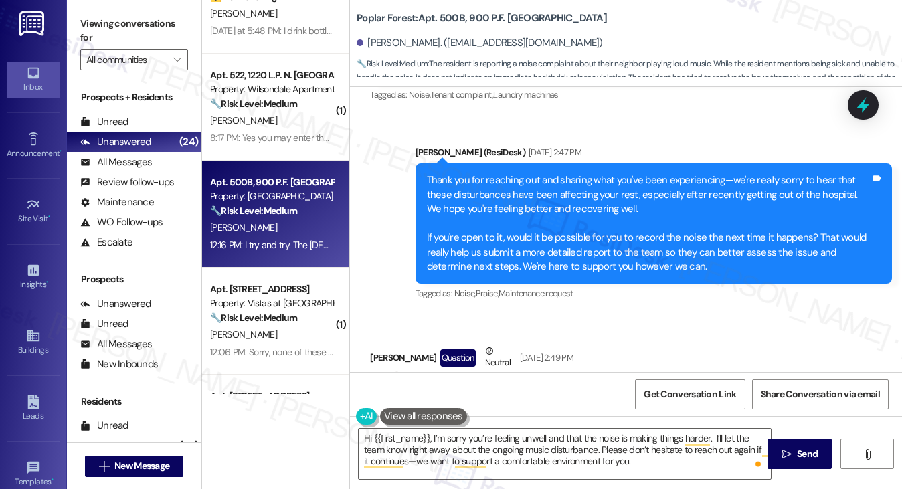
scroll to position [2682, 0]
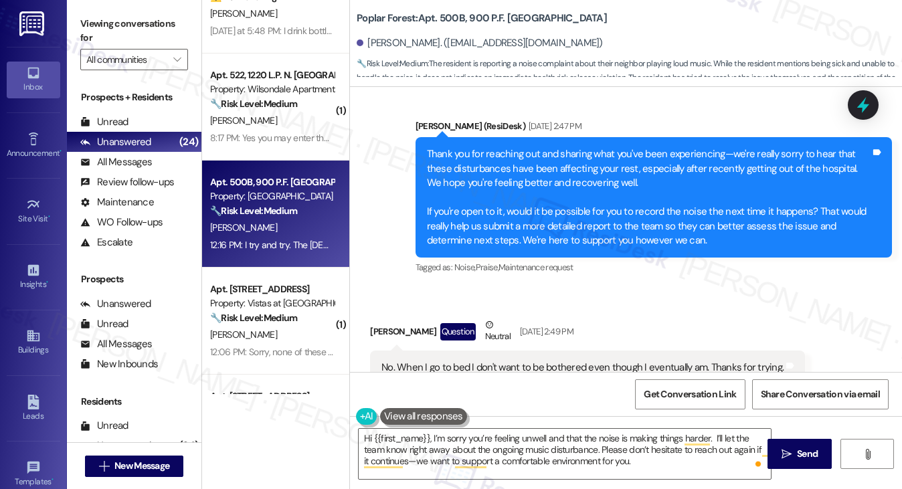
click at [545, 217] on div "Thank you for reaching out and sharing what you've been experiencing—we're real…" at bounding box center [649, 197] width 444 height 100
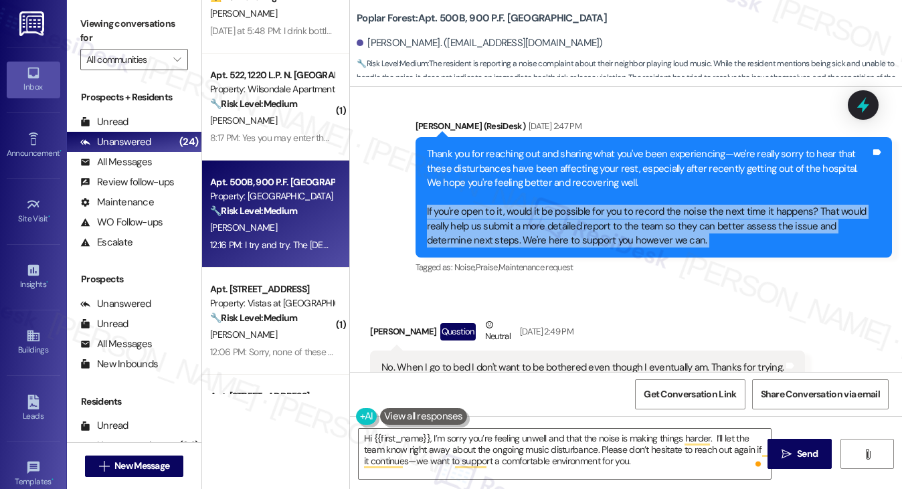
click at [545, 217] on div "Thank you for reaching out and sharing what you've been experiencing—we're real…" at bounding box center [649, 197] width 444 height 100
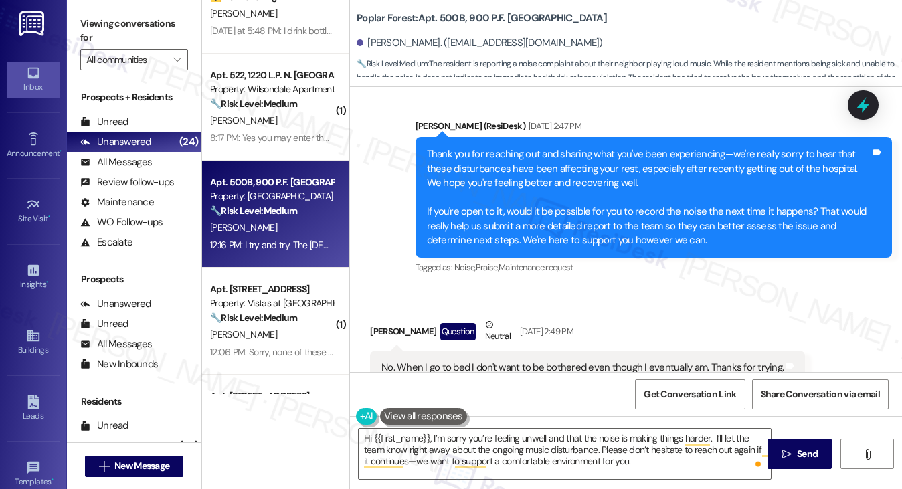
click at [464, 155] on div "Thank you for reaching out and sharing what you've been experiencing—we're real…" at bounding box center [649, 197] width 444 height 100
click at [465, 155] on div "Thank you for reaching out and sharing what you've been experiencing—we're real…" at bounding box center [649, 197] width 444 height 100
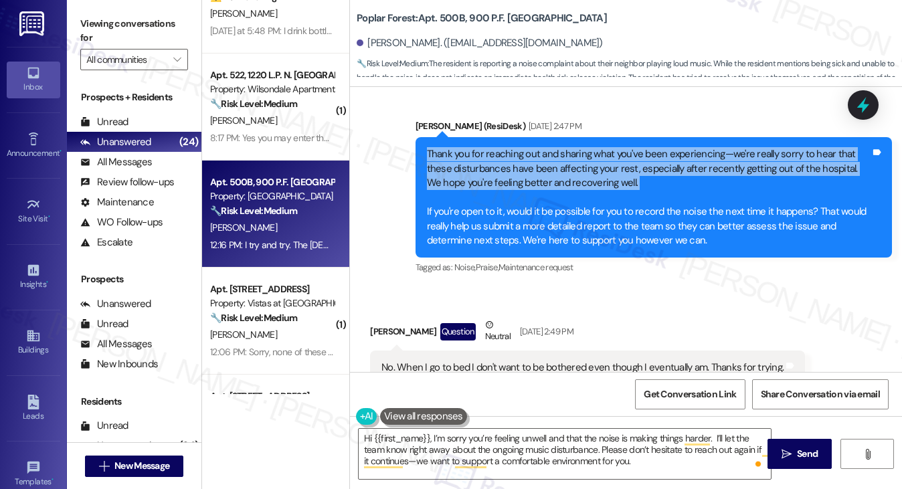
click at [465, 155] on div "Thank you for reaching out and sharing what you've been experiencing—we're real…" at bounding box center [649, 197] width 444 height 100
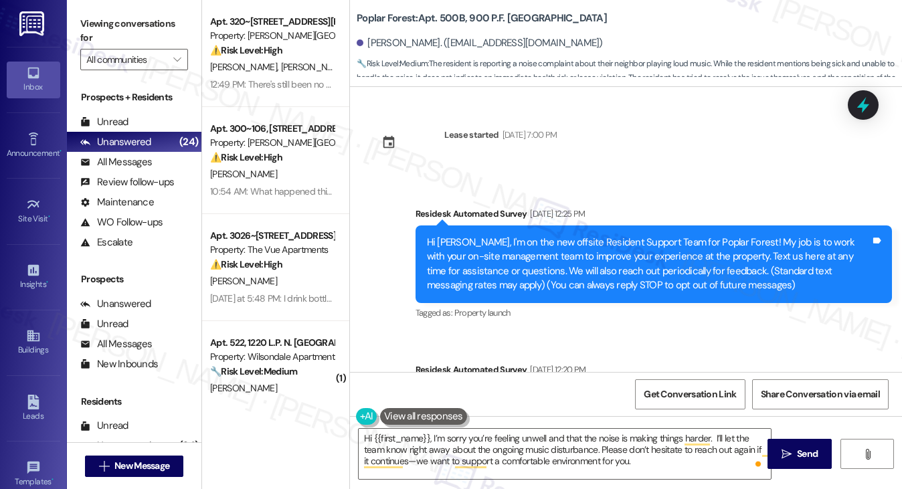
scroll to position [2682, 0]
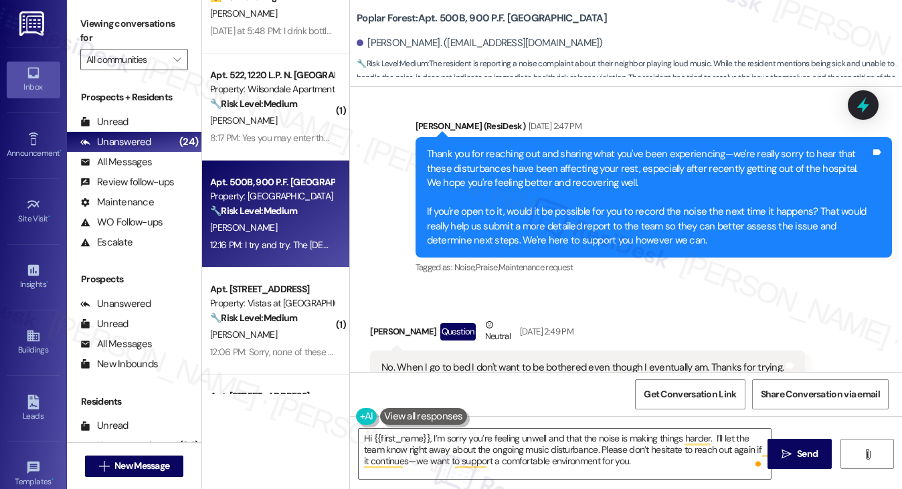
click at [105, 21] on label "Viewing conversations for" at bounding box center [134, 30] width 108 height 35
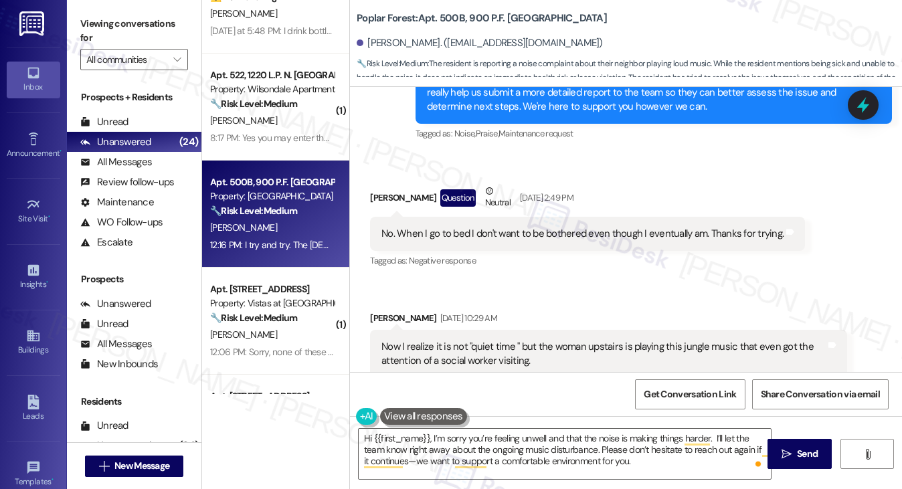
click at [446, 242] on div "No. When I go to bed I don't want to be bothered even though I eventually am. T…" at bounding box center [587, 234] width 435 height 34
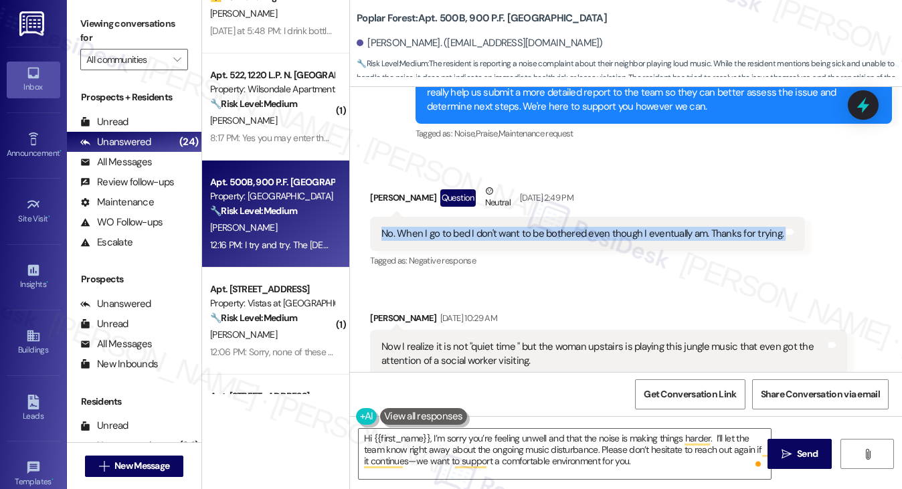
click at [446, 242] on div "No. When I go to bed I don't want to be bothered even though I eventually am. T…" at bounding box center [587, 234] width 435 height 34
click at [527, 236] on div "No. When I go to bed I don't want to be bothered even though I eventually am. T…" at bounding box center [583, 234] width 402 height 14
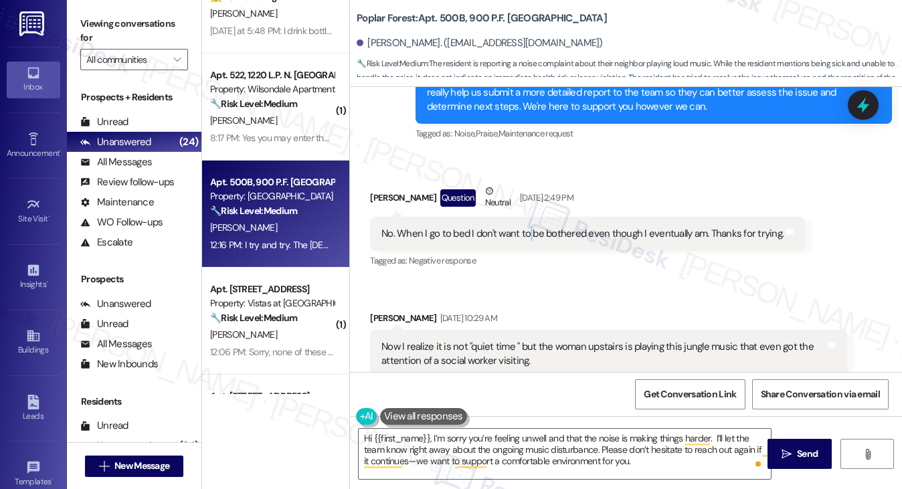
click at [527, 236] on div "No. When I go to bed I don't want to be bothered even though I eventually am. T…" at bounding box center [583, 234] width 402 height 14
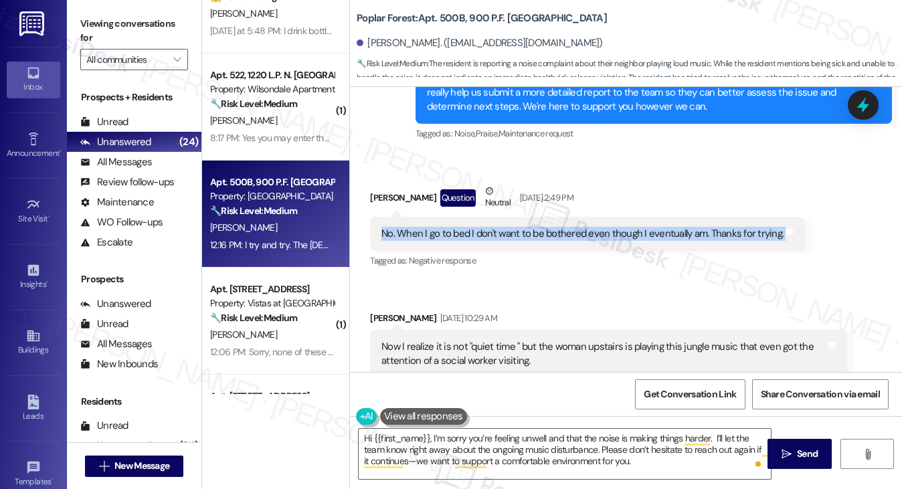
click at [527, 236] on div "No. When I go to bed I don't want to be bothered even though I eventually am. T…" at bounding box center [583, 234] width 402 height 14
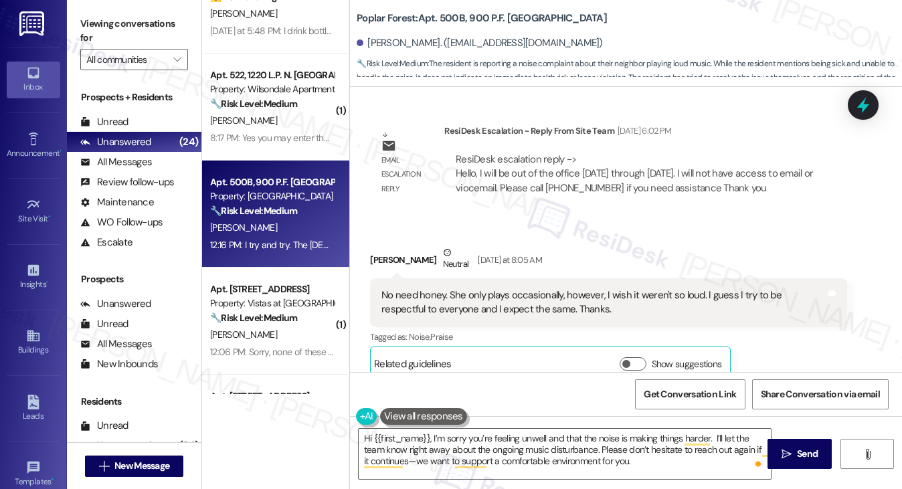
scroll to position [3285, 0]
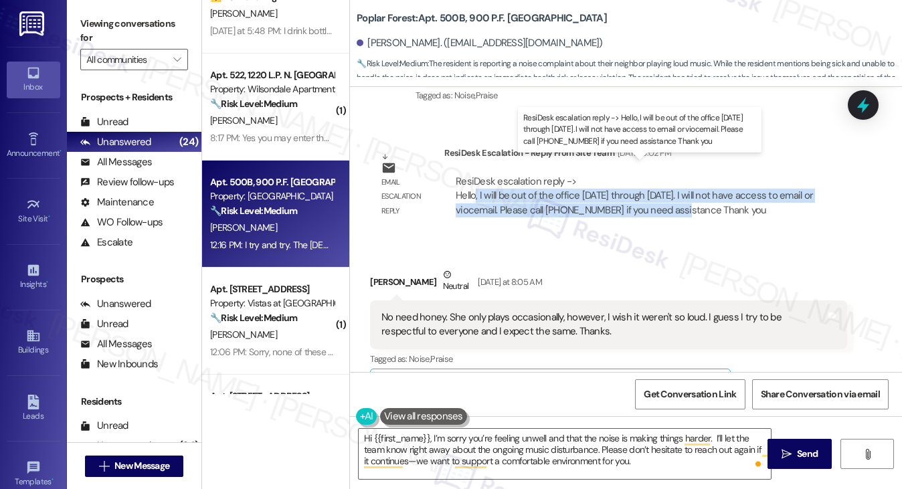
drag, startPoint x: 473, startPoint y: 177, endPoint x: 673, endPoint y: 193, distance: 200.7
click at [673, 193] on div "ResiDesk escalation reply -> Hello, I will be out of the office [DATE] through …" at bounding box center [634, 196] width 357 height 42
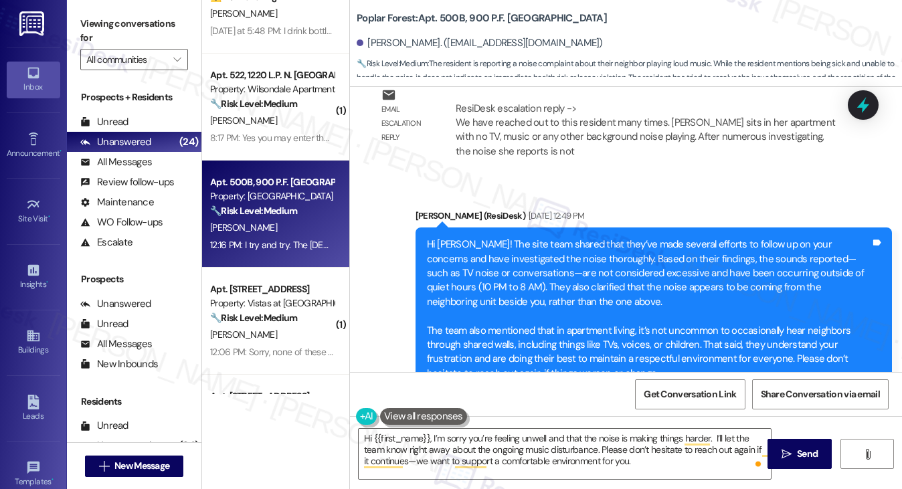
scroll to position [2013, 0]
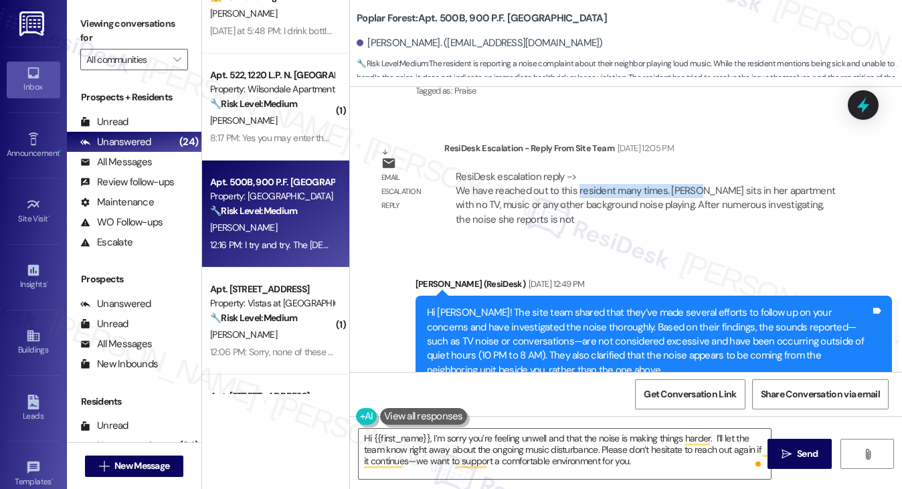
drag, startPoint x: 573, startPoint y: 192, endPoint x: 695, endPoint y: 194, distance: 121.8
click at [694, 194] on div "ResiDesk escalation reply -> We have reached out to this resident many times. […" at bounding box center [646, 198] width 380 height 56
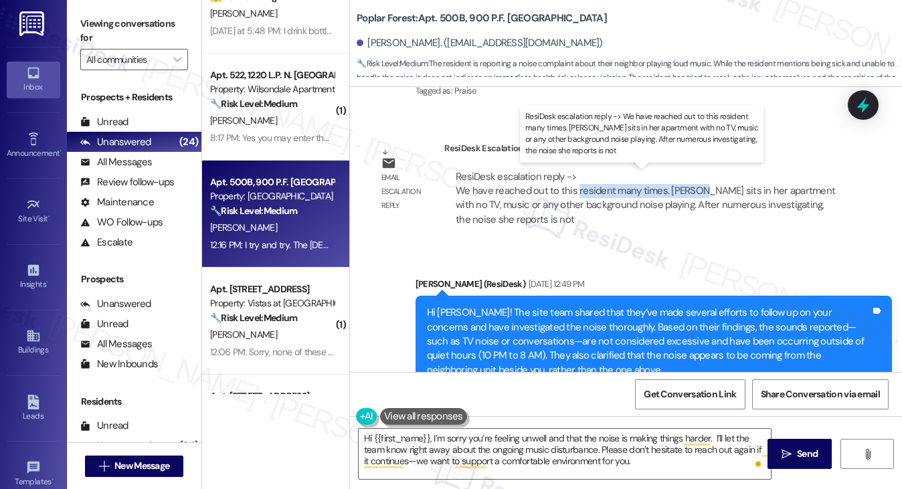
click at [695, 194] on div "ResiDesk escalation reply -> We have reached out to this resident many times. […" at bounding box center [646, 198] width 380 height 56
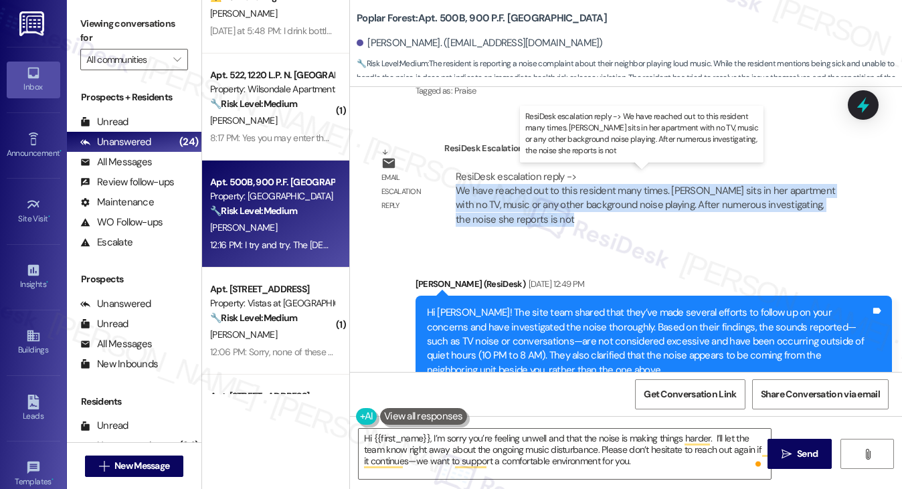
click at [695, 194] on div "ResiDesk escalation reply -> We have reached out to this resident many times. […" at bounding box center [646, 198] width 380 height 56
click at [660, 206] on div "ResiDesk escalation reply -> We have reached out to this resident many times. […" at bounding box center [646, 198] width 380 height 56
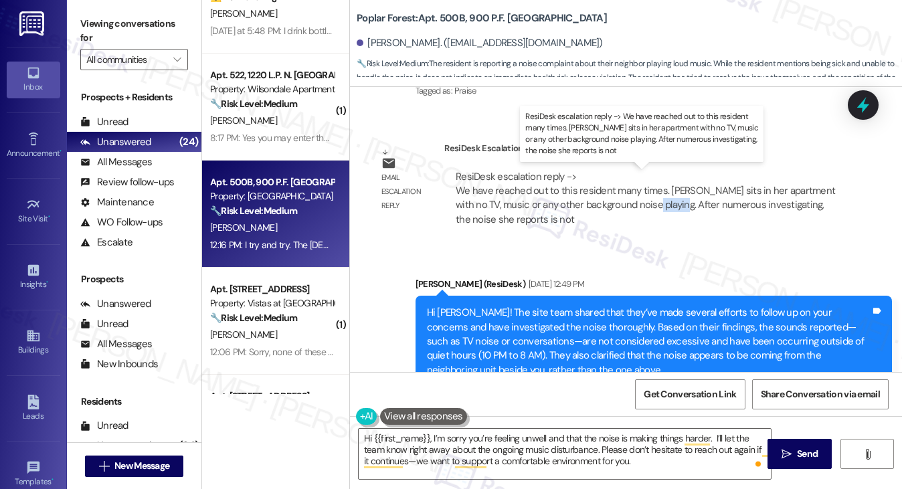
click at [660, 206] on div "ResiDesk escalation reply -> We have reached out to this resident many times. […" at bounding box center [646, 198] width 380 height 56
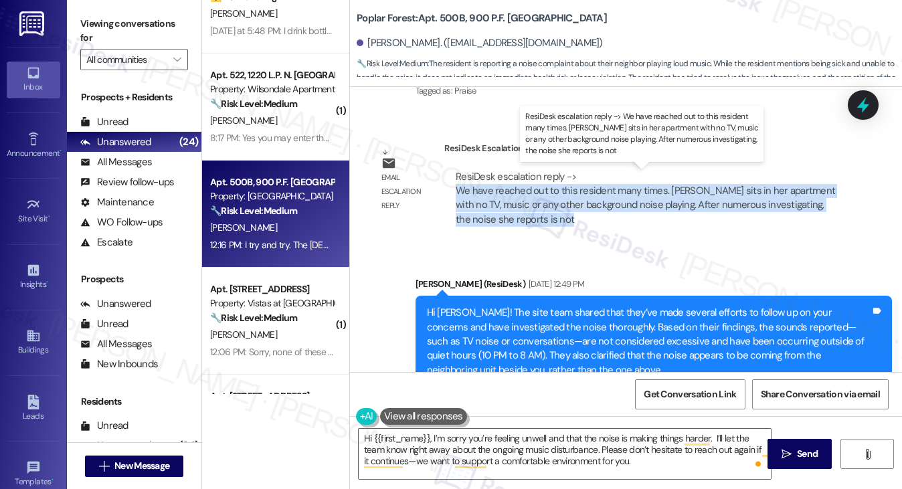
click at [660, 206] on div "ResiDesk escalation reply -> We have reached out to this resident many times. […" at bounding box center [646, 198] width 380 height 56
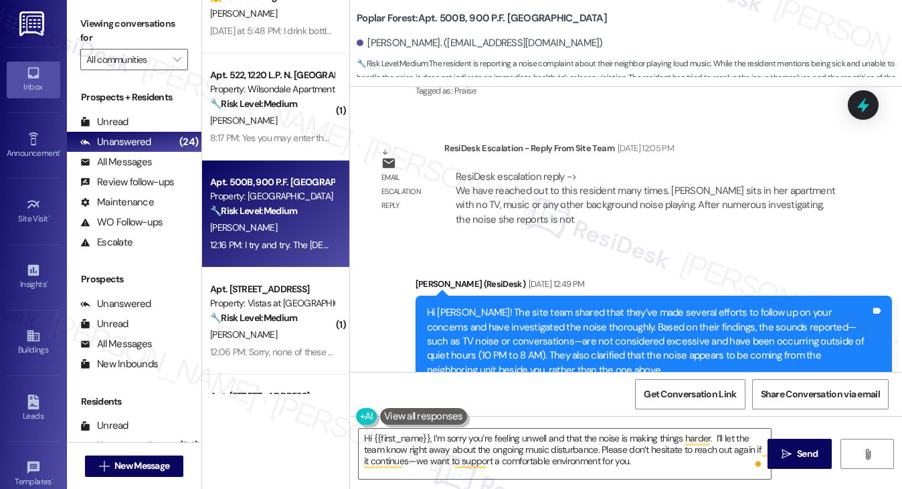
click at [580, 331] on div "Hi [PERSON_NAME]! The site team shared that they’ve made several efforts to fol…" at bounding box center [649, 377] width 444 height 143
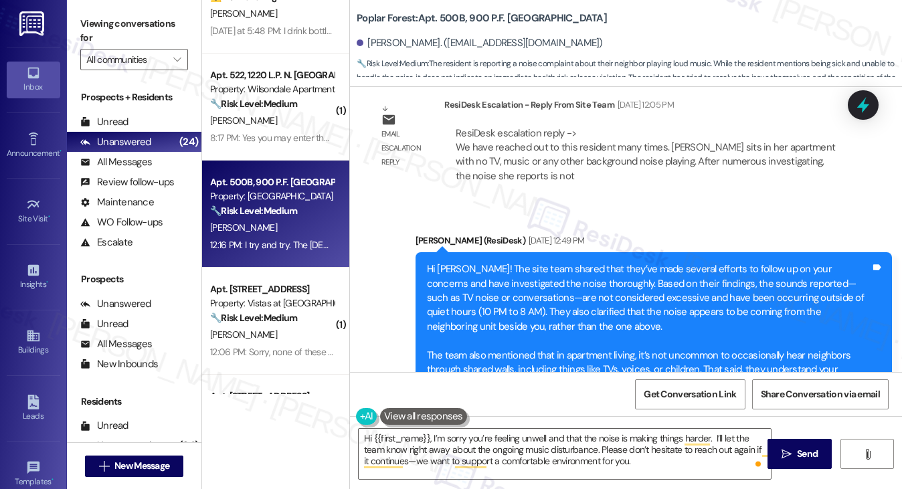
scroll to position [2080, 0]
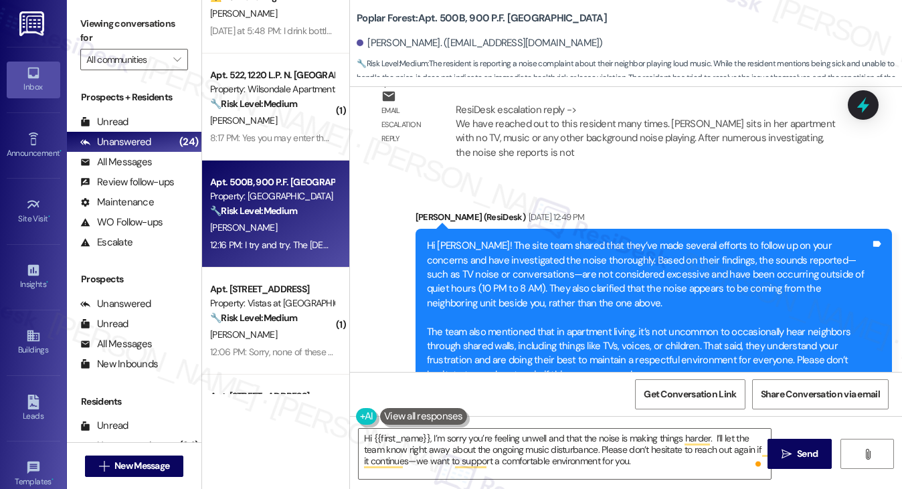
click at [496, 262] on div "Hi [PERSON_NAME]! The site team shared that they’ve made several efforts to fol…" at bounding box center [649, 310] width 444 height 143
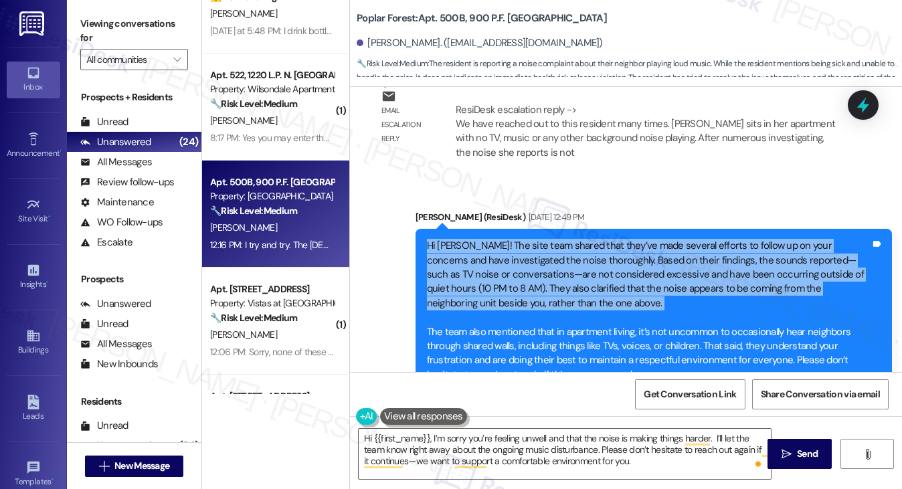
click at [496, 262] on div "Hi [PERSON_NAME]! The site team shared that they’ve made several efforts to fol…" at bounding box center [649, 310] width 444 height 143
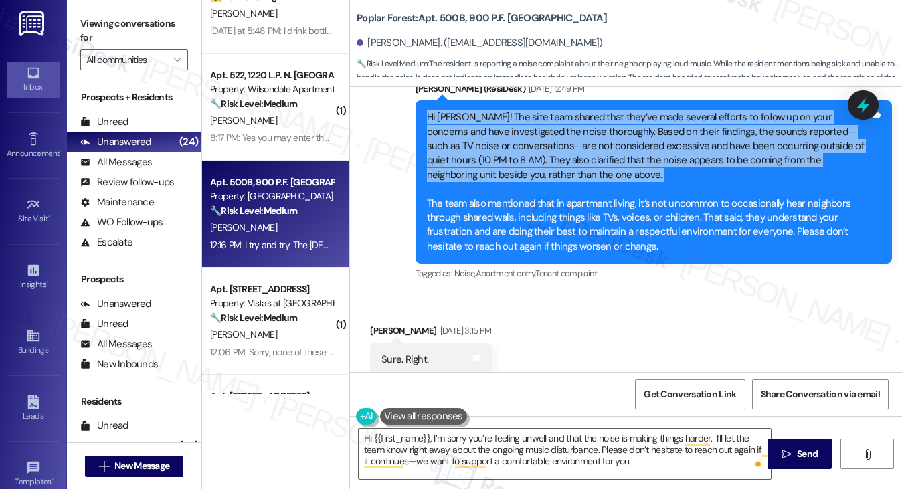
scroll to position [2214, 0]
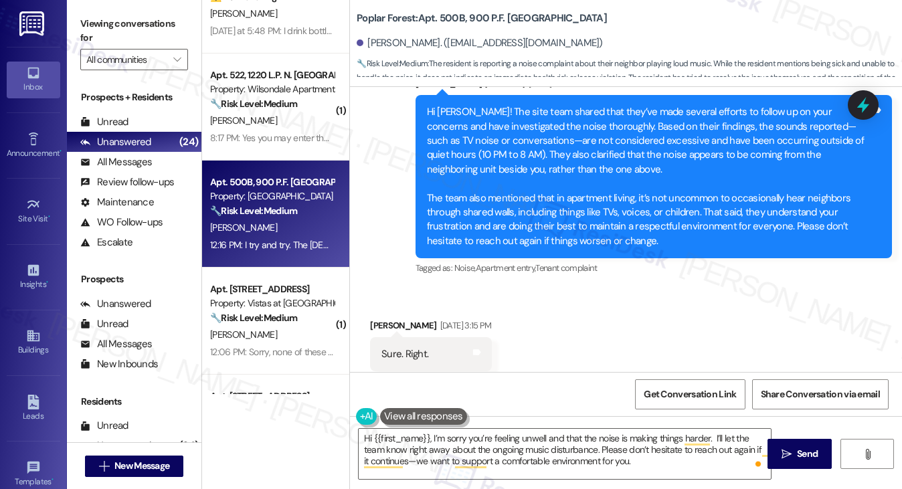
click at [517, 216] on div "Hi [PERSON_NAME]! The site team shared that they’ve made several efforts to fol…" at bounding box center [649, 176] width 444 height 143
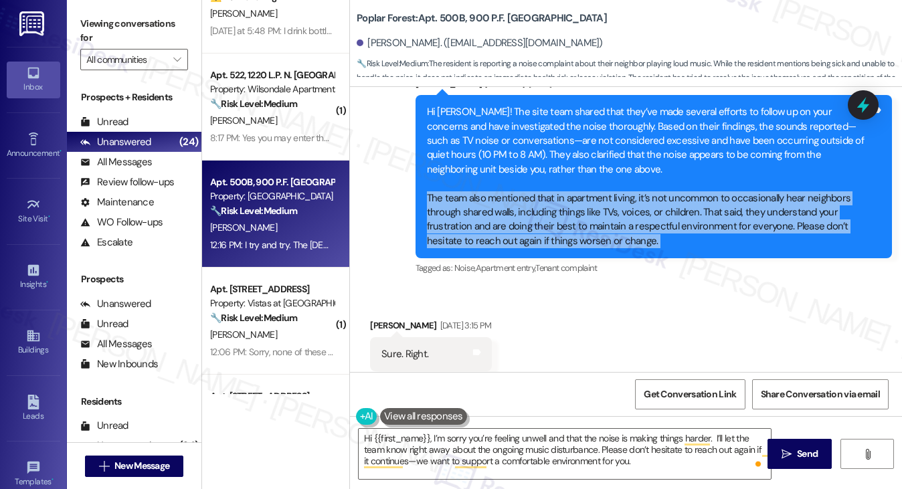
click at [517, 216] on div "Hi [PERSON_NAME]! The site team shared that they’ve made several efforts to fol…" at bounding box center [649, 176] width 444 height 143
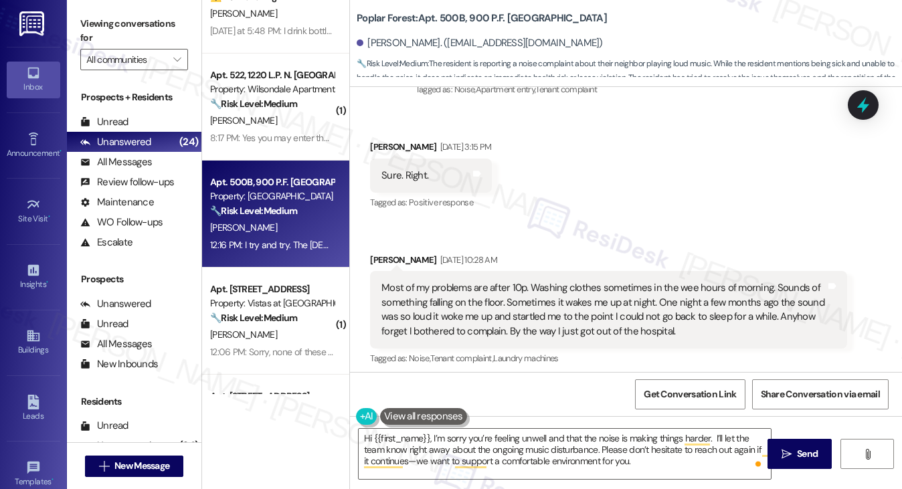
scroll to position [2414, 0]
